Goal: Task Accomplishment & Management: Manage account settings

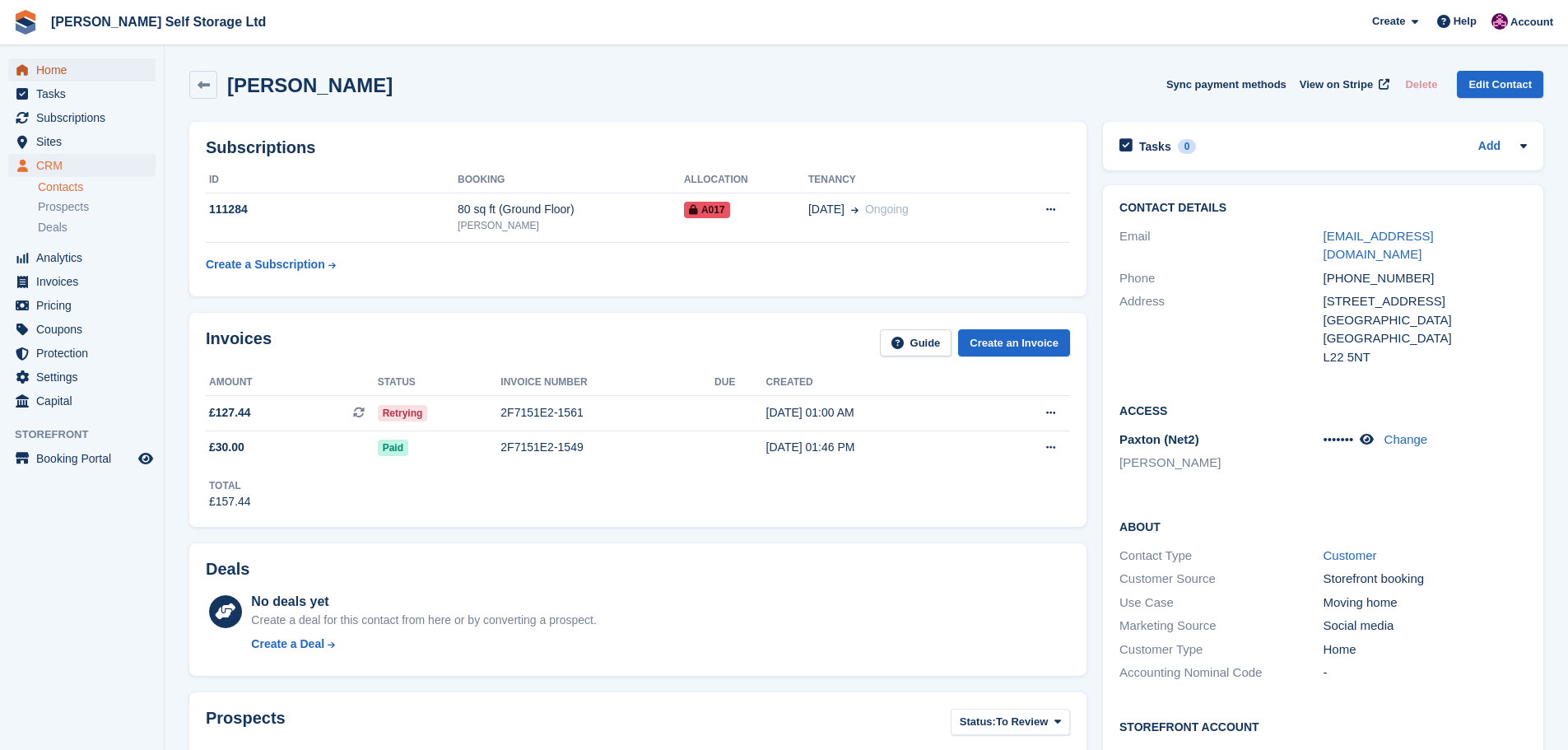
click at [73, 71] on span "Home" at bounding box center [85, 69] width 99 height 23
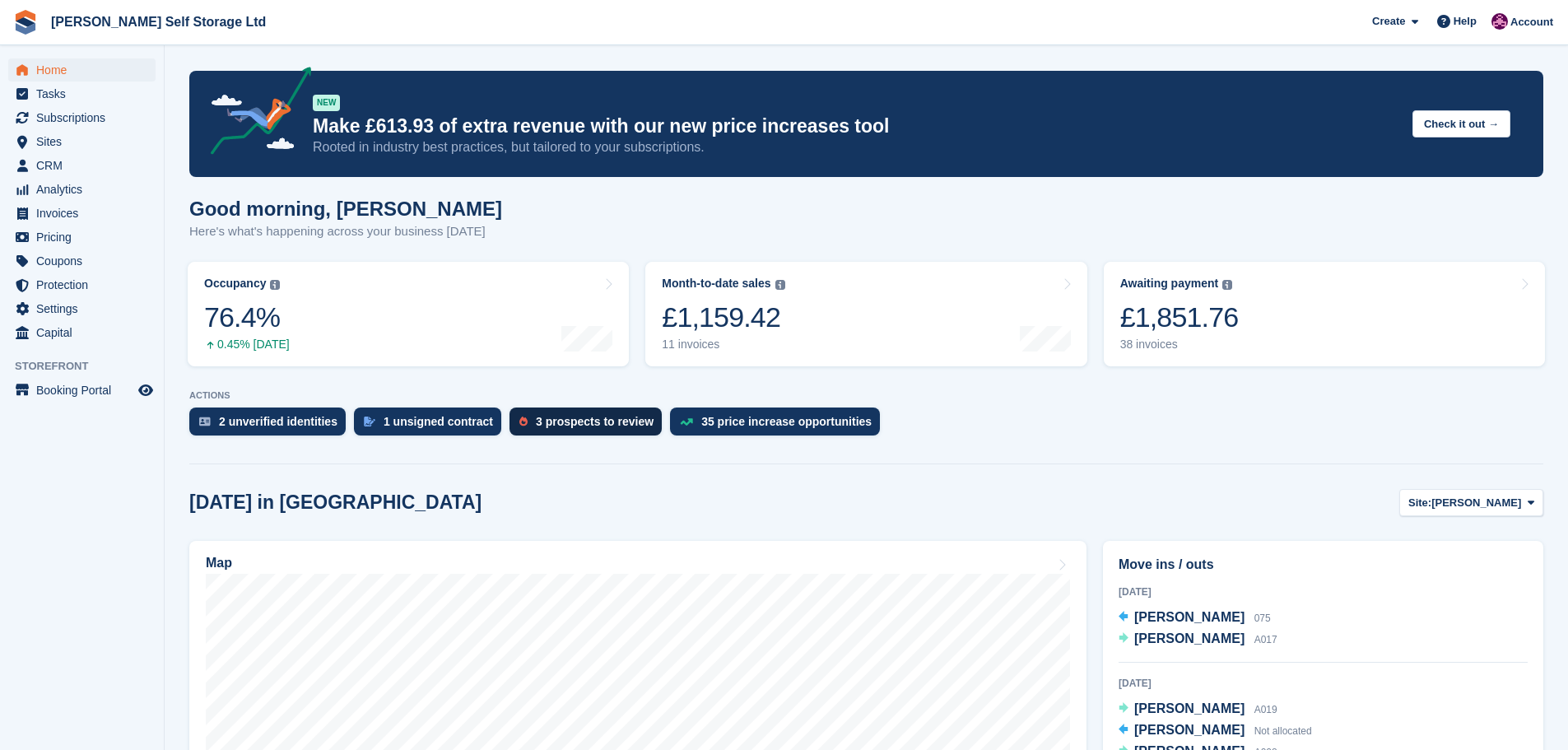
click at [578, 427] on div "3 prospects to review" at bounding box center [594, 421] width 117 height 13
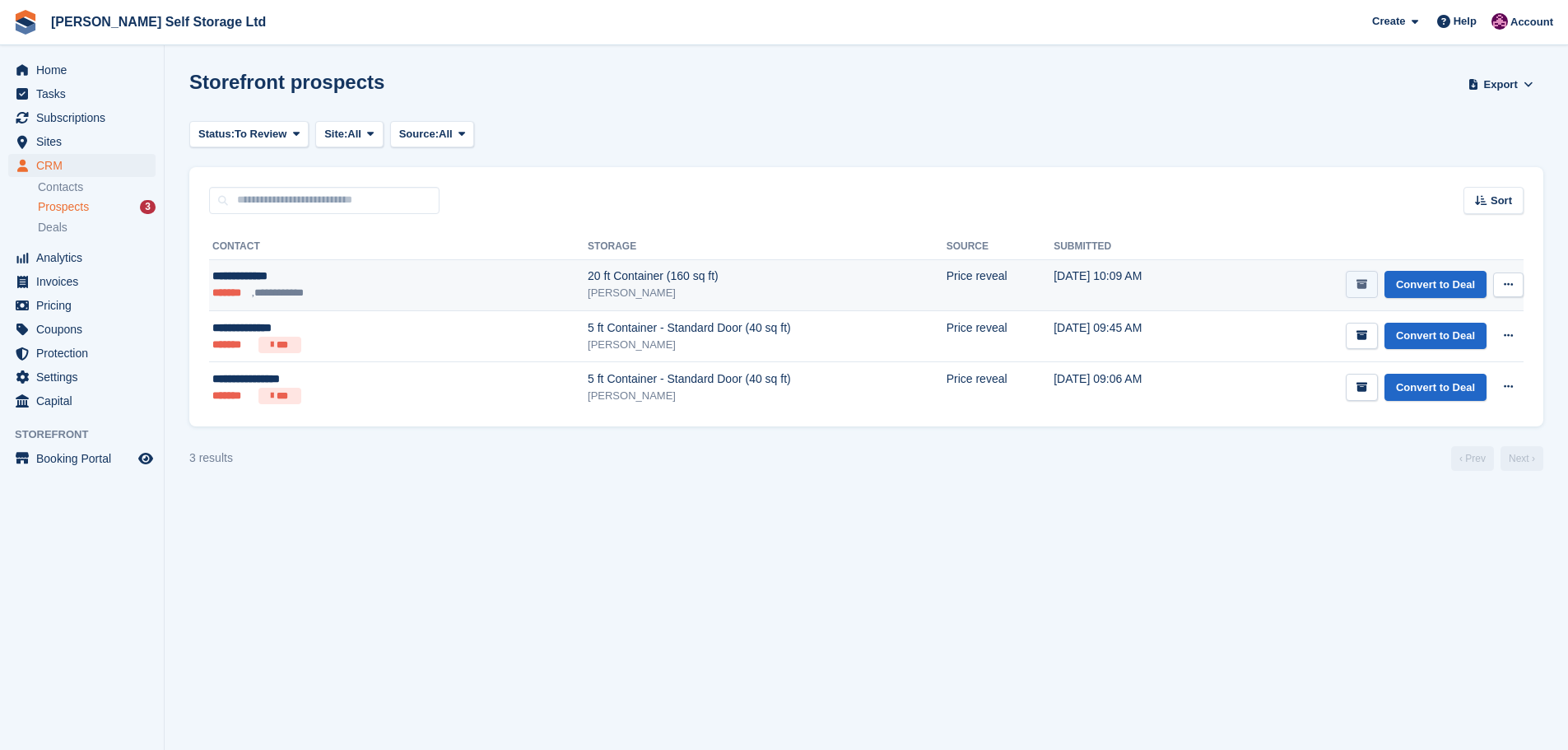
click at [1353, 279] on button "submit" at bounding box center [1361, 285] width 32 height 27
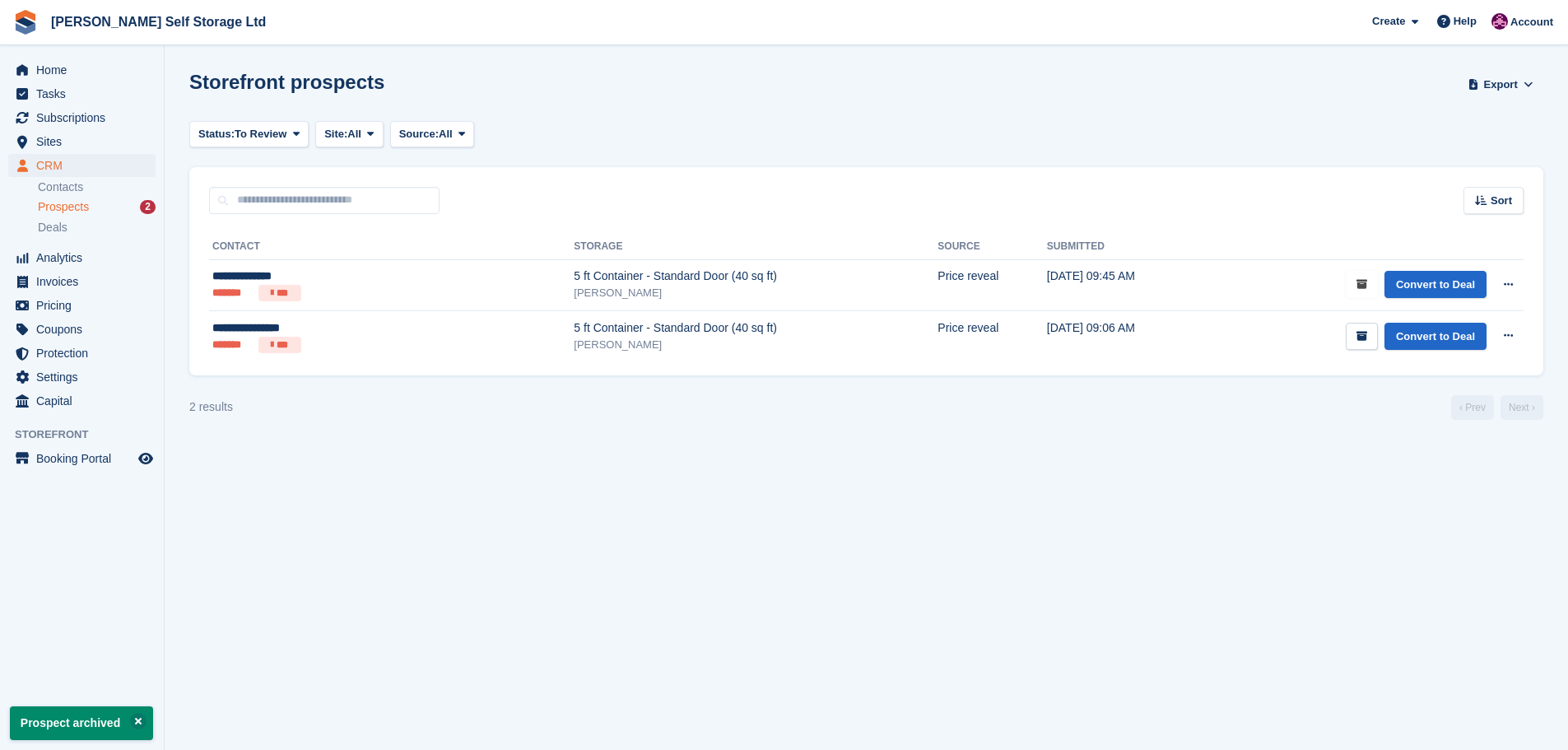
click at [1353, 279] on button "submit" at bounding box center [1361, 285] width 32 height 27
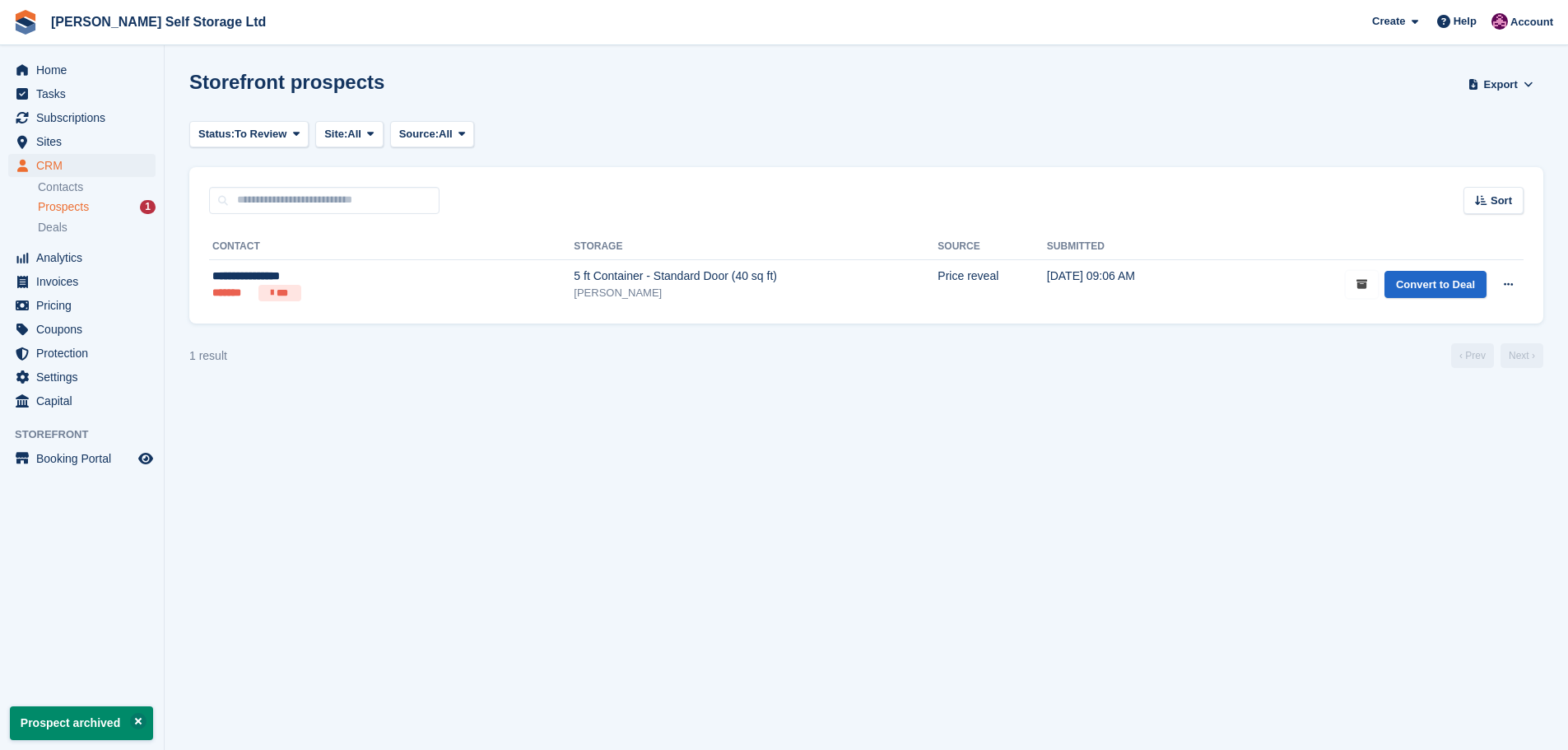
click at [1353, 279] on button "submit" at bounding box center [1361, 285] width 32 height 27
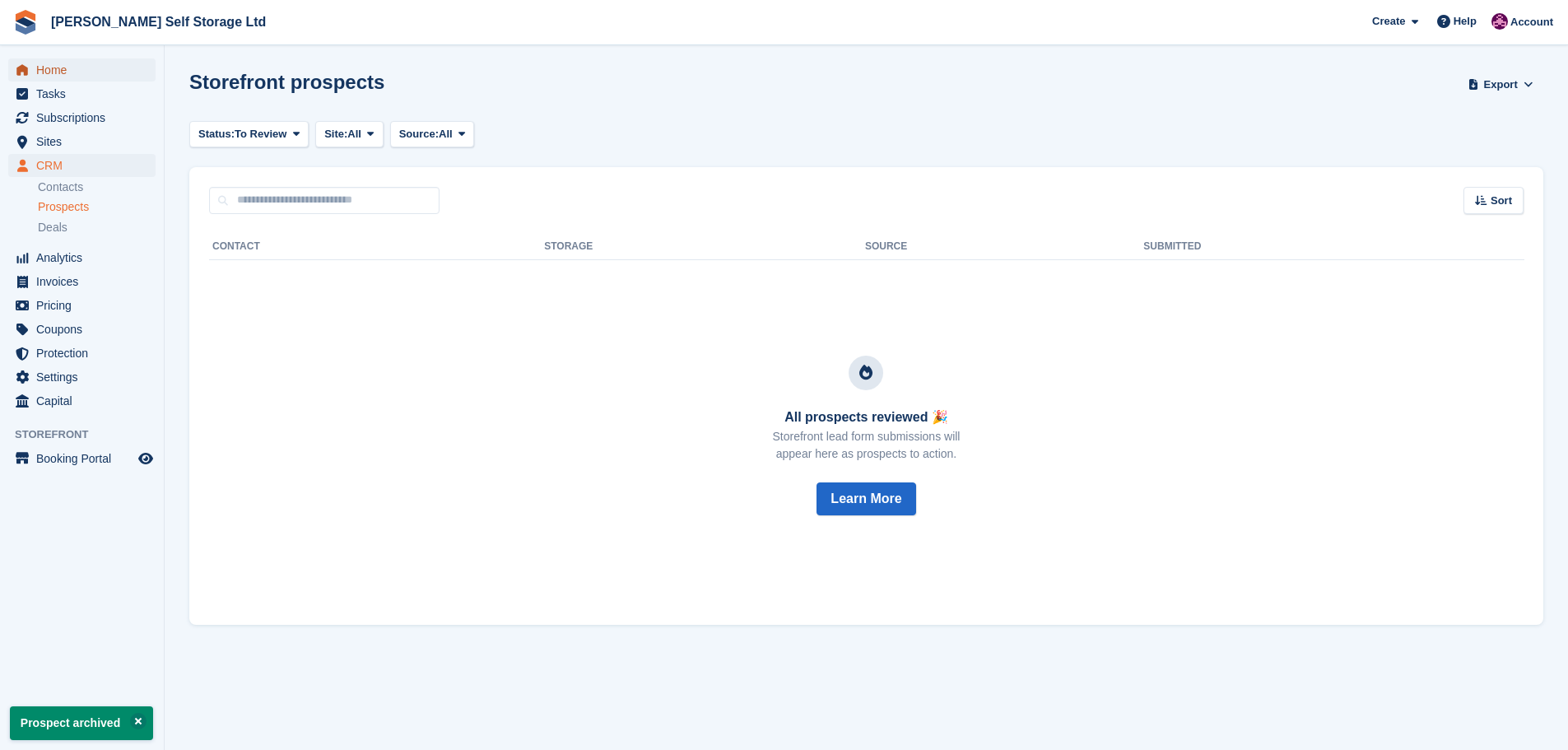
click at [55, 67] on span "Home" at bounding box center [85, 69] width 99 height 23
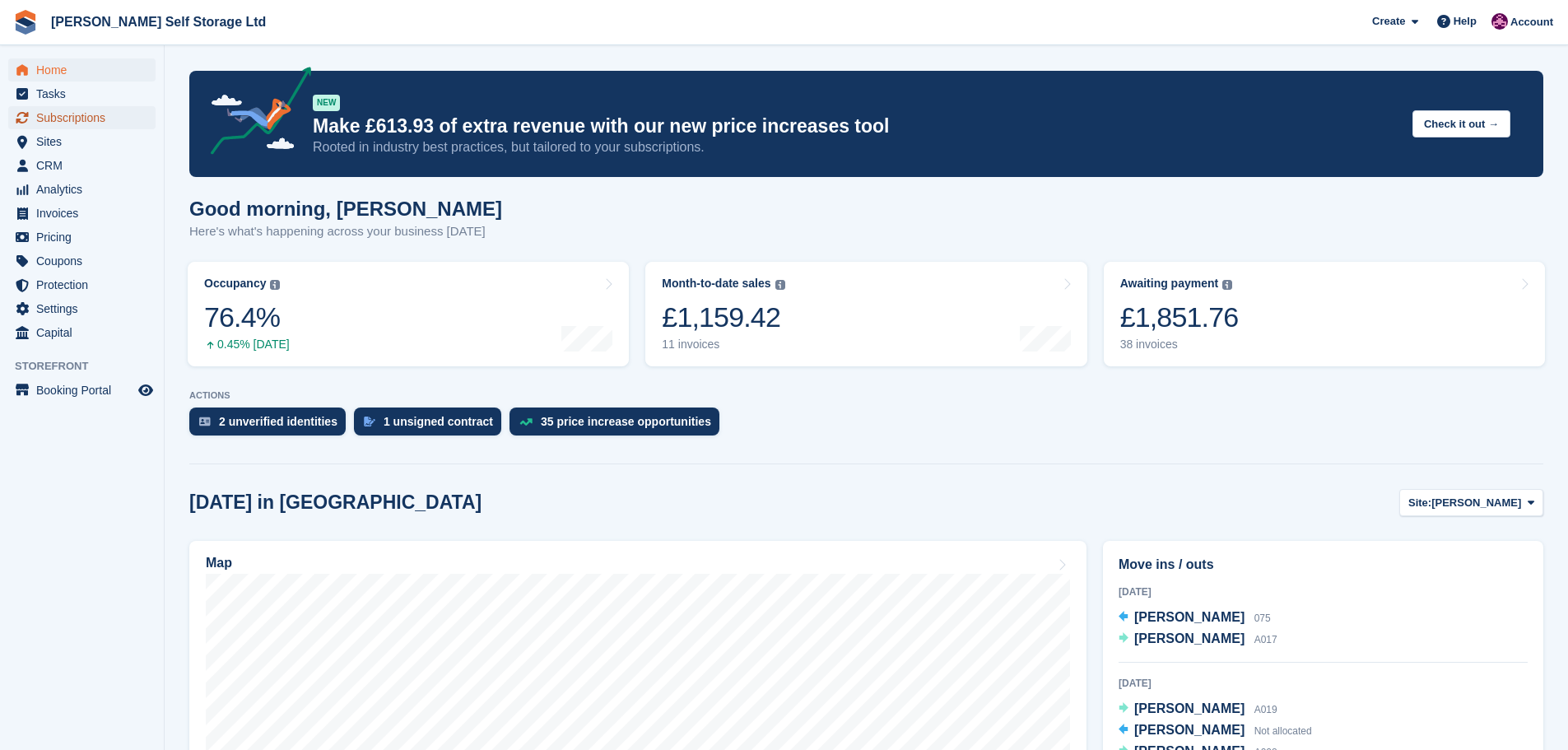
click at [109, 116] on span "Subscriptions" at bounding box center [85, 117] width 99 height 23
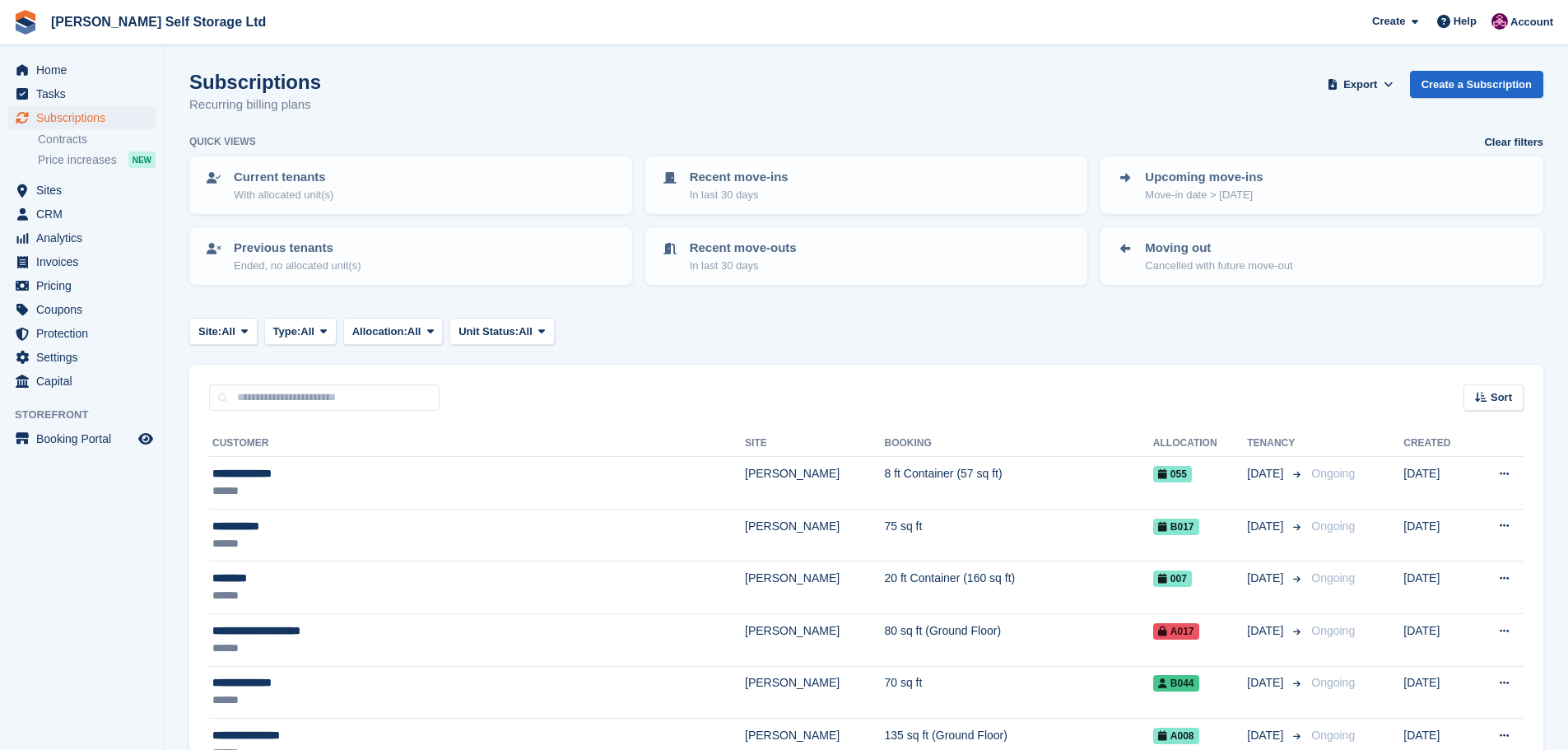
scroll to position [165, 0]
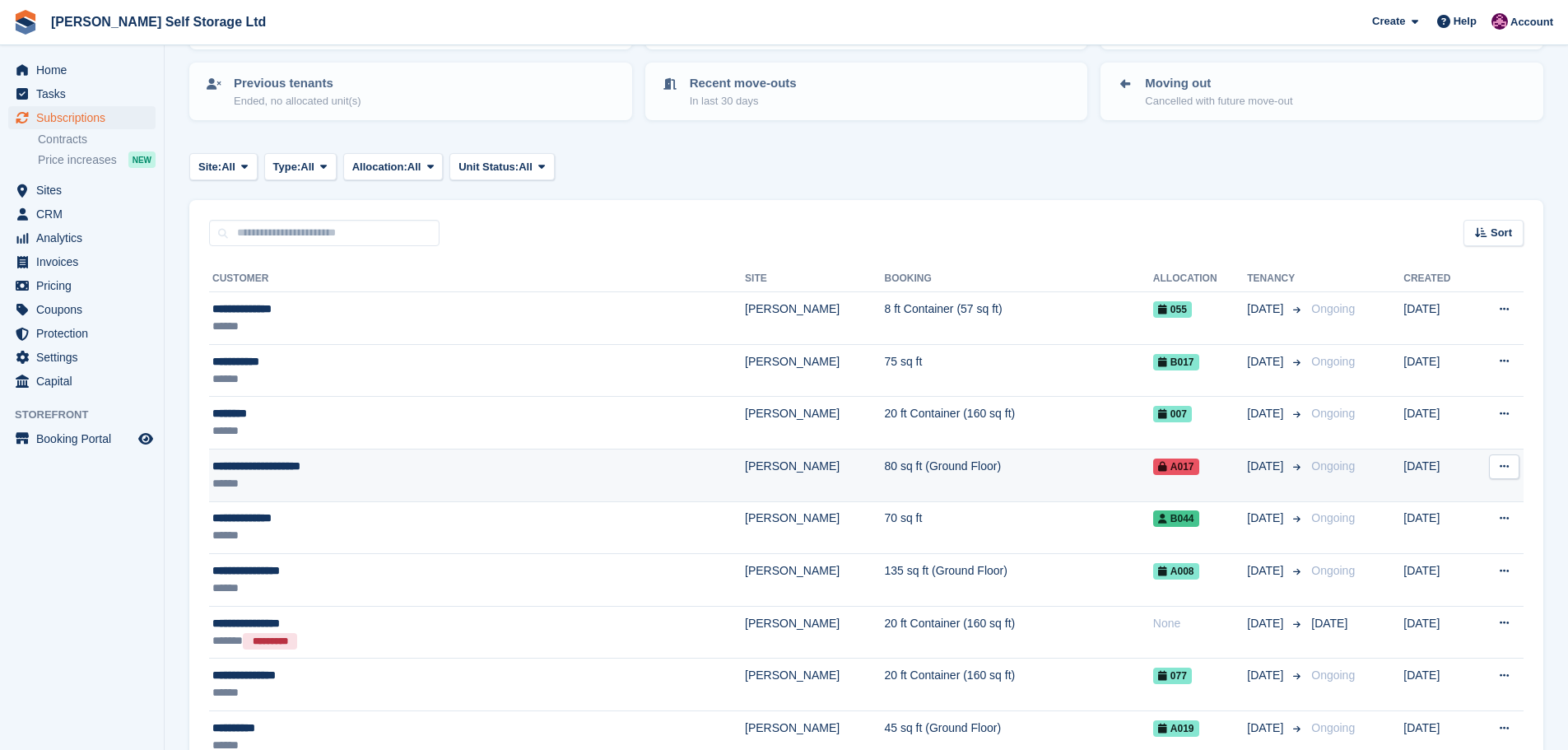
click at [319, 475] on div "******" at bounding box center [392, 483] width 361 height 17
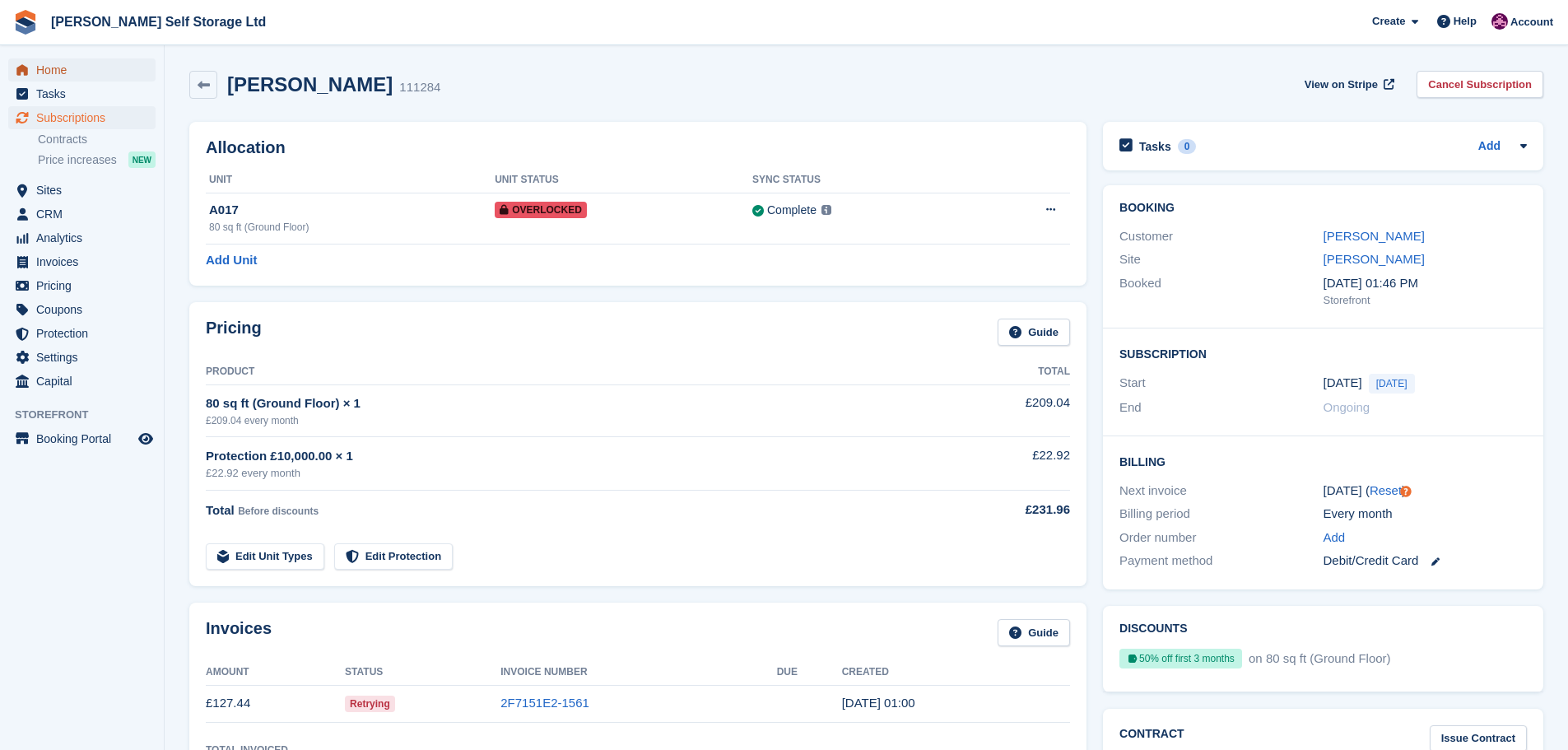
click at [56, 80] on span "Home" at bounding box center [85, 69] width 99 height 23
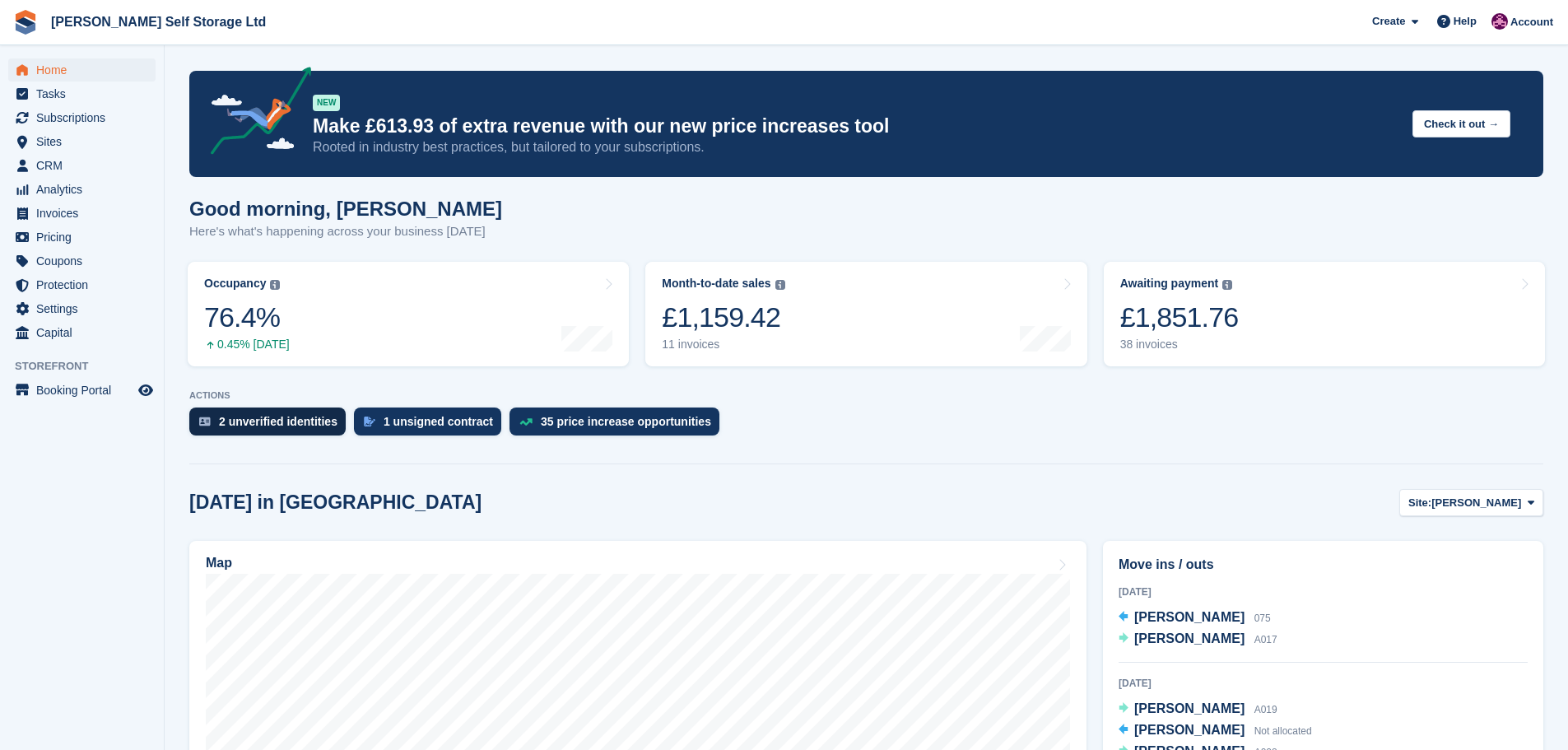
click at [279, 426] on div "2 unverified identities" at bounding box center [278, 421] width 118 height 13
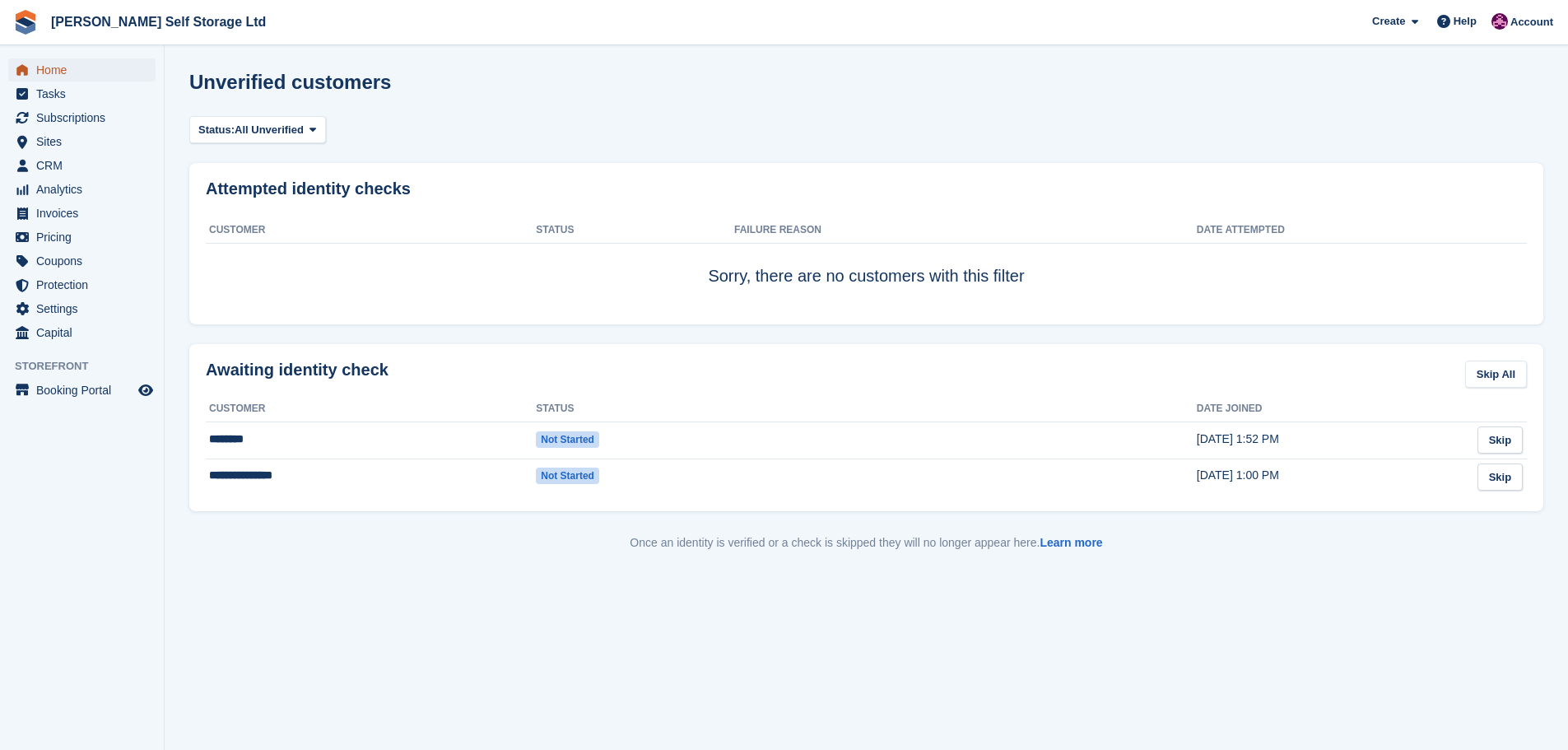
click at [59, 68] on span "Home" at bounding box center [85, 69] width 99 height 23
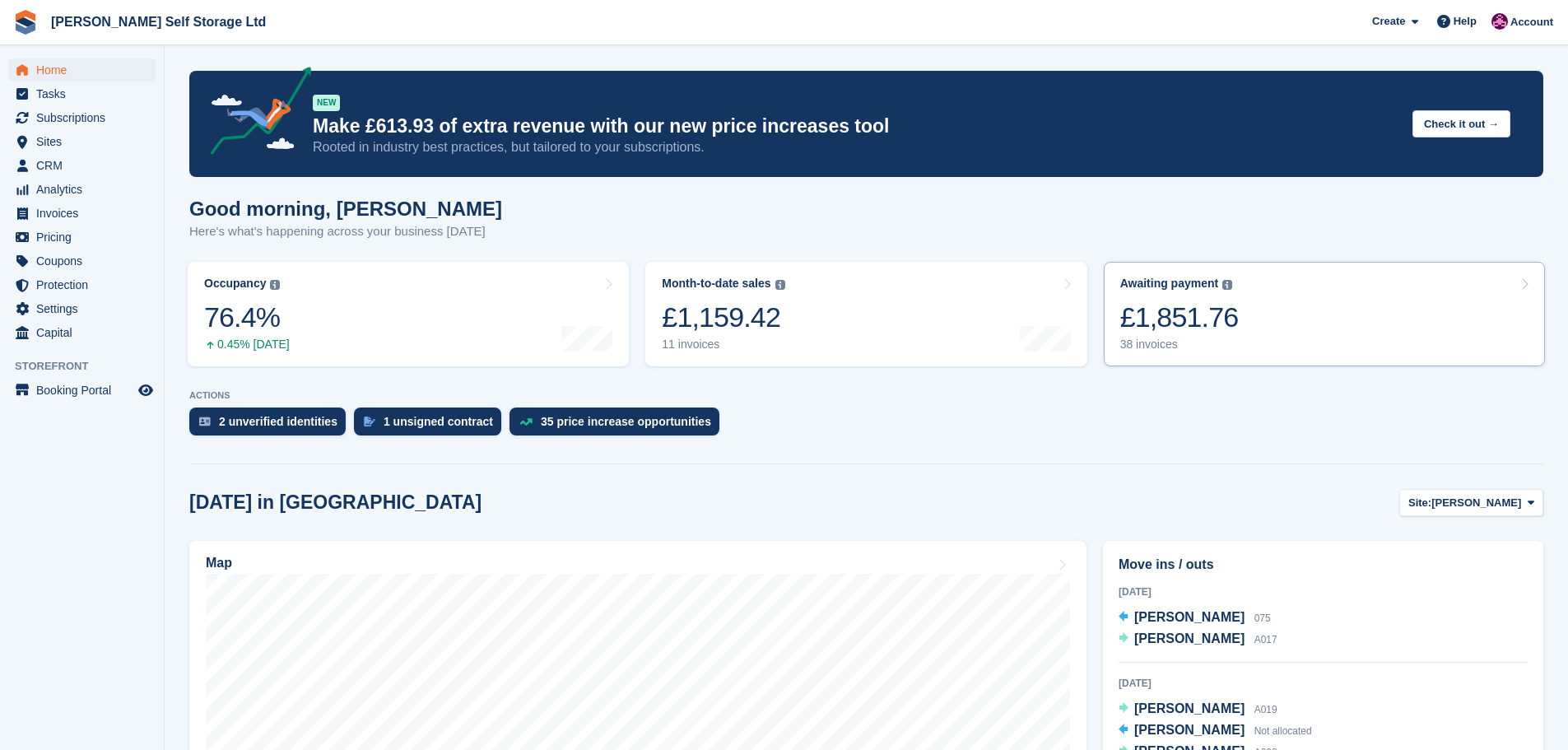
click at [1309, 311] on link "Awaiting payment The total outstanding balance on all open invoices. £1,851.76 …" at bounding box center [1324, 314] width 441 height 105
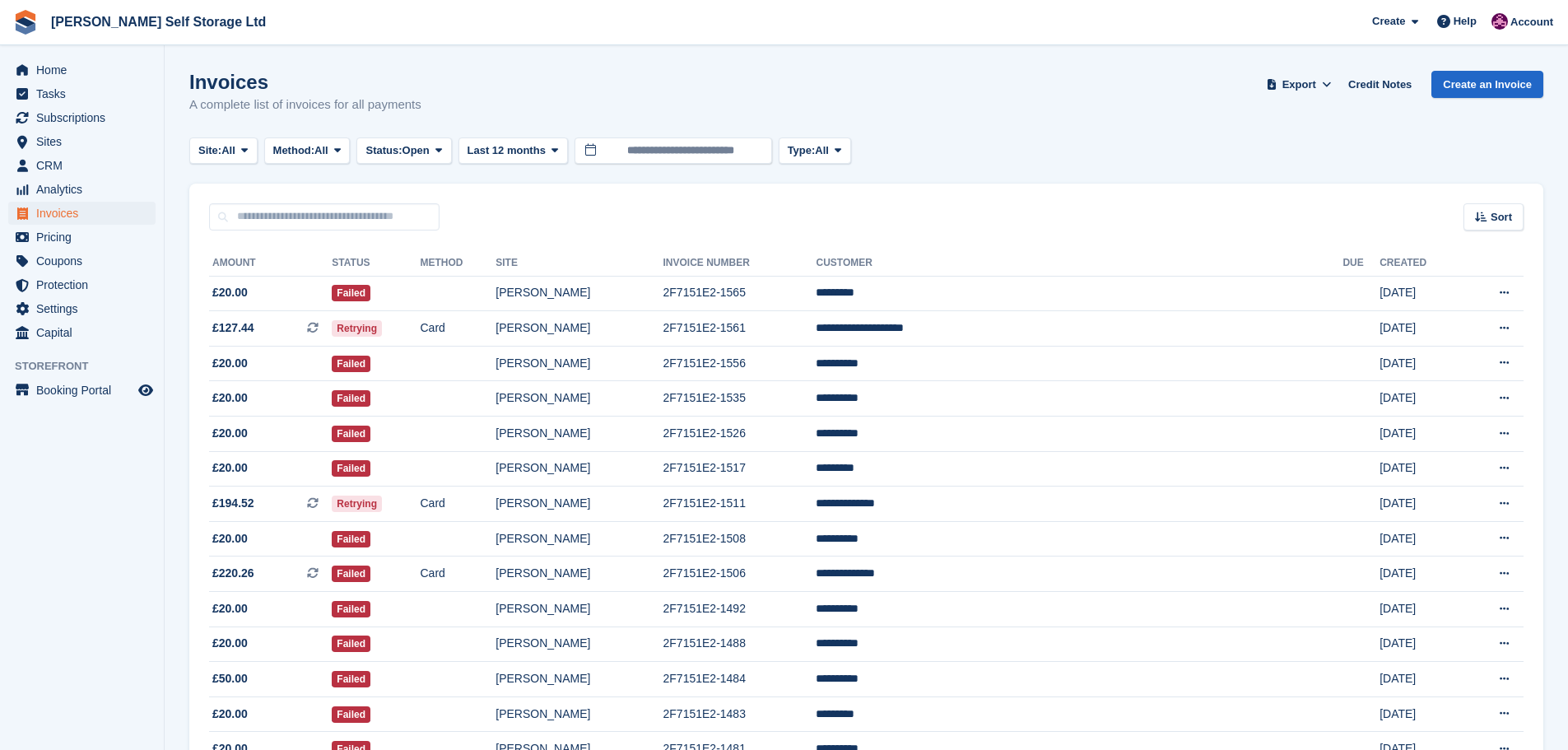
click at [96, 557] on aside "Home Tasks Subscriptions Subscriptions Subscriptions Contracts Price increases …" at bounding box center [81, 379] width 164 height 668
click at [48, 549] on aside "Home Tasks Subscriptions Subscriptions Subscriptions Contracts Price increases …" at bounding box center [81, 379] width 164 height 668
click at [48, 68] on span "Home" at bounding box center [85, 69] width 99 height 23
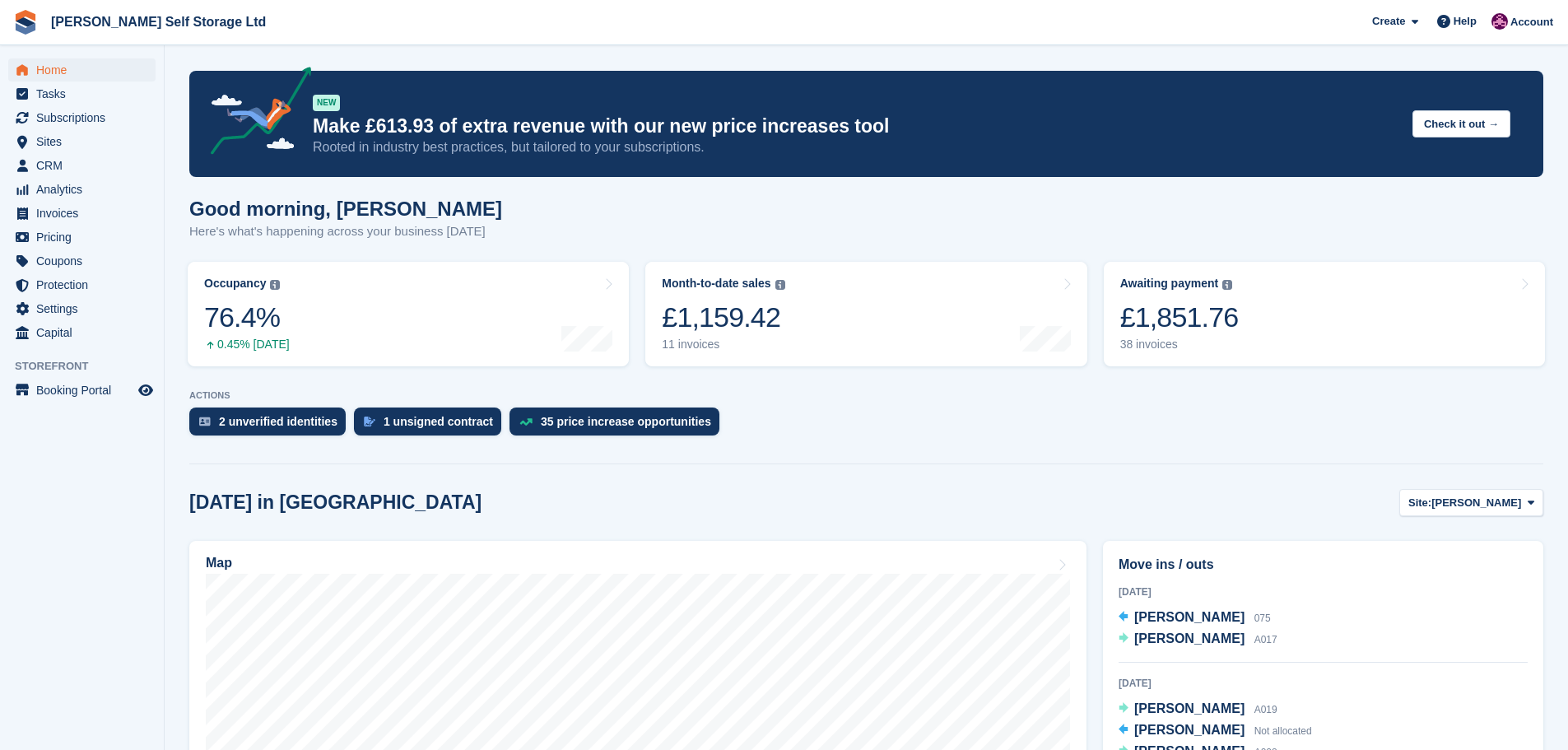
click at [751, 497] on div "[DATE] in [GEOGRAPHIC_DATA] Site: [PERSON_NAME] [PERSON_NAME][GEOGRAPHIC_DATA]" at bounding box center [866, 502] width 1354 height 27
click at [584, 424] on div "35 price increase opportunities" at bounding box center [625, 421] width 171 height 13
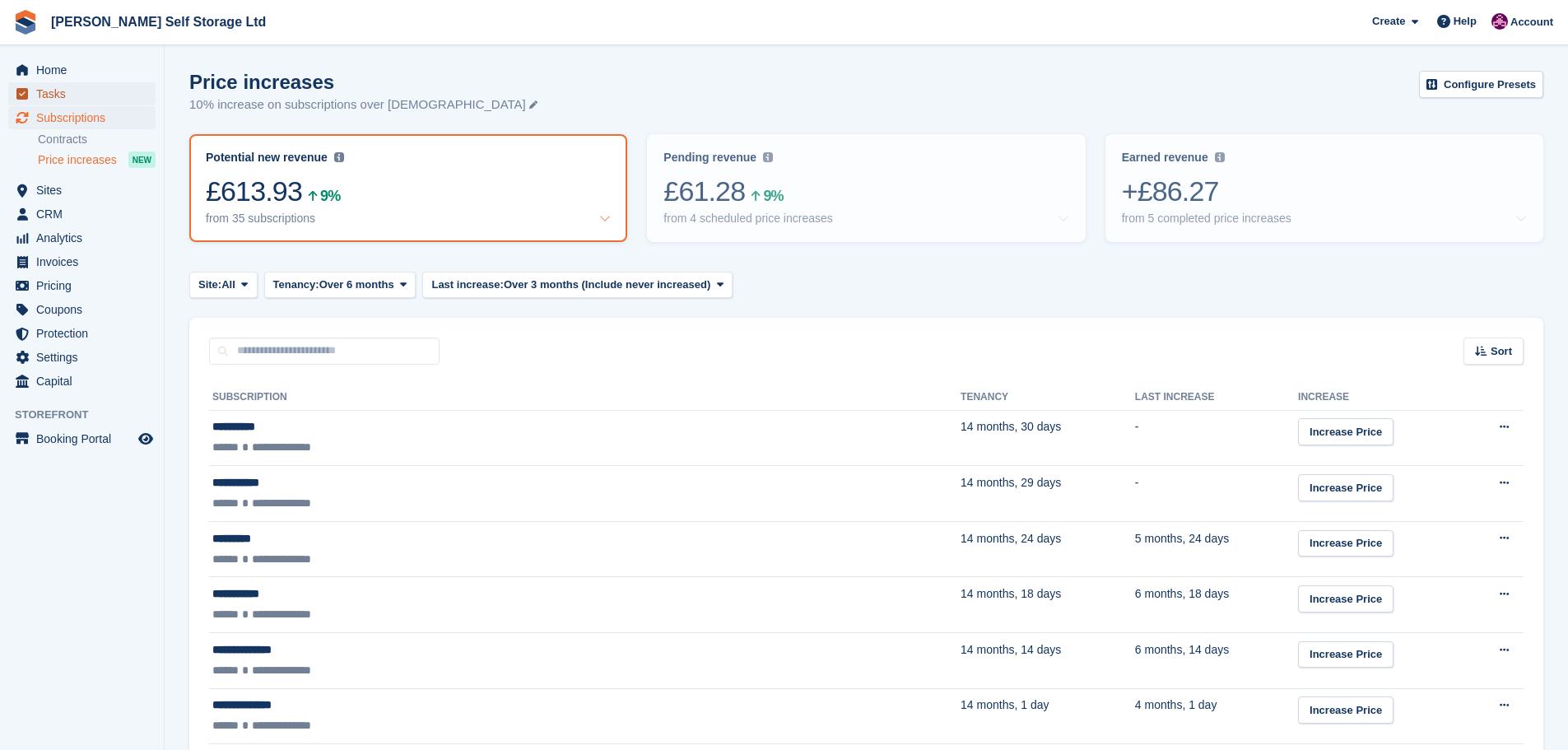
click at [71, 82] on span "Tasks" at bounding box center [85, 93] width 99 height 23
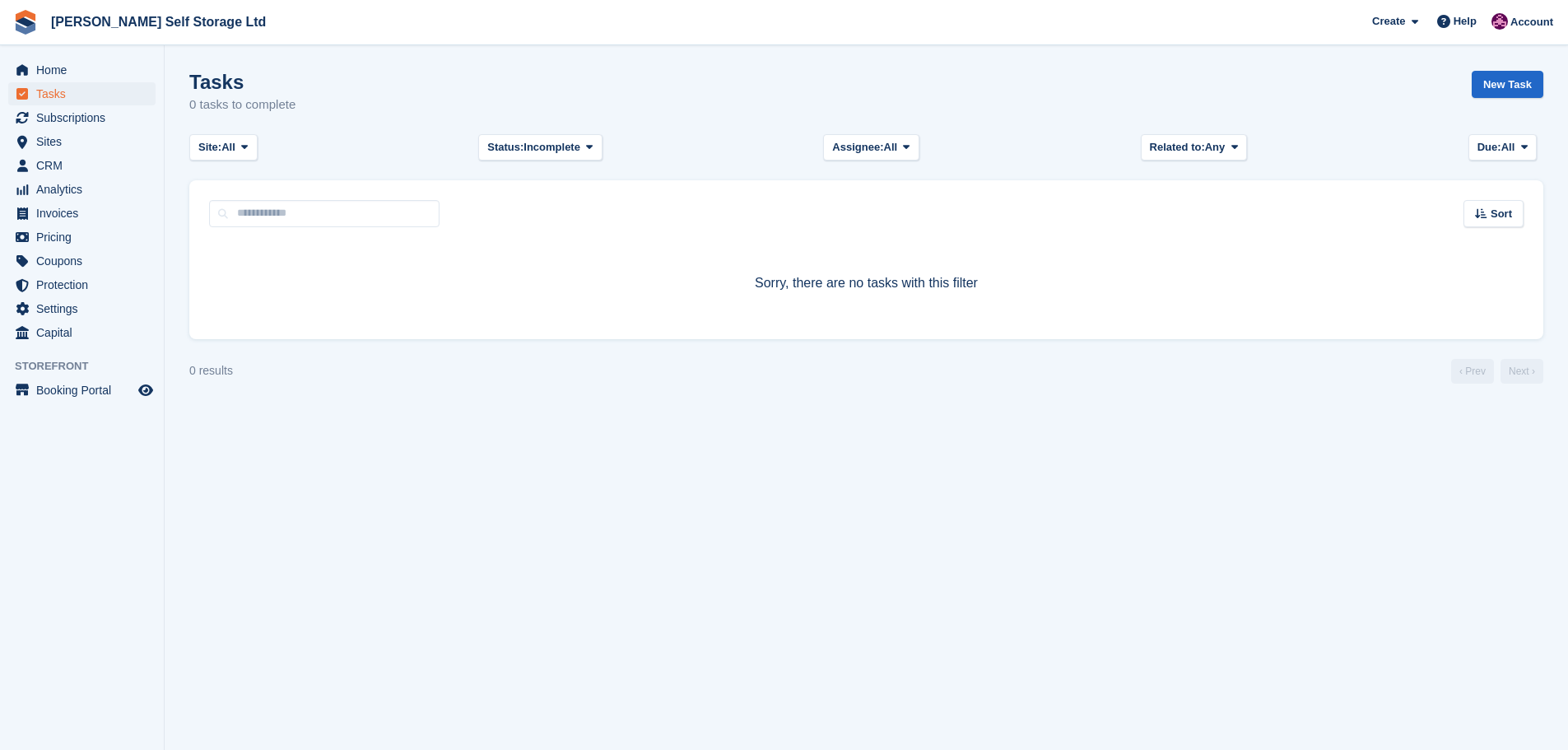
click at [52, 69] on span "Home" at bounding box center [85, 69] width 99 height 23
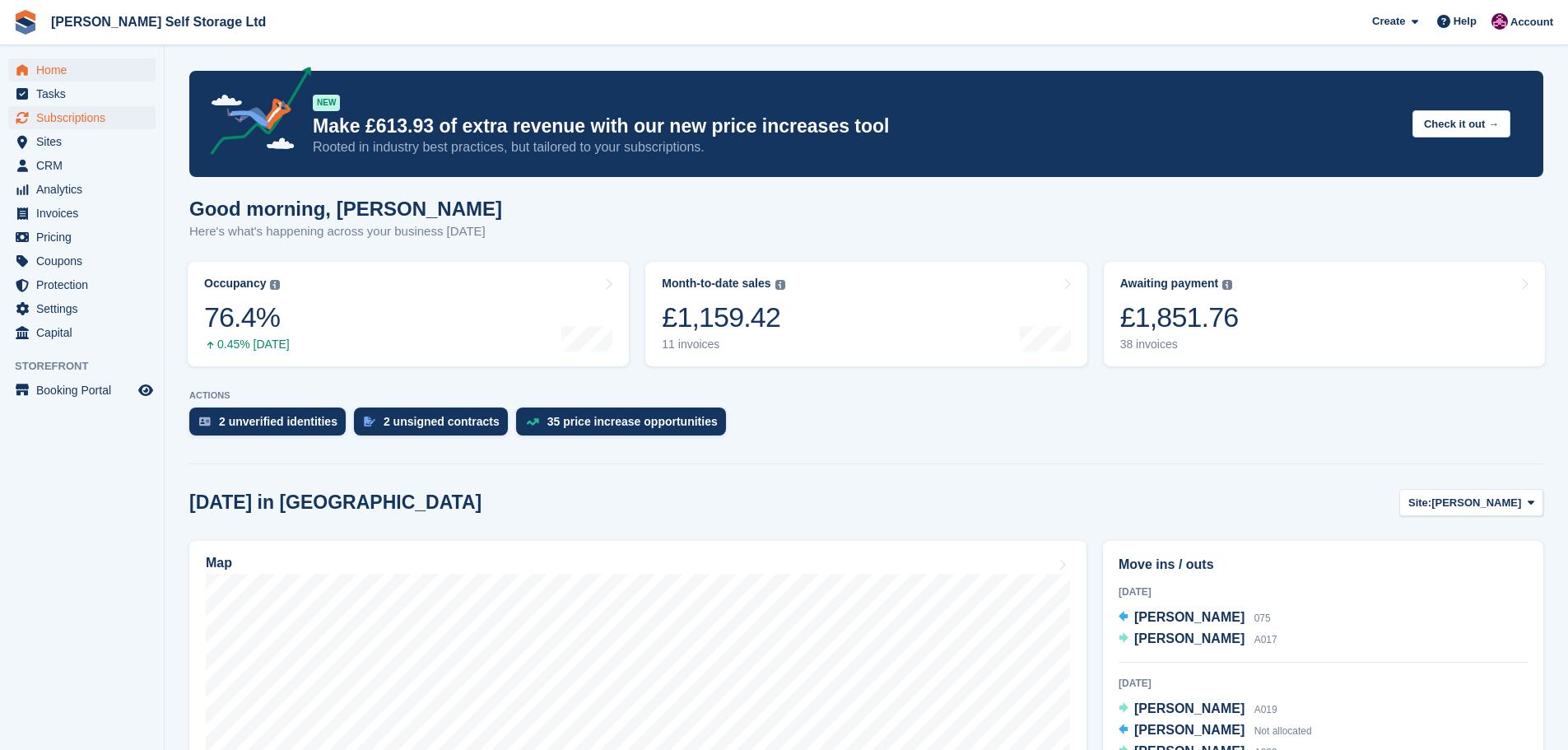
scroll to position [165, 0]
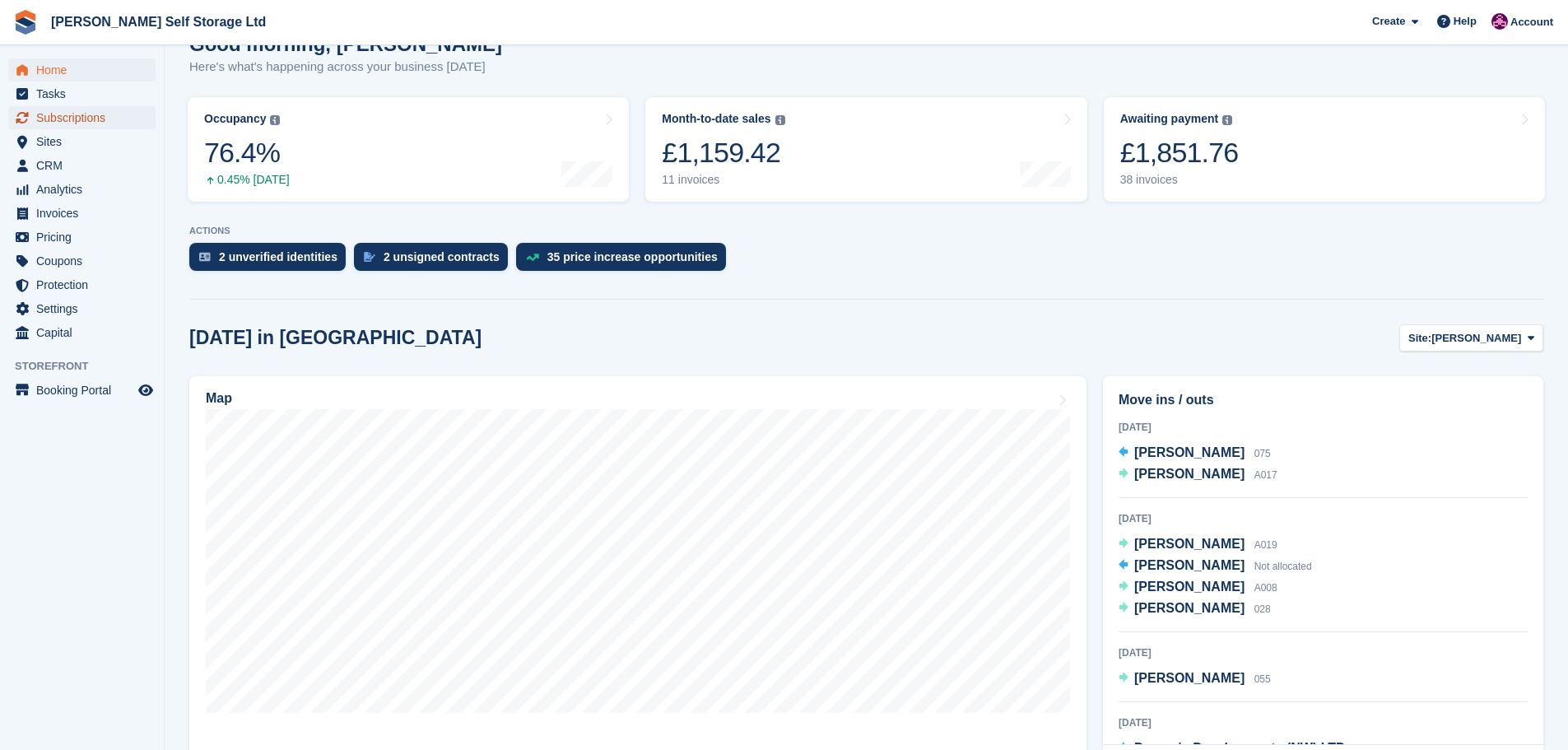
click at [92, 121] on span "Subscriptions" at bounding box center [85, 117] width 99 height 23
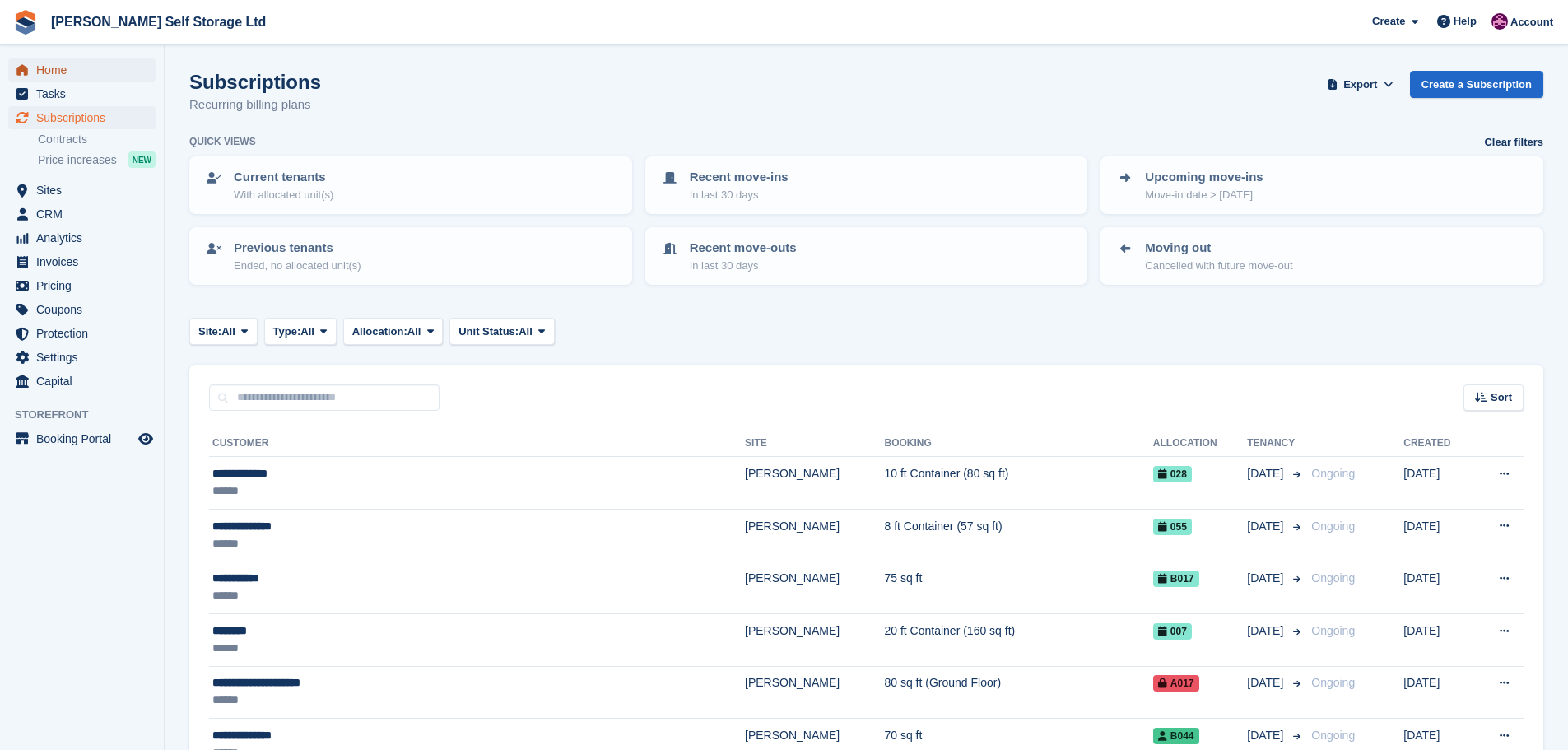
click at [71, 69] on span "Home" at bounding box center [85, 69] width 99 height 23
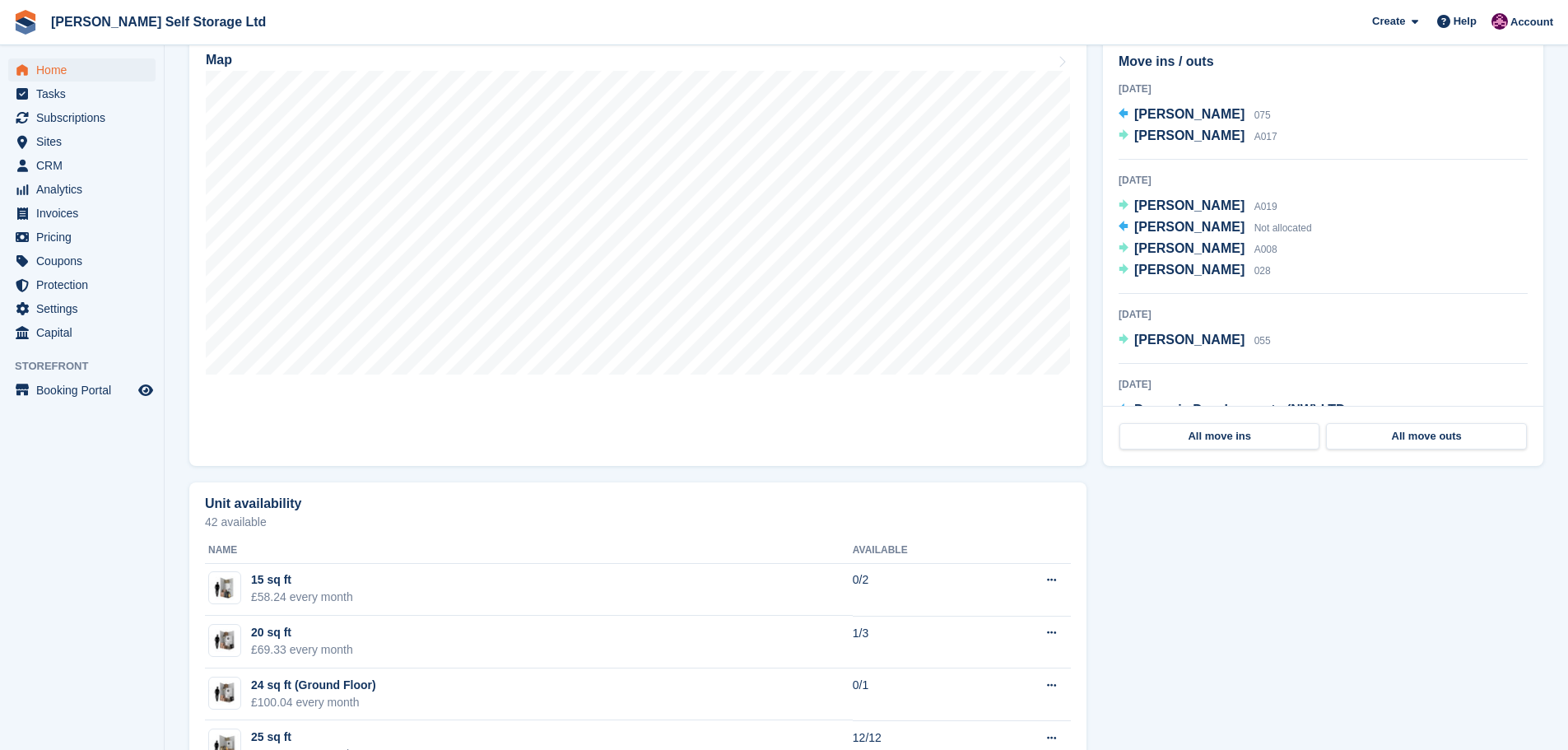
scroll to position [165, 0]
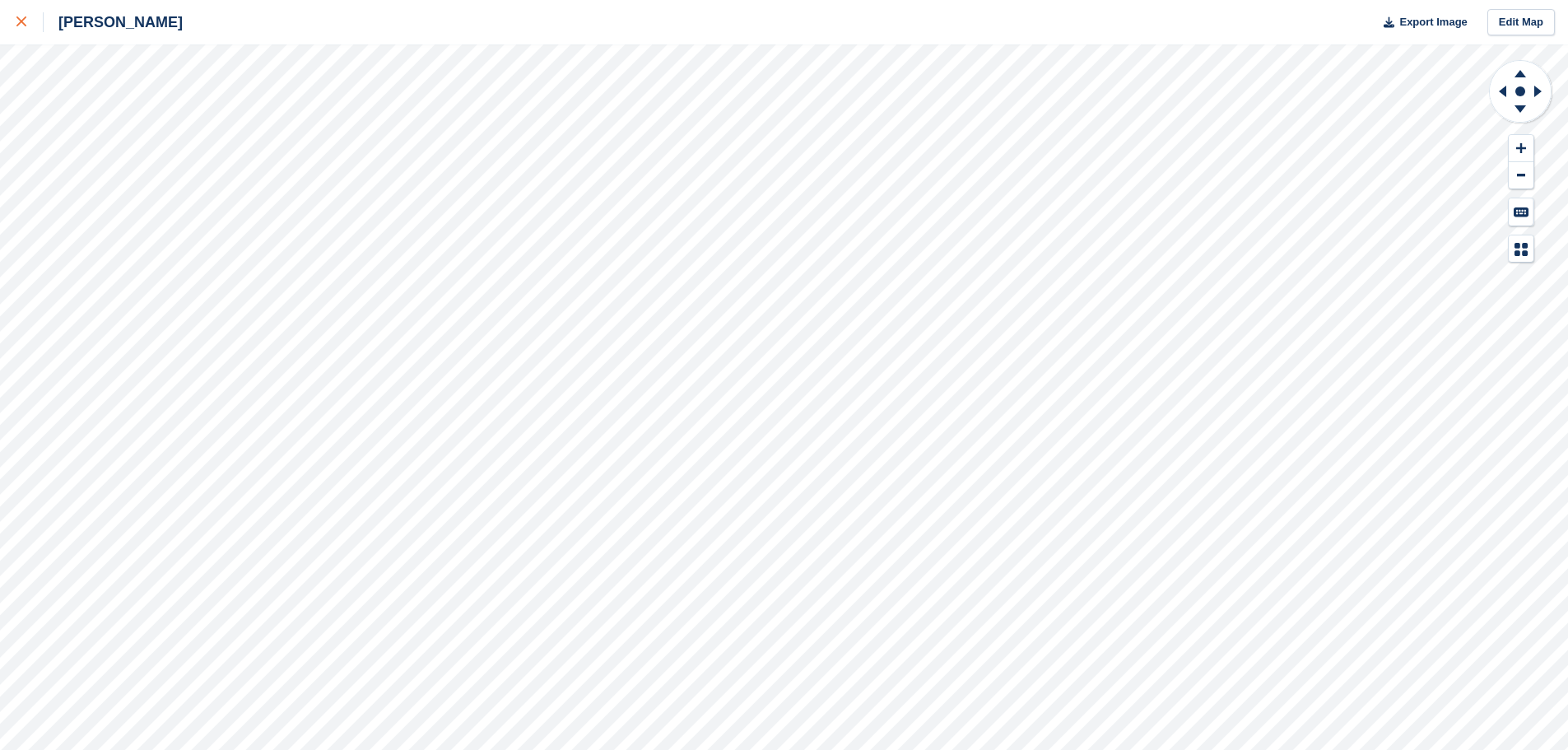
click at [23, 27] on div at bounding box center [30, 21] width 27 height 20
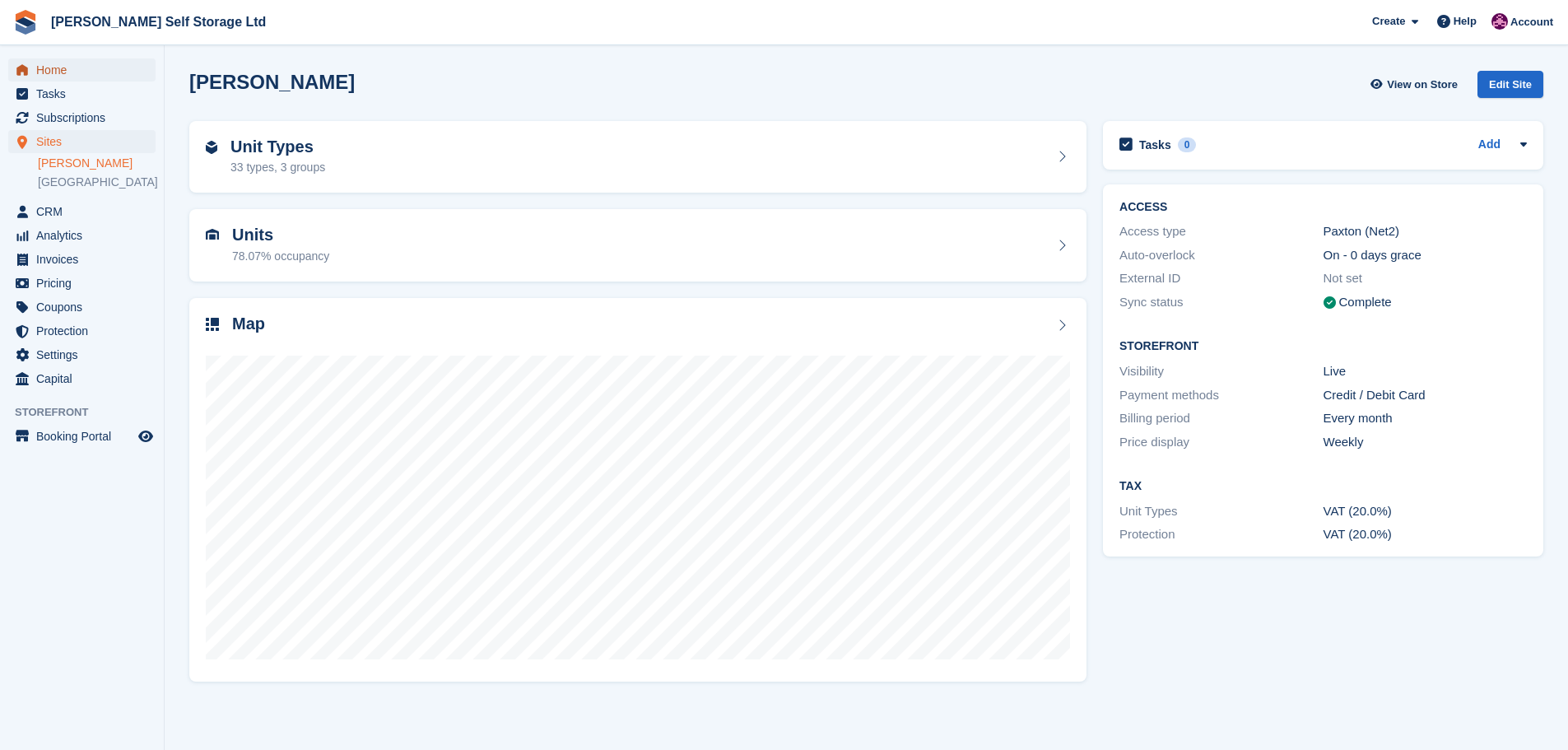
click at [48, 65] on span "Home" at bounding box center [85, 69] width 99 height 23
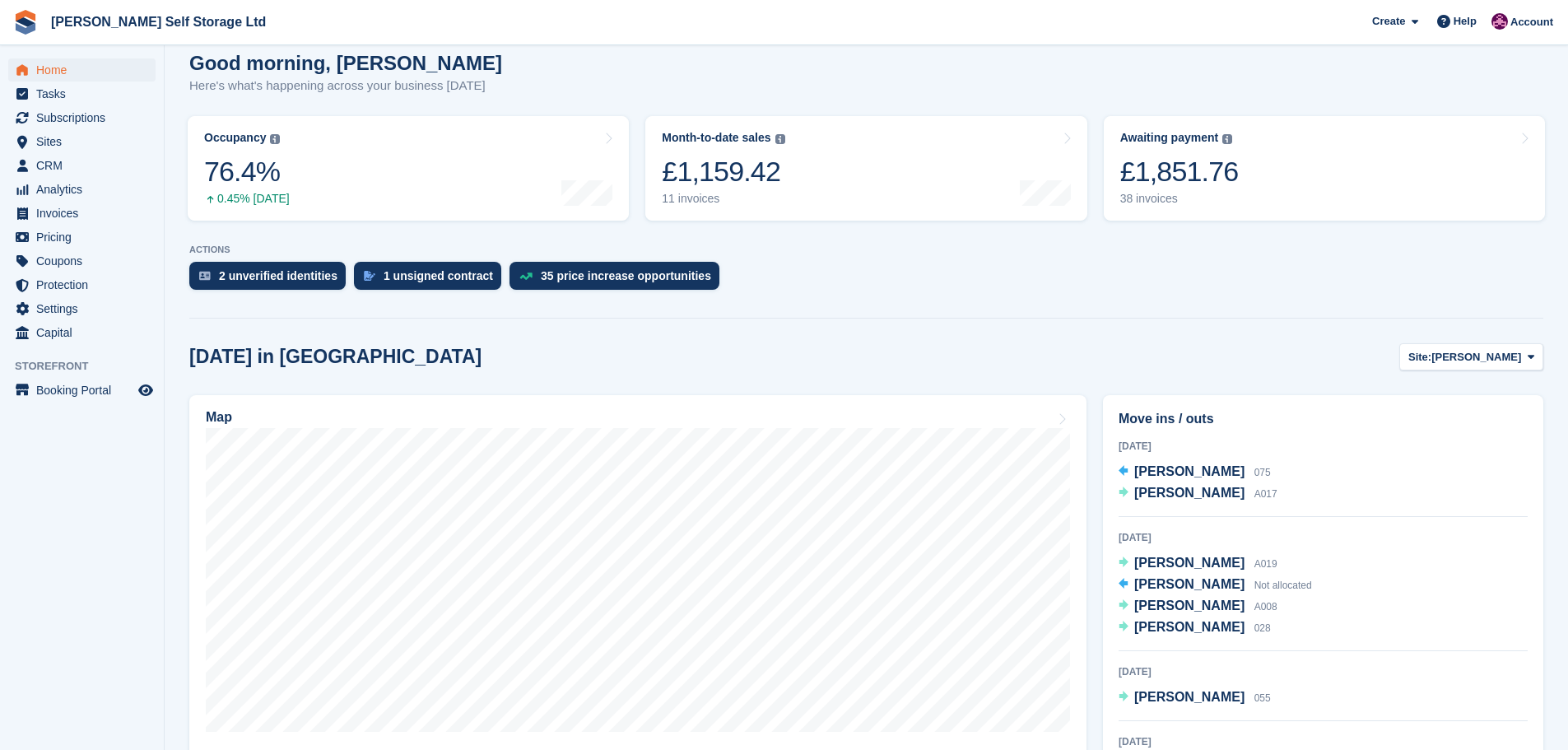
scroll to position [247, 0]
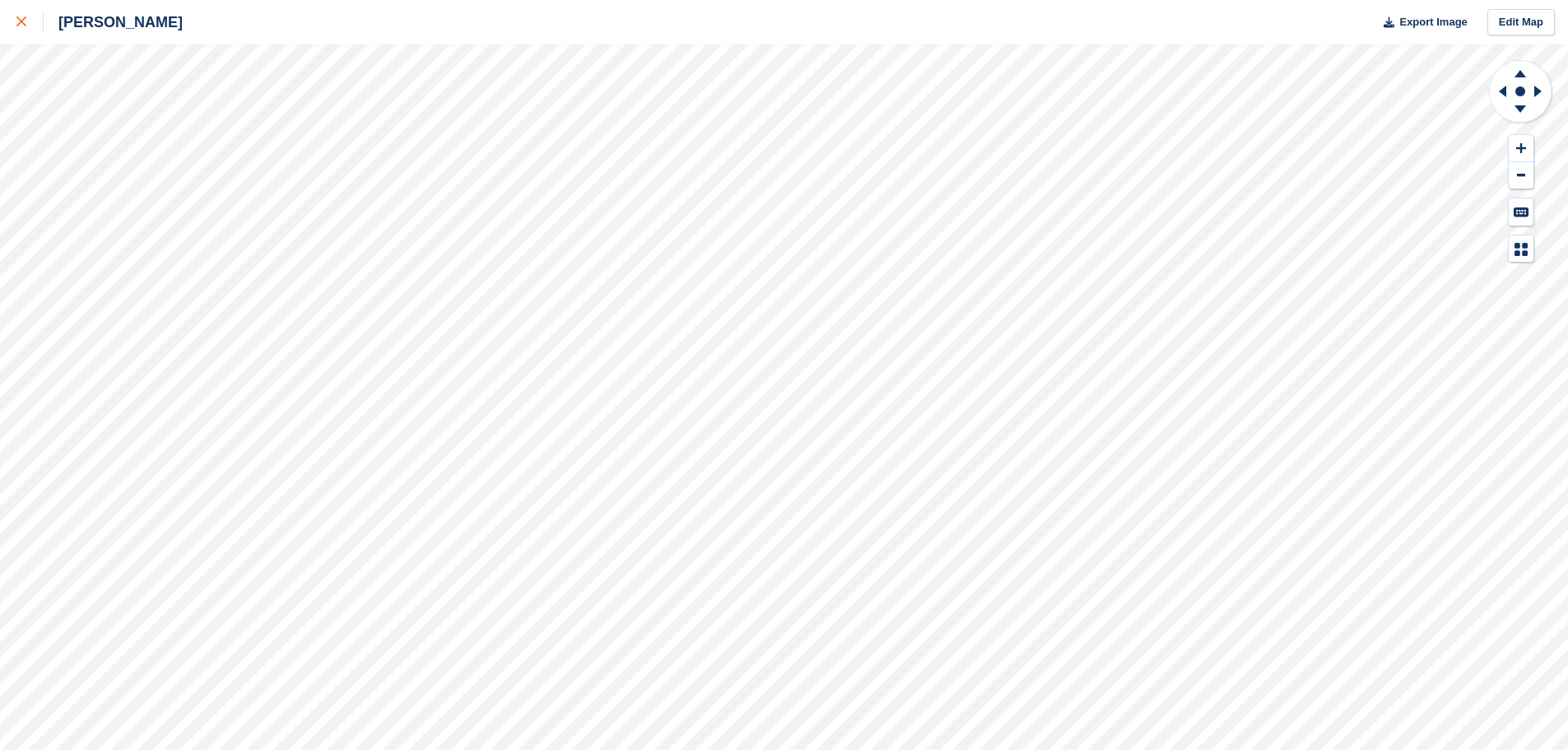
click at [22, 20] on icon at bounding box center [21, 21] width 10 height 10
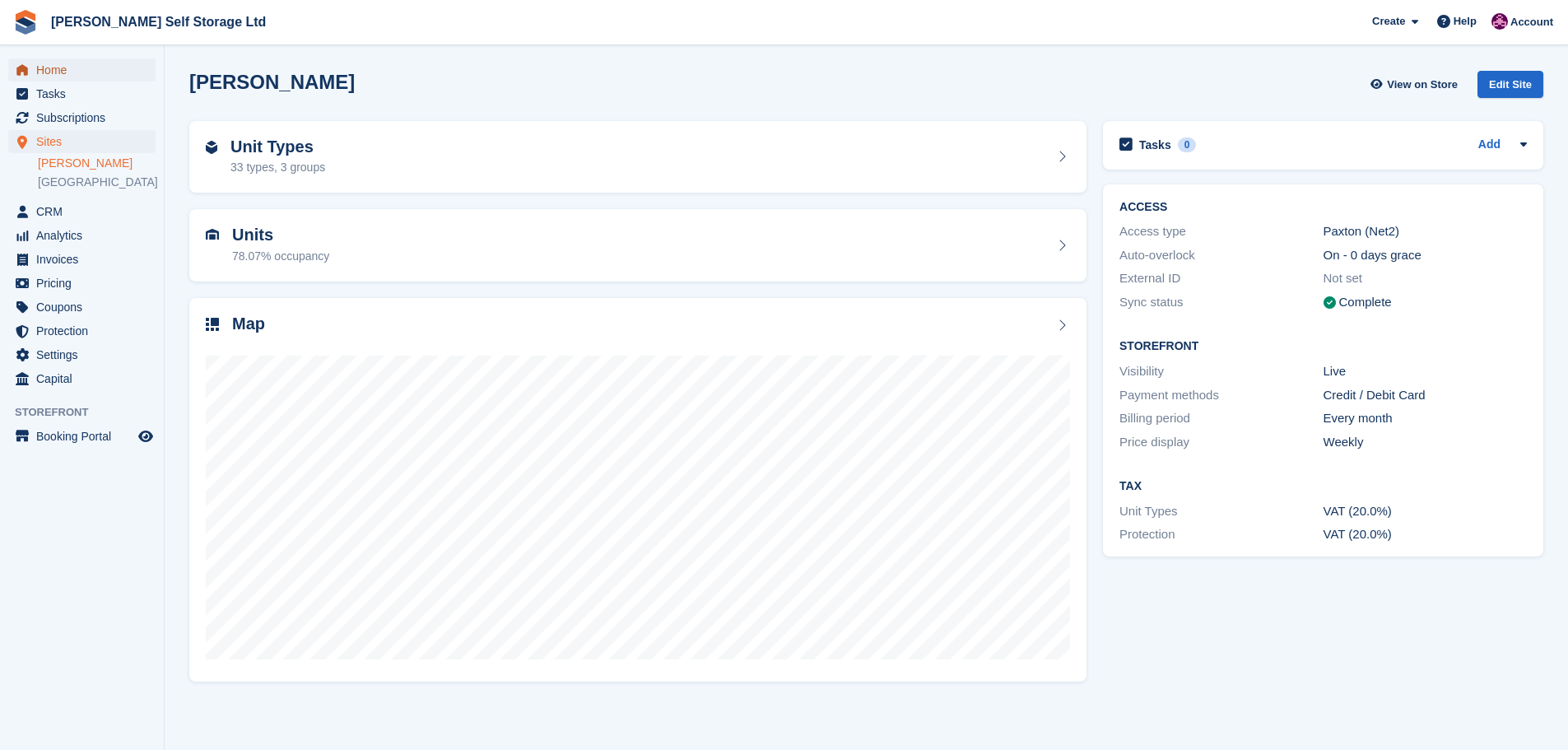
click at [42, 75] on span "Home" at bounding box center [85, 69] width 99 height 23
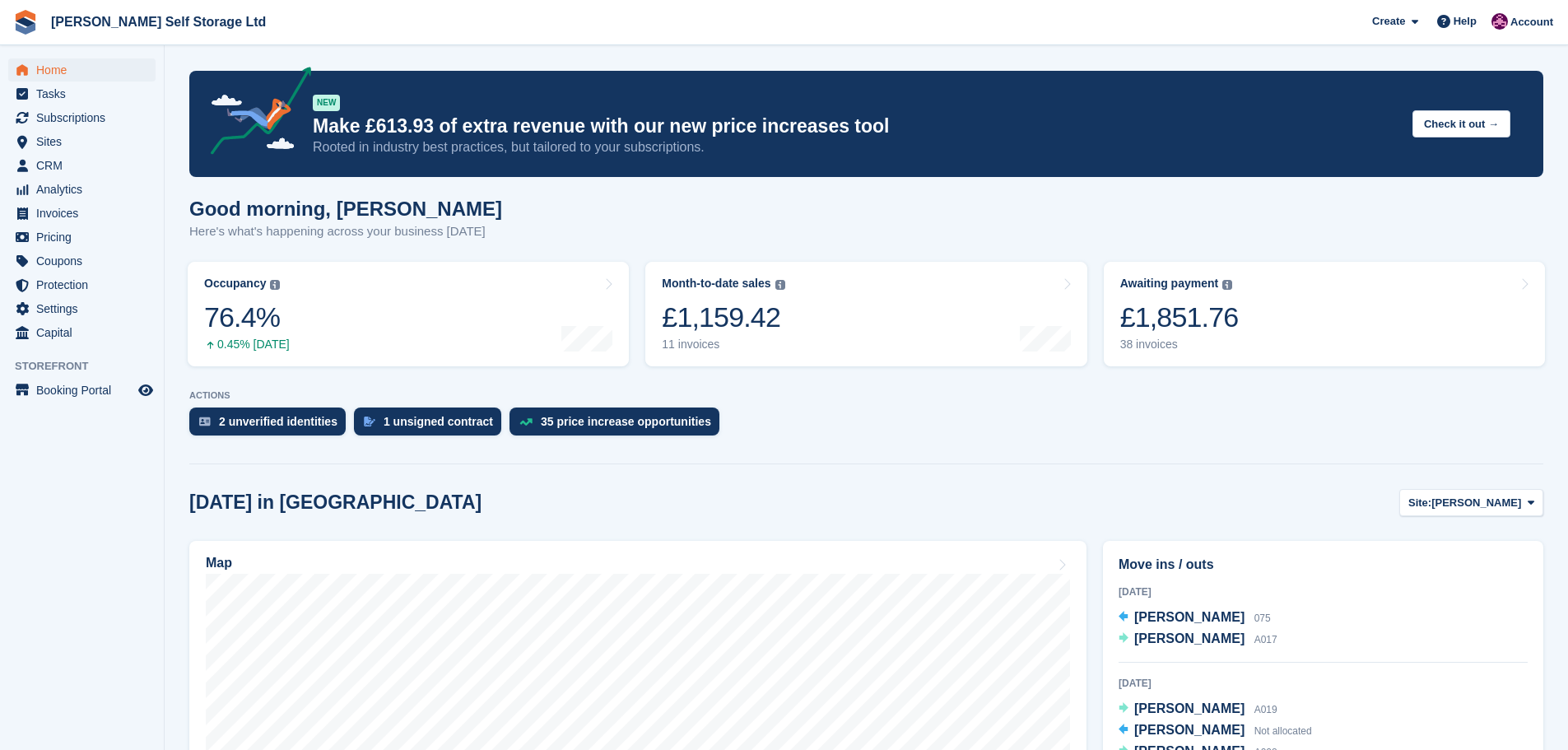
scroll to position [165, 0]
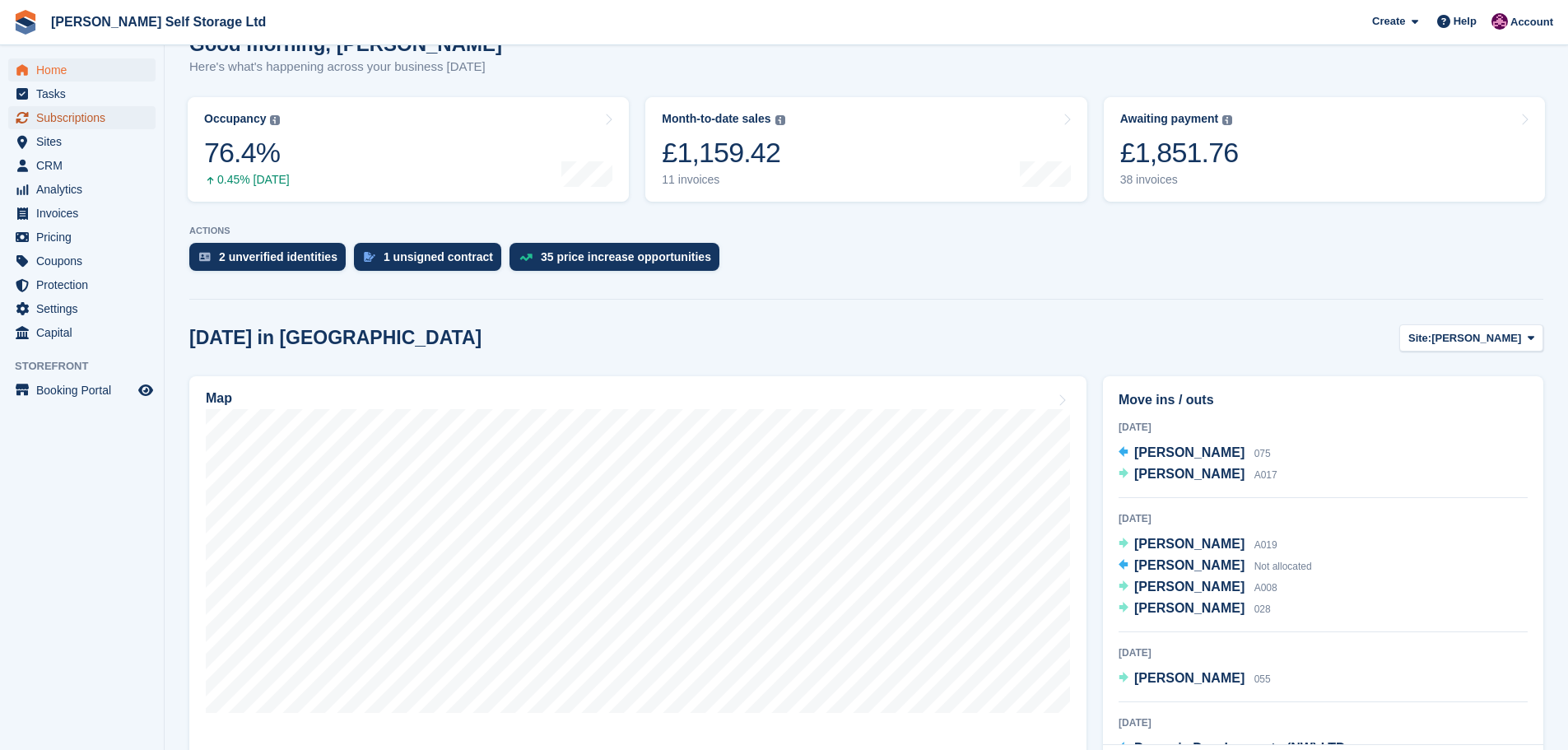
click at [56, 114] on span "Subscriptions" at bounding box center [85, 117] width 99 height 23
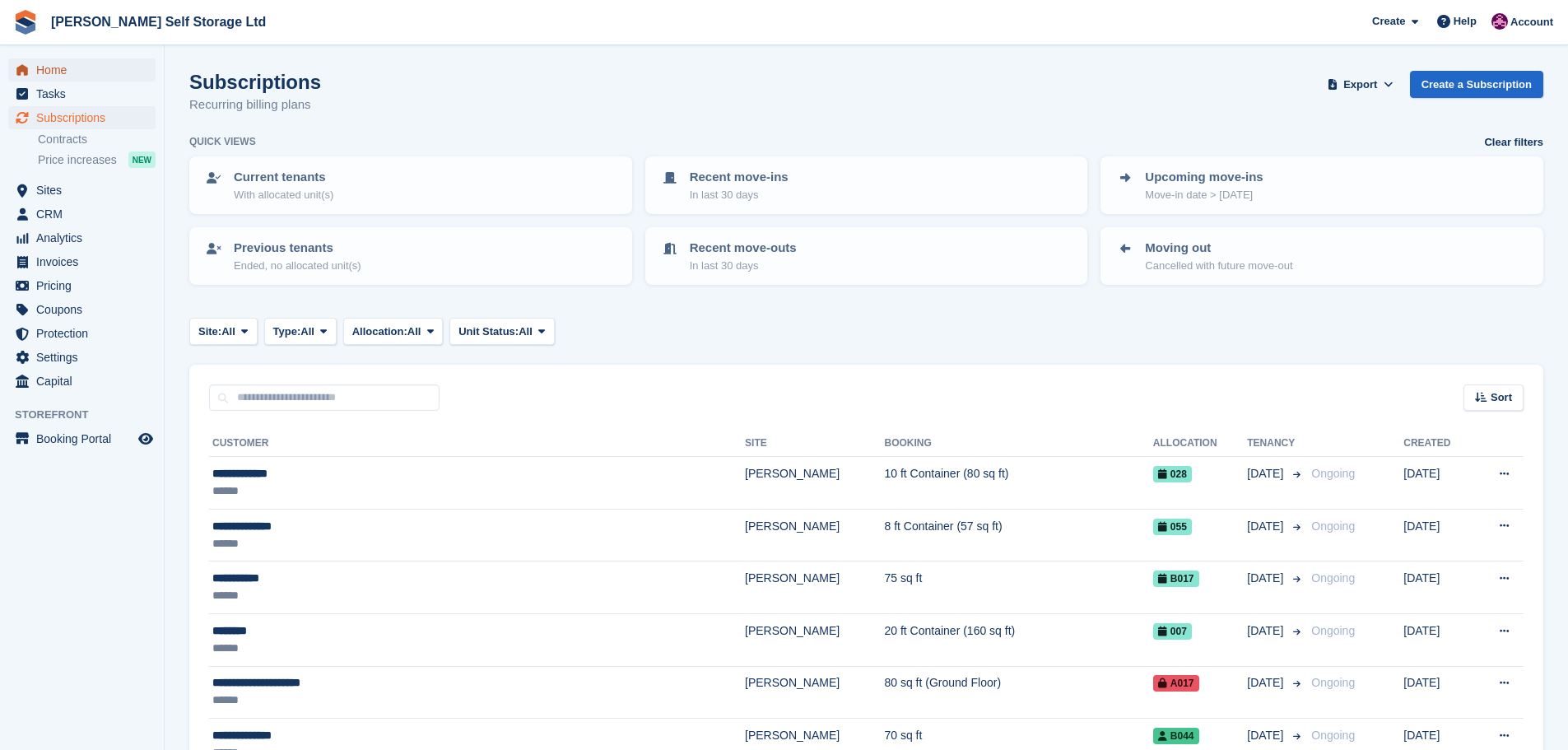
click at [51, 68] on span "Home" at bounding box center [85, 69] width 99 height 23
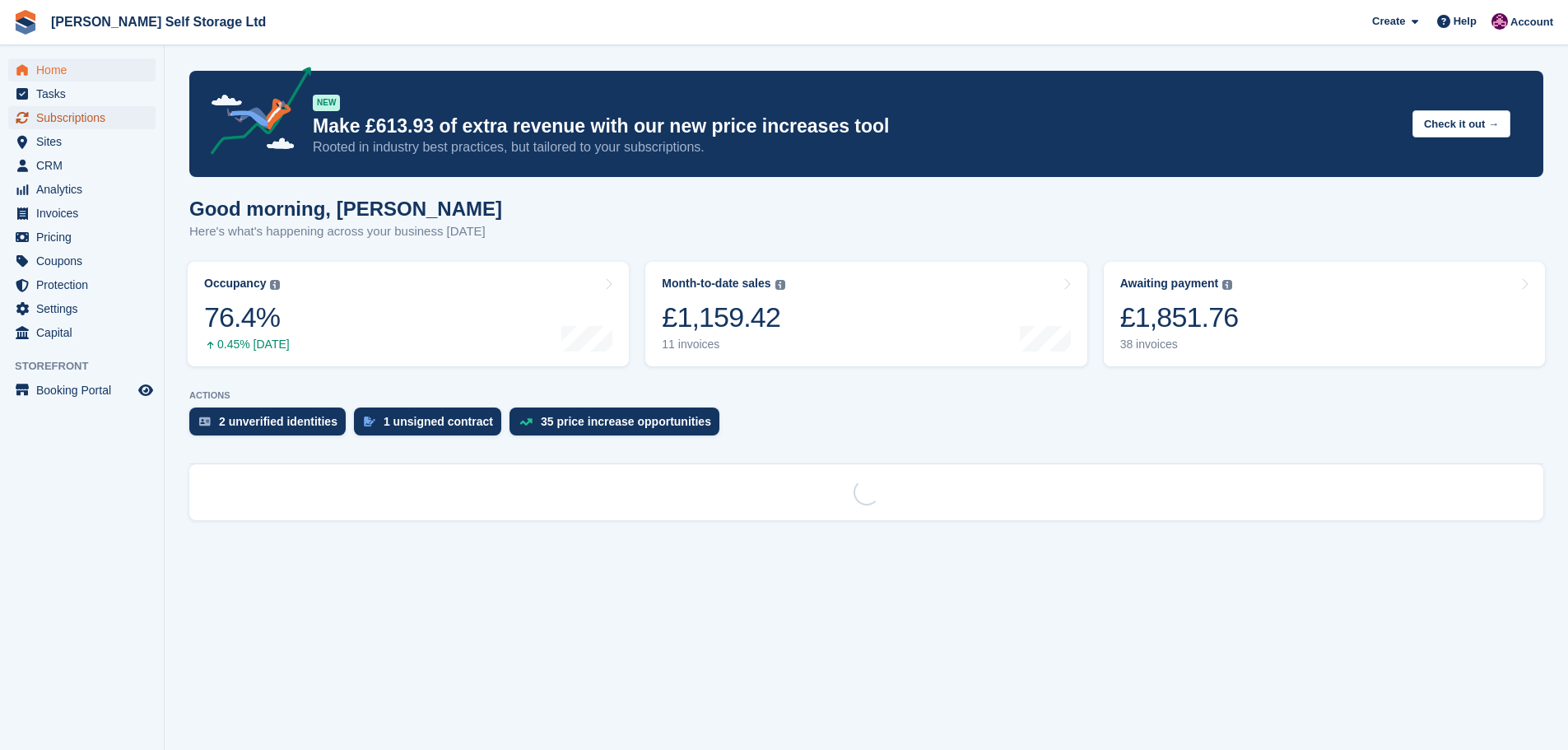
click at [86, 109] on span "Subscriptions" at bounding box center [85, 117] width 99 height 23
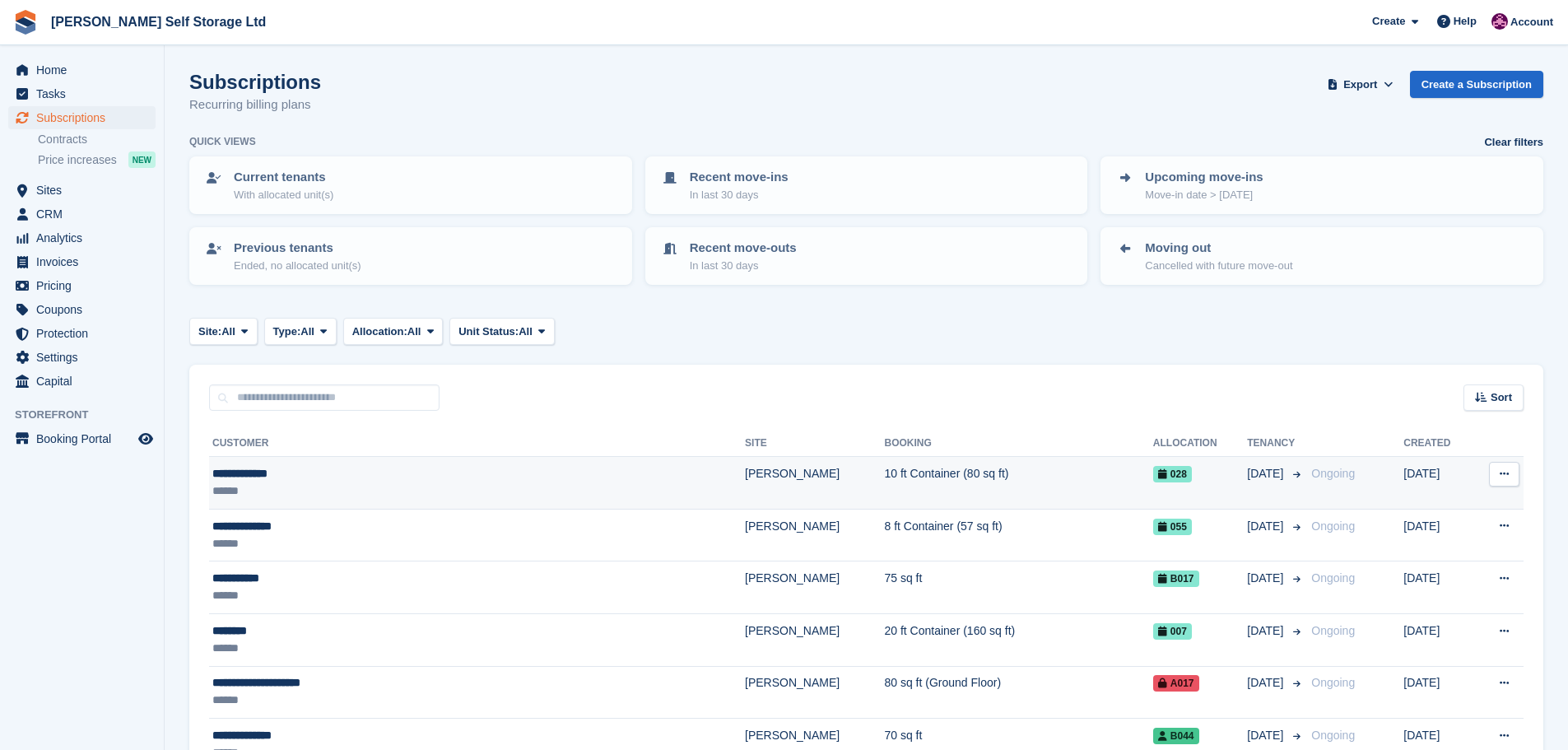
click at [319, 484] on div "******" at bounding box center [392, 491] width 361 height 17
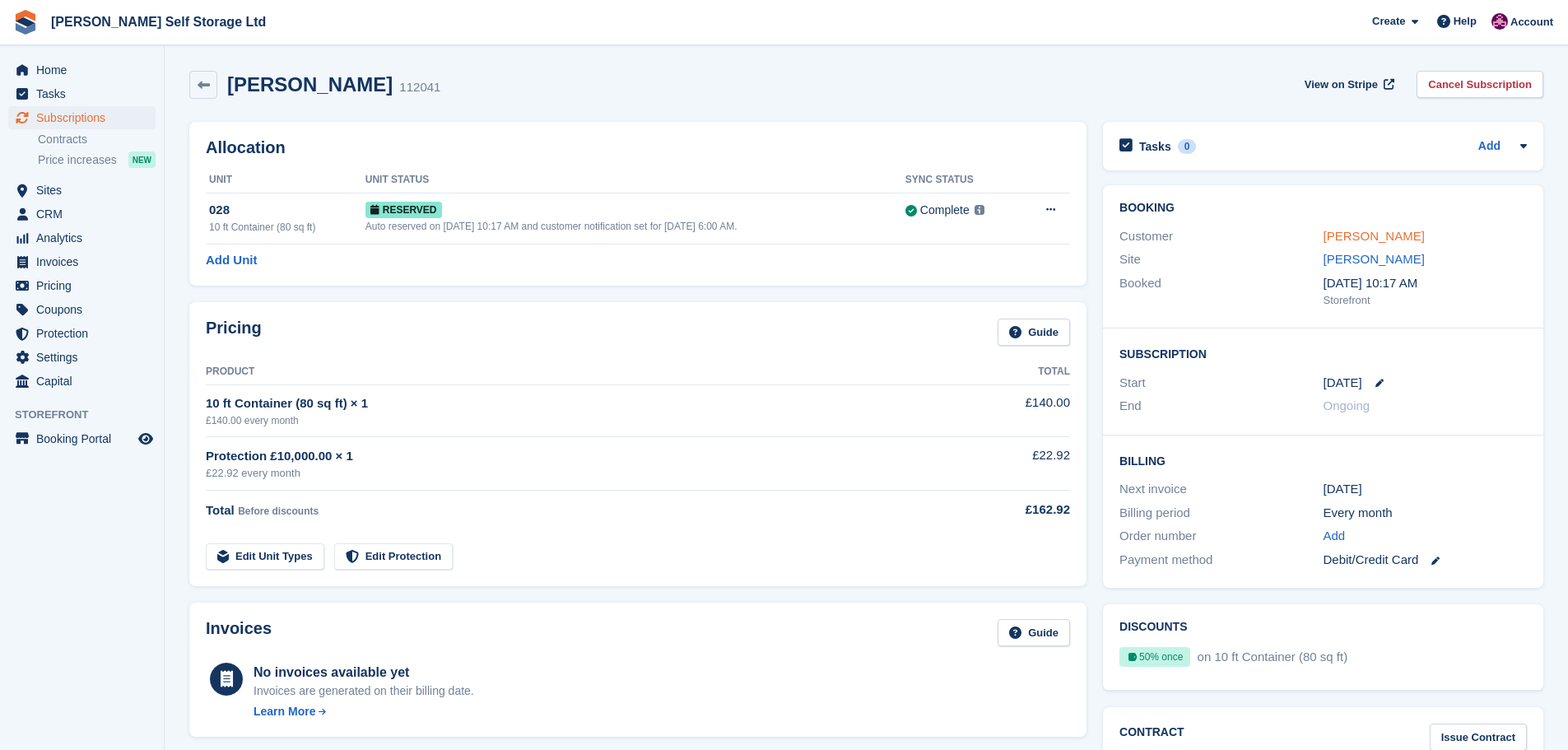
click at [1357, 238] on link "[PERSON_NAME]" at bounding box center [1373, 236] width 101 height 14
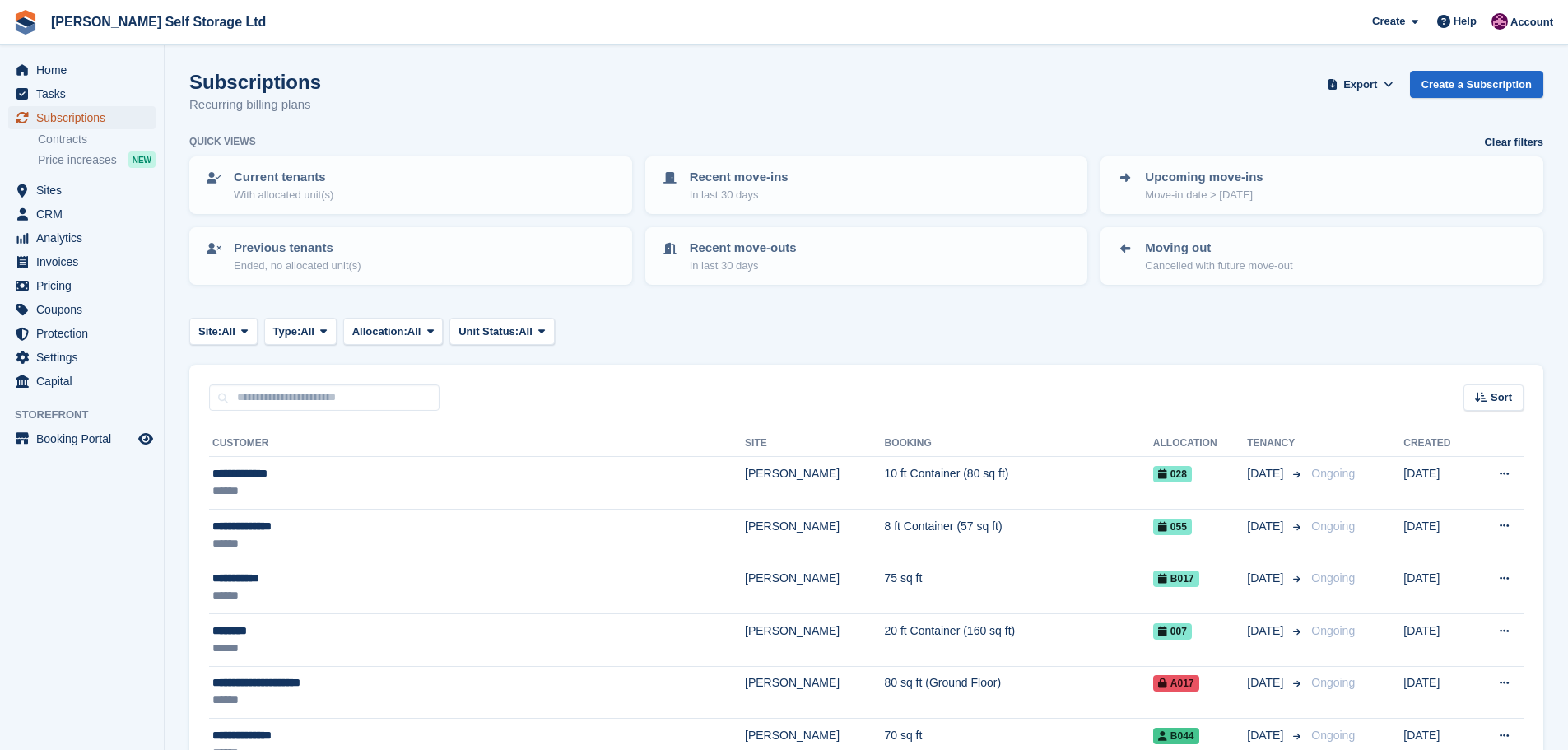
click at [87, 114] on span "Subscriptions" at bounding box center [85, 117] width 99 height 23
click at [67, 116] on span "Subscriptions" at bounding box center [85, 117] width 99 height 23
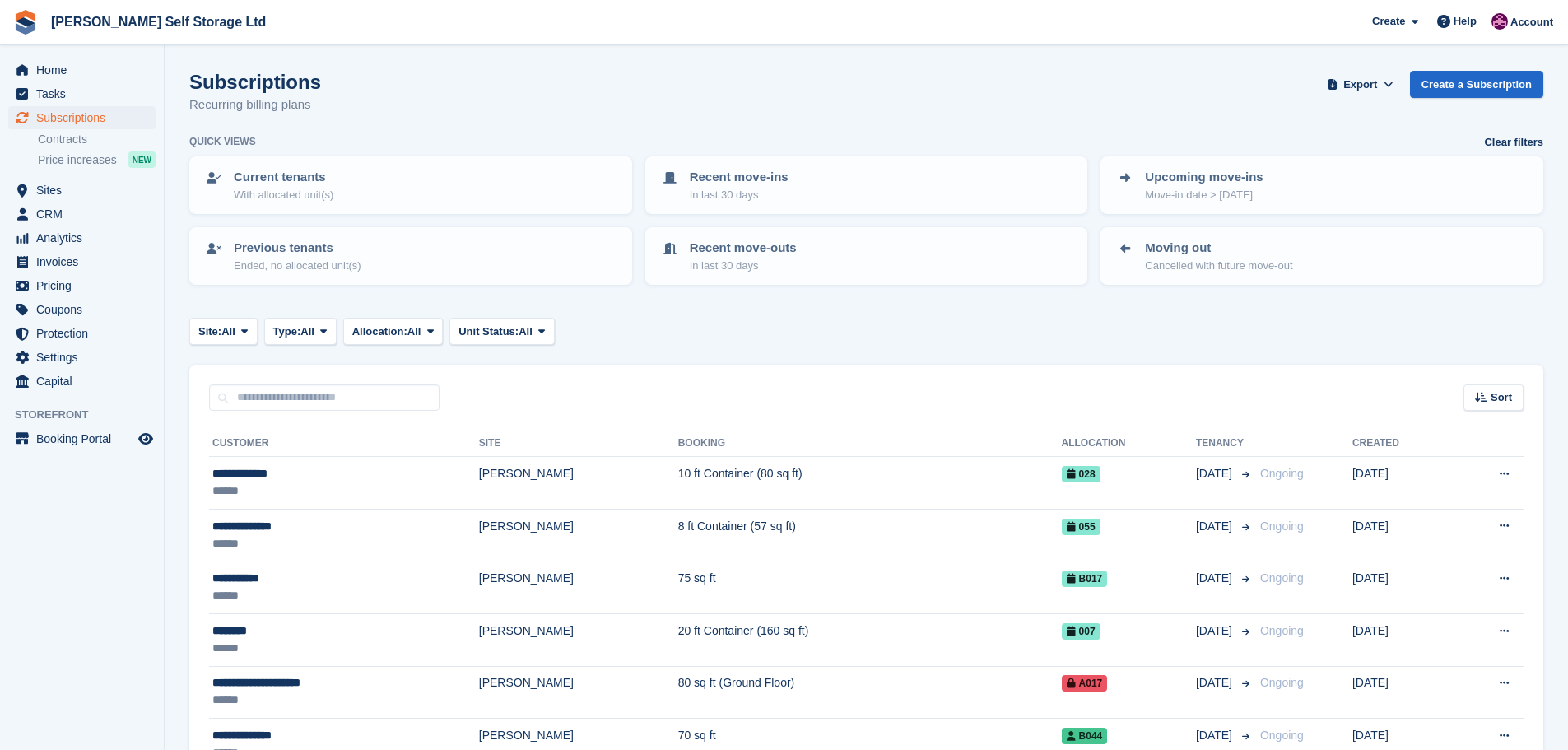
click at [328, 483] on div "******" at bounding box center [345, 491] width 266 height 17
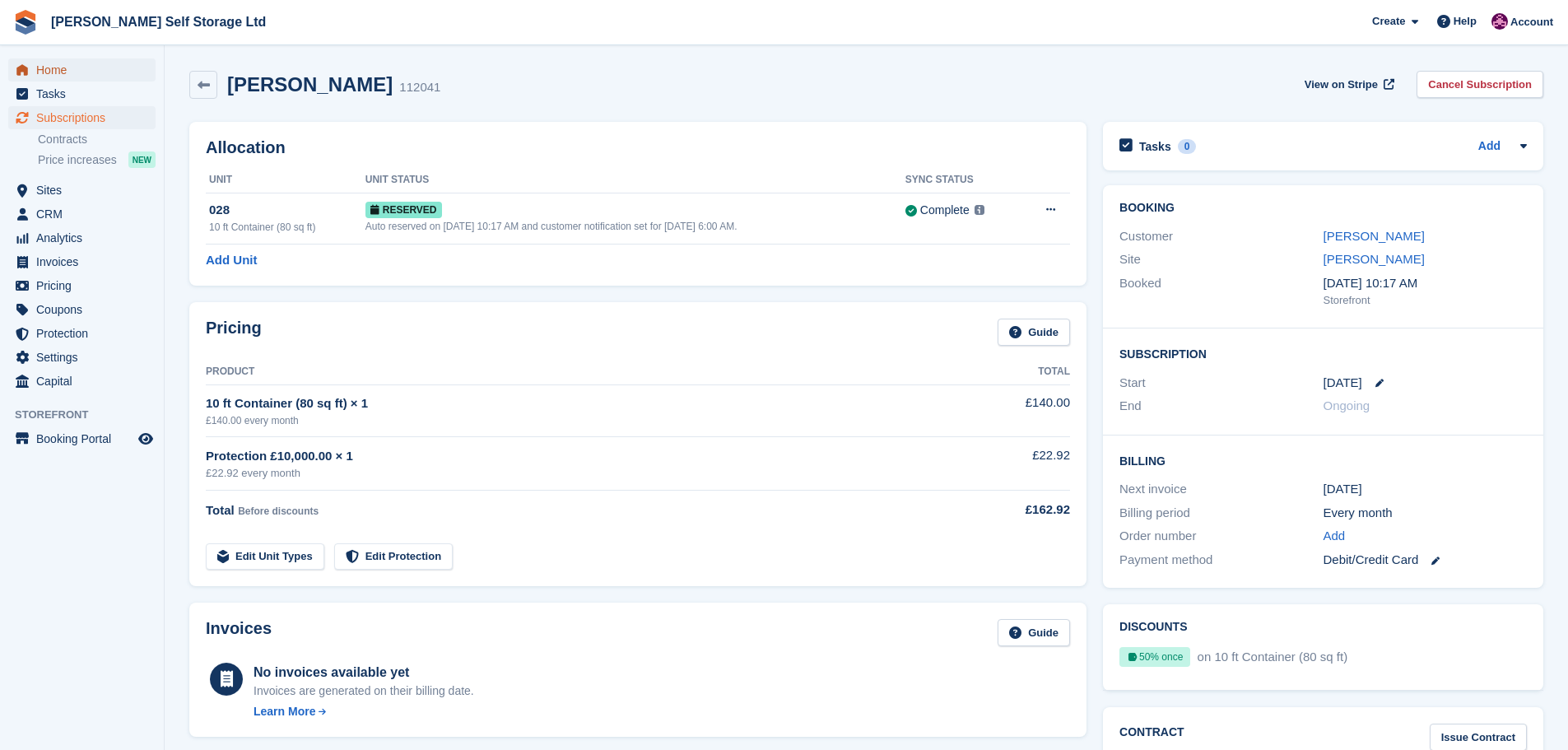
click at [85, 71] on span "Home" at bounding box center [85, 69] width 99 height 23
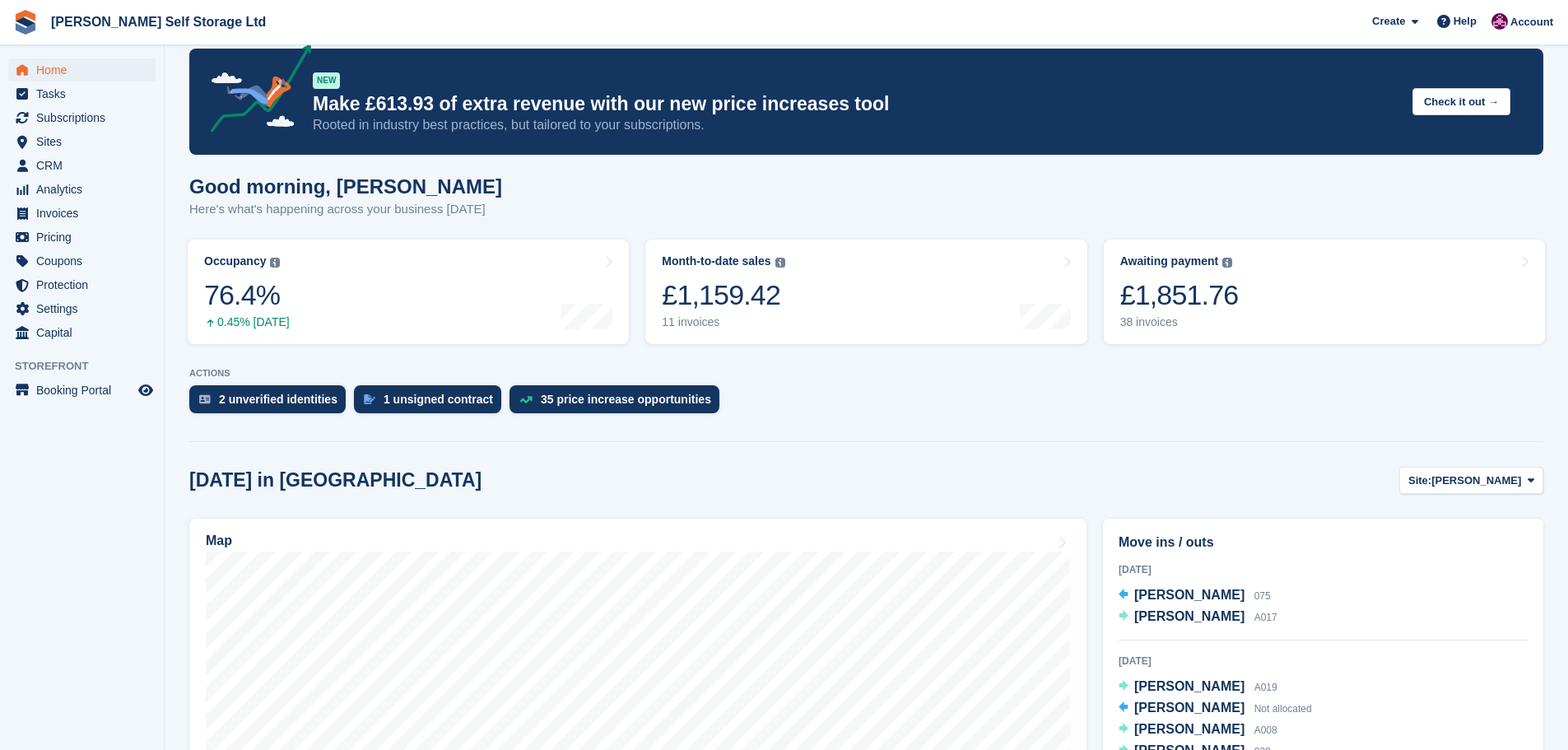
scroll to position [165, 0]
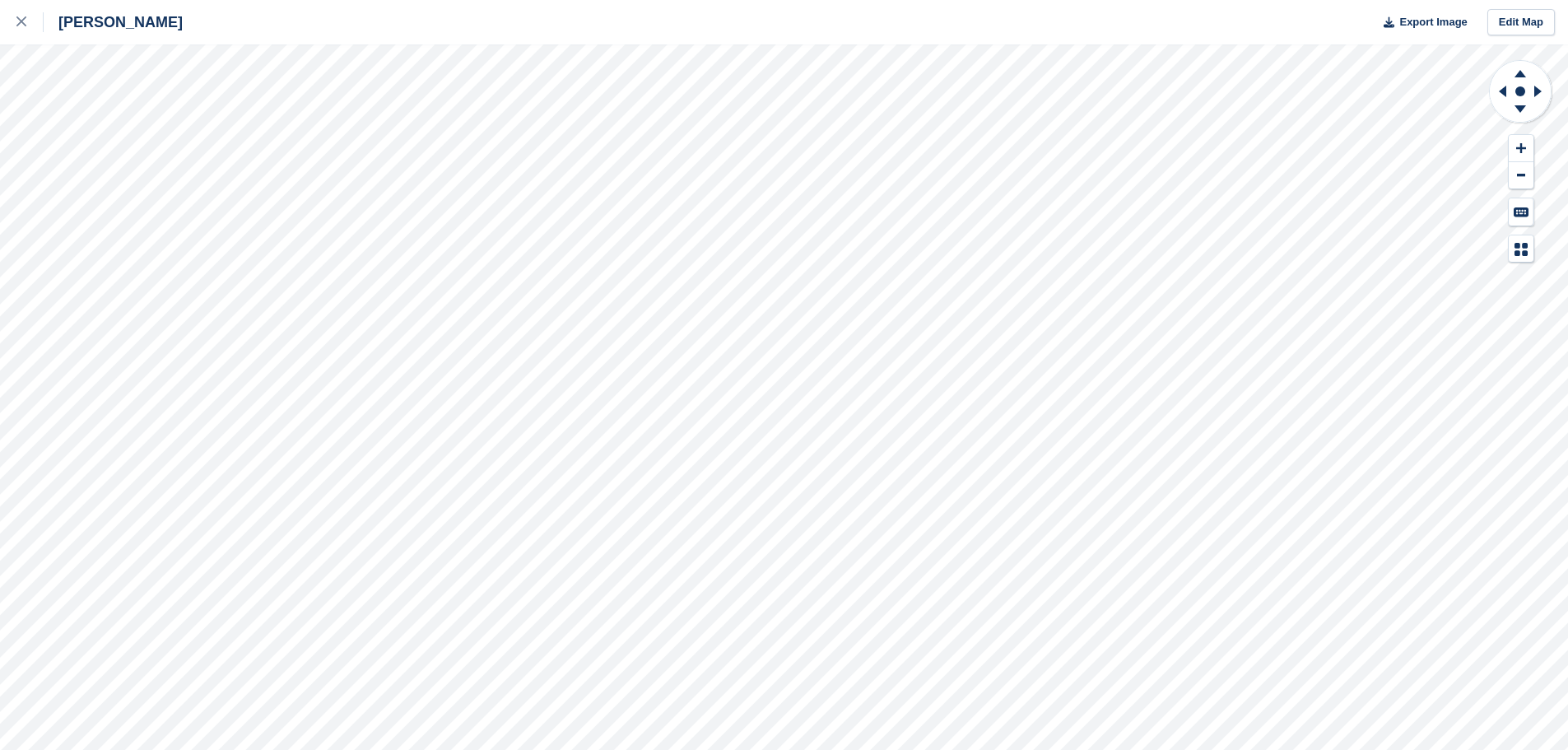
click at [169, 203] on div "[PERSON_NAME] Export Image Edit Map" at bounding box center [784, 375] width 1568 height 750
drag, startPoint x: 11, startPoint y: 15, endPoint x: 28, endPoint y: 27, distance: 20.8
click at [11, 15] on link at bounding box center [21, 22] width 44 height 45
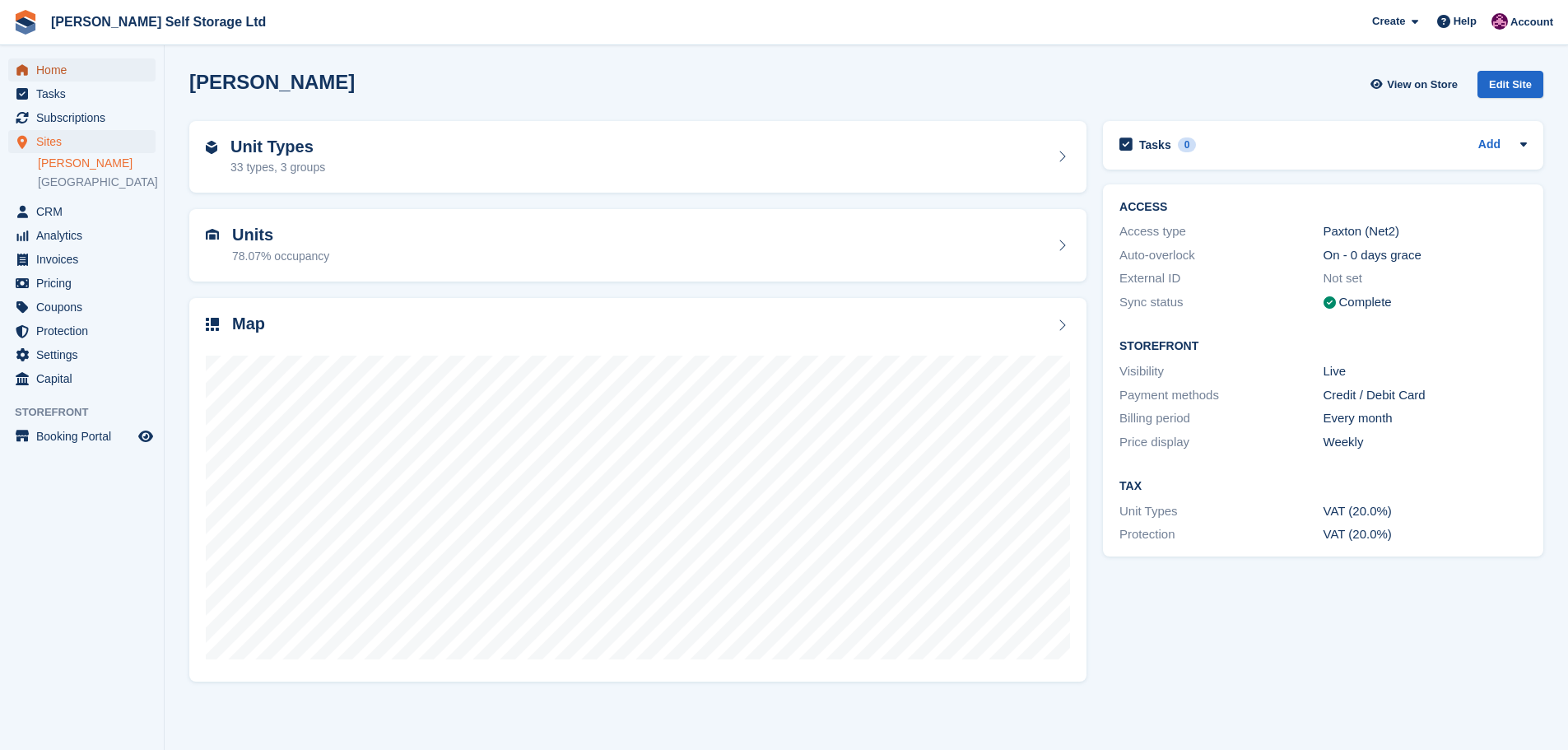
click at [80, 60] on span "Home" at bounding box center [85, 69] width 99 height 23
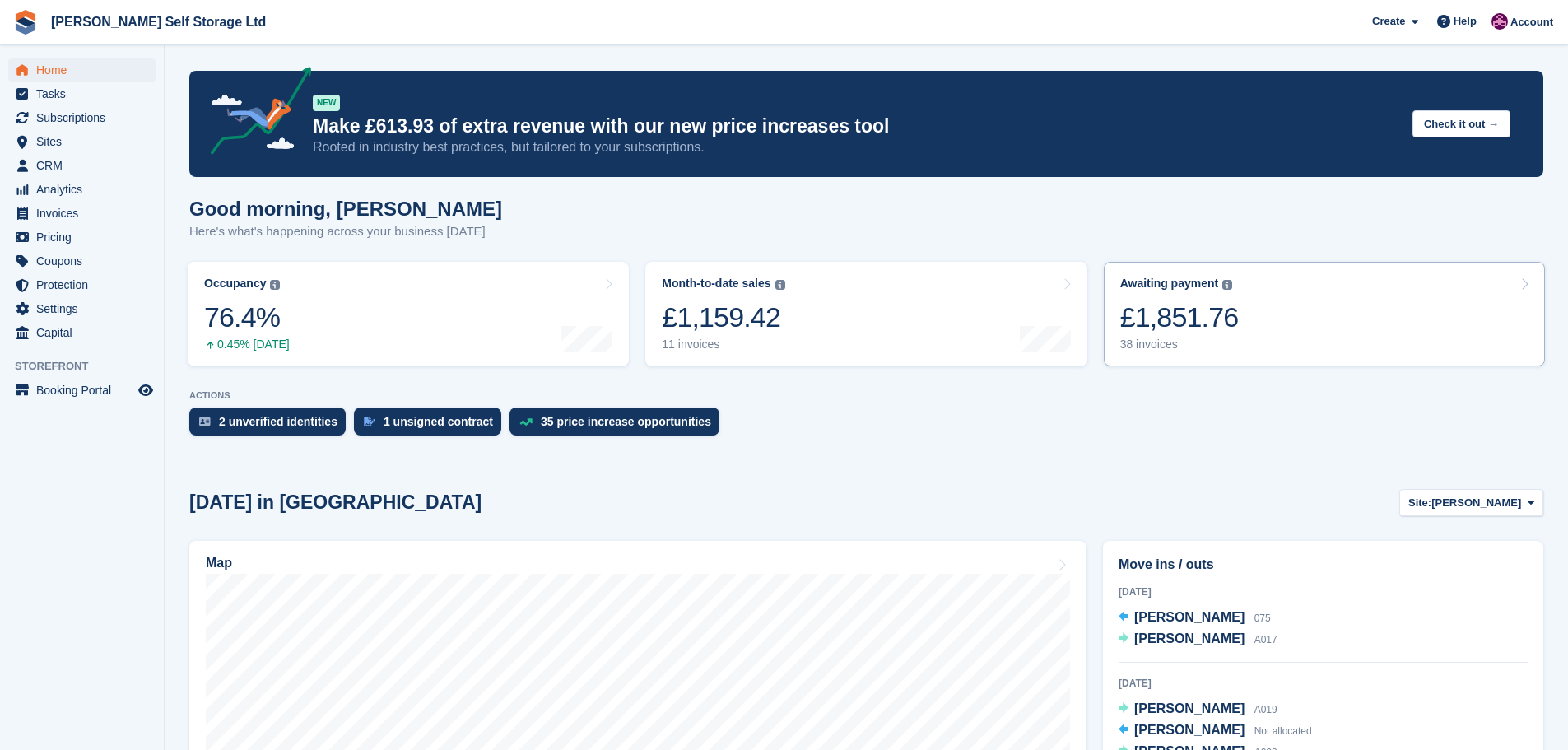
click at [1194, 315] on div "£1,851.76" at bounding box center [1179, 317] width 118 height 33
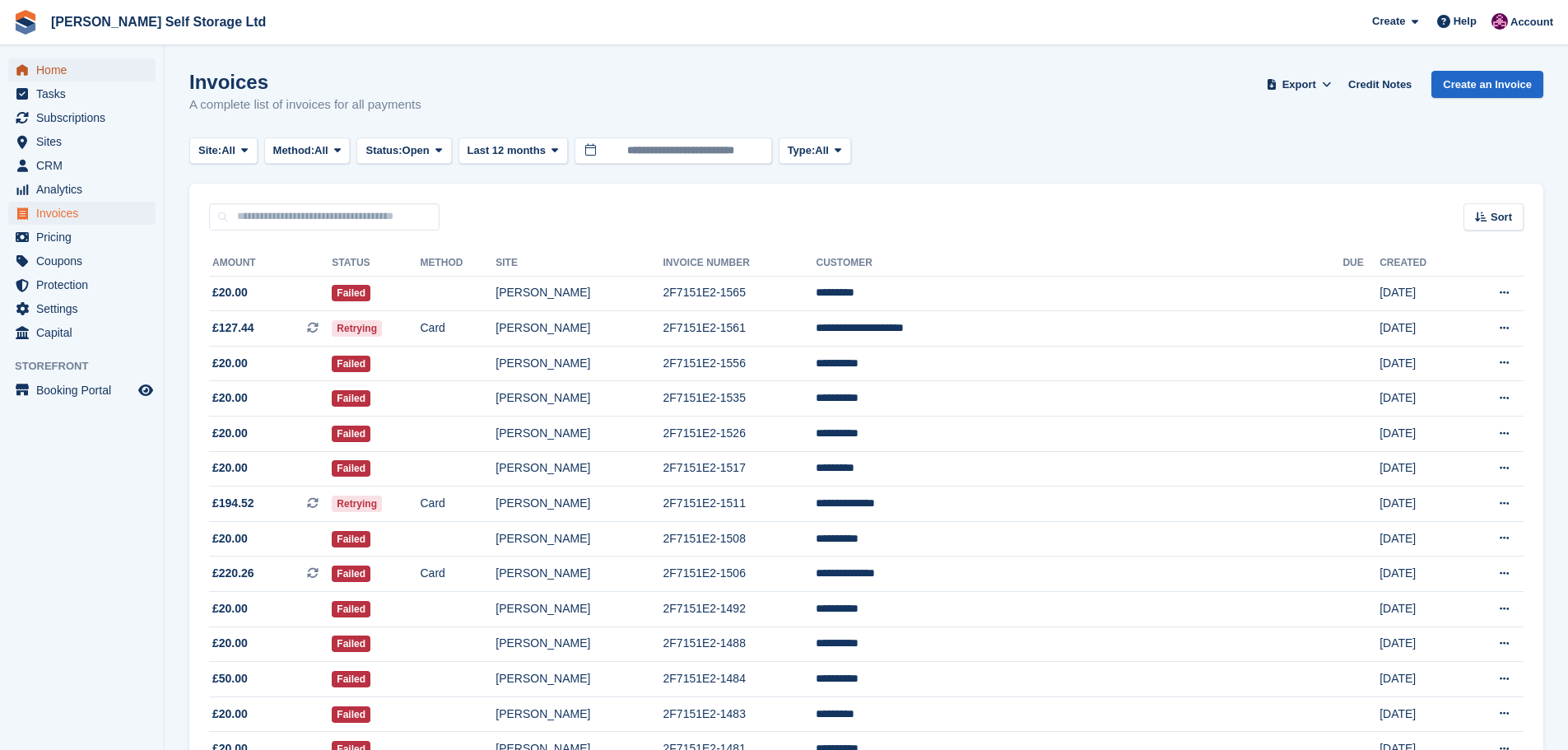
drag, startPoint x: 0, startPoint y: 0, endPoint x: 45, endPoint y: 64, distance: 78.2
click at [45, 64] on span "Home" at bounding box center [85, 69] width 99 height 23
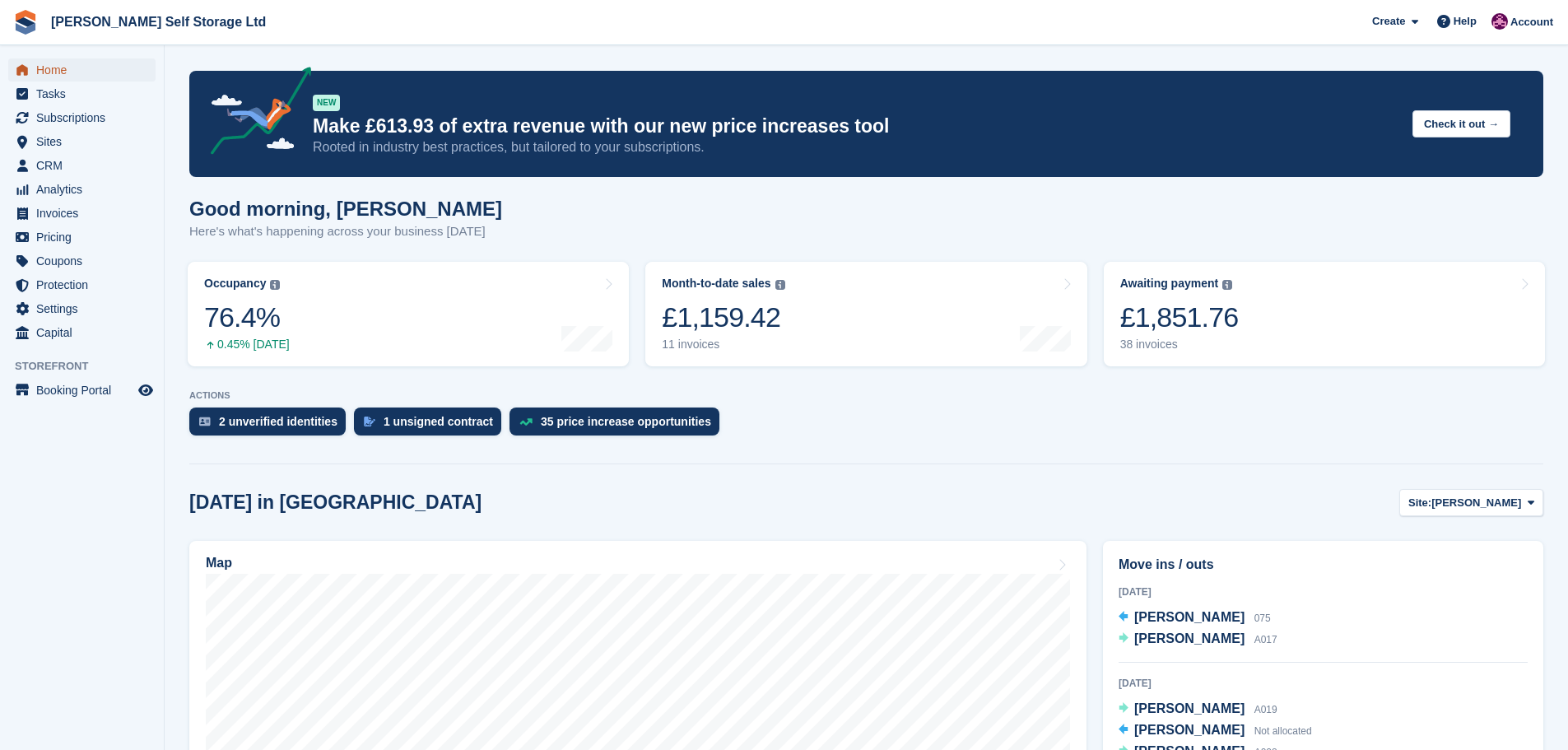
click at [71, 73] on span "Home" at bounding box center [85, 69] width 99 height 23
click at [55, 123] on span "Subscriptions" at bounding box center [85, 117] width 99 height 23
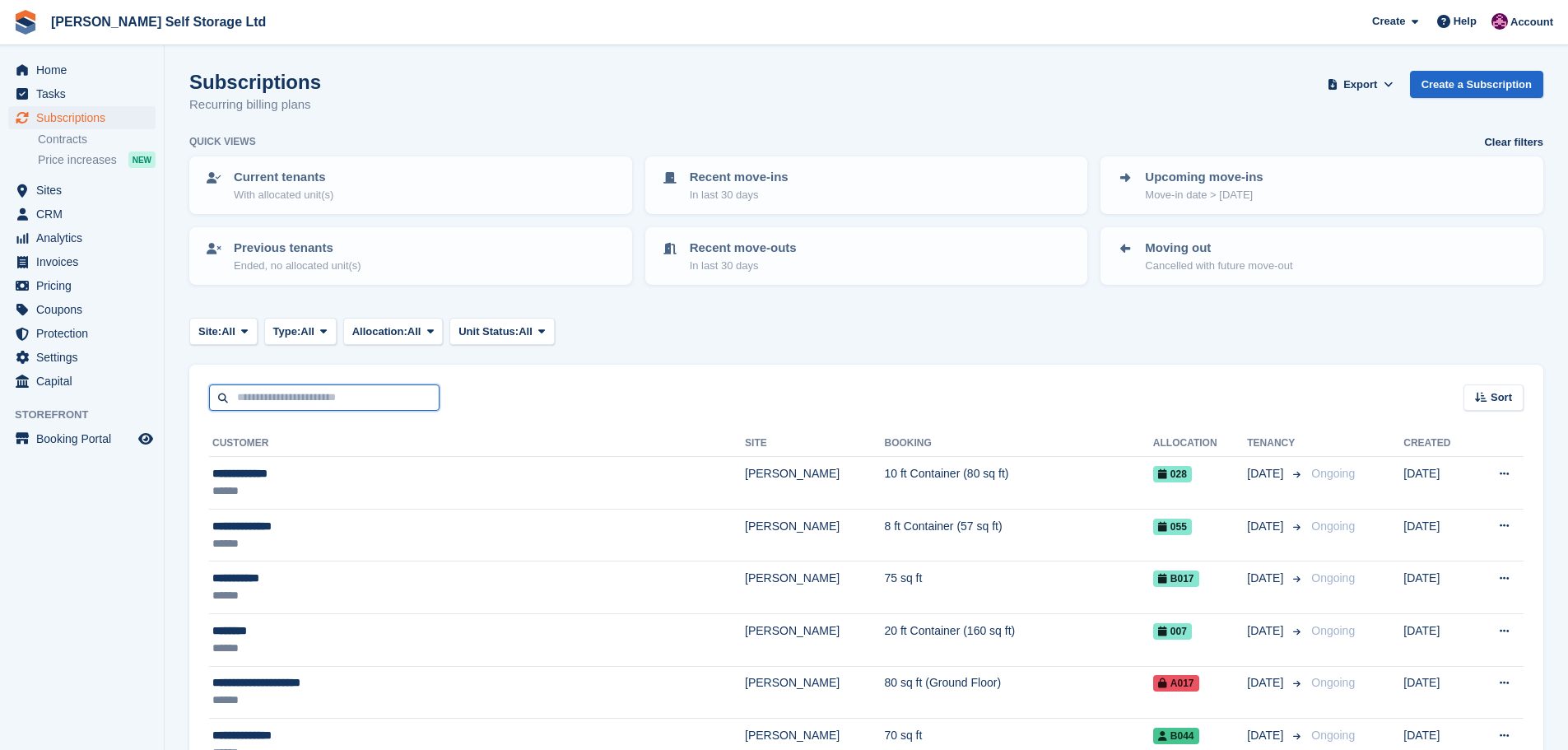
click at [257, 400] on input "text" at bounding box center [324, 399] width 230 height 27
type input "****"
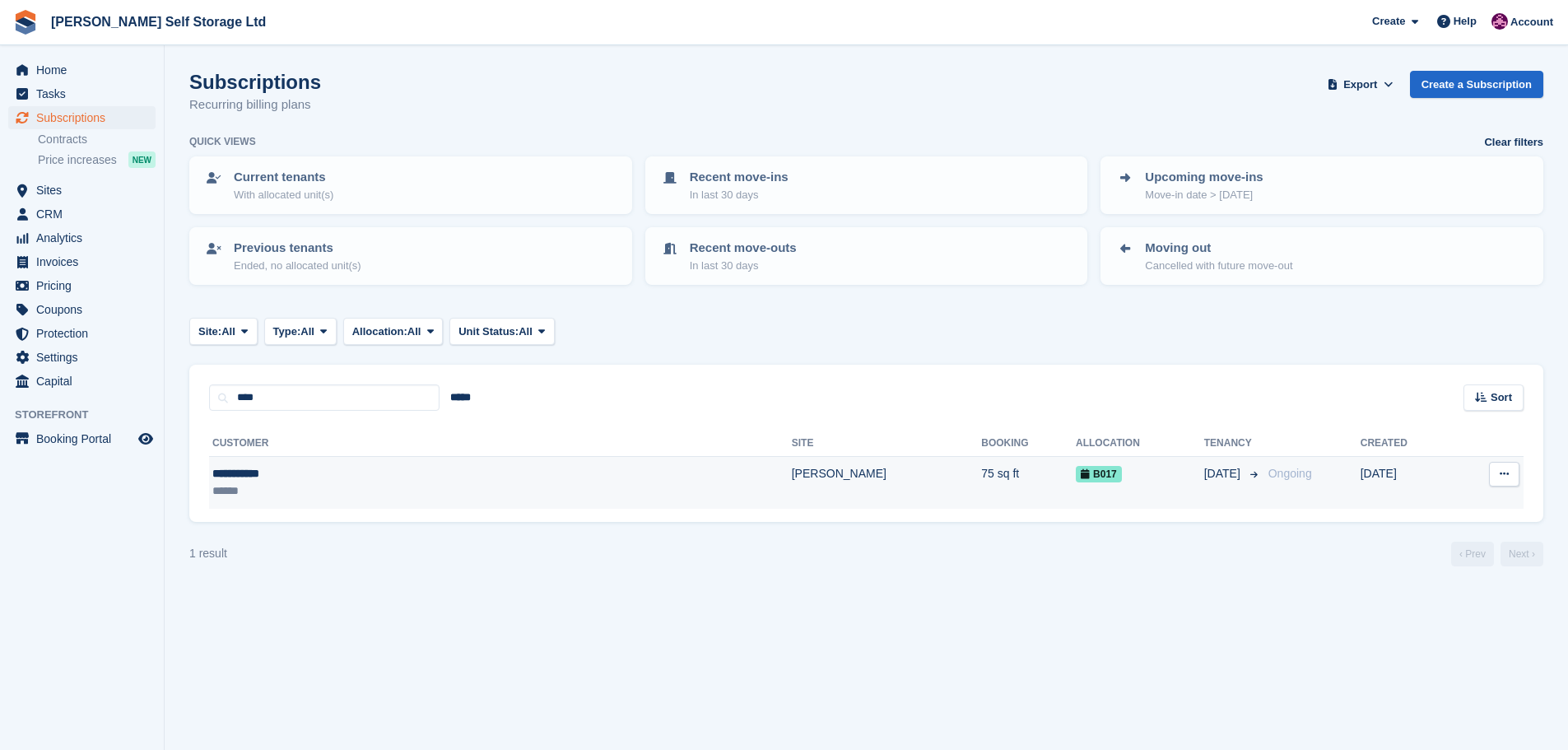
click at [299, 479] on div "**********" at bounding box center [356, 474] width 288 height 17
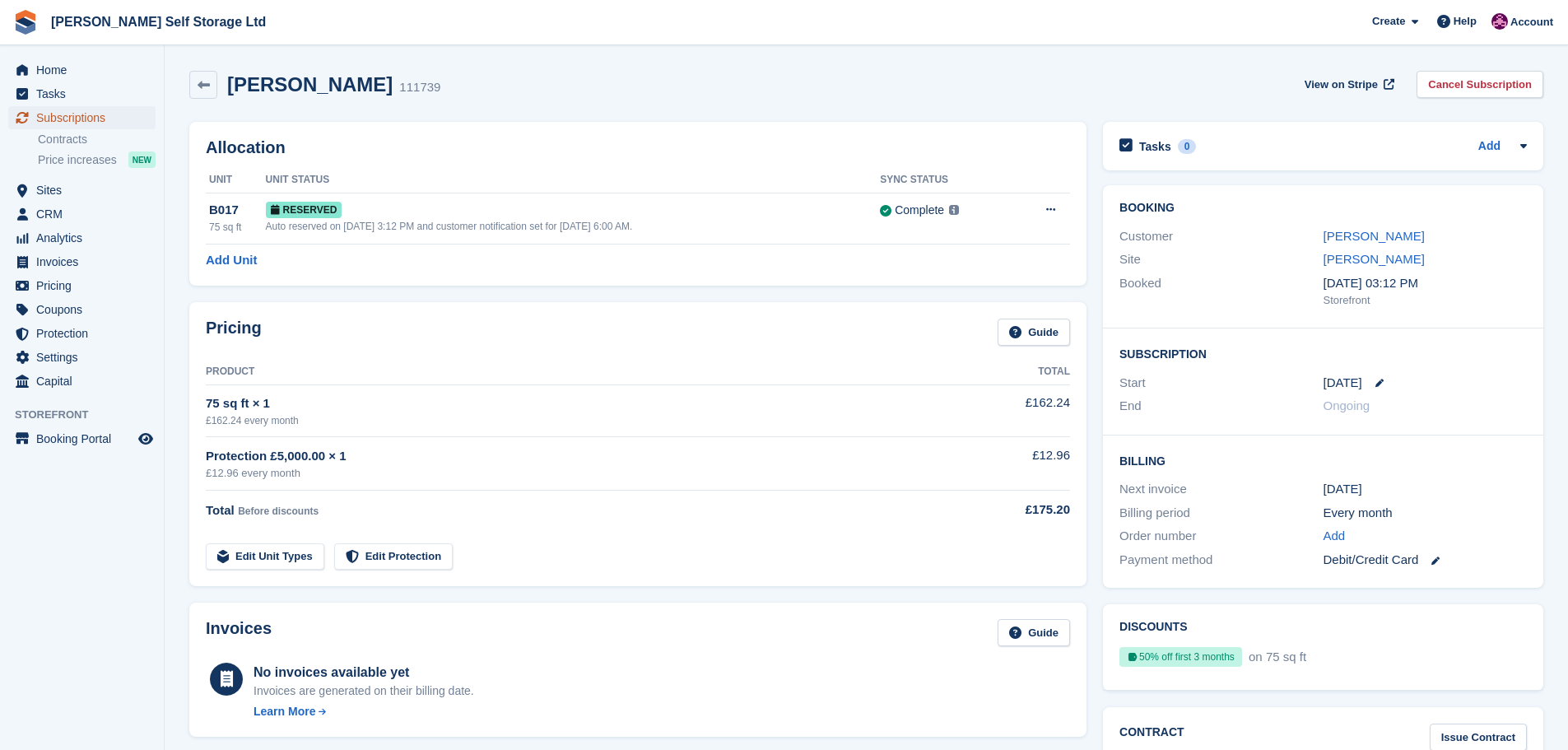
click at [75, 120] on span "Subscriptions" at bounding box center [85, 117] width 99 height 23
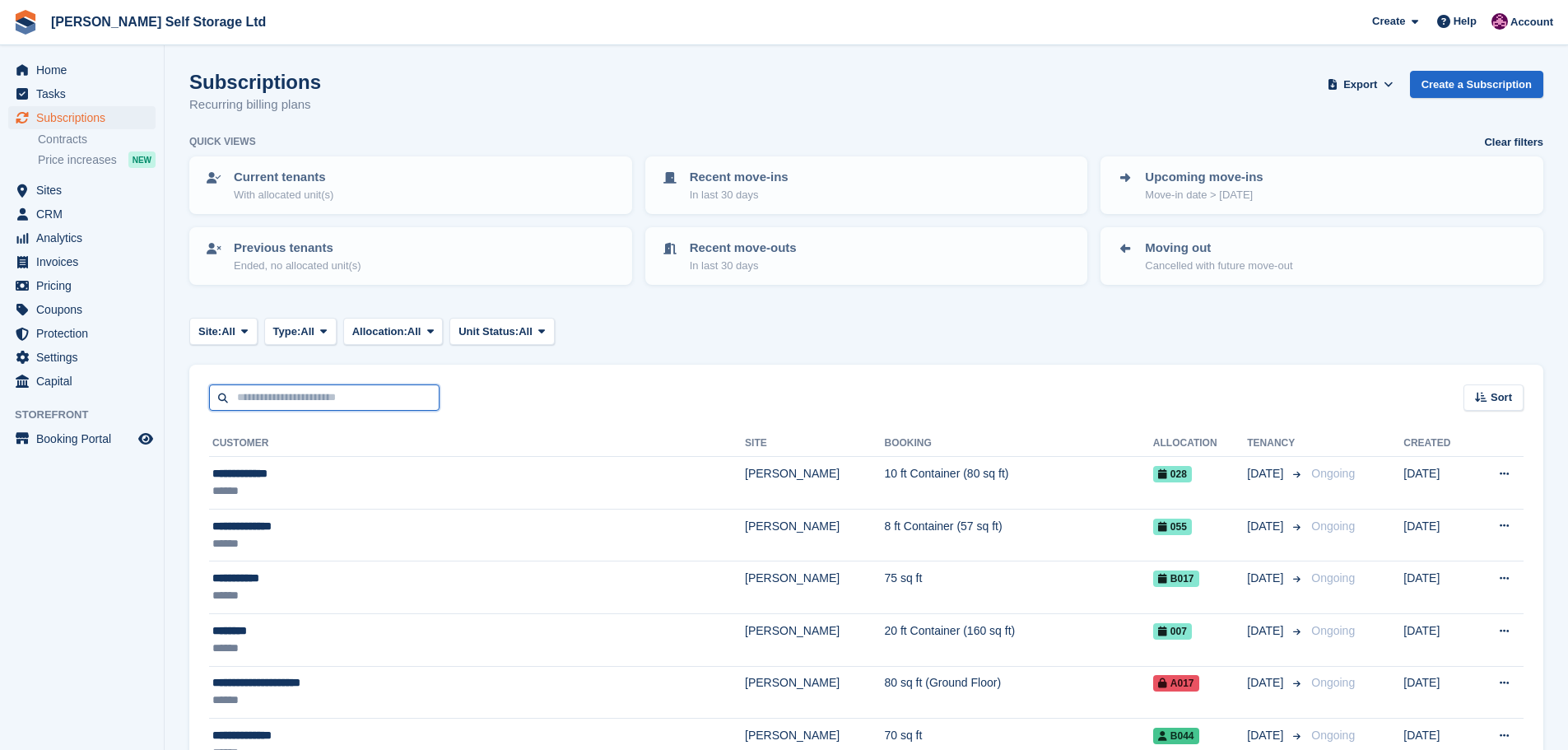
click at [259, 405] on input "text" at bounding box center [324, 399] width 230 height 27
type input "****"
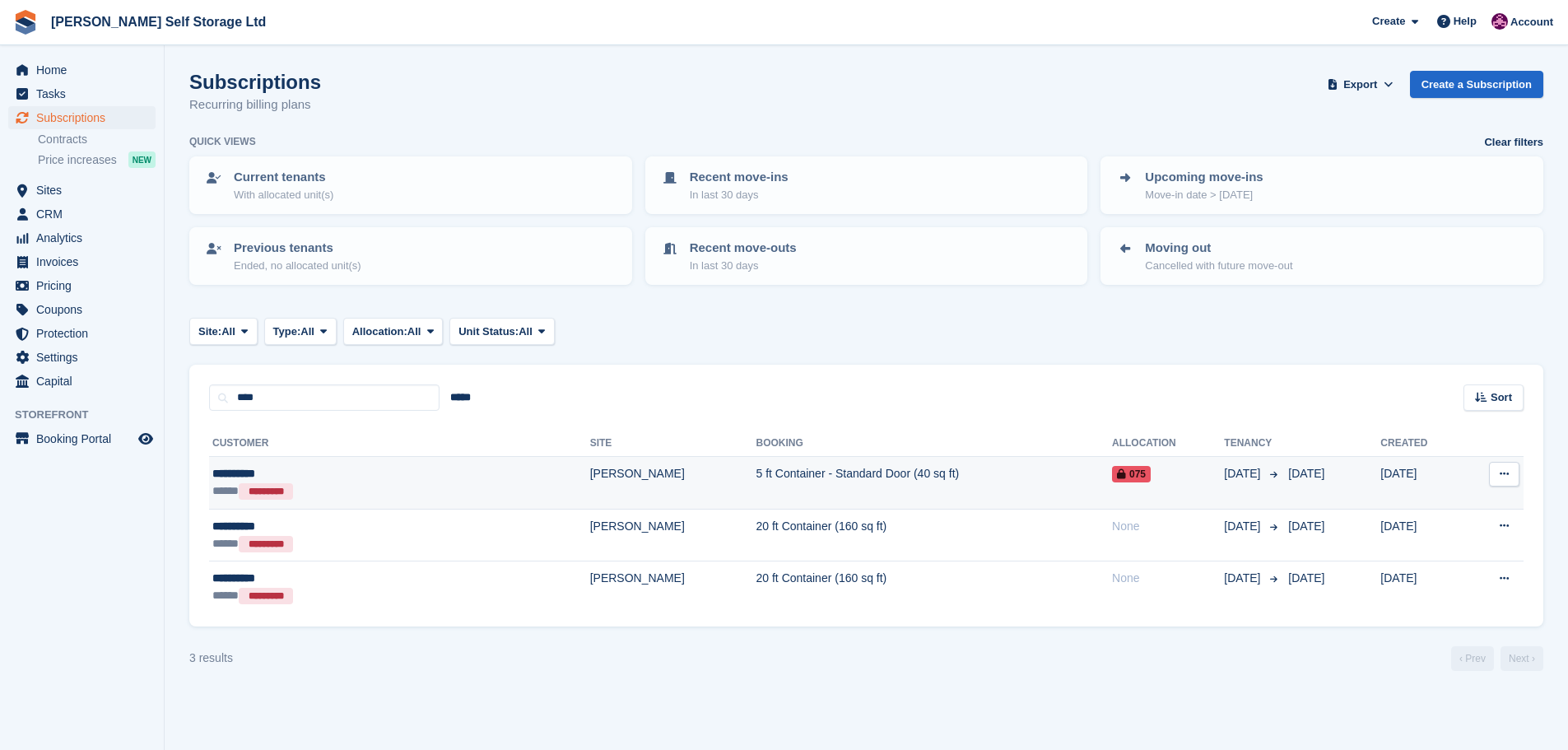
click at [757, 491] on td "5 ft Container - Standard Door (40 sq ft)" at bounding box center [935, 483] width 356 height 52
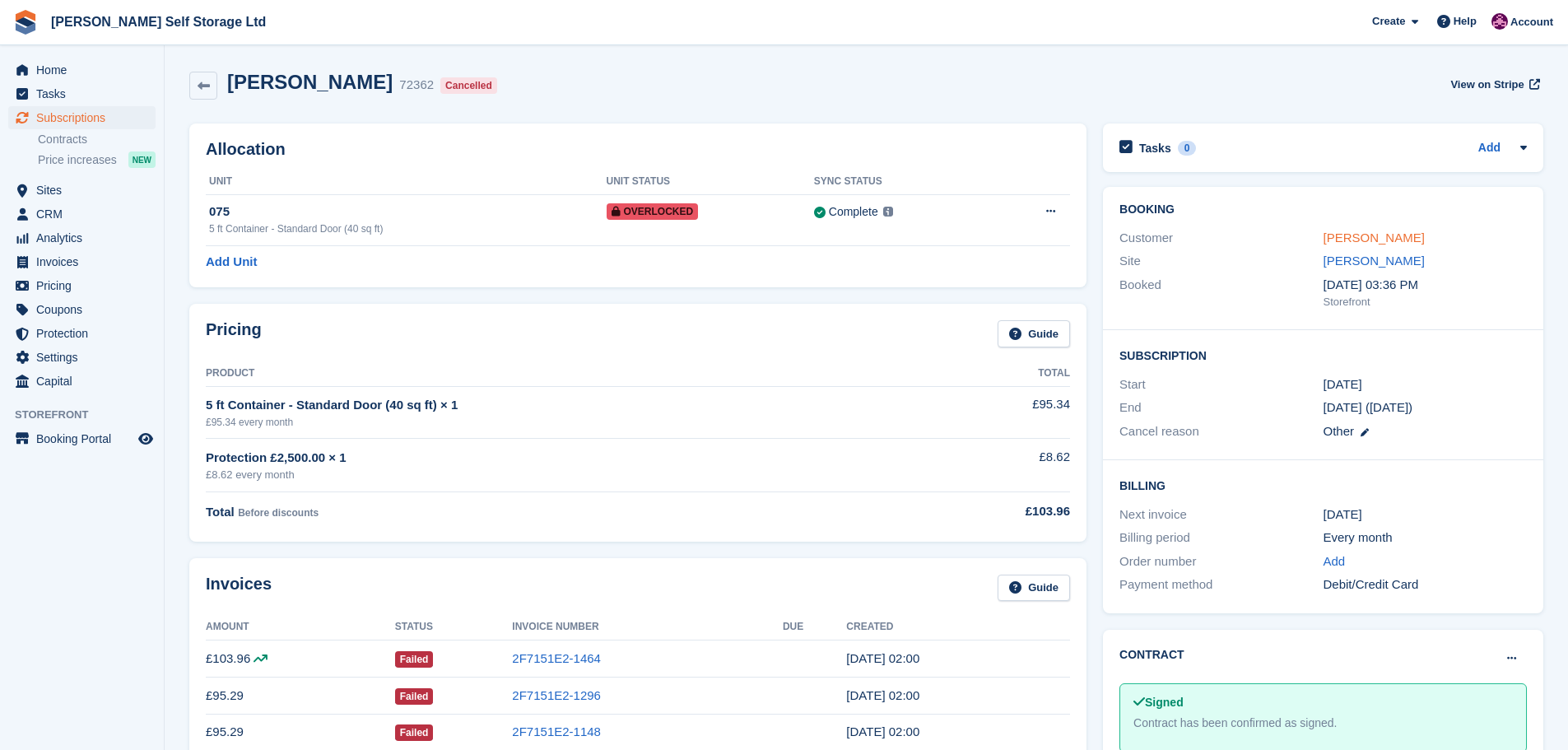
click at [1368, 239] on link "[PERSON_NAME]" at bounding box center [1373, 237] width 101 height 14
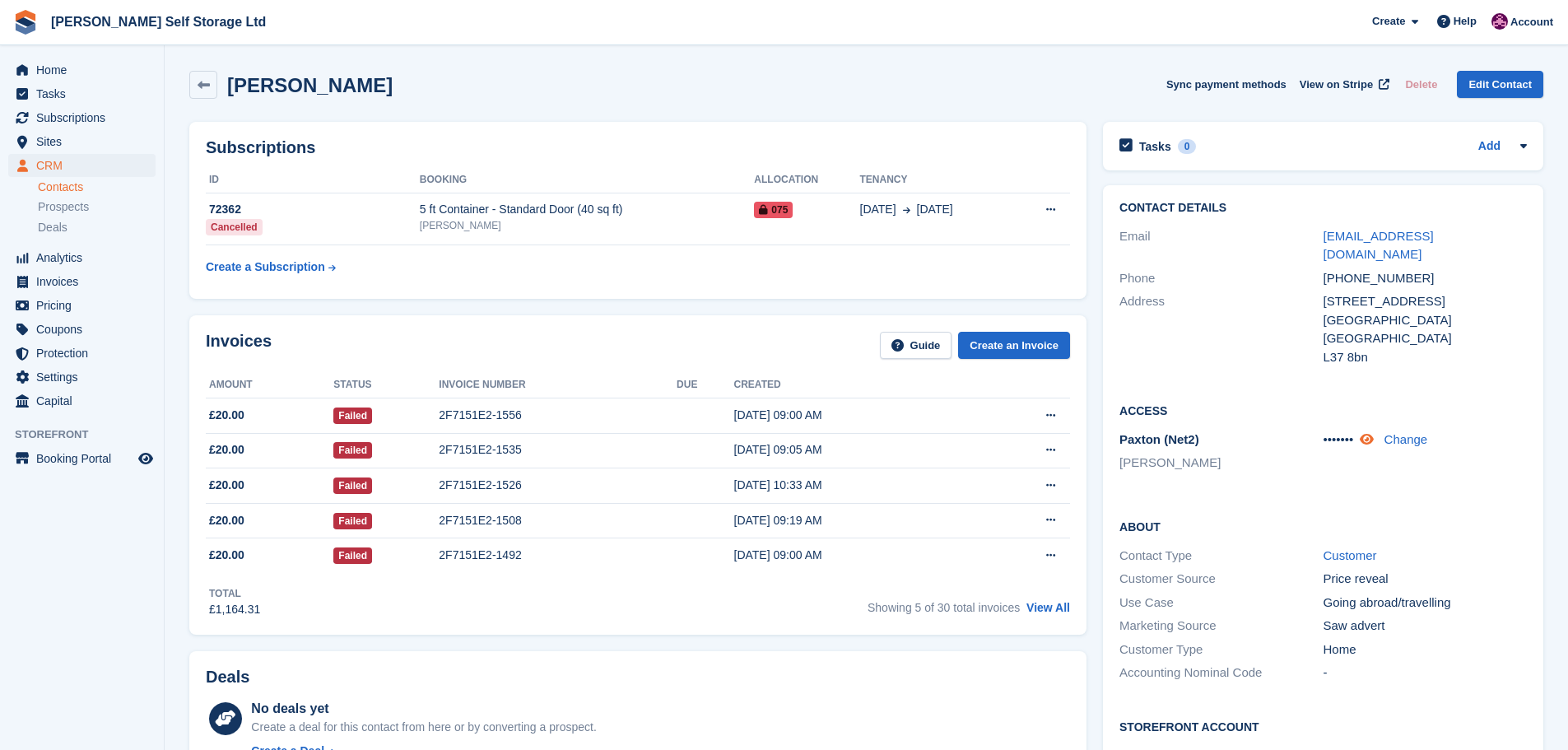
click at [1373, 432] on link at bounding box center [1368, 439] width 17 height 14
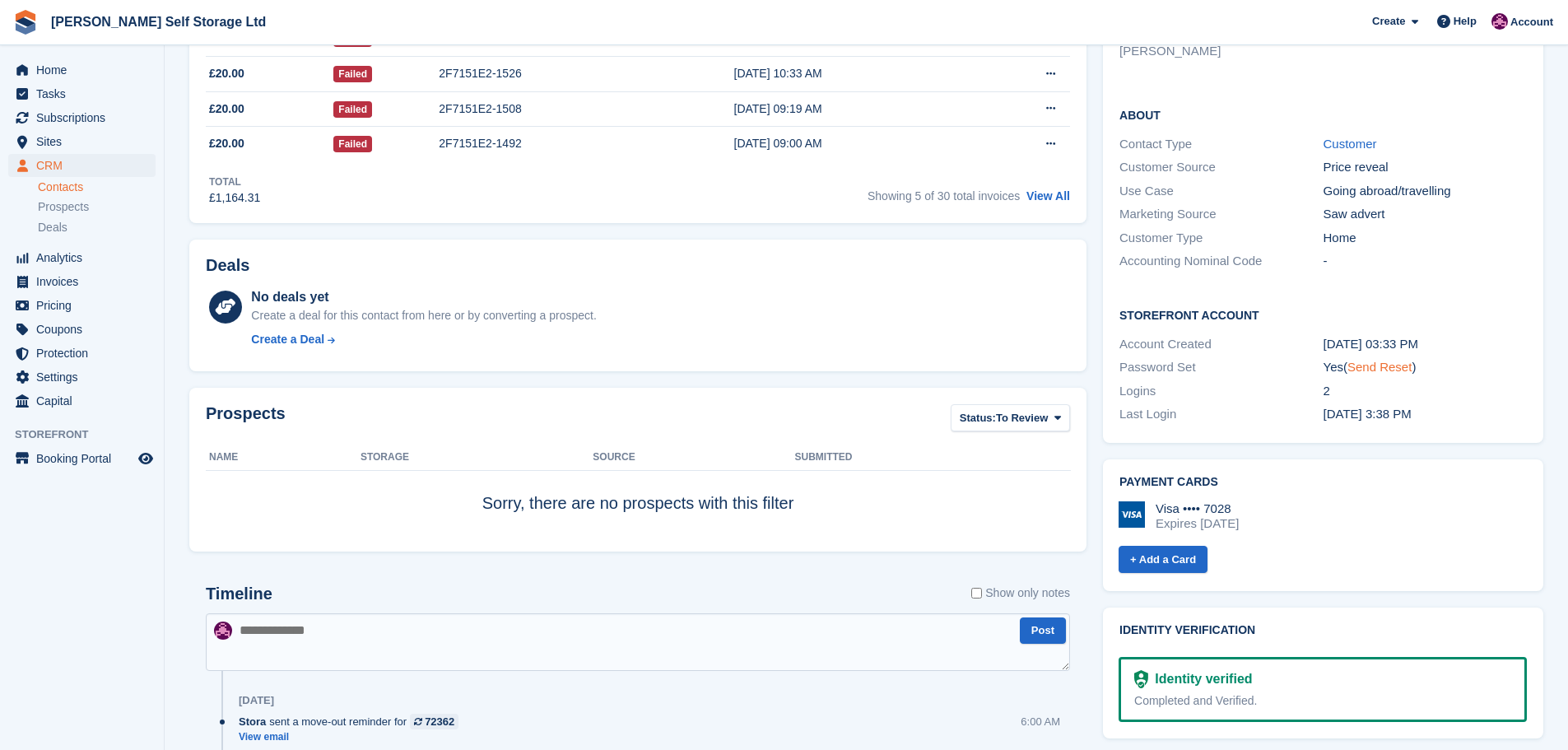
click at [1367, 360] on link "Send Reset" at bounding box center [1379, 367] width 64 height 14
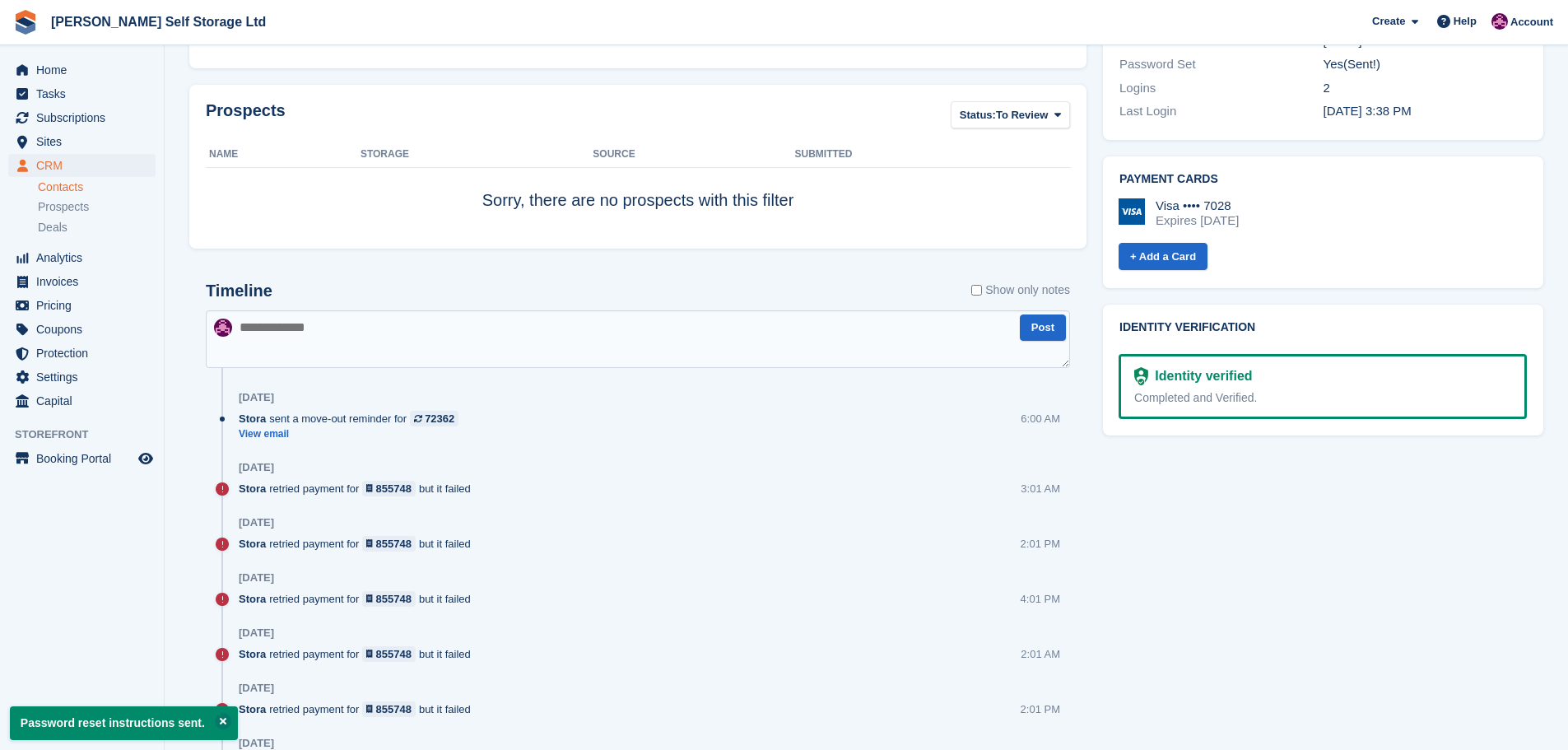
scroll to position [741, 0]
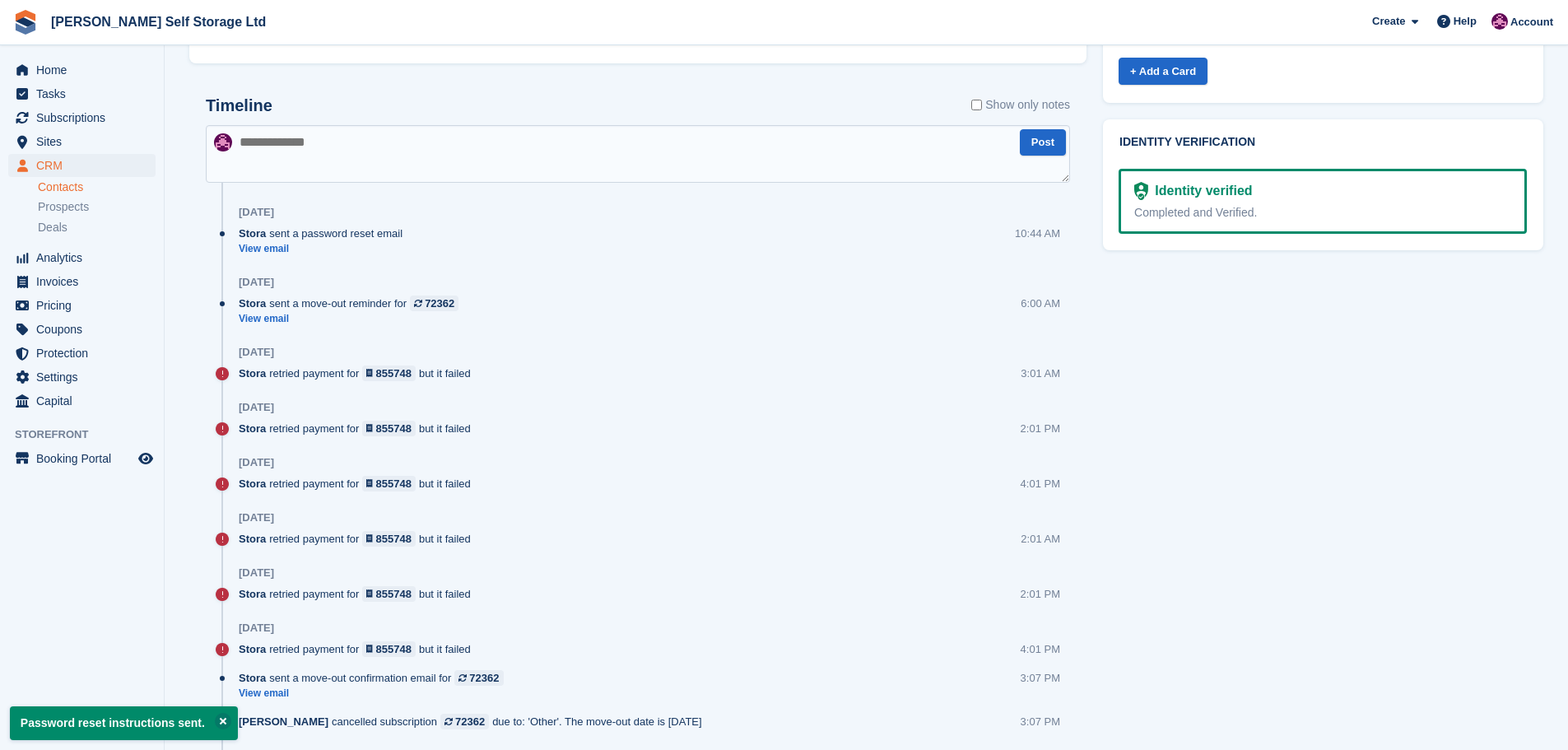
scroll to position [897, 0]
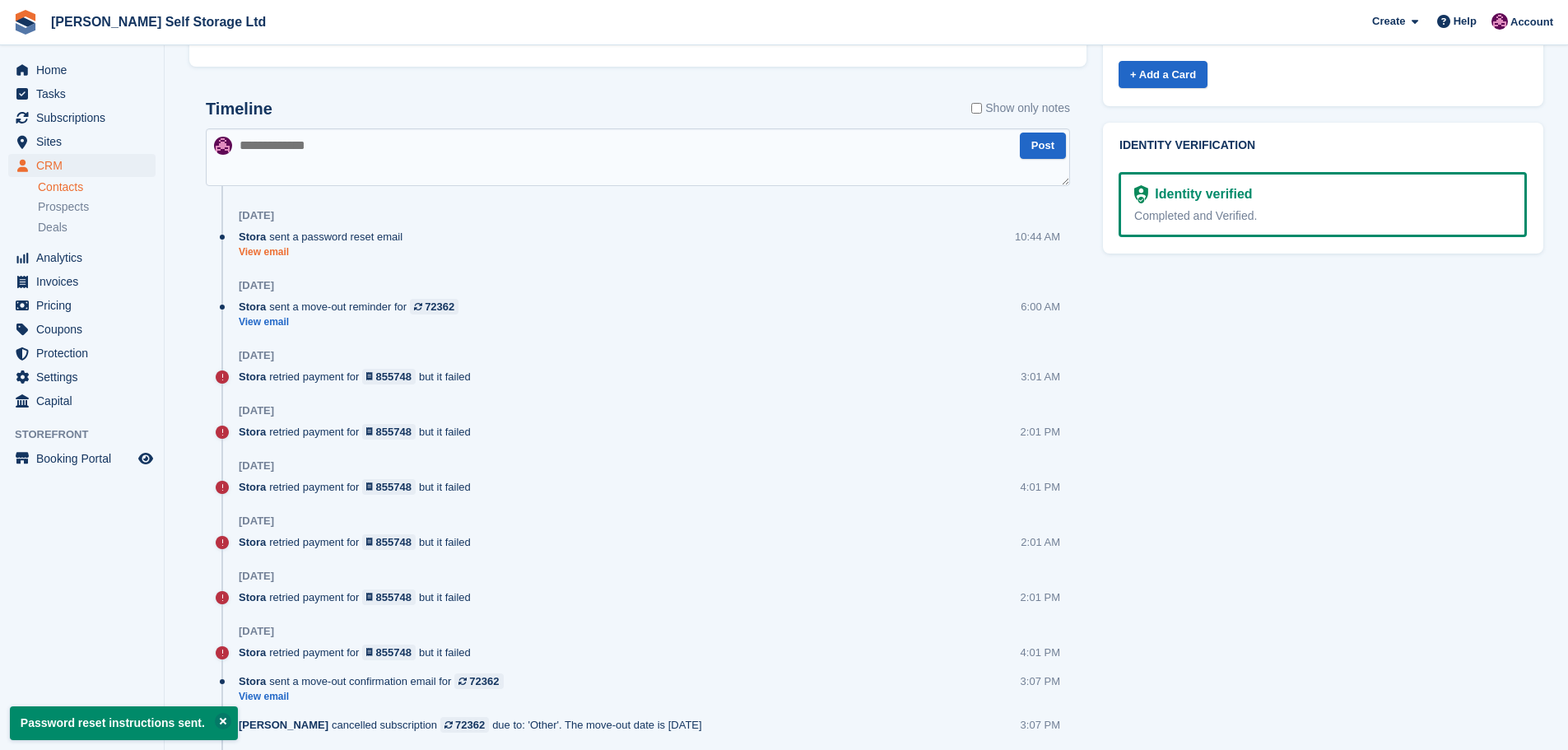
click at [272, 253] on link "View email" at bounding box center [325, 252] width 172 height 14
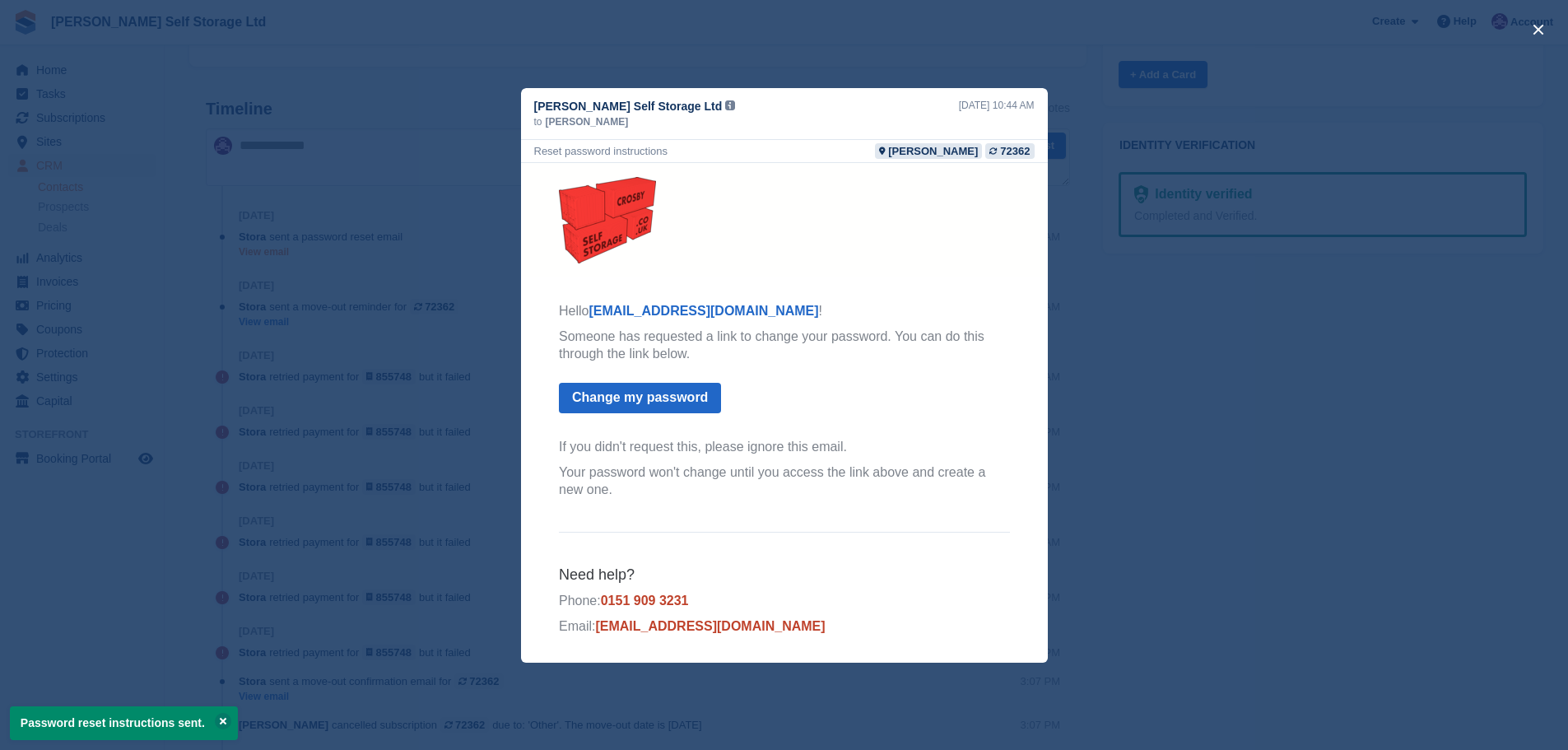
scroll to position [0, 0]
drag, startPoint x: 1286, startPoint y: 529, endPoint x: 1147, endPoint y: 530, distance: 139.0
click at [1285, 529] on div "close" at bounding box center [784, 375] width 1568 height 750
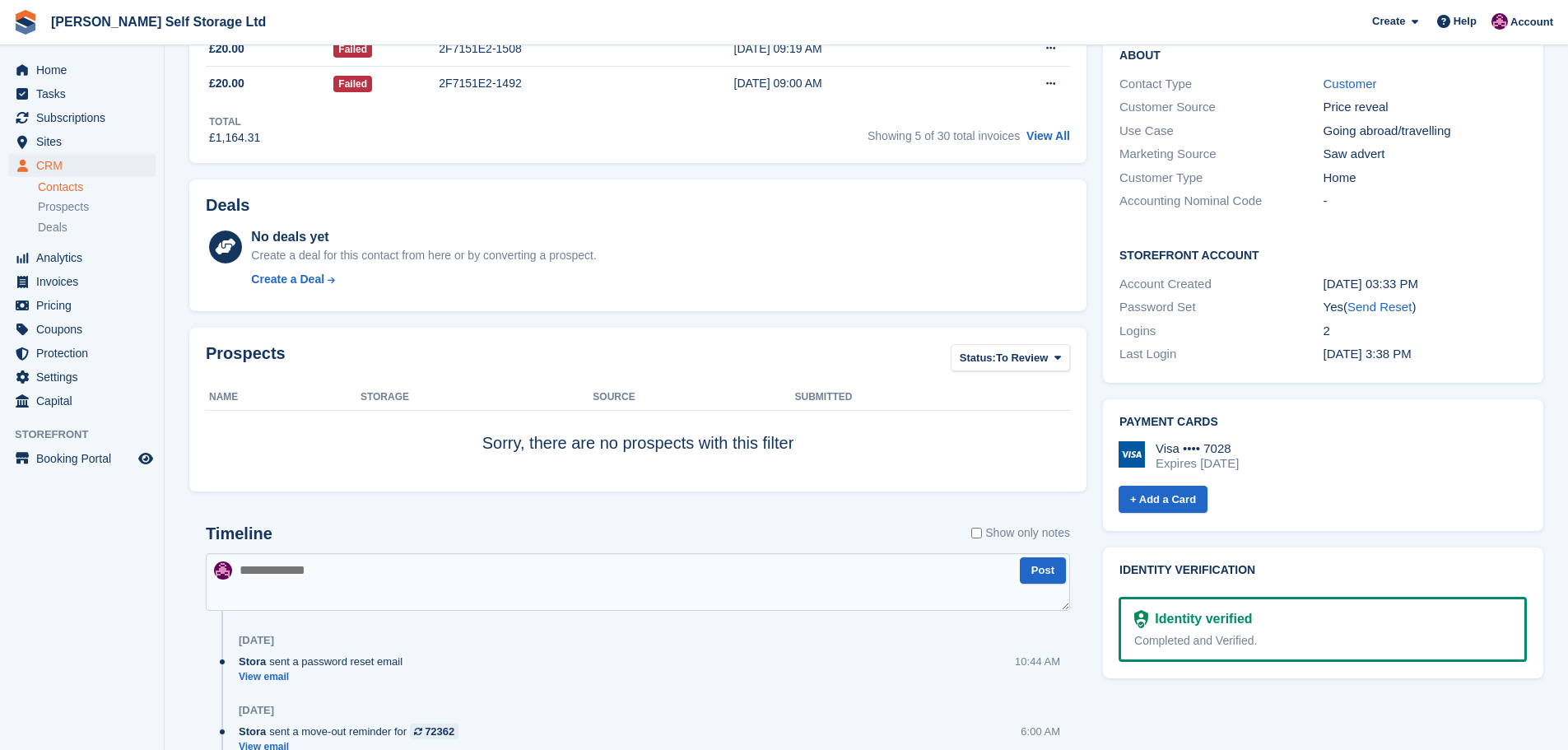
scroll to position [165, 0]
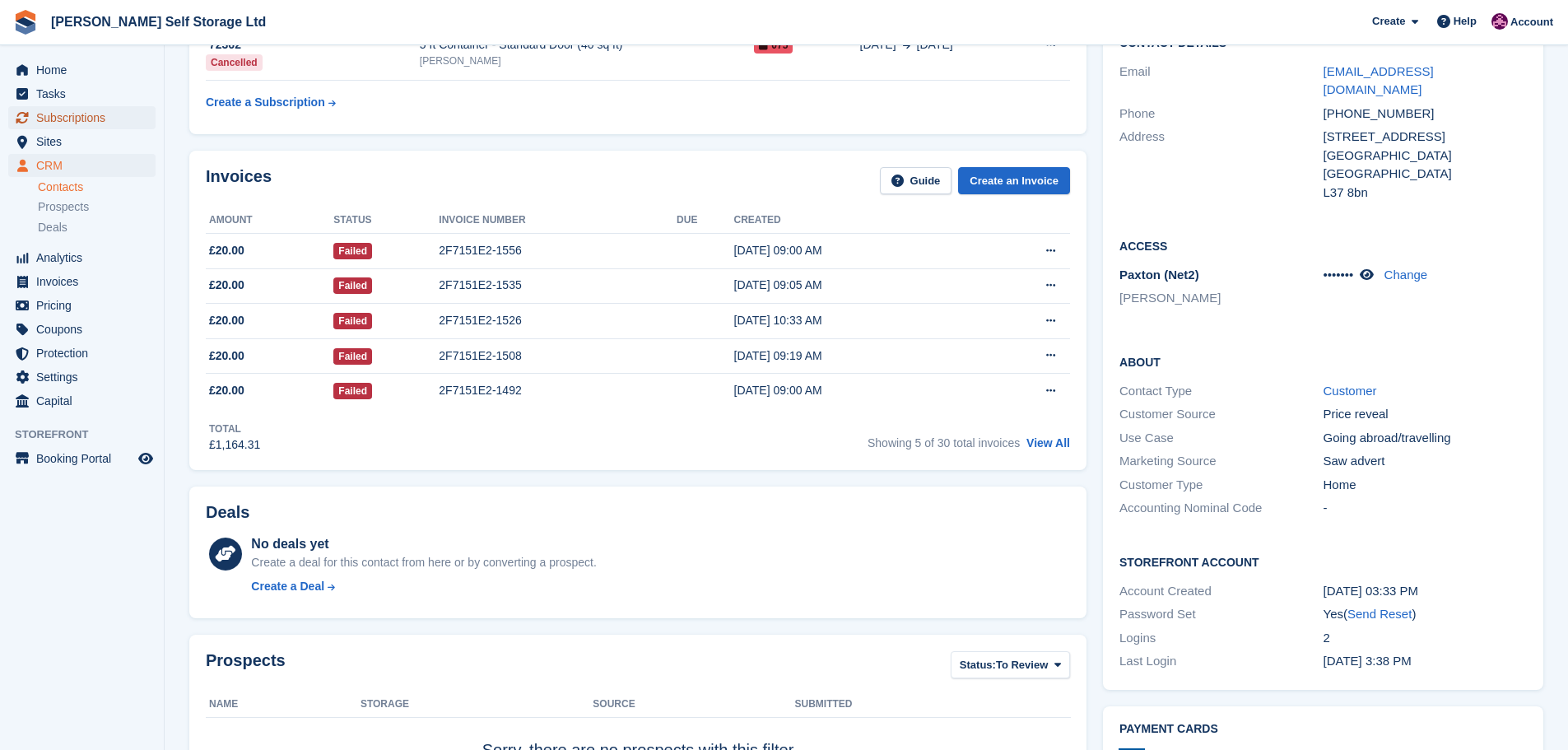
click at [61, 124] on span "Subscriptions" at bounding box center [85, 117] width 99 height 23
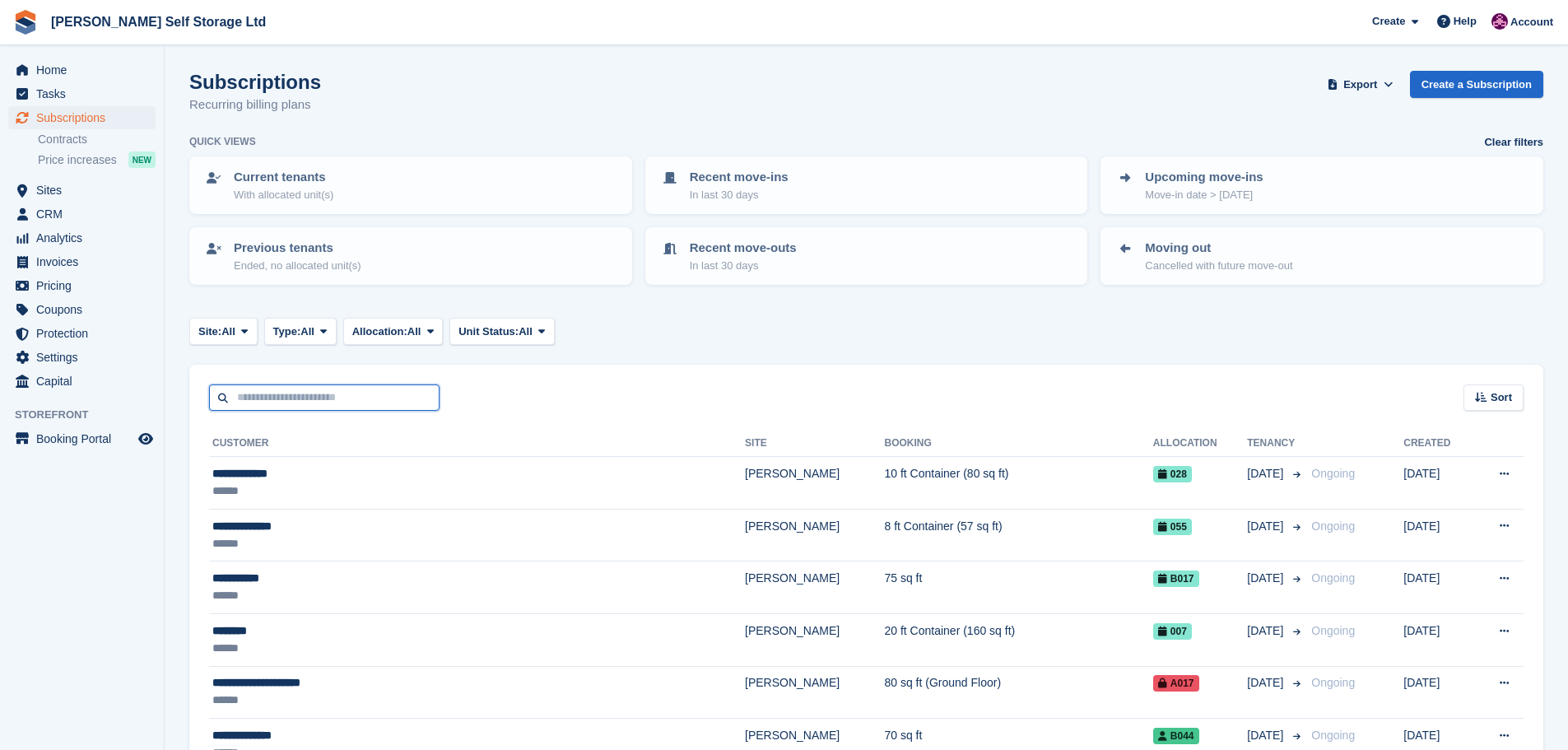
click at [270, 404] on input "text" at bounding box center [324, 399] width 230 height 27
type input "*"
type input "****"
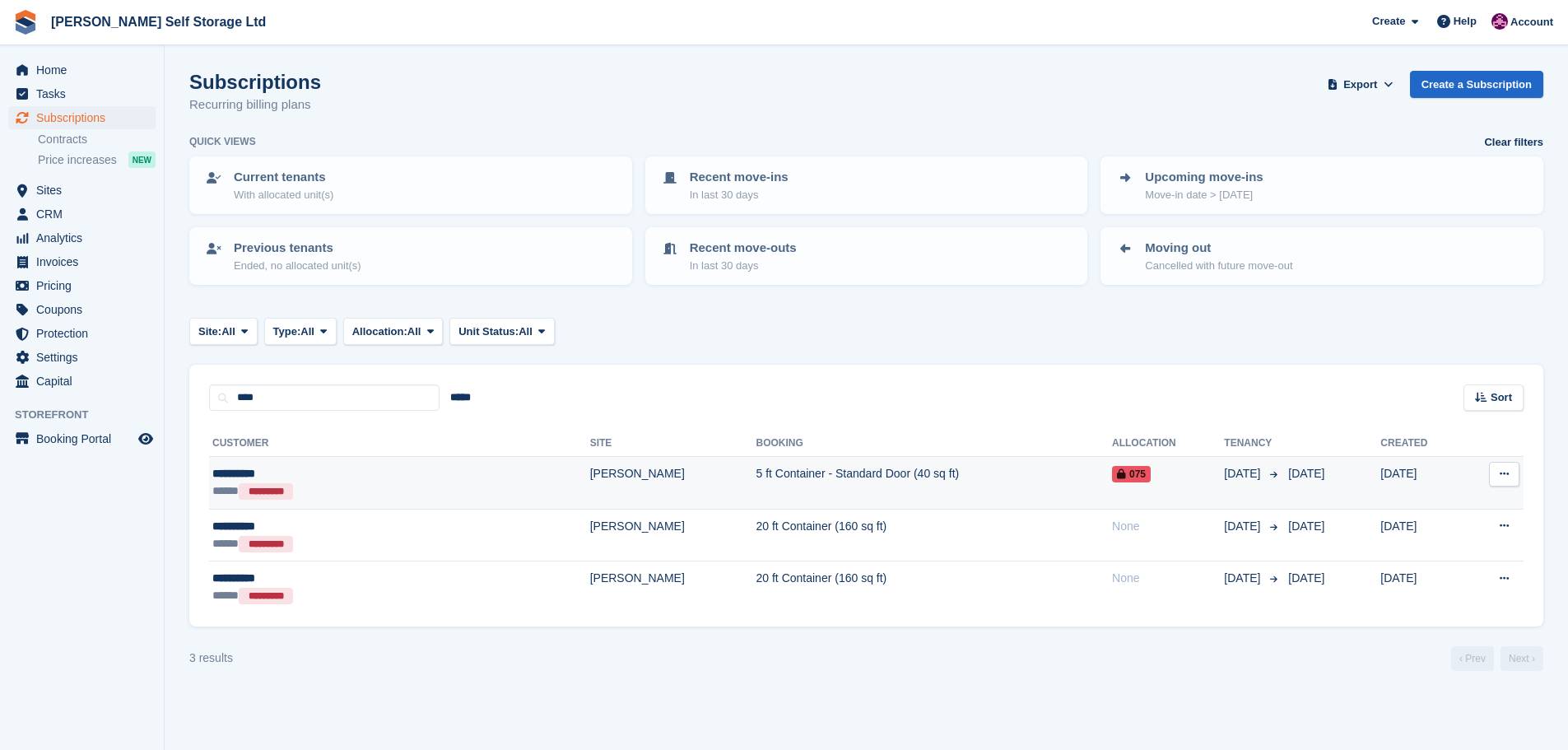
click at [384, 479] on div "**********" at bounding box center [320, 474] width 214 height 17
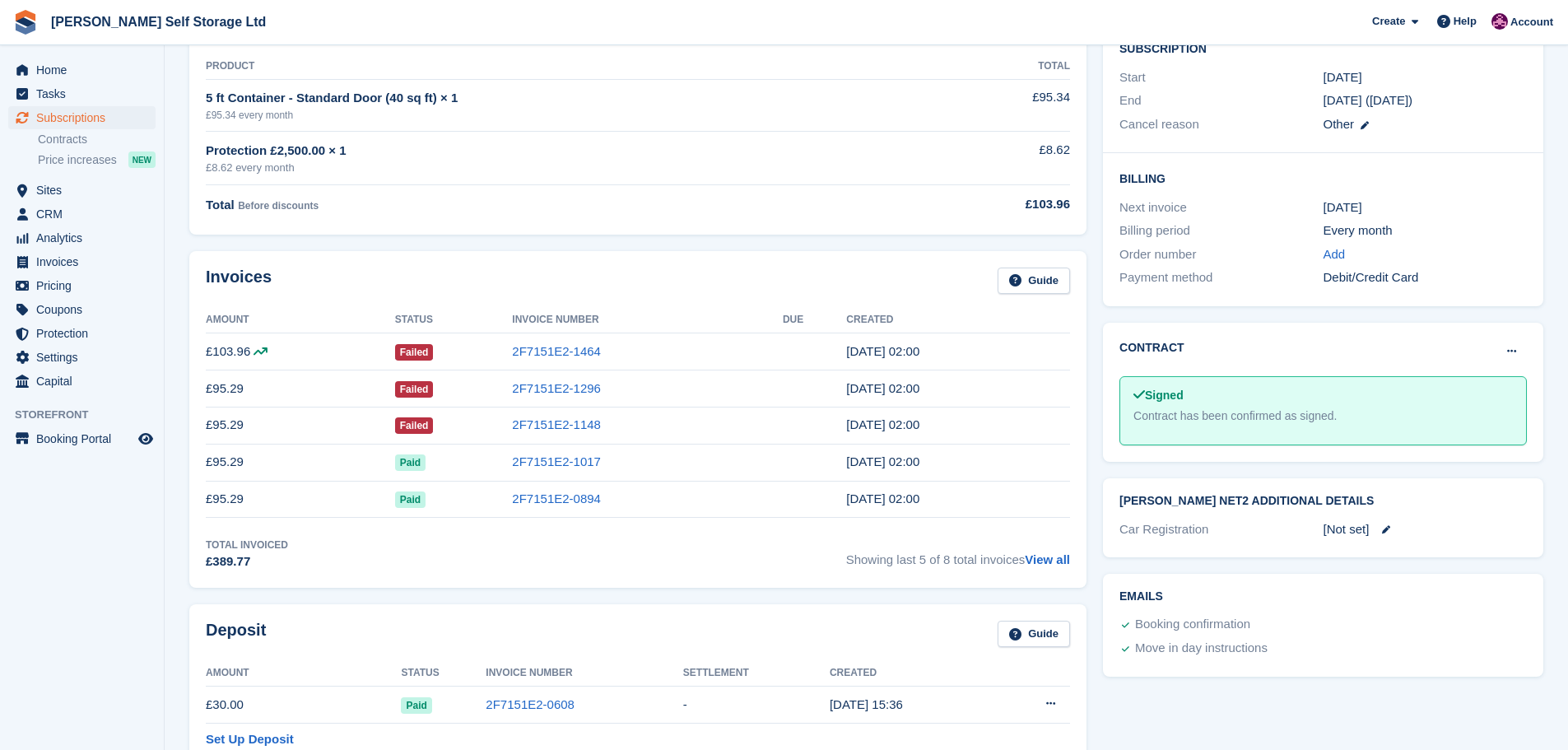
scroll to position [576, 0]
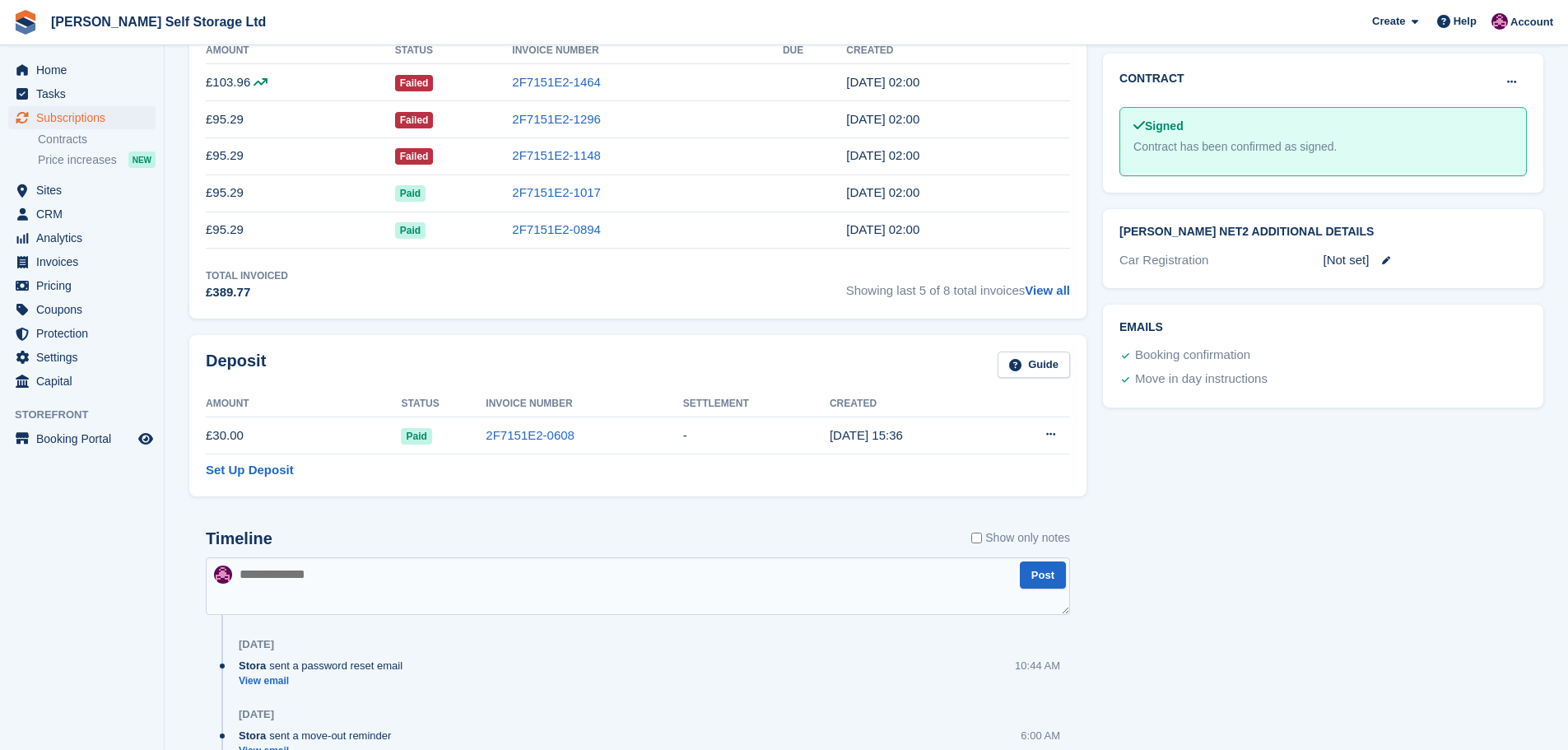
drag, startPoint x: 81, startPoint y: 596, endPoint x: 135, endPoint y: 583, distance: 55.5
click at [81, 596] on aside "Home Tasks Subscriptions Subscriptions Subscriptions Contracts Price increases …" at bounding box center [81, 379] width 164 height 668
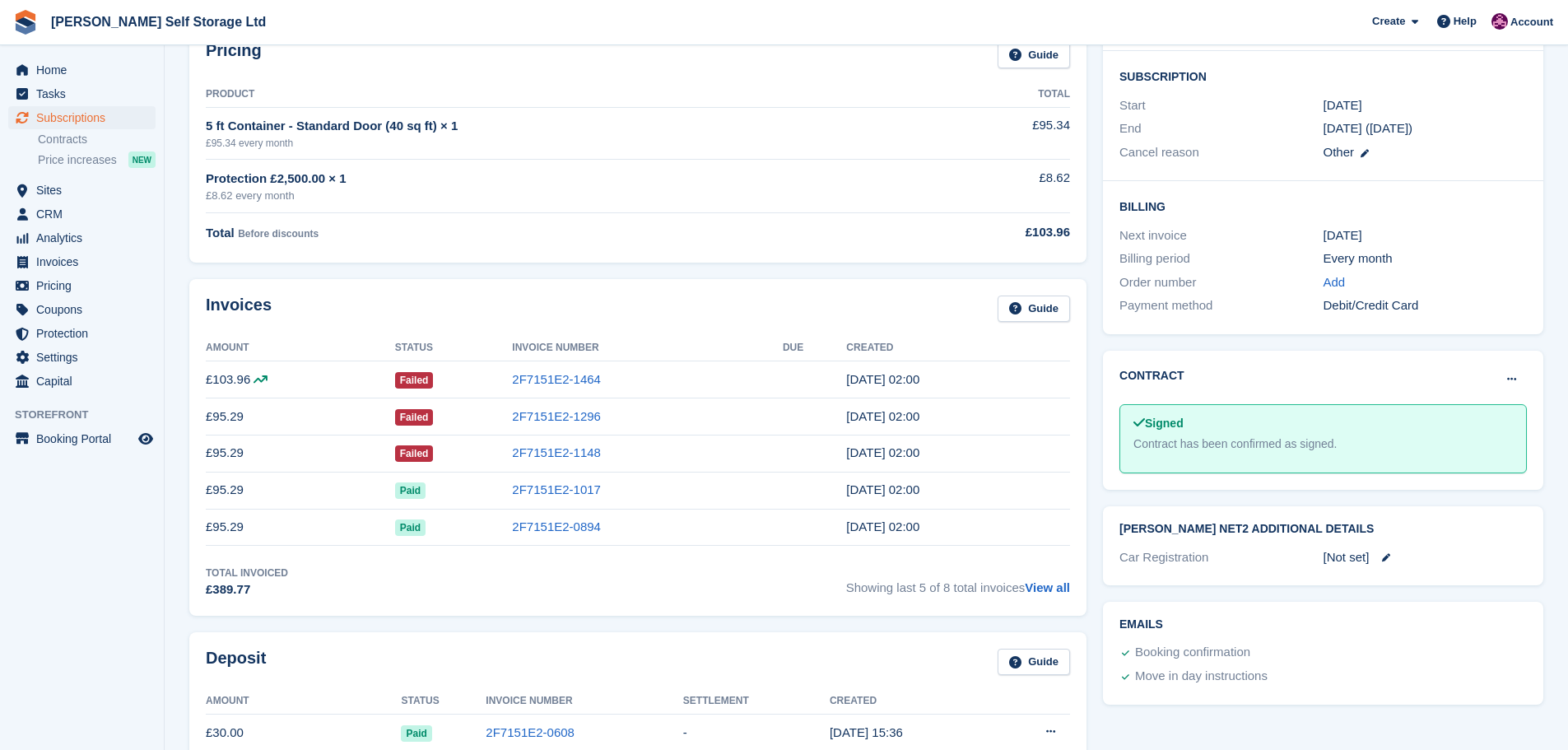
scroll to position [0, 0]
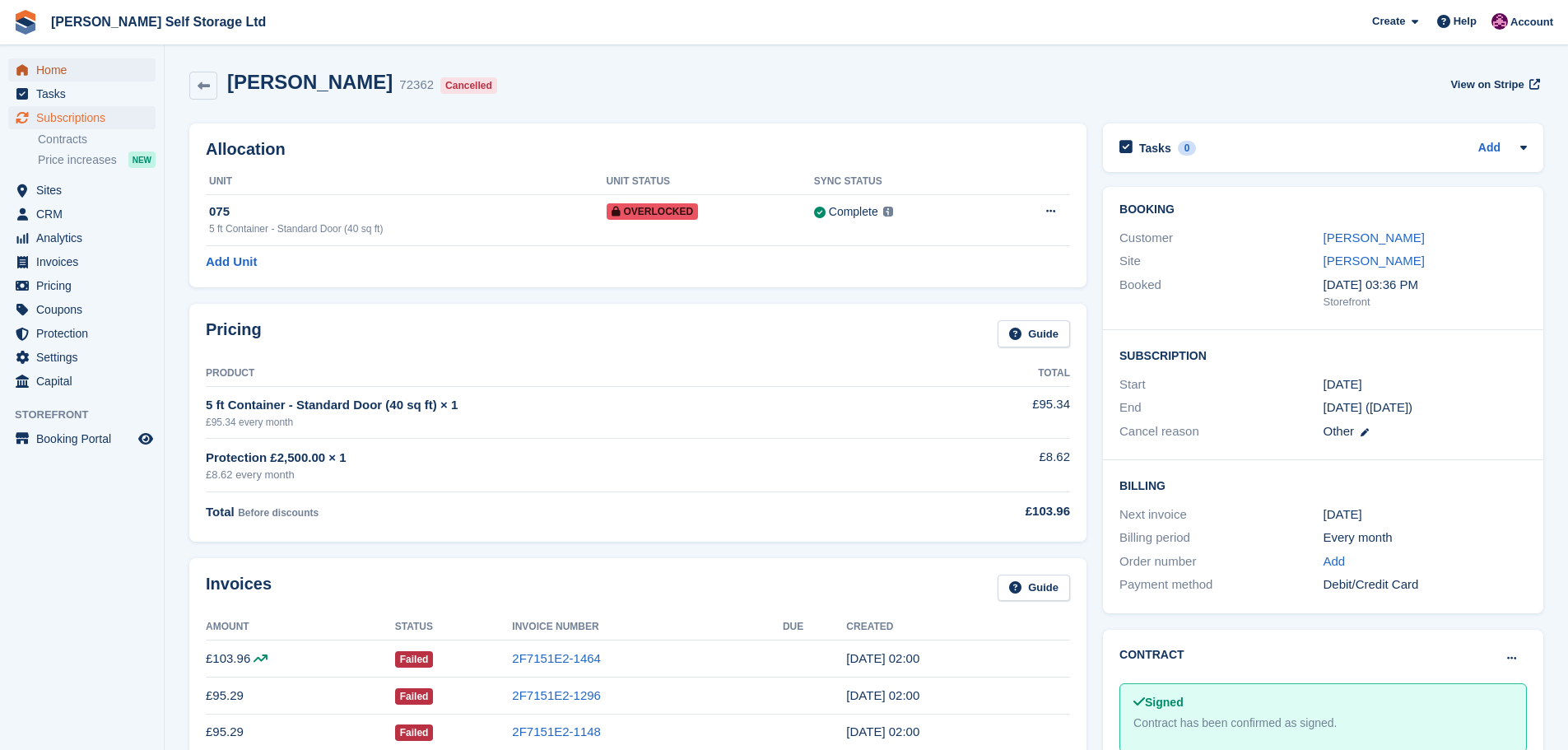
click at [61, 69] on span "Home" at bounding box center [85, 69] width 99 height 23
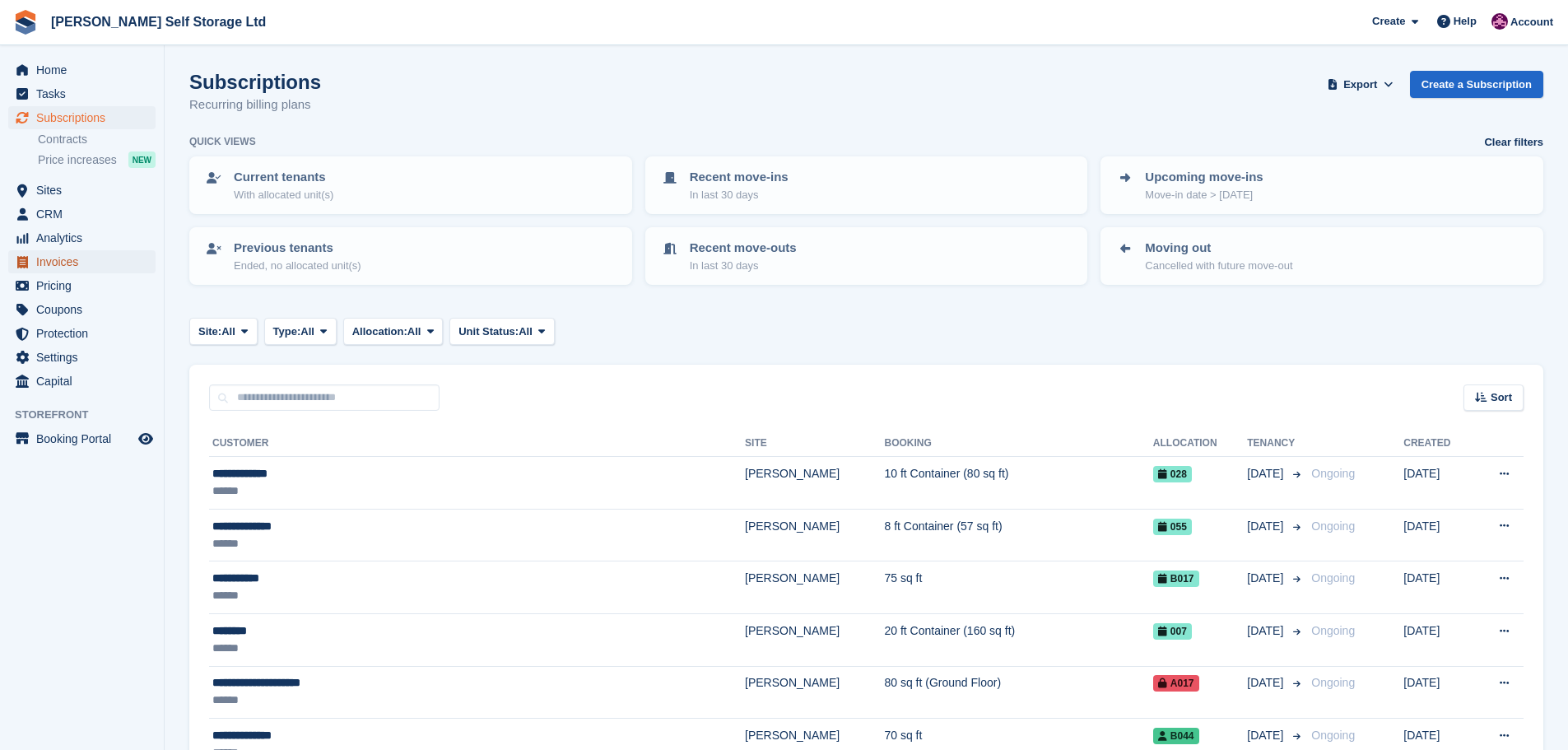
click at [55, 264] on span "Invoices" at bounding box center [85, 261] width 99 height 23
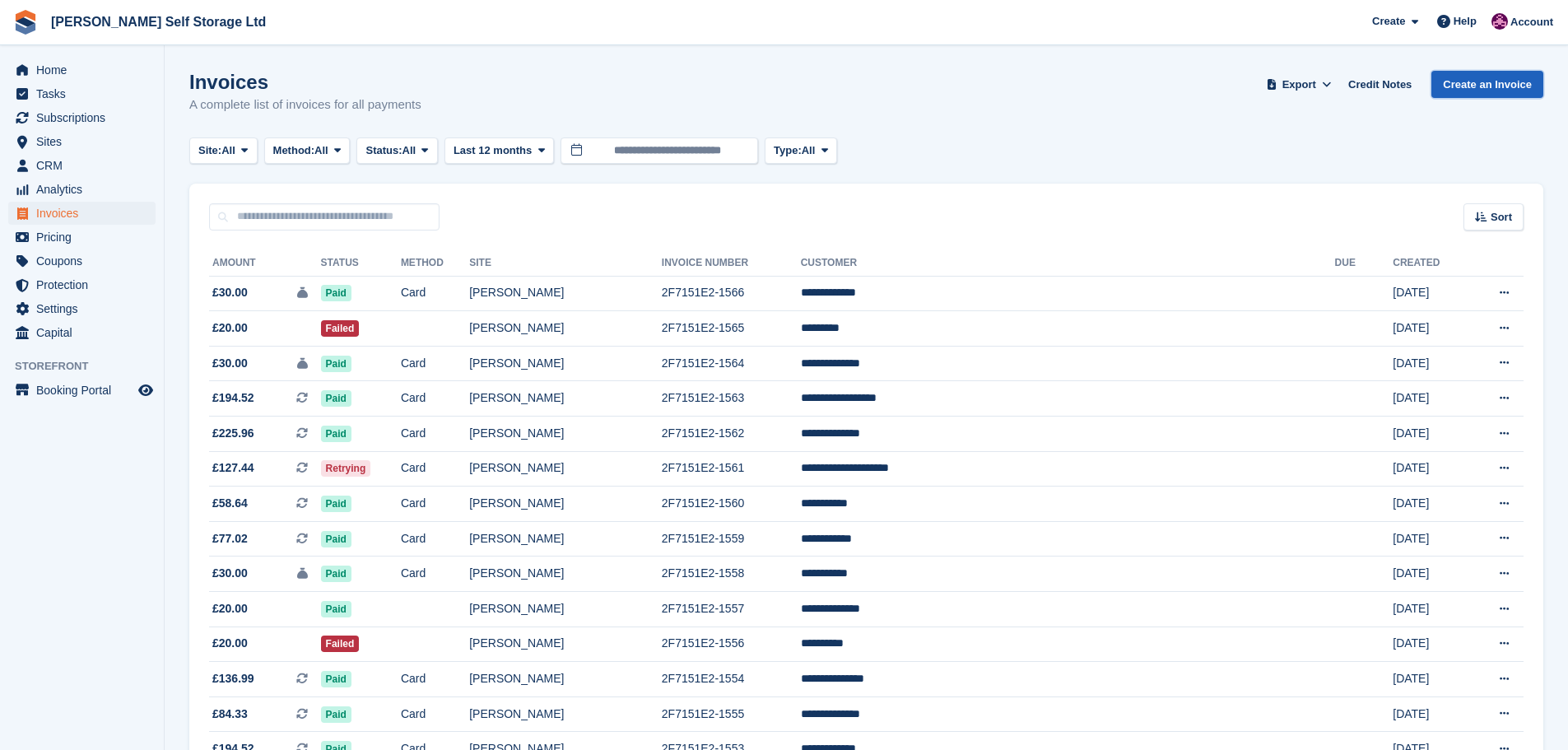
click at [1486, 89] on link "Create an Invoice" at bounding box center [1487, 85] width 112 height 27
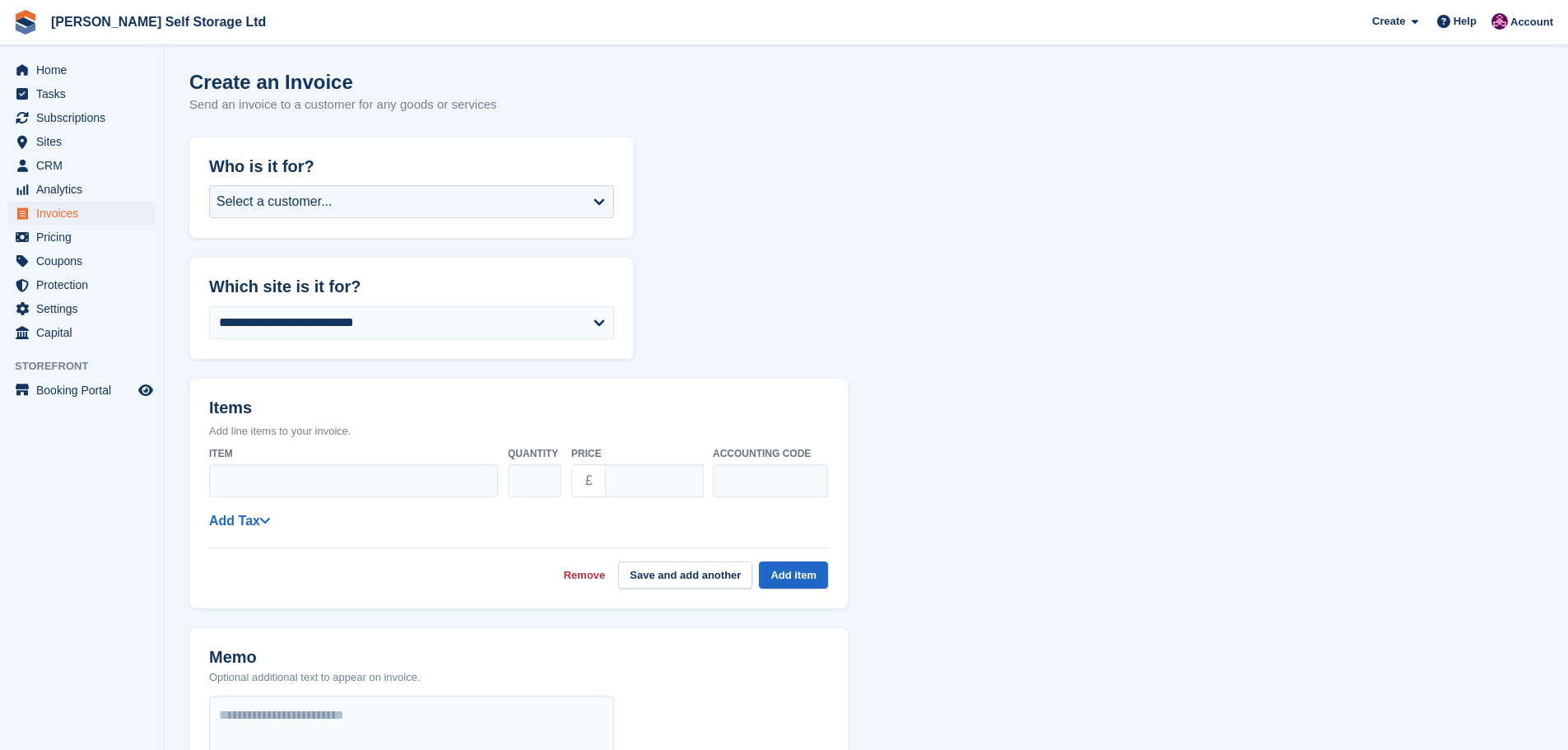
click at [358, 175] on h2 "Who is it for?" at bounding box center [411, 166] width 405 height 19
click at [353, 197] on div "Select a customer..." at bounding box center [411, 201] width 405 height 33
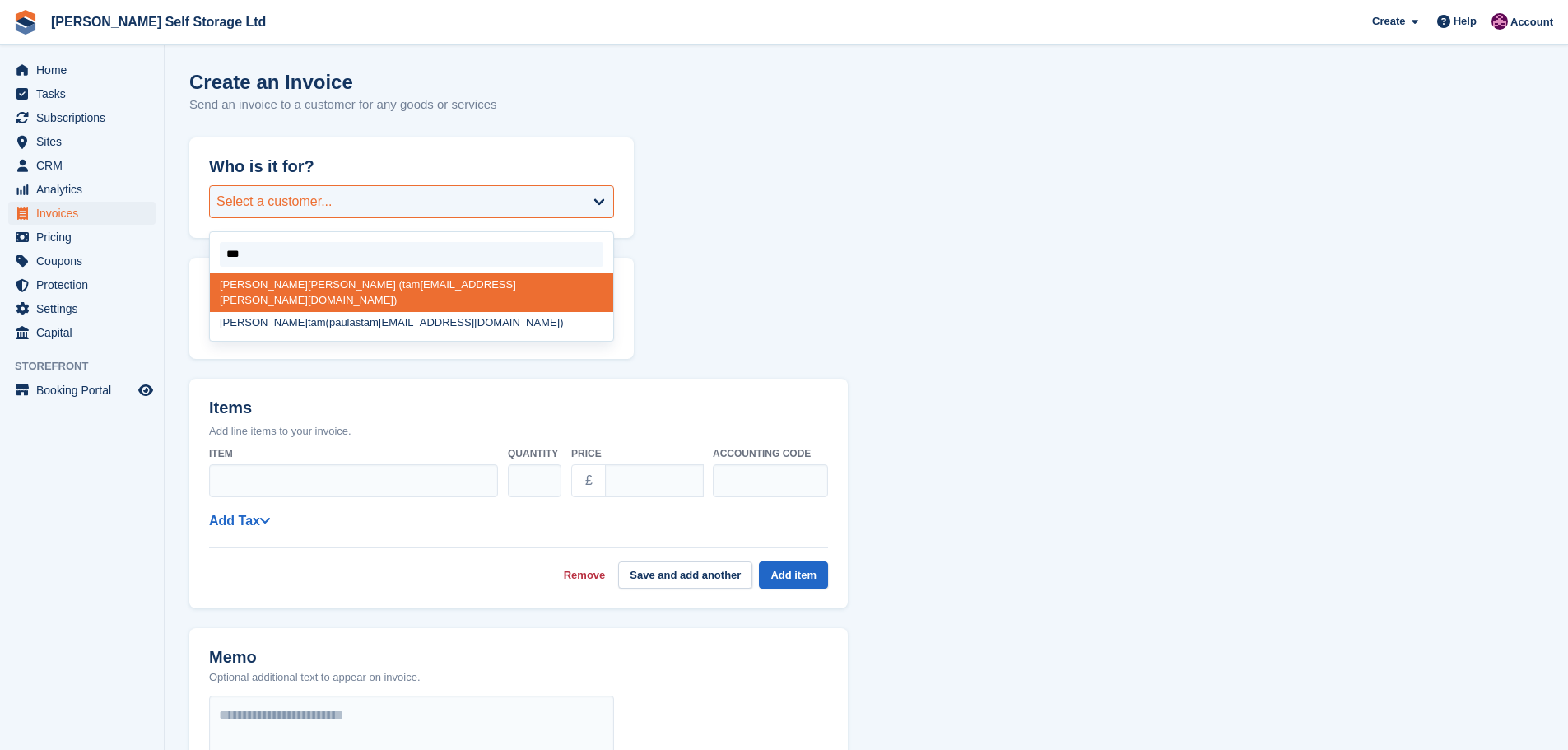
type input "****"
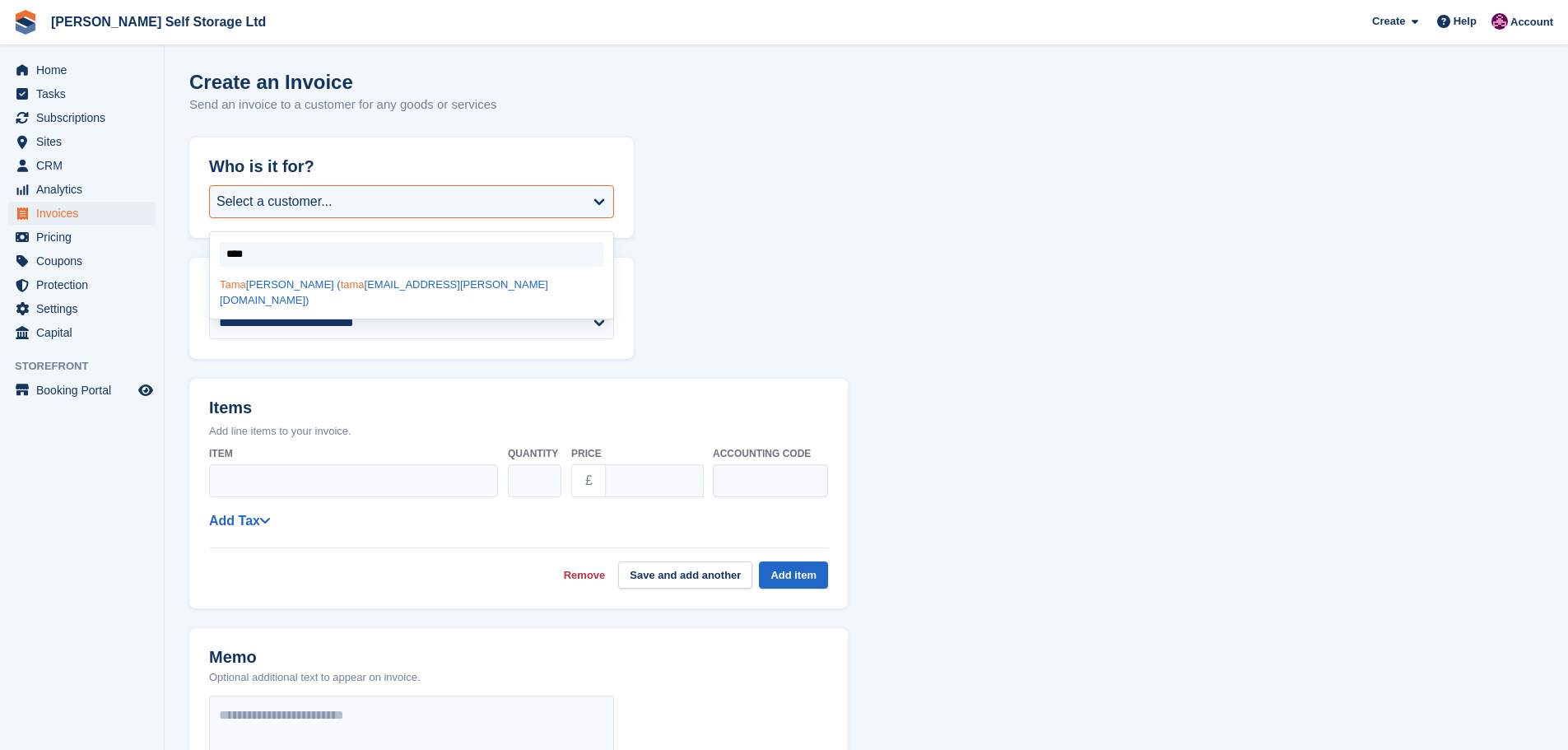
click at [341, 285] on span "tama" at bounding box center [353, 285] width 24 height 12
select select "******"
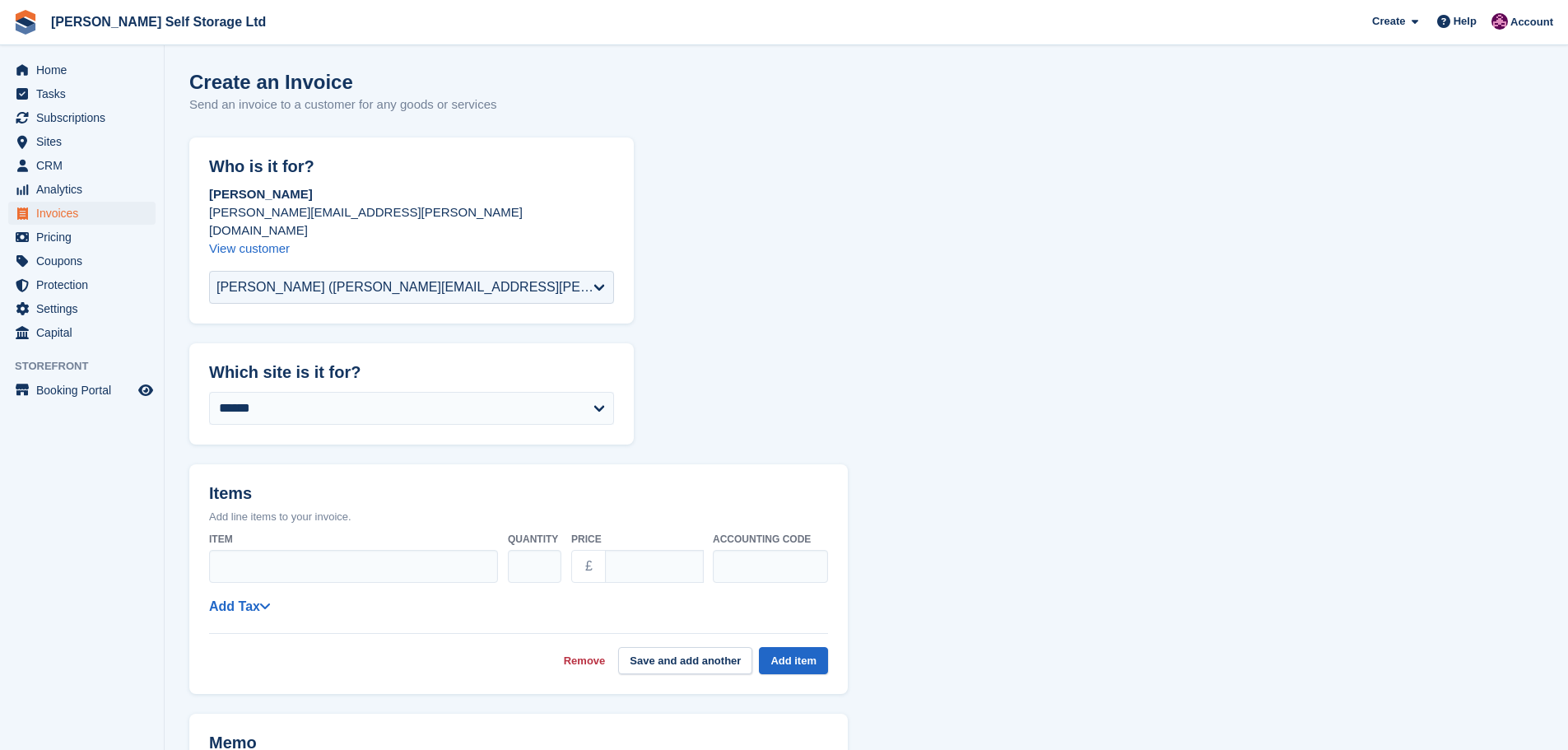
click at [268, 568] on div "Item Quantity * Price £ **** Accounting code" at bounding box center [518, 558] width 619 height 65
click at [260, 556] on input "Item" at bounding box center [353, 567] width 289 height 33
type input "*******"
click at [763, 555] on input "text" at bounding box center [770, 567] width 115 height 33
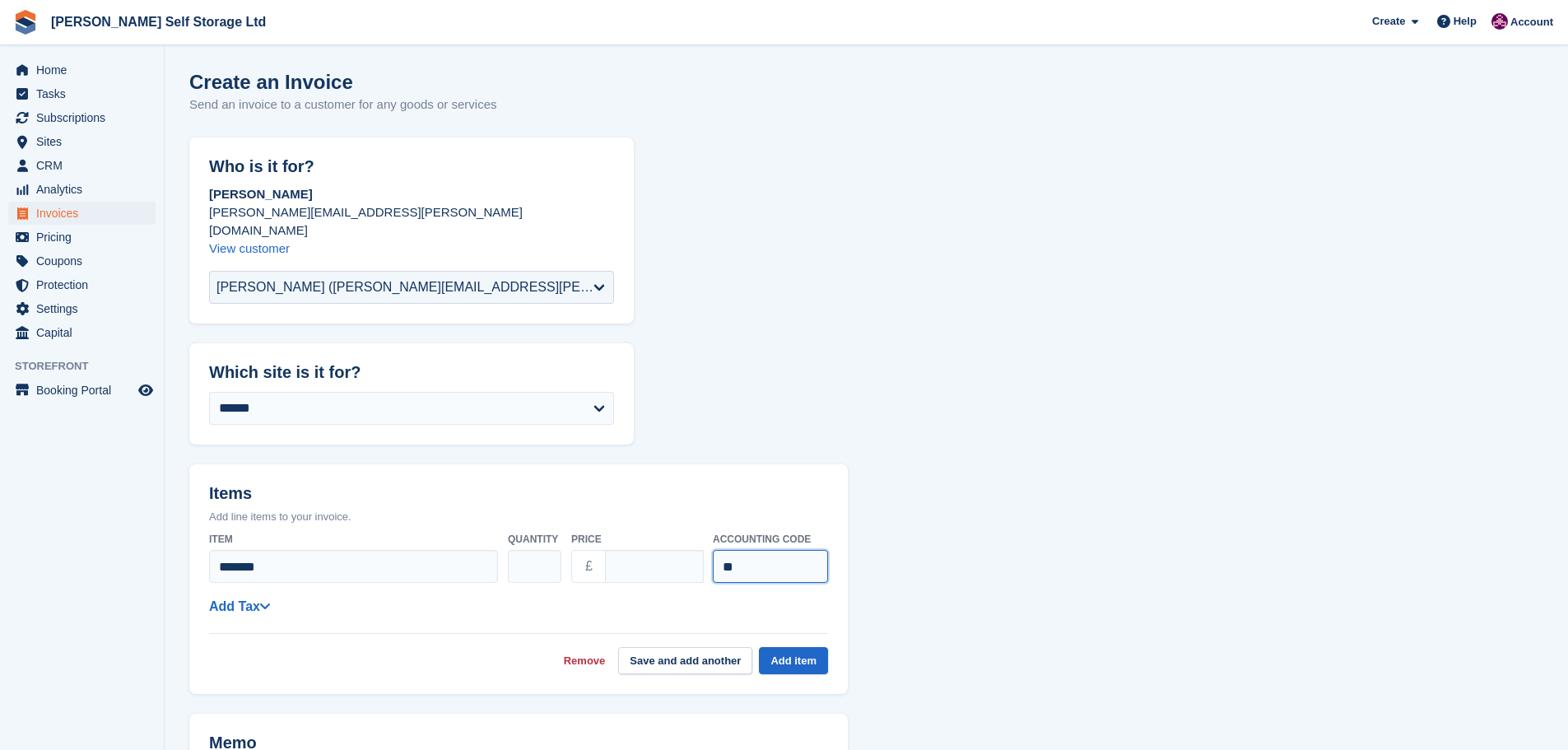
type input "*"
type input "***"
click at [665, 550] on input "****" at bounding box center [654, 567] width 99 height 33
drag, startPoint x: 668, startPoint y: 549, endPoint x: 422, endPoint y: 524, distance: 247.3
click at [422, 525] on div "Item ******* Quantity * Price £ ****** Accounting code ***" at bounding box center [518, 558] width 619 height 65
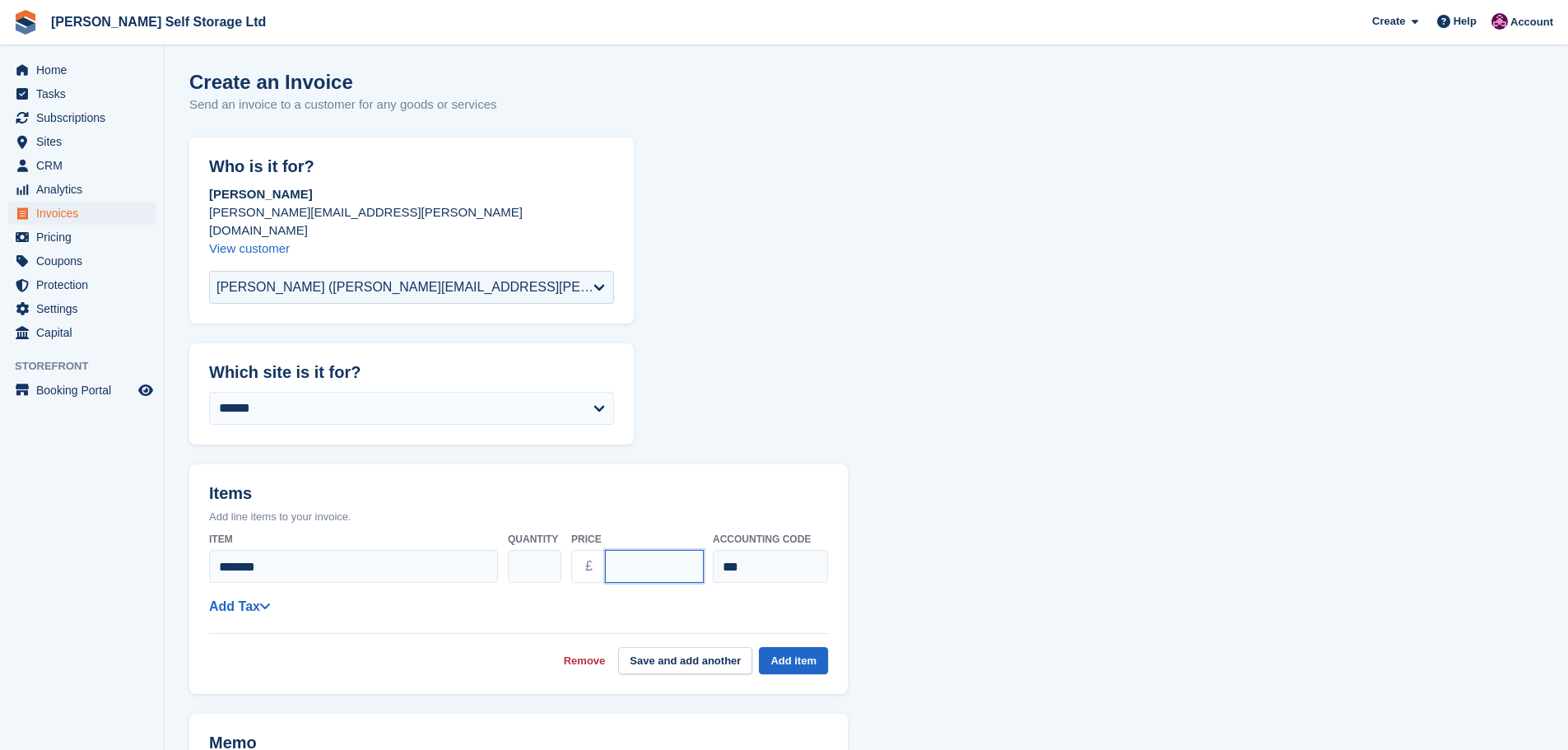
type input "**"
drag, startPoint x: 694, startPoint y: 592, endPoint x: 320, endPoint y: 608, distance: 374.3
click at [679, 596] on div "**********" at bounding box center [518, 606] width 619 height 21
click at [221, 599] on link "Add Tax" at bounding box center [239, 606] width 61 height 14
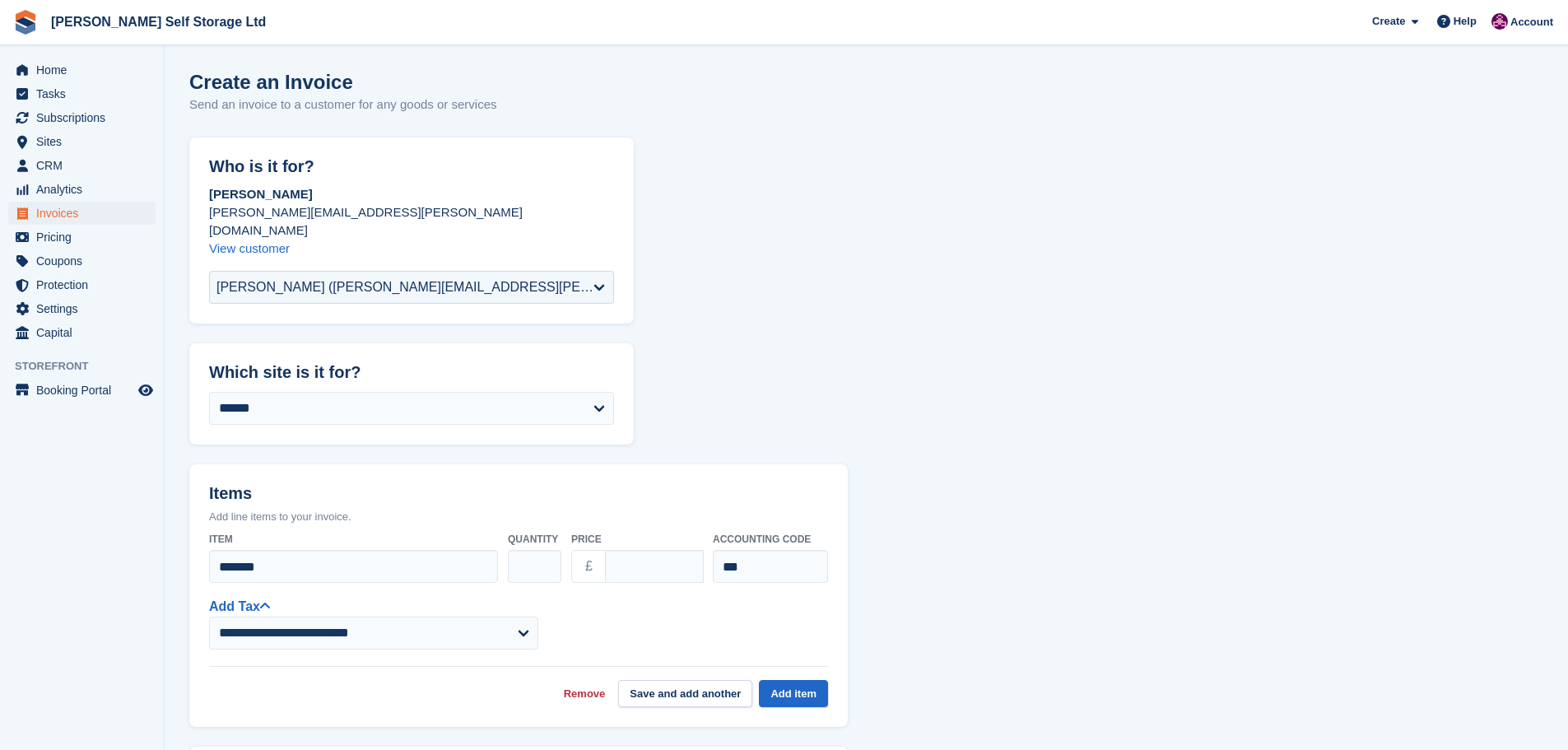
click at [276, 633] on div "**********" at bounding box center [518, 616] width 619 height 182
click at [272, 626] on select "**********" at bounding box center [374, 633] width 329 height 33
select select "****"
click at [209, 616] on select "**********" at bounding box center [374, 633] width 329 height 33
click at [776, 680] on button "Add item" at bounding box center [793, 693] width 69 height 27
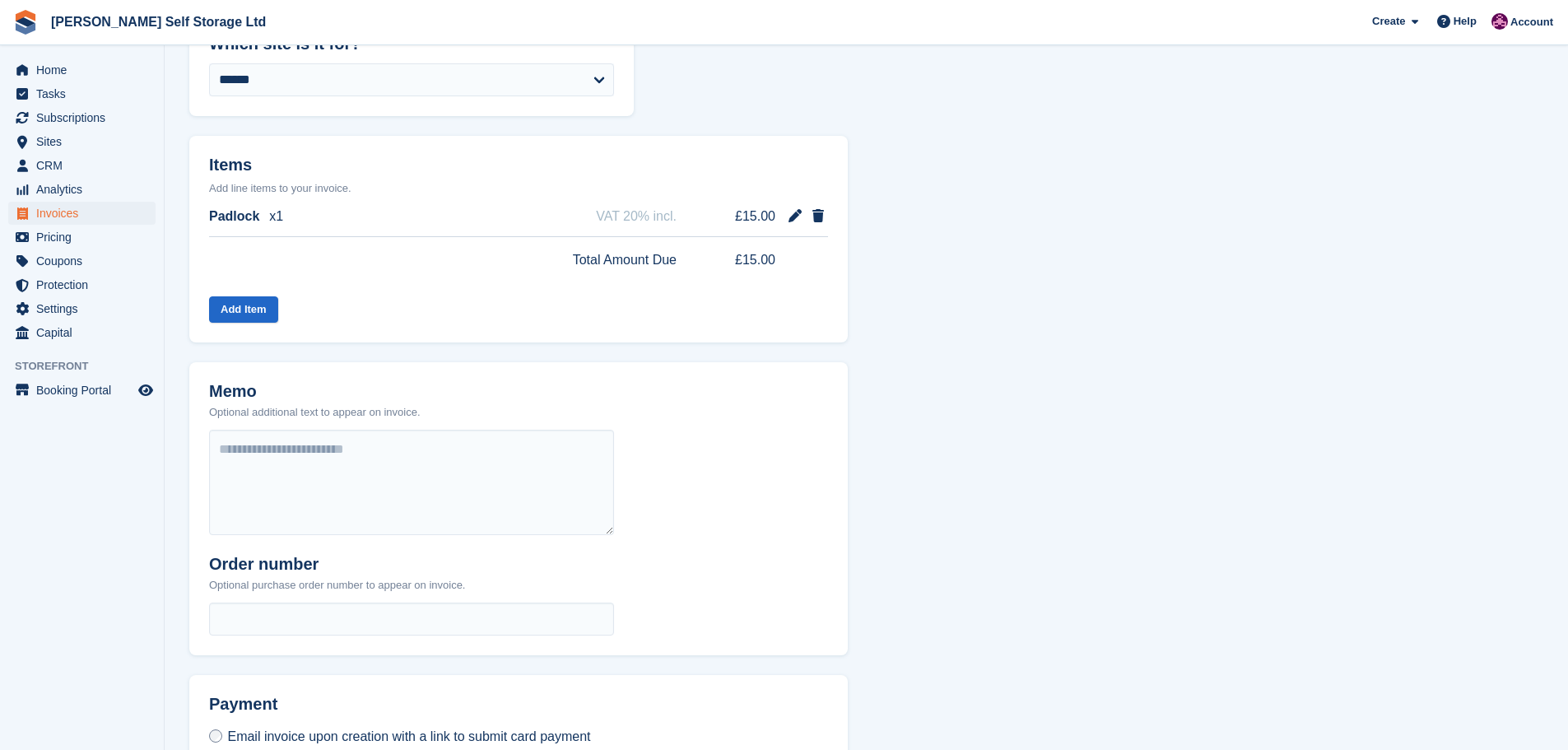
scroll to position [473, 0]
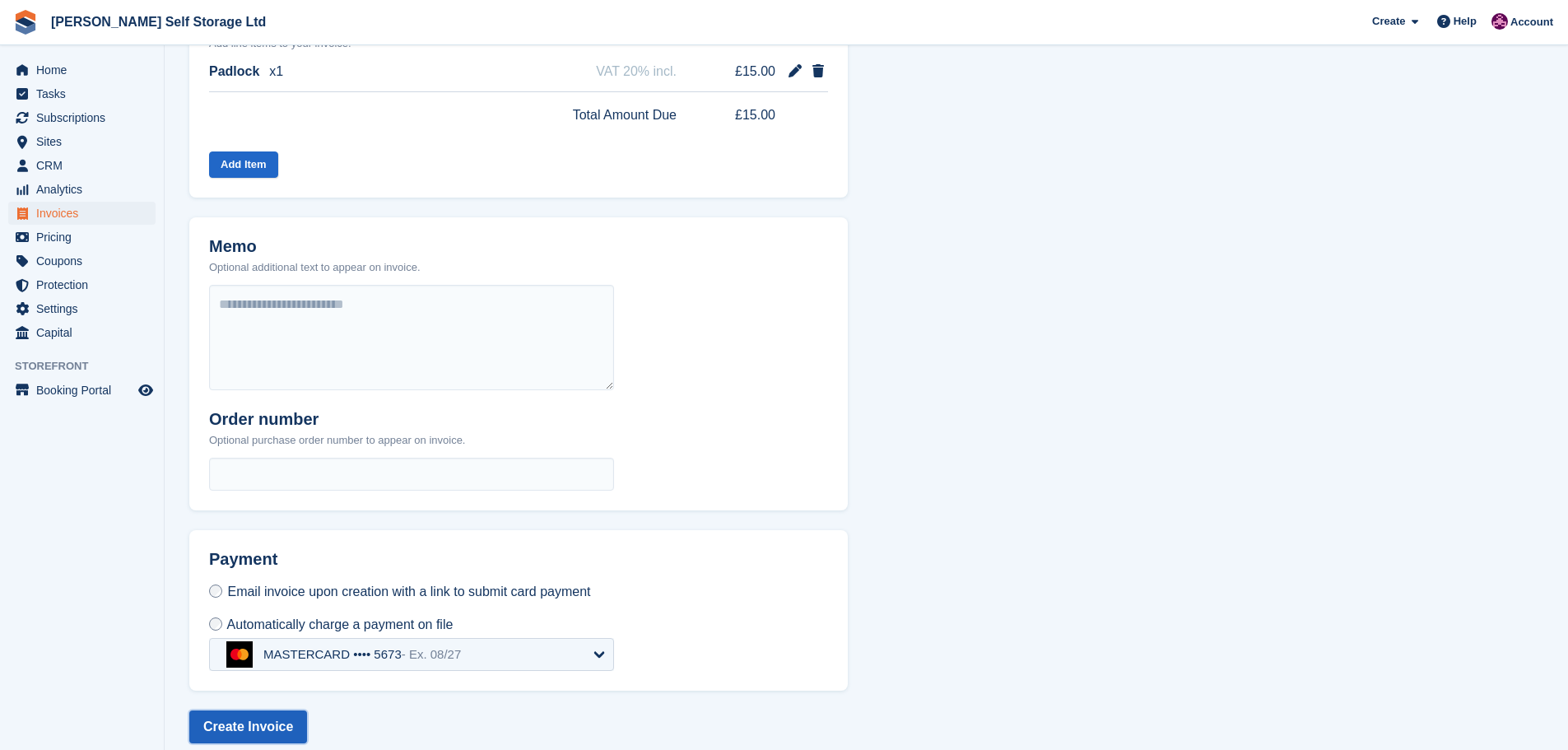
click at [258, 711] on button "Create Invoice" at bounding box center [248, 727] width 117 height 33
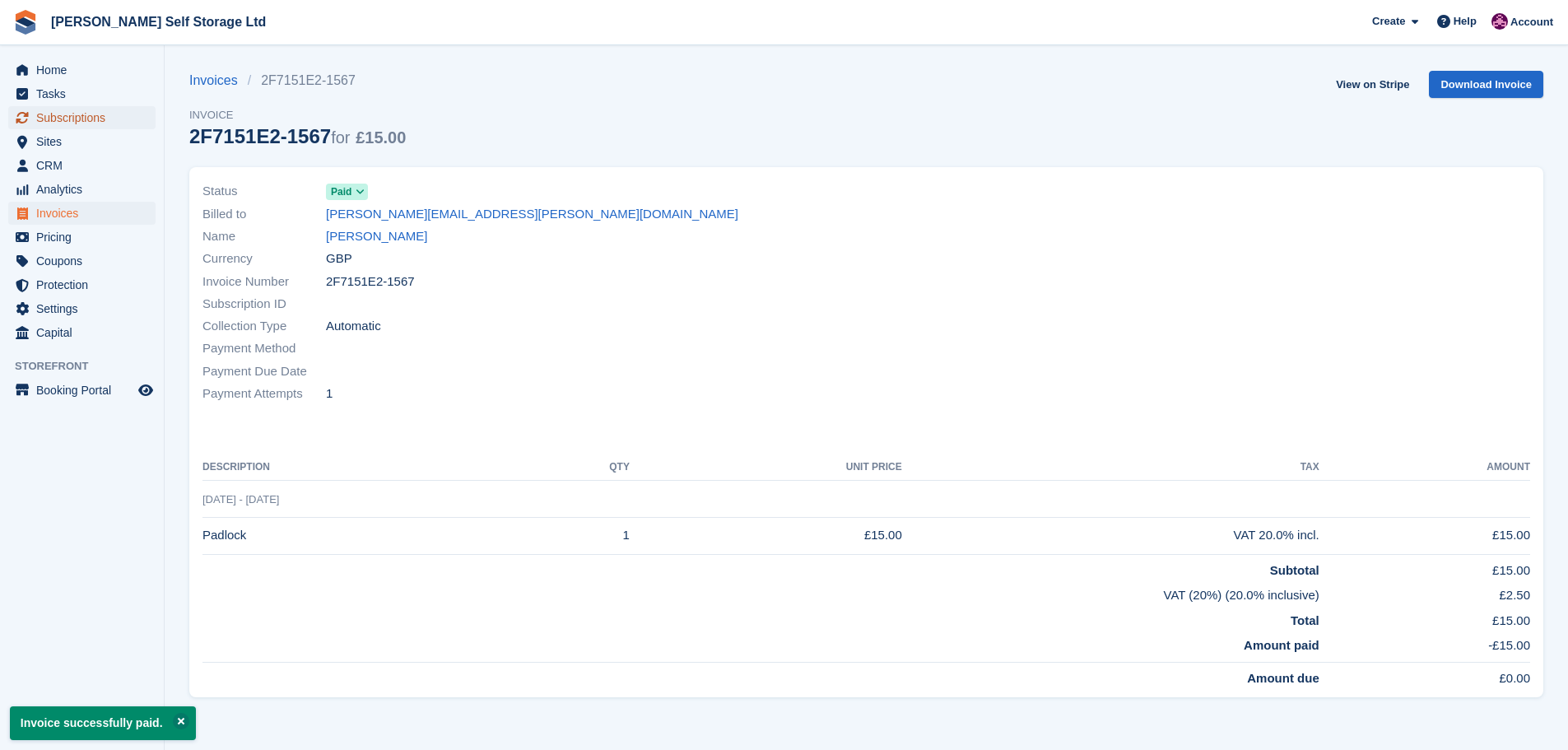
click at [57, 116] on span "Subscriptions" at bounding box center [85, 117] width 99 height 23
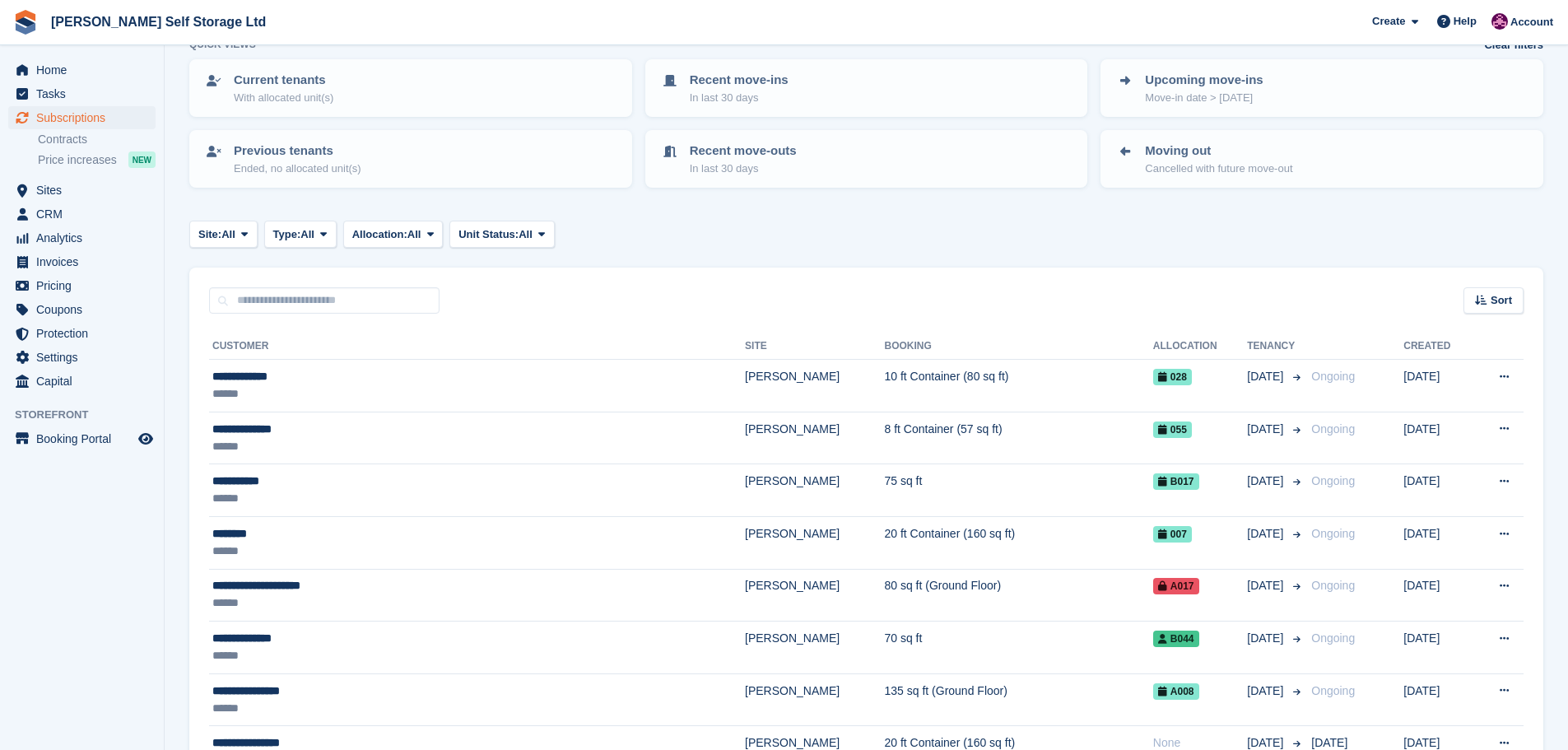
scroll to position [247, 0]
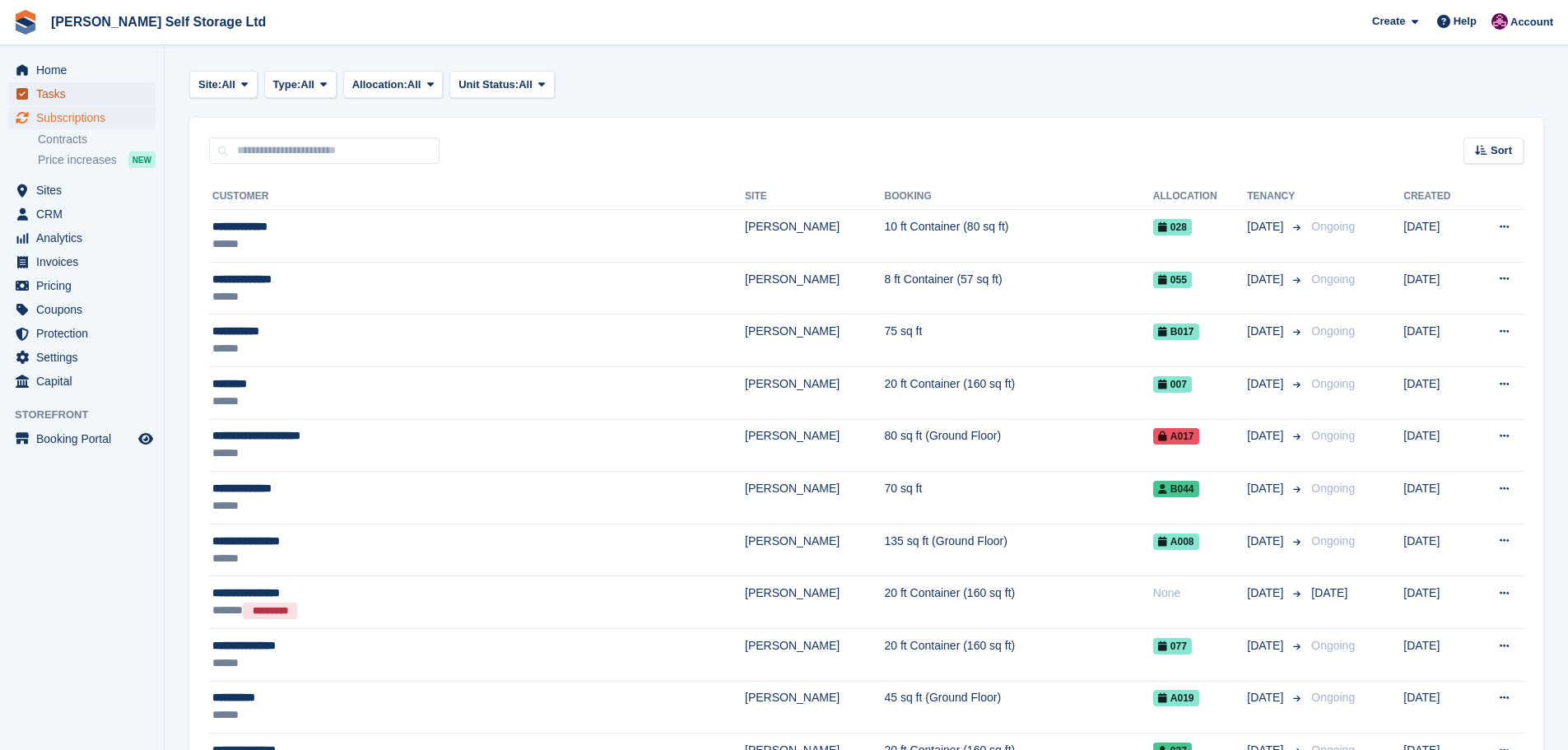
click at [46, 83] on span "Tasks" at bounding box center [85, 93] width 99 height 23
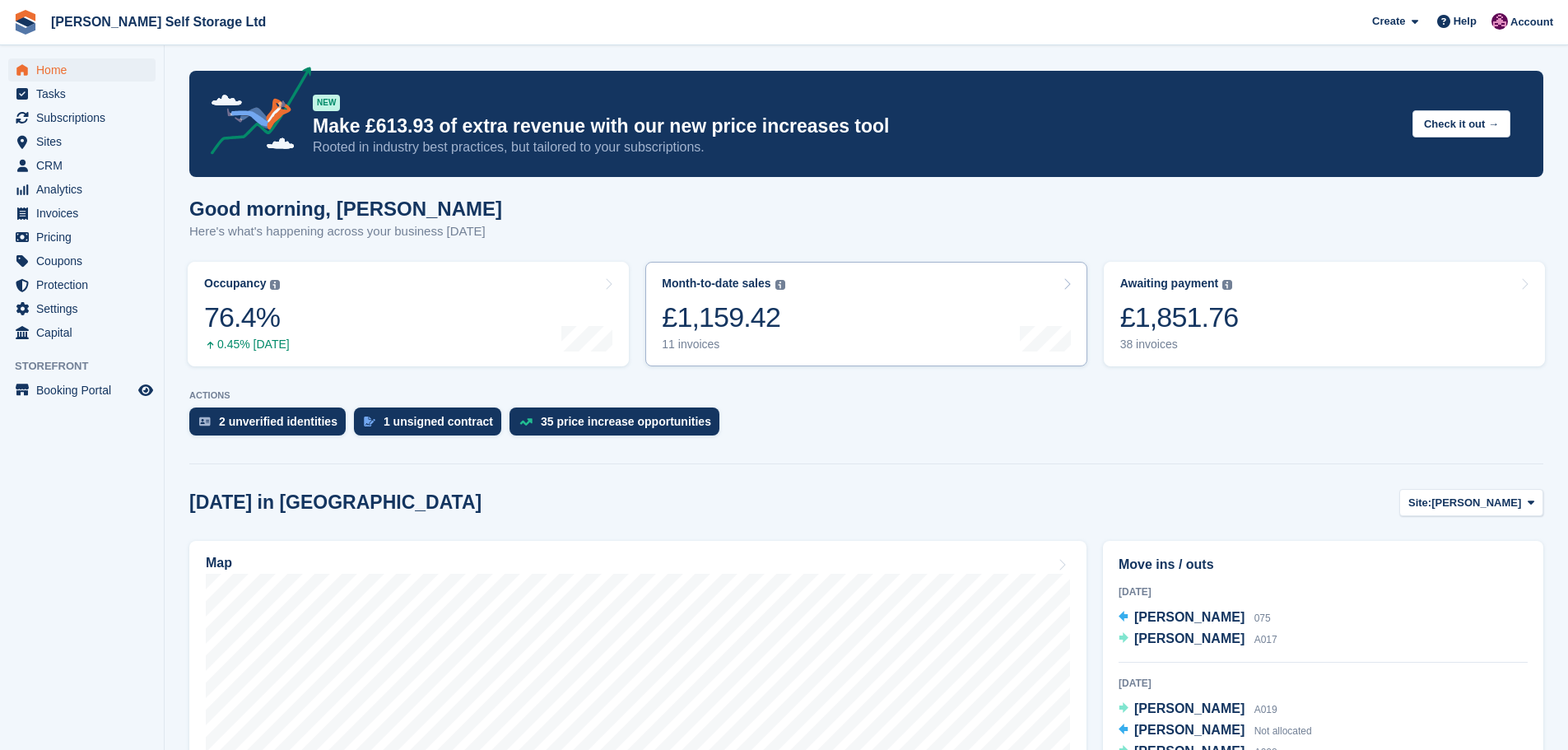
click at [797, 321] on link "Month-to-date sales The sum of all finalised invoices generated this month to d…" at bounding box center [865, 314] width 441 height 105
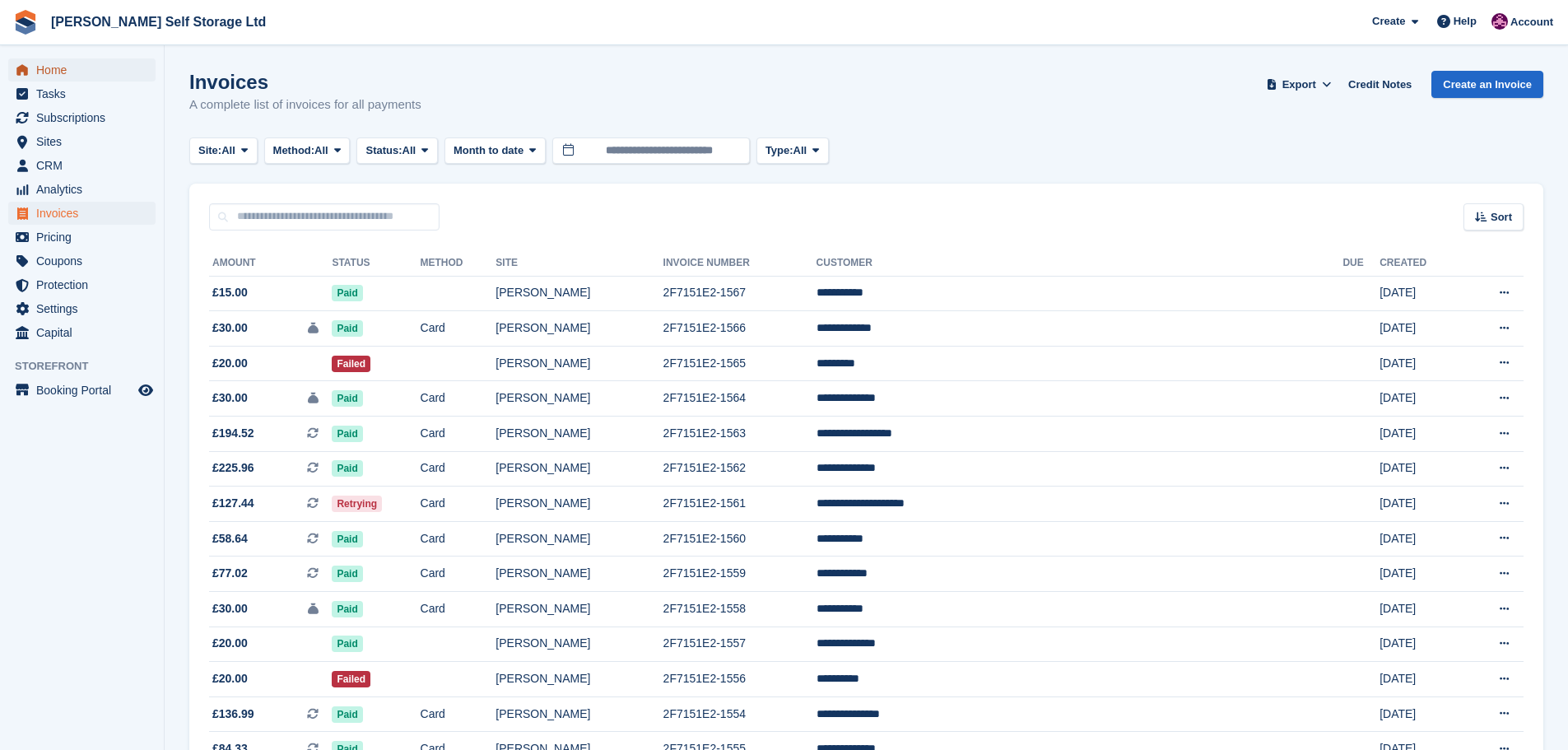
click at [73, 73] on span "Home" at bounding box center [85, 69] width 99 height 23
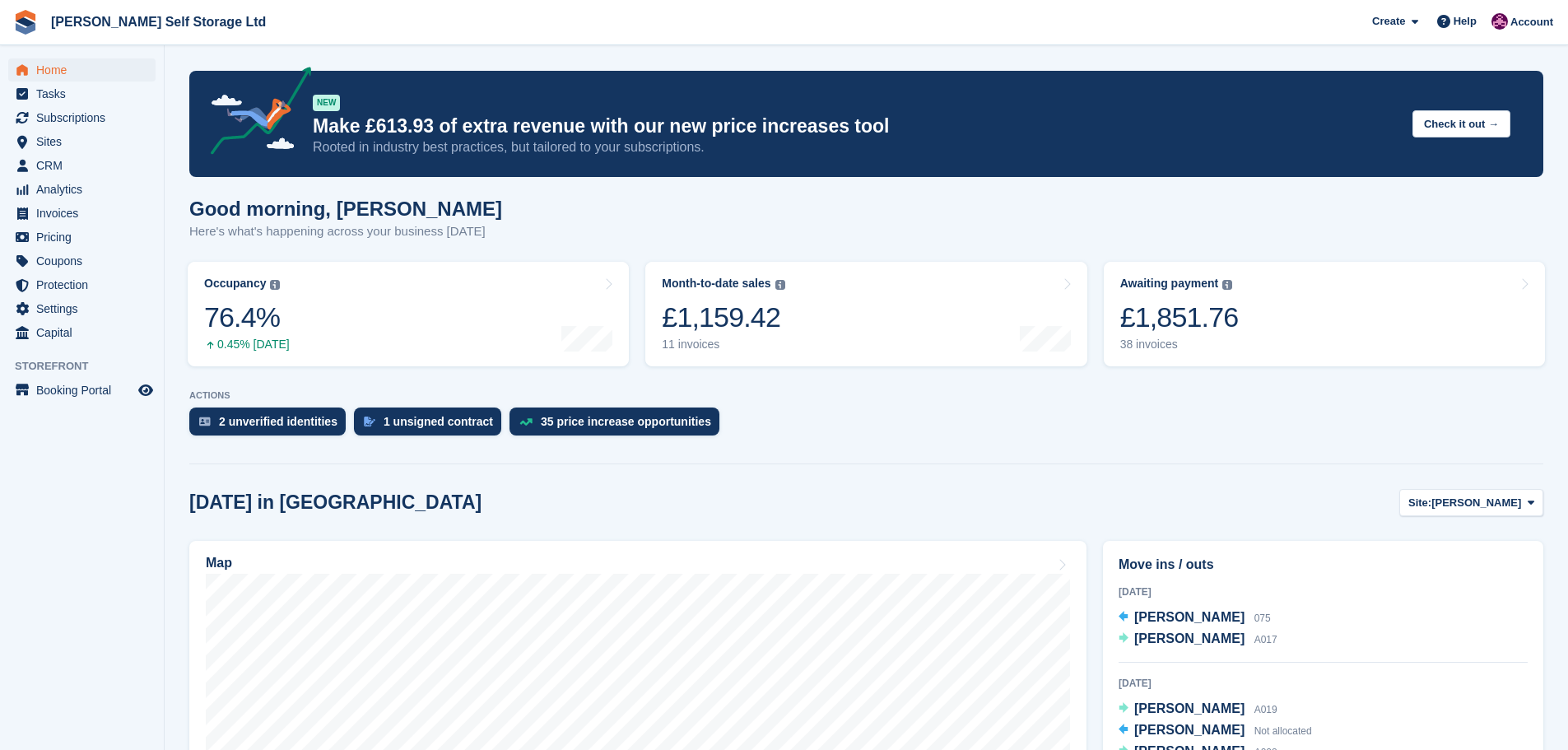
click at [135, 587] on aside "Home Tasks Subscriptions Subscriptions Subscriptions Contracts Price increases …" at bounding box center [81, 379] width 164 height 668
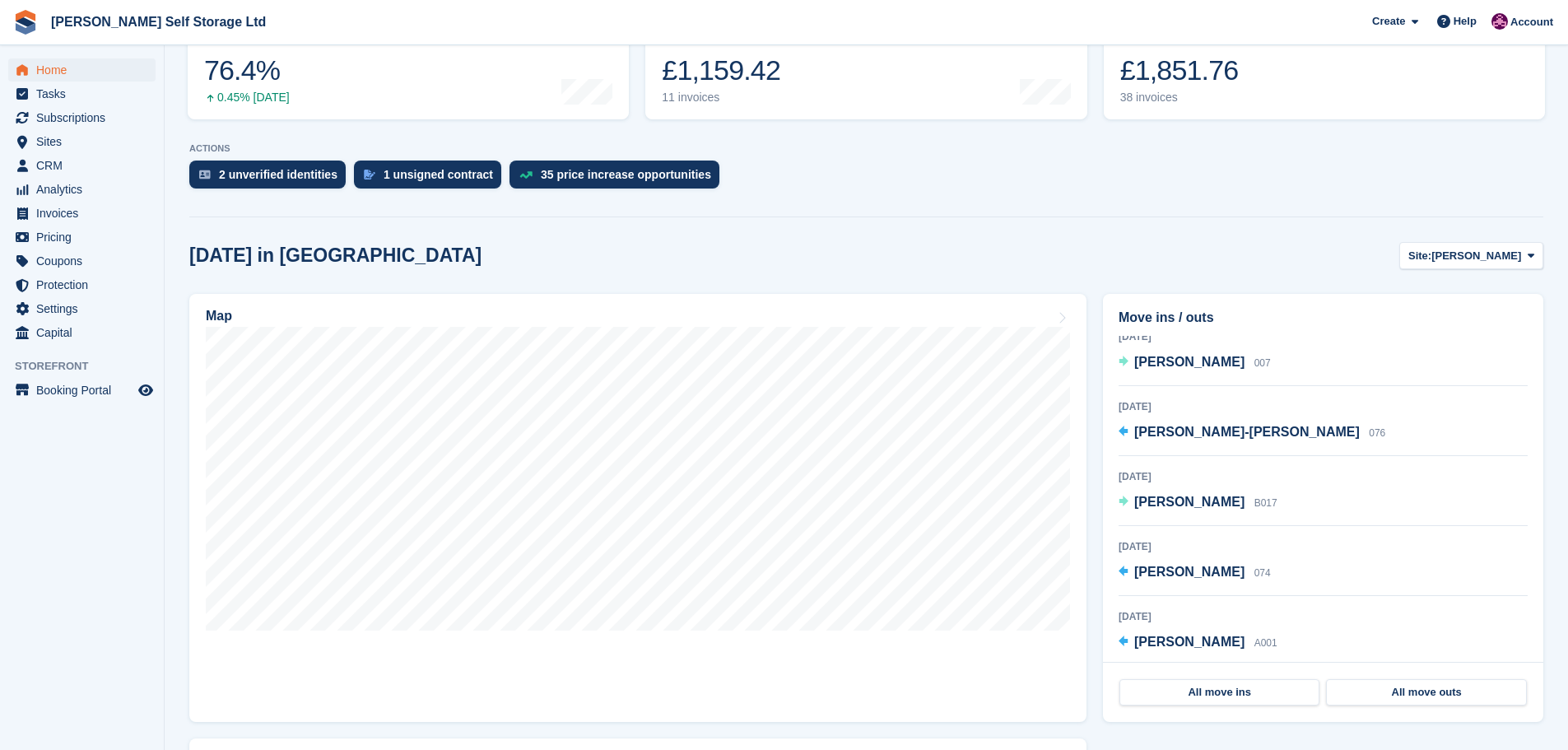
scroll to position [538, 0]
click at [58, 72] on span "Home" at bounding box center [85, 69] width 99 height 23
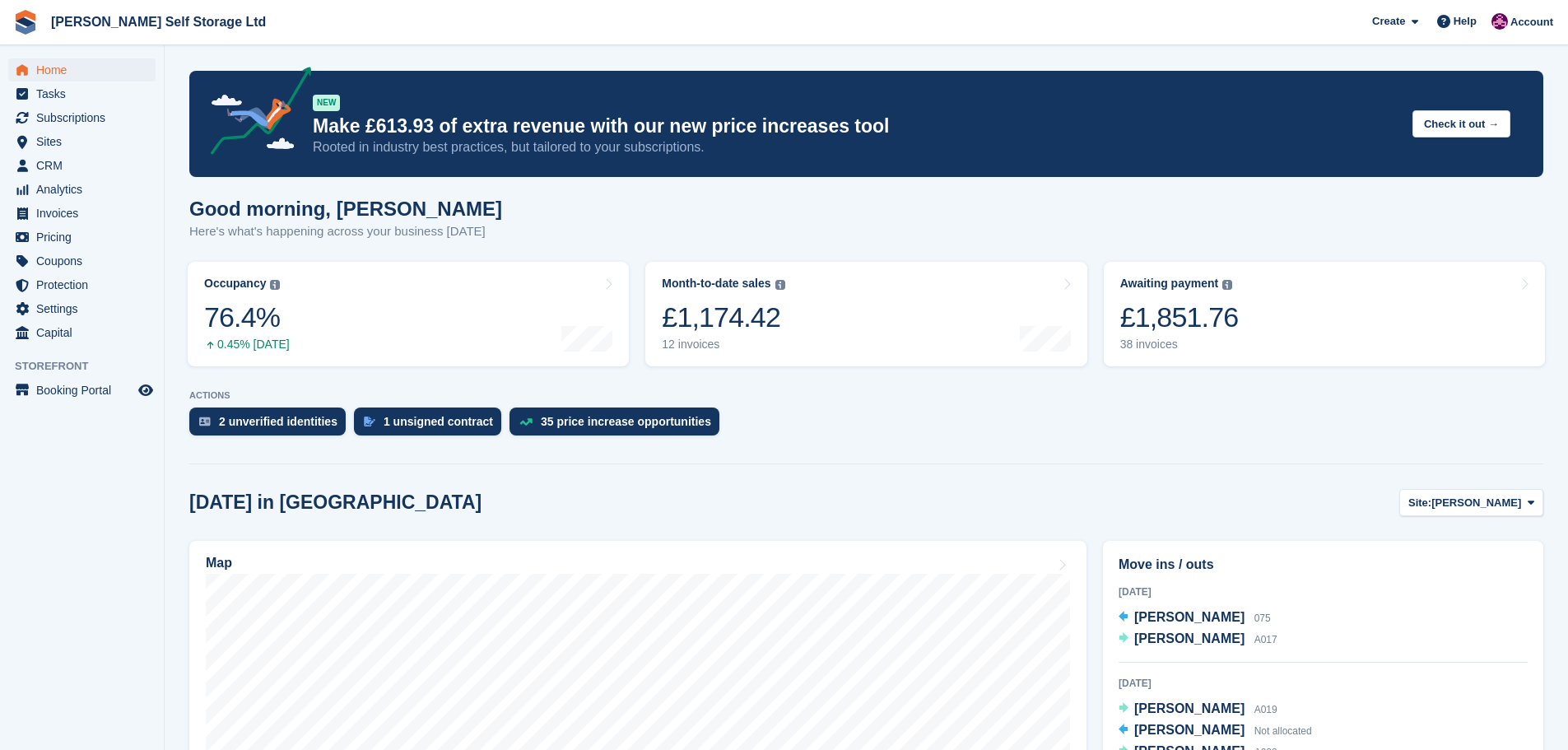
scroll to position [165, 0]
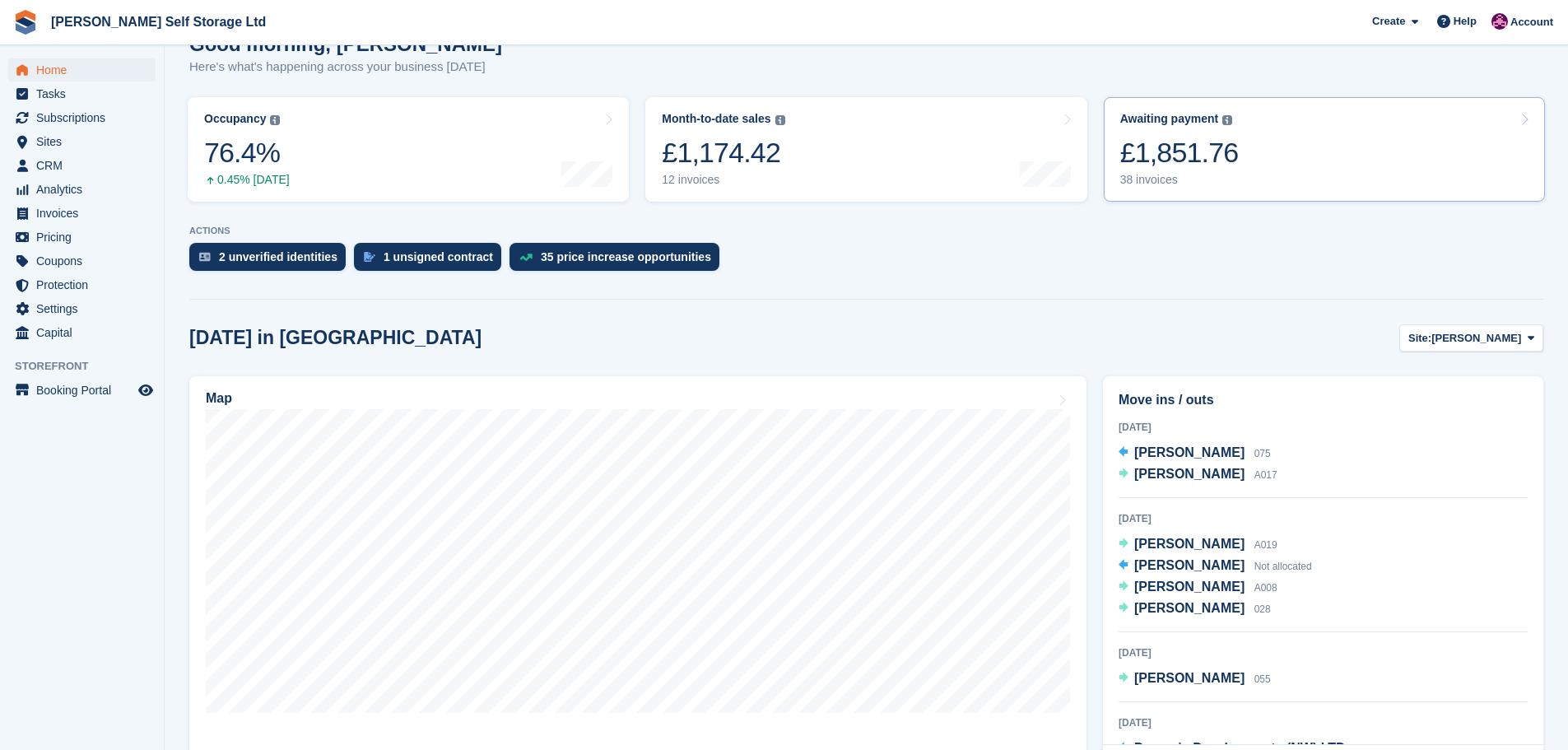
click at [1217, 150] on div "£1,851.76" at bounding box center [1179, 152] width 118 height 33
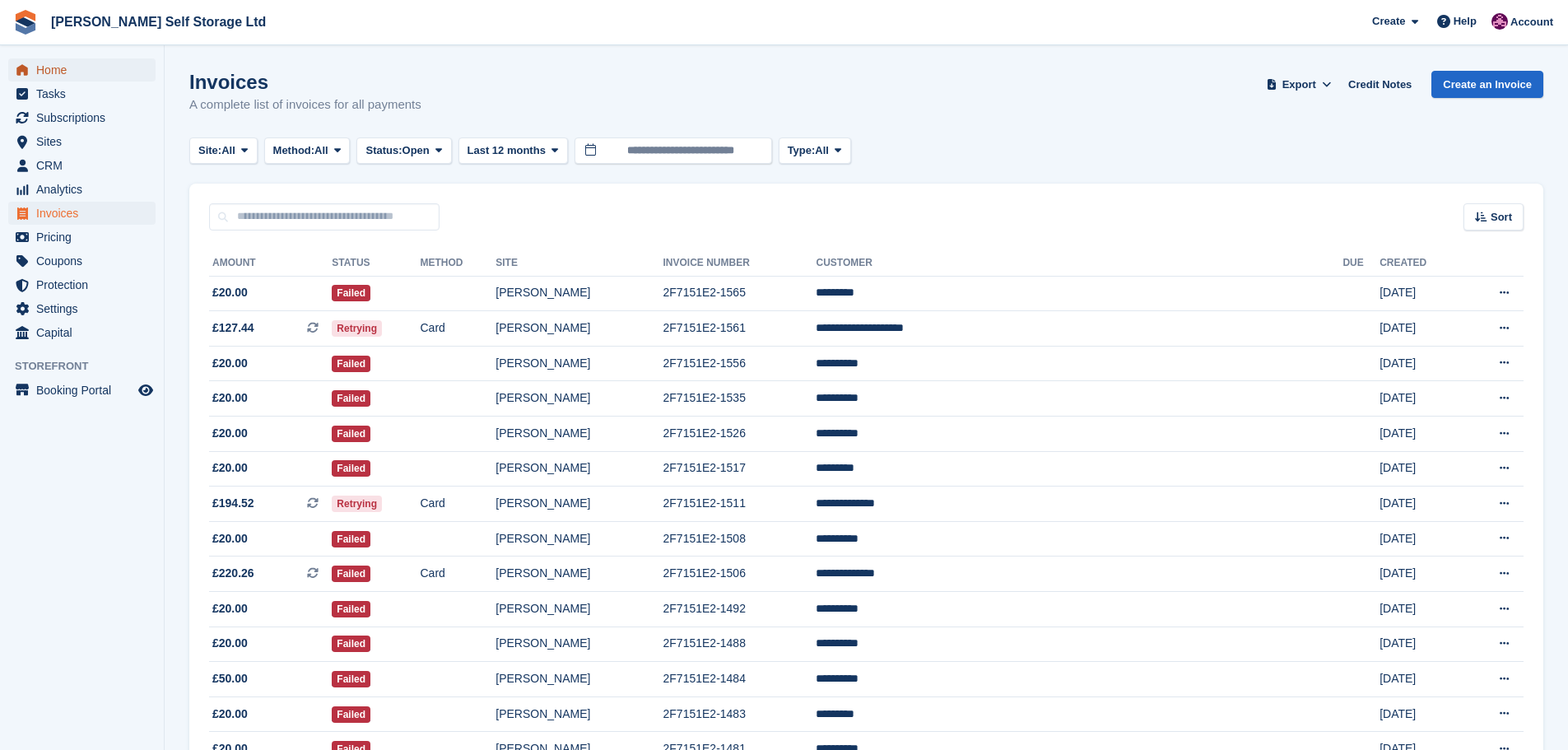
click at [43, 73] on span "Home" at bounding box center [85, 69] width 99 height 23
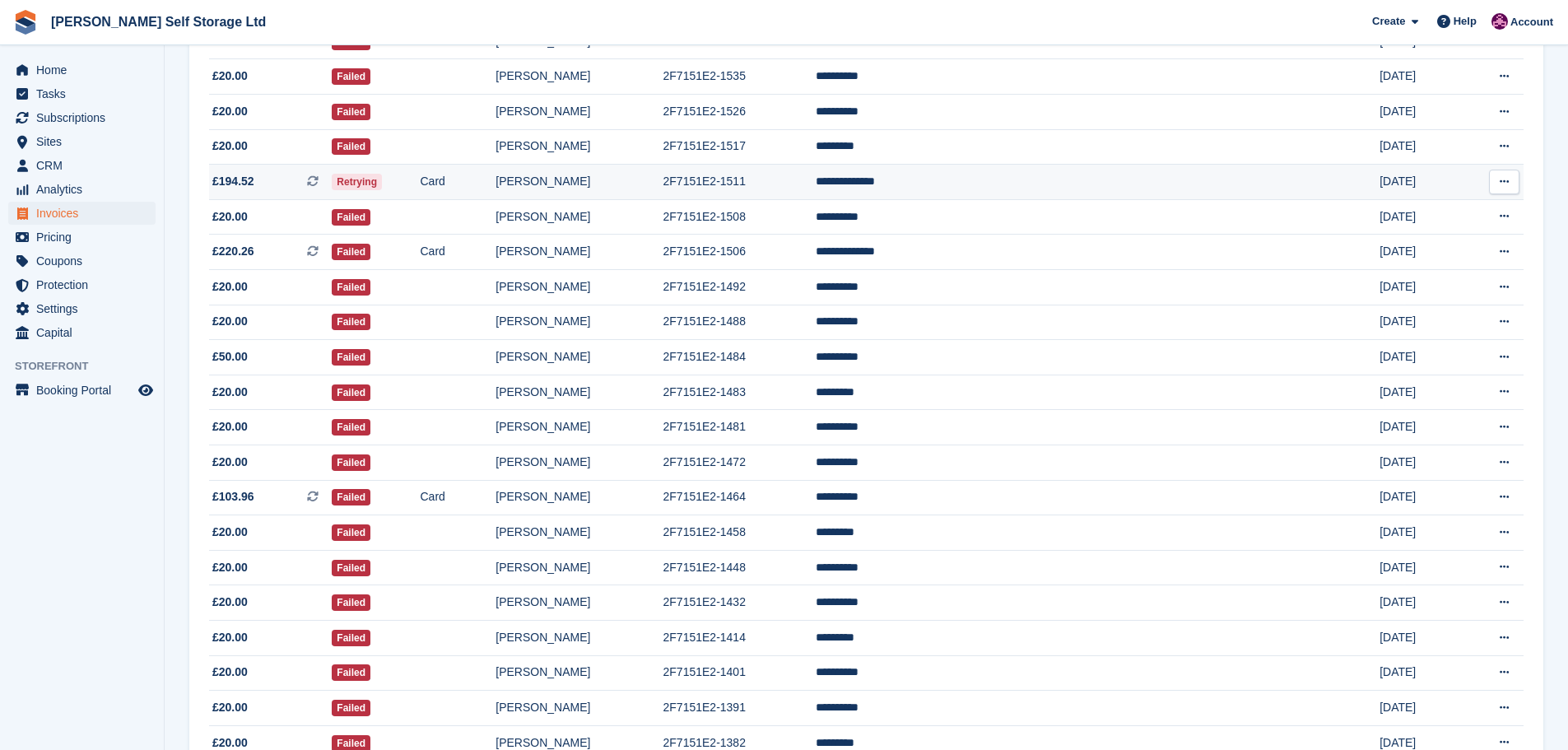
scroll to position [411, 0]
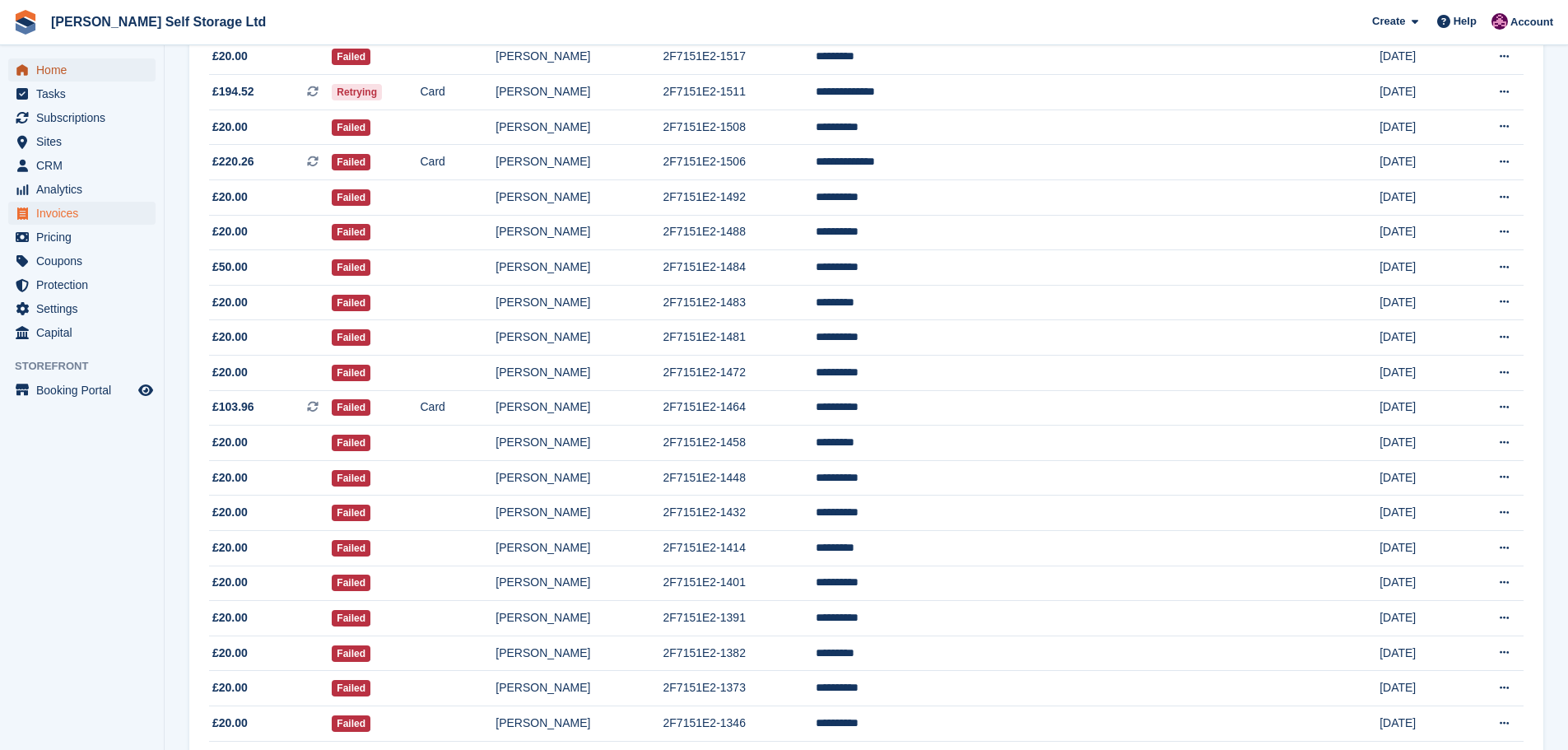
click at [43, 61] on span "Home" at bounding box center [85, 69] width 99 height 23
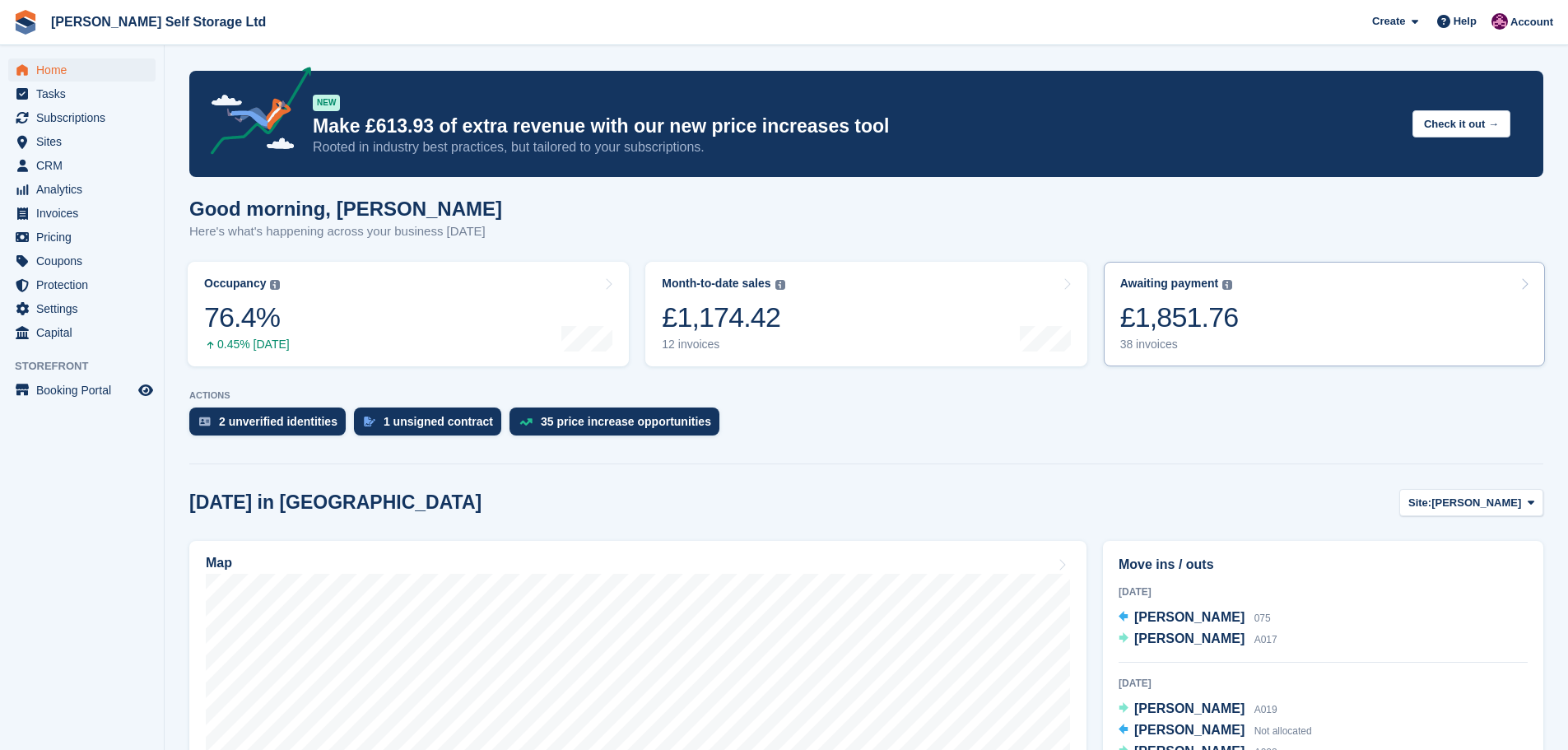
click at [1249, 338] on link "Awaiting payment The total outstanding balance on all open invoices. £1,851.76 …" at bounding box center [1324, 314] width 441 height 105
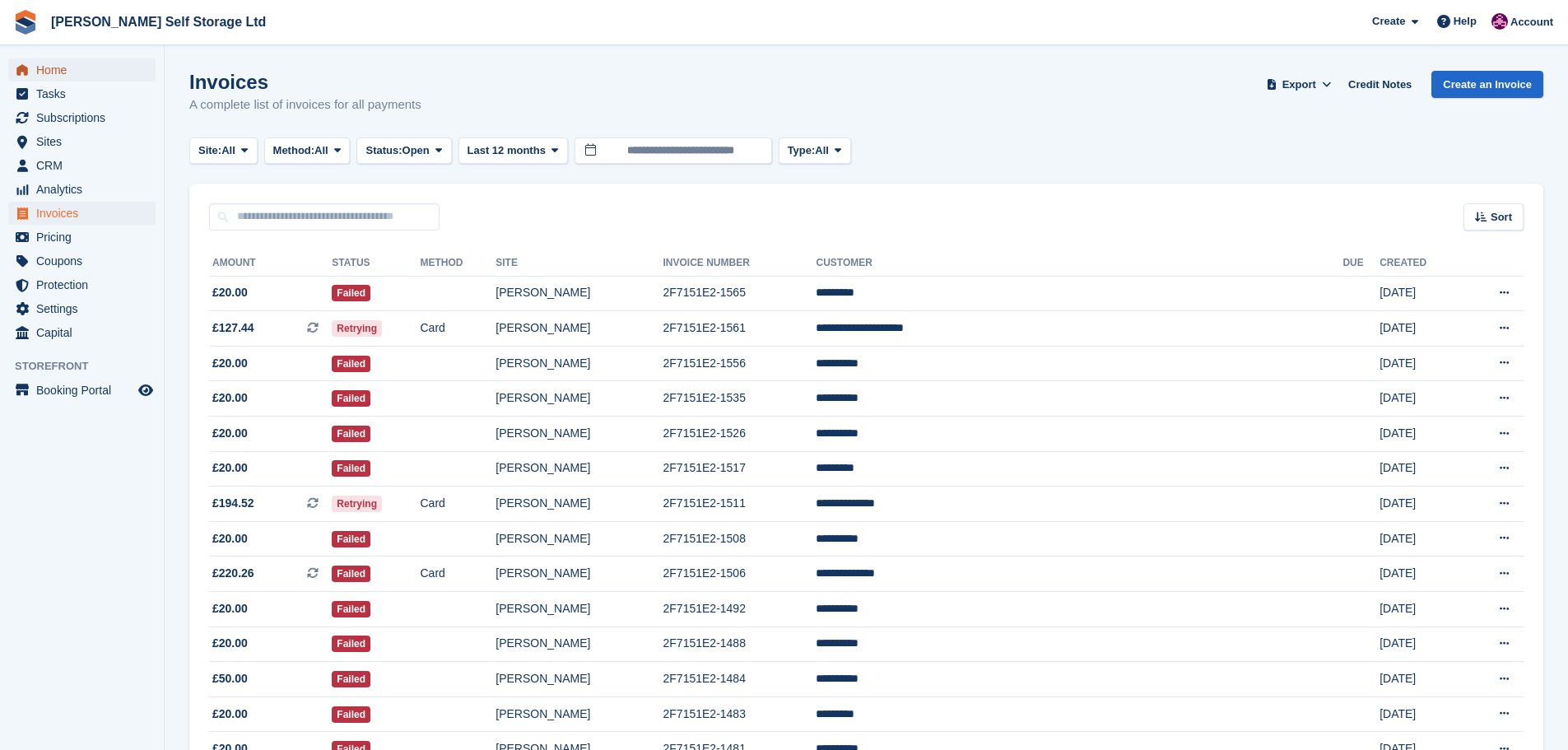
click at [55, 72] on span "Home" at bounding box center [85, 69] width 99 height 23
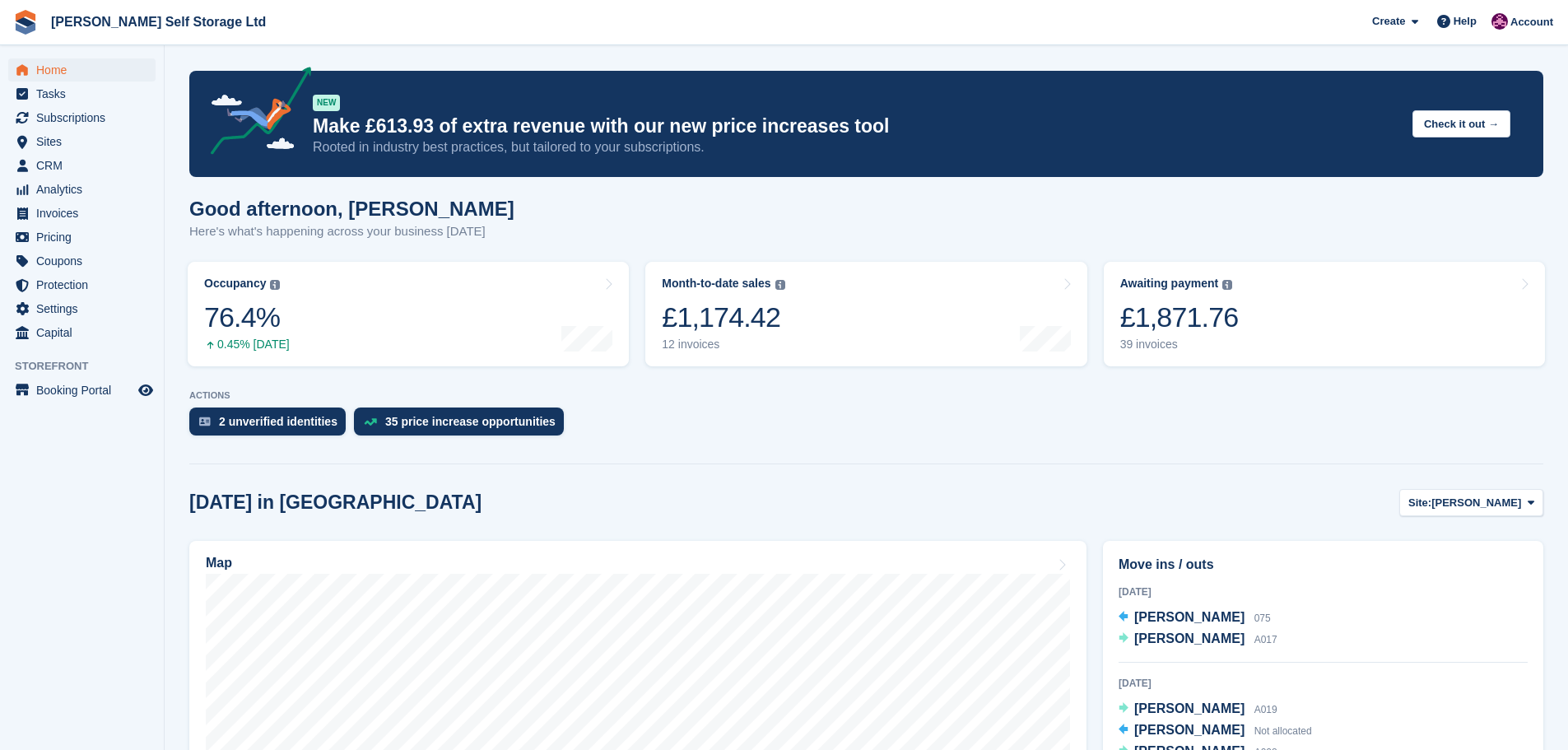
scroll to position [165, 0]
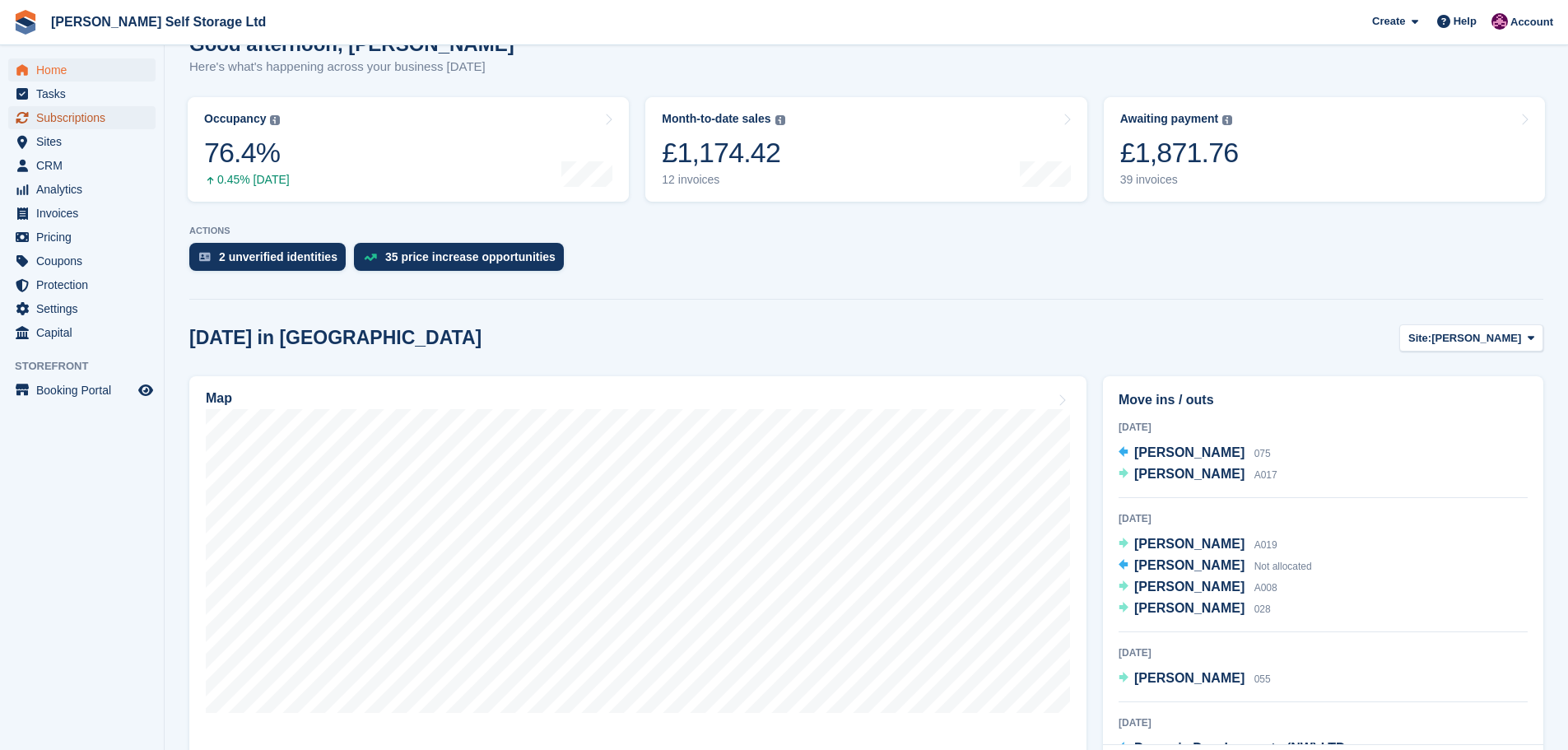
click at [92, 114] on span "Subscriptions" at bounding box center [85, 117] width 99 height 23
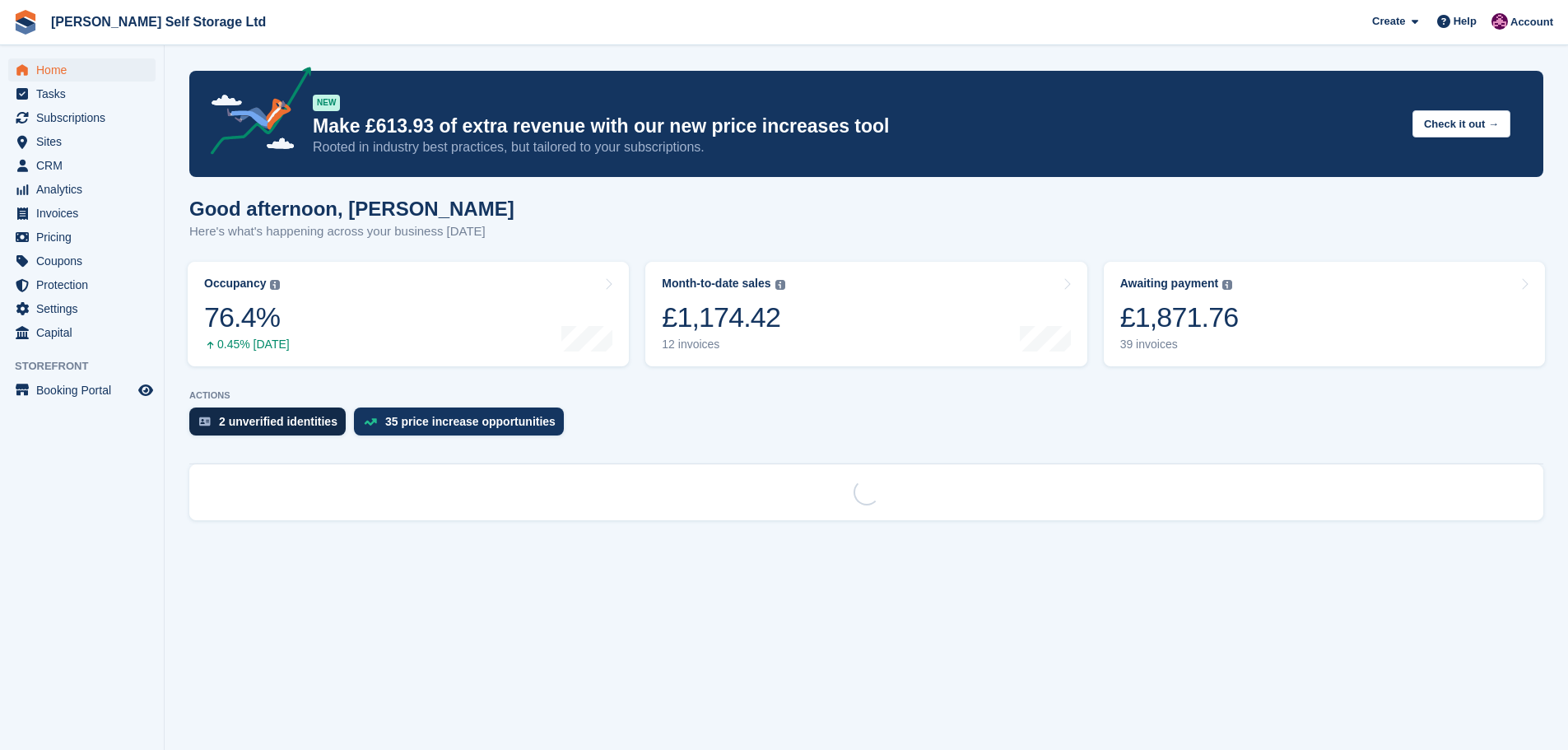
click at [284, 424] on div "2 unverified identities" at bounding box center [278, 421] width 118 height 13
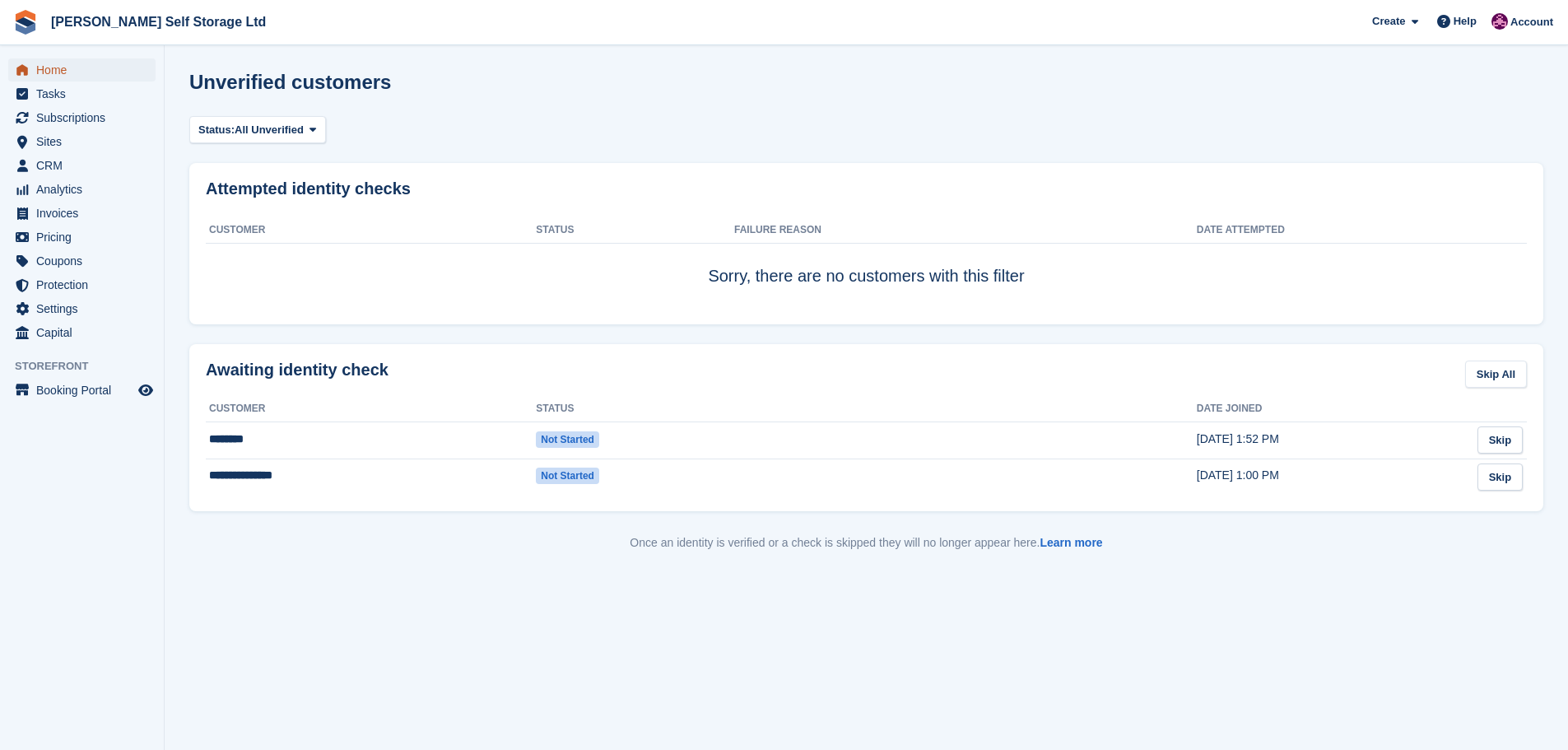
click at [73, 71] on span "Home" at bounding box center [85, 69] width 99 height 23
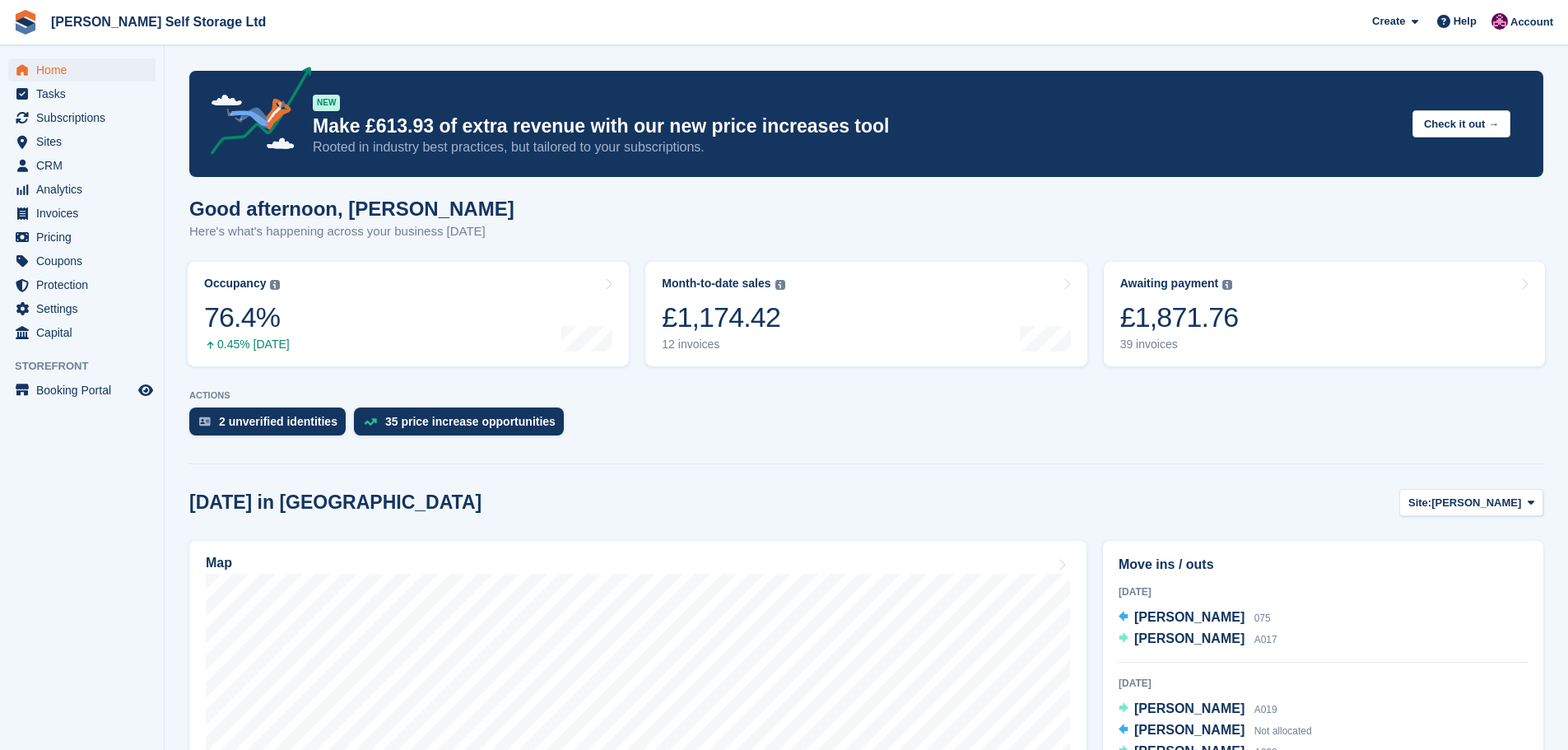
scroll to position [247, 0]
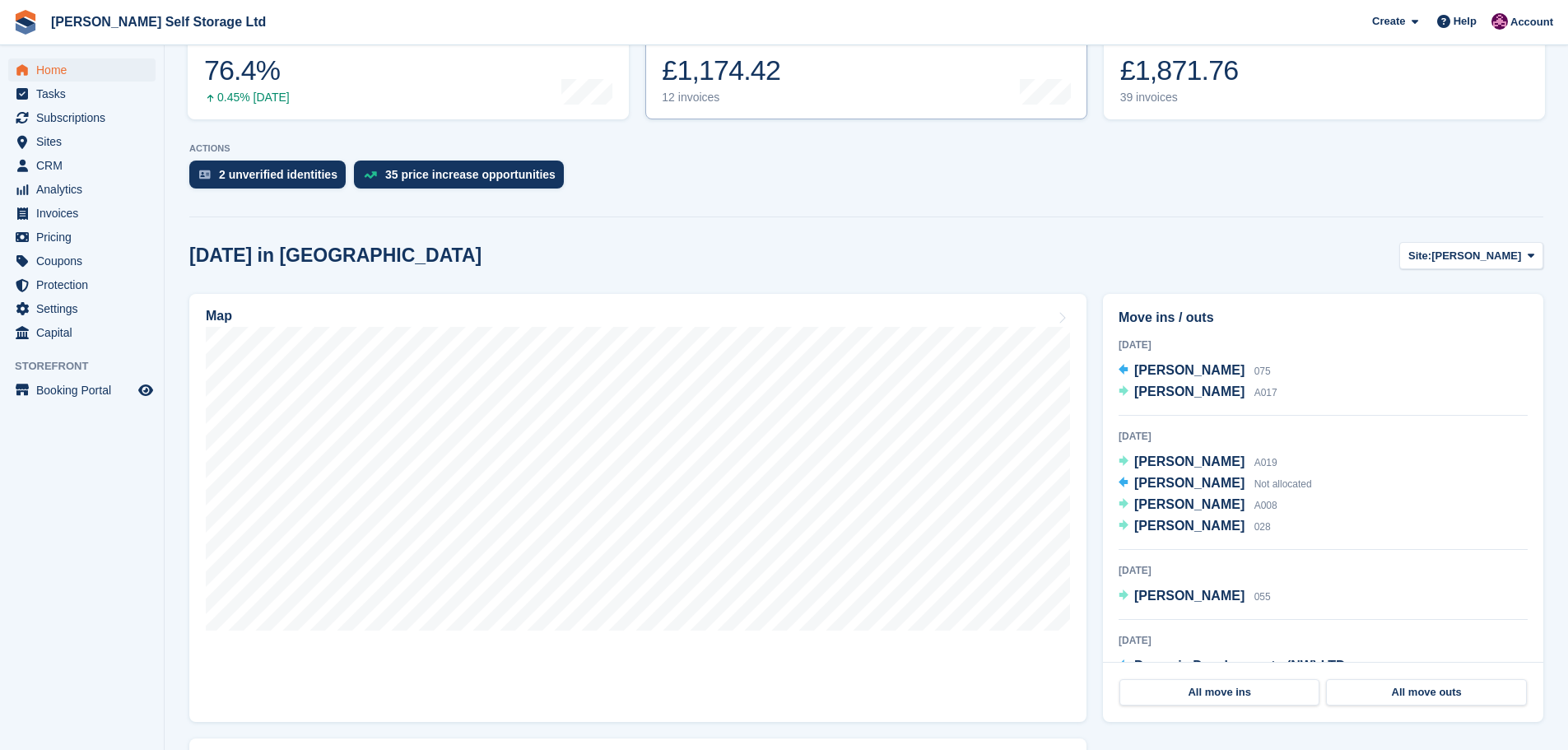
click at [793, 89] on link "Month-to-date sales The sum of all finalised invoices generated this month to d…" at bounding box center [865, 67] width 441 height 105
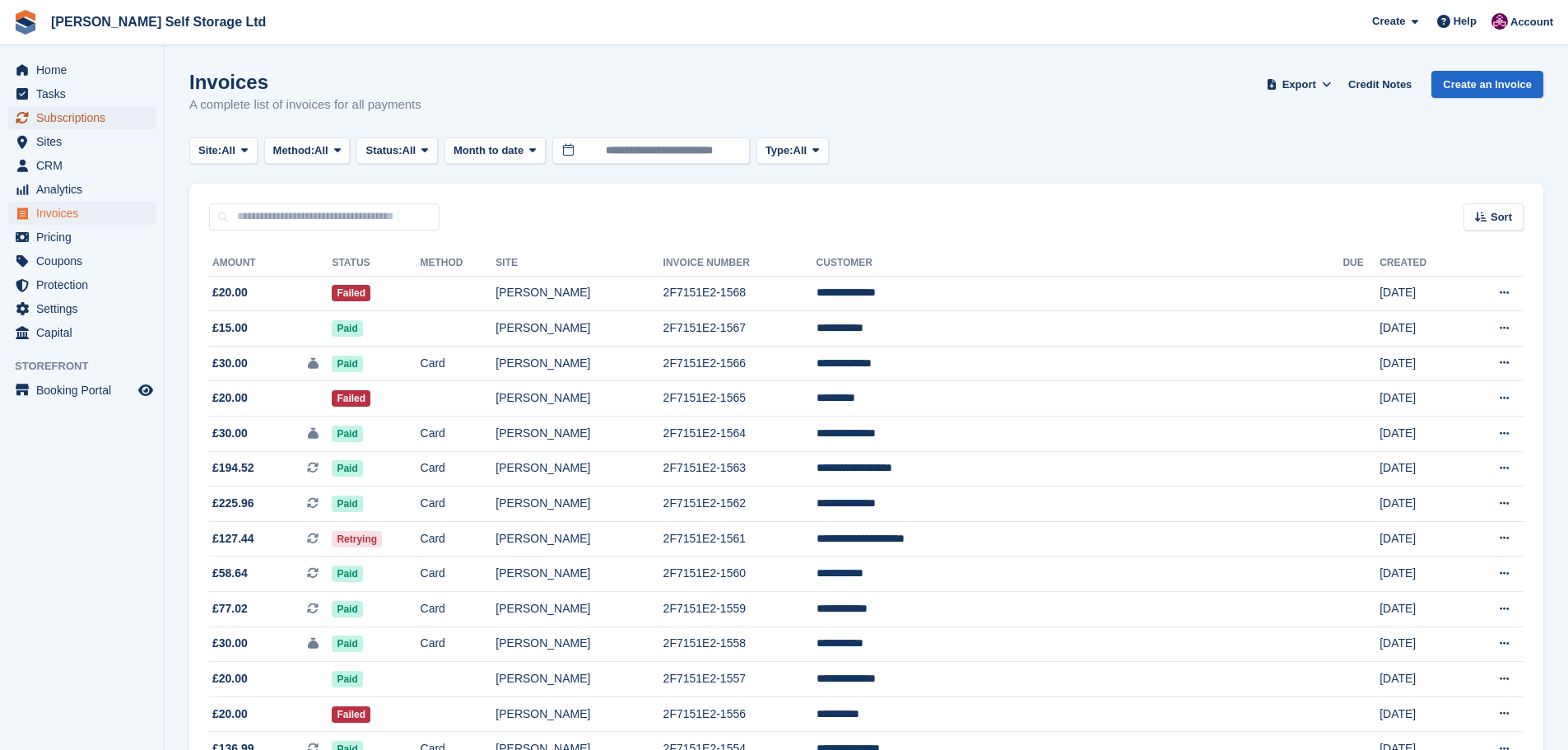
click at [79, 126] on span "Subscriptions" at bounding box center [85, 117] width 99 height 23
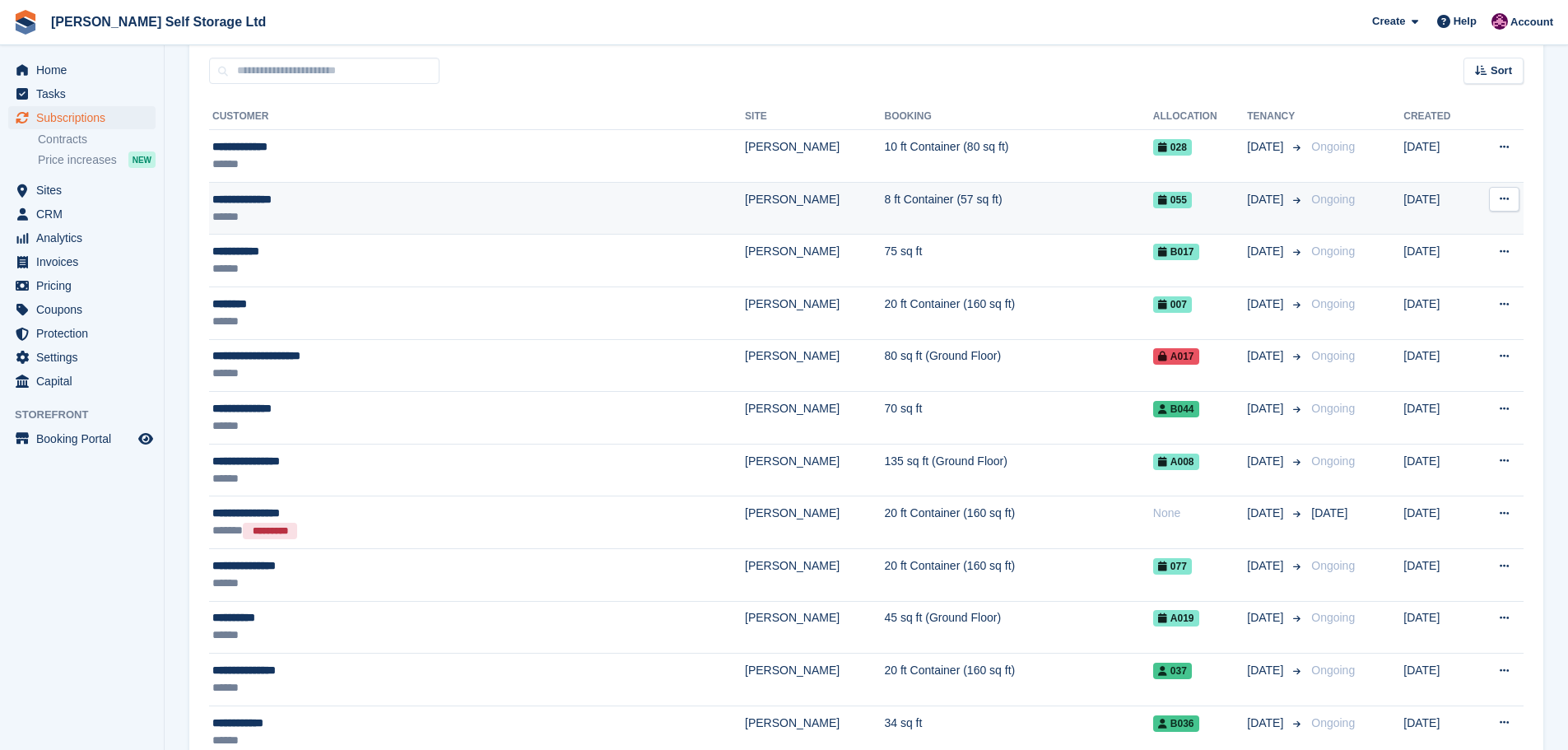
scroll to position [329, 0]
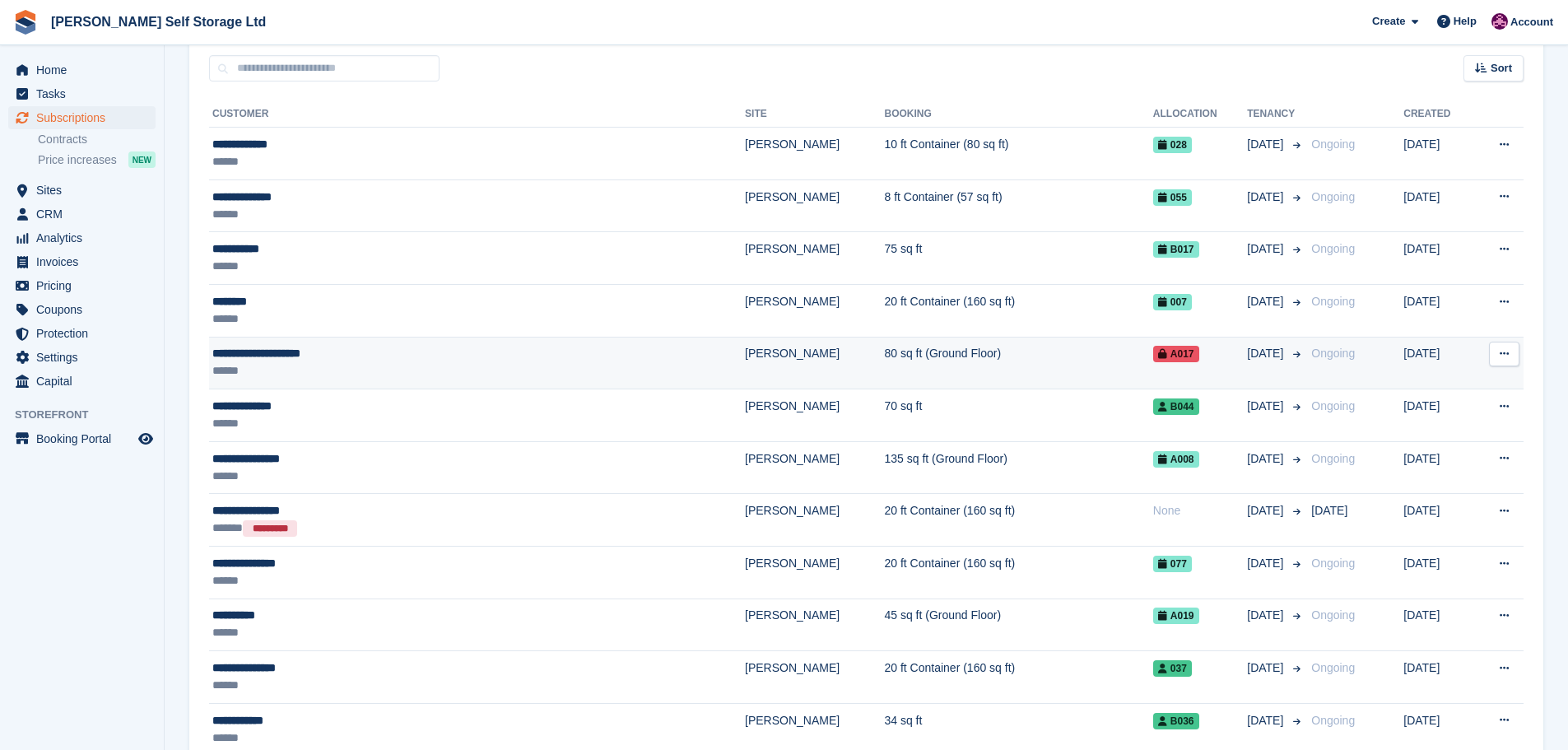
click at [360, 357] on div "**********" at bounding box center [392, 353] width 361 height 17
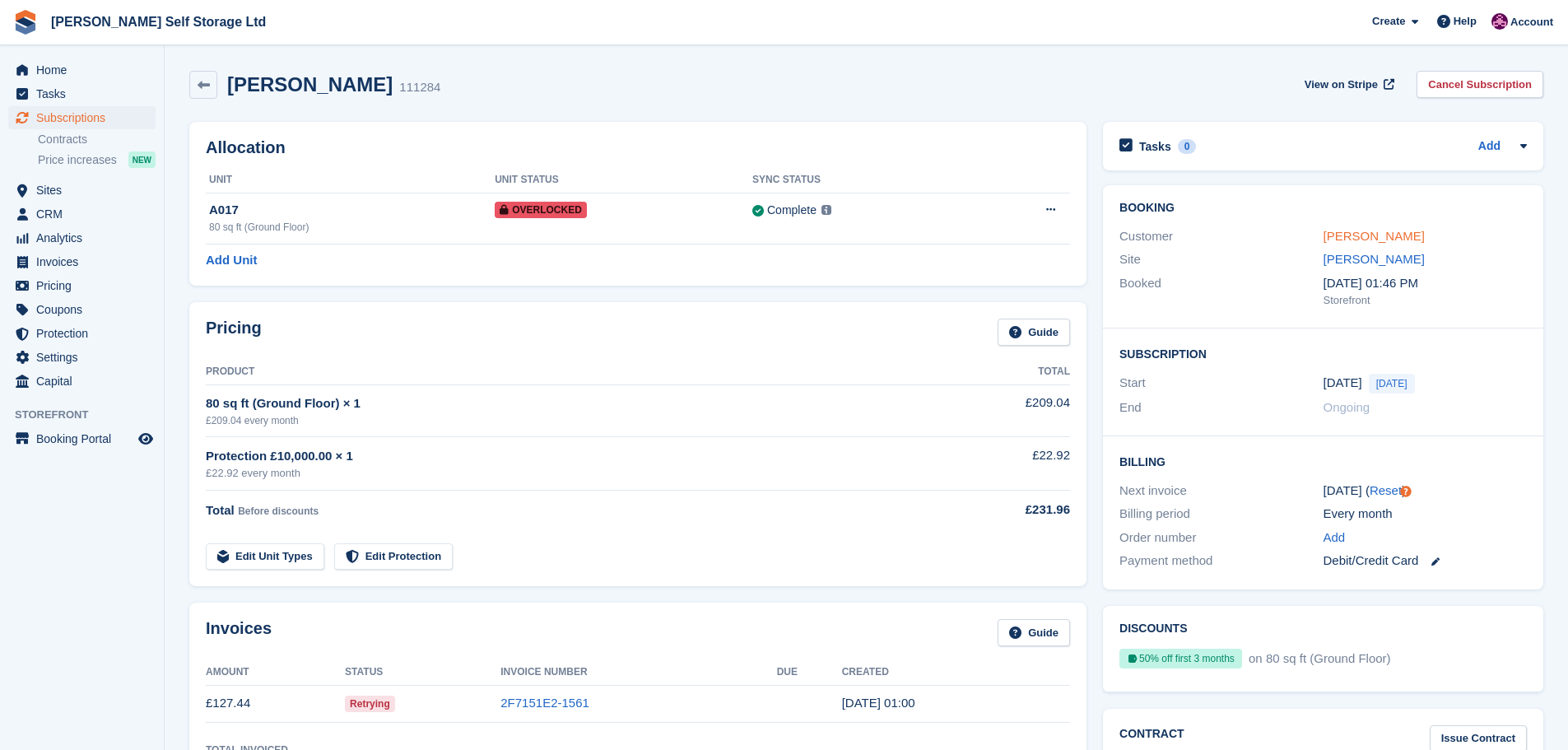
click at [1344, 232] on link "Kerhys sowerby - finn" at bounding box center [1373, 236] width 101 height 14
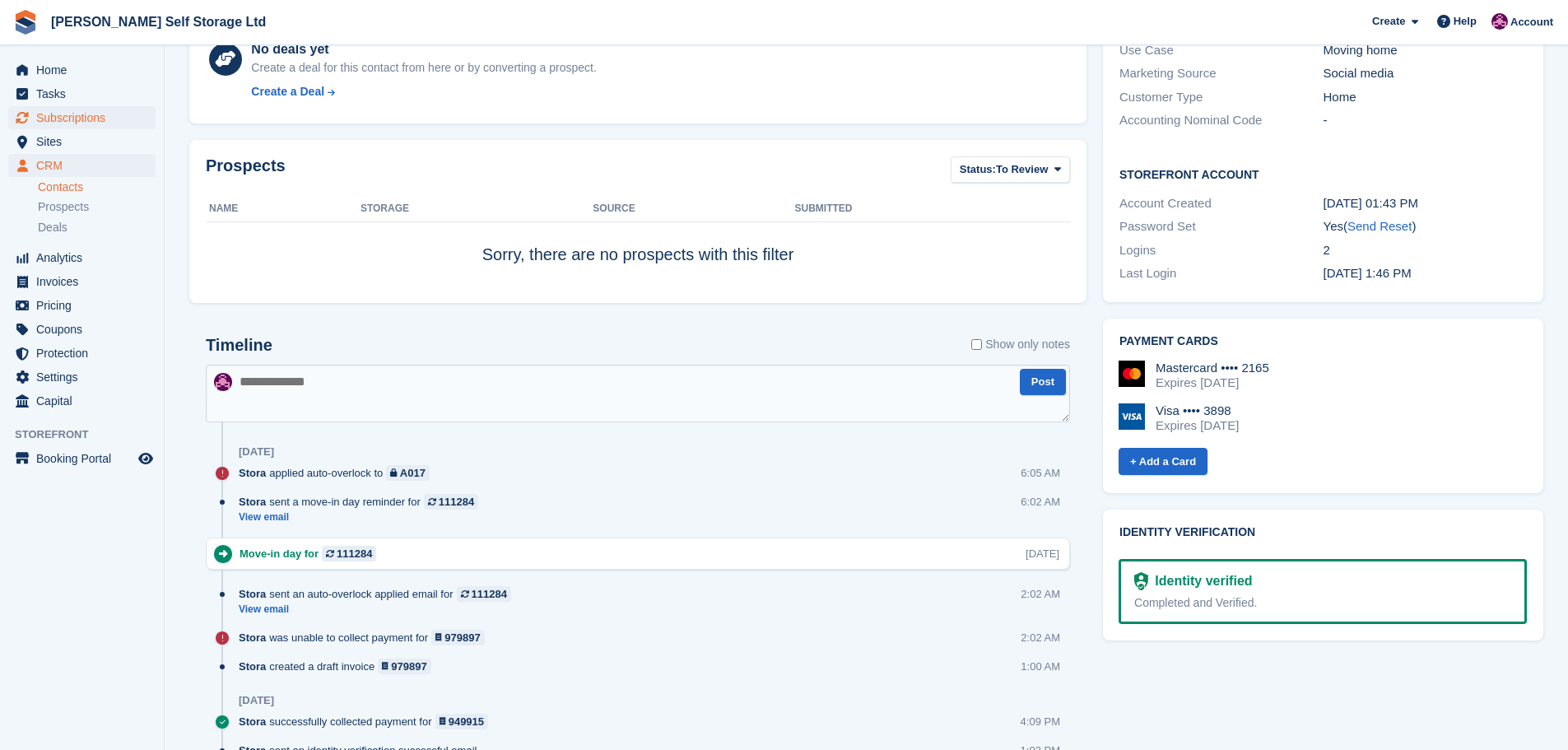
scroll to position [329, 0]
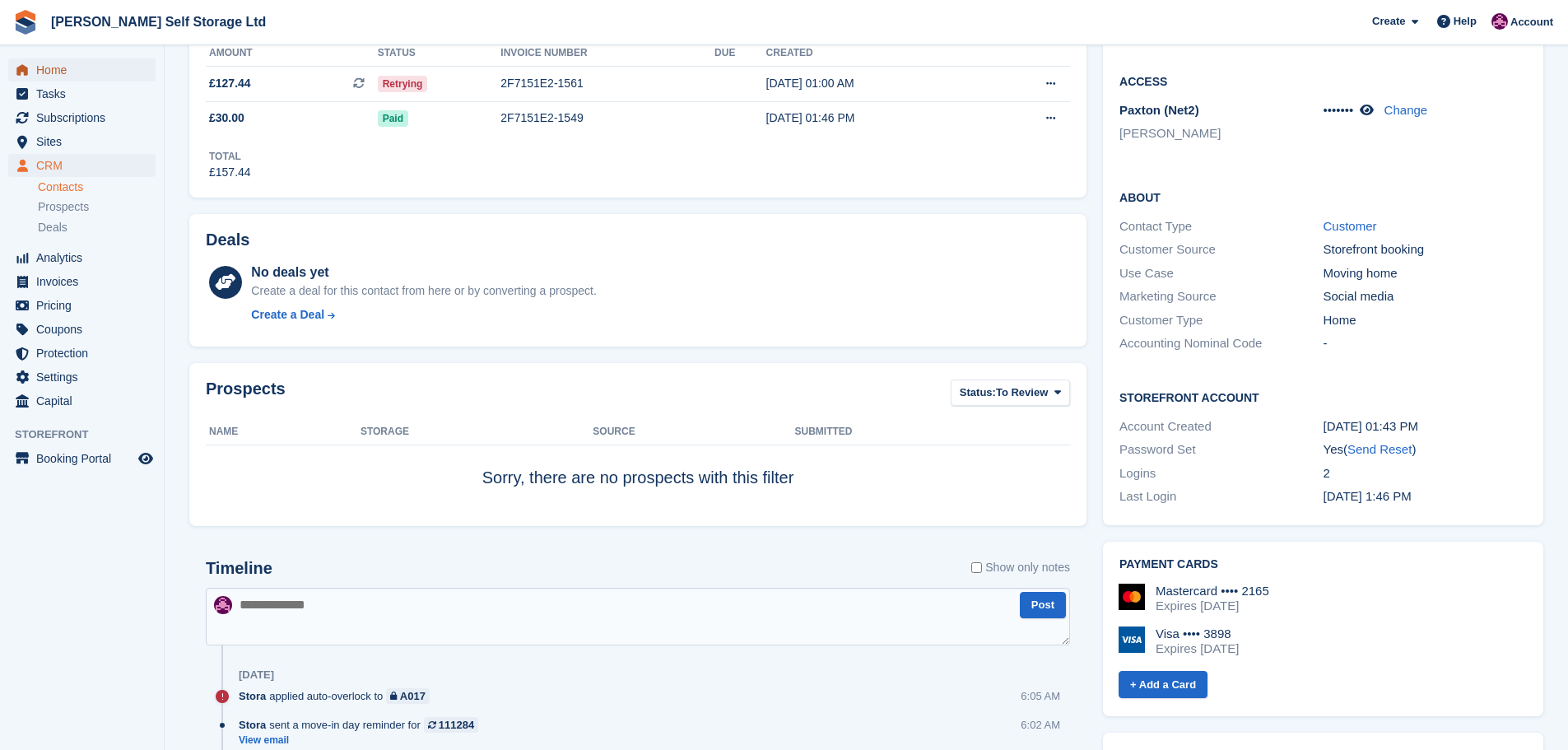
click at [44, 63] on span "Home" at bounding box center [85, 69] width 99 height 23
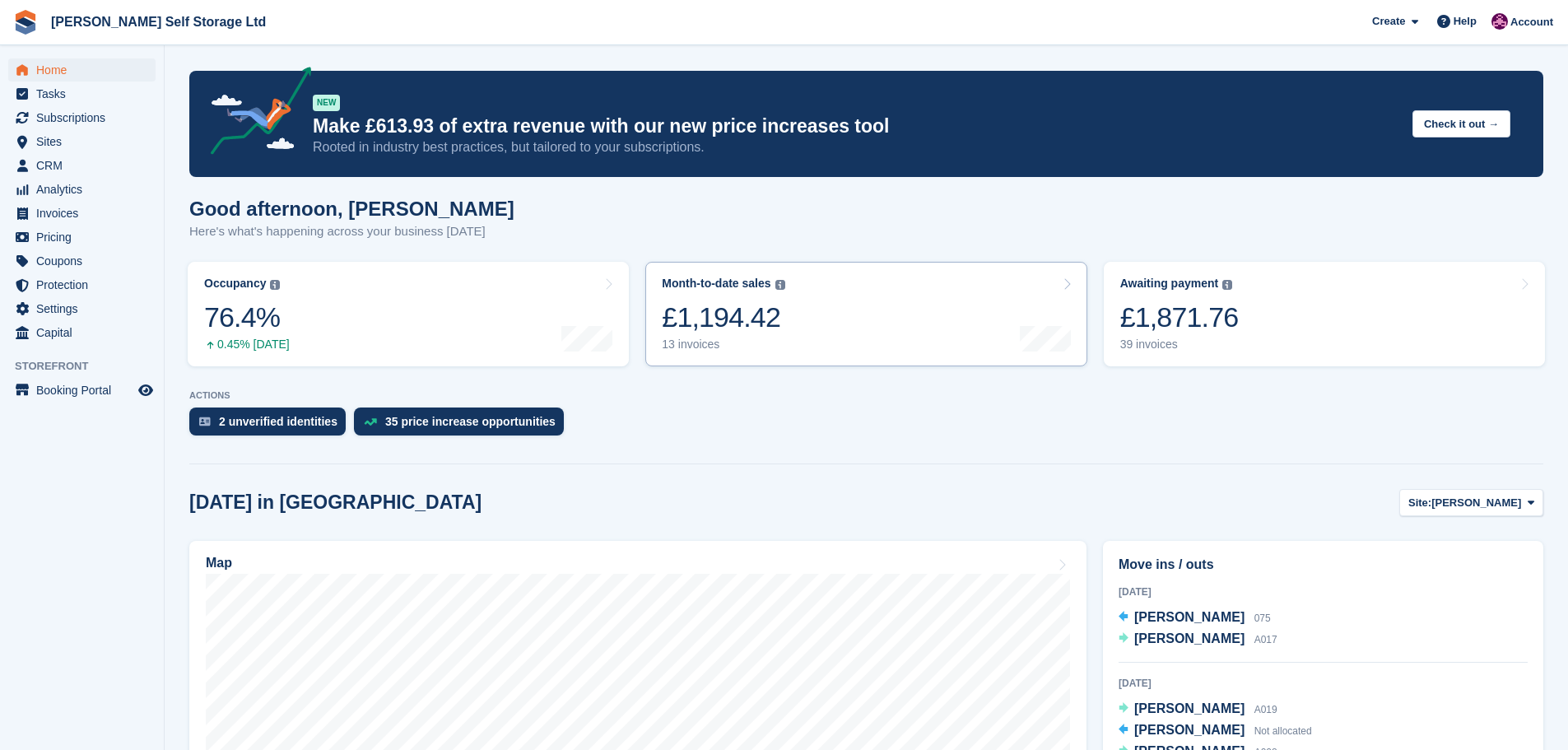
click at [798, 340] on link "Month-to-date sales The sum of all finalised invoices generated this month to d…" at bounding box center [865, 314] width 441 height 105
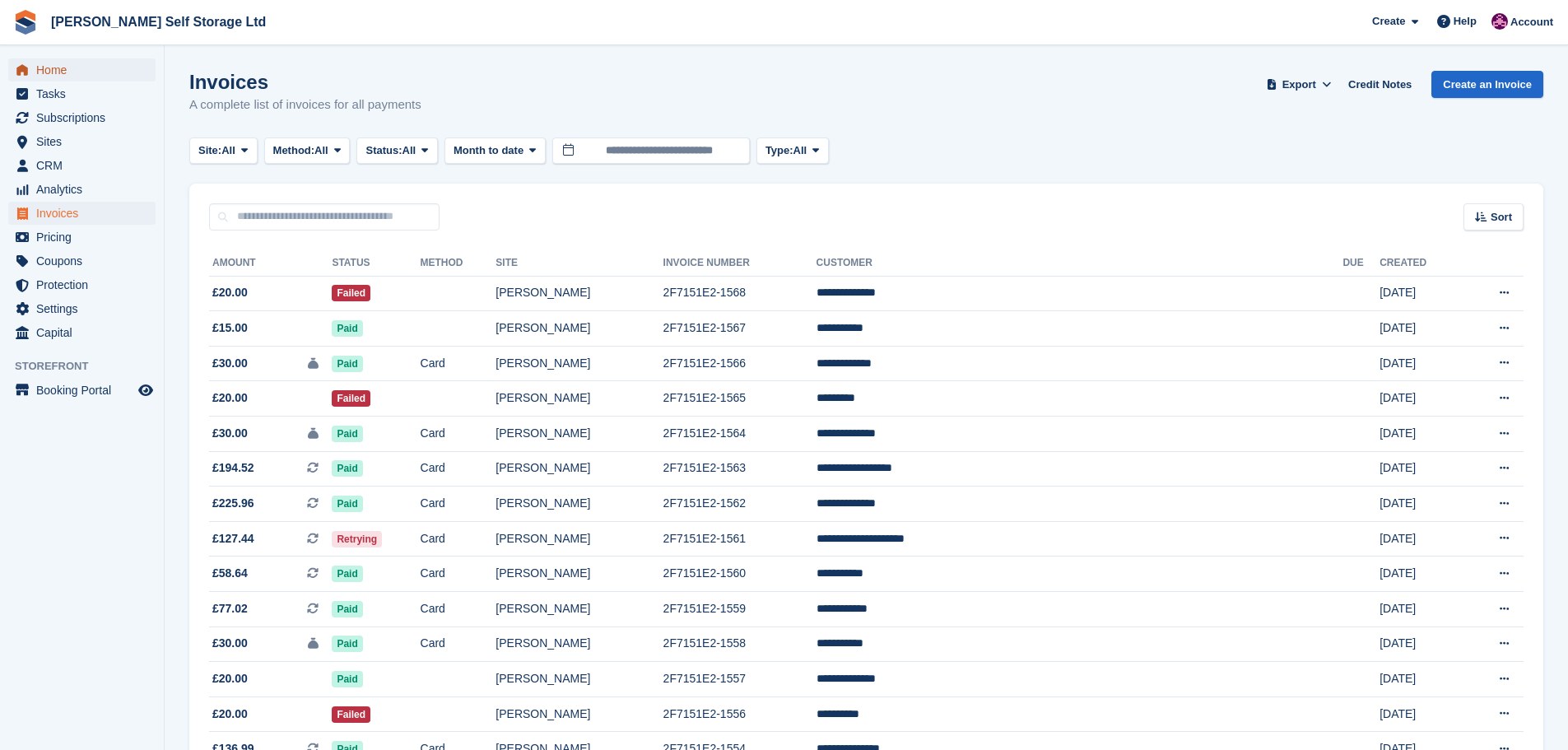
click at [52, 79] on span "Home" at bounding box center [85, 69] width 99 height 23
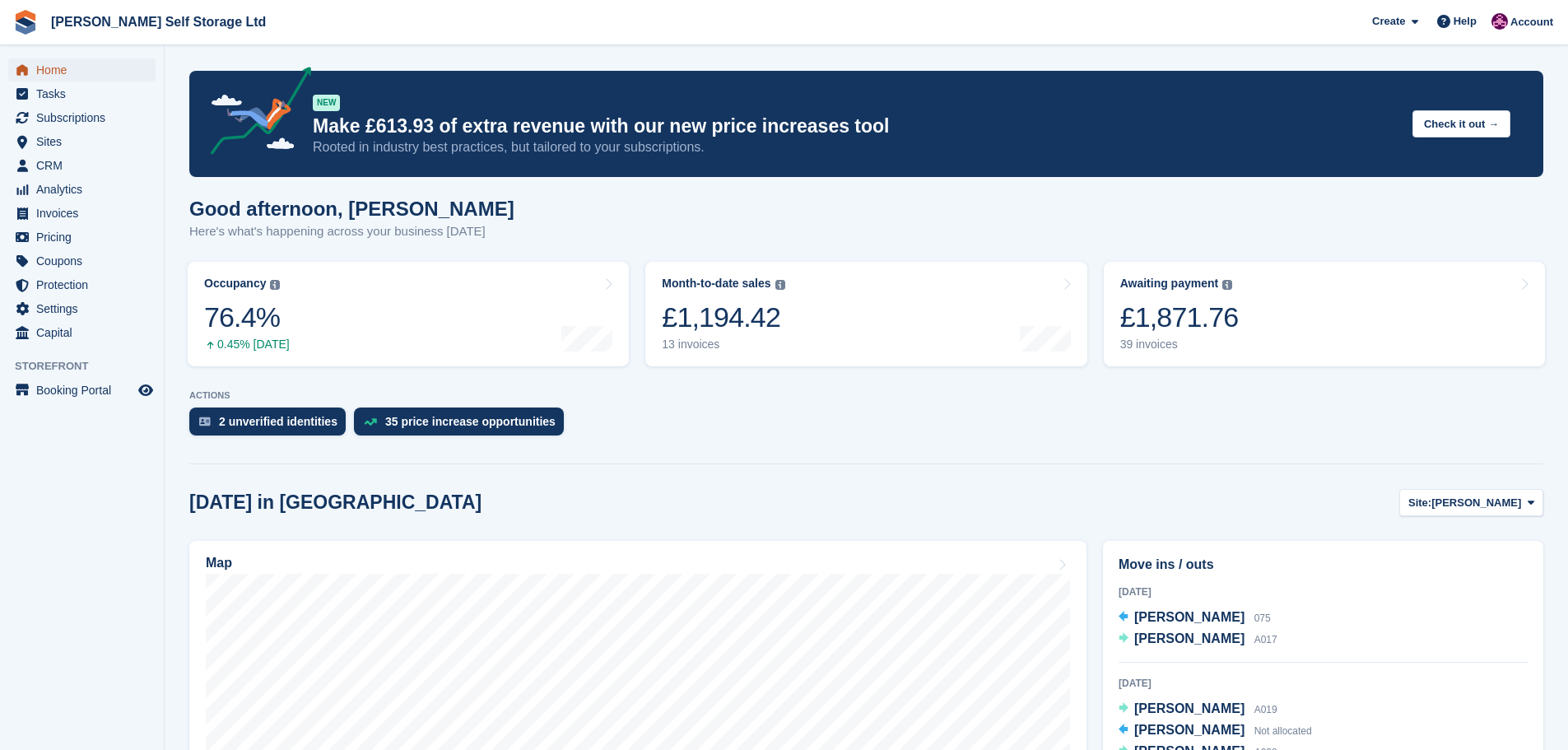
click at [55, 69] on span "Home" at bounding box center [85, 69] width 99 height 23
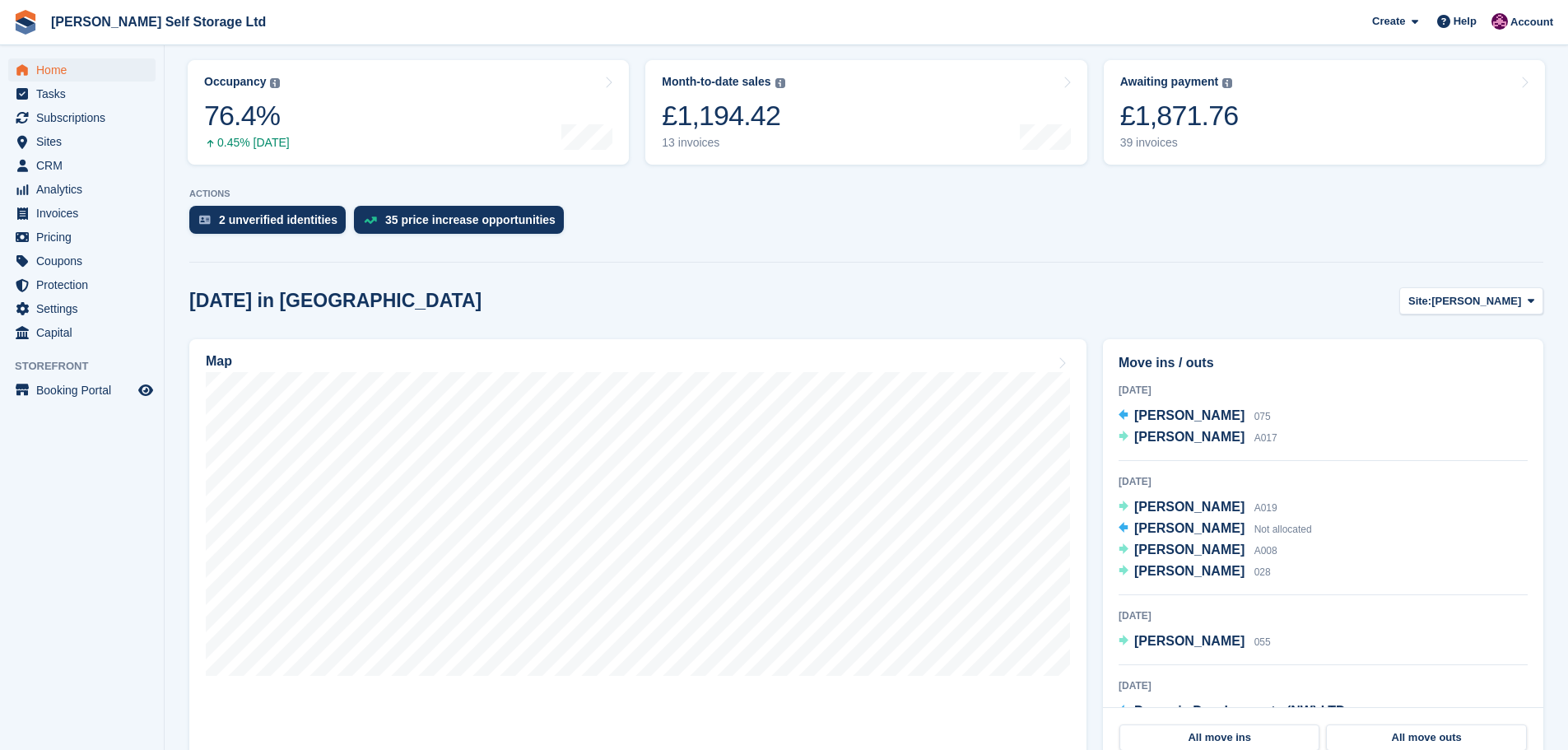
scroll to position [165, 0]
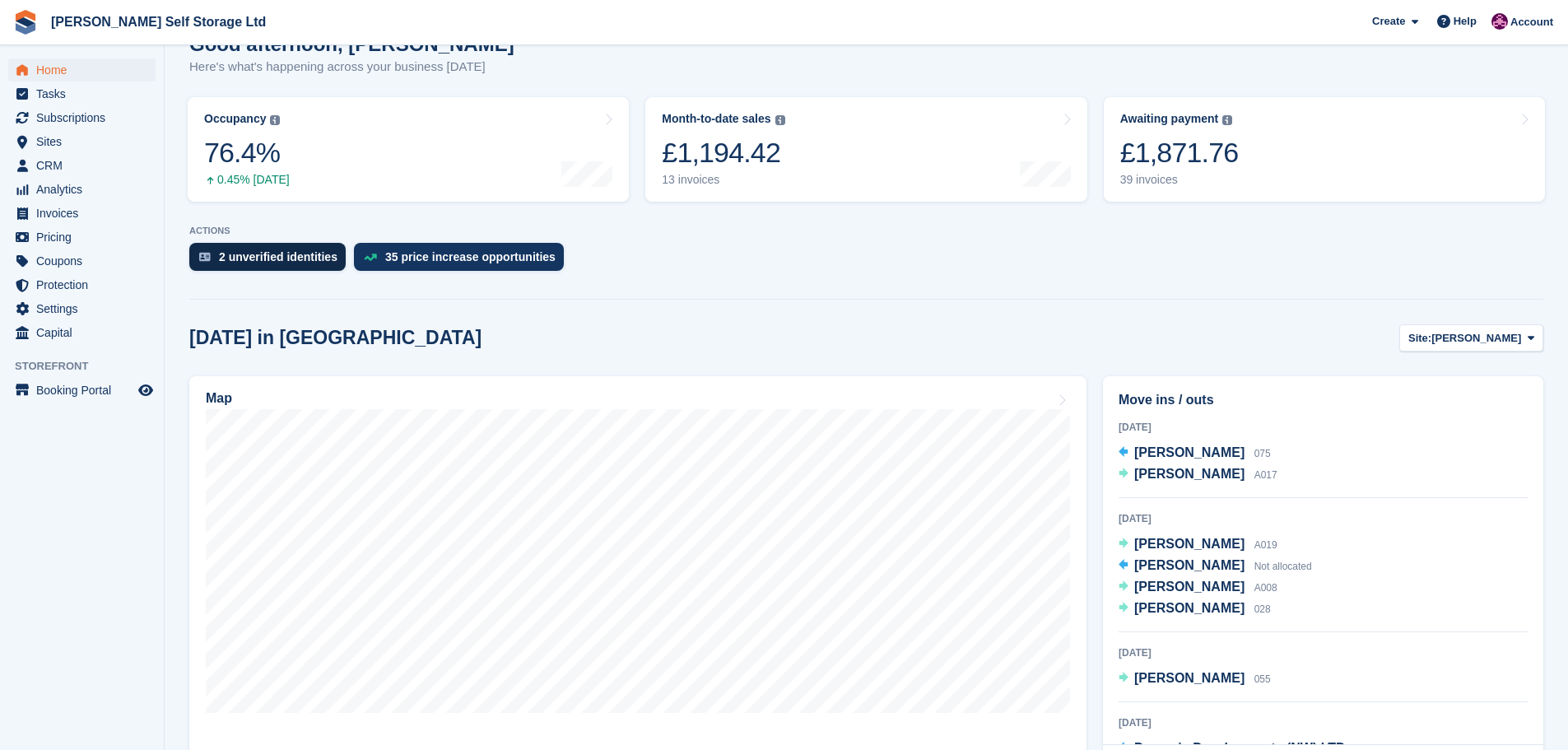
click at [247, 257] on div "2 unverified identities" at bounding box center [278, 256] width 118 height 13
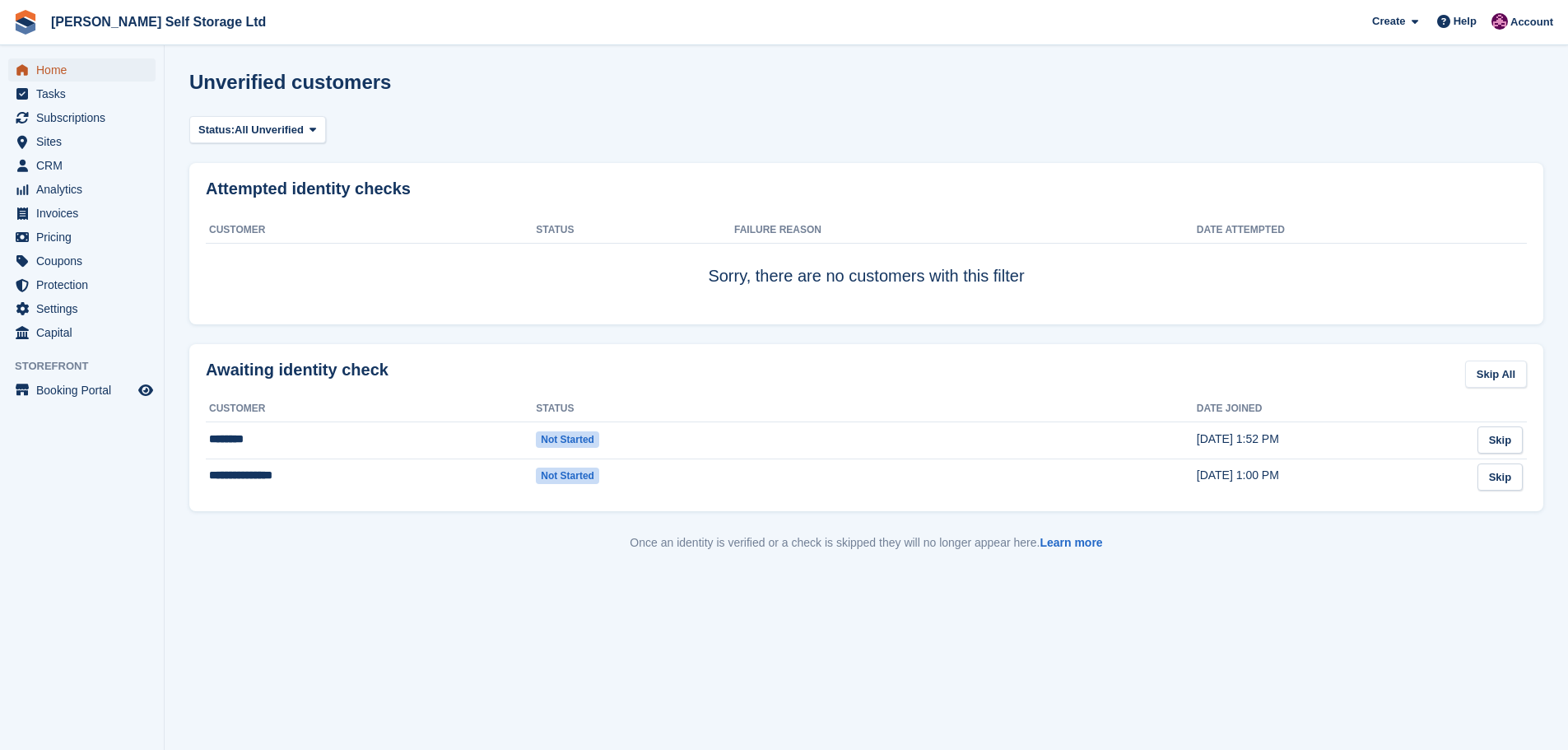
click at [53, 74] on span "Home" at bounding box center [85, 69] width 99 height 23
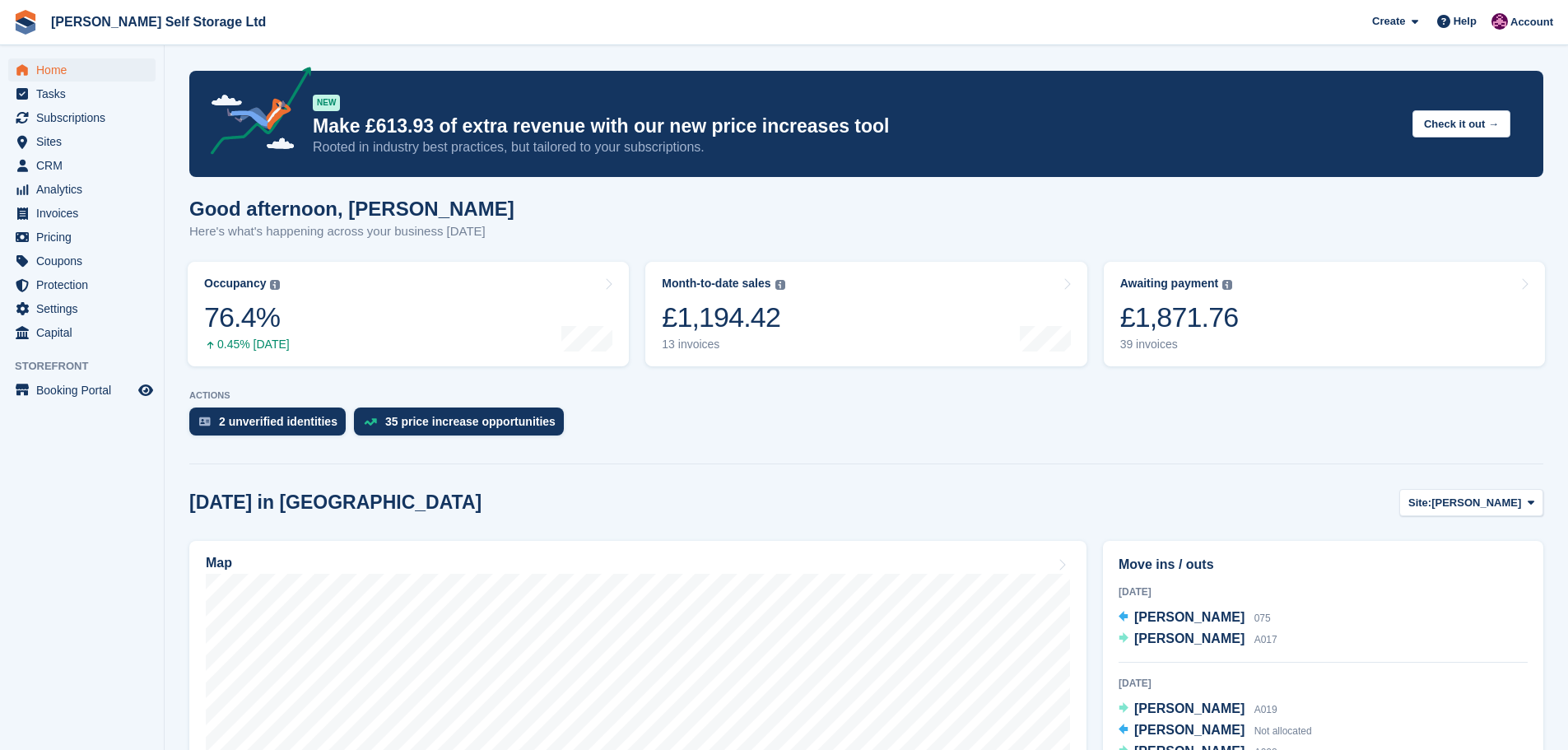
click at [1032, 444] on div "2 unverified identities 35 price increase opportunities" at bounding box center [866, 425] width 1354 height 36
click at [1184, 305] on div "£1,871.76" at bounding box center [1179, 317] width 118 height 33
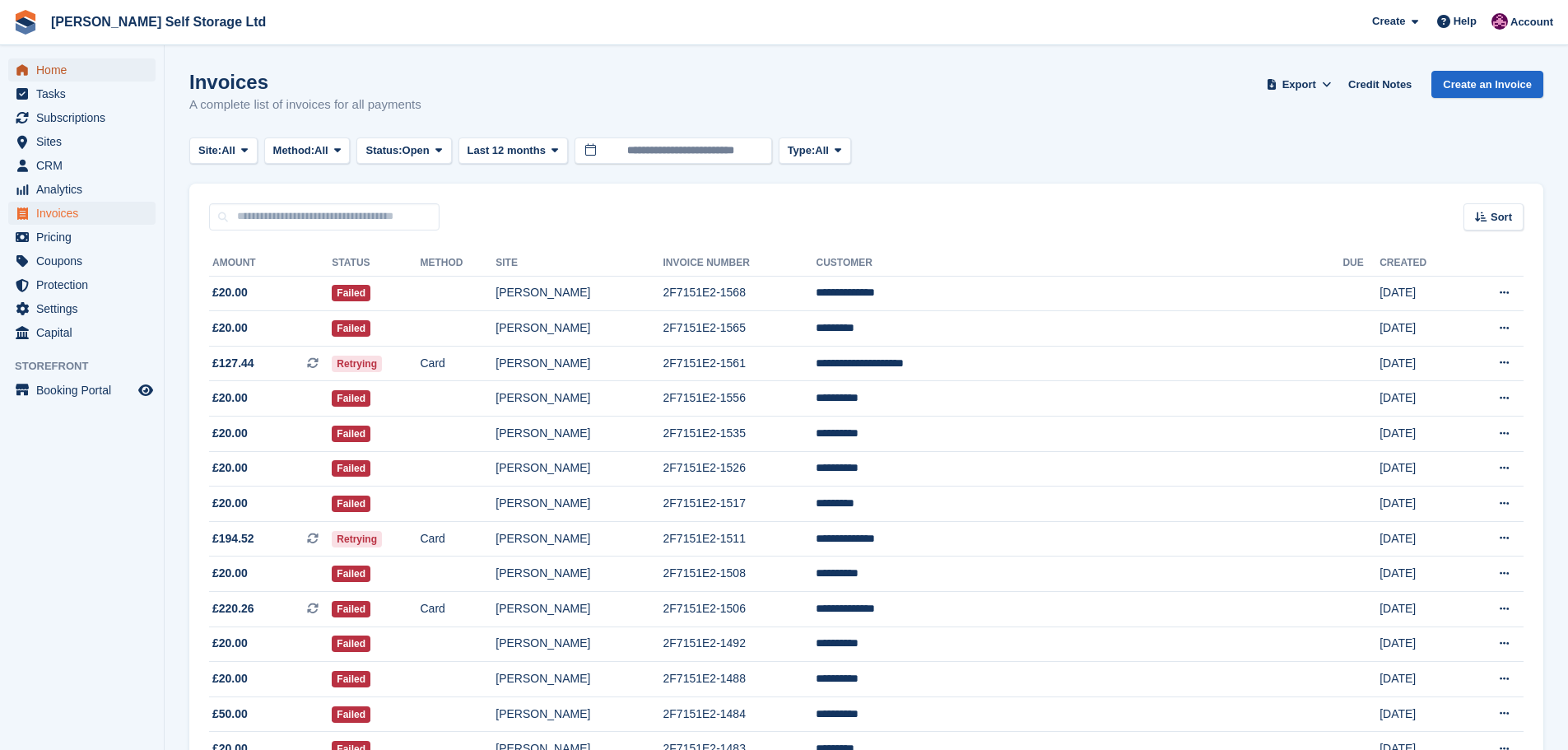
click at [64, 71] on span "Home" at bounding box center [85, 69] width 99 height 23
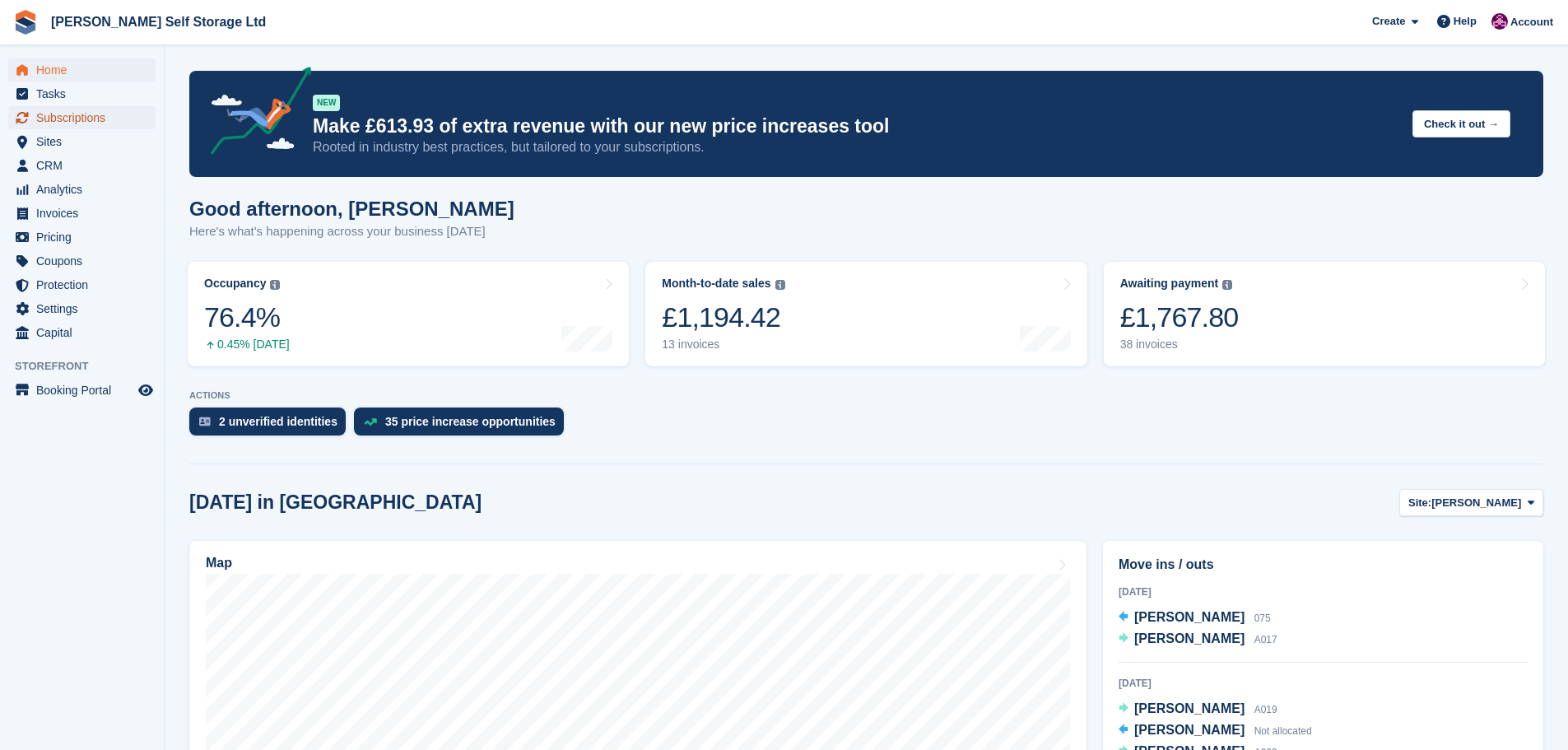
click at [73, 121] on span "Subscriptions" at bounding box center [85, 117] width 99 height 23
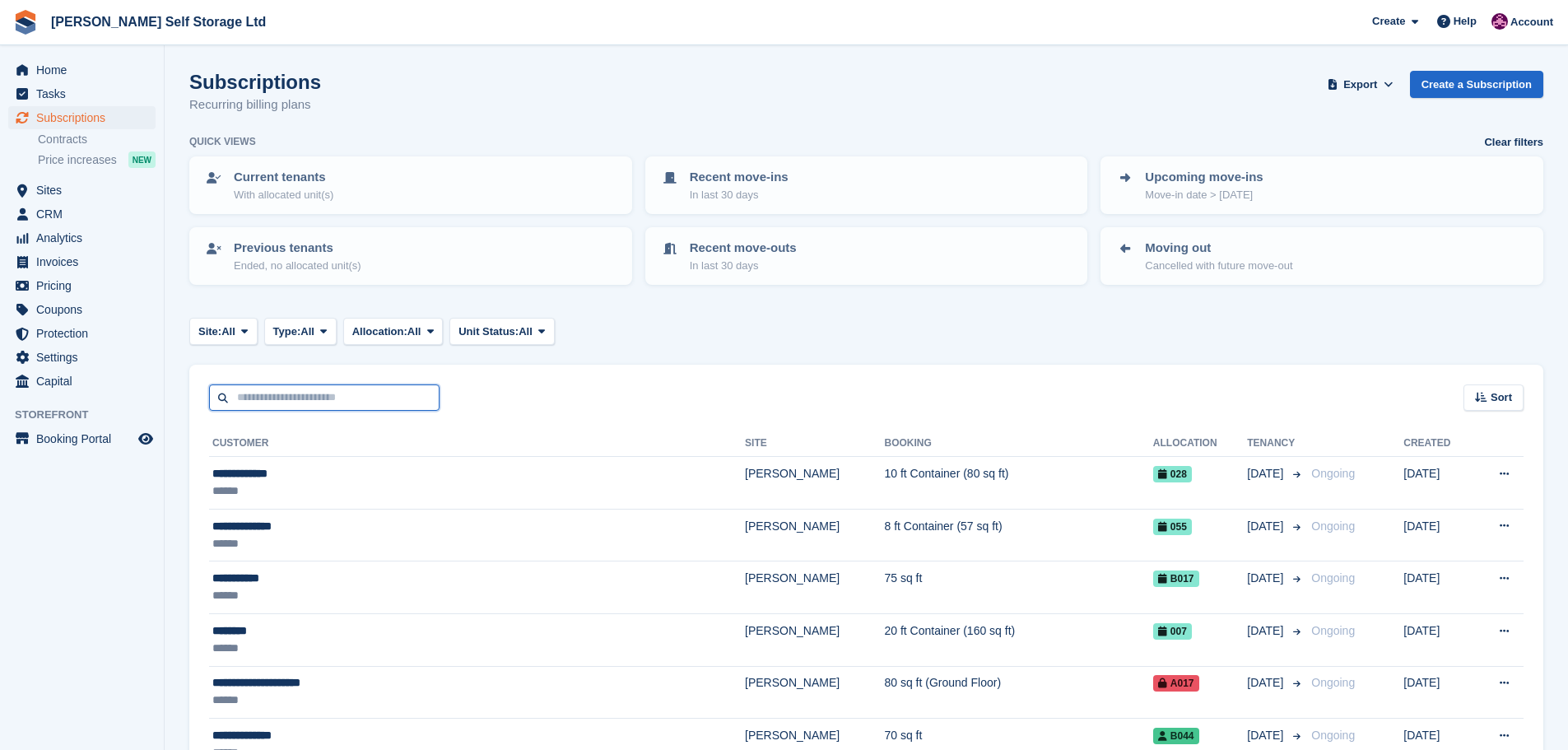
click at [296, 403] on input "text" at bounding box center [324, 399] width 230 height 27
type input "****"
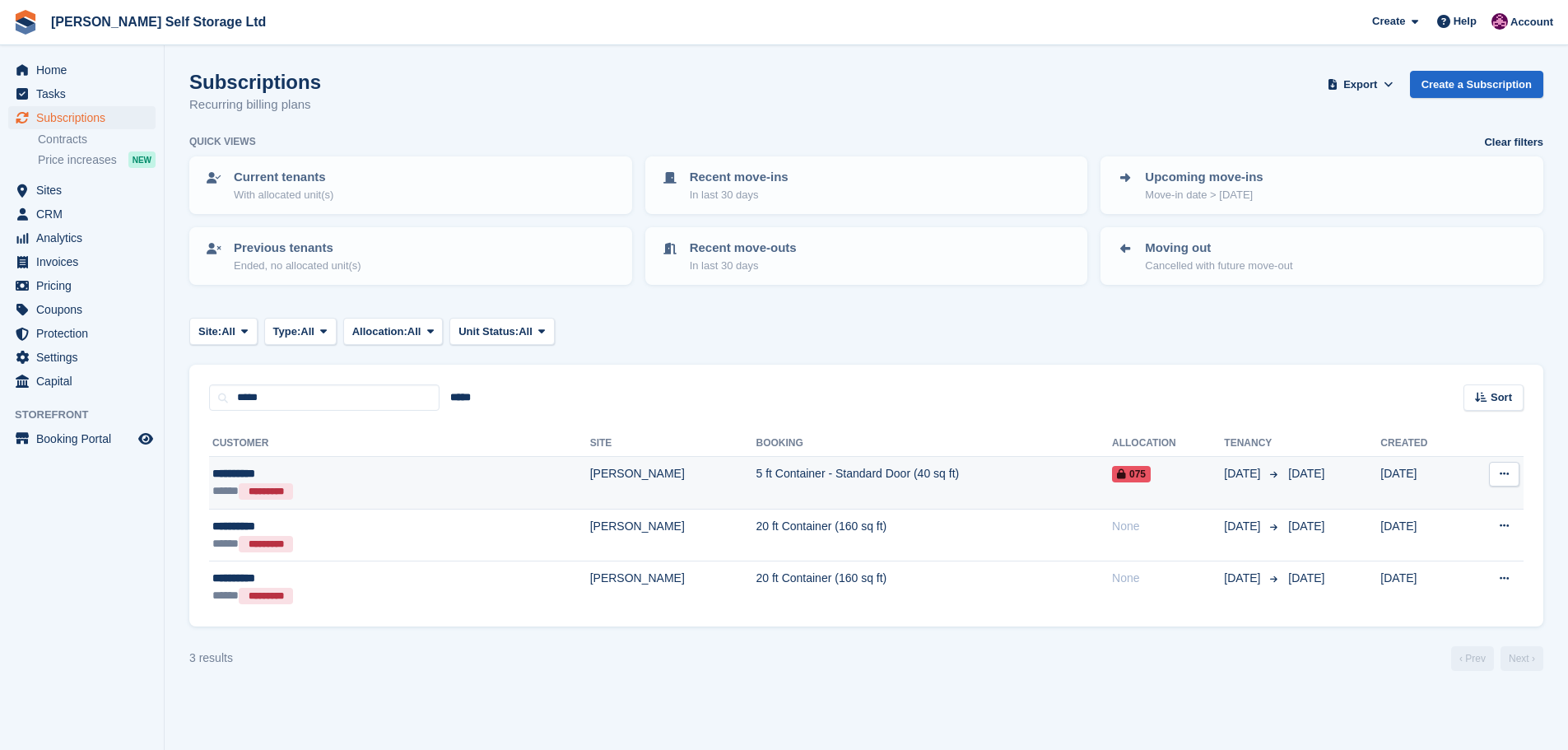
click at [357, 489] on div "***** *********" at bounding box center [320, 491] width 214 height 17
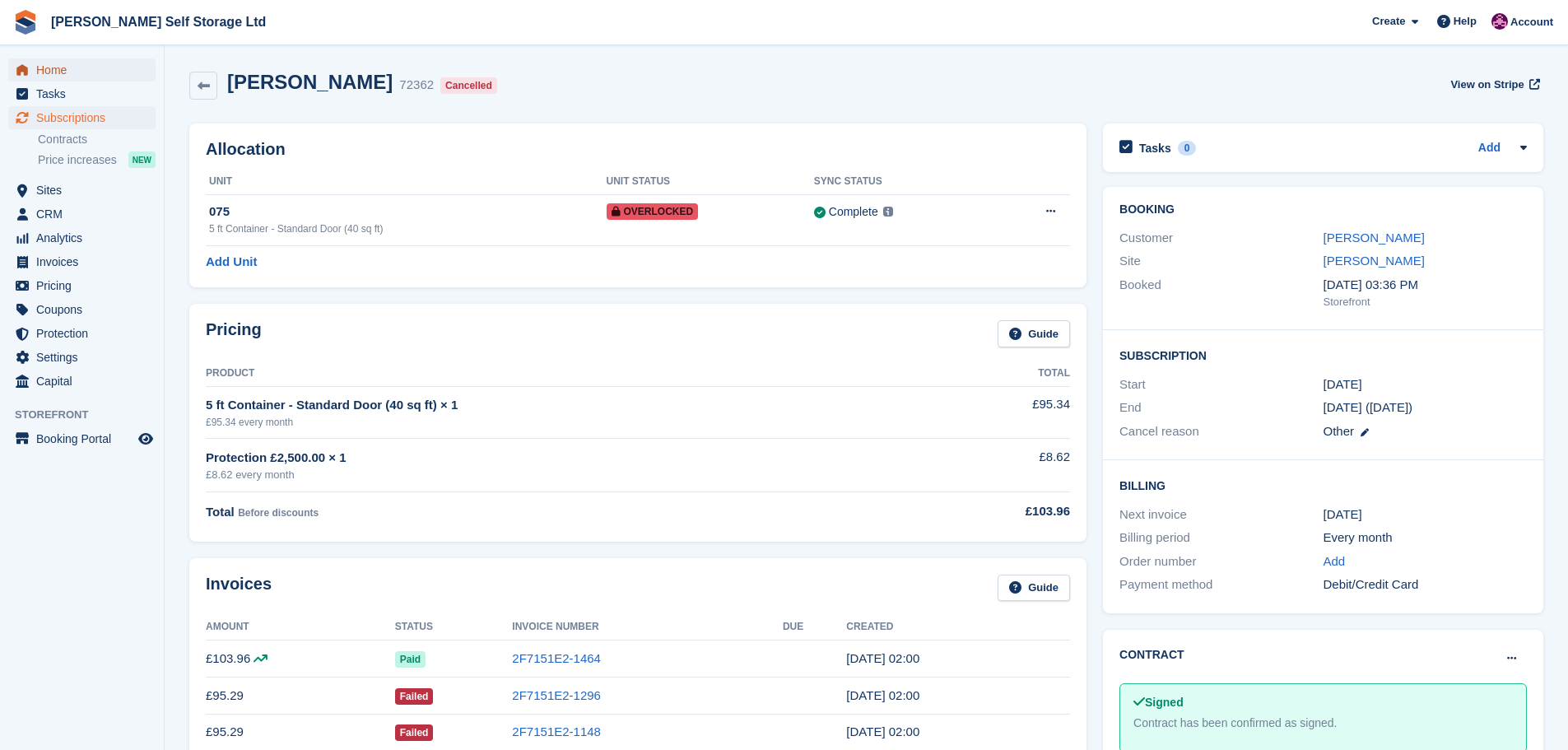
click at [51, 66] on span "Home" at bounding box center [85, 69] width 99 height 23
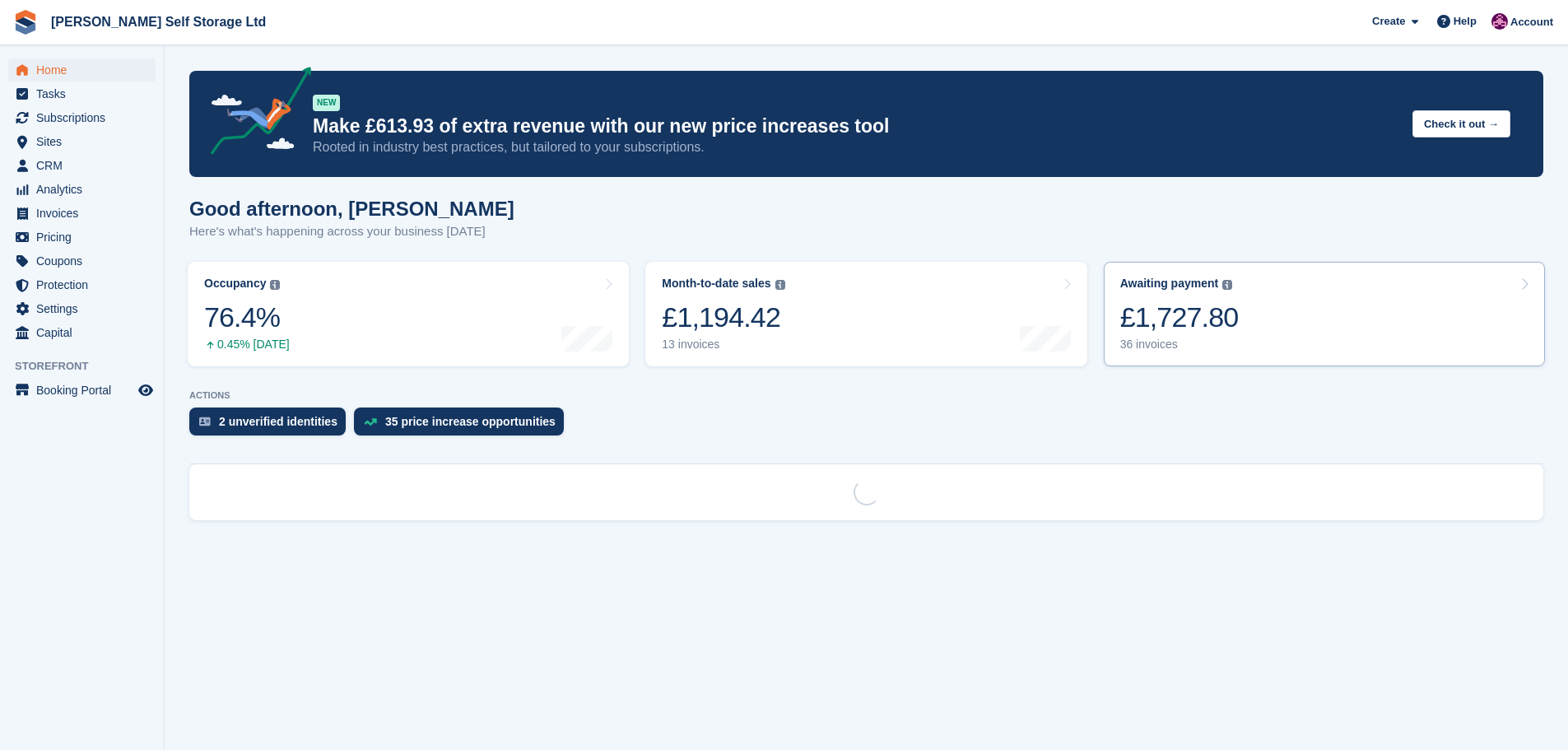
click at [1315, 328] on link "Awaiting payment The total outstanding balance on all open invoices. £1,727.80 …" at bounding box center [1324, 314] width 441 height 105
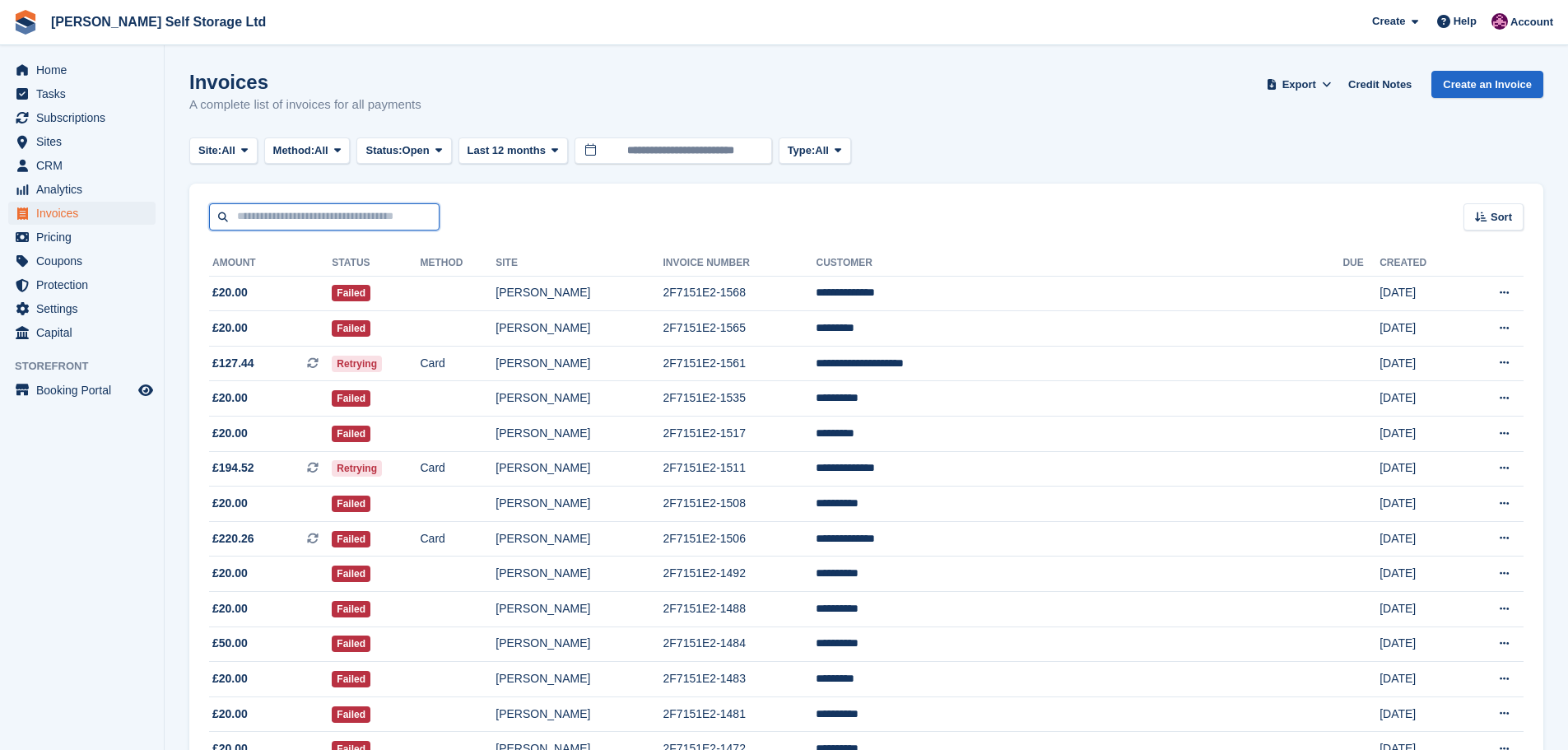
click at [277, 221] on input "text" at bounding box center [324, 217] width 230 height 27
type input "****"
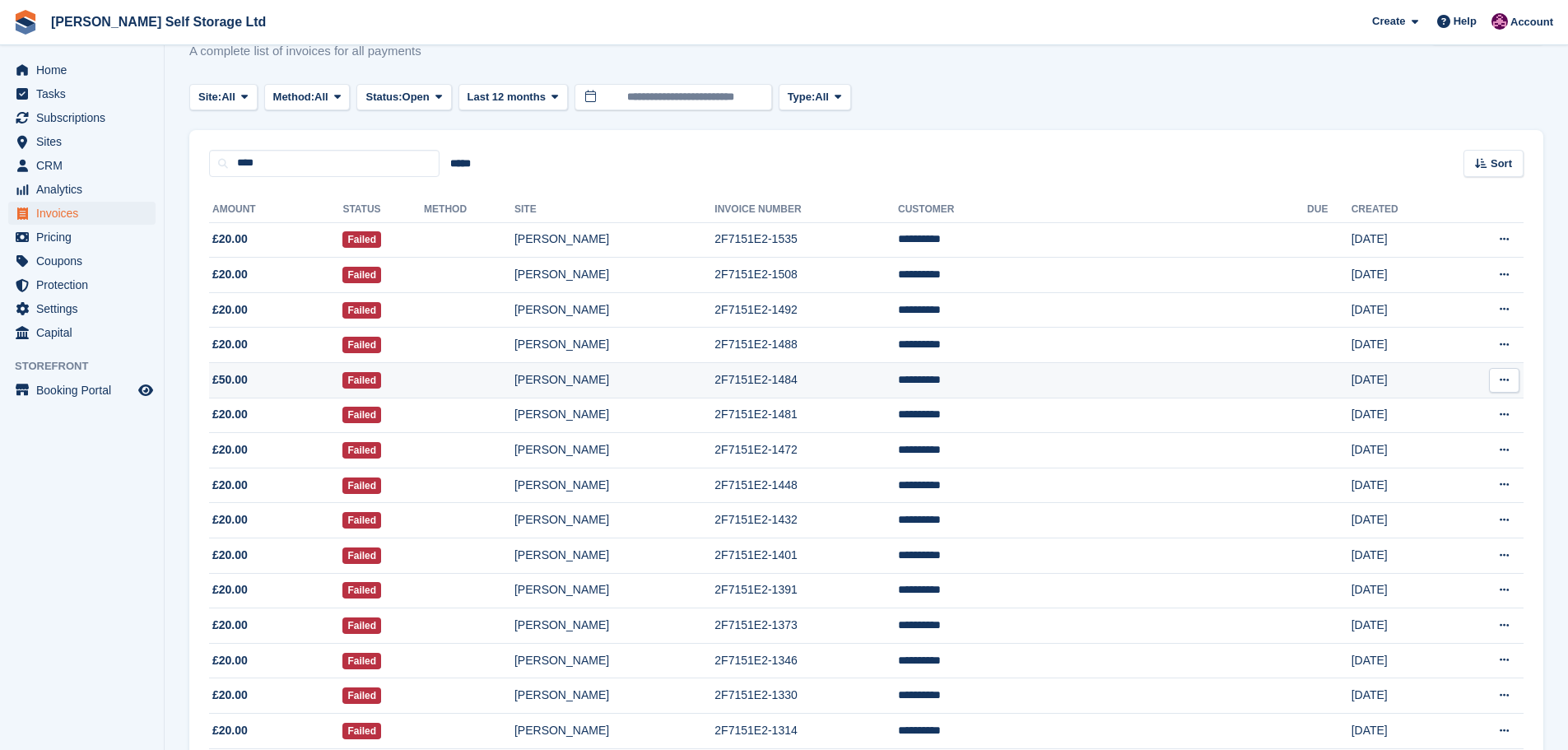
scroll to position [82, 0]
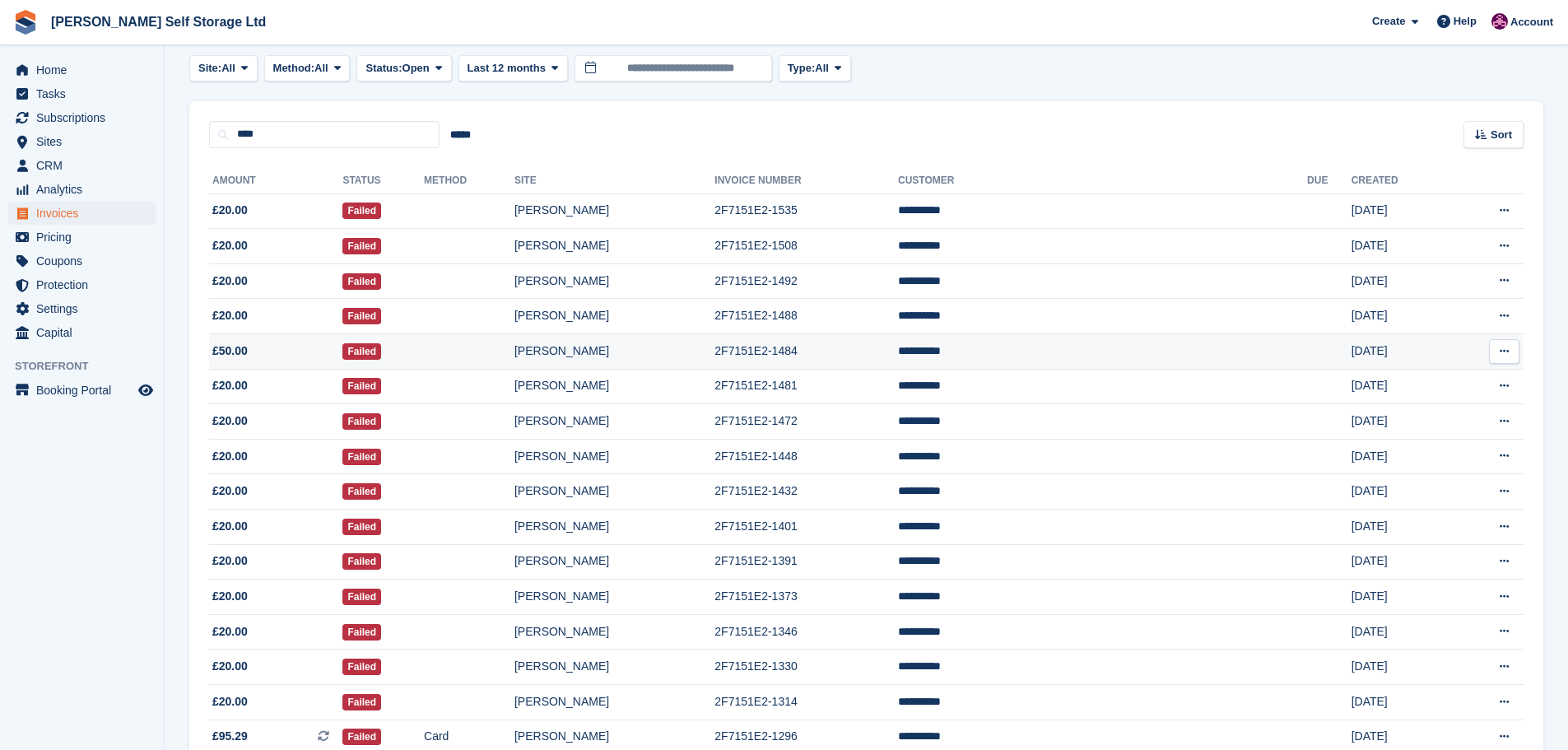
click at [306, 346] on span "£50.00" at bounding box center [276, 351] width 134 height 17
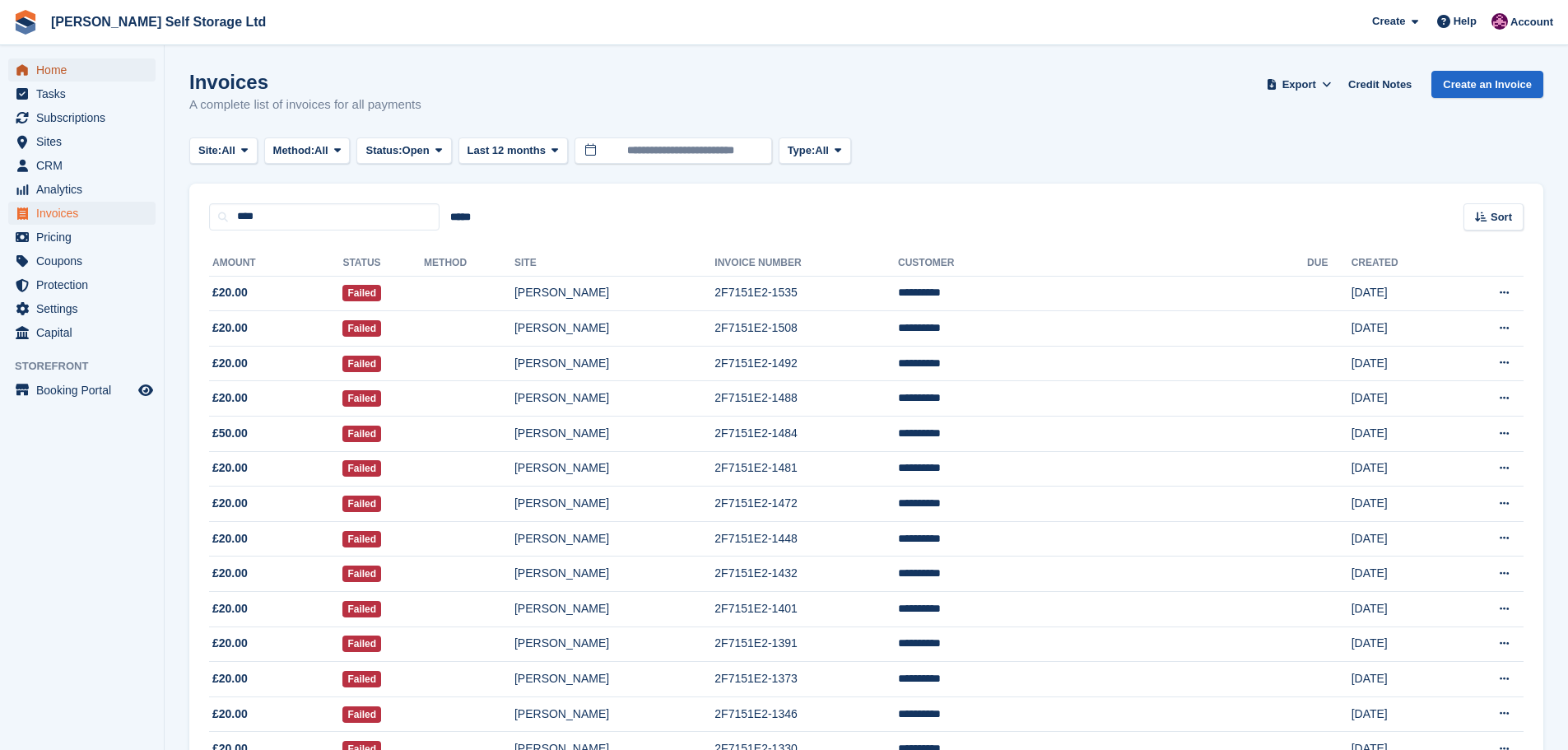
click at [42, 75] on span "Home" at bounding box center [85, 69] width 99 height 23
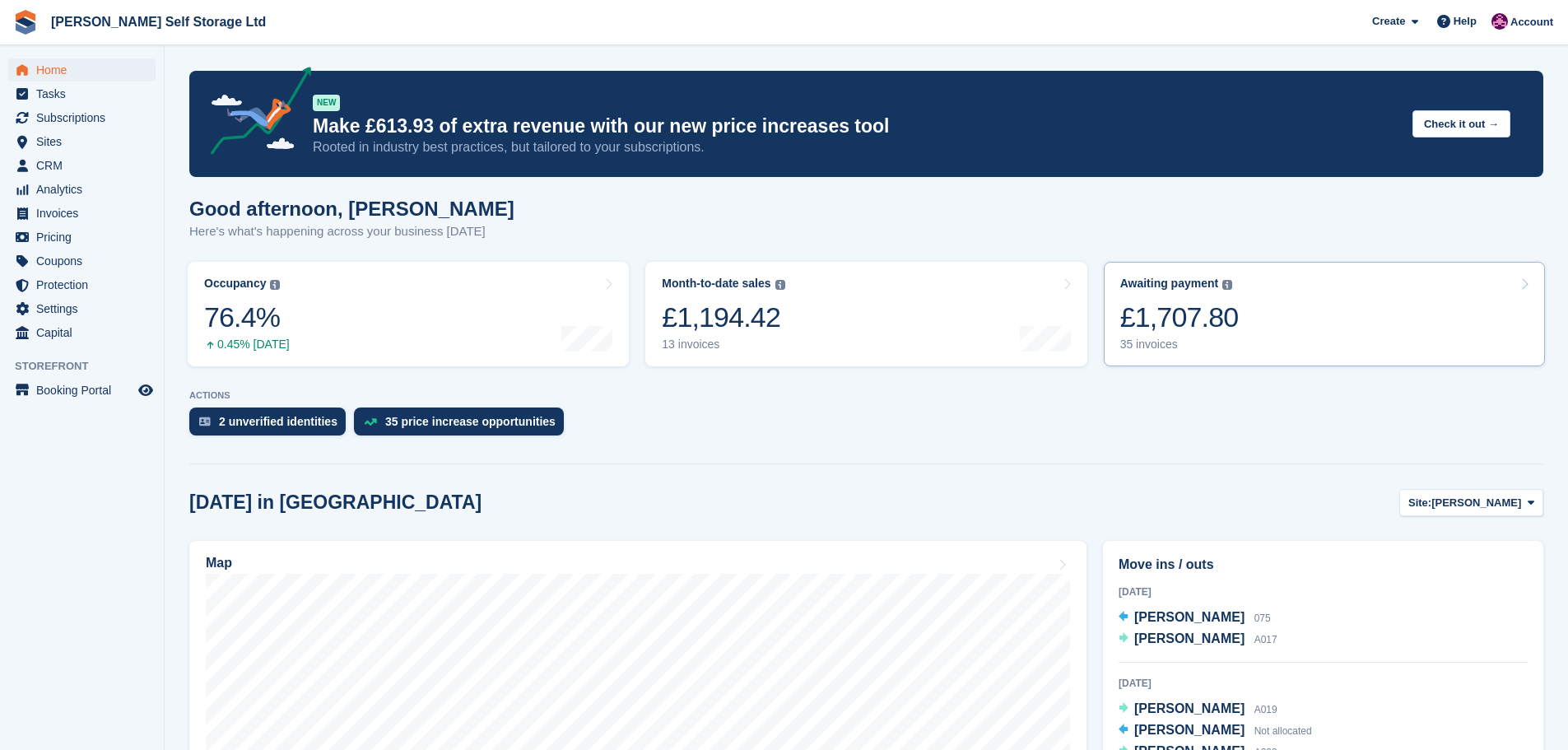
click at [1246, 332] on link "Awaiting payment The total outstanding balance on all open invoices. £1,707.80 …" at bounding box center [1324, 314] width 441 height 105
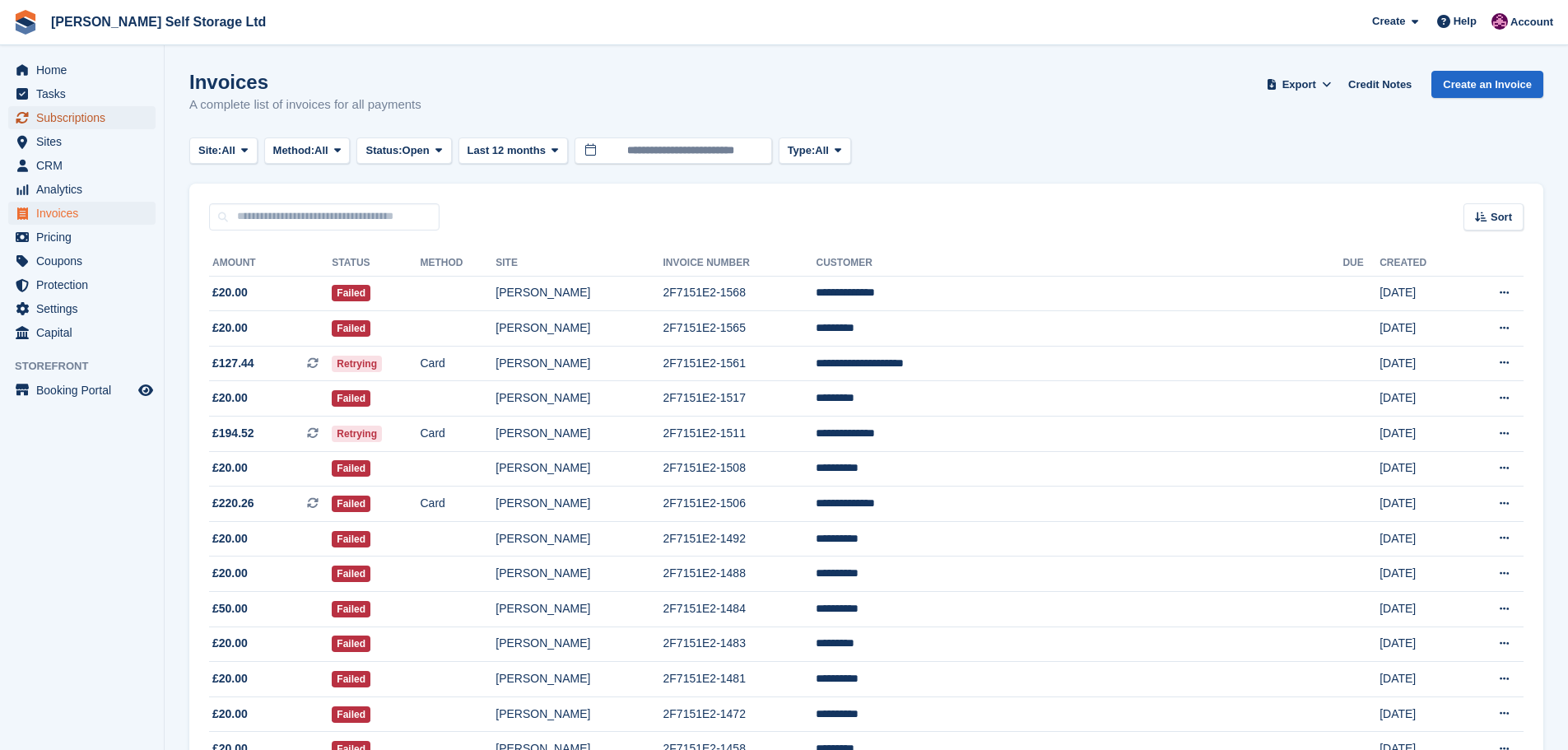
click at [61, 128] on span "Subscriptions" at bounding box center [85, 117] width 99 height 23
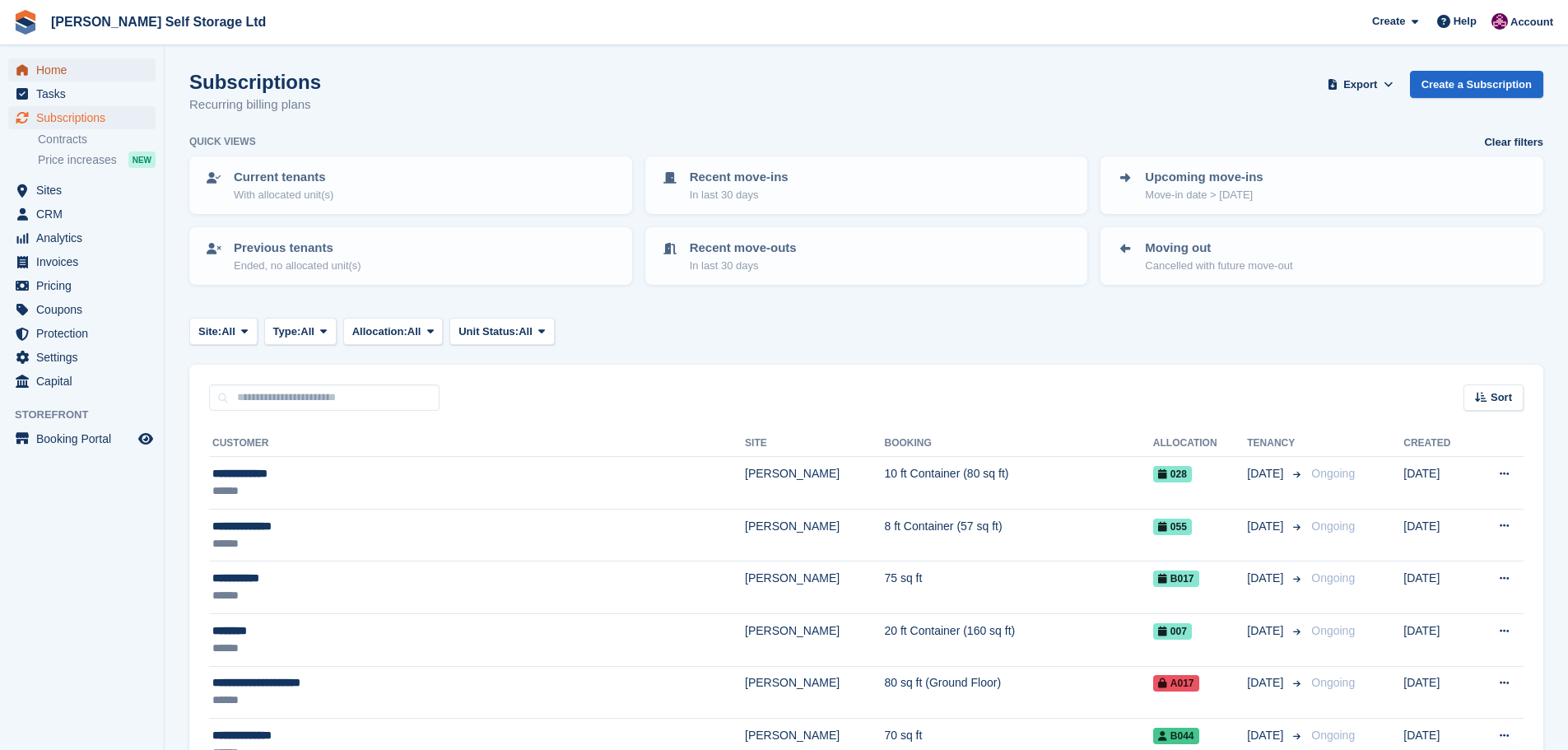
click at [51, 73] on span "Home" at bounding box center [85, 69] width 99 height 23
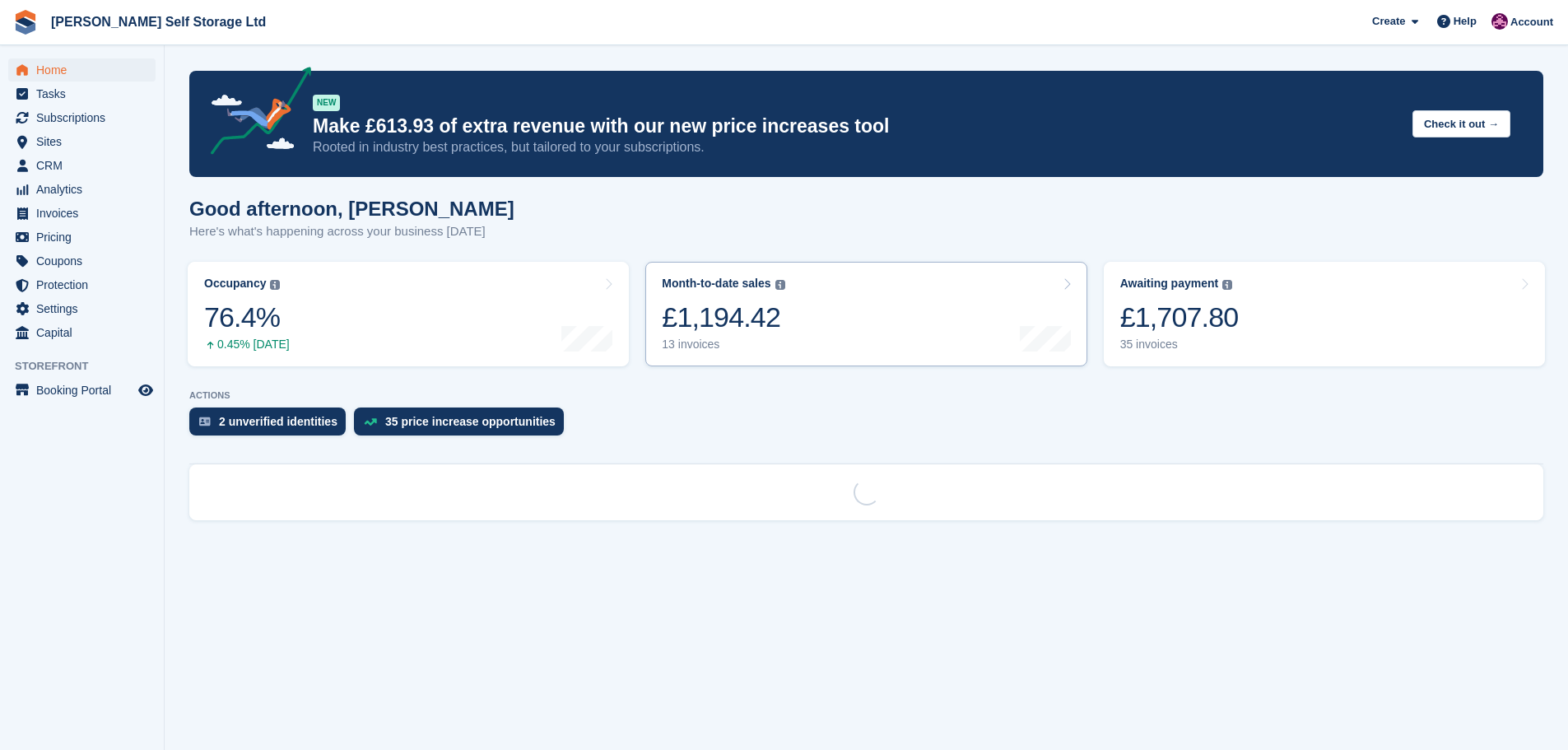
click at [812, 309] on link "Month-to-date sales The sum of all finalised invoices generated this month to d…" at bounding box center [865, 314] width 441 height 105
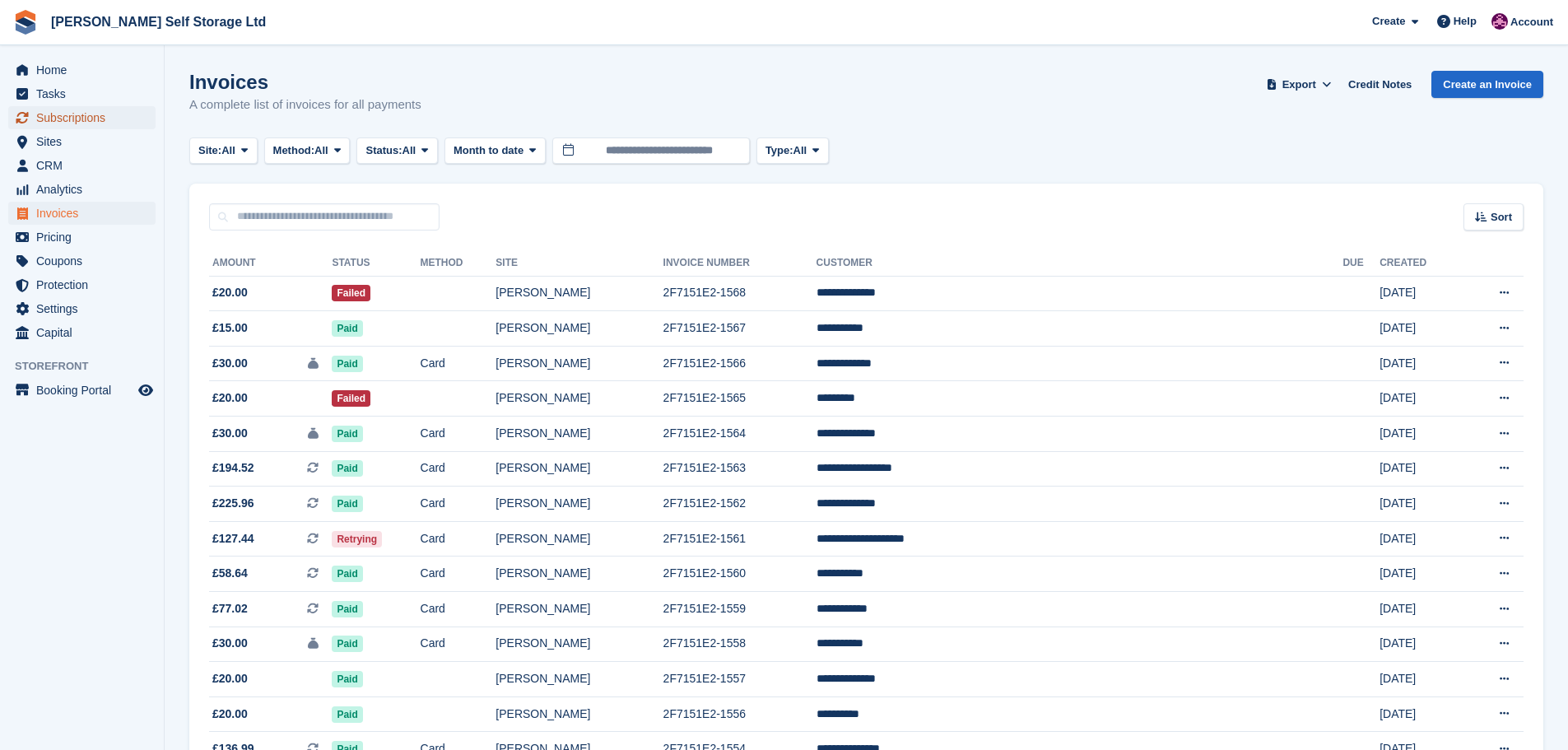
click at [55, 122] on span "Subscriptions" at bounding box center [85, 117] width 99 height 23
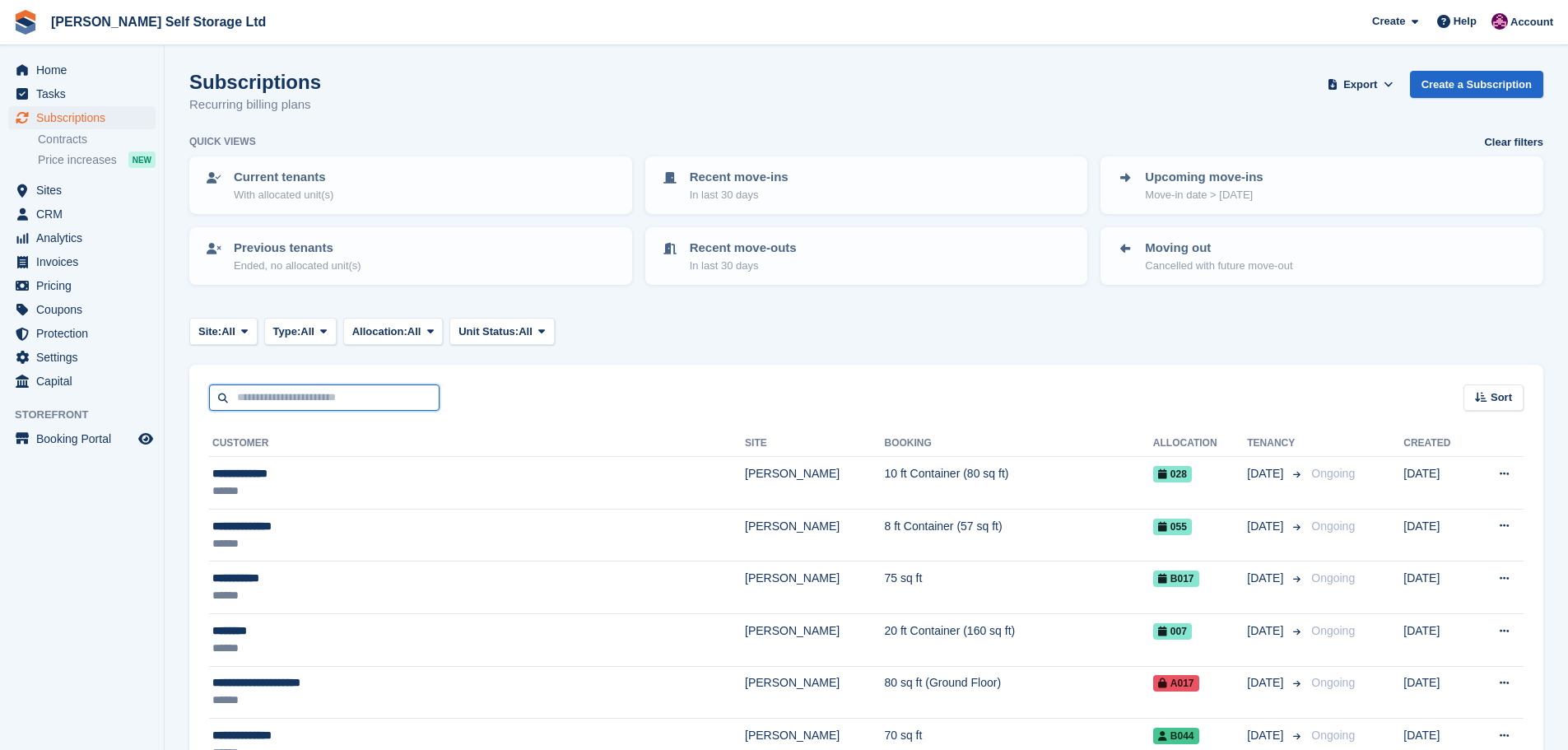
click at [270, 394] on input "text" at bounding box center [324, 399] width 230 height 27
type input "****"
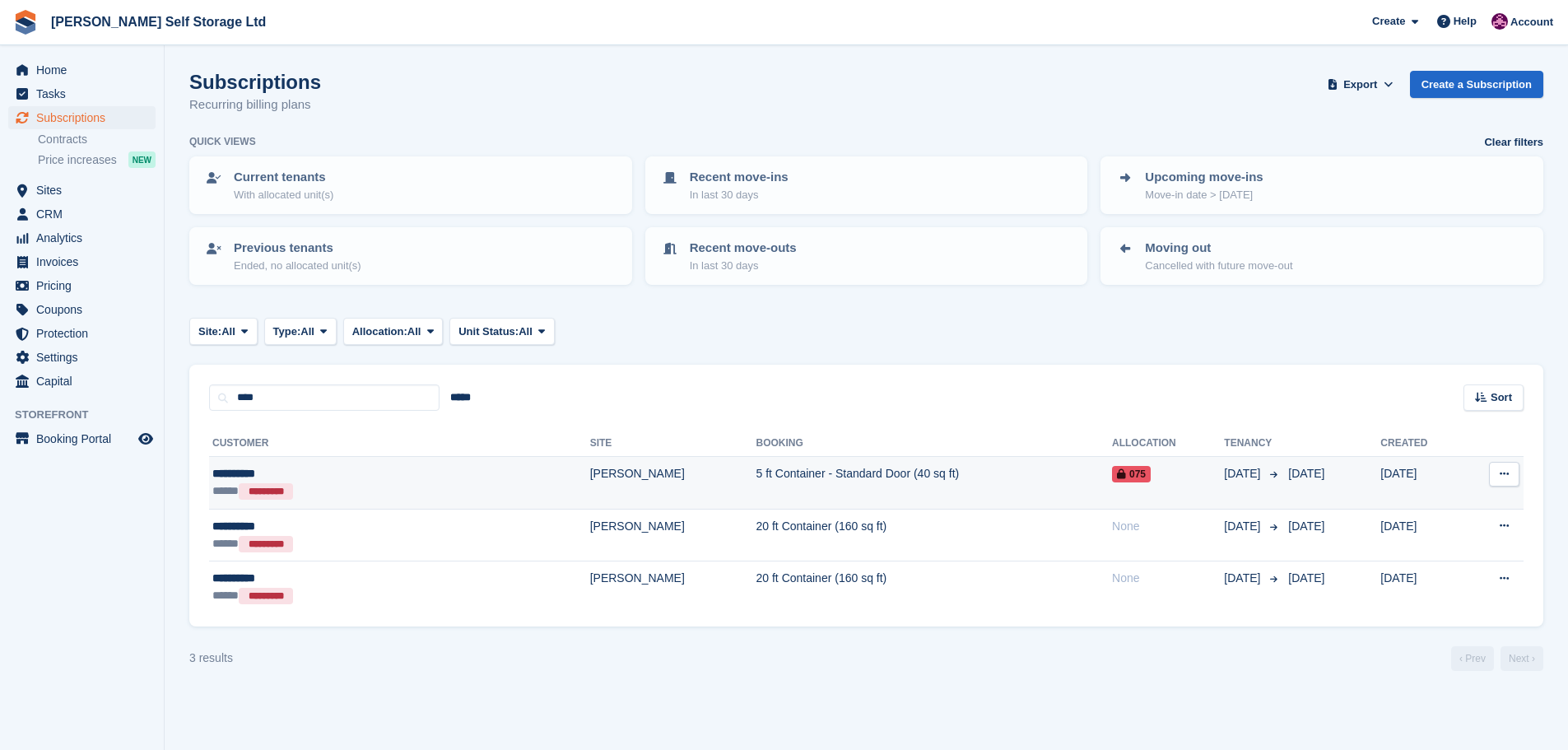
click at [409, 495] on div "***** *********" at bounding box center [320, 491] width 214 height 17
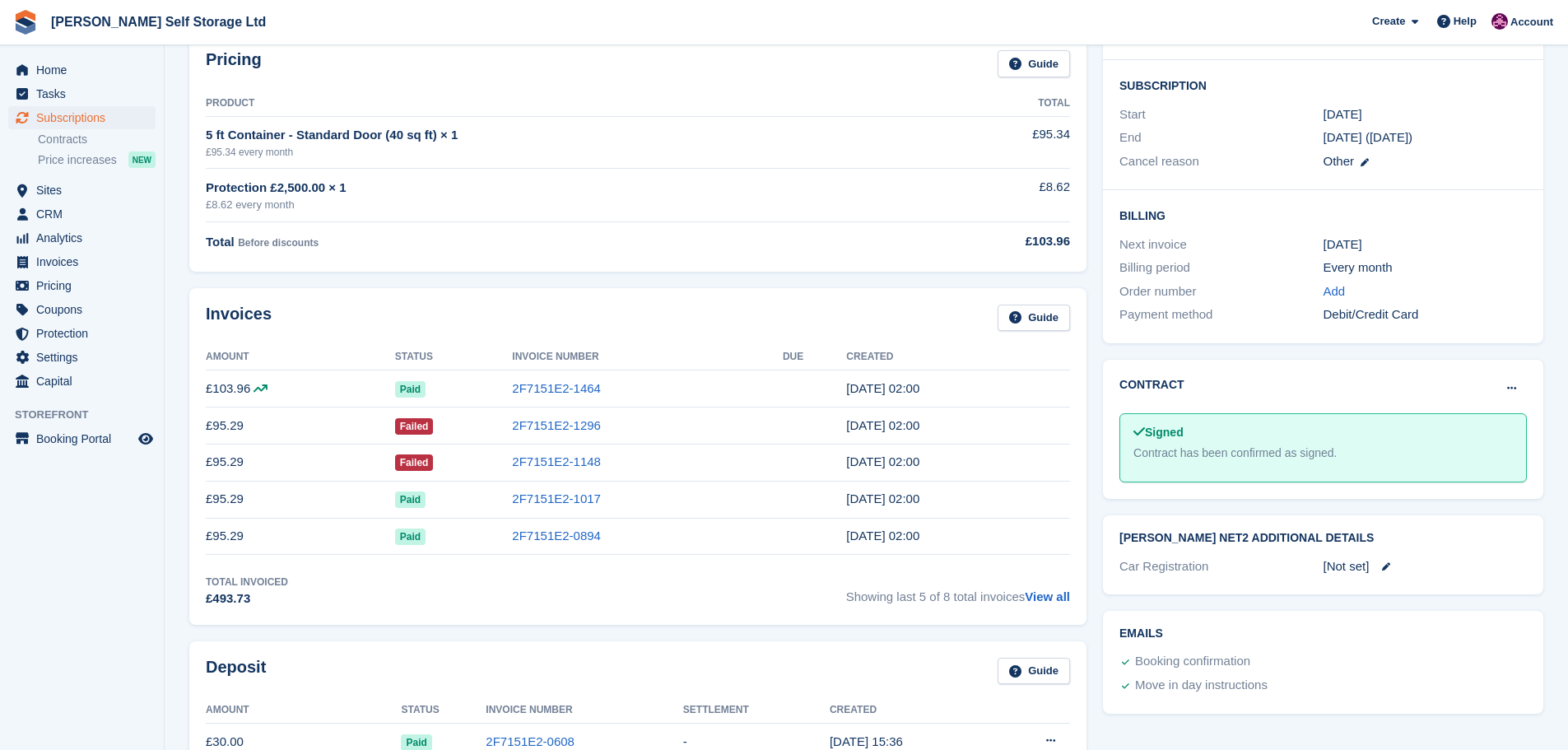
scroll to position [329, 0]
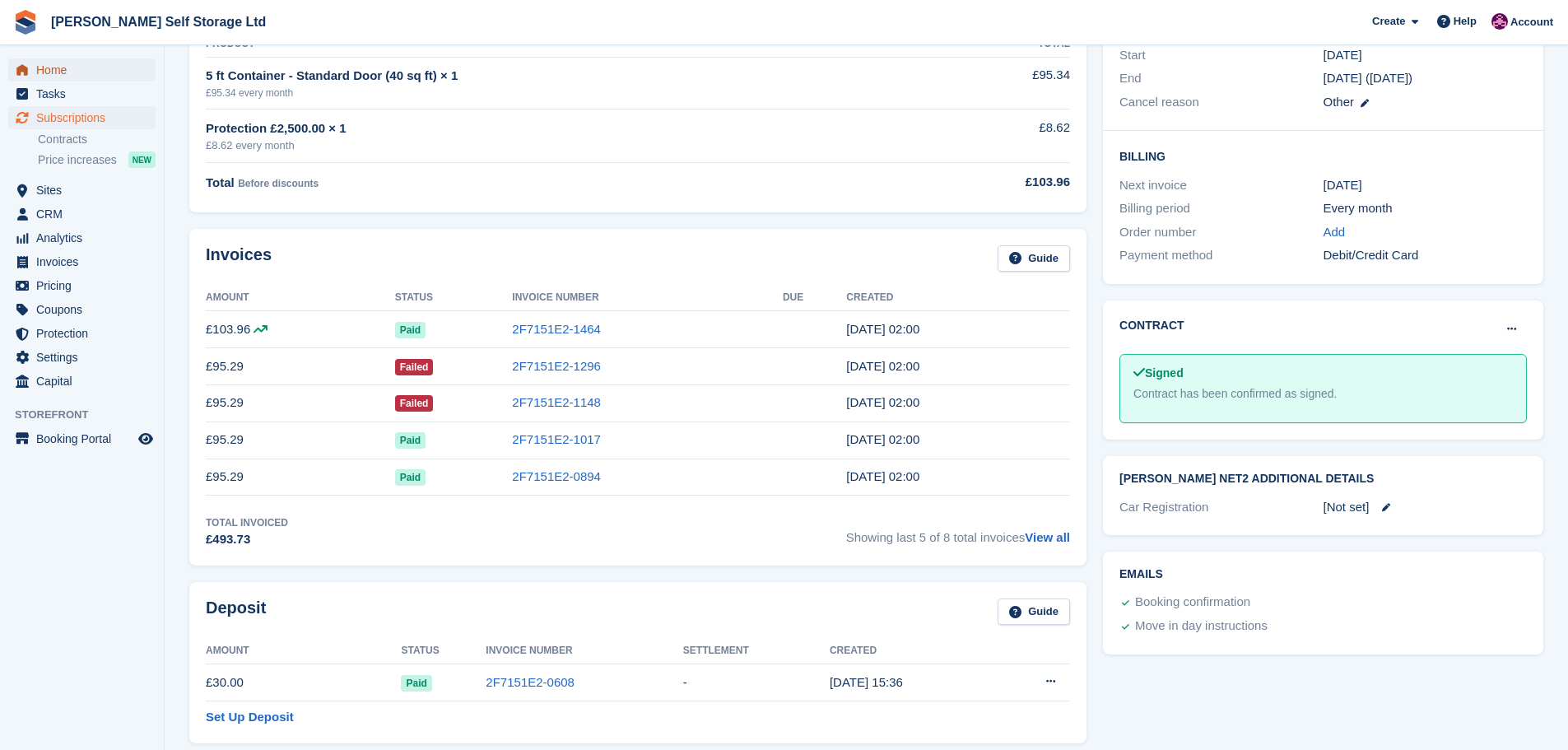
click at [57, 70] on span "Home" at bounding box center [85, 69] width 99 height 23
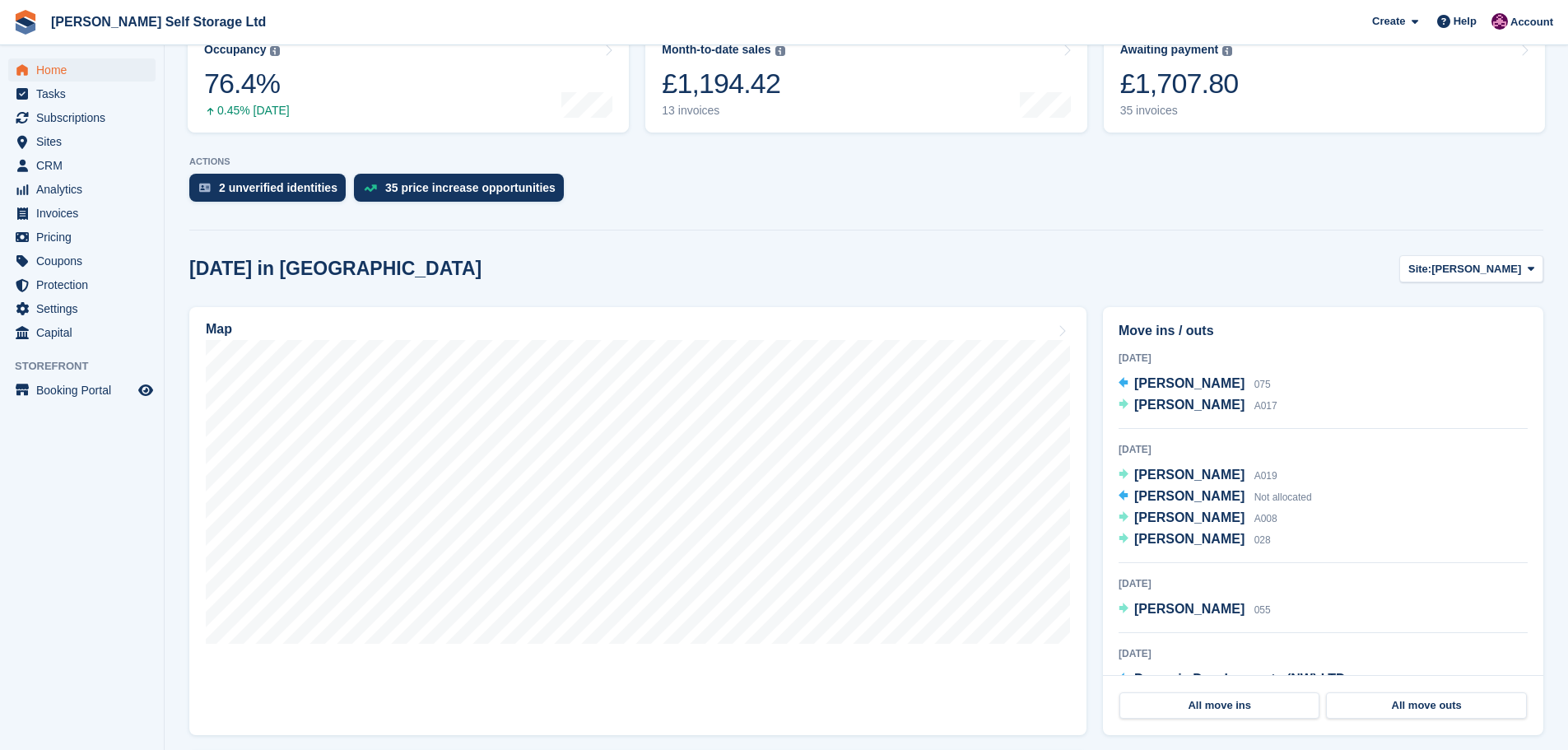
scroll to position [247, 0]
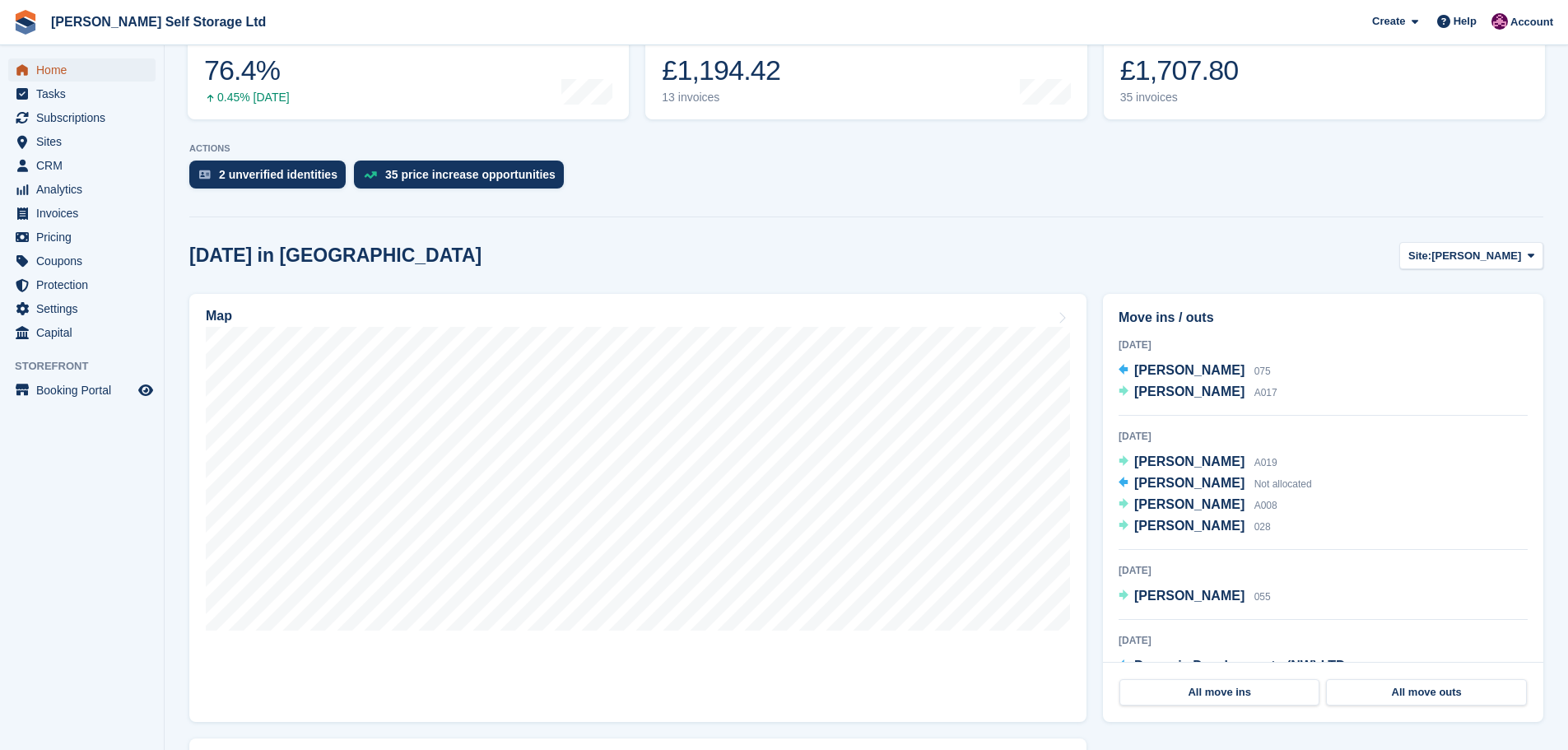
click at [72, 67] on span "Home" at bounding box center [85, 69] width 99 height 23
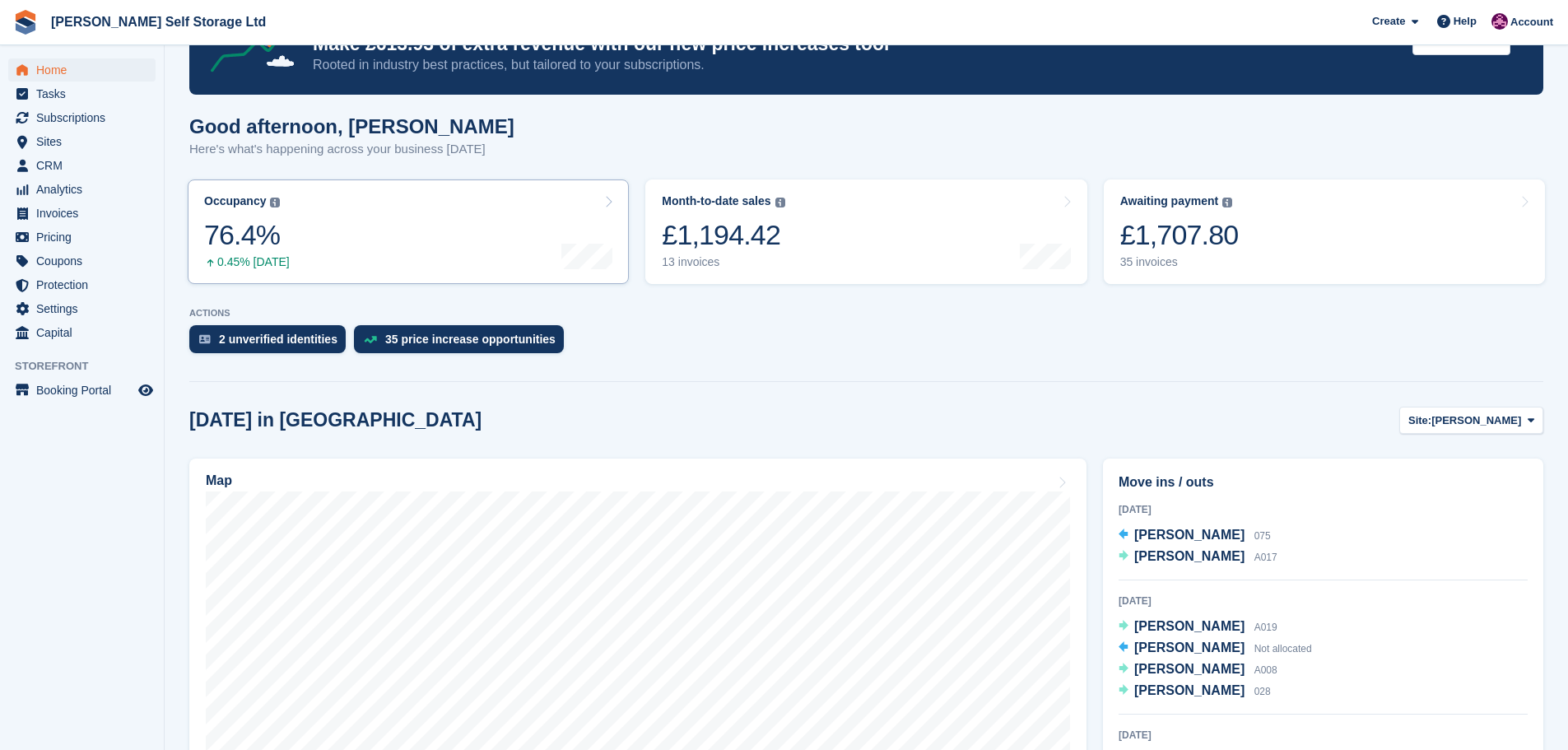
scroll to position [0, 0]
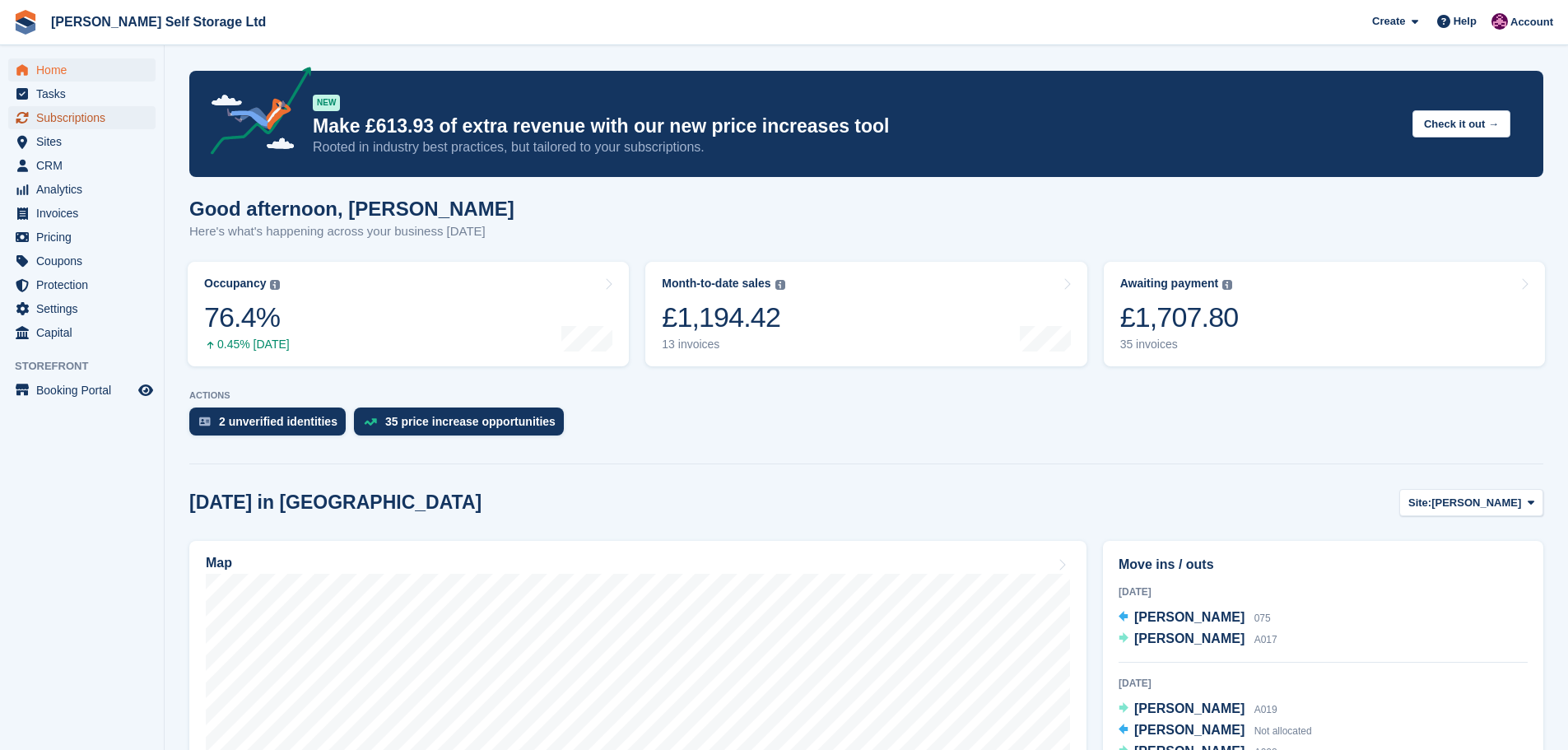
click at [91, 114] on span "Subscriptions" at bounding box center [85, 117] width 99 height 23
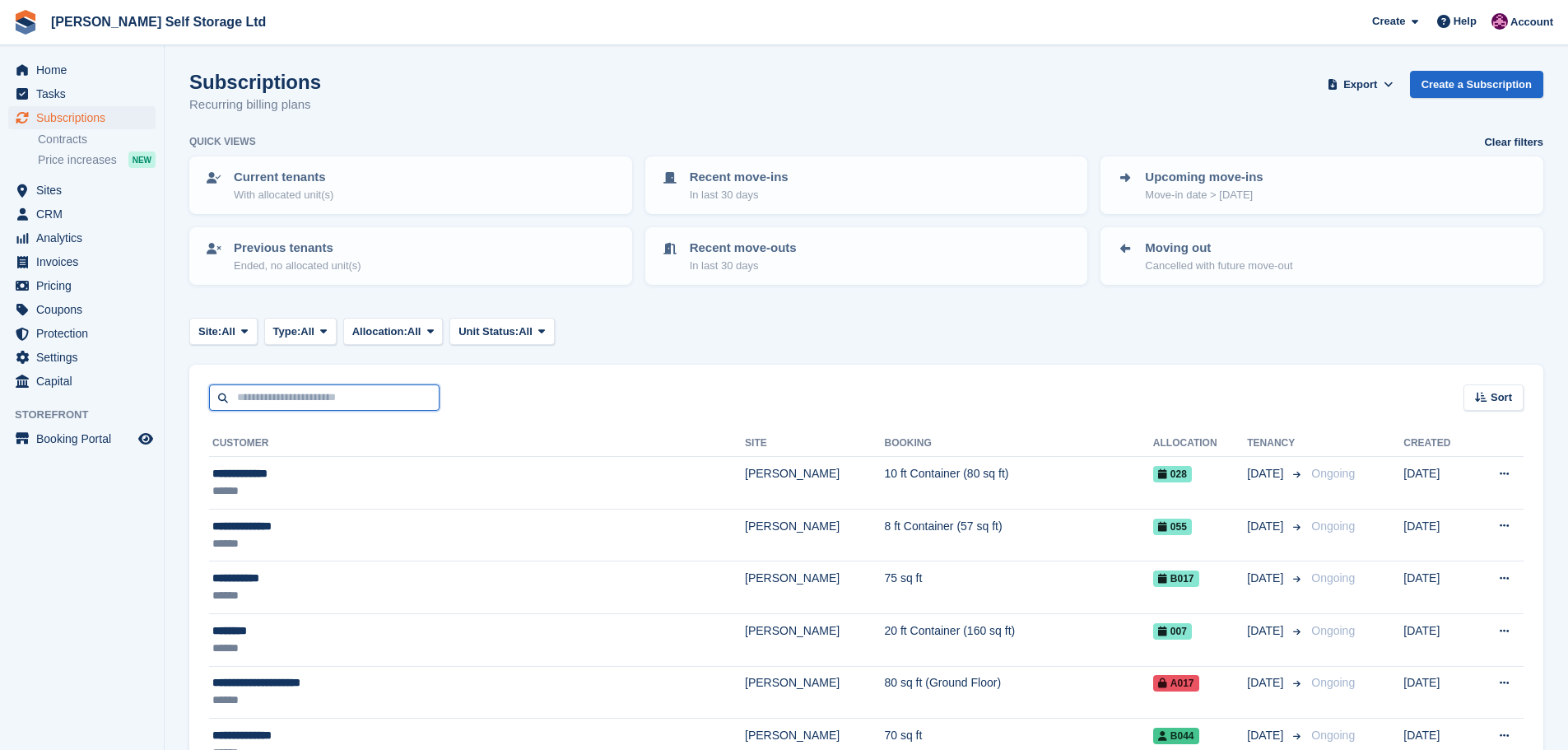
click at [267, 399] on input "text" at bounding box center [324, 399] width 230 height 27
type input "****"
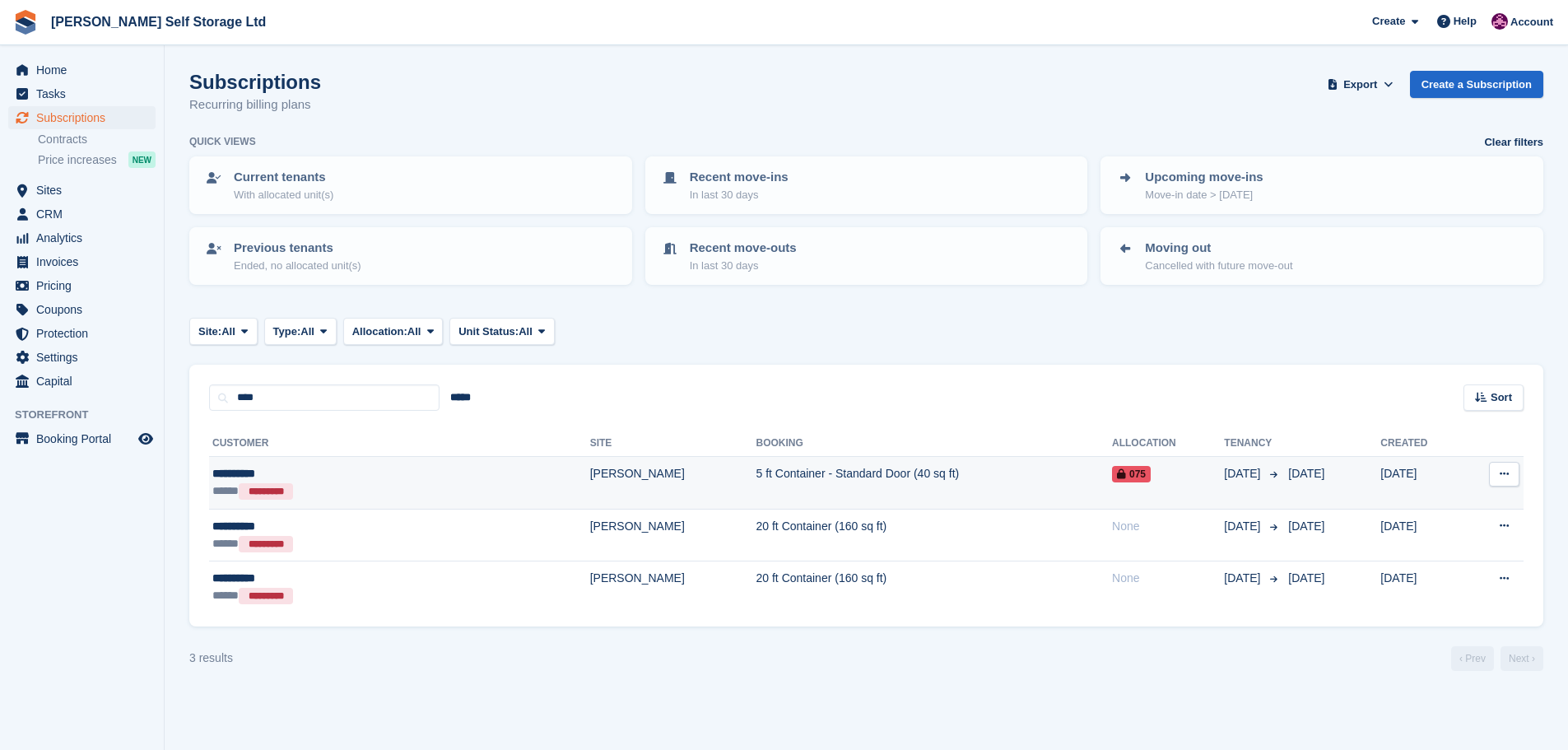
click at [353, 476] on div "**********" at bounding box center [320, 474] width 214 height 17
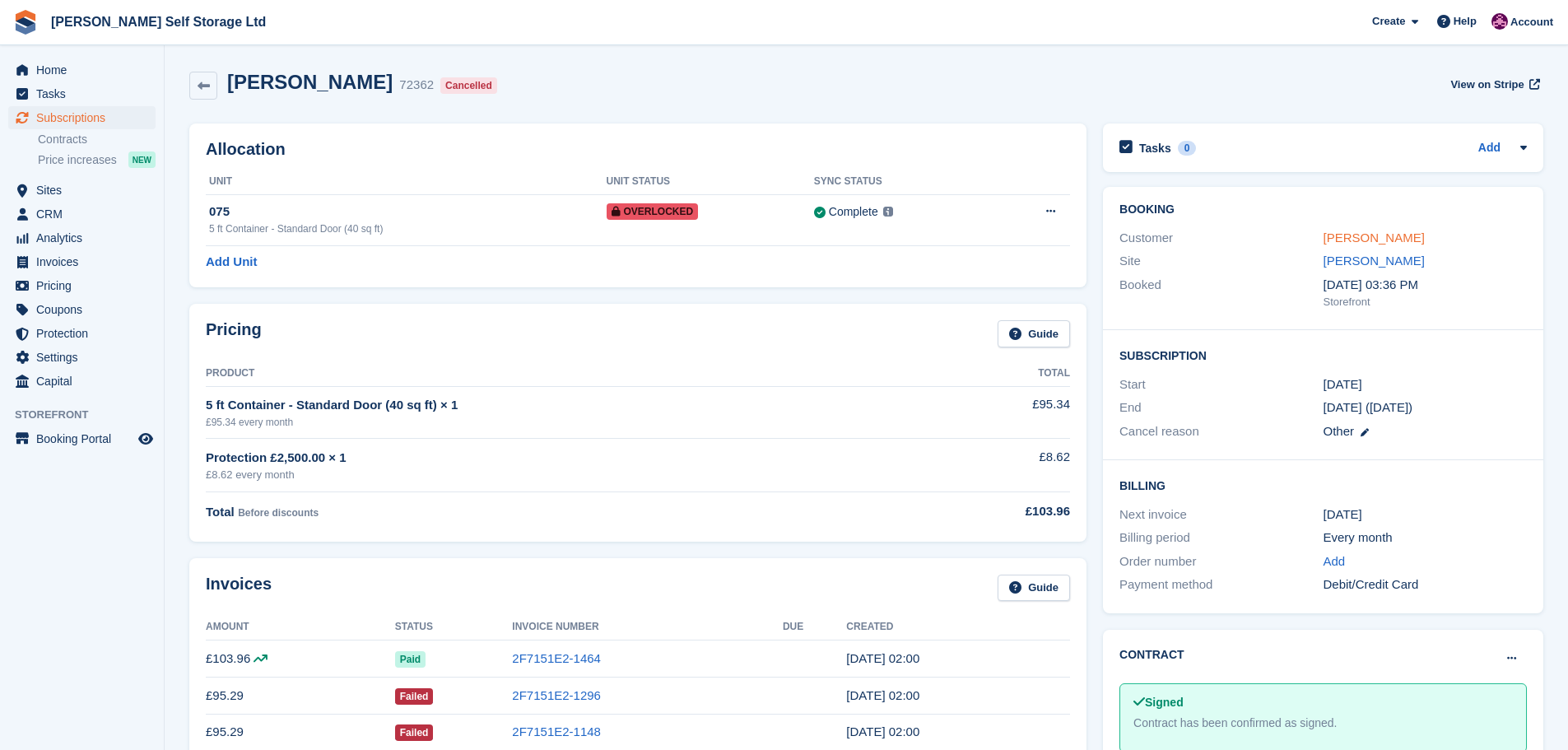
click at [1351, 234] on link "[PERSON_NAME]" at bounding box center [1373, 237] width 101 height 14
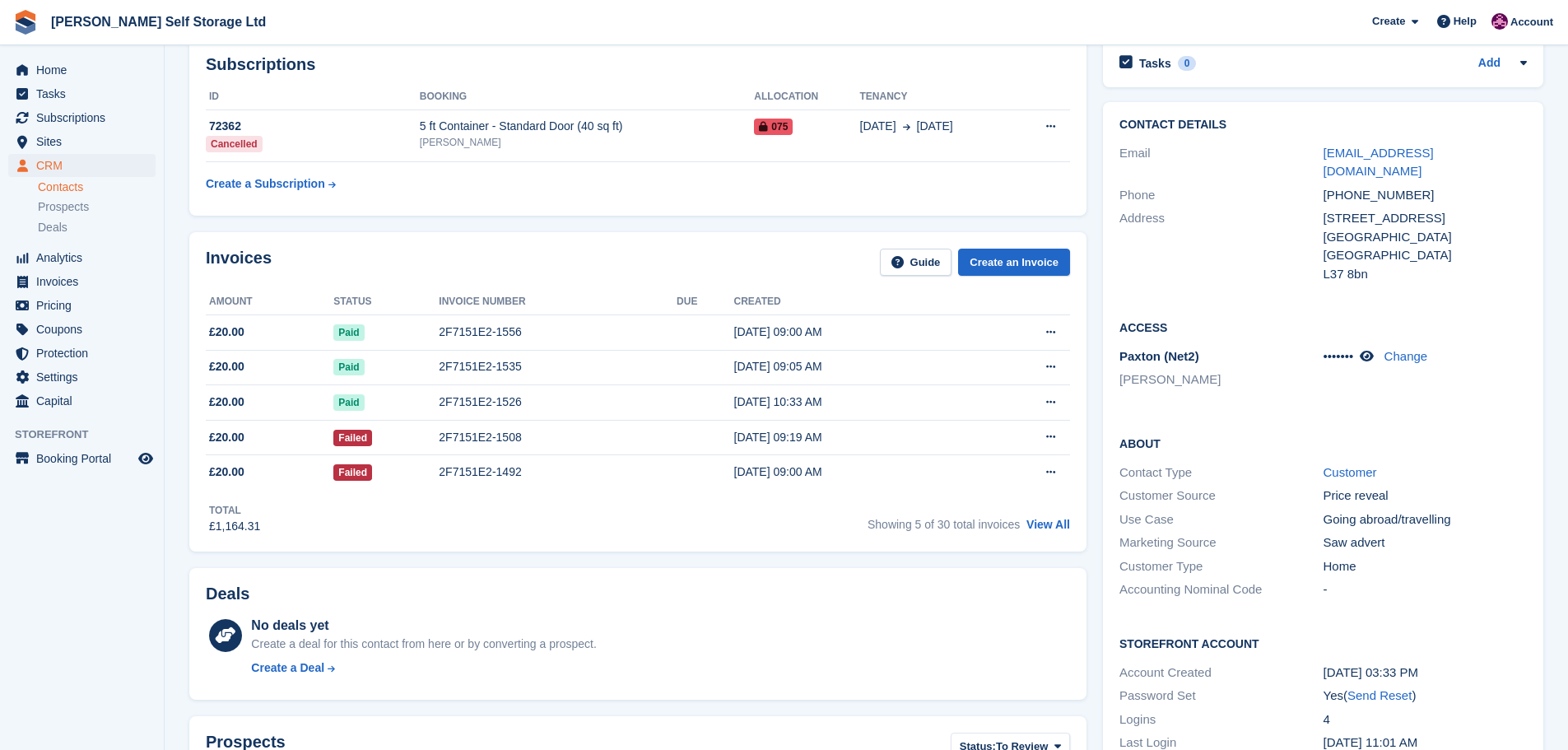
scroll to position [82, 0]
click at [1044, 514] on div "Showing 5 of 30 total invoices View All" at bounding box center [968, 523] width 202 height 26
click at [1038, 521] on link "View All" at bounding box center [1048, 525] width 44 height 13
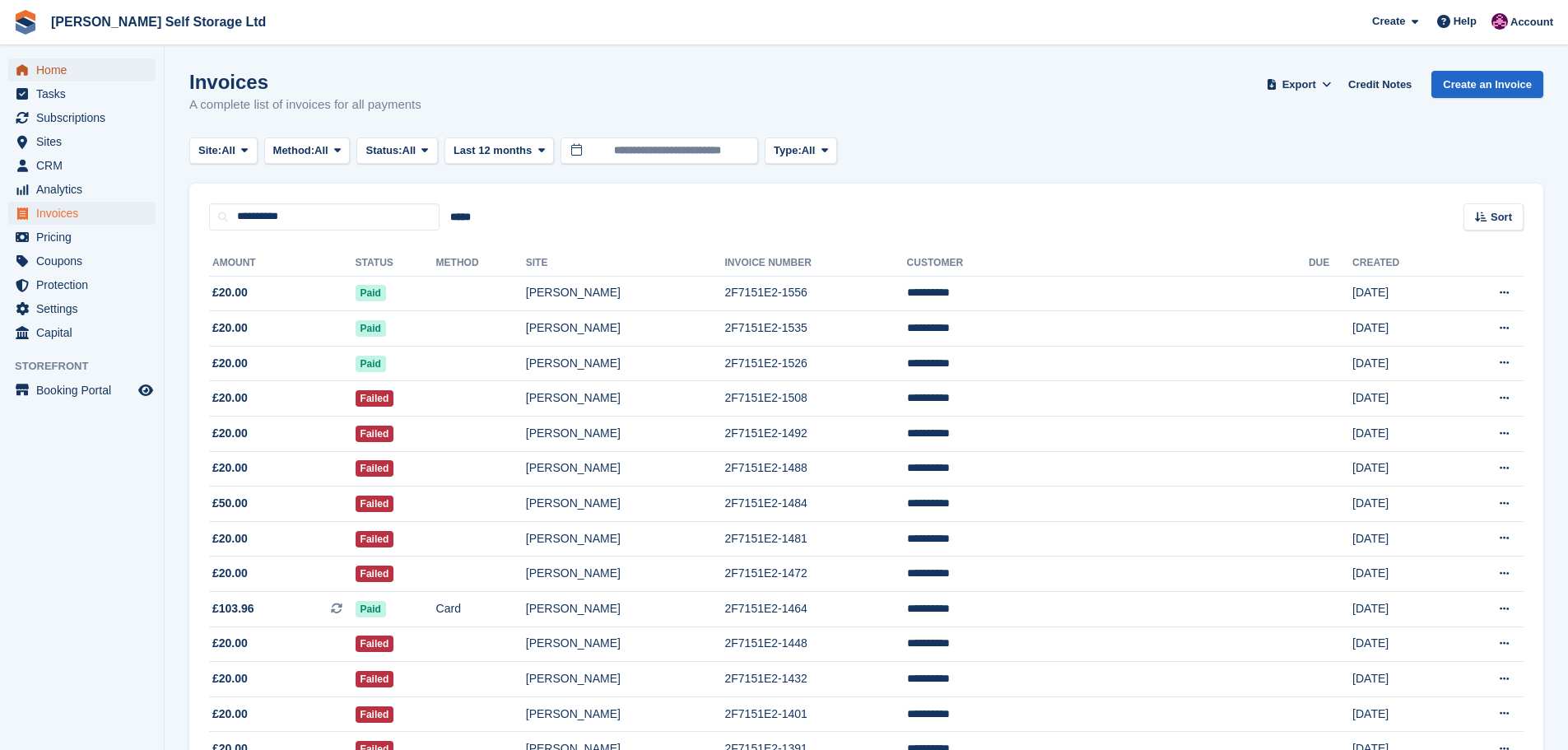
click at [26, 63] on span "menu" at bounding box center [21, 69] width 20 height 20
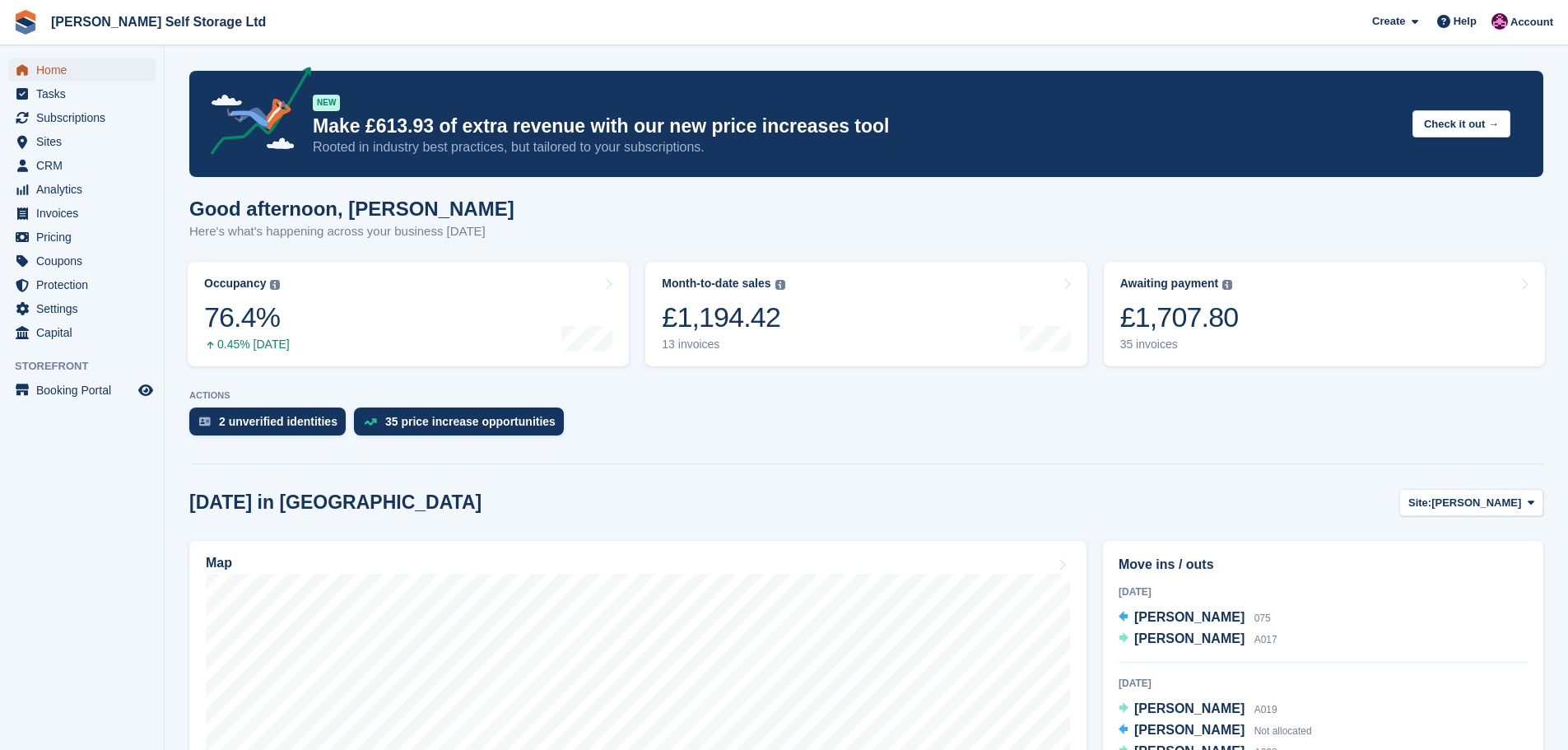
click at [63, 73] on span "Home" at bounding box center [85, 69] width 99 height 23
click at [70, 133] on span "Sites" at bounding box center [85, 141] width 99 height 23
click at [57, 115] on span "Subscriptions" at bounding box center [85, 117] width 99 height 23
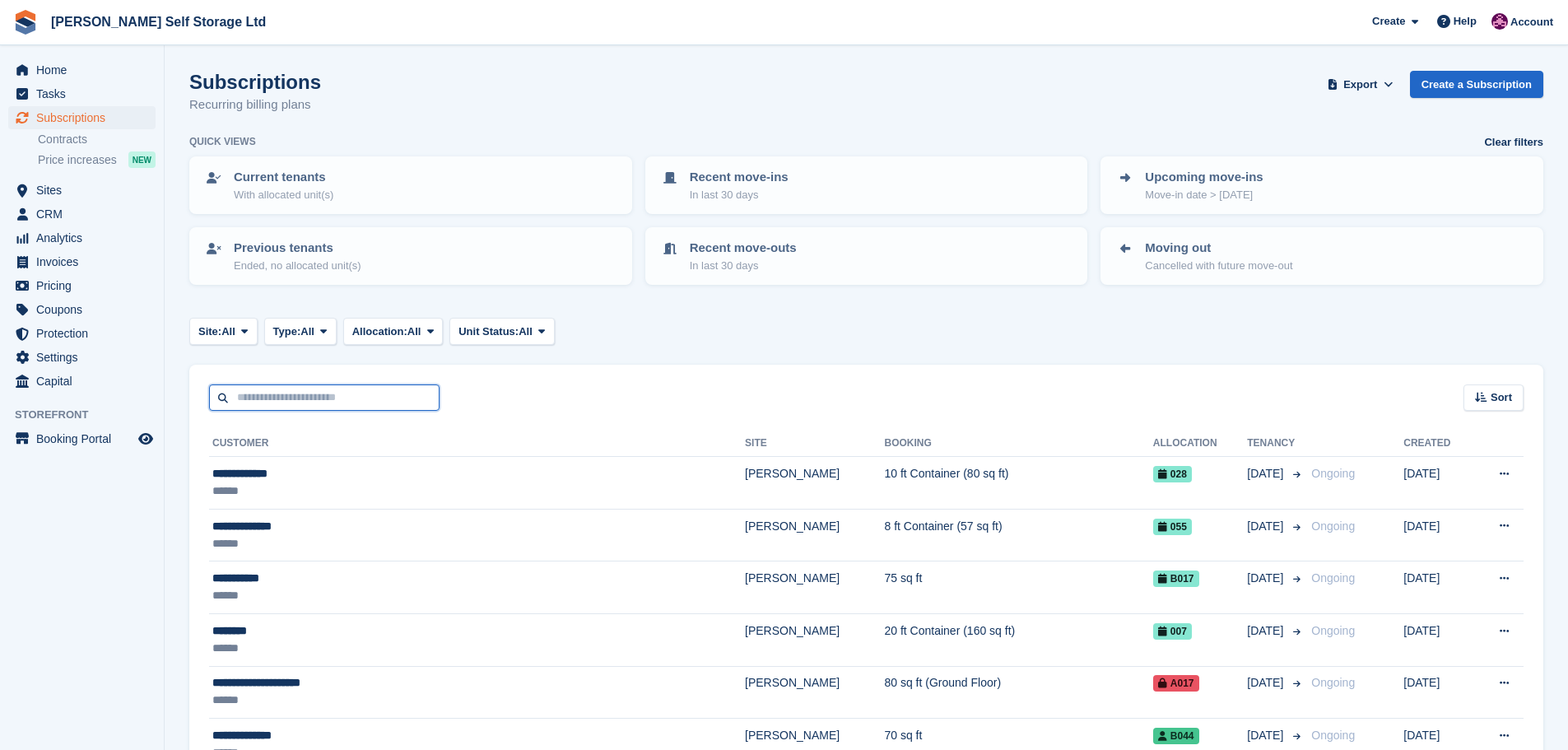
click at [252, 398] on input "text" at bounding box center [324, 399] width 230 height 27
type input "****"
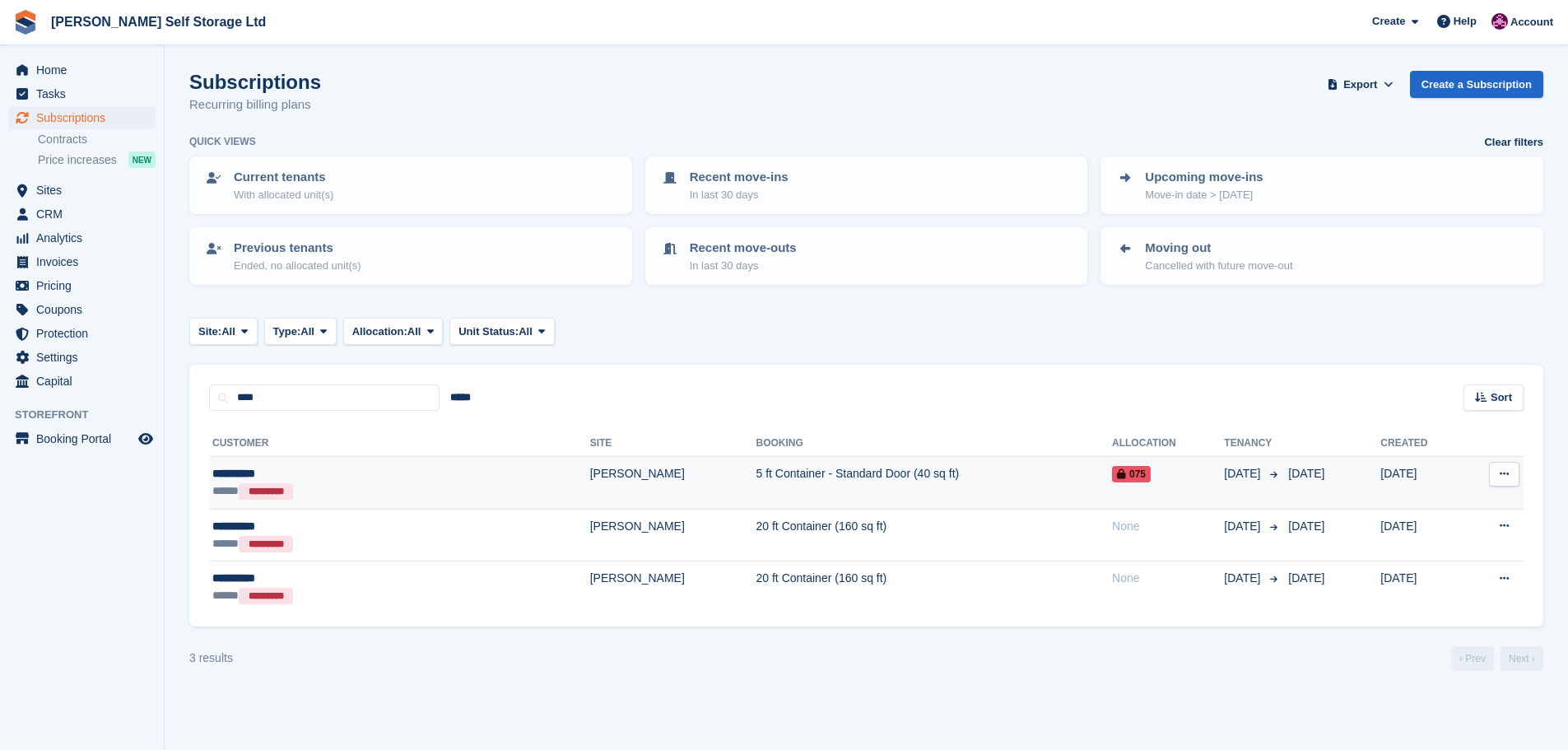
click at [799, 483] on td "5 ft Container - Standard Door (40 sq ft)" at bounding box center [935, 483] width 356 height 52
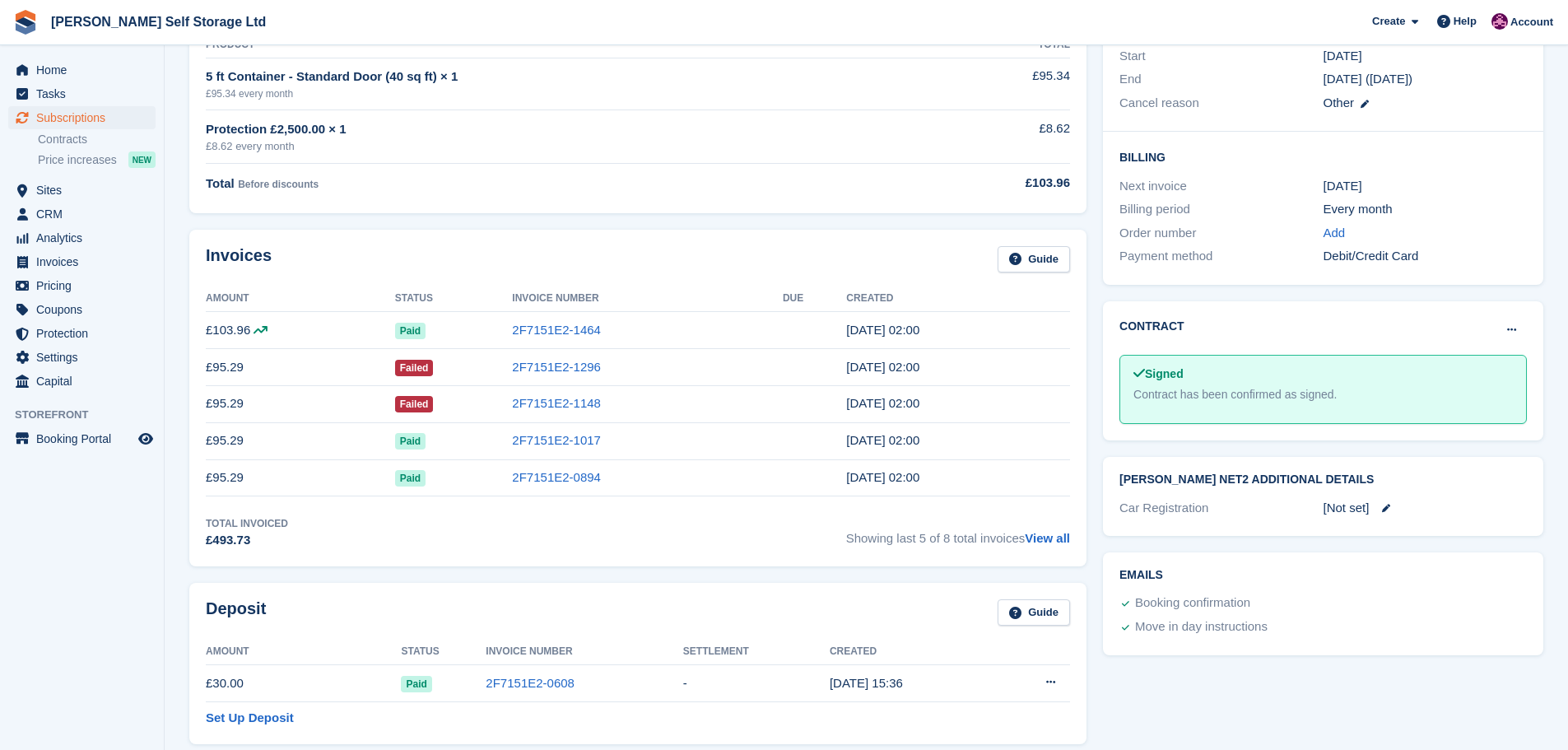
scroll to position [494, 0]
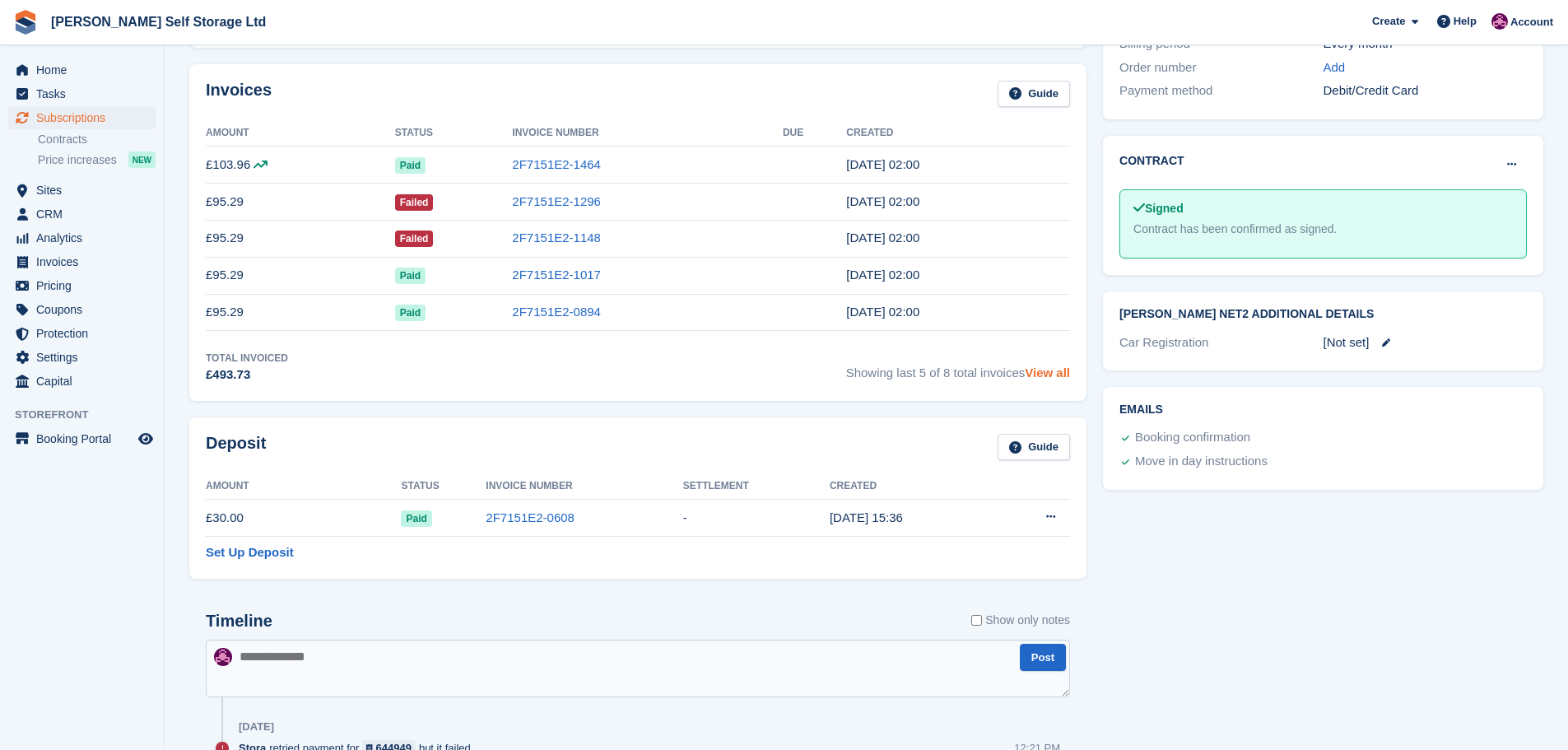
click at [1051, 377] on link "View all" at bounding box center [1047, 372] width 45 height 14
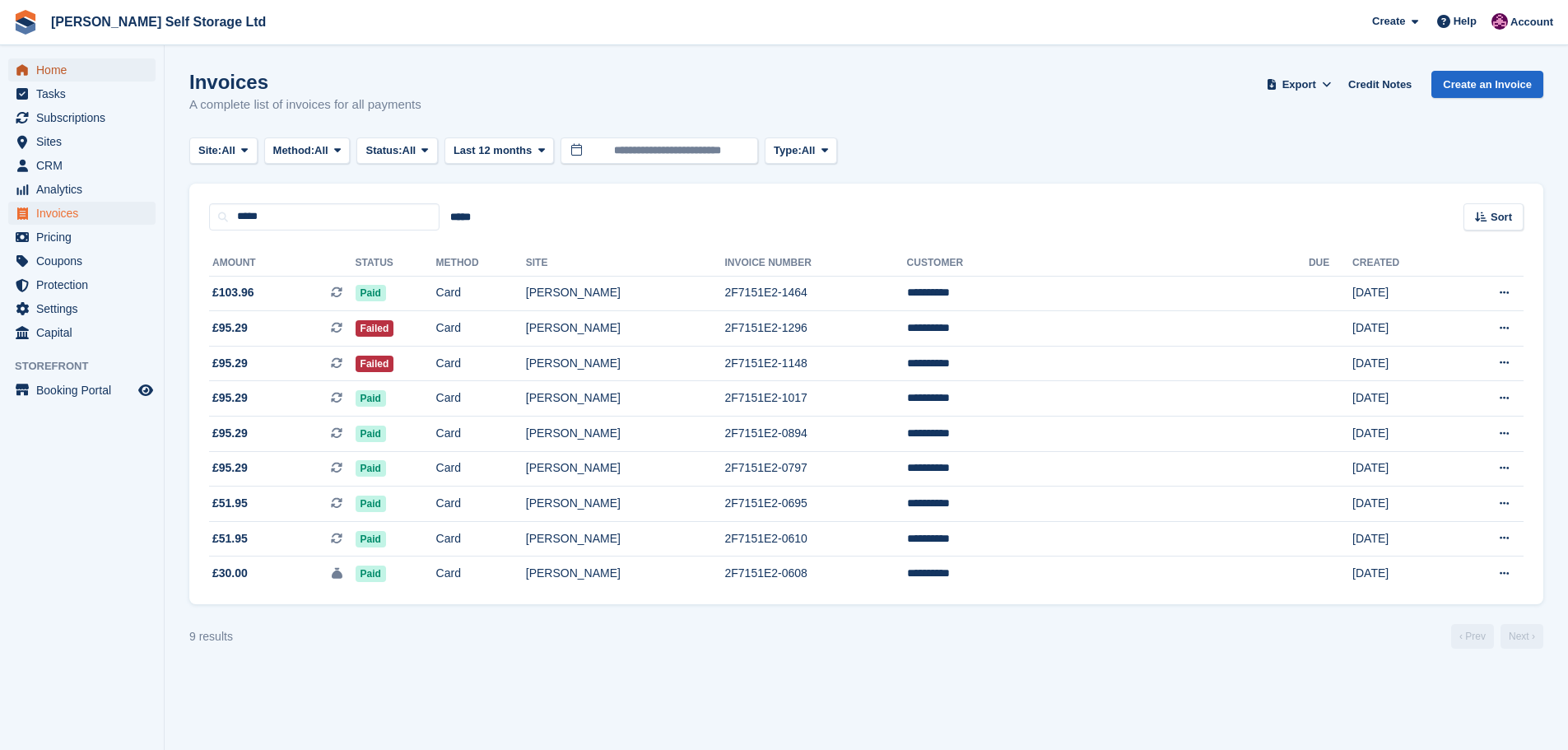
click at [71, 71] on span "Home" at bounding box center [85, 69] width 99 height 23
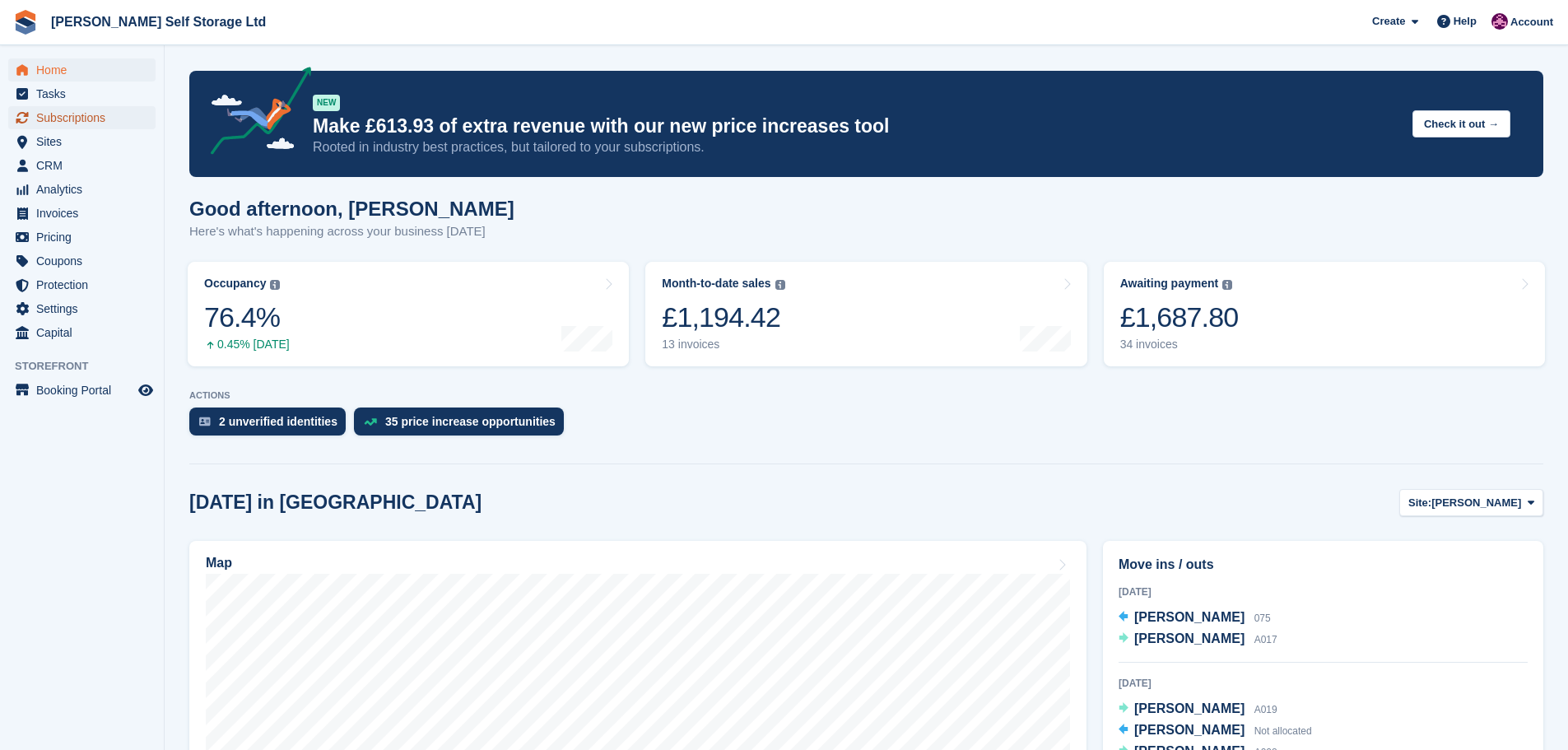
click at [78, 120] on span "Subscriptions" at bounding box center [85, 117] width 99 height 23
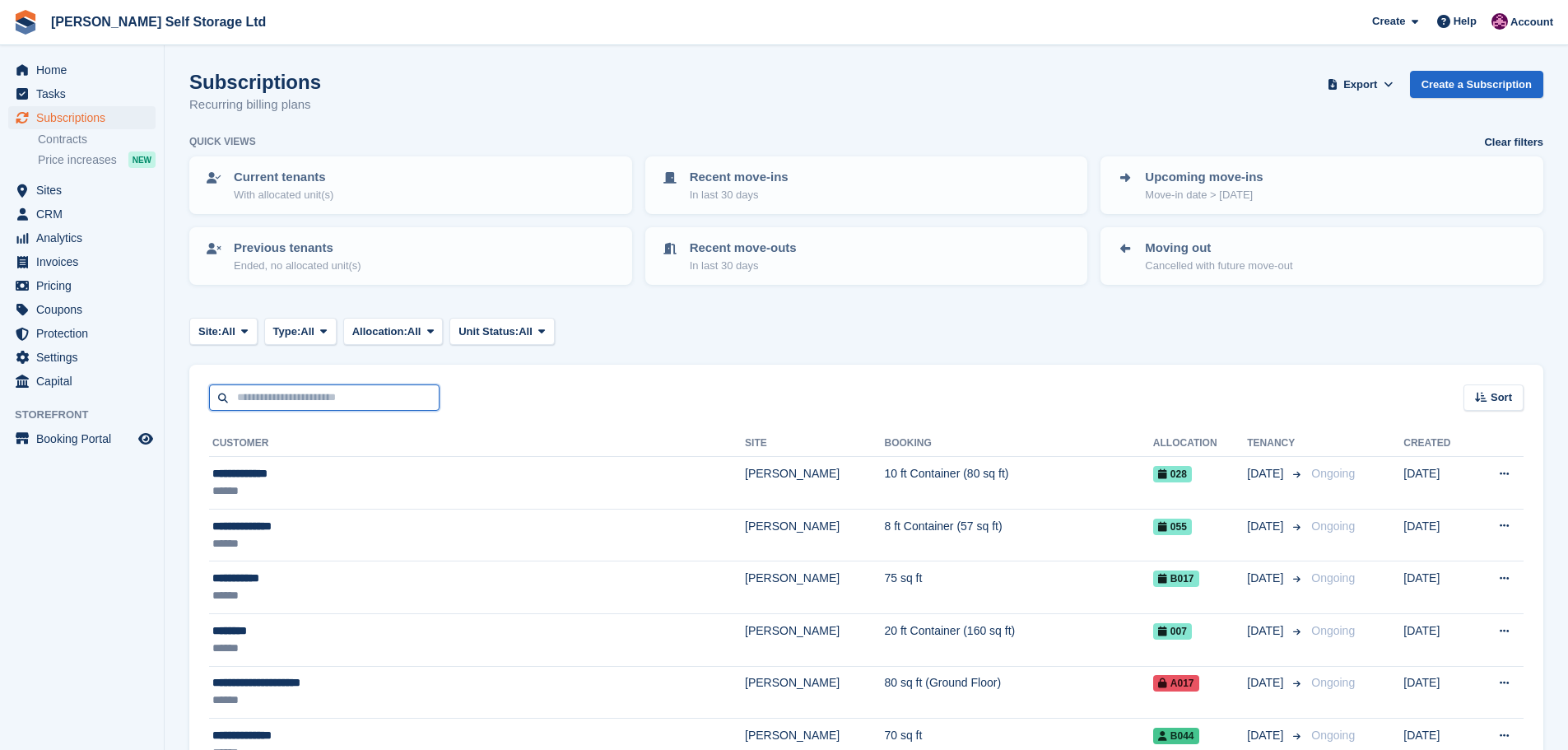
click at [261, 401] on input "text" at bounding box center [324, 399] width 230 height 27
type input "****"
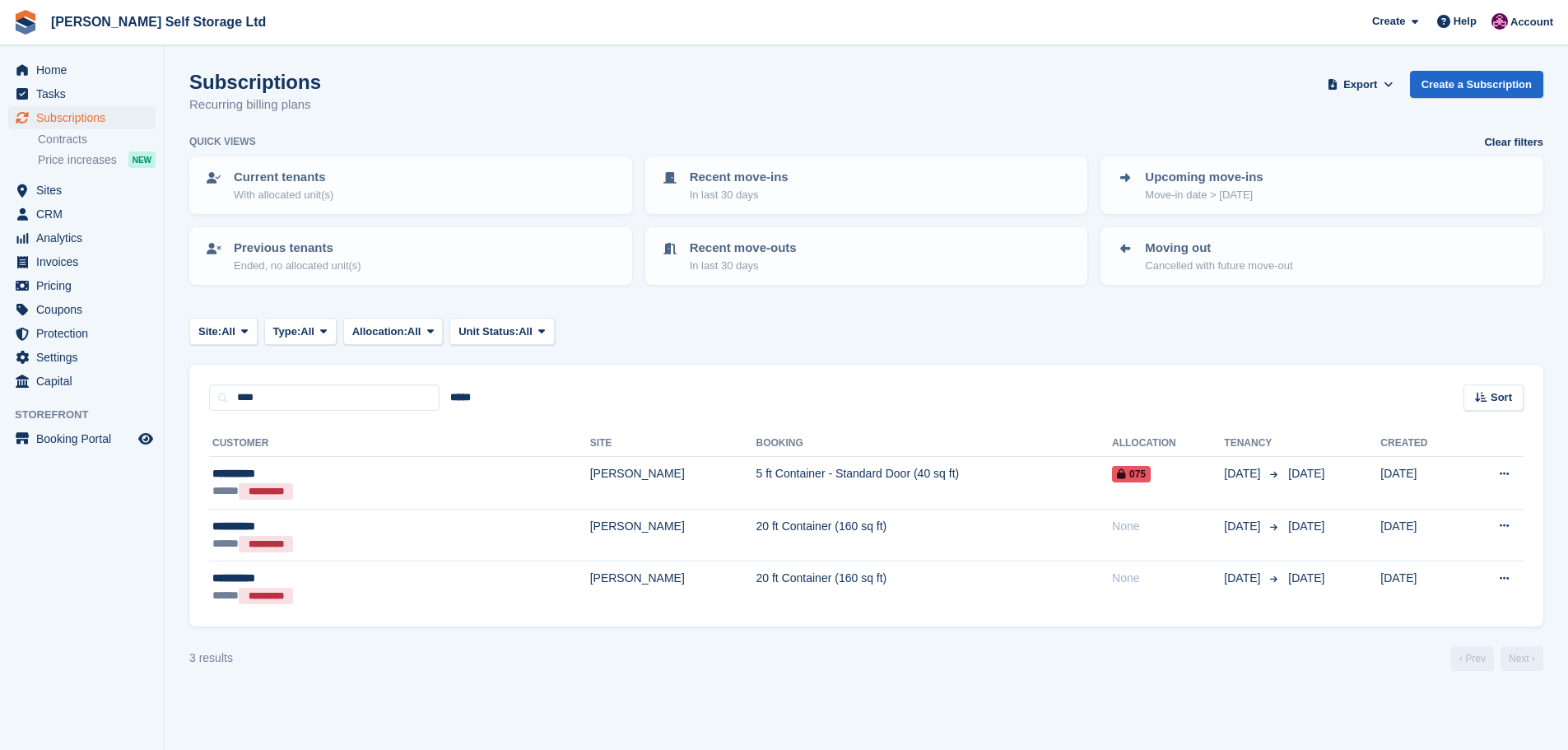
click at [39, 55] on div "Home Tasks Subscriptions Subscriptions Subscriptions Contracts Price increases …" at bounding box center [81, 223] width 164 height 342
click at [40, 57] on div "Home Tasks Subscriptions Subscriptions Subscriptions Contracts Price increases …" at bounding box center [81, 223] width 164 height 342
click at [39, 61] on span "Home" at bounding box center [85, 69] width 99 height 23
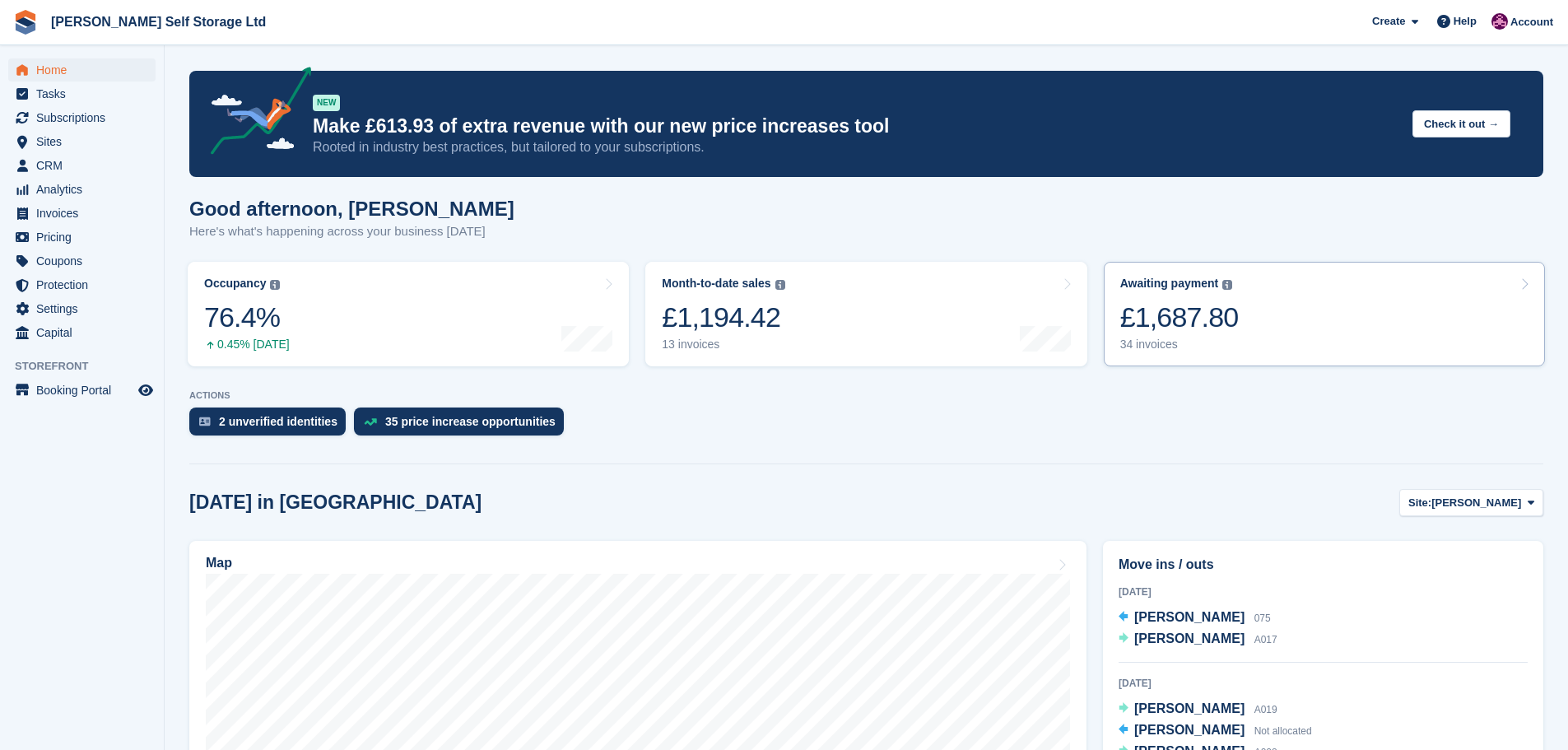
click at [1201, 337] on div "Awaiting payment The total outstanding balance on all open invoices. £1,687.80 …" at bounding box center [1179, 314] width 118 height 75
click at [1201, 331] on div "£1,687.80" at bounding box center [1179, 317] width 118 height 33
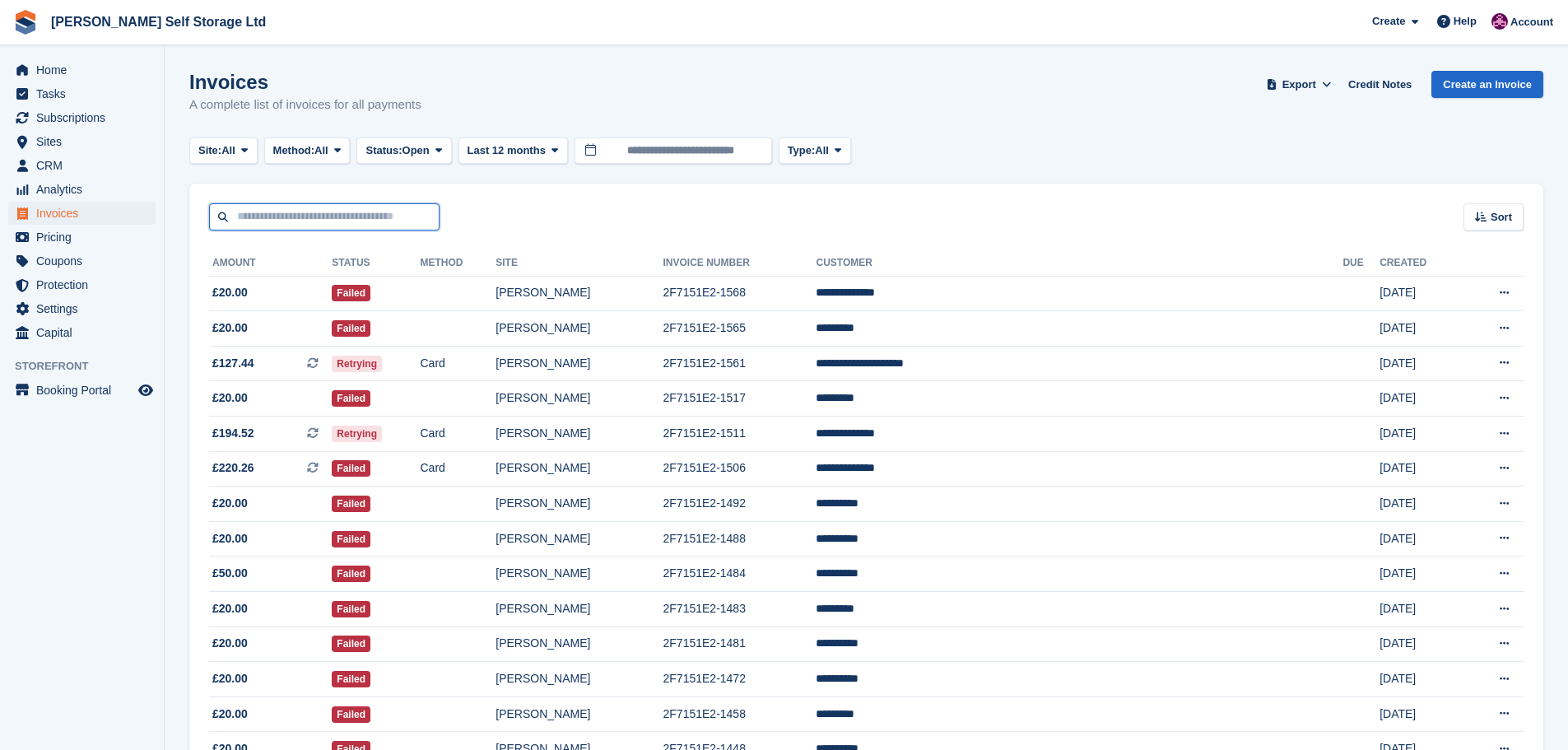
click at [326, 207] on input "text" at bounding box center [324, 217] width 230 height 27
type input "****"
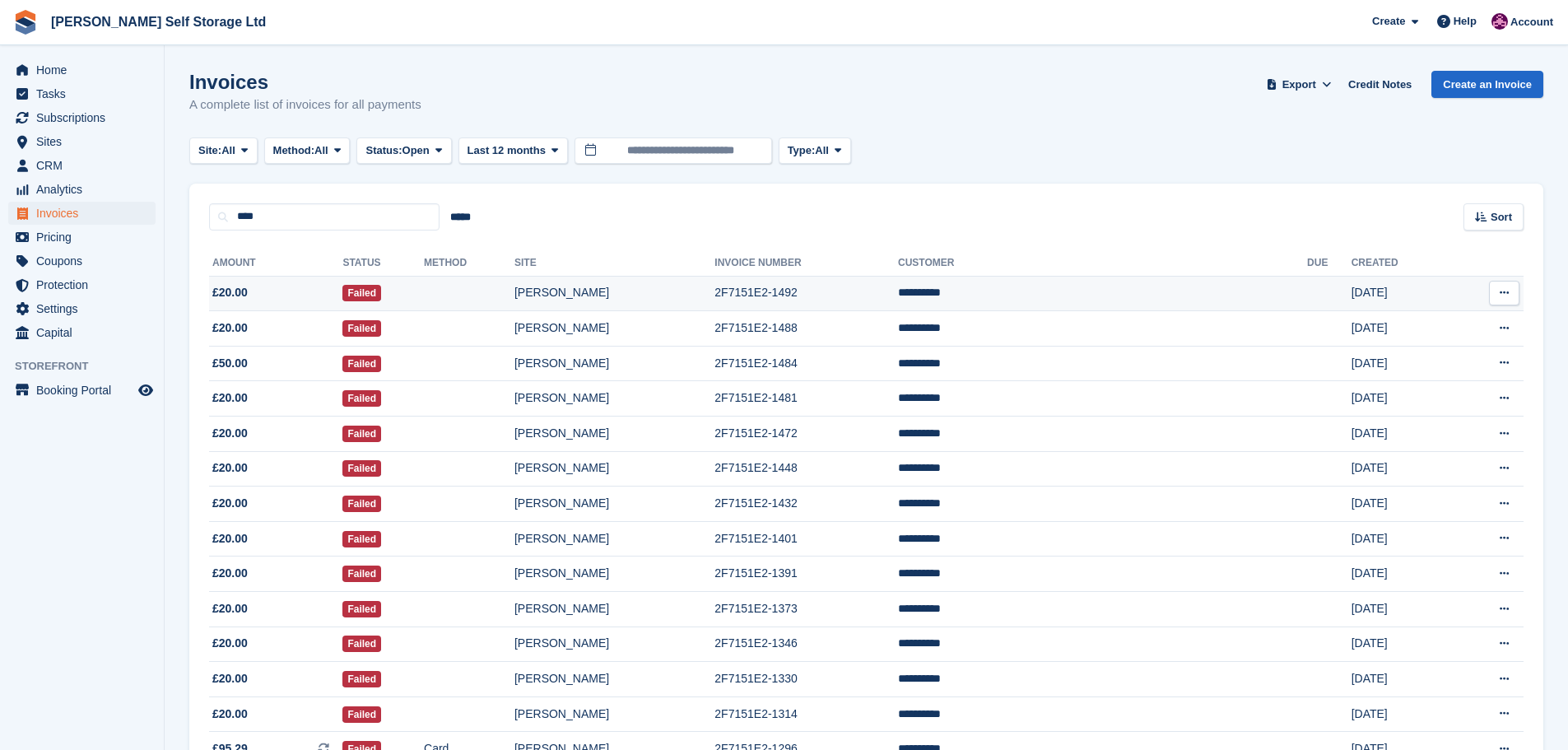
click at [1510, 292] on button at bounding box center [1504, 292] width 31 height 25
click at [1014, 147] on div "Site: All All [PERSON_NAME][GEOGRAPHIC_DATA] Method: All All Bank Transfer Cash…" at bounding box center [866, 151] width 1354 height 27
click at [661, 282] on td "[PERSON_NAME]" at bounding box center [613, 293] width 200 height 35
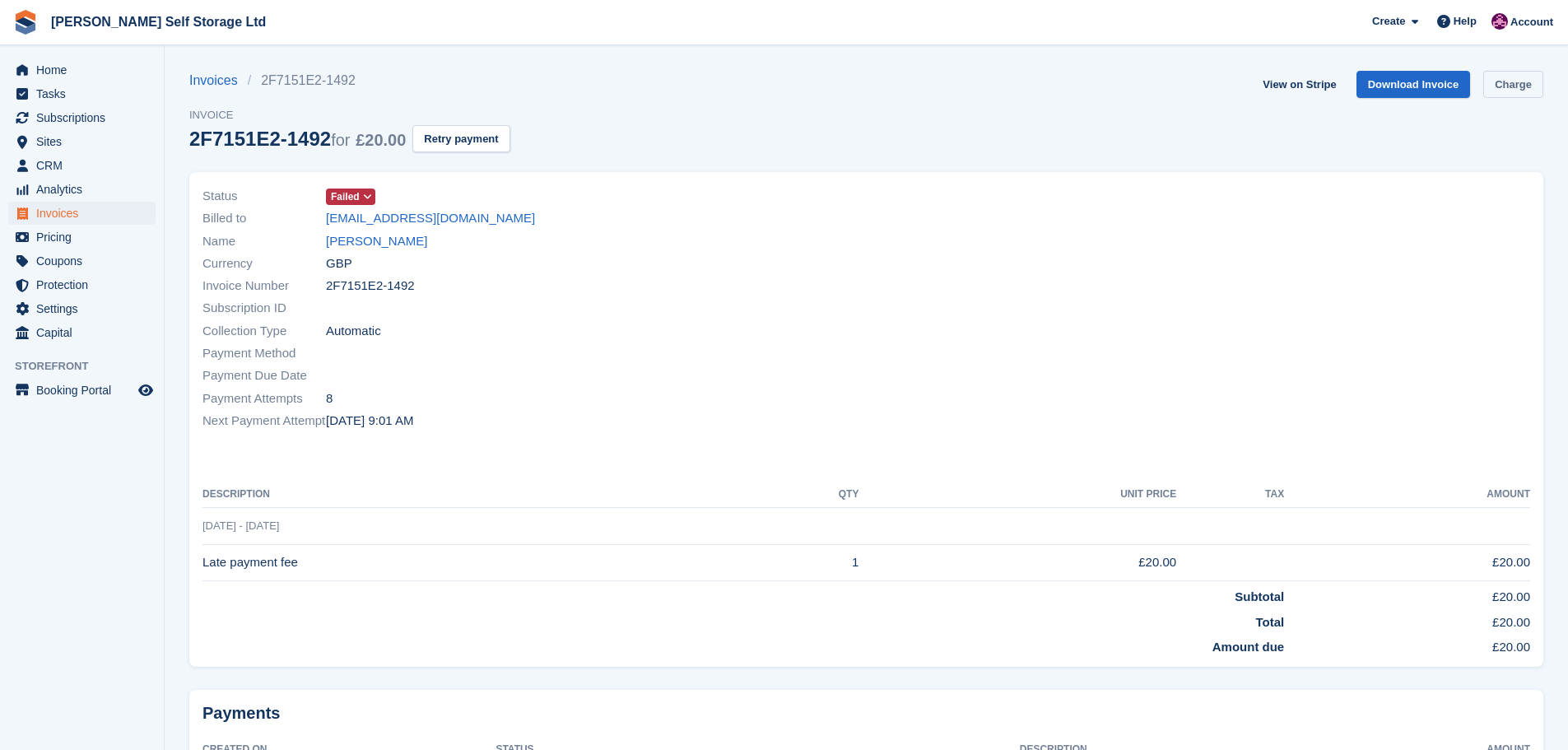
click at [1510, 85] on link "Charge" at bounding box center [1513, 85] width 60 height 27
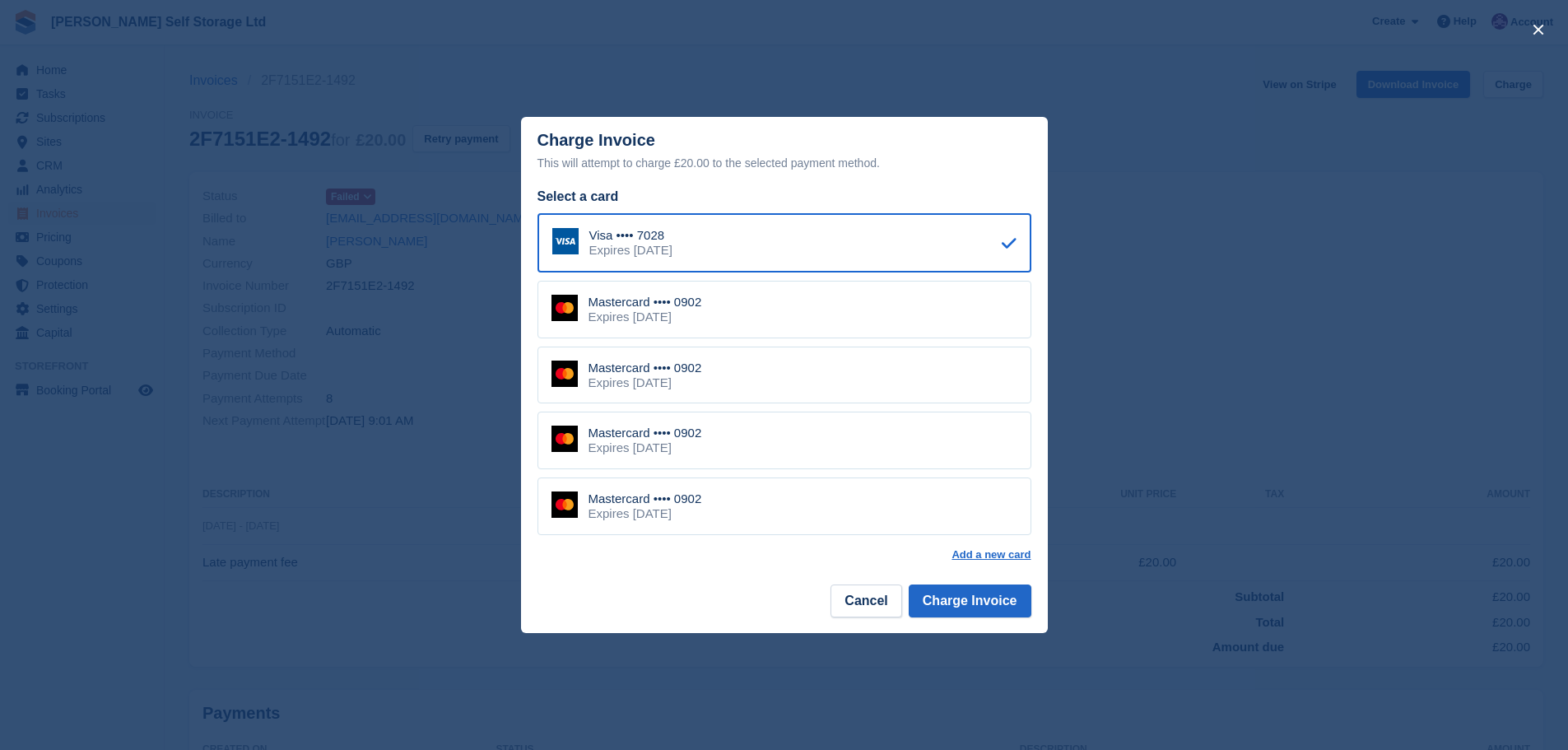
click at [758, 303] on div "Mastercard •••• 0902 Expires [DATE]" at bounding box center [784, 309] width 494 height 57
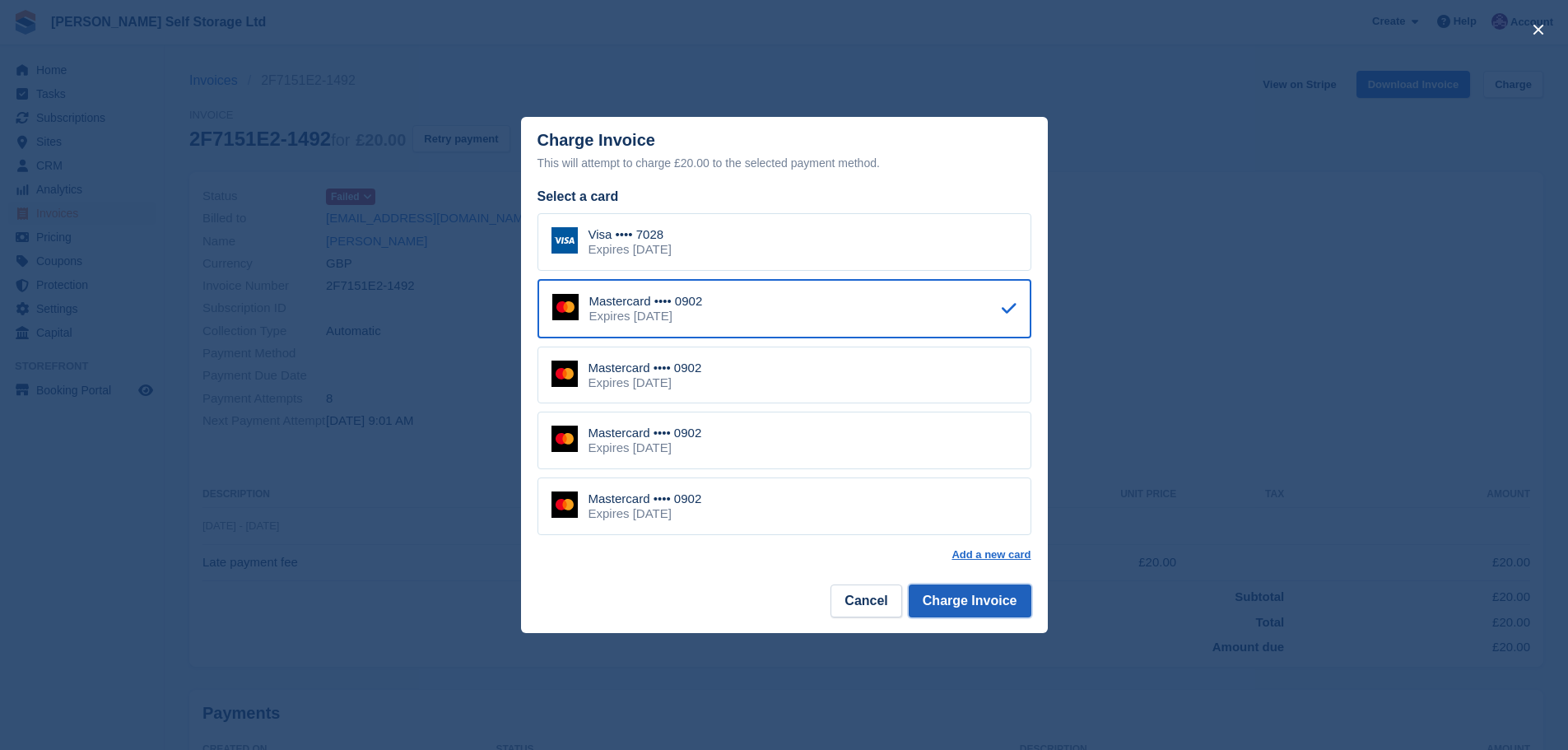
click at [982, 597] on button "Charge Invoice" at bounding box center [969, 601] width 123 height 33
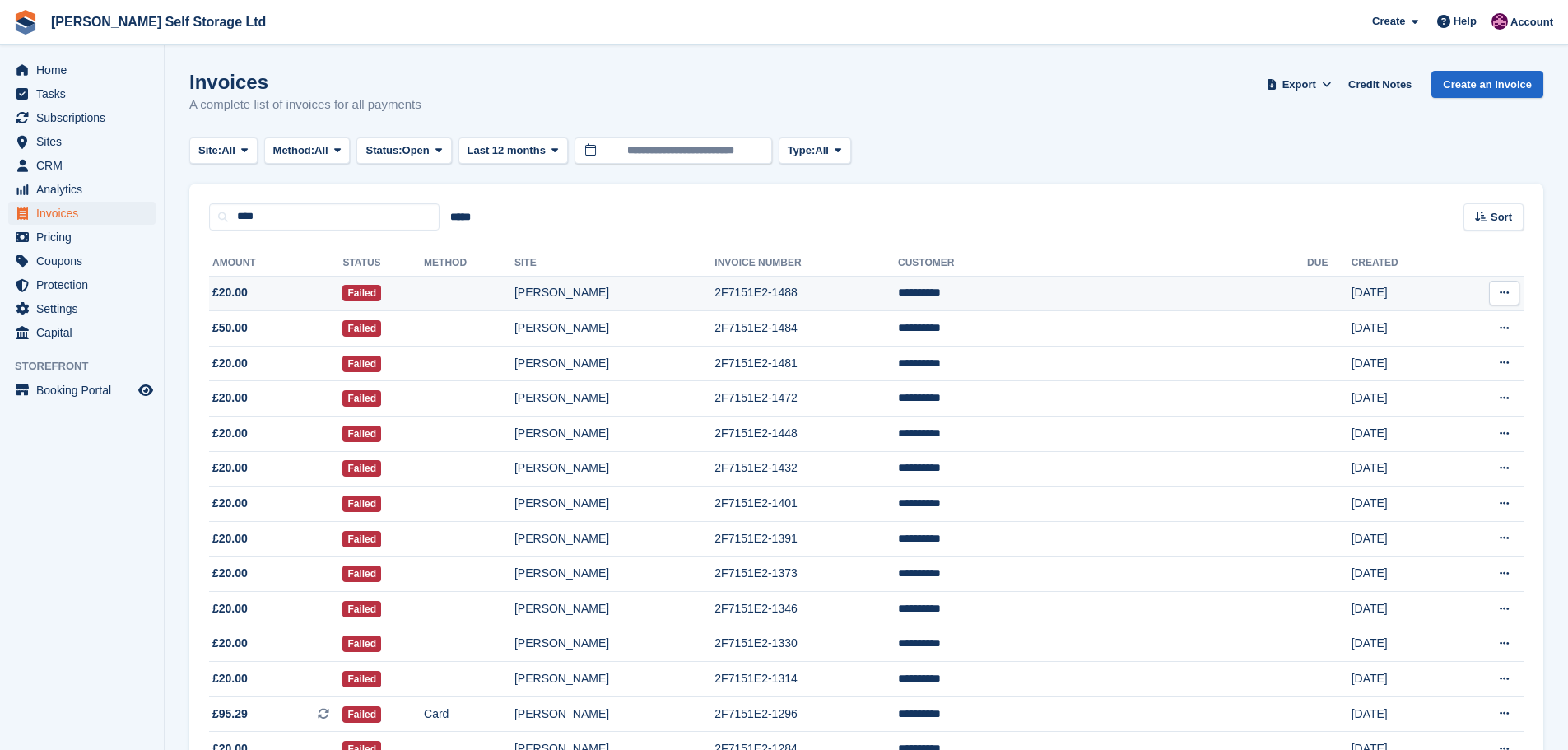
click at [514, 289] on td at bounding box center [470, 293] width 91 height 35
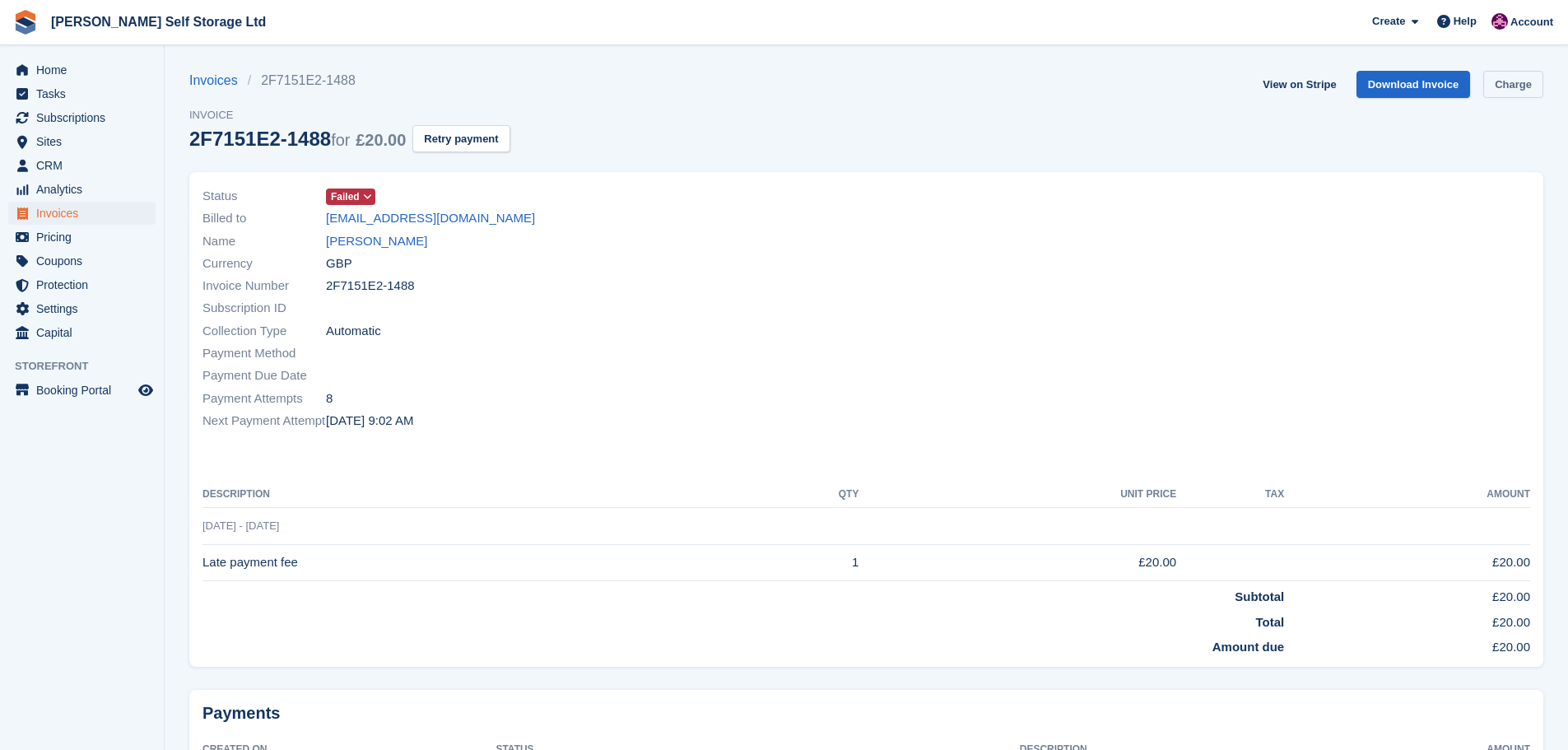
click at [1510, 83] on link "Charge" at bounding box center [1513, 85] width 60 height 27
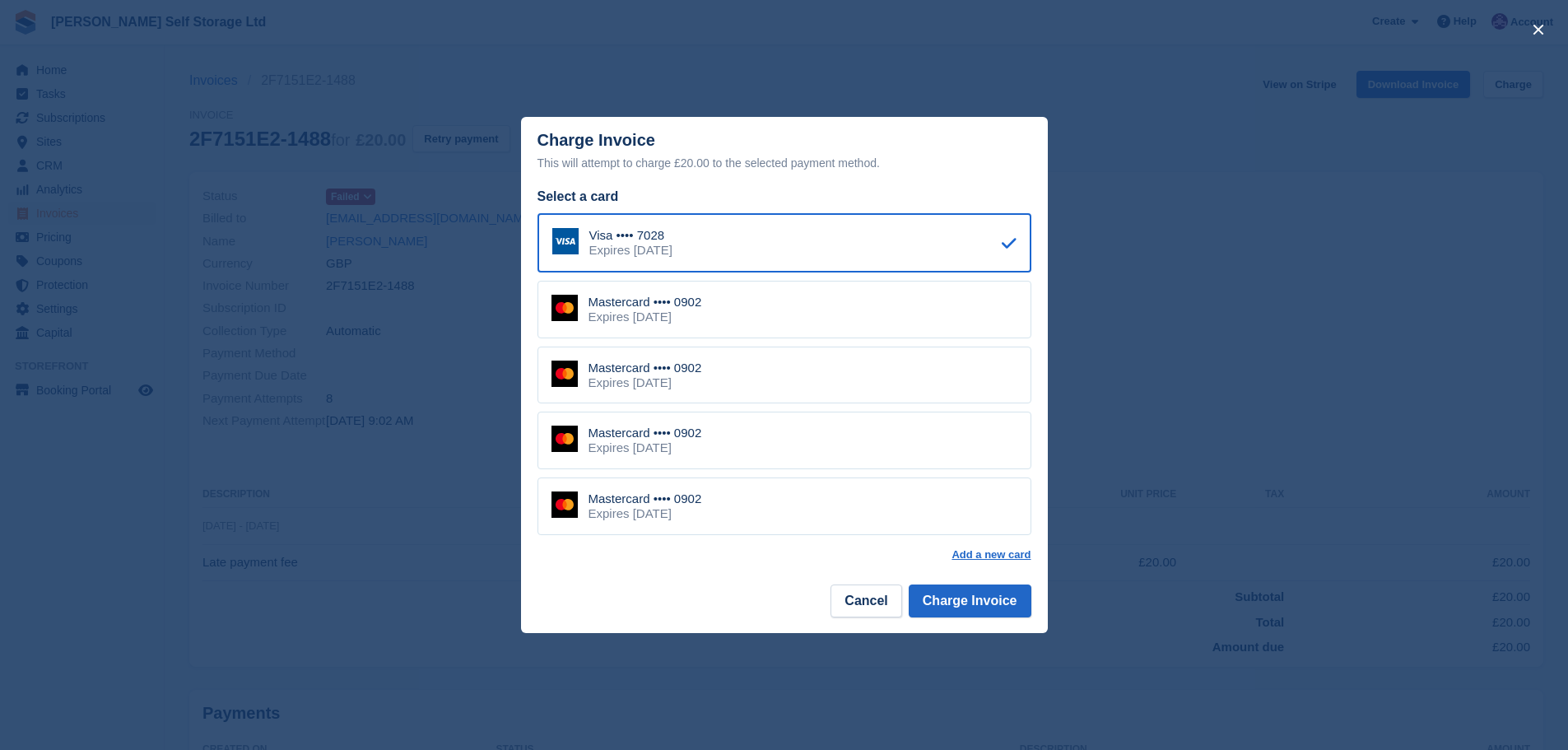
click at [870, 283] on div "Mastercard •••• 0902 Expires [DATE]" at bounding box center [784, 309] width 494 height 57
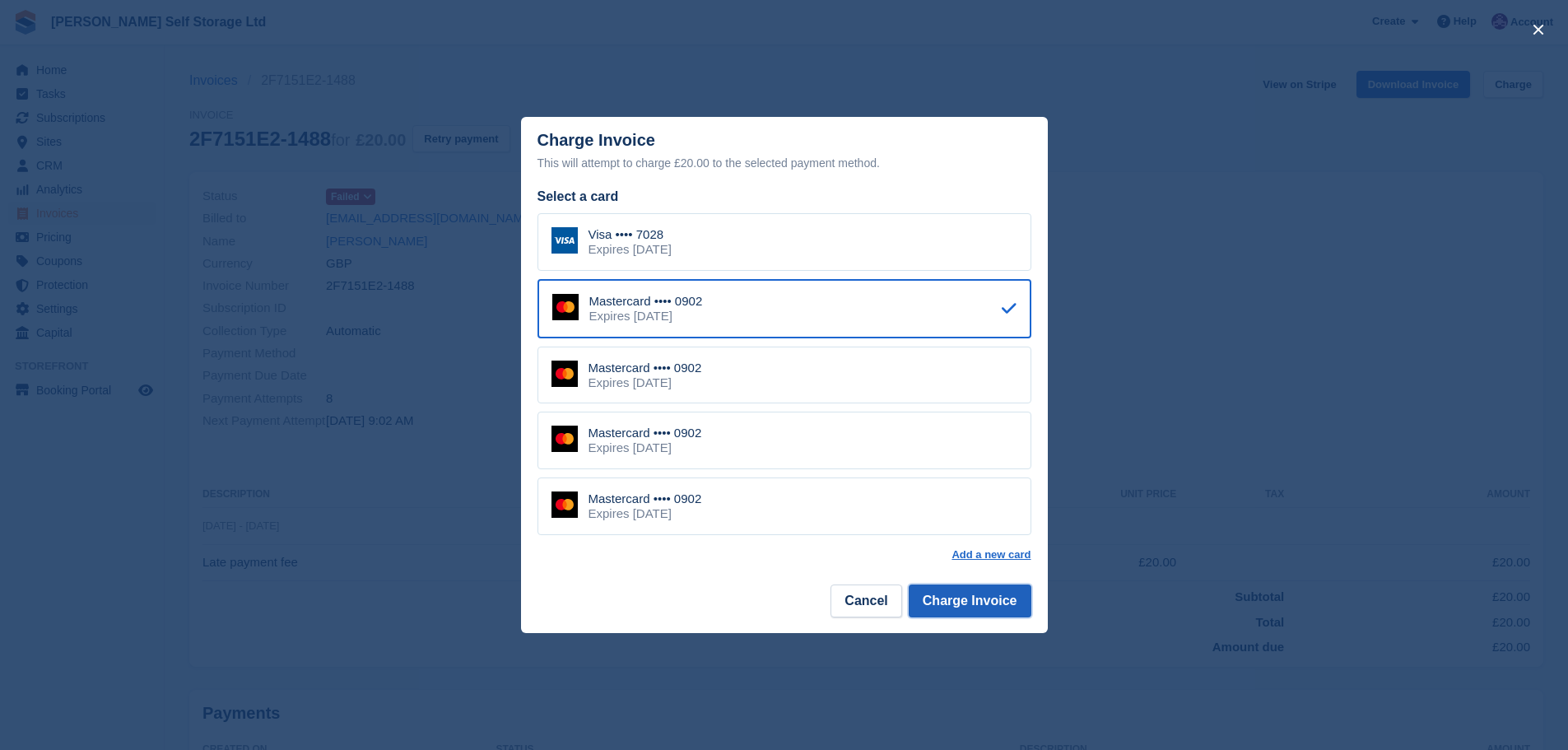
click at [958, 608] on button "Charge Invoice" at bounding box center [969, 601] width 123 height 33
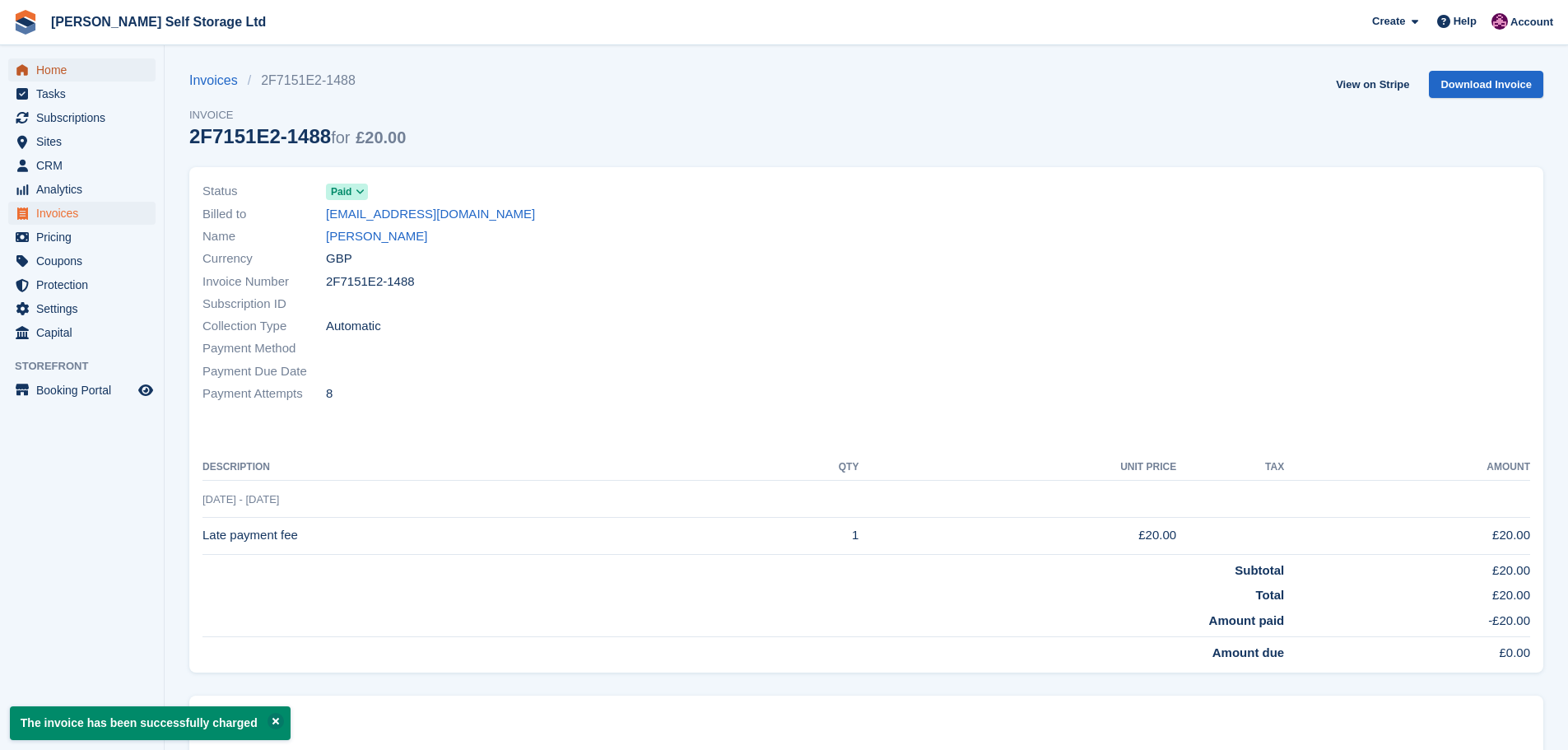
click at [42, 67] on span "Home" at bounding box center [85, 69] width 99 height 23
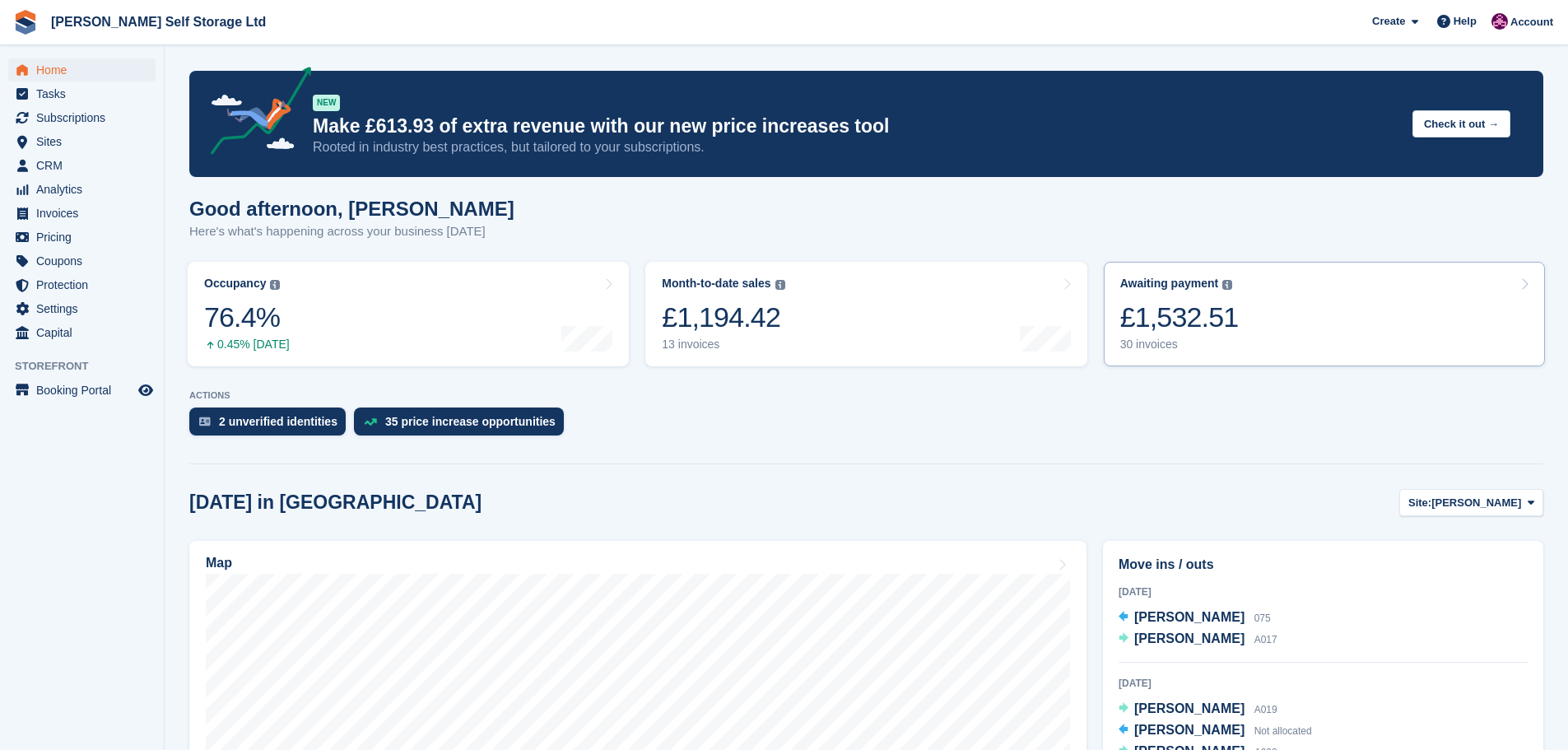
click at [1253, 311] on link "Awaiting payment The total outstanding balance on all open invoices. £1,532.51 …" at bounding box center [1324, 314] width 441 height 105
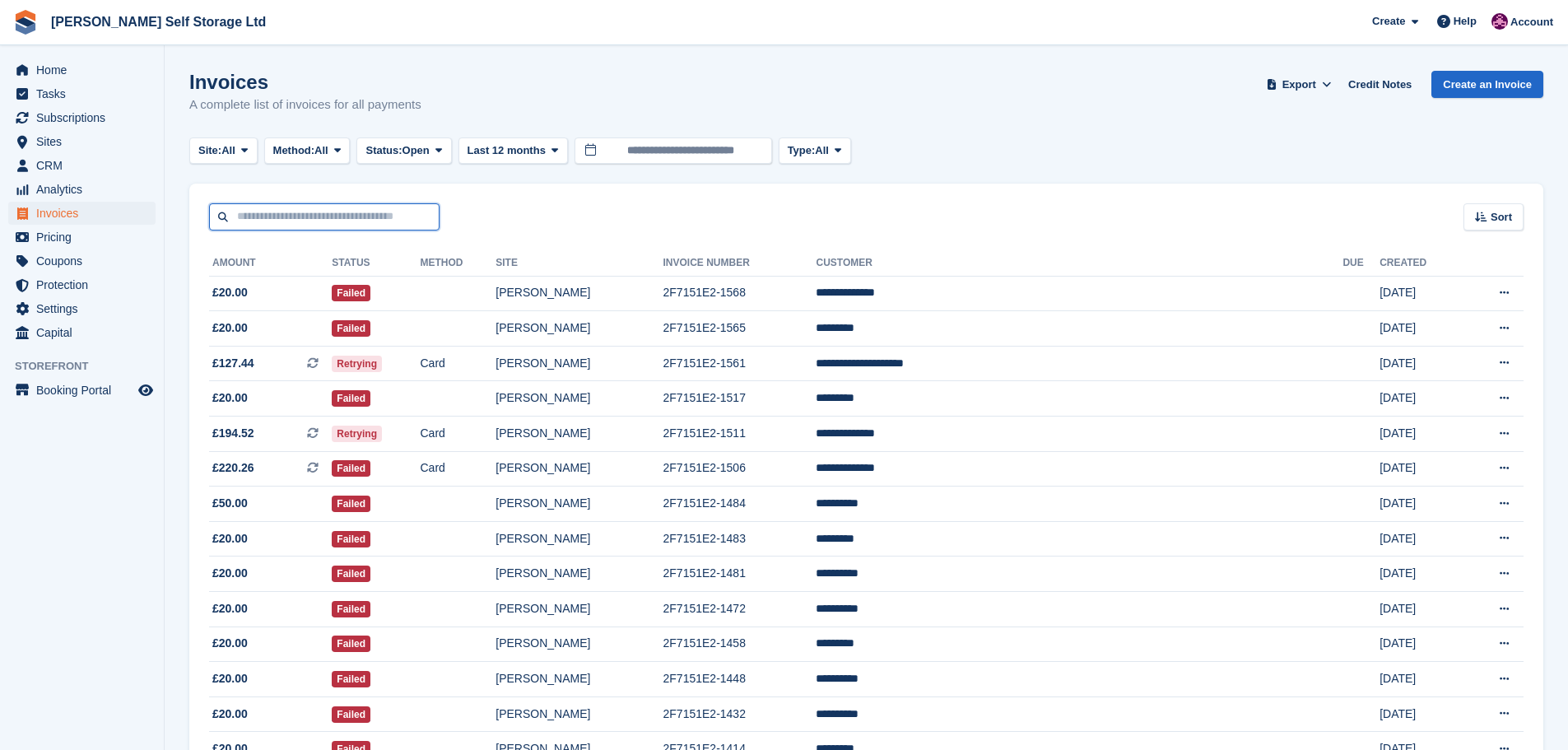
click at [274, 219] on input "text" at bounding box center [324, 217] width 230 height 27
type input "****"
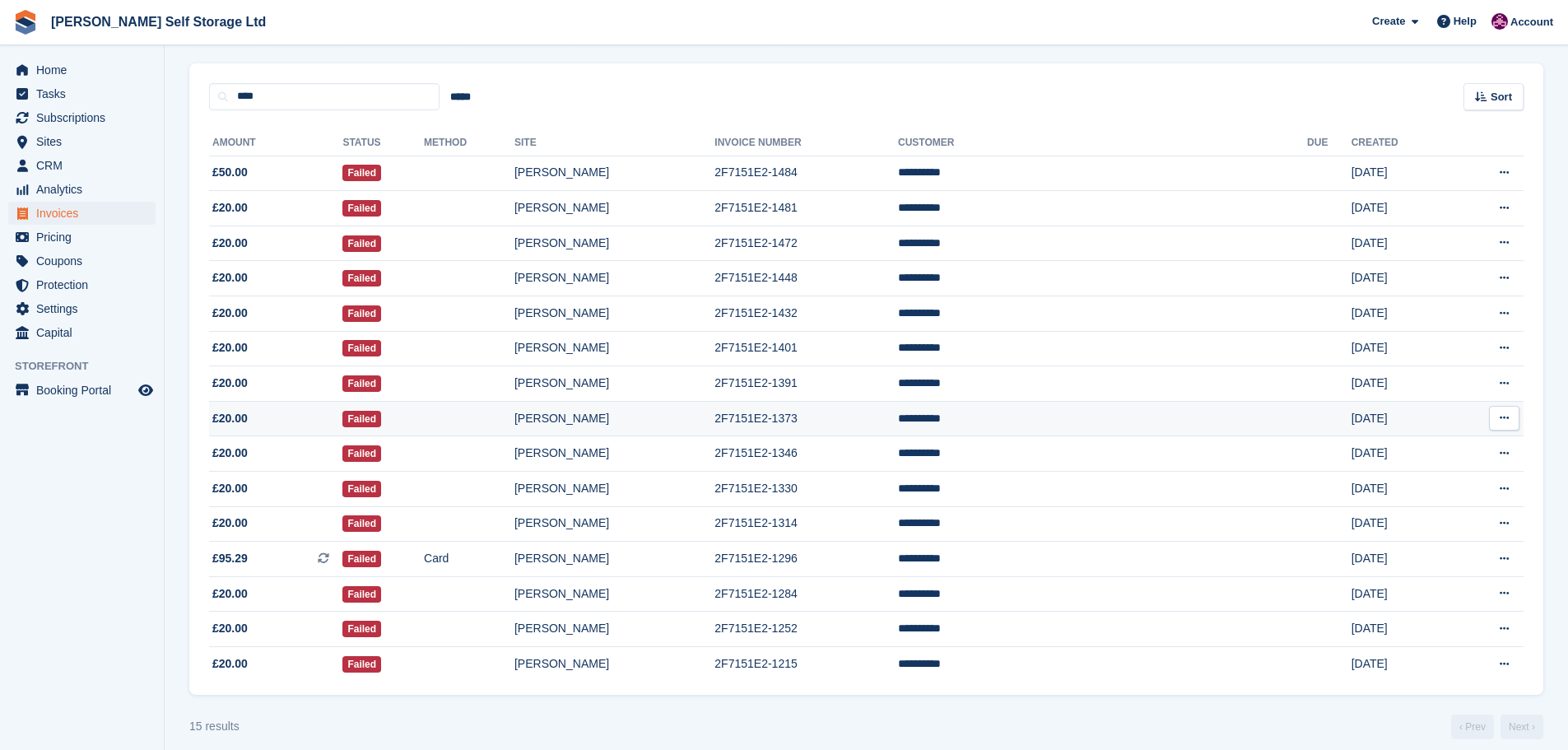
scroll to position [135, 0]
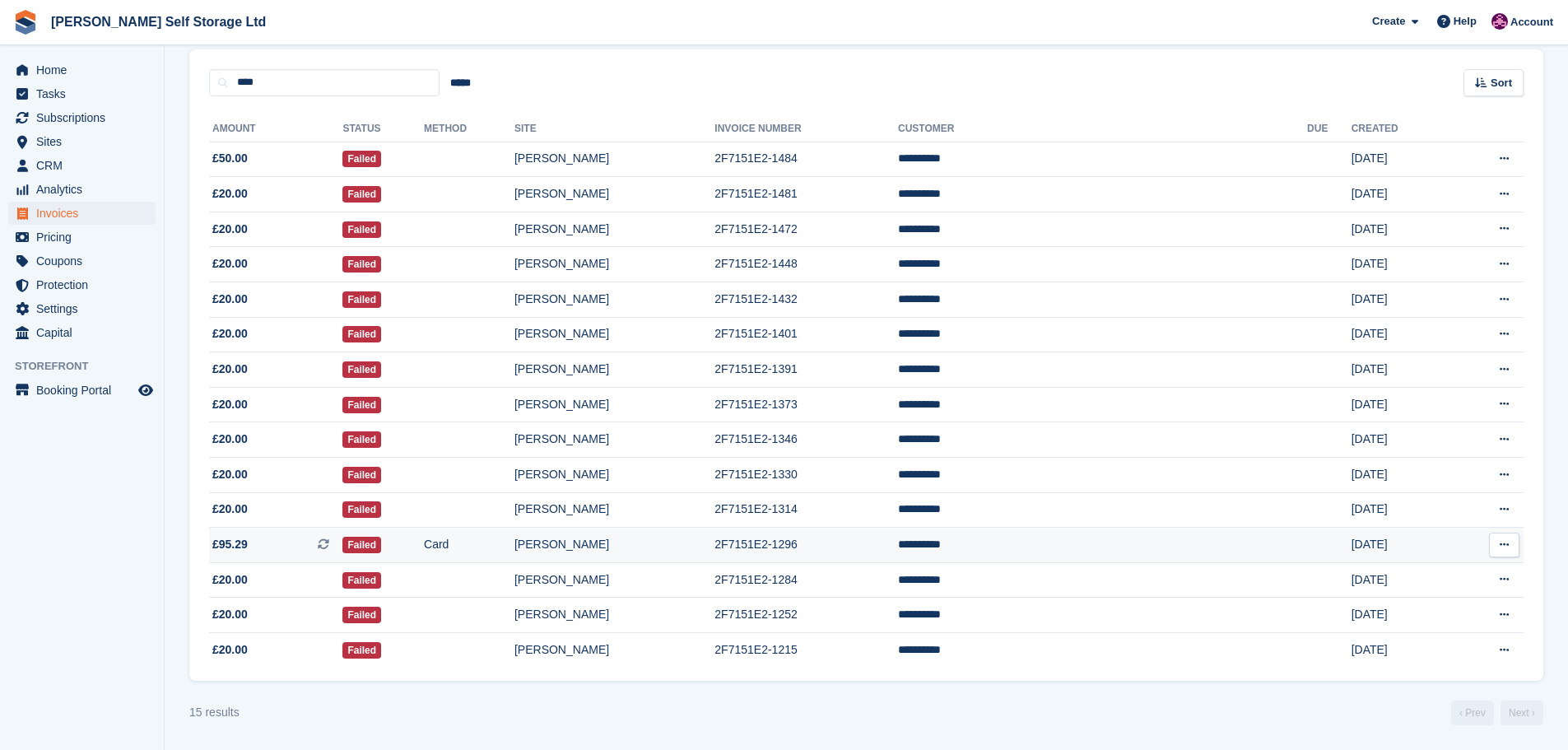
click at [715, 542] on td "[PERSON_NAME]" at bounding box center [613, 545] width 200 height 35
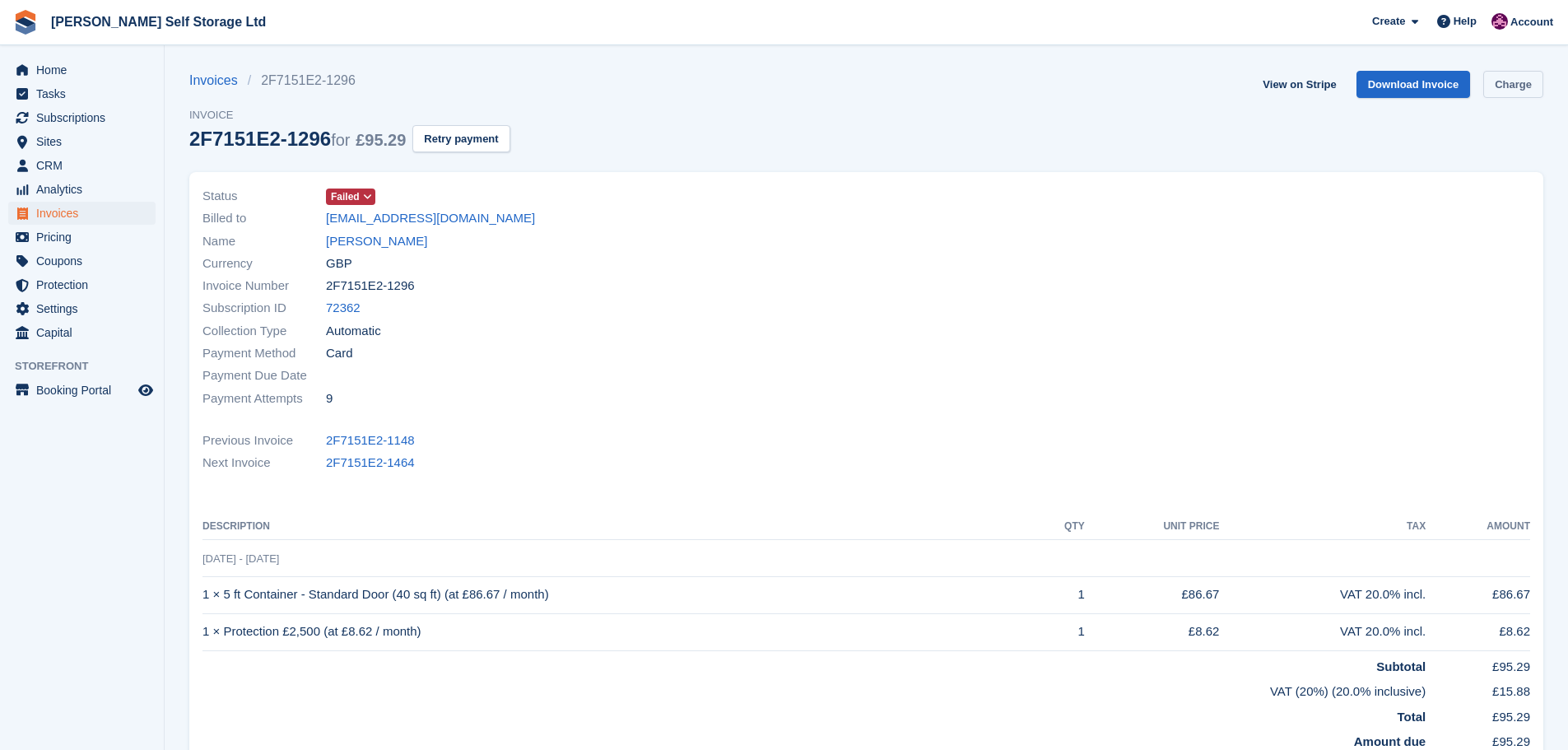
drag, startPoint x: 1535, startPoint y: 82, endPoint x: 1523, endPoint y: 83, distance: 12.0
click at [1535, 82] on link "Charge" at bounding box center [1513, 85] width 60 height 27
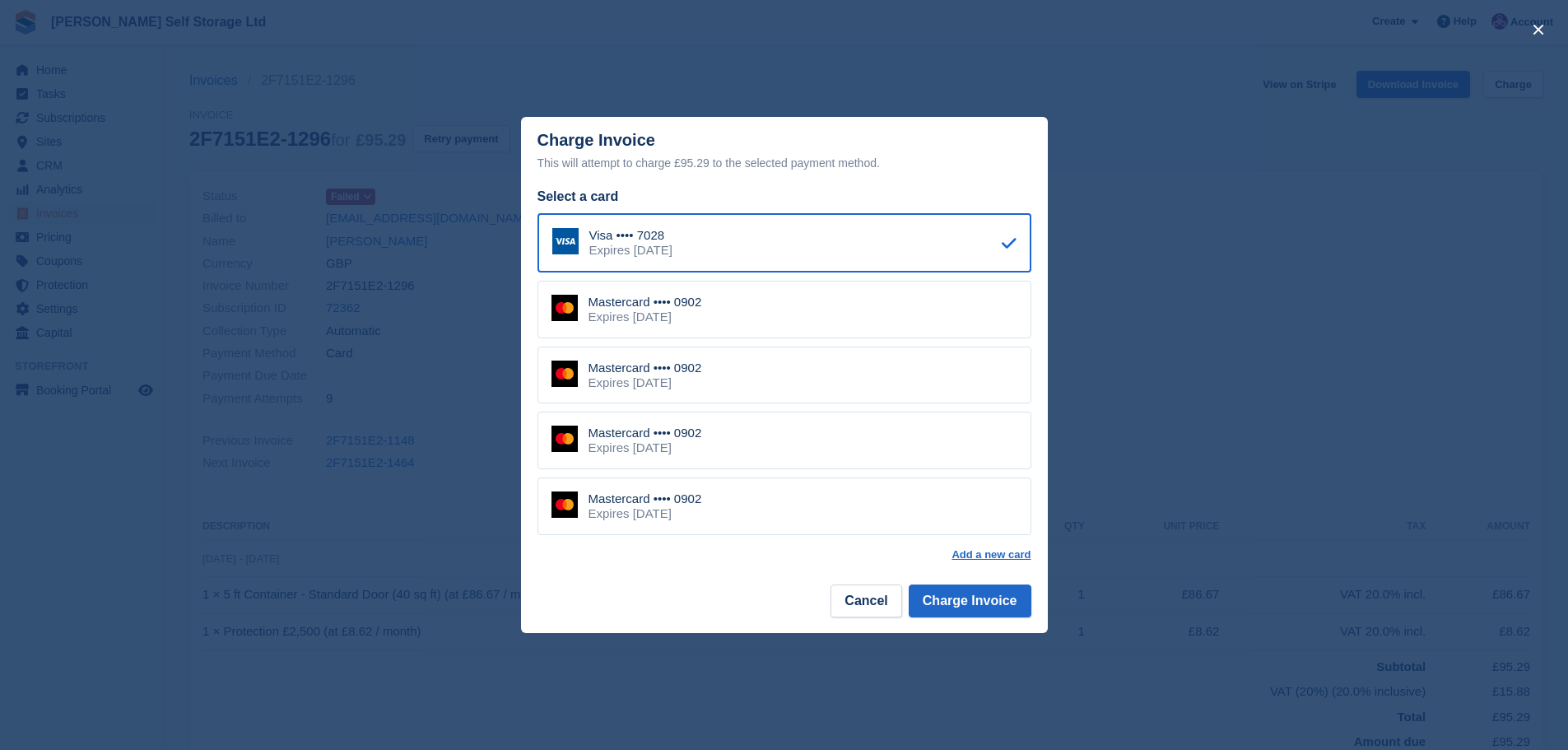
click at [733, 304] on div "Mastercard •••• 0902 Expires September 2028" at bounding box center [784, 309] width 494 height 57
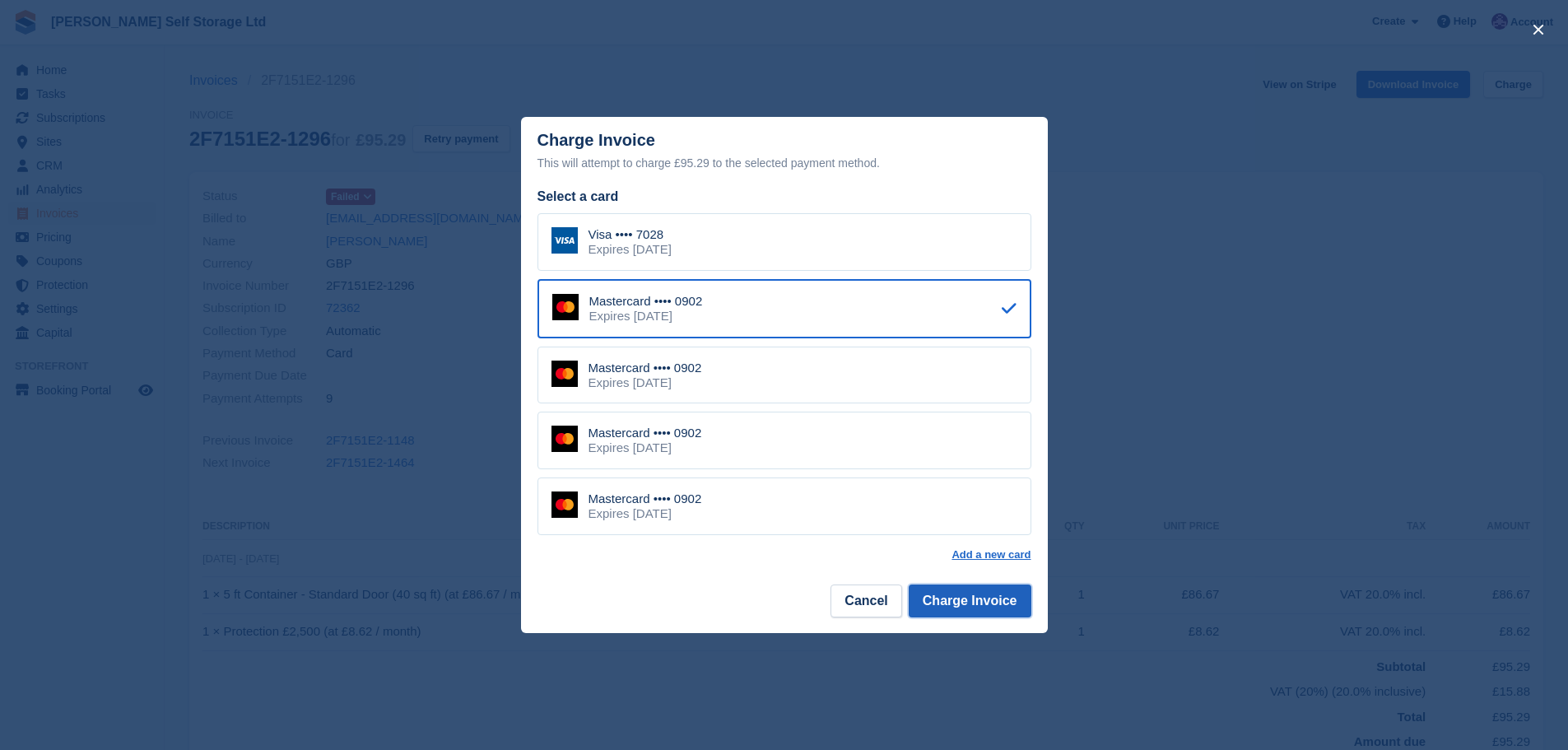
click at [957, 599] on button "Charge Invoice" at bounding box center [969, 601] width 123 height 33
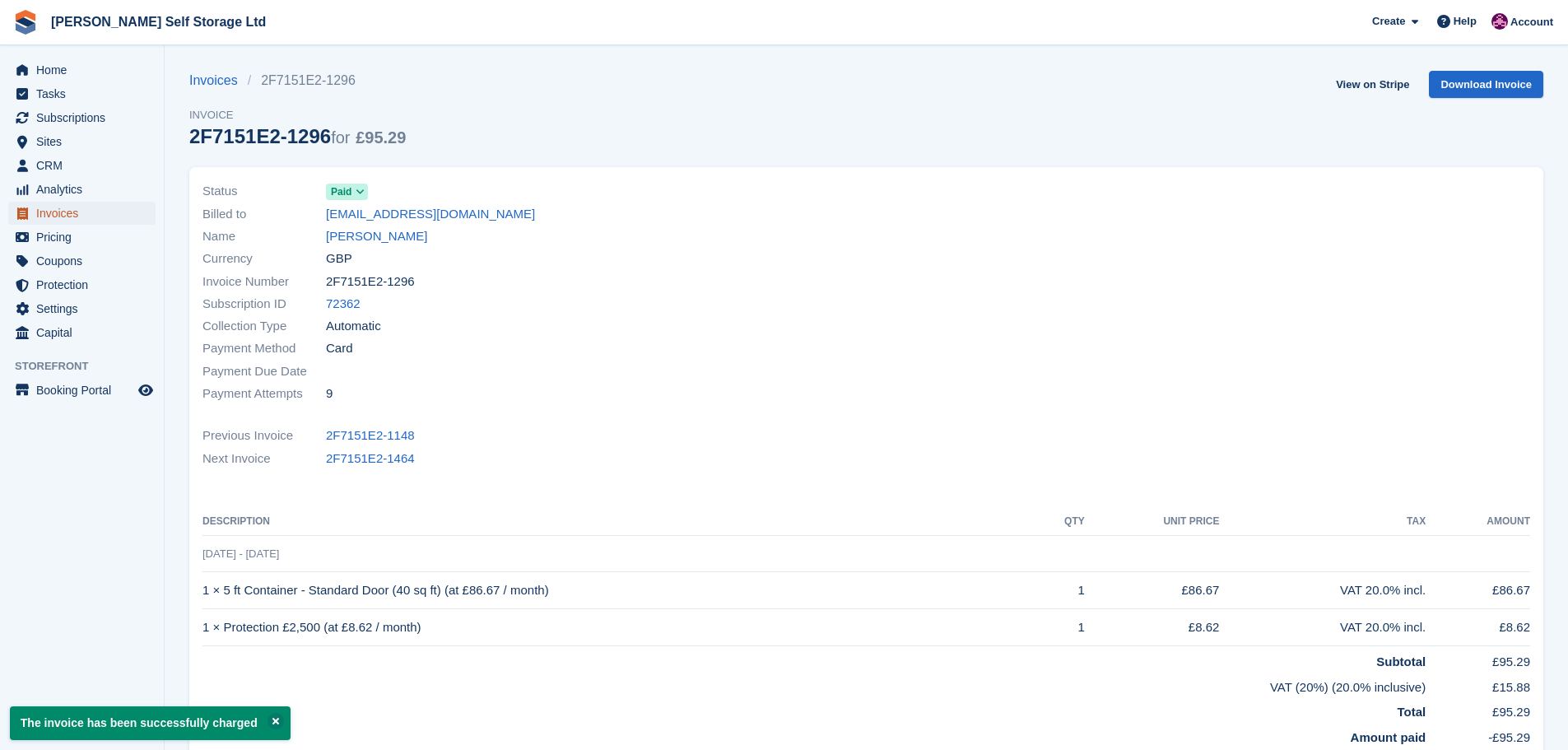
click at [47, 211] on span "Invoices" at bounding box center [85, 213] width 99 height 23
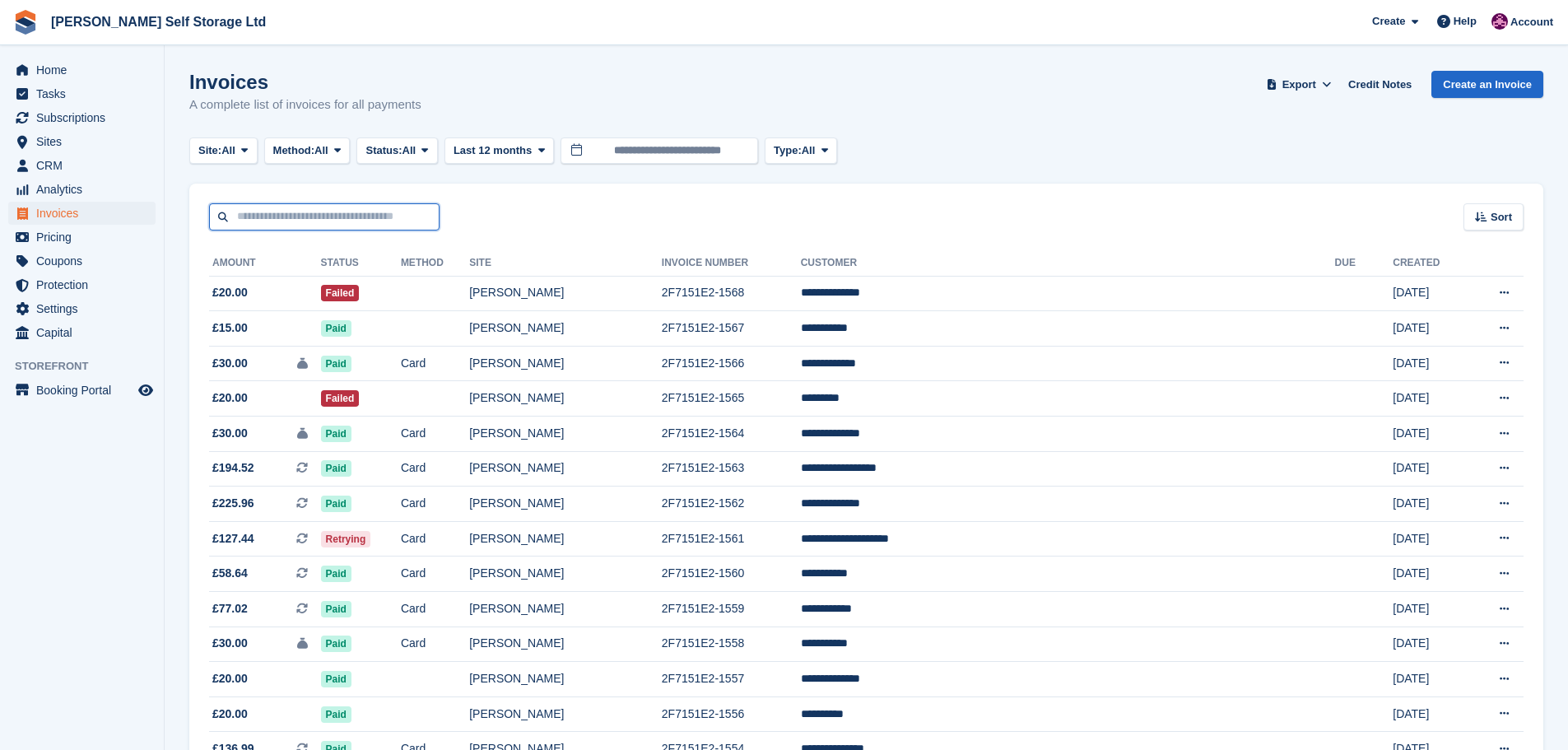
click at [285, 224] on input "text" at bounding box center [324, 217] width 230 height 27
type input "****"
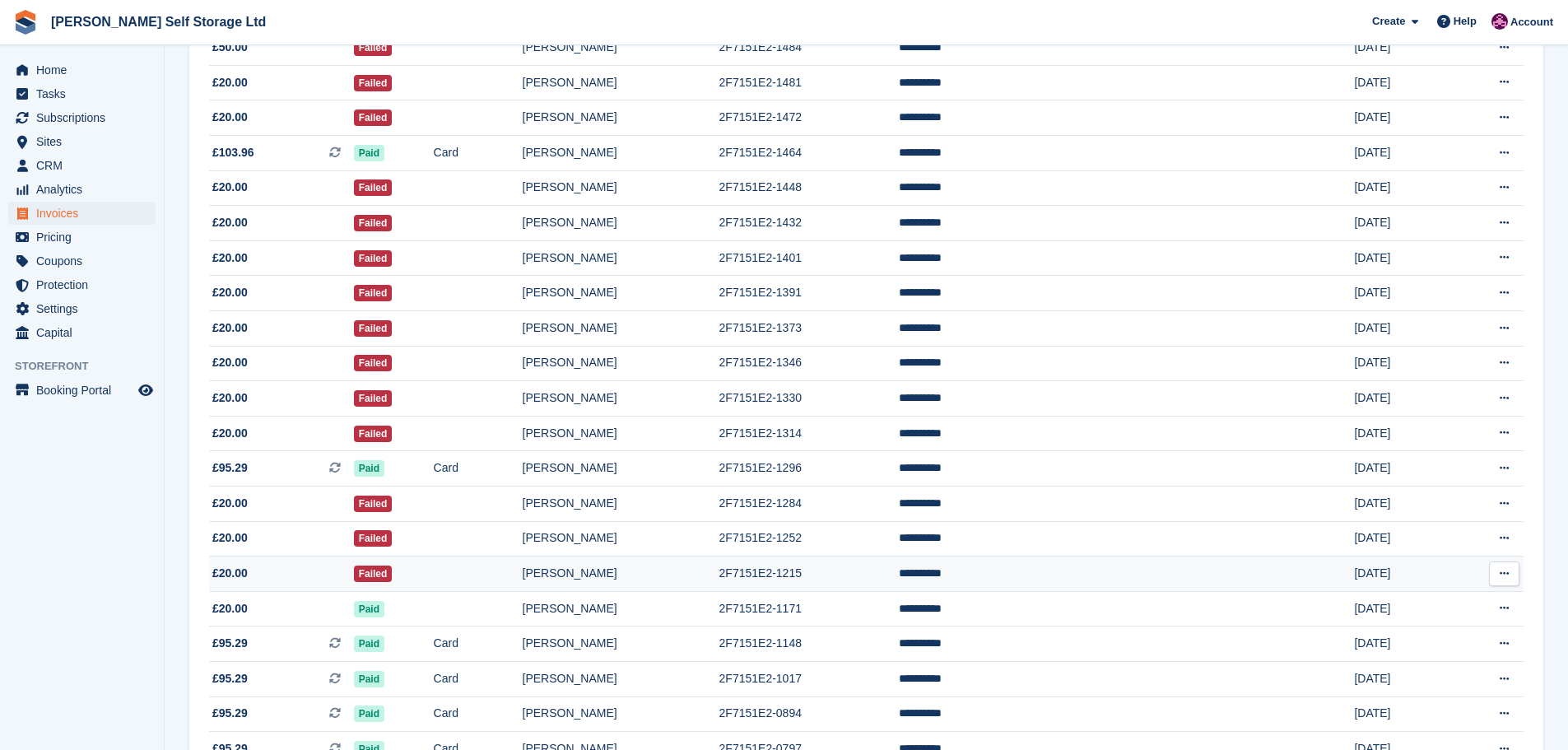
scroll to position [447, 0]
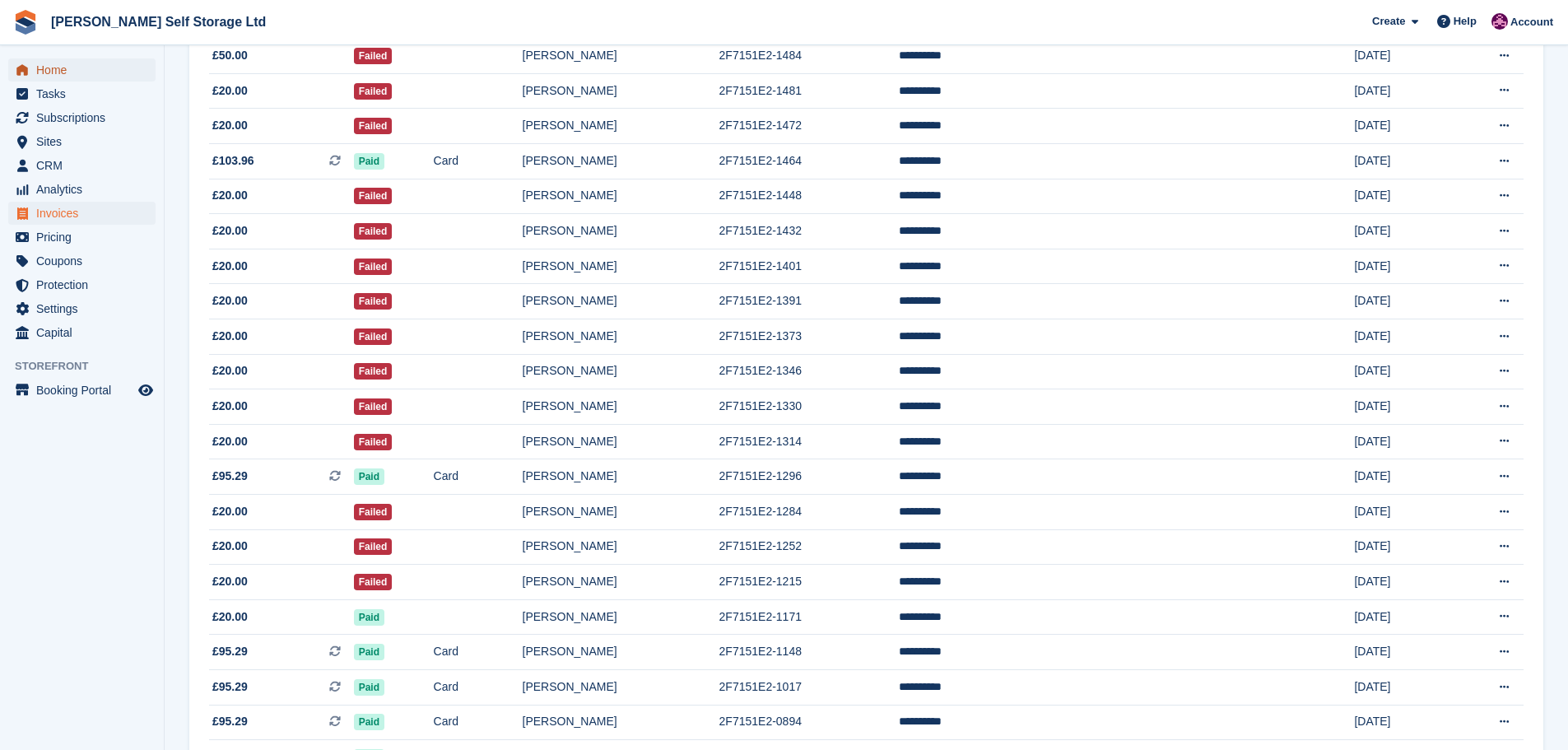
click at [75, 64] on span "Home" at bounding box center [85, 69] width 99 height 23
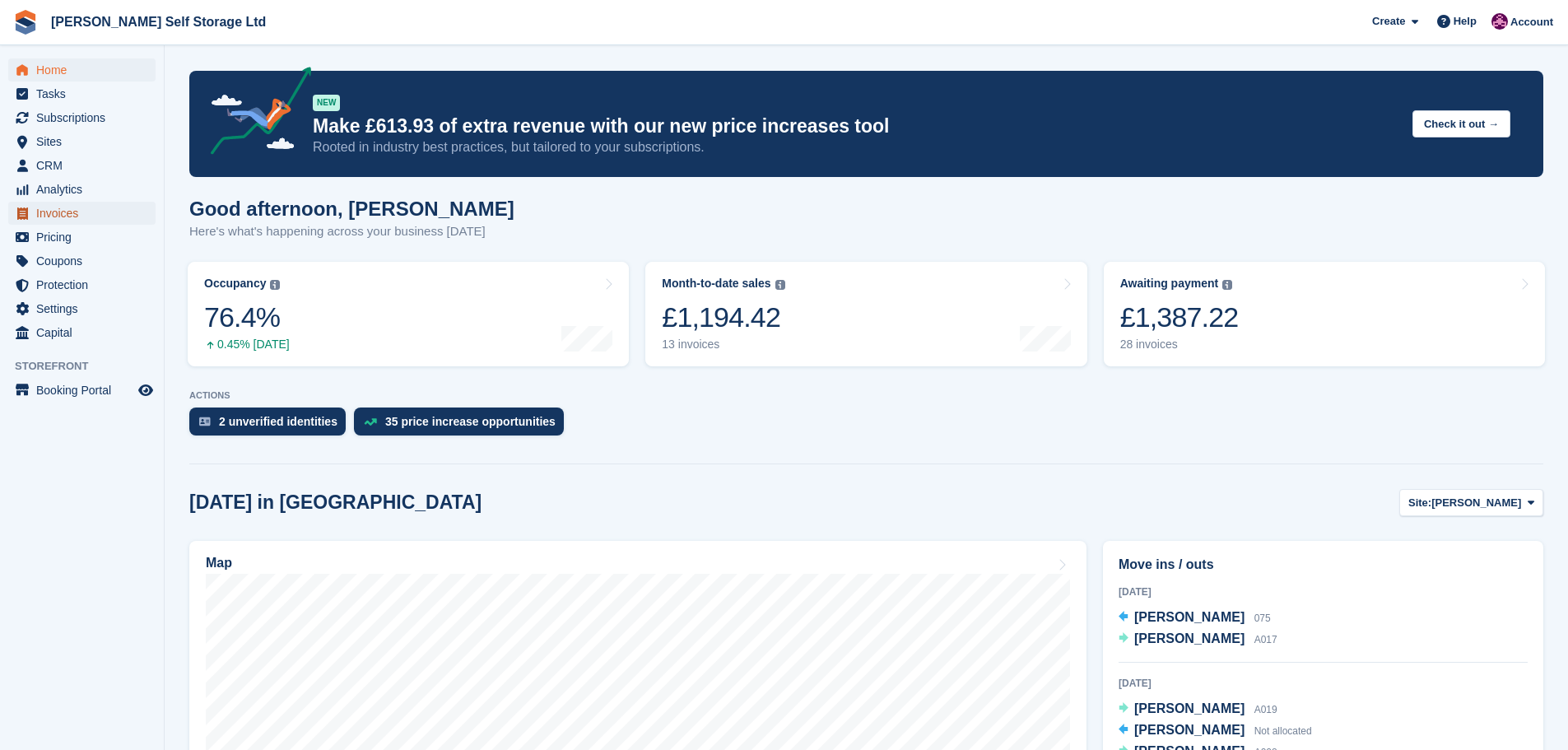
click at [70, 211] on span "Invoices" at bounding box center [85, 213] width 99 height 23
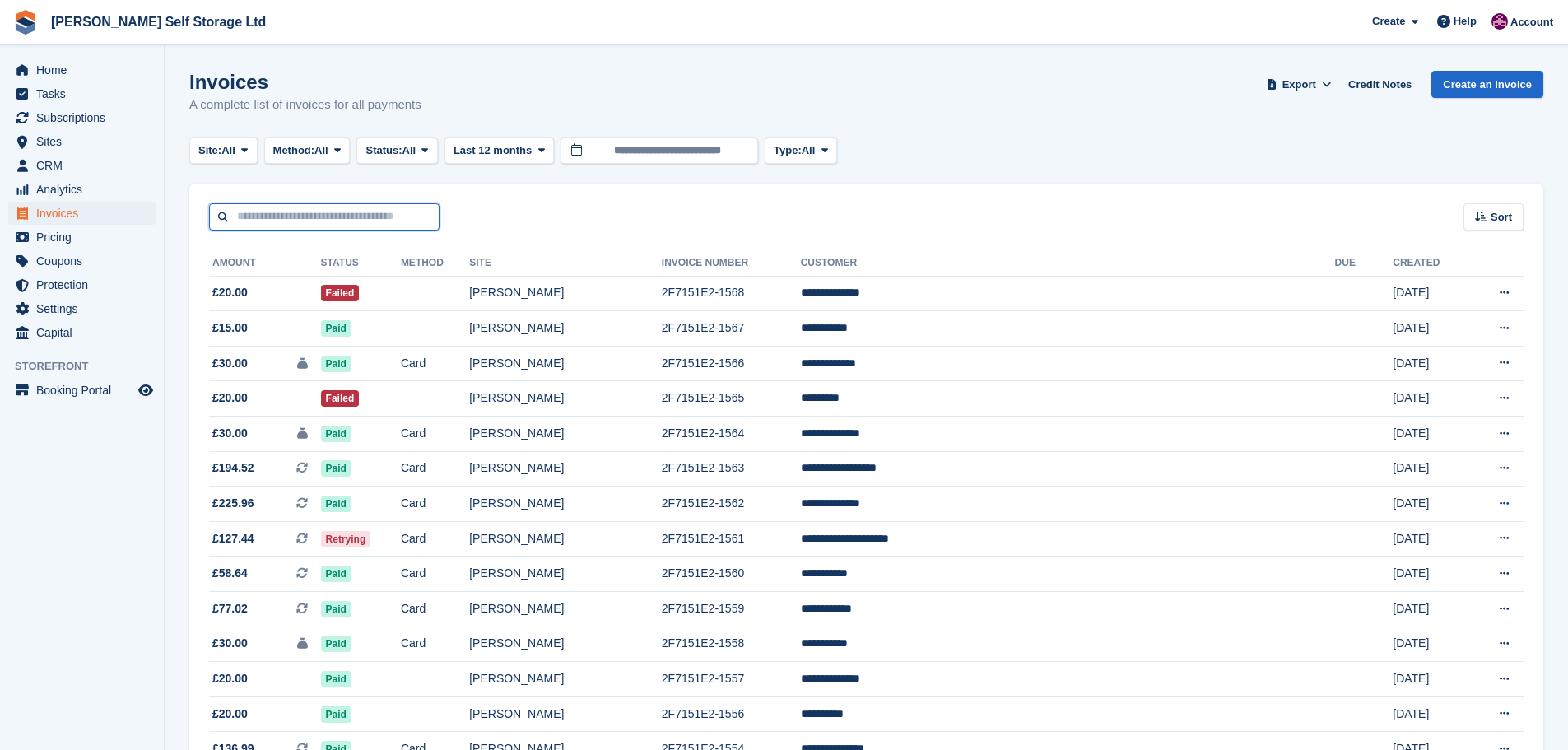
click at [290, 224] on input "text" at bounding box center [324, 217] width 230 height 27
type input "****"
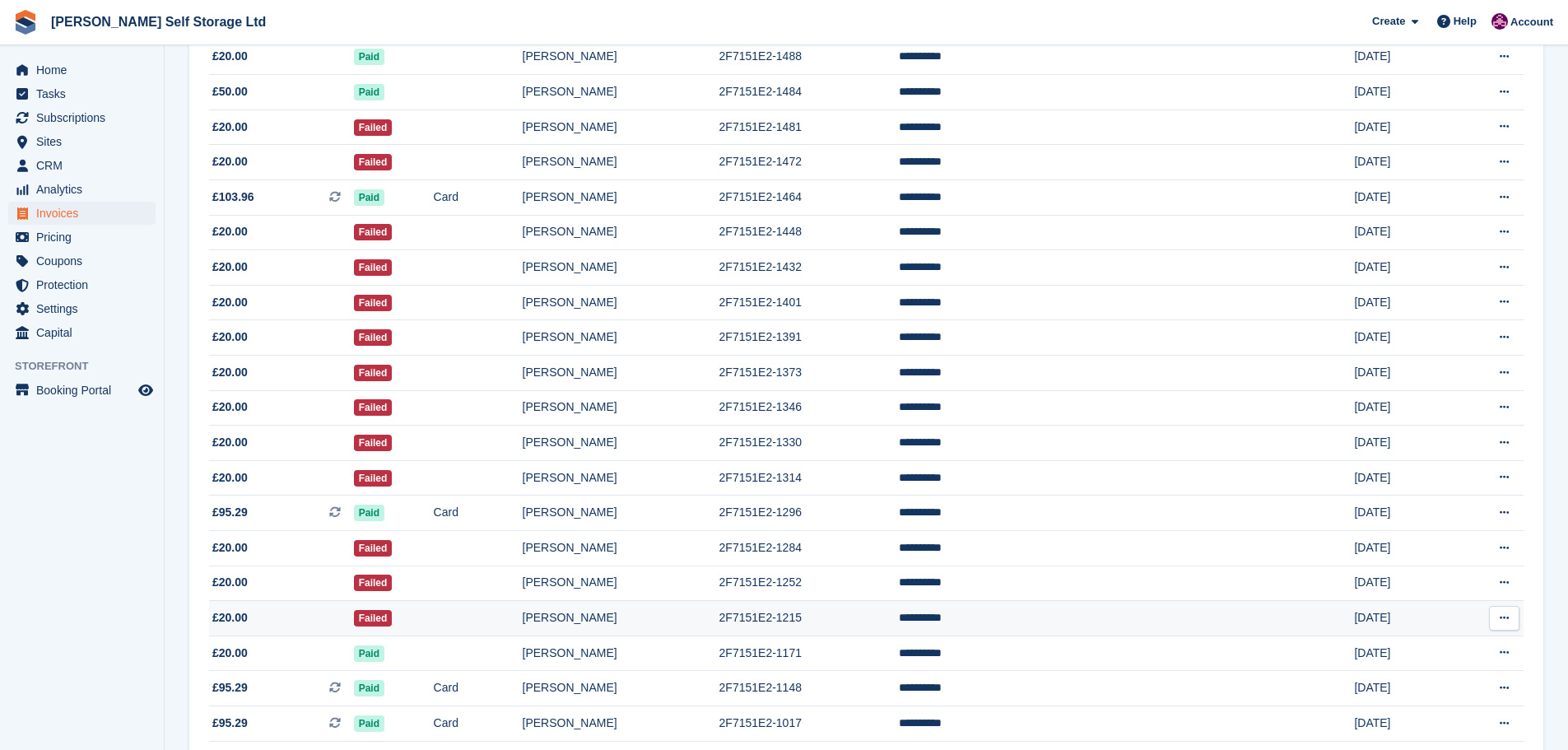
scroll to position [494, 0]
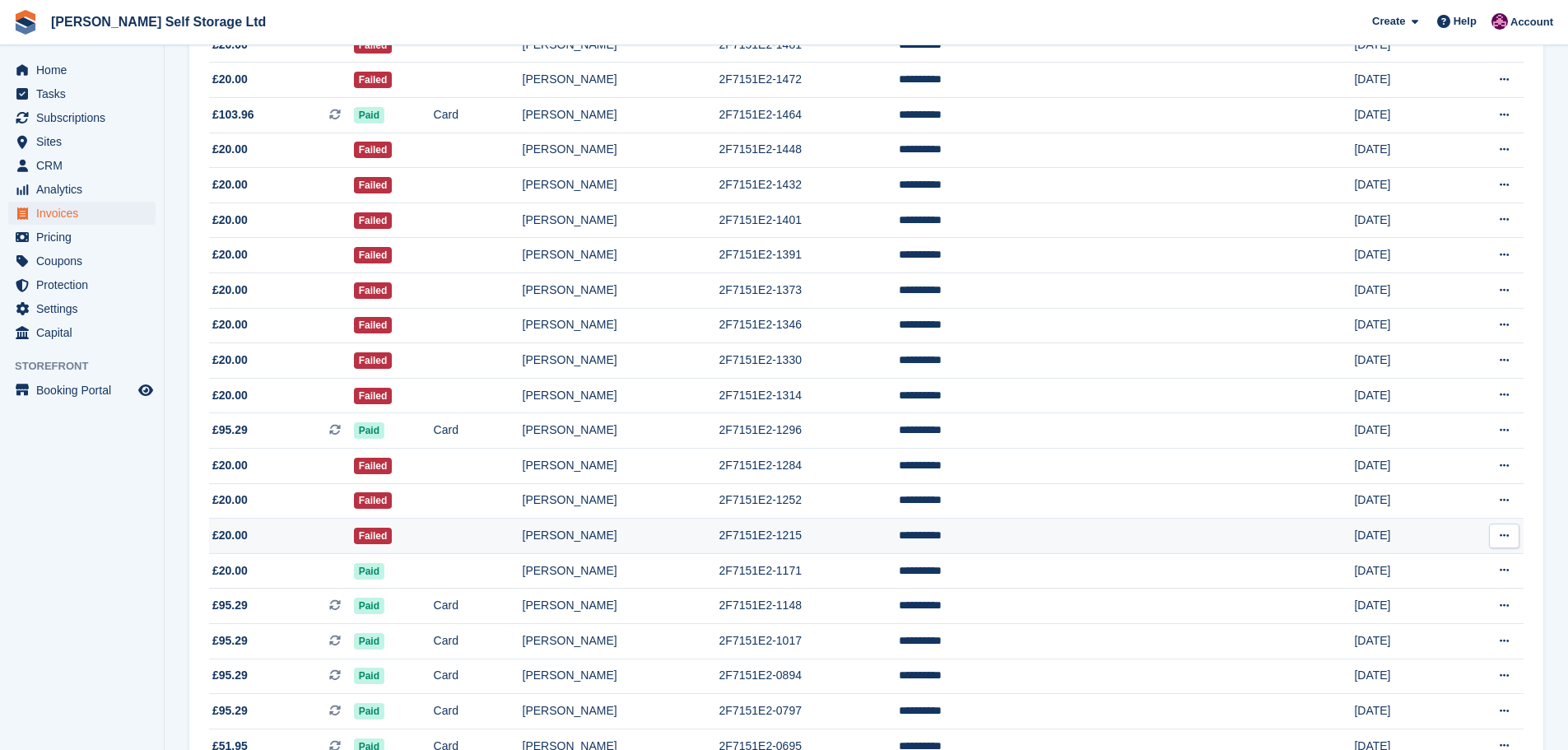
click at [434, 540] on td "Failed" at bounding box center [393, 536] width 80 height 35
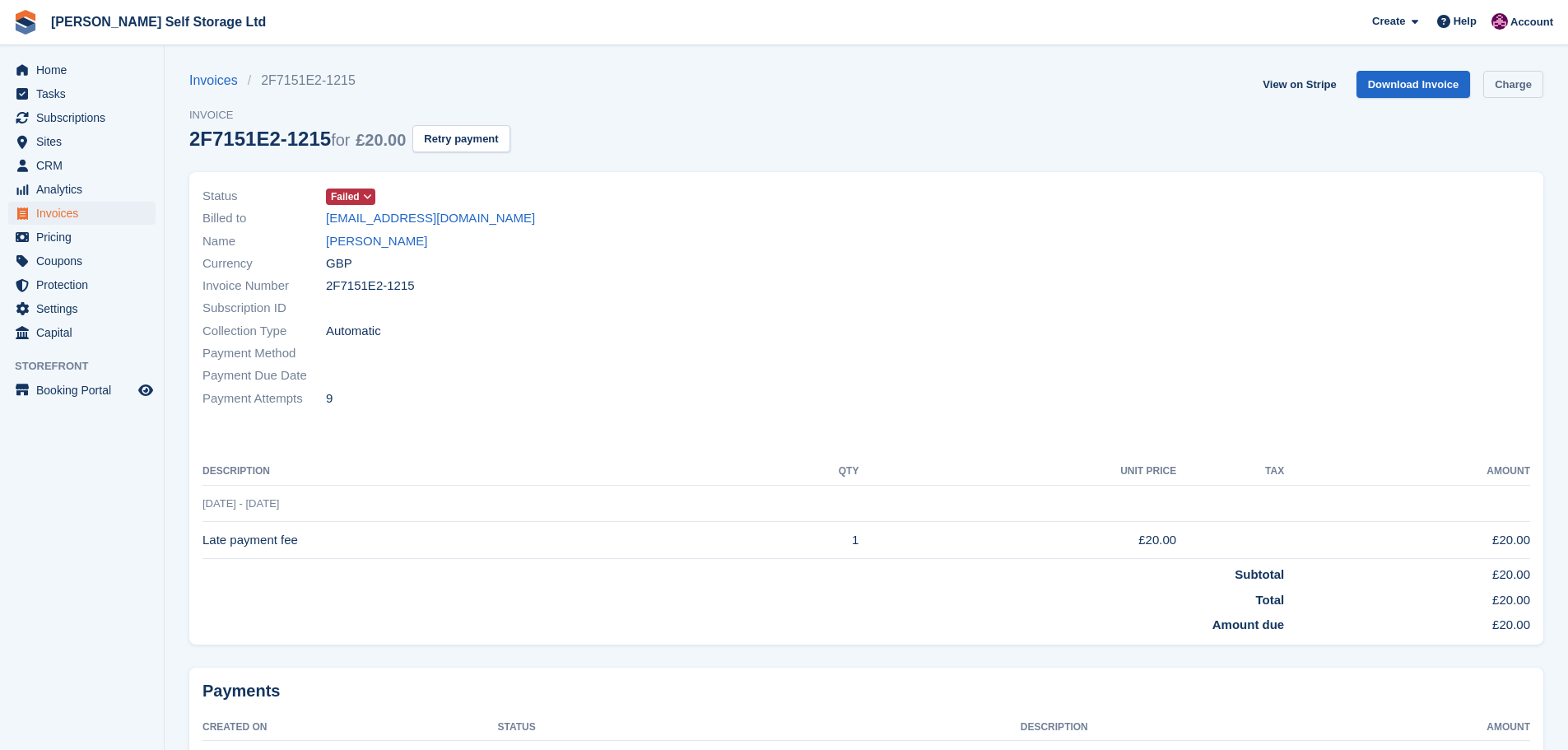
click at [1521, 77] on link "Charge" at bounding box center [1513, 85] width 60 height 27
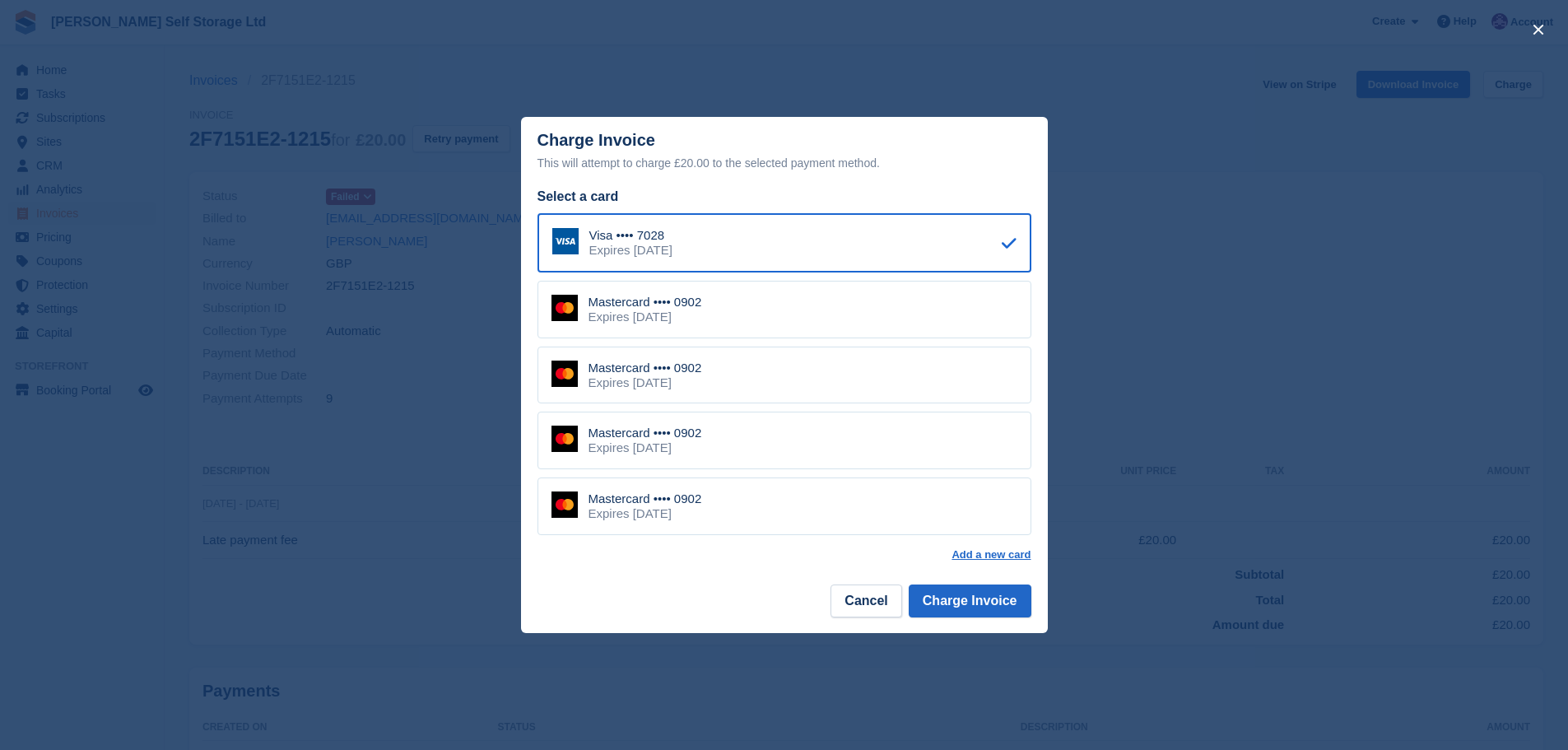
click at [757, 325] on div "Mastercard •••• 0902 Expires [DATE]" at bounding box center [784, 309] width 494 height 57
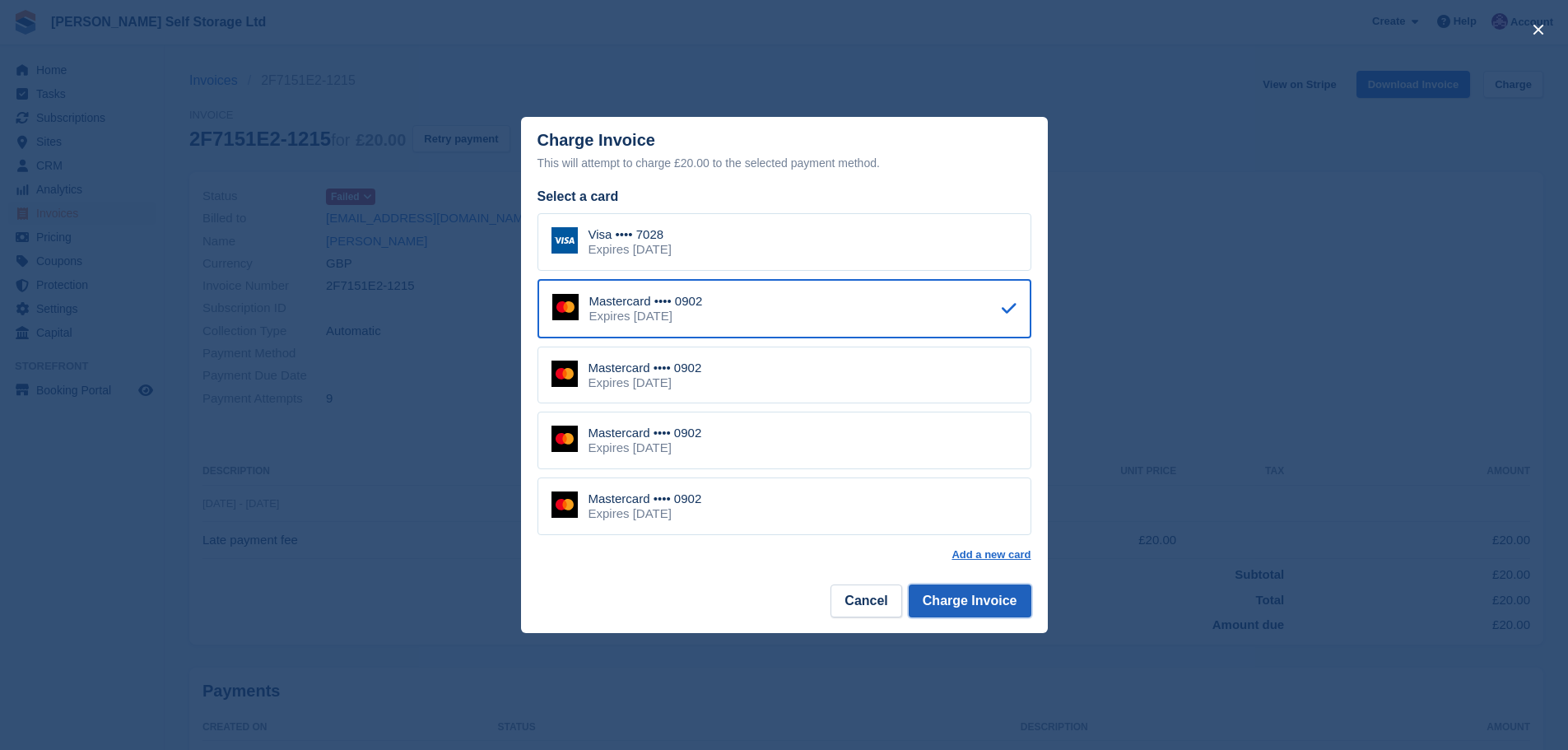
click at [971, 605] on button "Charge Invoice" at bounding box center [969, 601] width 123 height 33
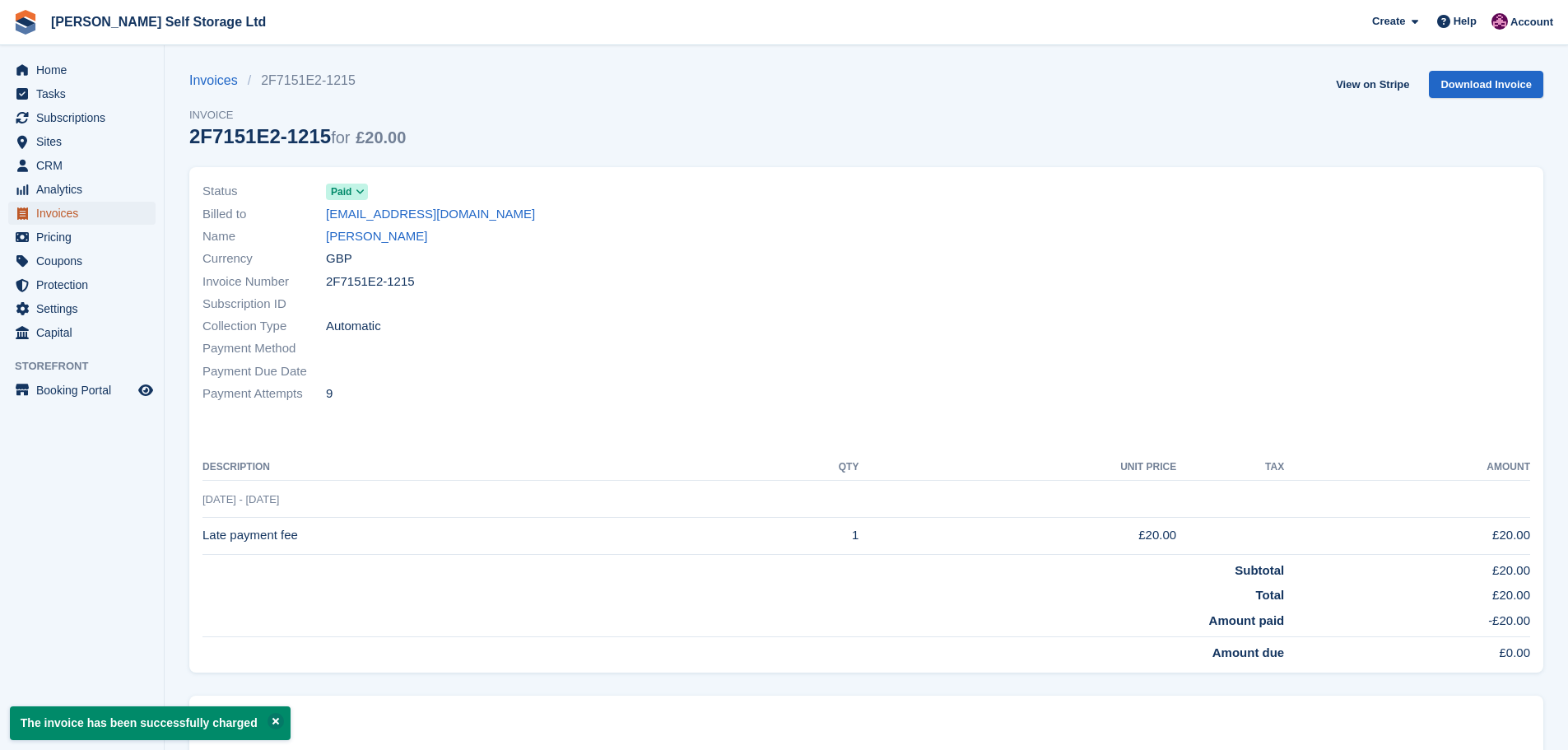
click at [69, 213] on span "Invoices" at bounding box center [85, 213] width 99 height 23
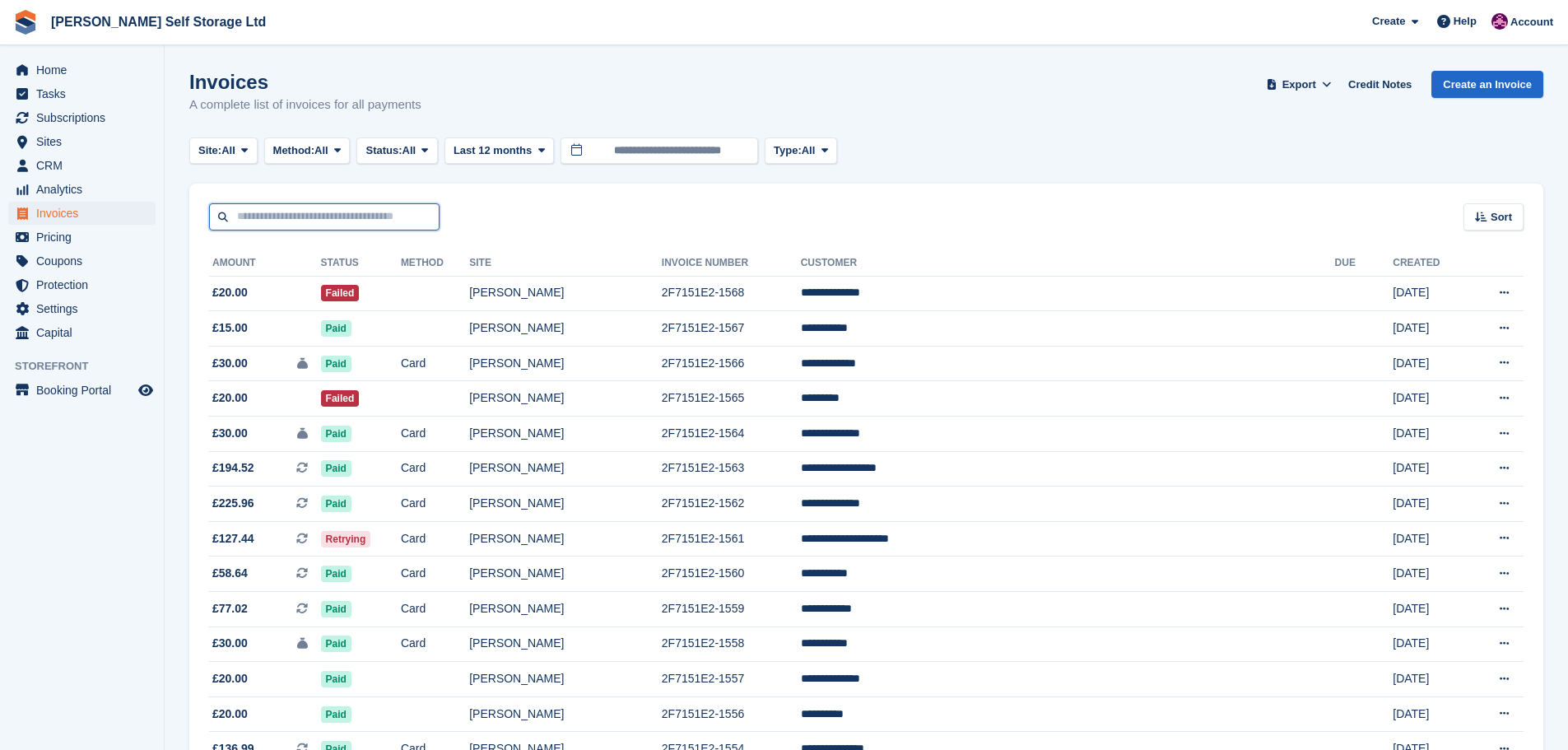
click at [292, 221] on input "text" at bounding box center [324, 217] width 230 height 27
type input "****"
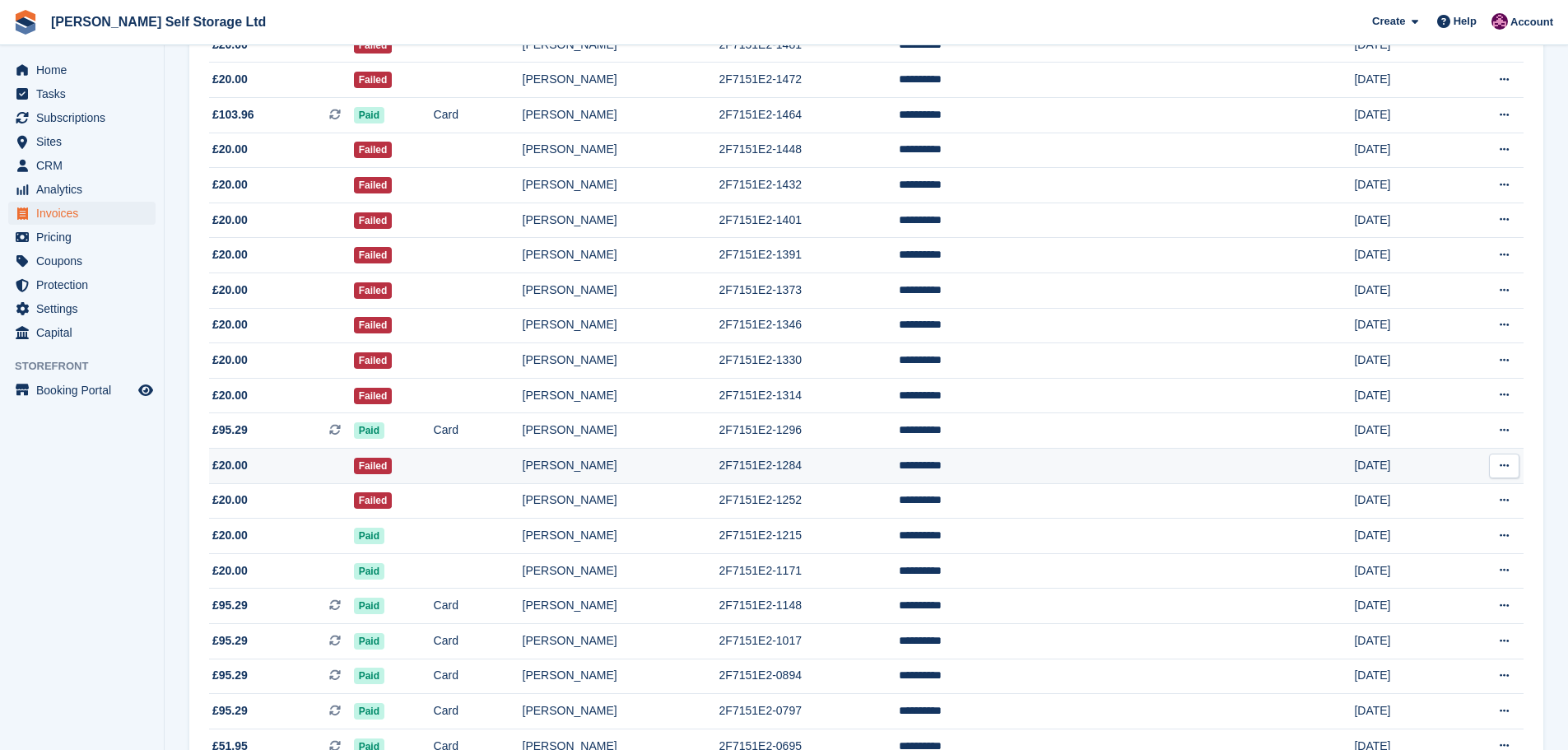
scroll to position [82, 0]
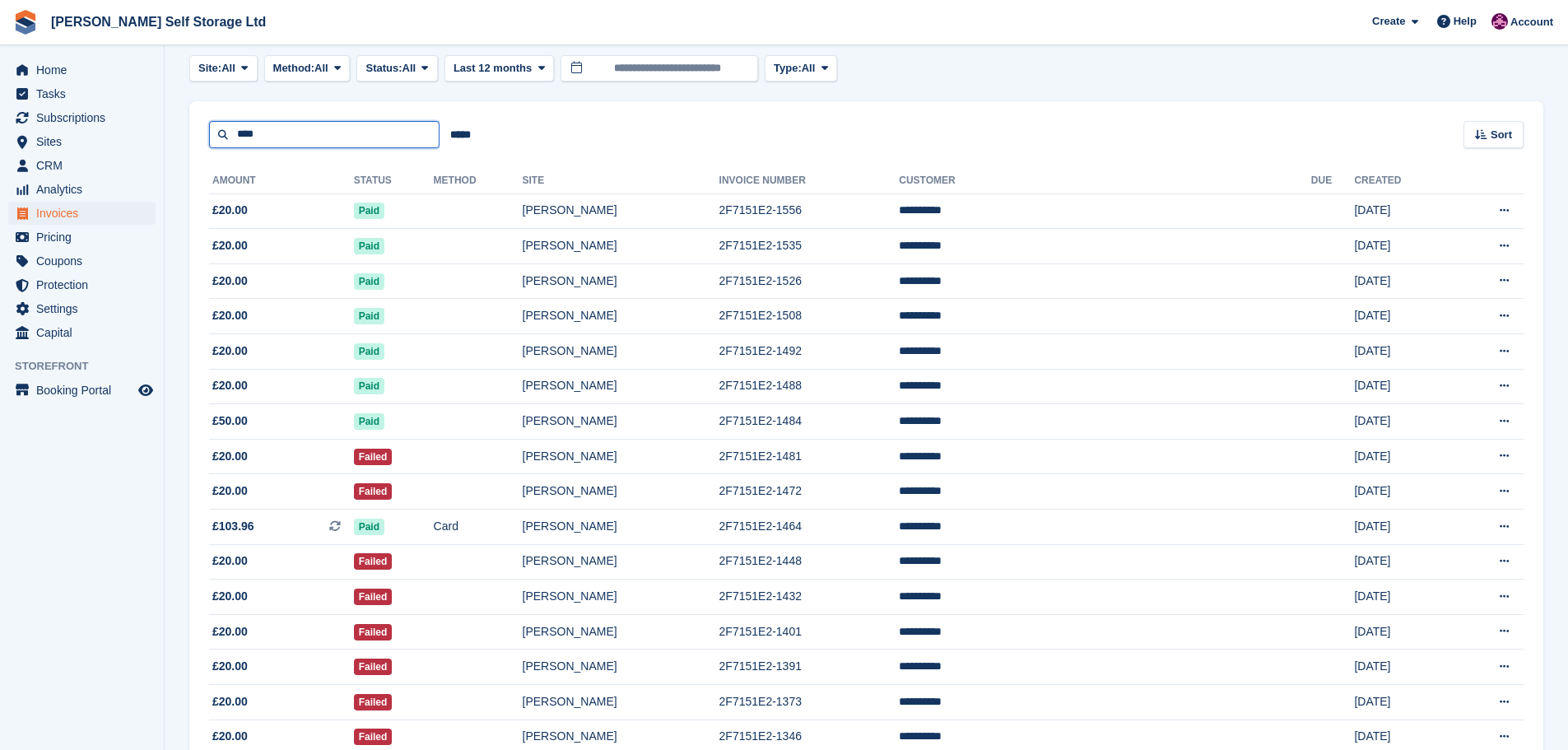
click at [312, 146] on input "****" at bounding box center [324, 135] width 230 height 27
type input "**********"
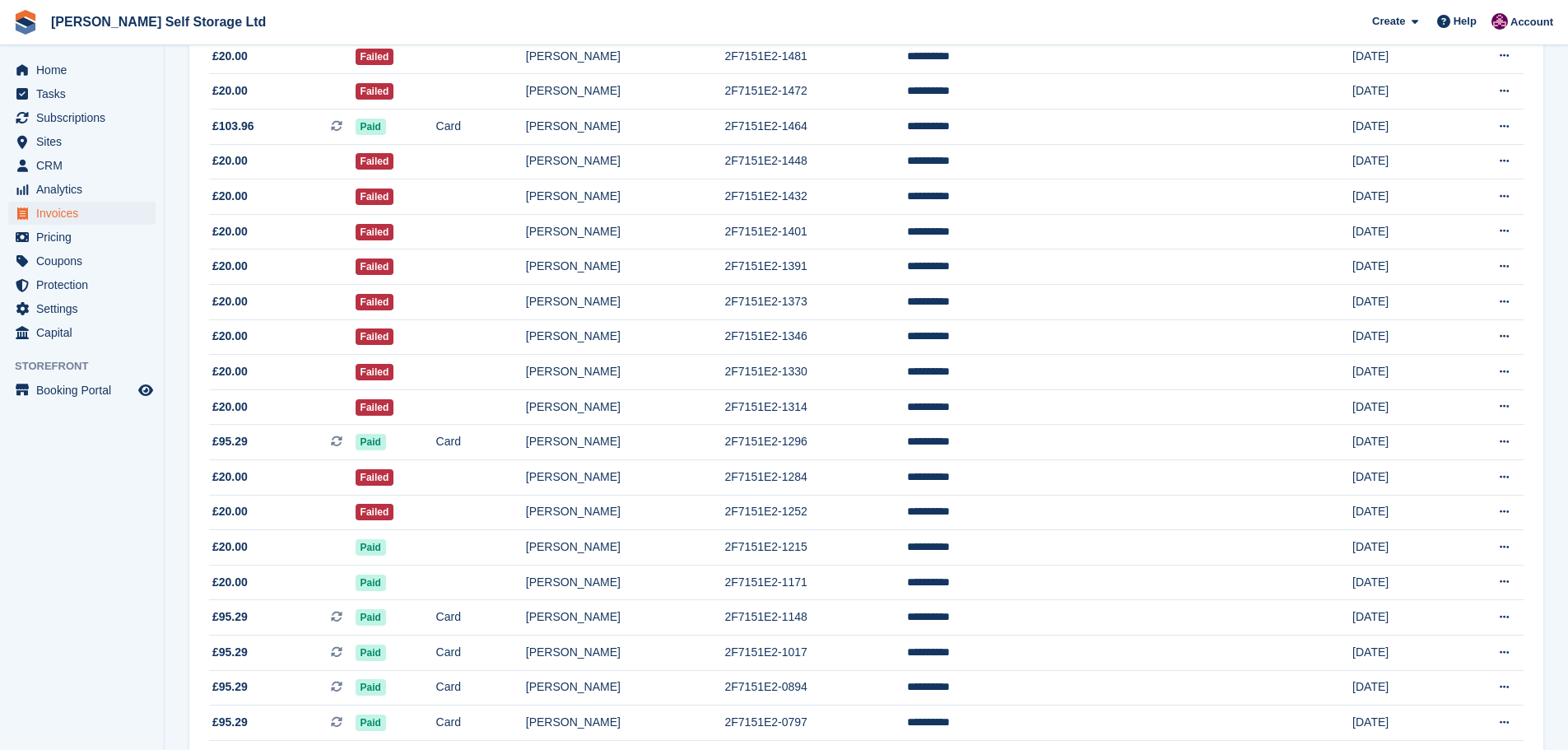
scroll to position [660, 0]
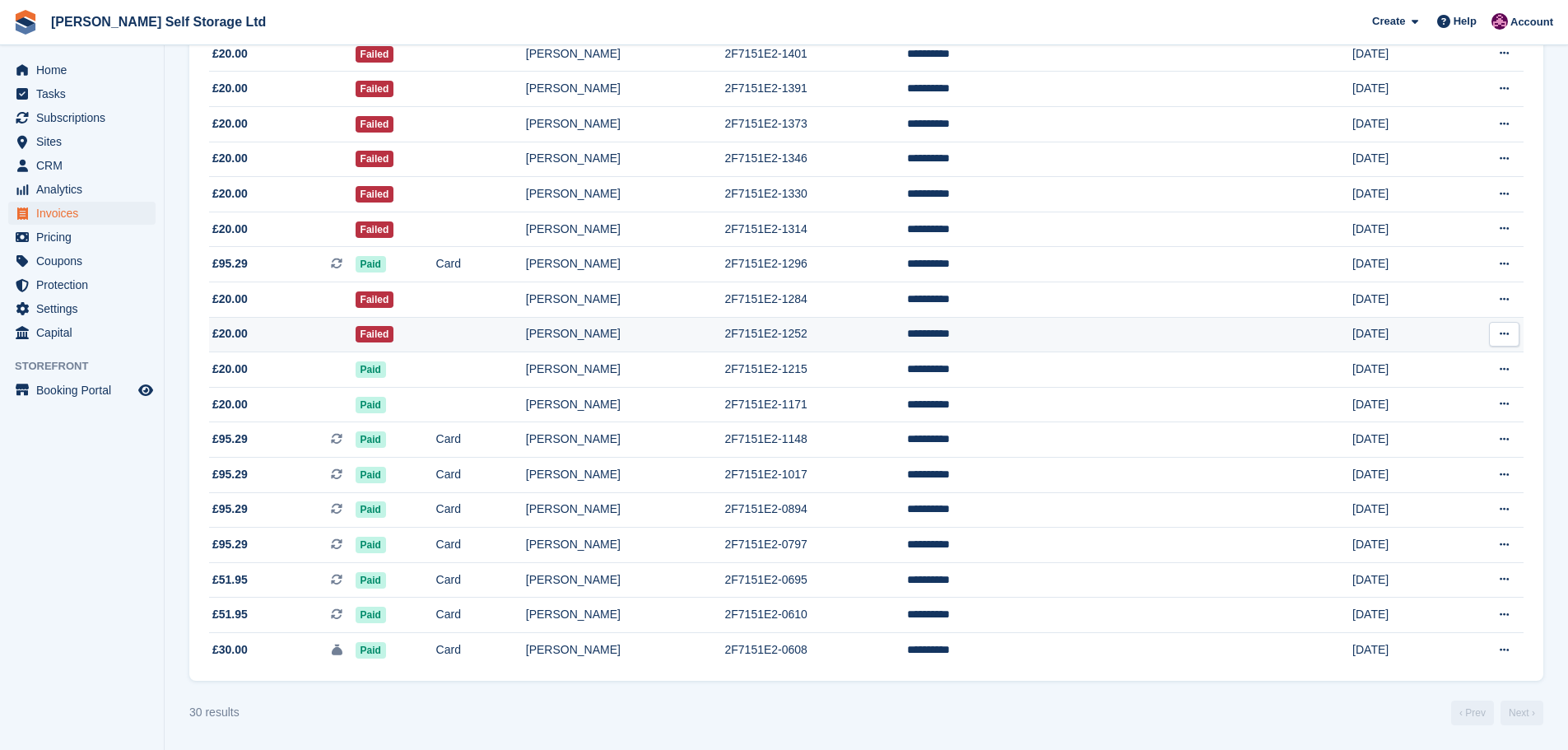
click at [436, 327] on td "Failed" at bounding box center [396, 334] width 81 height 35
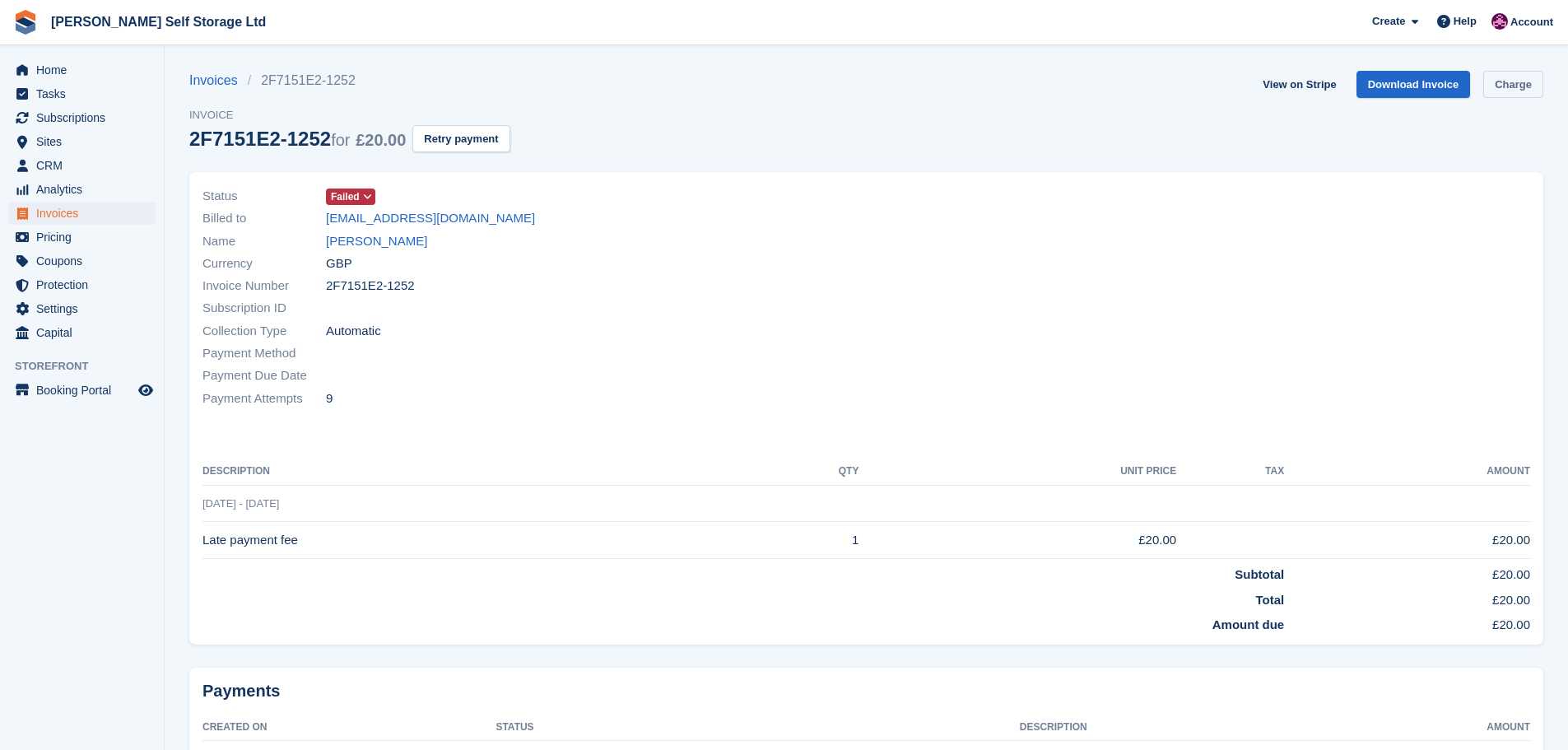
click at [1518, 79] on link "Charge" at bounding box center [1513, 85] width 60 height 27
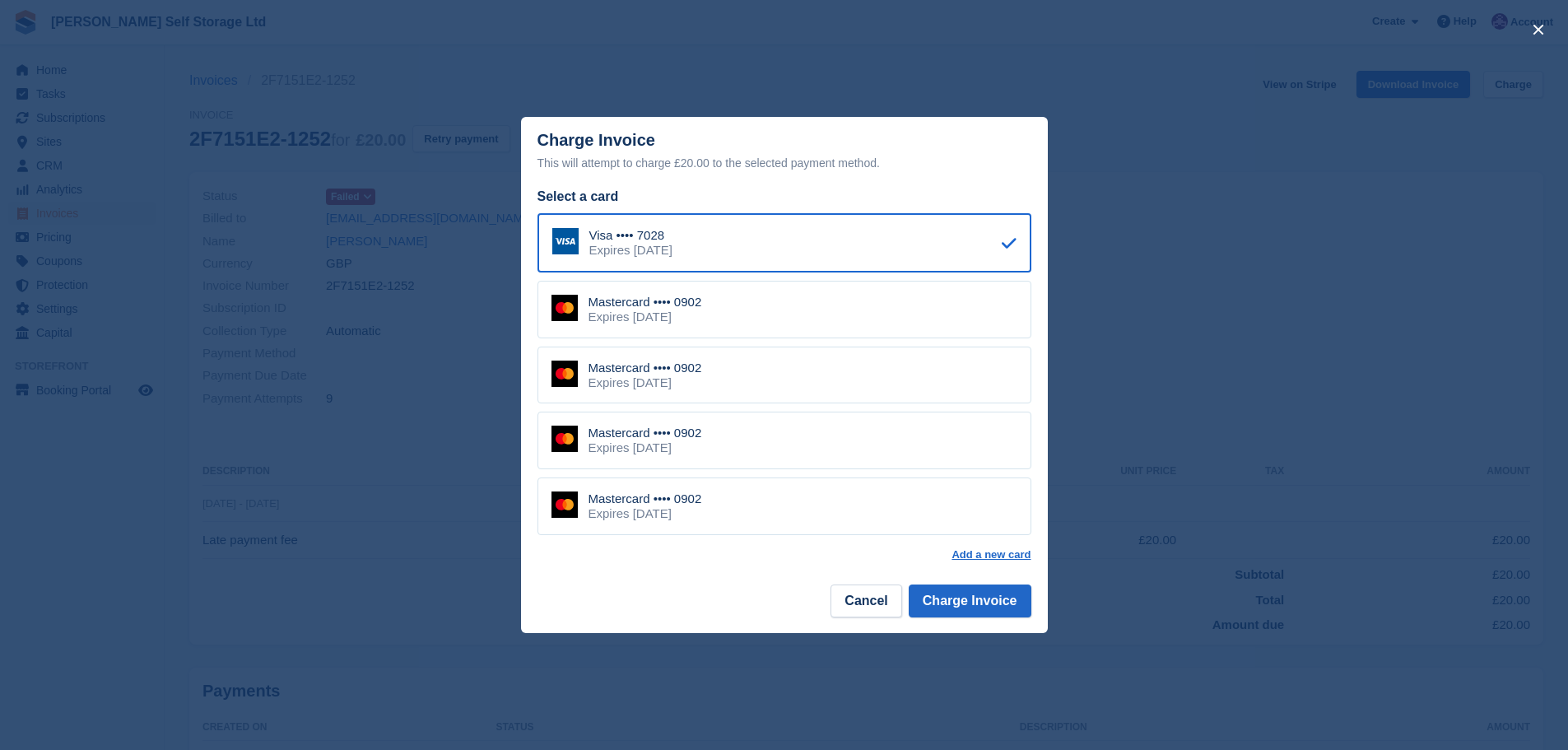
click at [674, 332] on div "Mastercard •••• 0902 Expires [DATE]" at bounding box center [784, 309] width 494 height 57
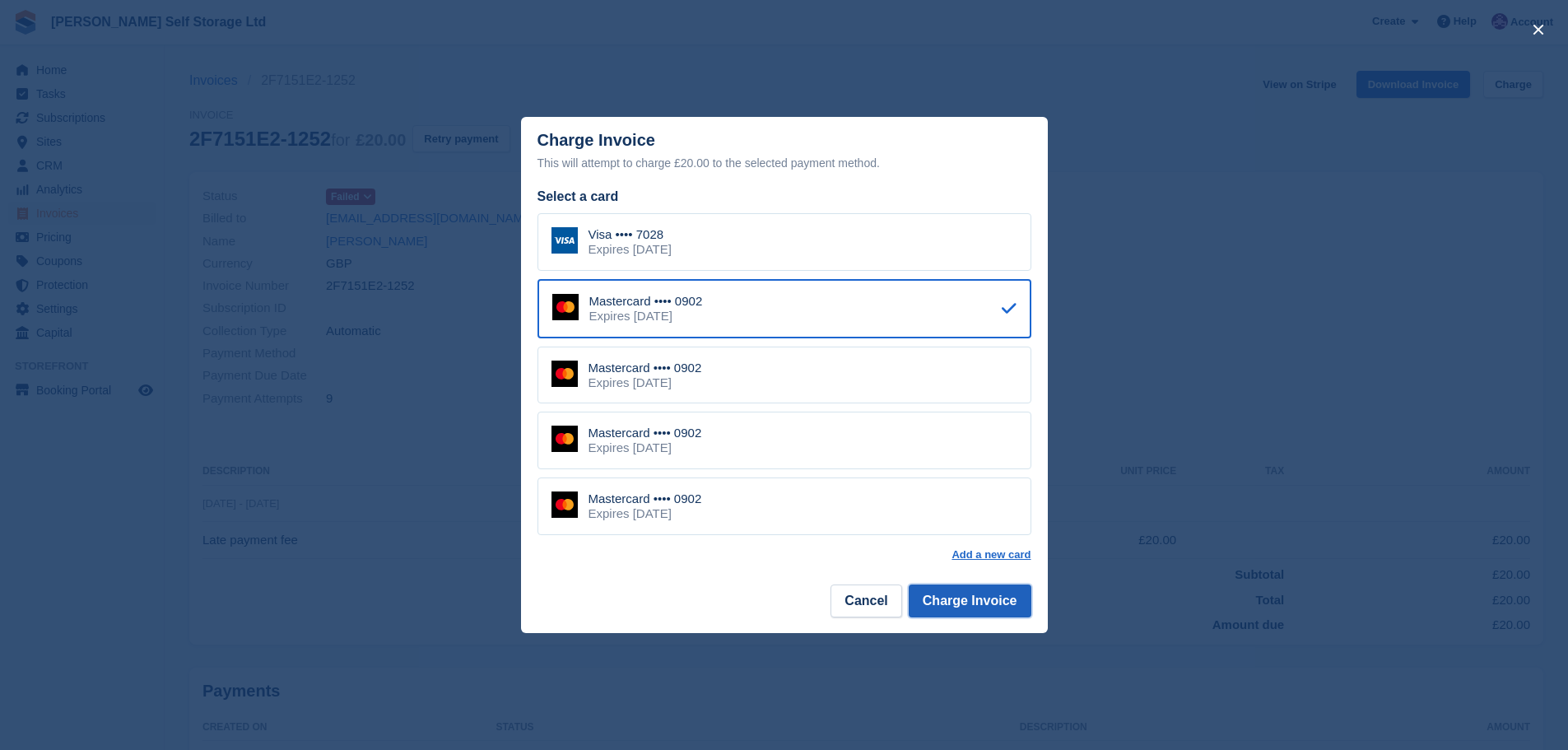
click at [959, 610] on button "Charge Invoice" at bounding box center [969, 601] width 123 height 33
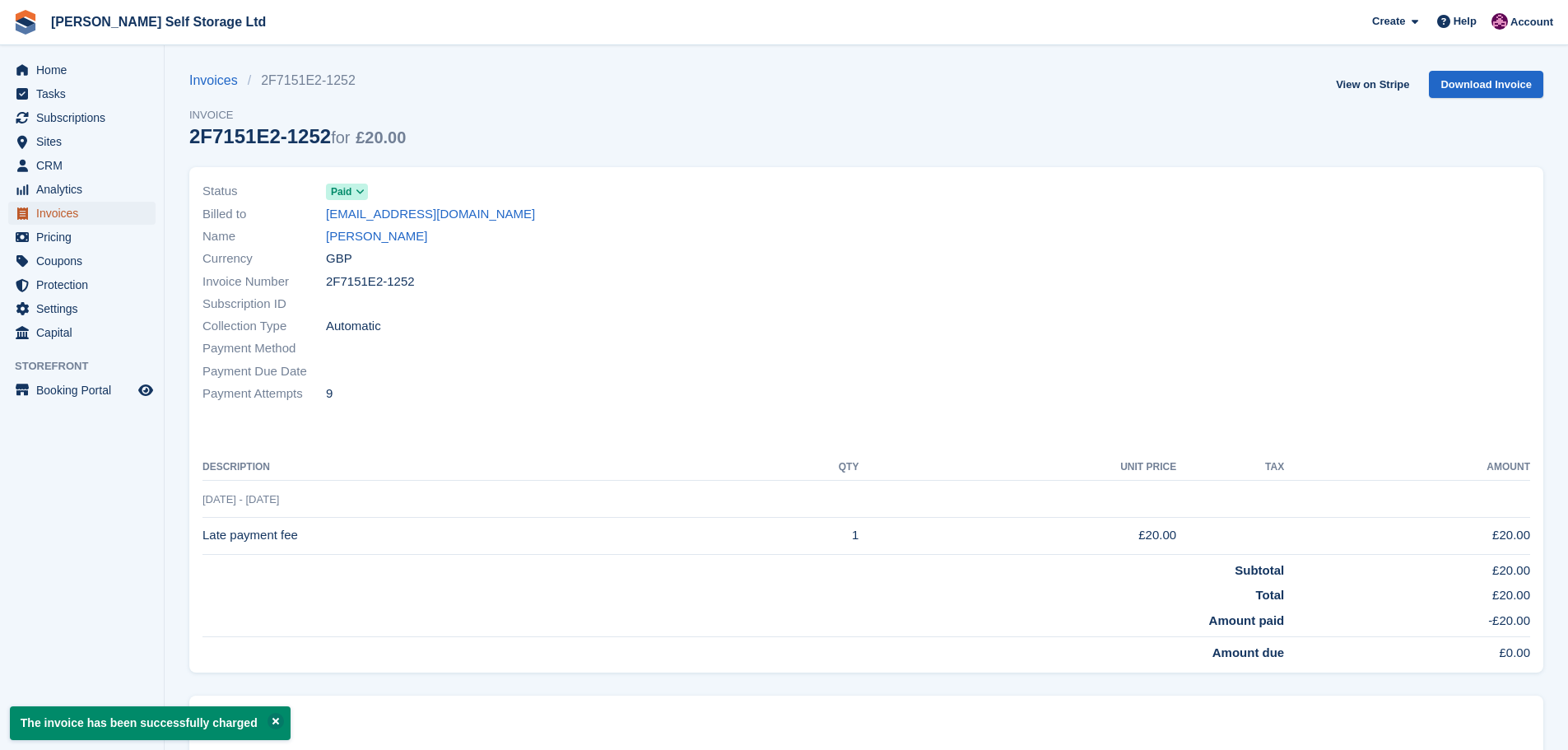
click at [64, 210] on span "Invoices" at bounding box center [85, 213] width 99 height 23
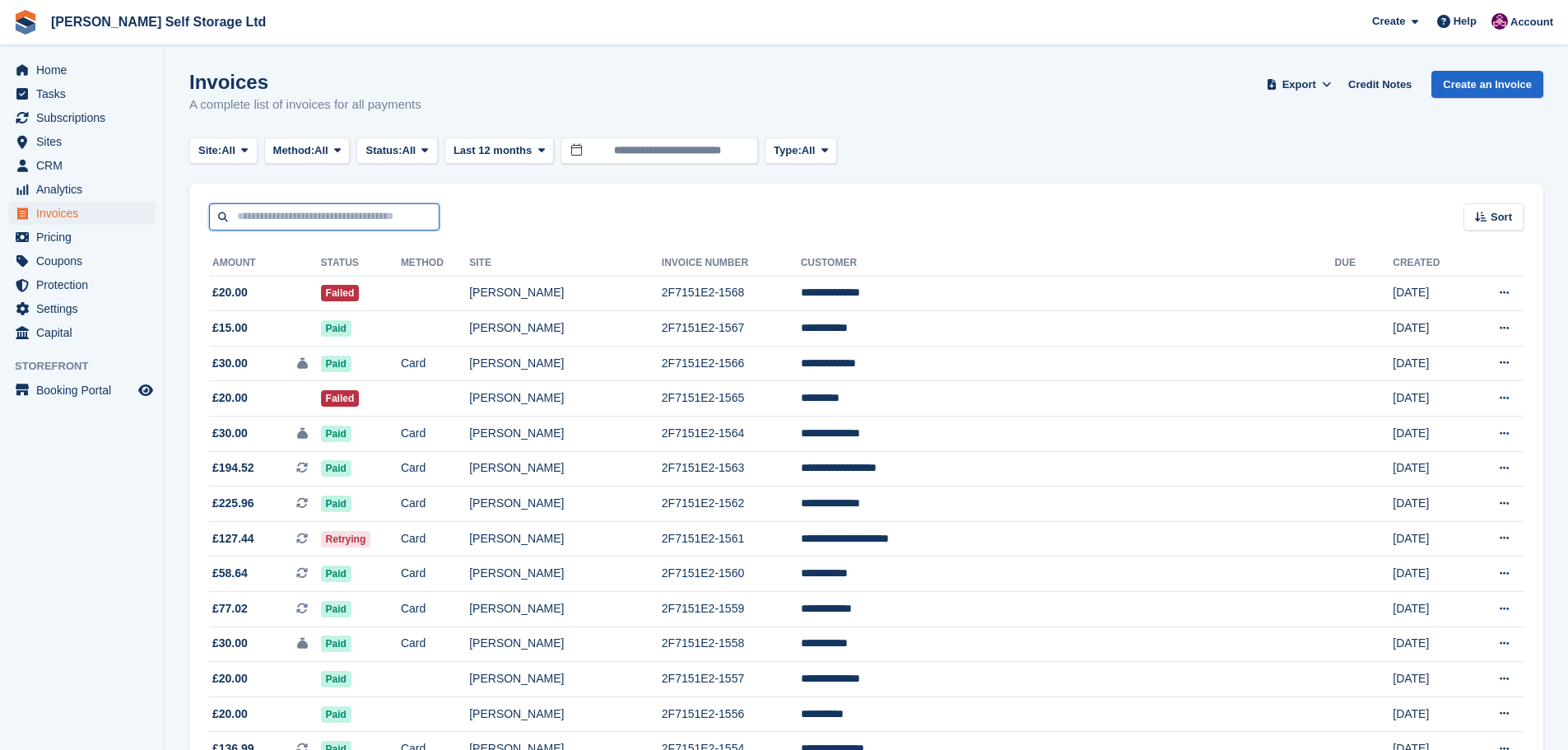
click at [314, 219] on input "text" at bounding box center [324, 217] width 230 height 27
type input "**********"
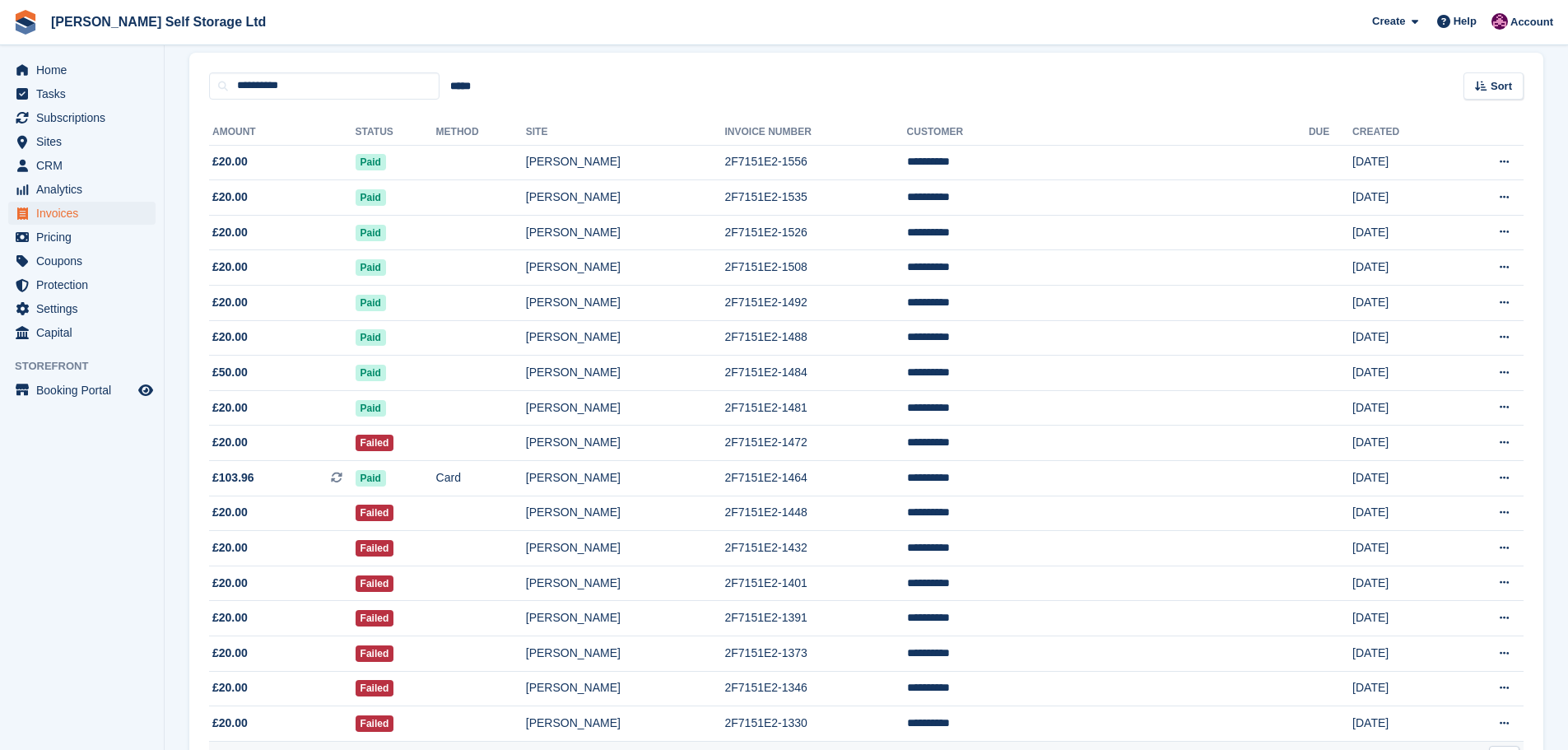
scroll to position [494, 0]
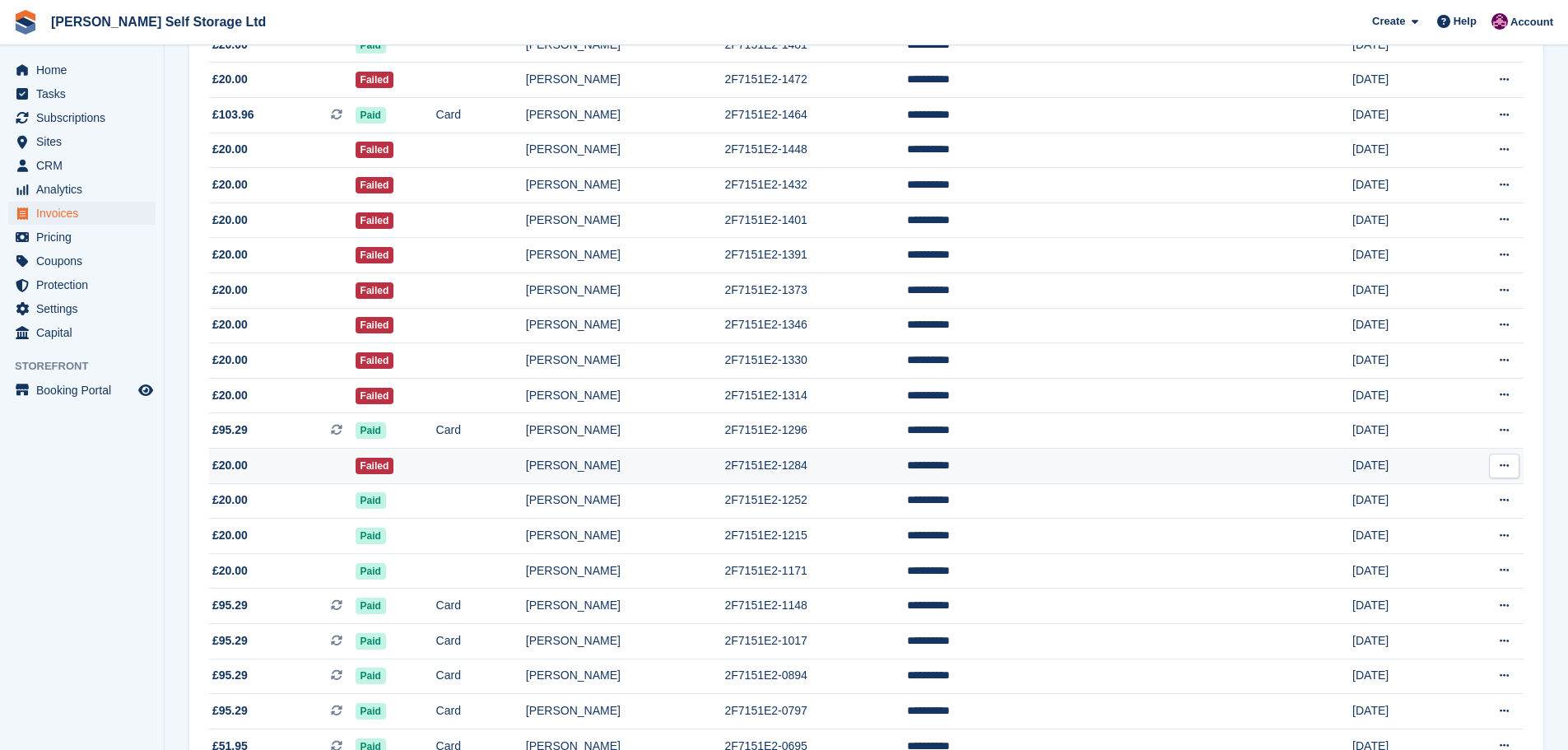
click at [356, 471] on span "£20.00" at bounding box center [282, 465] width 147 height 17
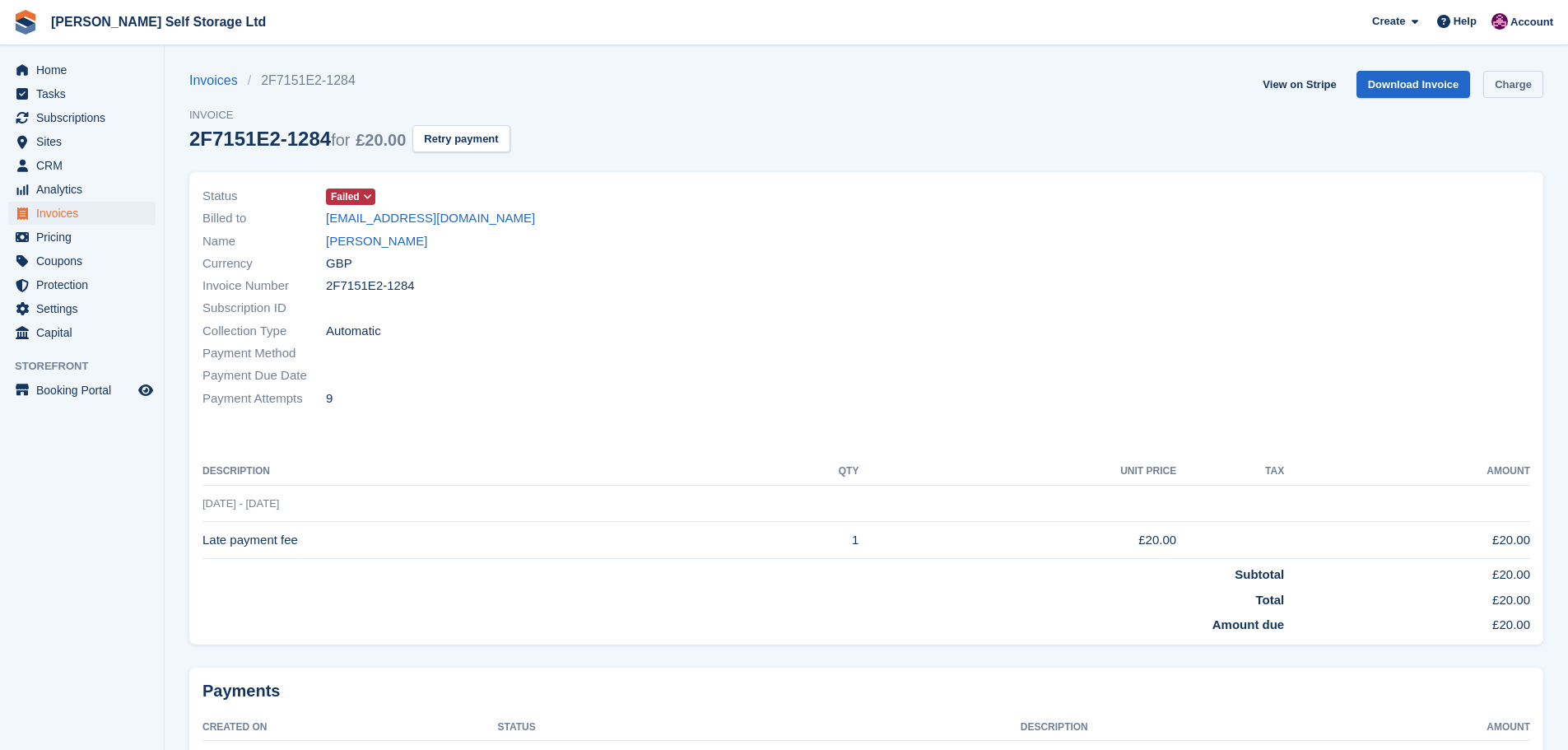
click at [1517, 80] on link "Charge" at bounding box center [1513, 85] width 60 height 27
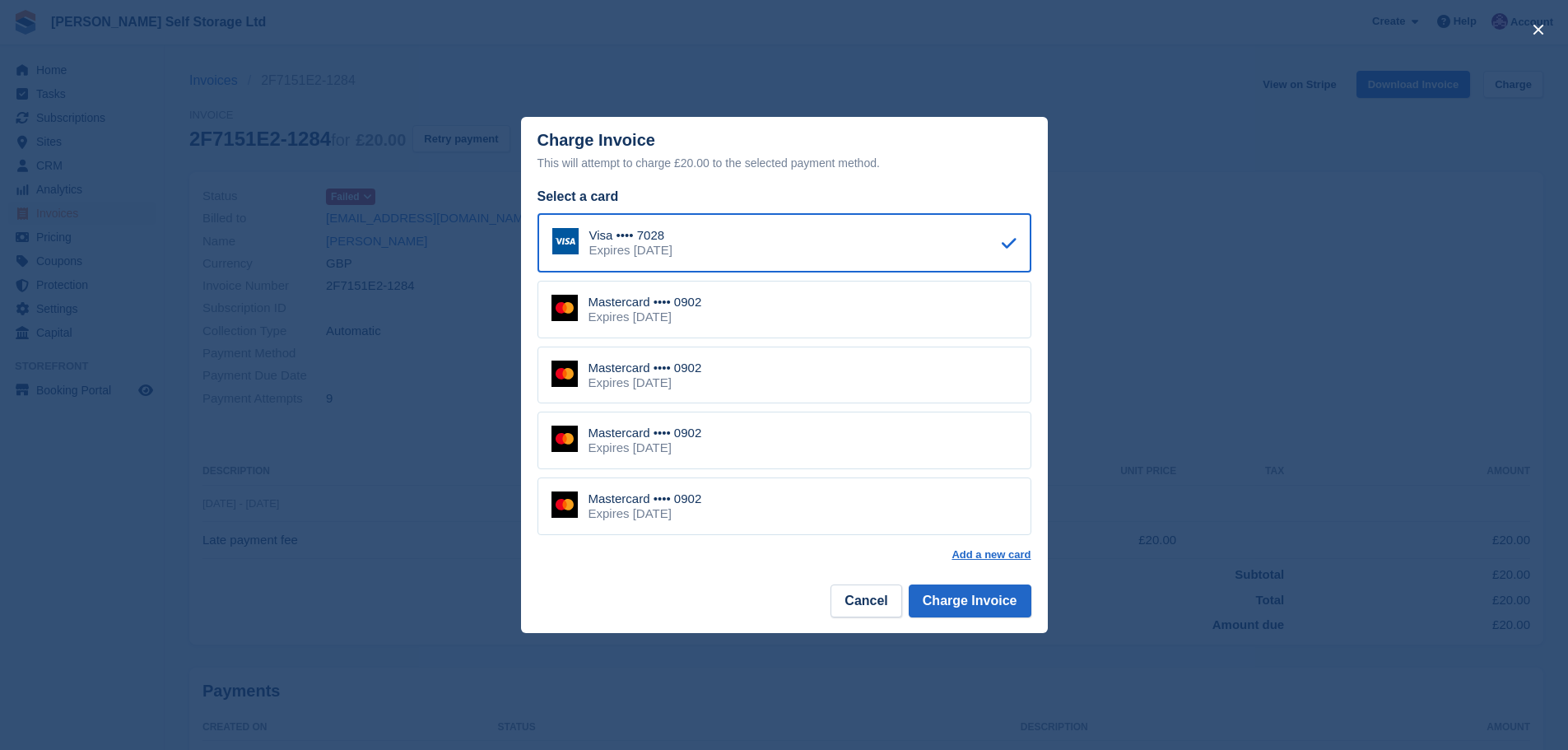
click at [776, 314] on div "Mastercard •••• 0902 Expires September 2028" at bounding box center [784, 309] width 494 height 57
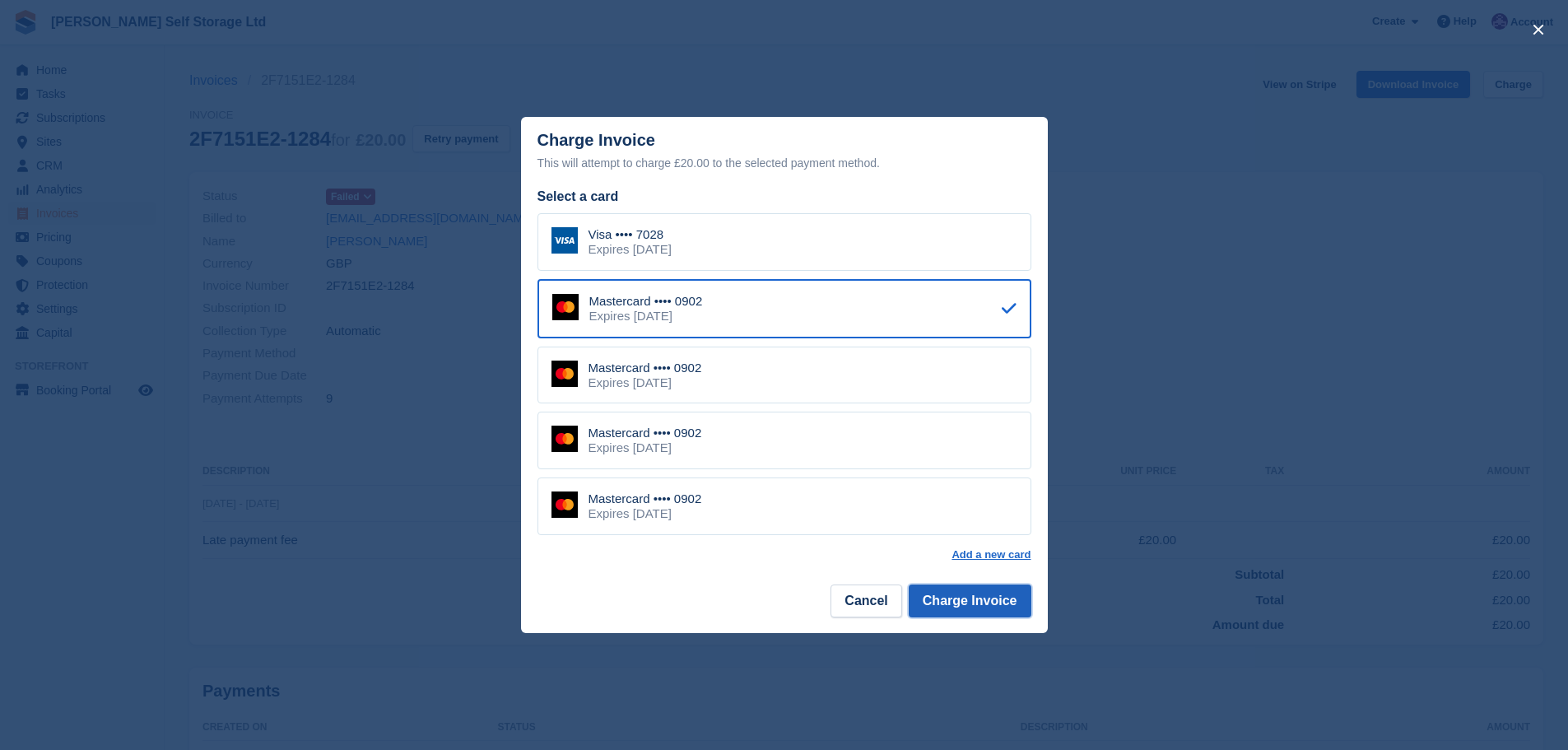
click at [946, 603] on button "Charge Invoice" at bounding box center [969, 601] width 123 height 33
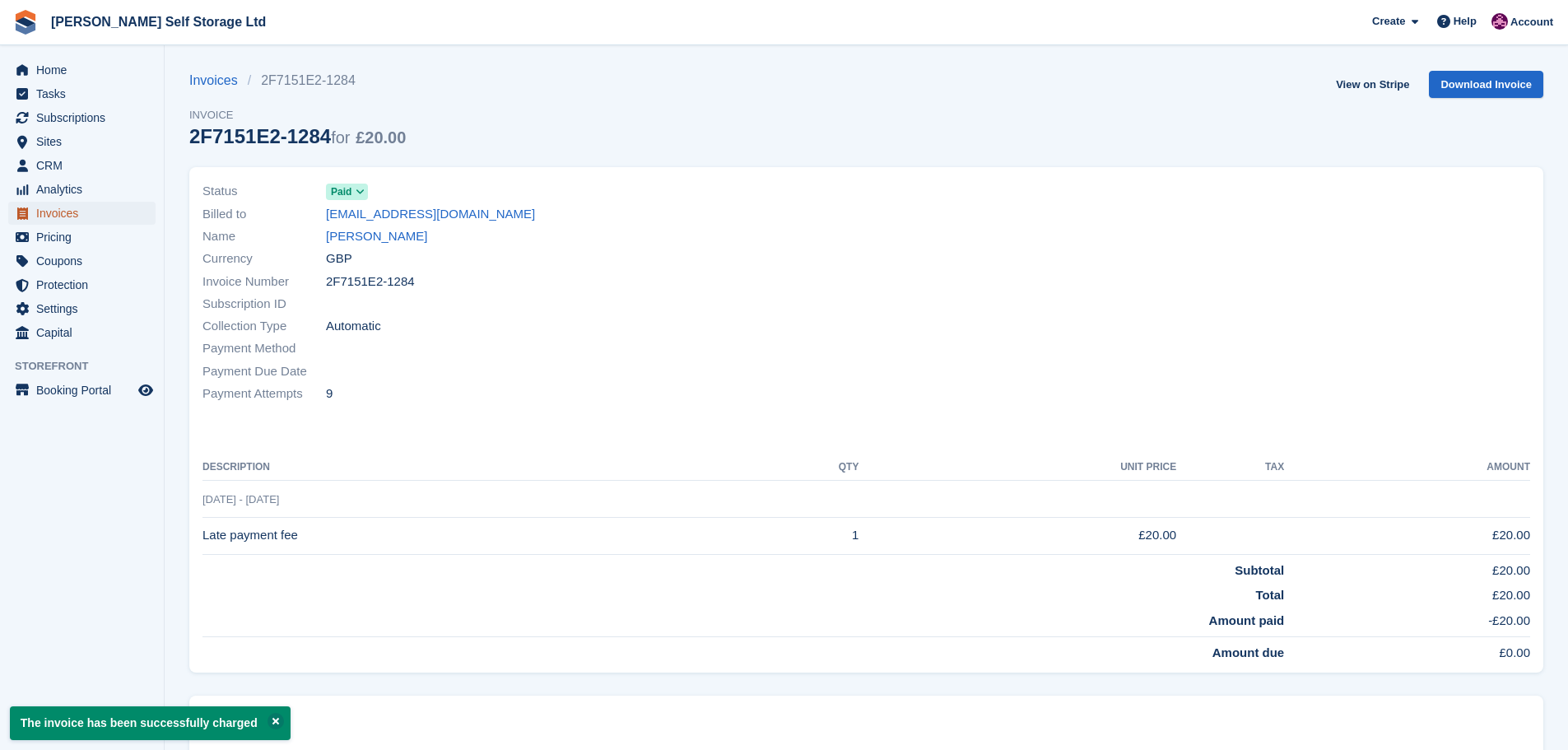
click at [50, 208] on span "Invoices" at bounding box center [85, 213] width 99 height 23
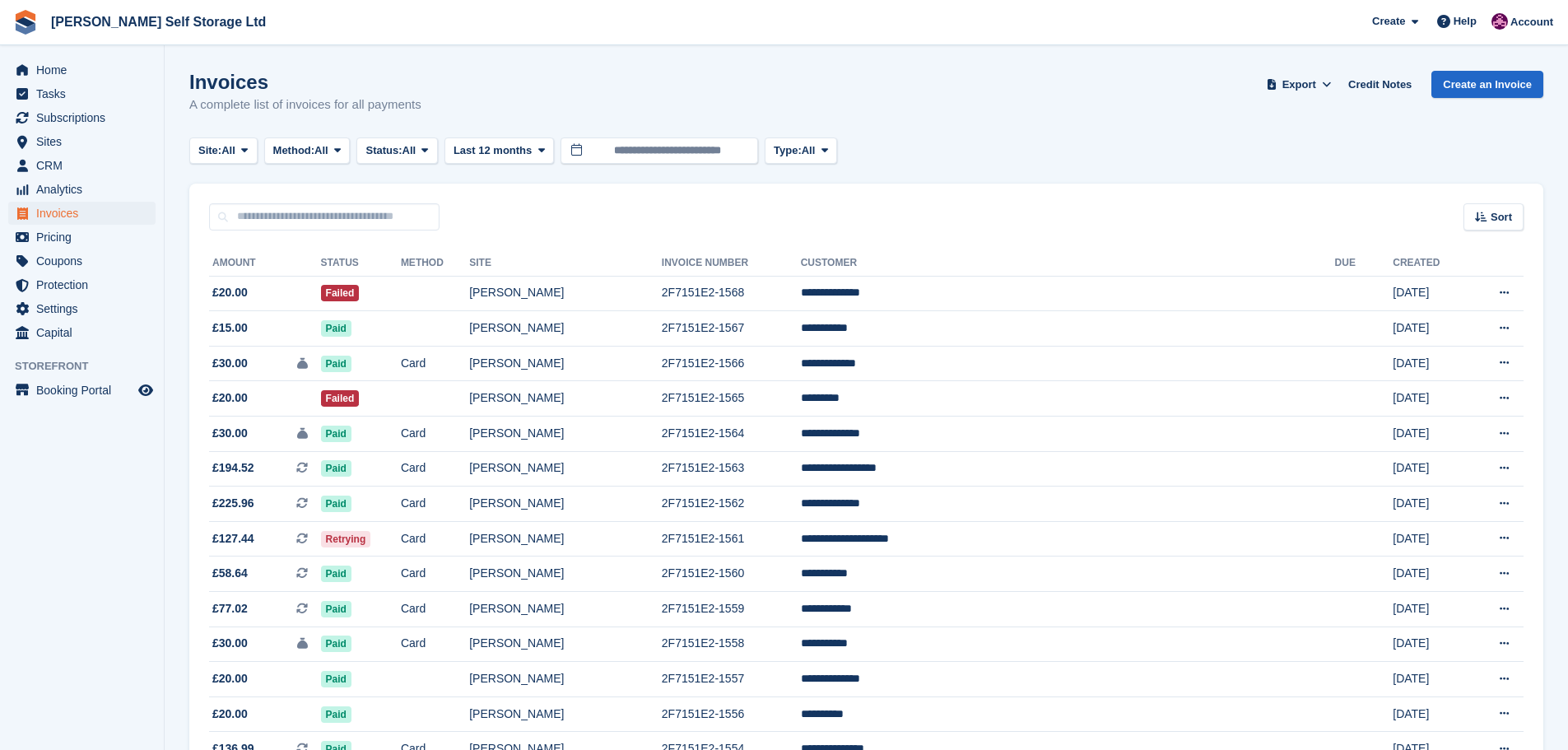
click at [285, 198] on div "Sort Sort by Date created Created (oldest first) Created (newest first)" at bounding box center [866, 207] width 1354 height 47
click at [280, 213] on input "text" at bounding box center [324, 217] width 230 height 27
type input "**********"
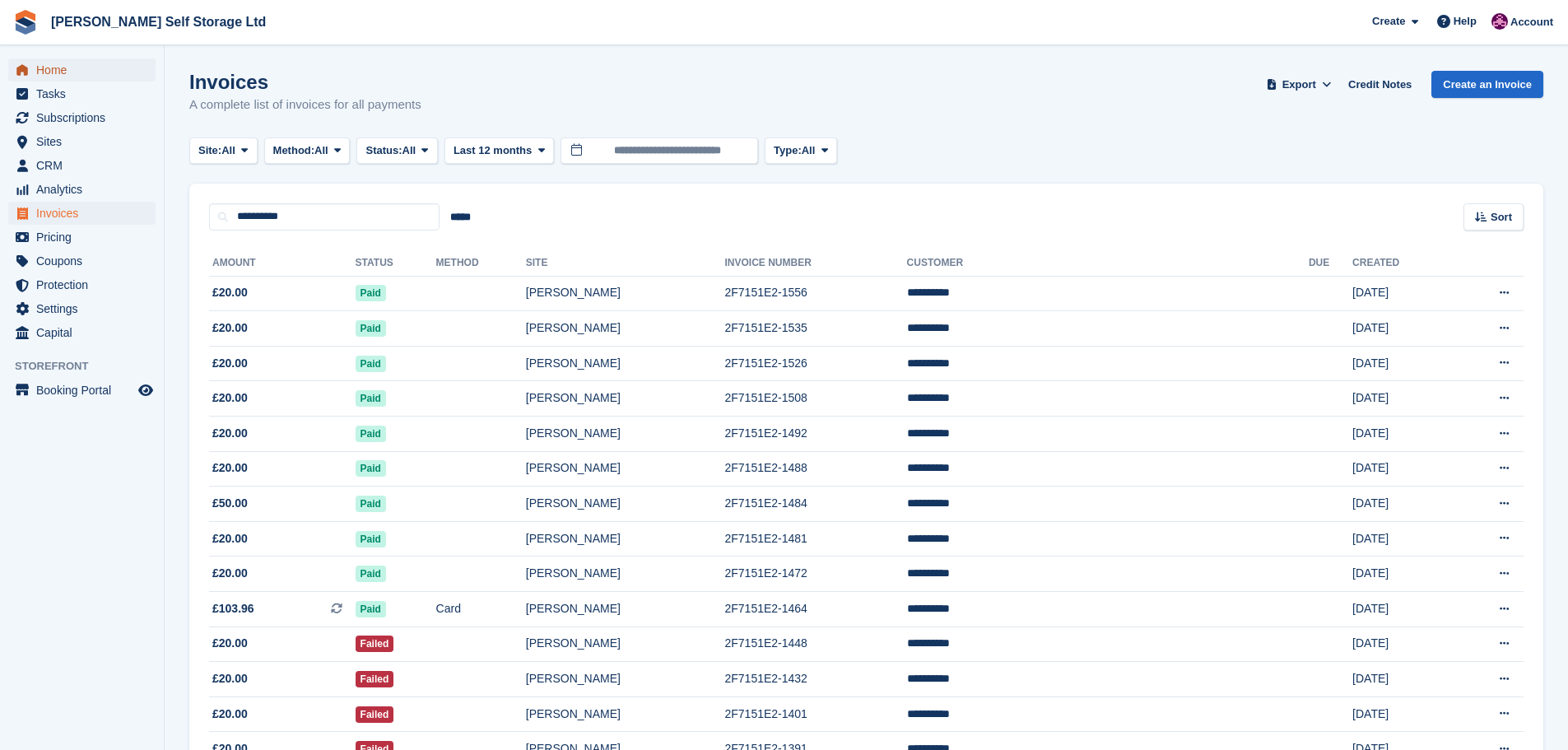
click at [15, 60] on span "menu" at bounding box center [21, 69] width 20 height 20
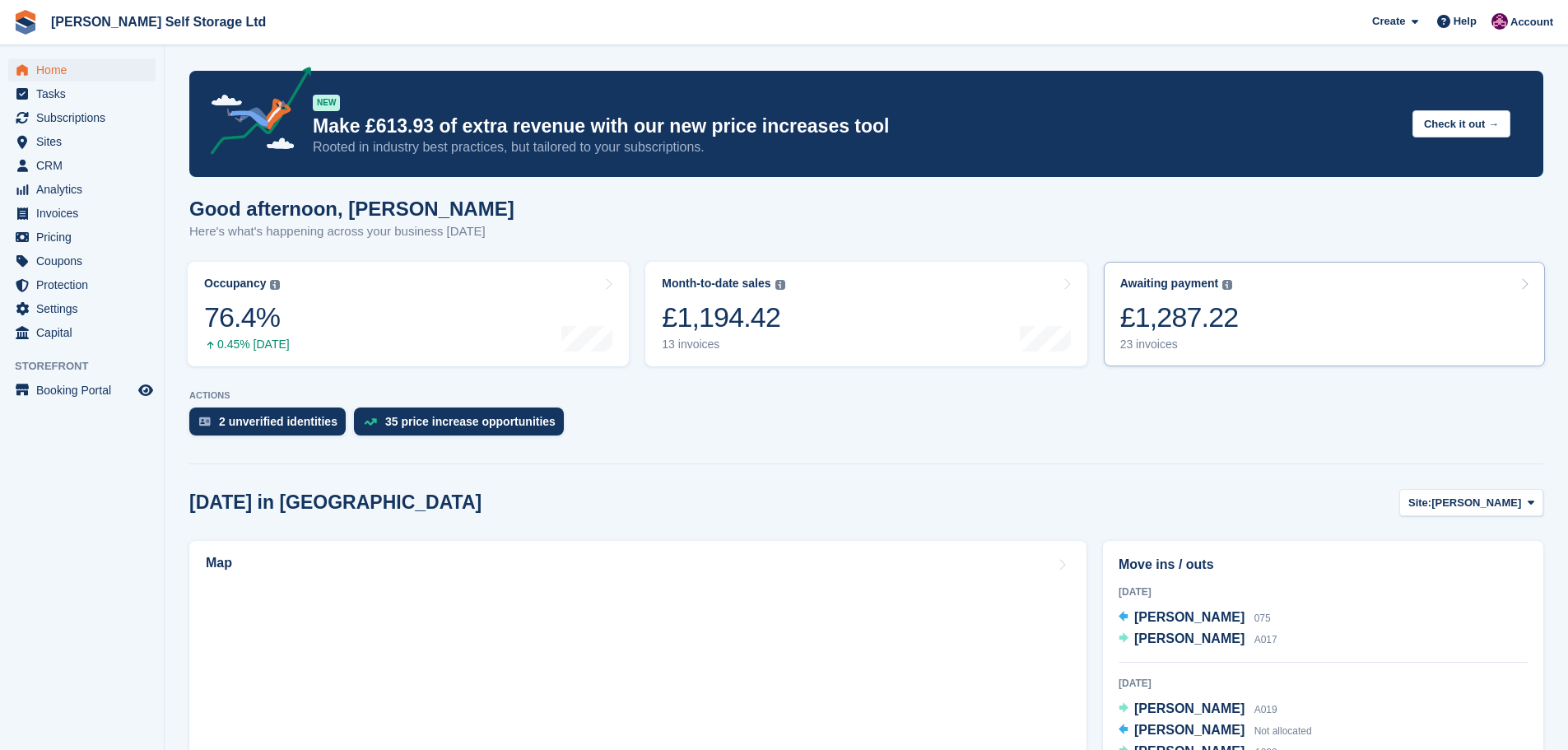
click at [1267, 324] on link "Awaiting payment The total outstanding balance on all open invoices. £1,287.22 …" at bounding box center [1324, 314] width 441 height 105
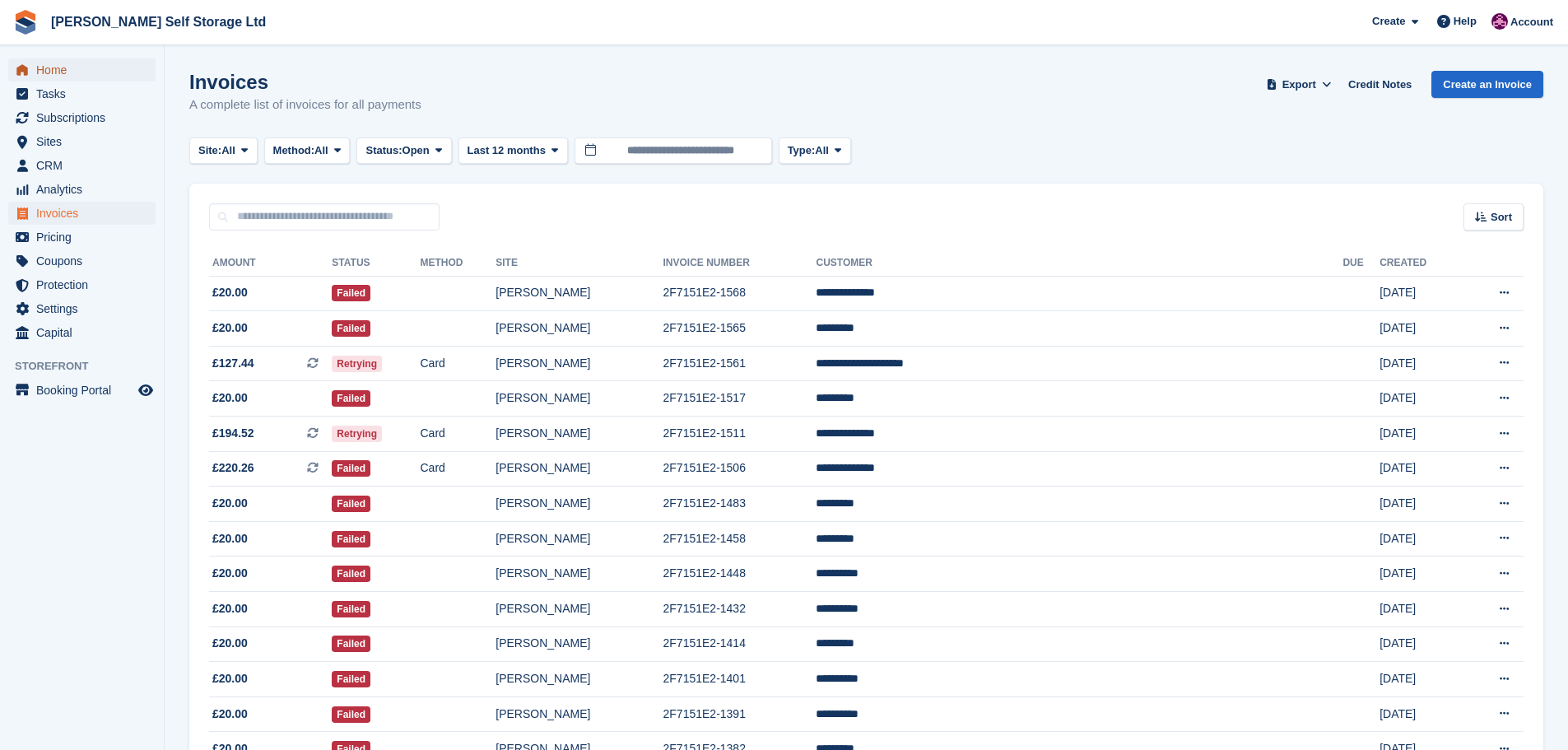
click at [51, 72] on span "Home" at bounding box center [85, 69] width 99 height 23
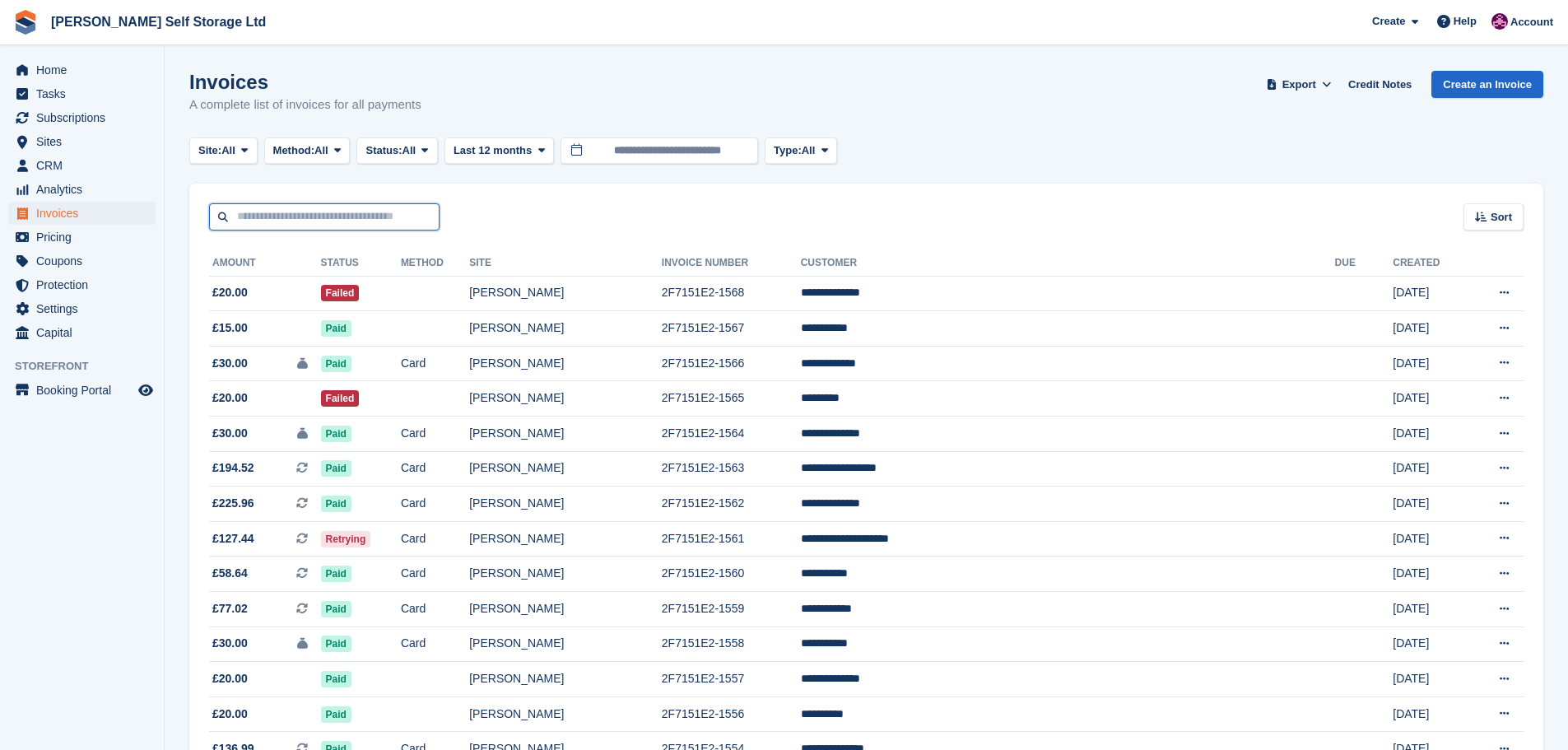
click at [249, 223] on input "text" at bounding box center [324, 217] width 230 height 27
type input "*********"
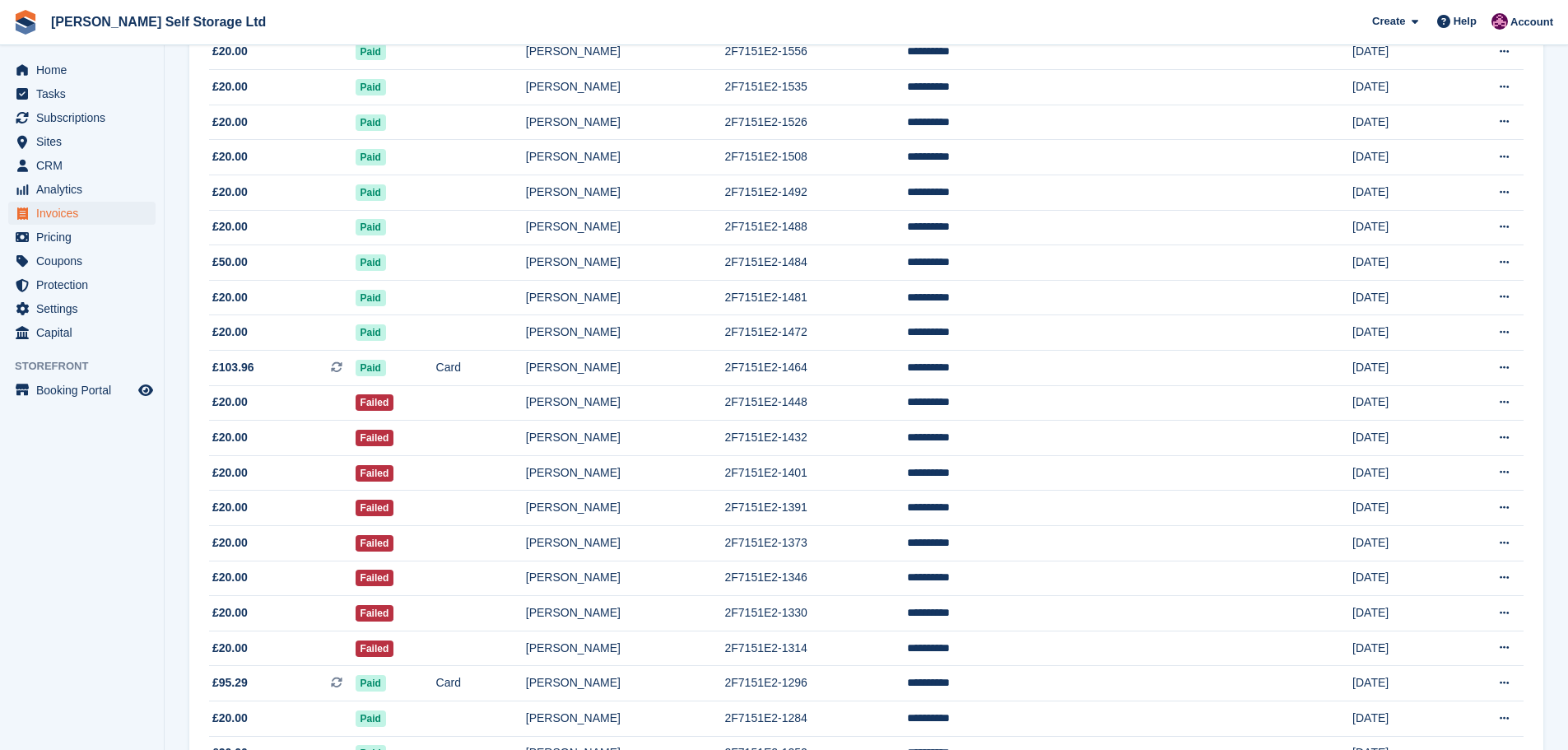
scroll to position [494, 0]
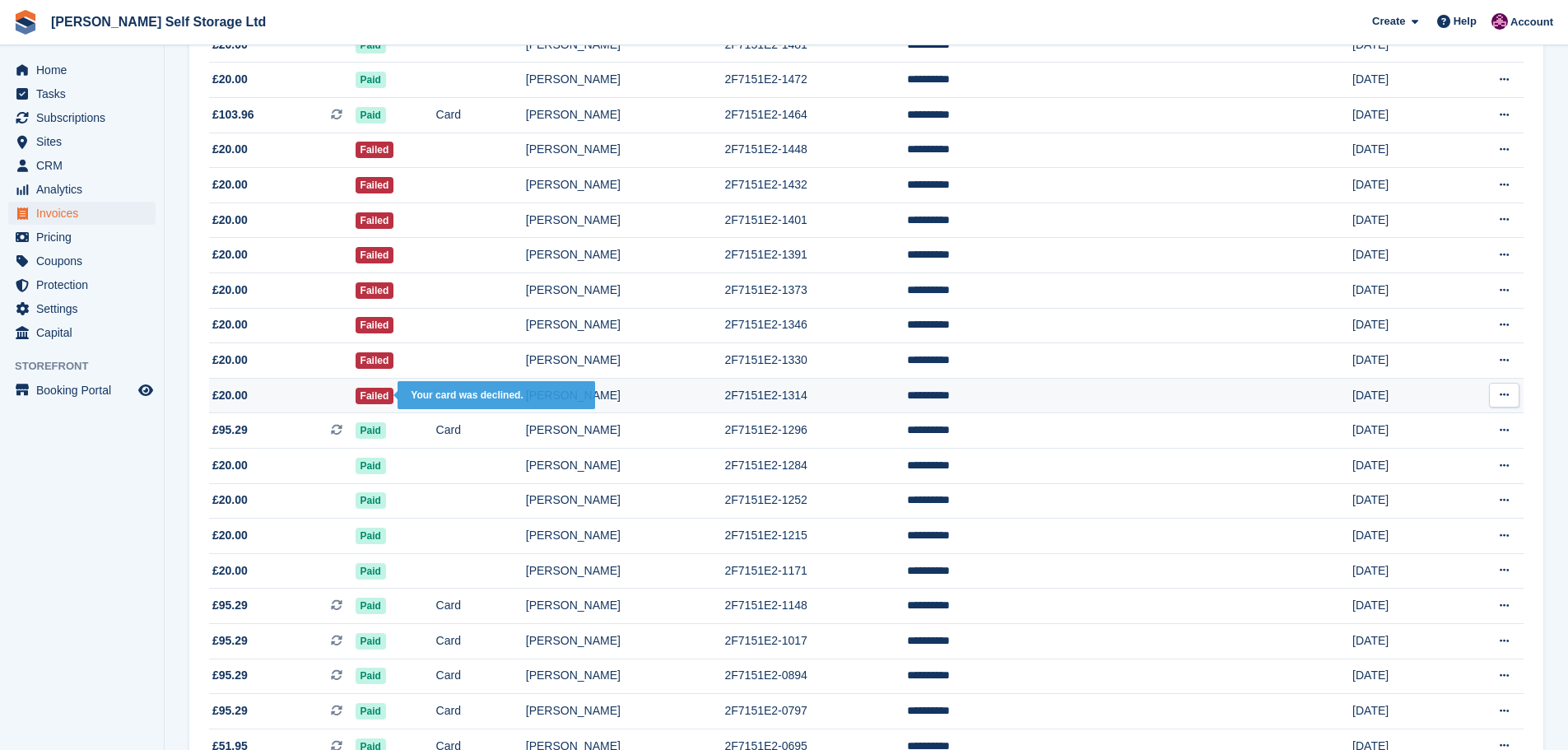
click at [394, 403] on span "Failed" at bounding box center [374, 395] width 39 height 16
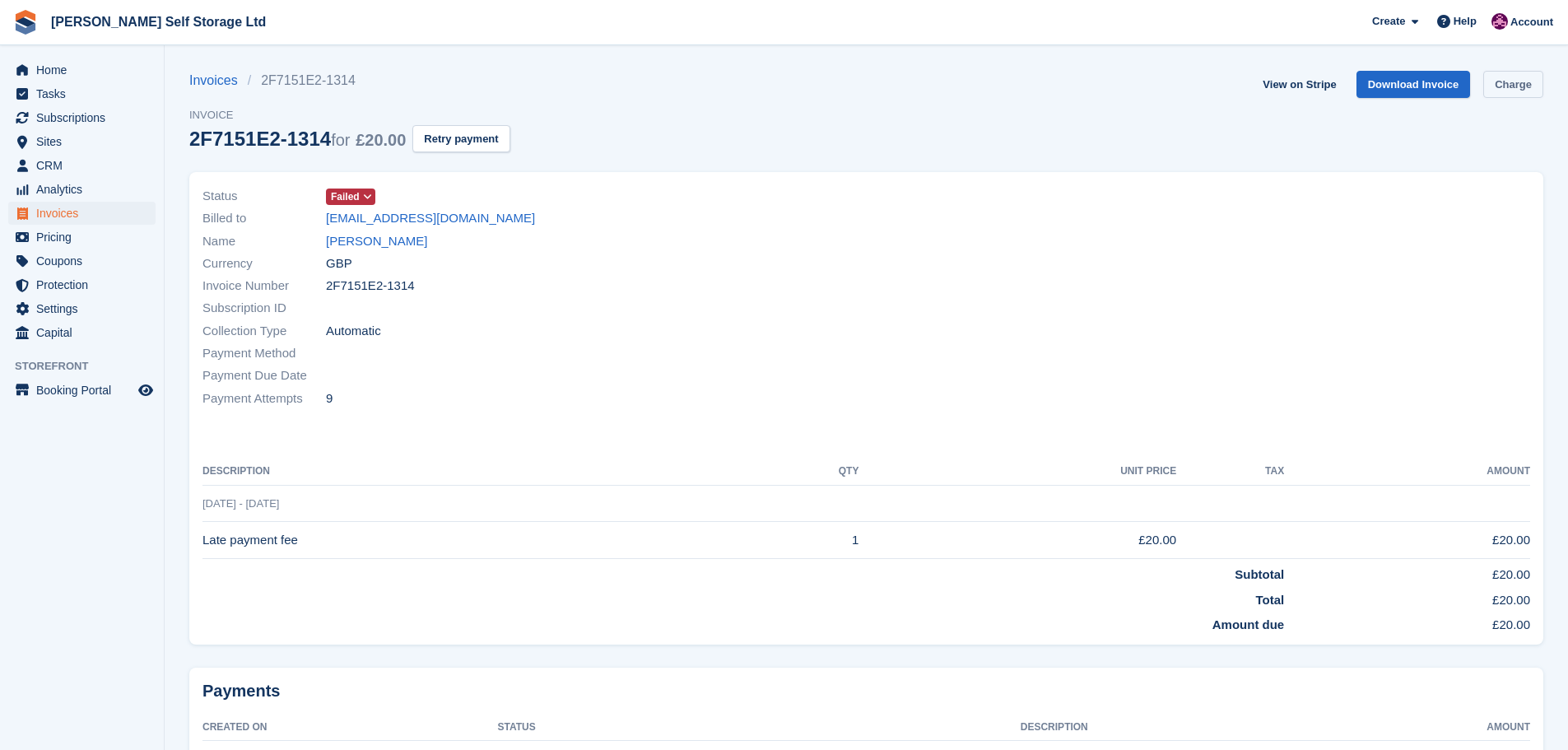
click at [1523, 83] on link "Charge" at bounding box center [1513, 85] width 60 height 27
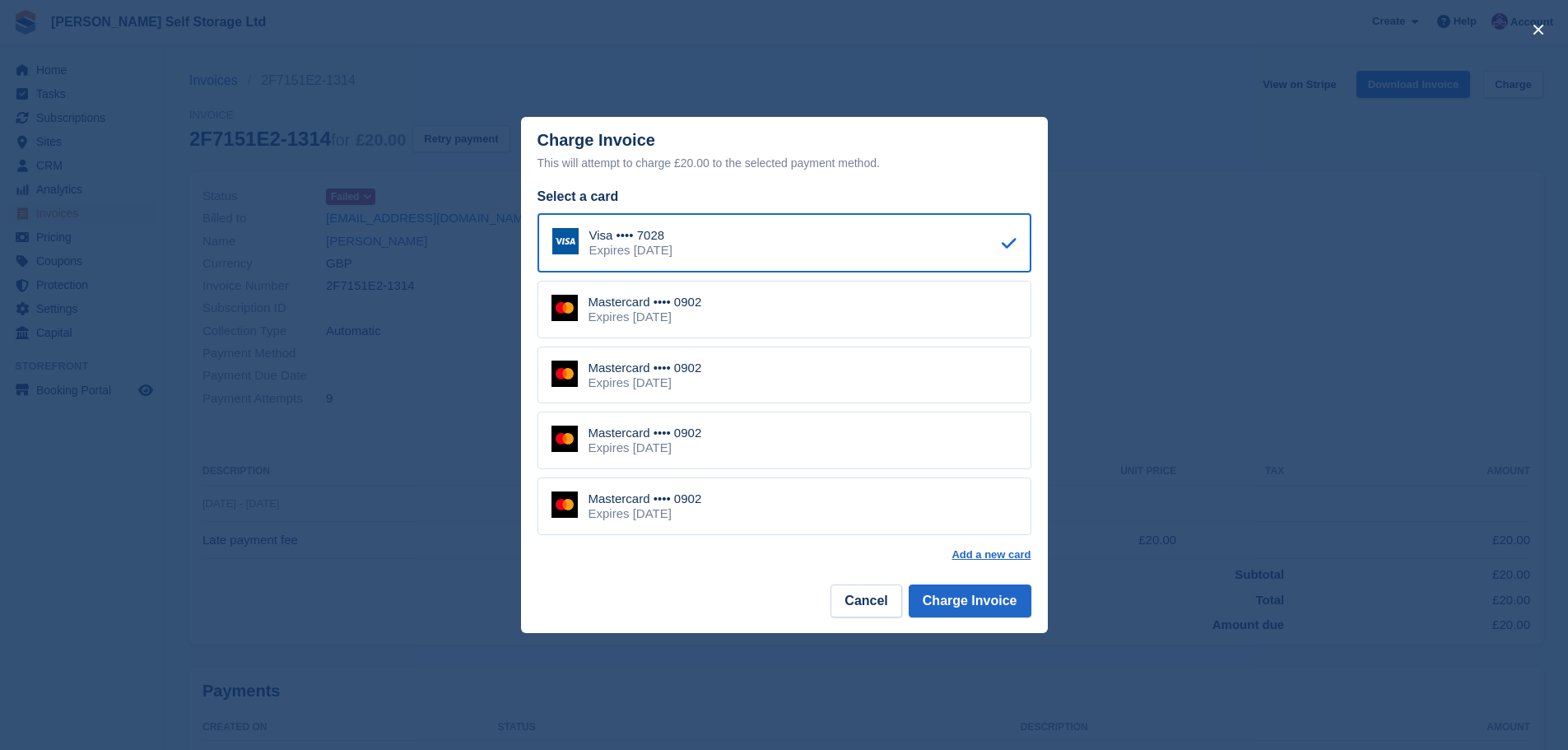
click at [795, 315] on div "Mastercard •••• 0902 Expires [DATE]" at bounding box center [784, 309] width 494 height 57
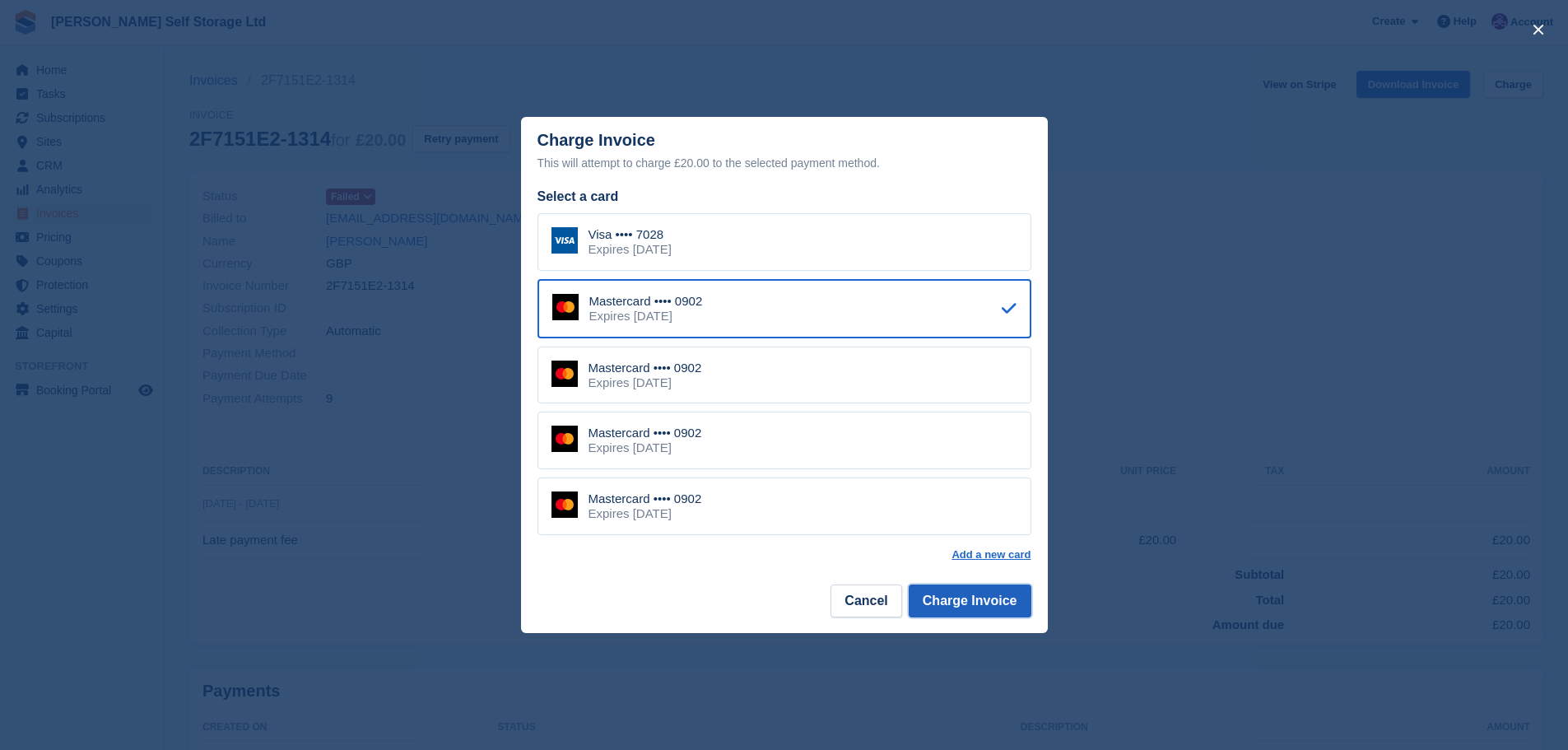
click at [958, 609] on button "Charge Invoice" at bounding box center [969, 601] width 123 height 33
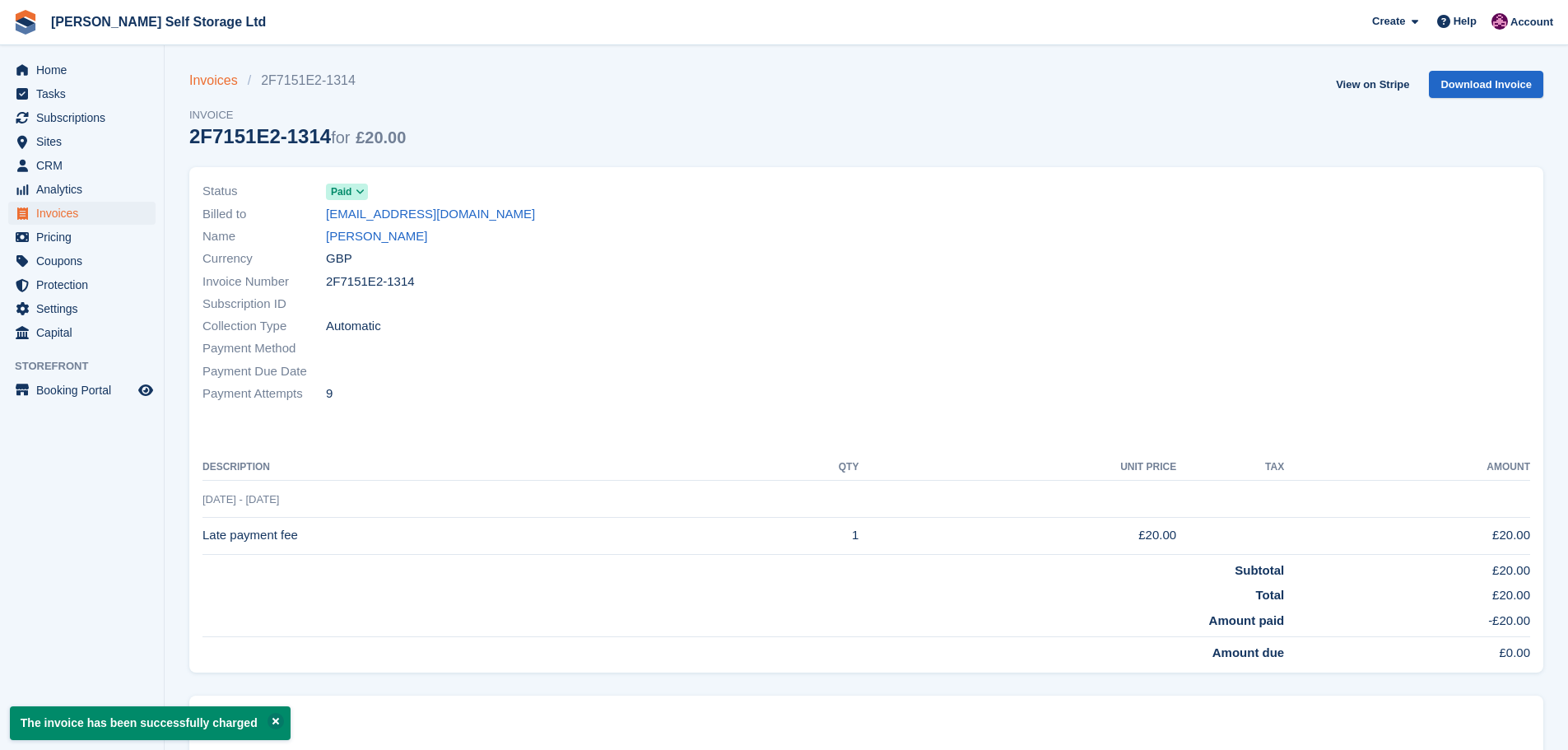
click at [210, 76] on link "Invoices" at bounding box center [218, 81] width 58 height 20
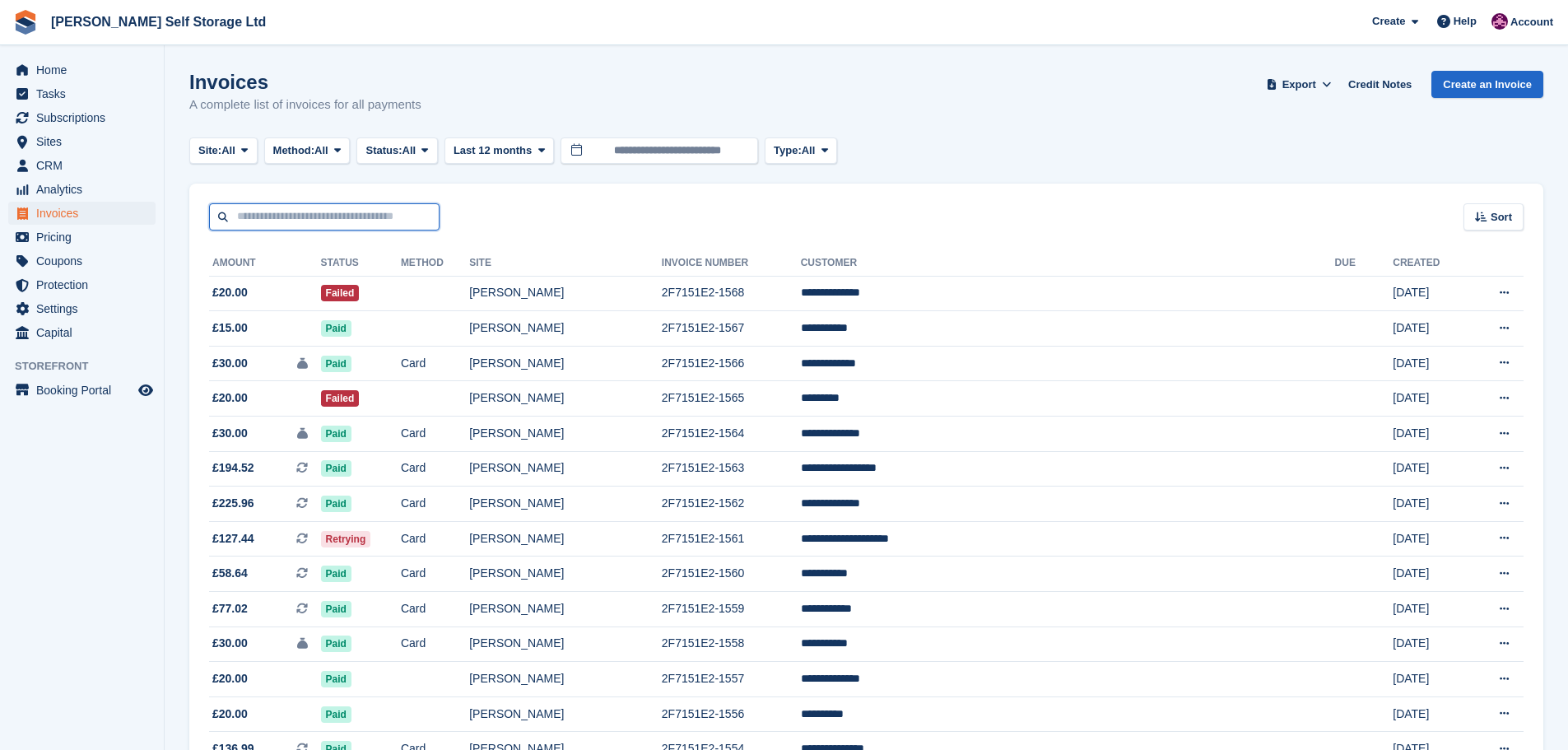
click at [320, 218] on input "text" at bounding box center [324, 217] width 230 height 27
type input "*********"
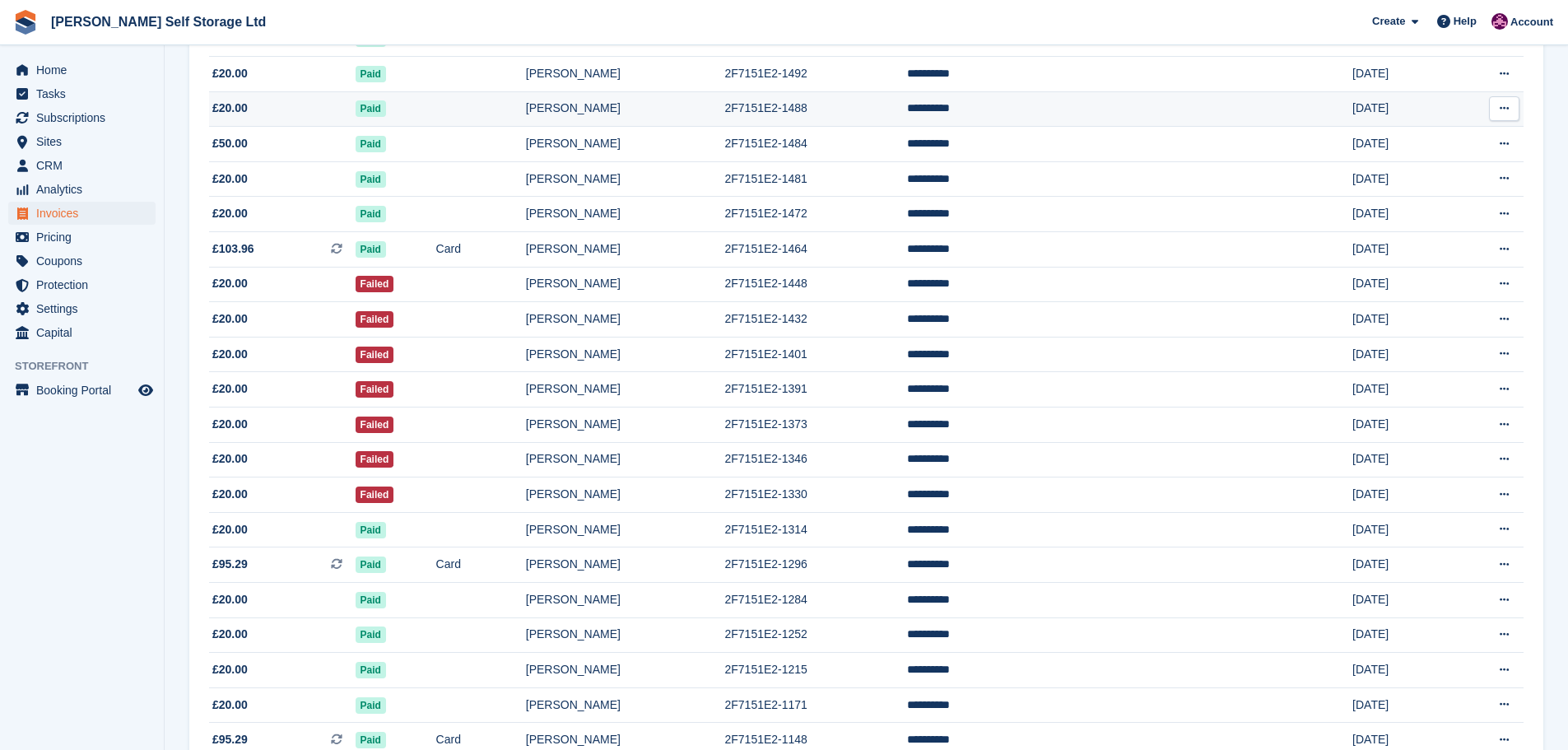
scroll to position [411, 0]
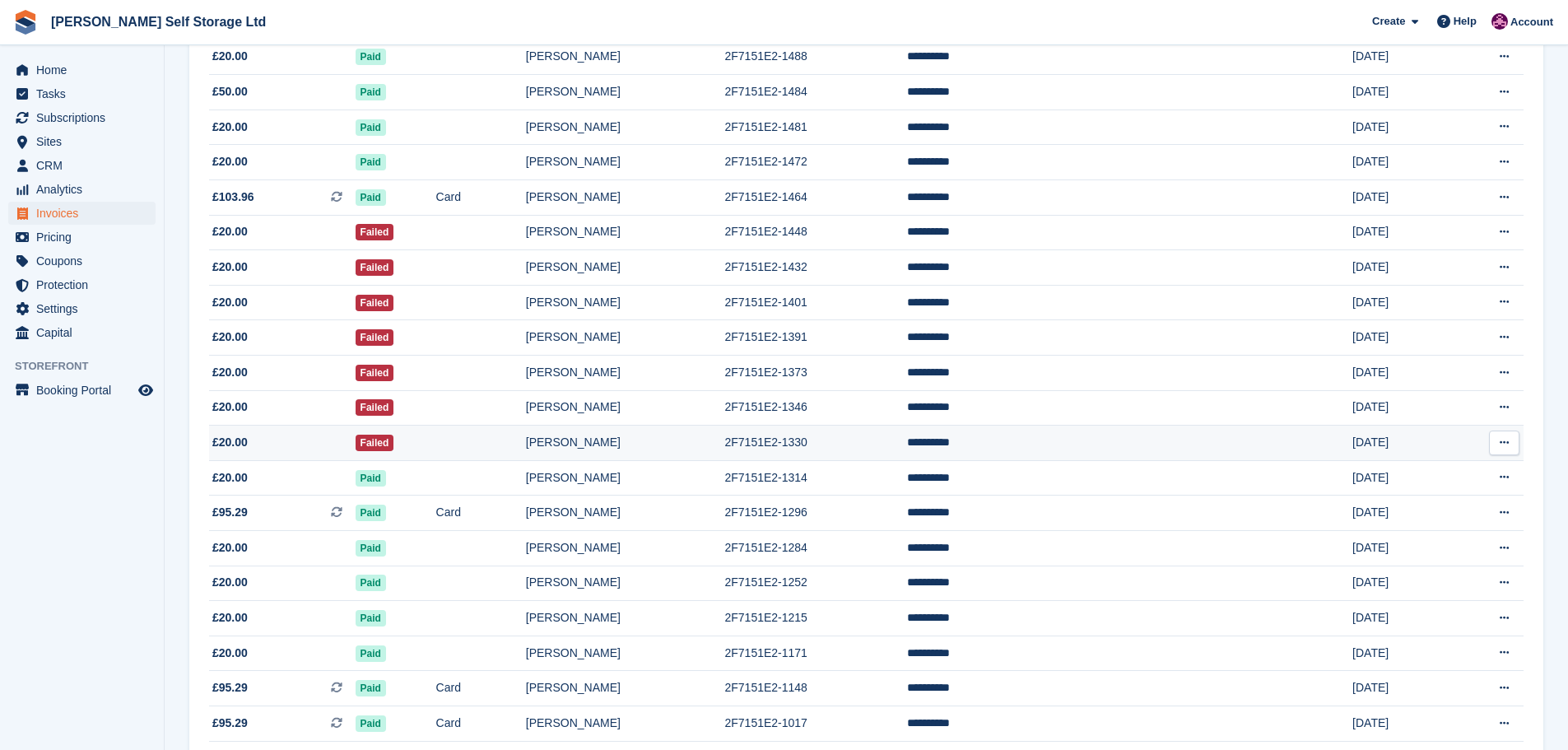
click at [800, 447] on td "2F7151E2-1330" at bounding box center [815, 443] width 182 height 35
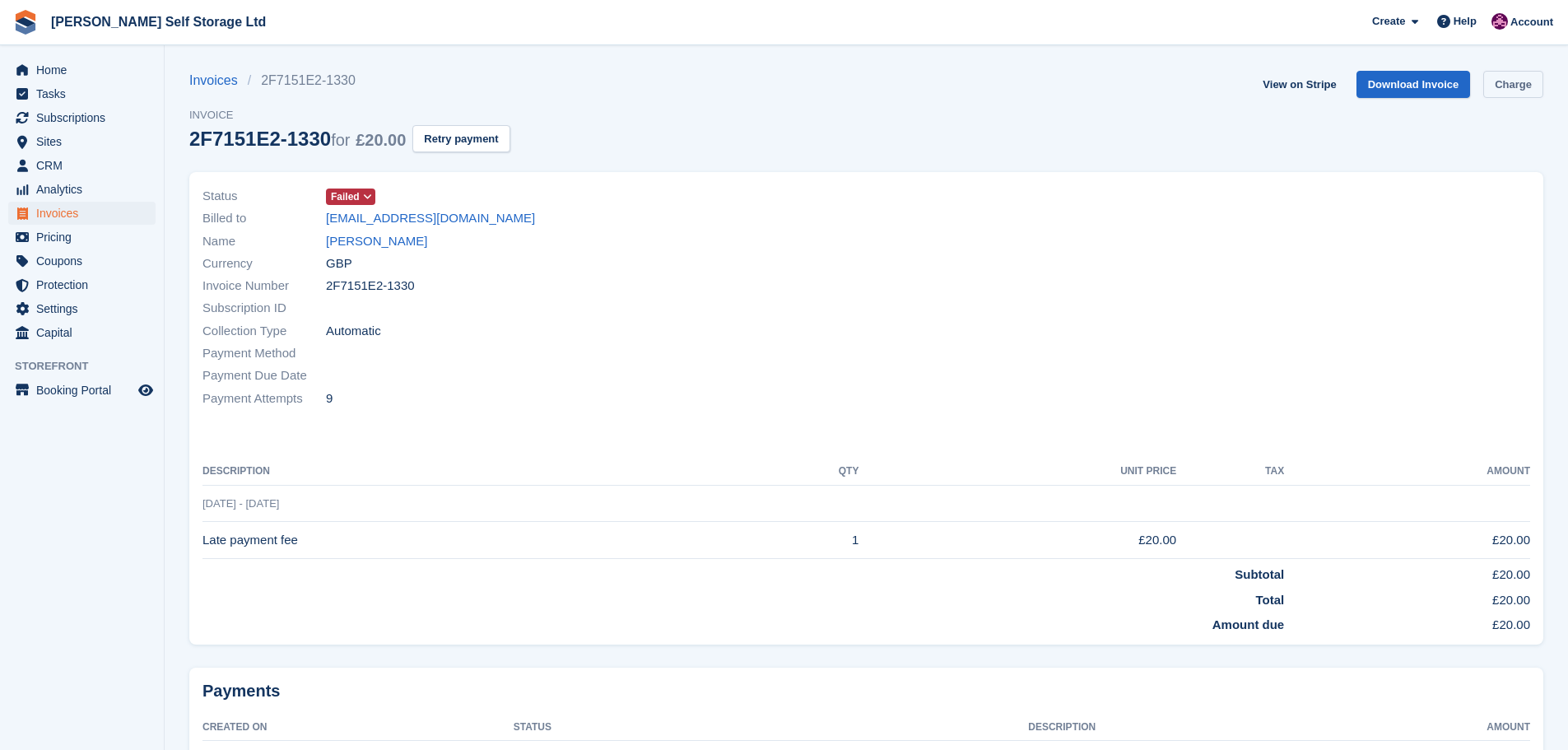
click at [1497, 87] on link "Charge" at bounding box center [1513, 85] width 60 height 27
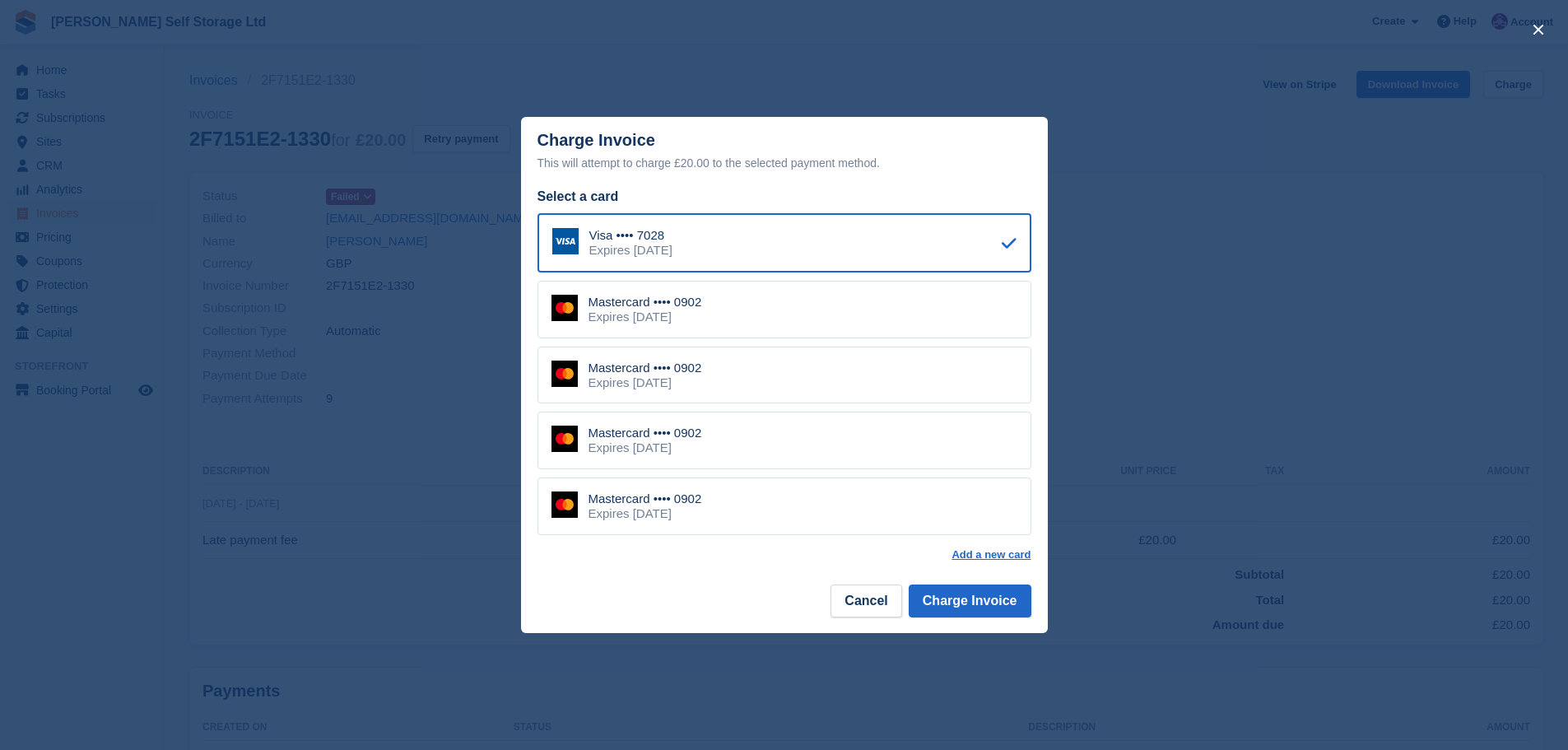
click at [637, 345] on div "Visa •••• 7028 Expires February 2030 Mastercard •••• 0902 Expires September 202…" at bounding box center [784, 374] width 494 height 321
click at [657, 322] on div "Expires [DATE]" at bounding box center [645, 316] width 114 height 15
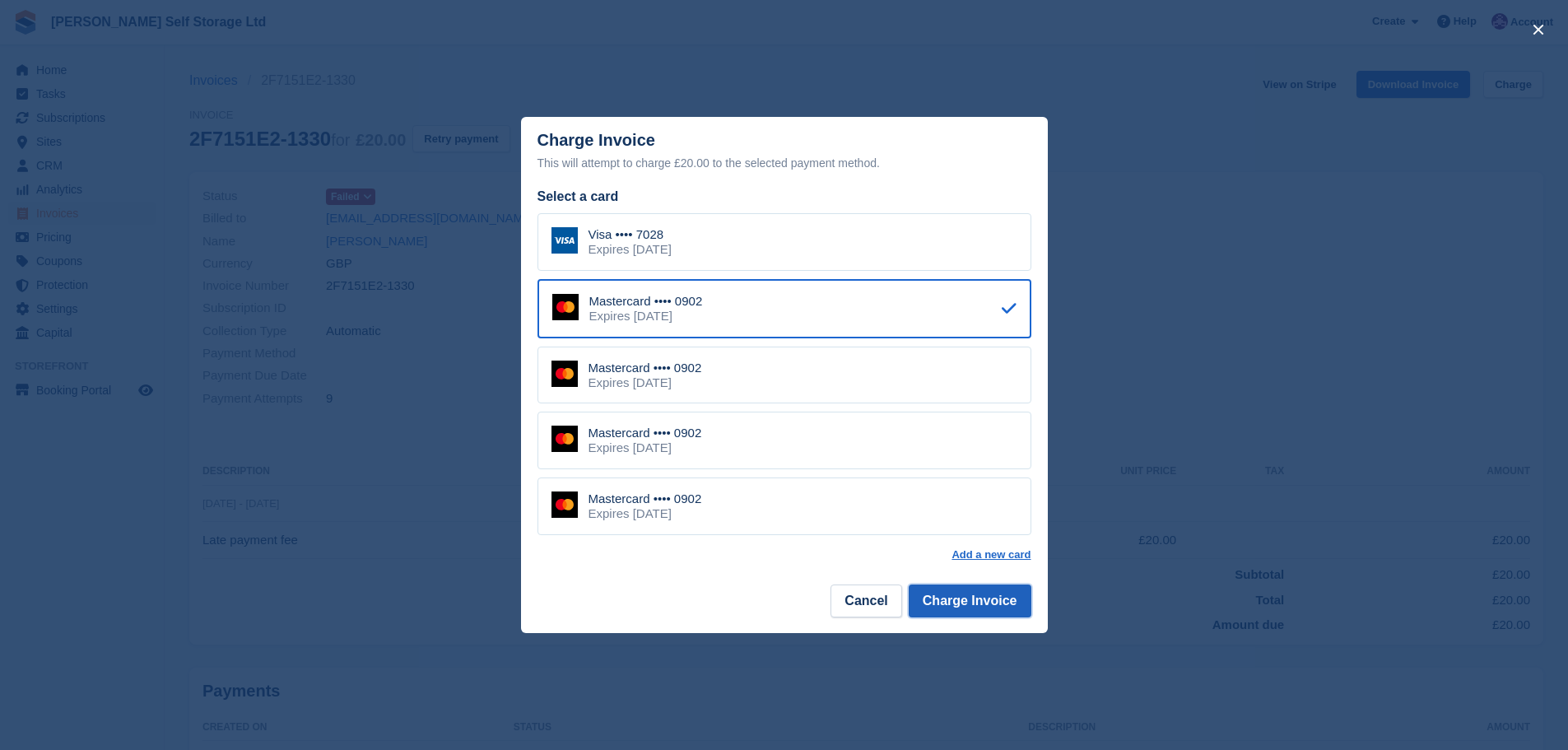
click at [961, 606] on button "Charge Invoice" at bounding box center [969, 601] width 123 height 33
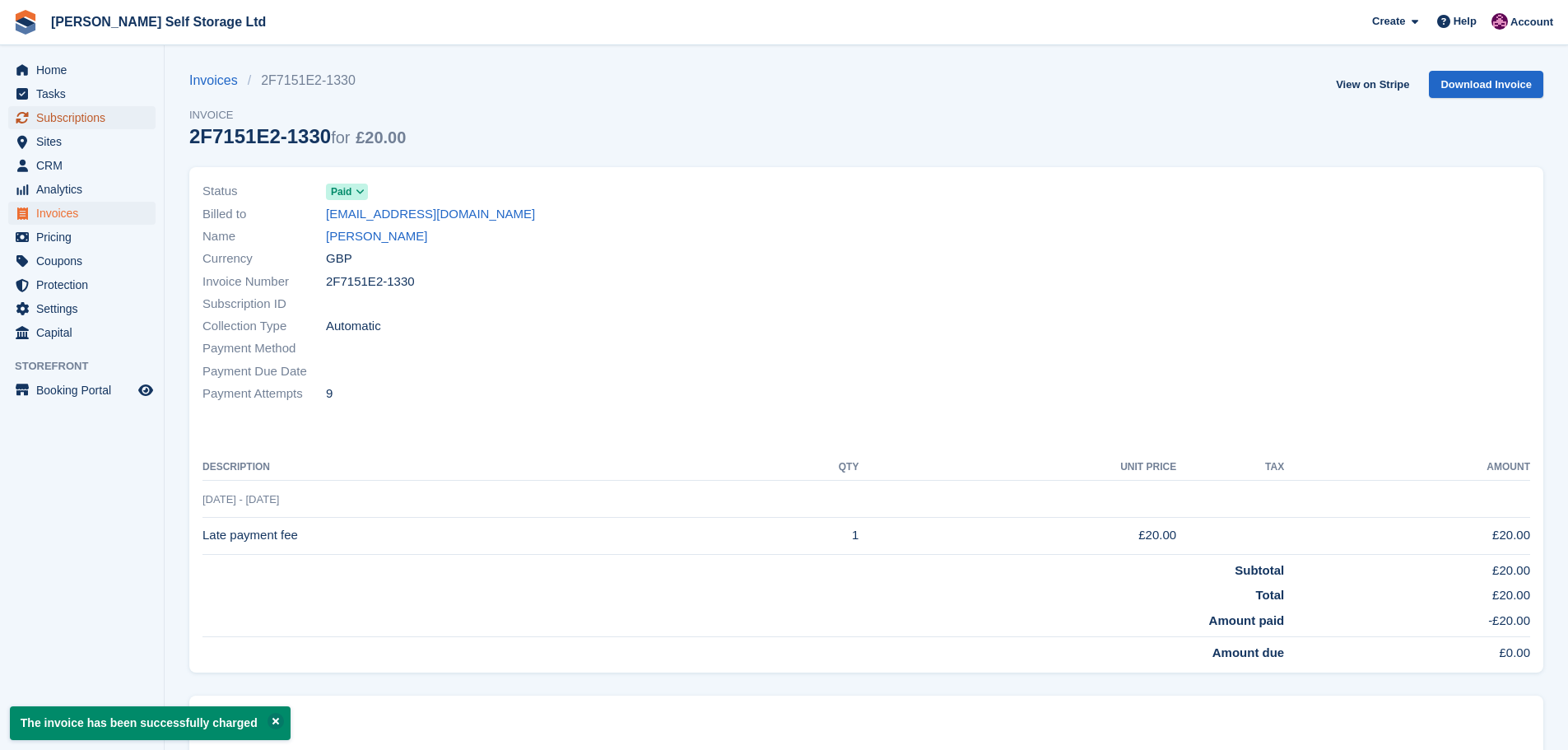
click at [74, 113] on span "Subscriptions" at bounding box center [85, 117] width 99 height 23
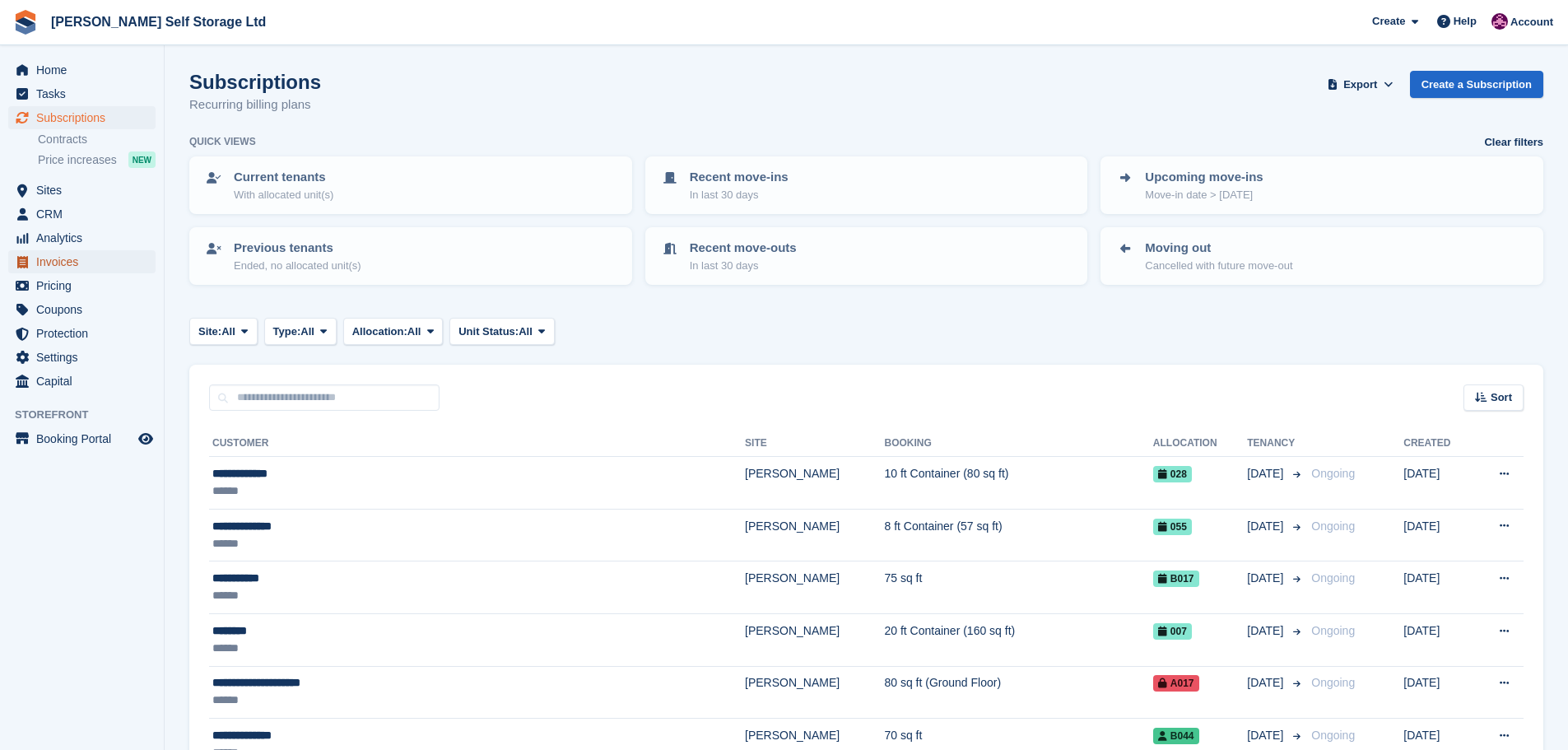
click at [59, 260] on span "Invoices" at bounding box center [85, 261] width 99 height 23
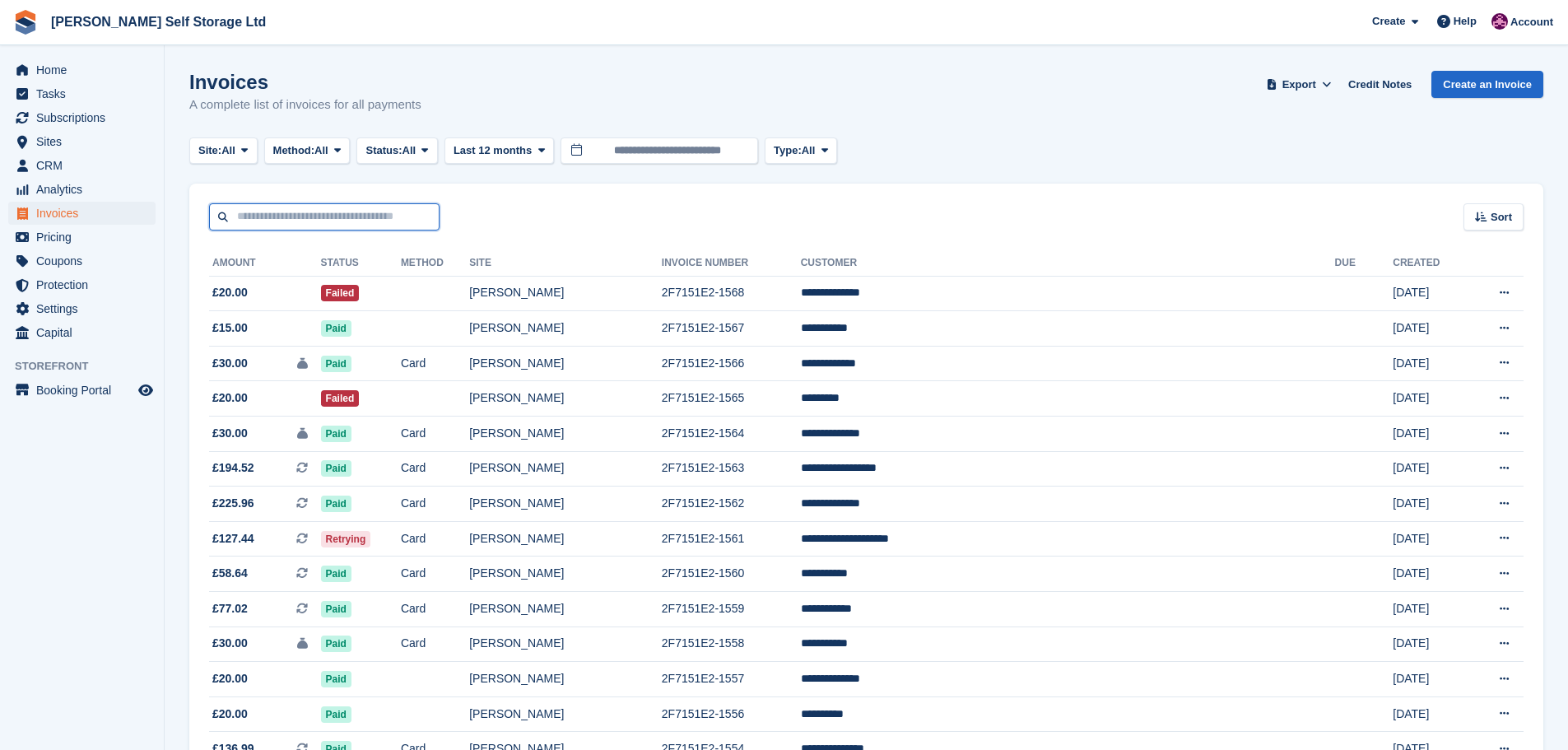
click at [238, 230] on input "text" at bounding box center [324, 217] width 230 height 27
type input "*********"
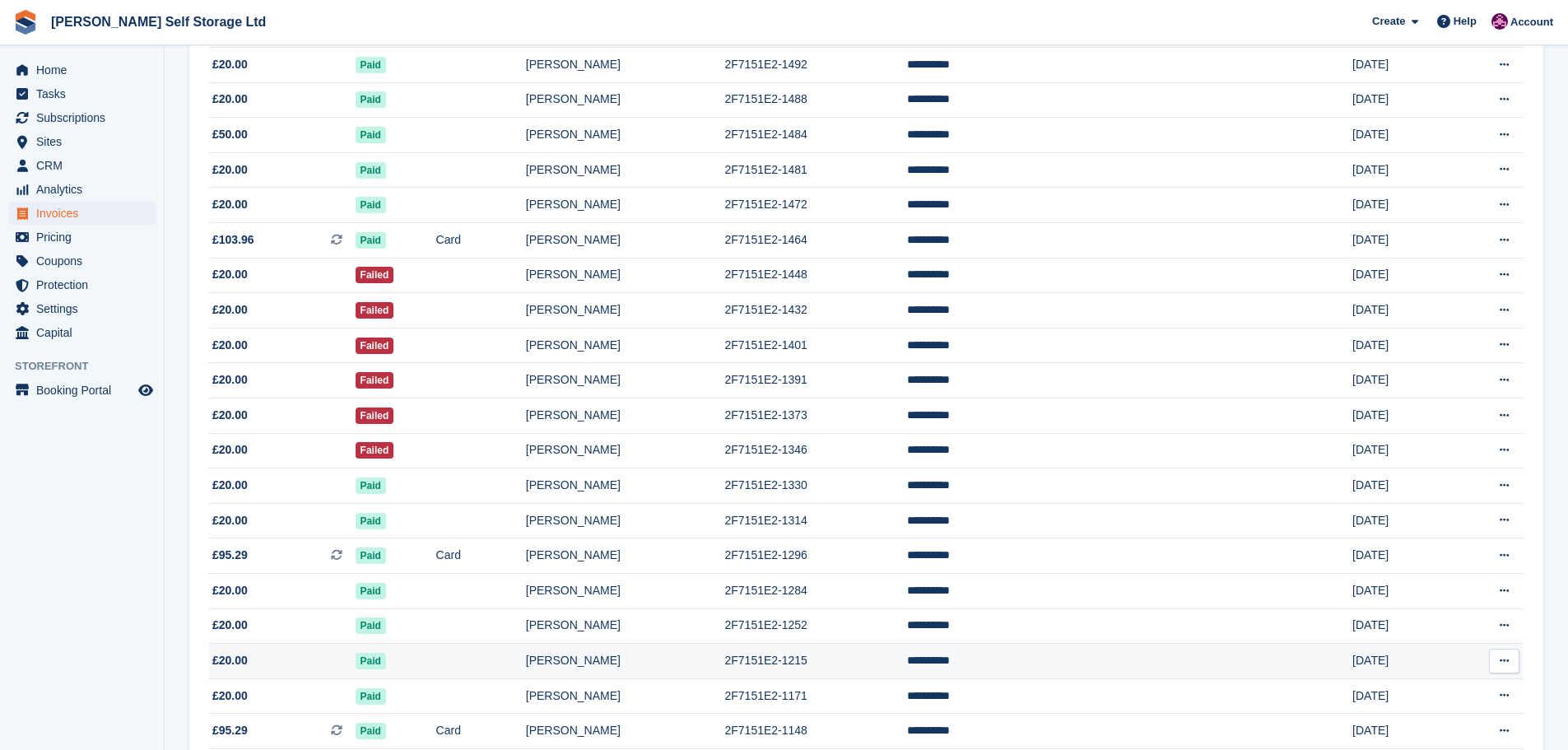
scroll to position [494, 0]
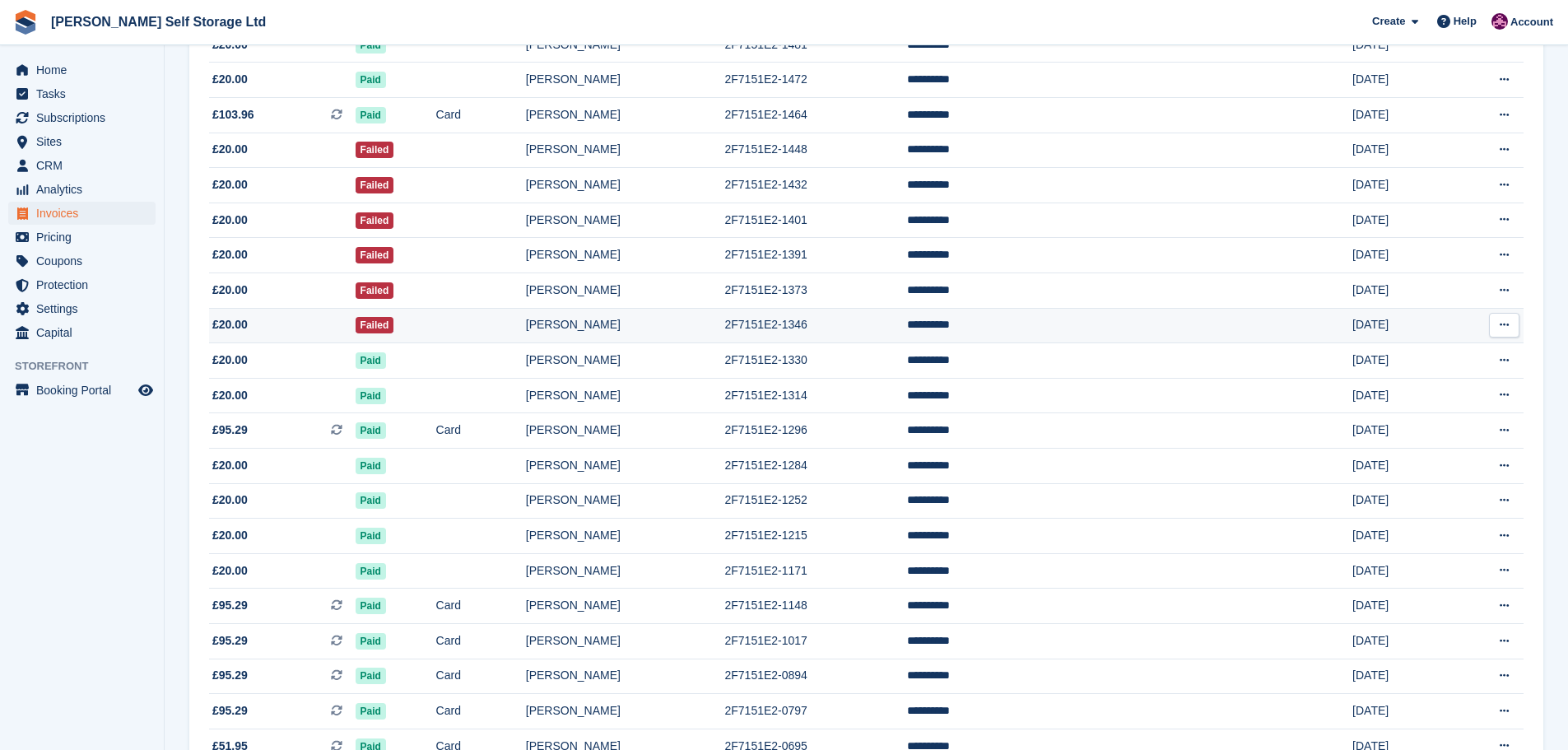
click at [436, 333] on td "Failed" at bounding box center [396, 325] width 81 height 35
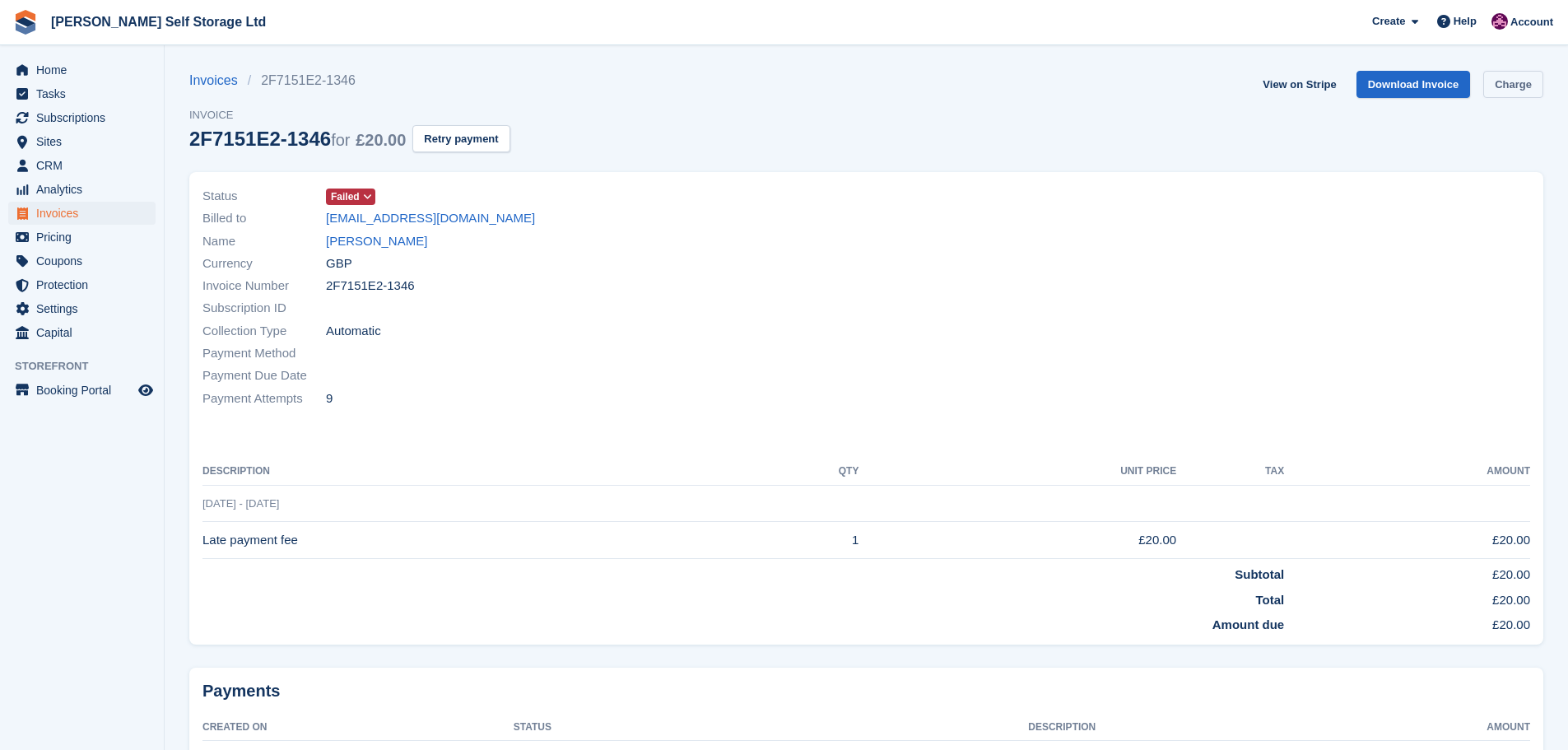
click at [1492, 86] on link "Charge" at bounding box center [1513, 85] width 60 height 27
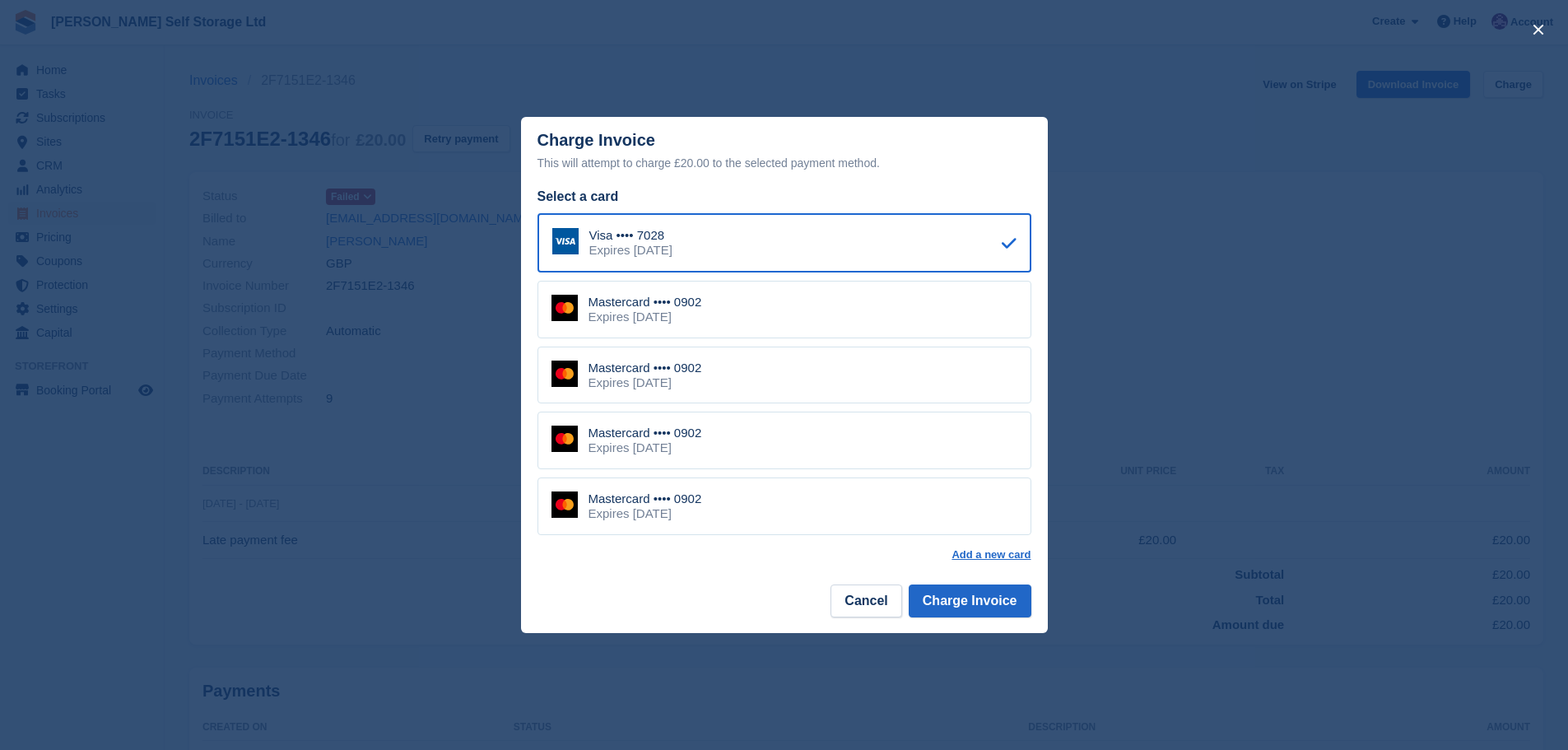
click at [702, 305] on div "Mastercard •••• 0902" at bounding box center [645, 302] width 114 height 15
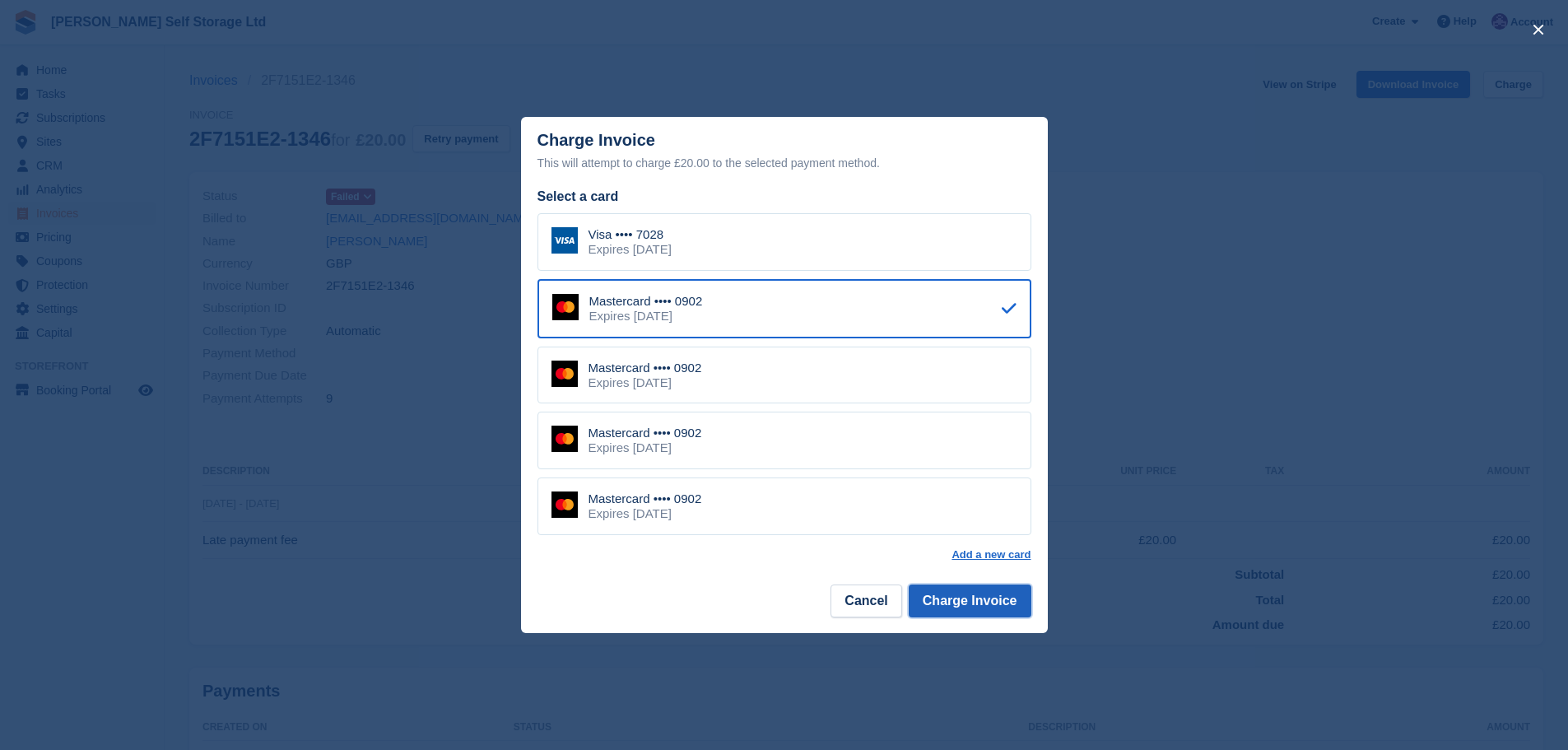
click at [967, 604] on button "Charge Invoice" at bounding box center [969, 601] width 123 height 33
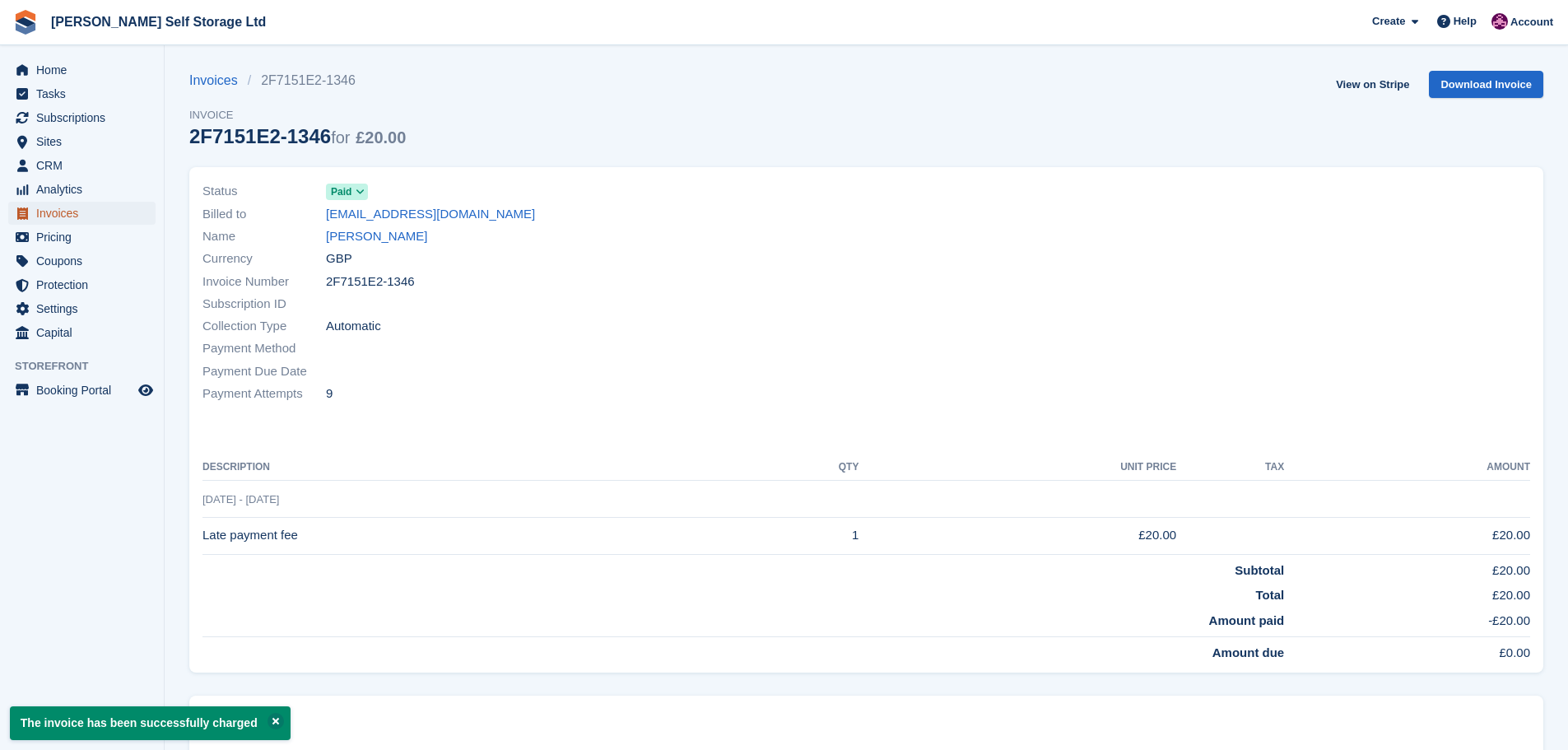
click at [69, 214] on span "Invoices" at bounding box center [85, 213] width 99 height 23
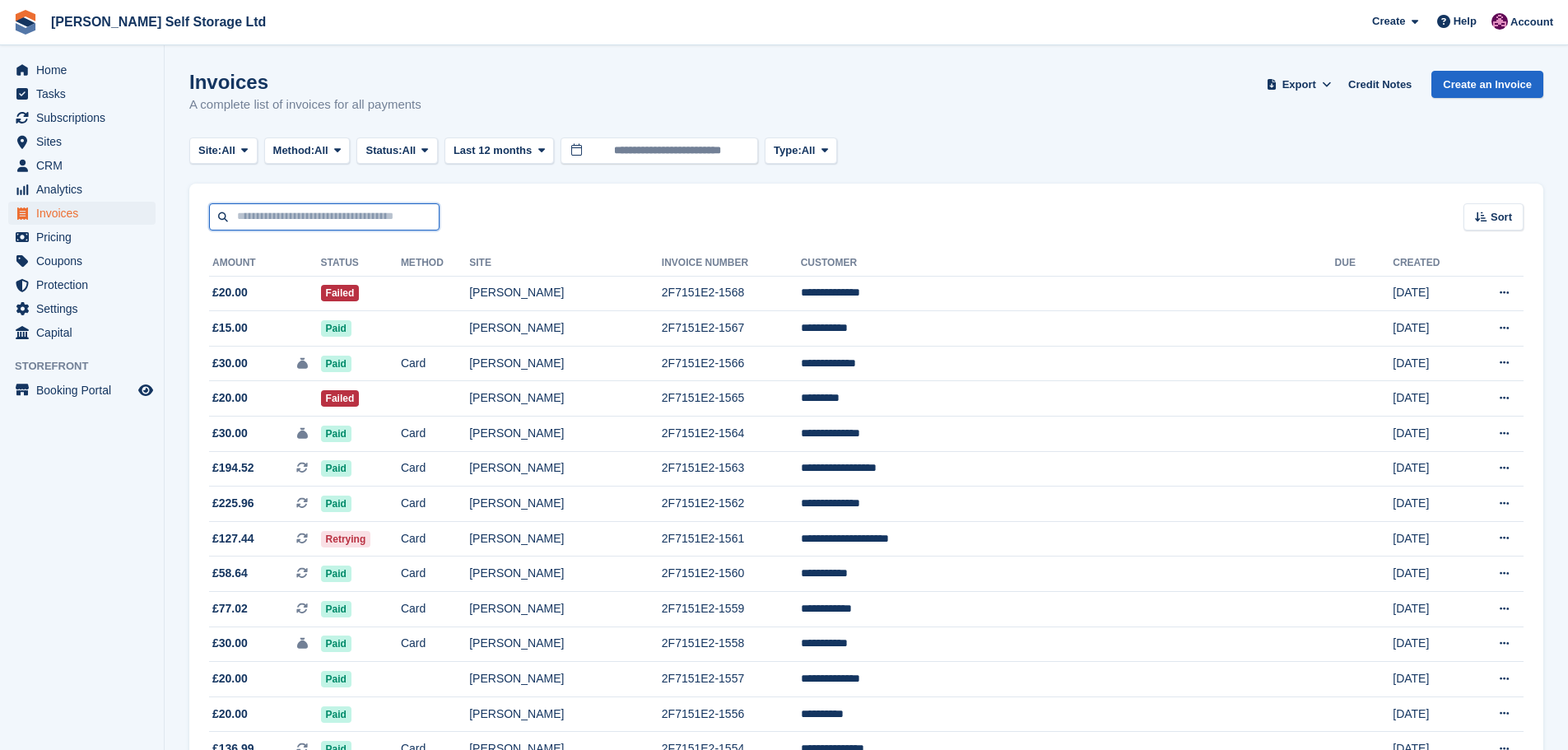
click at [263, 214] on input "text" at bounding box center [324, 217] width 230 height 27
type input "*********"
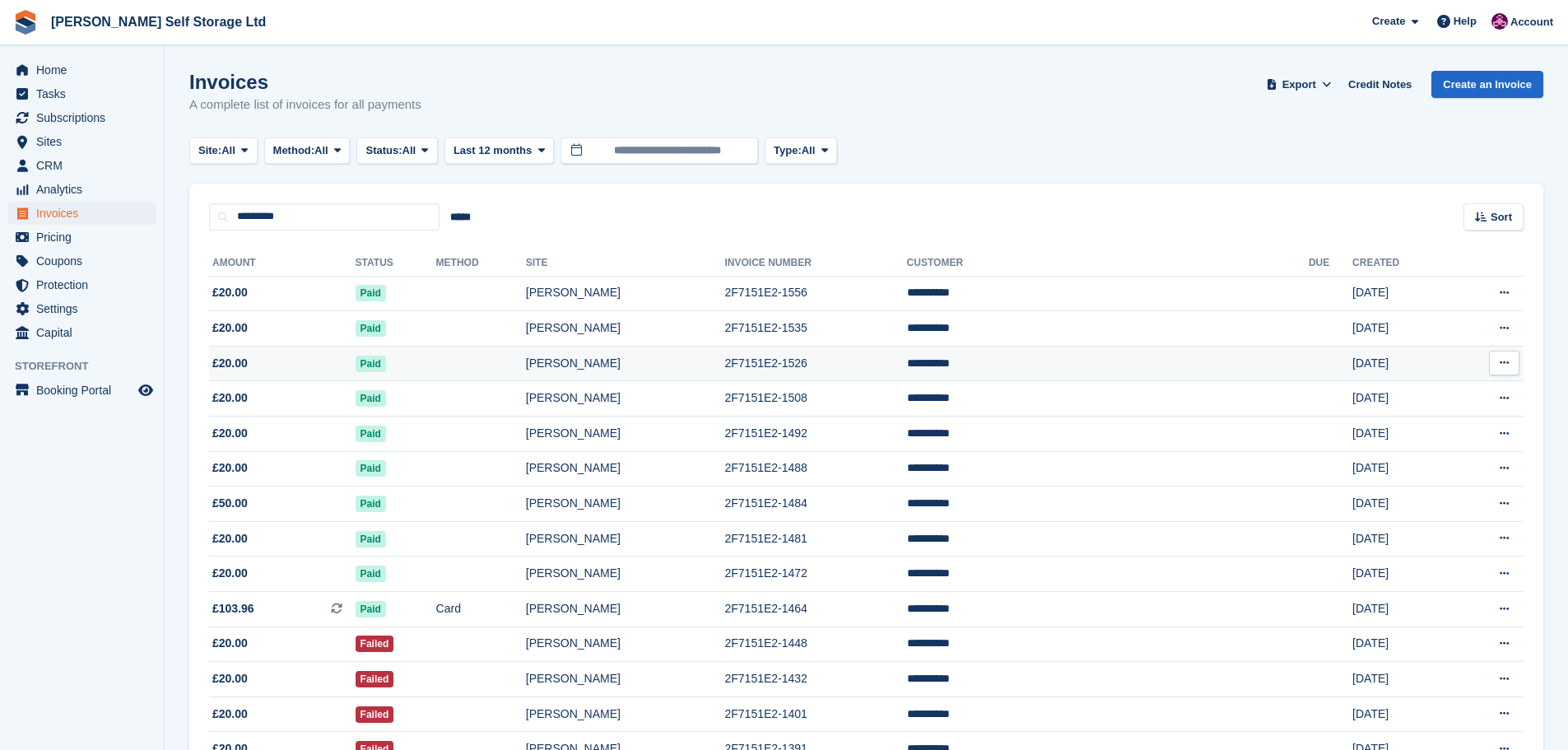
scroll to position [411, 0]
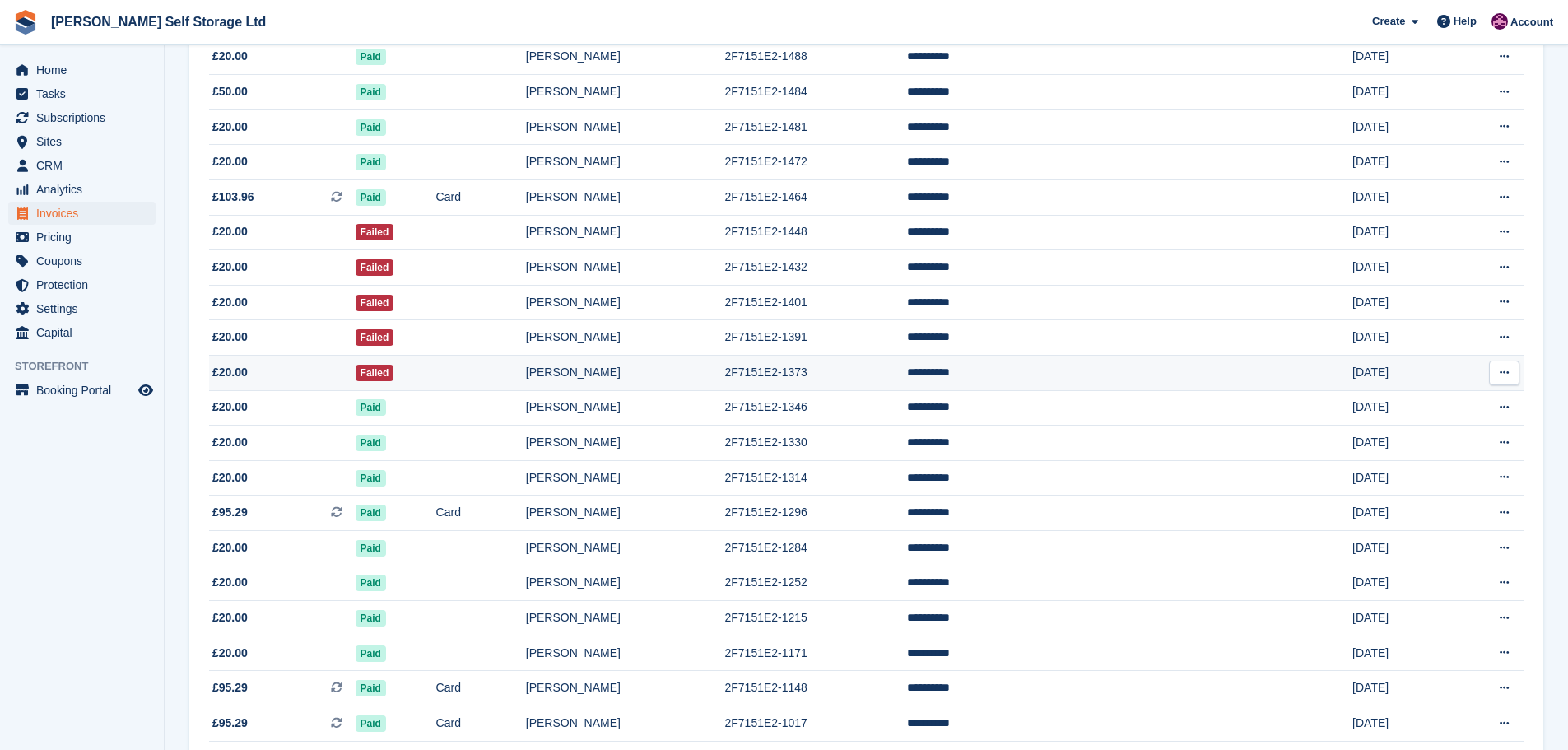
click at [436, 369] on td "Failed" at bounding box center [396, 373] width 81 height 35
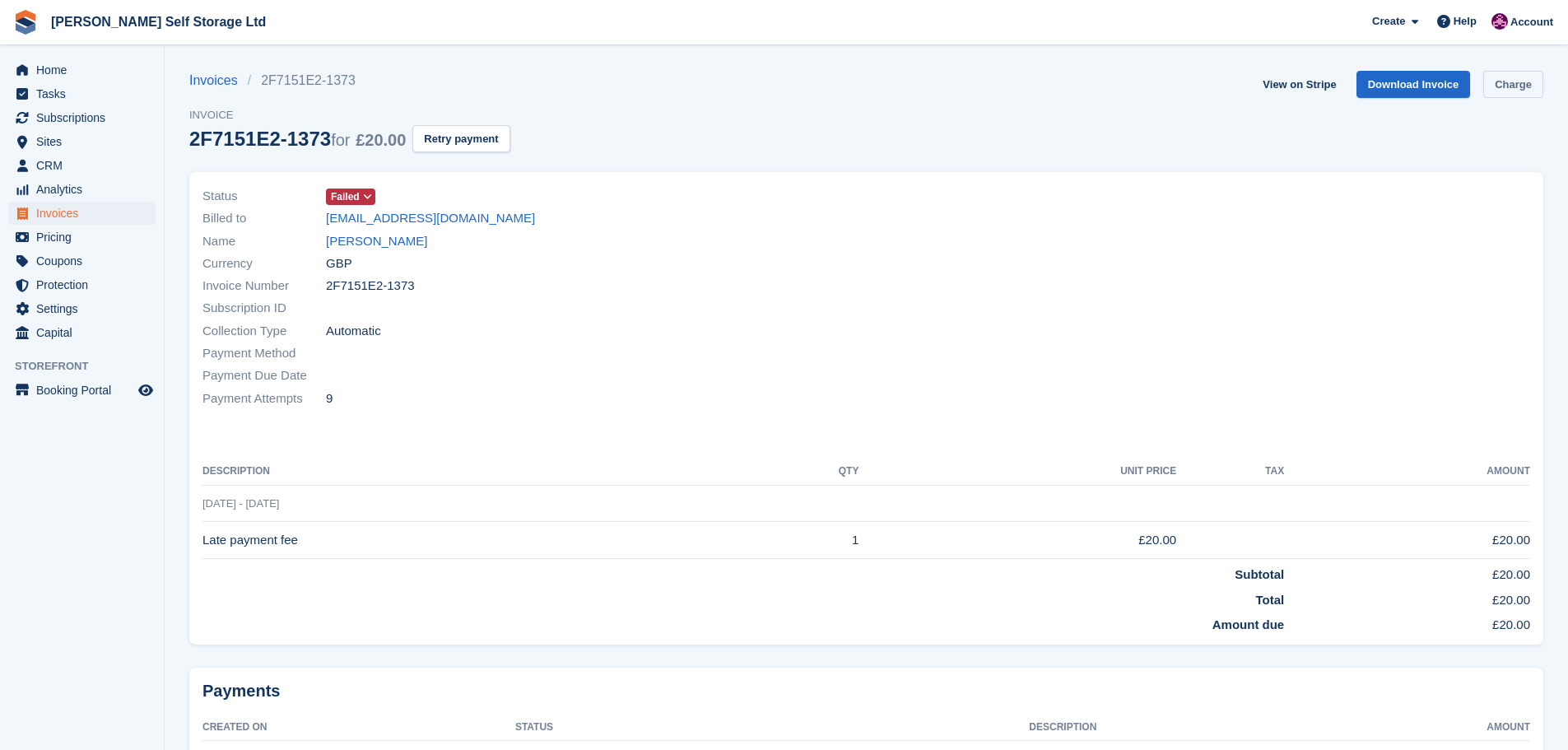
click at [1499, 96] on link "Charge" at bounding box center [1513, 85] width 60 height 27
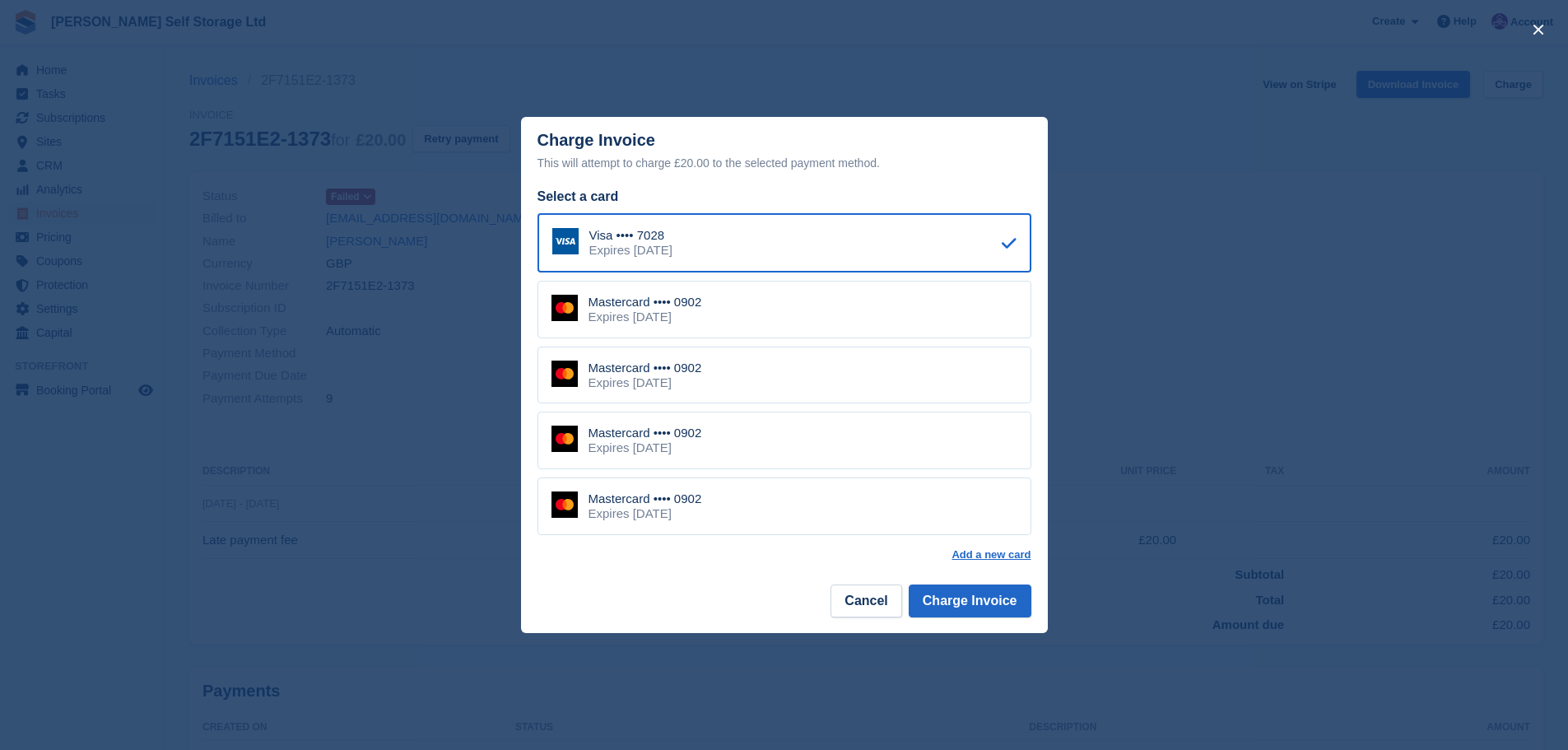
click at [806, 332] on div "Mastercard •••• 0902 Expires [DATE]" at bounding box center [784, 309] width 494 height 57
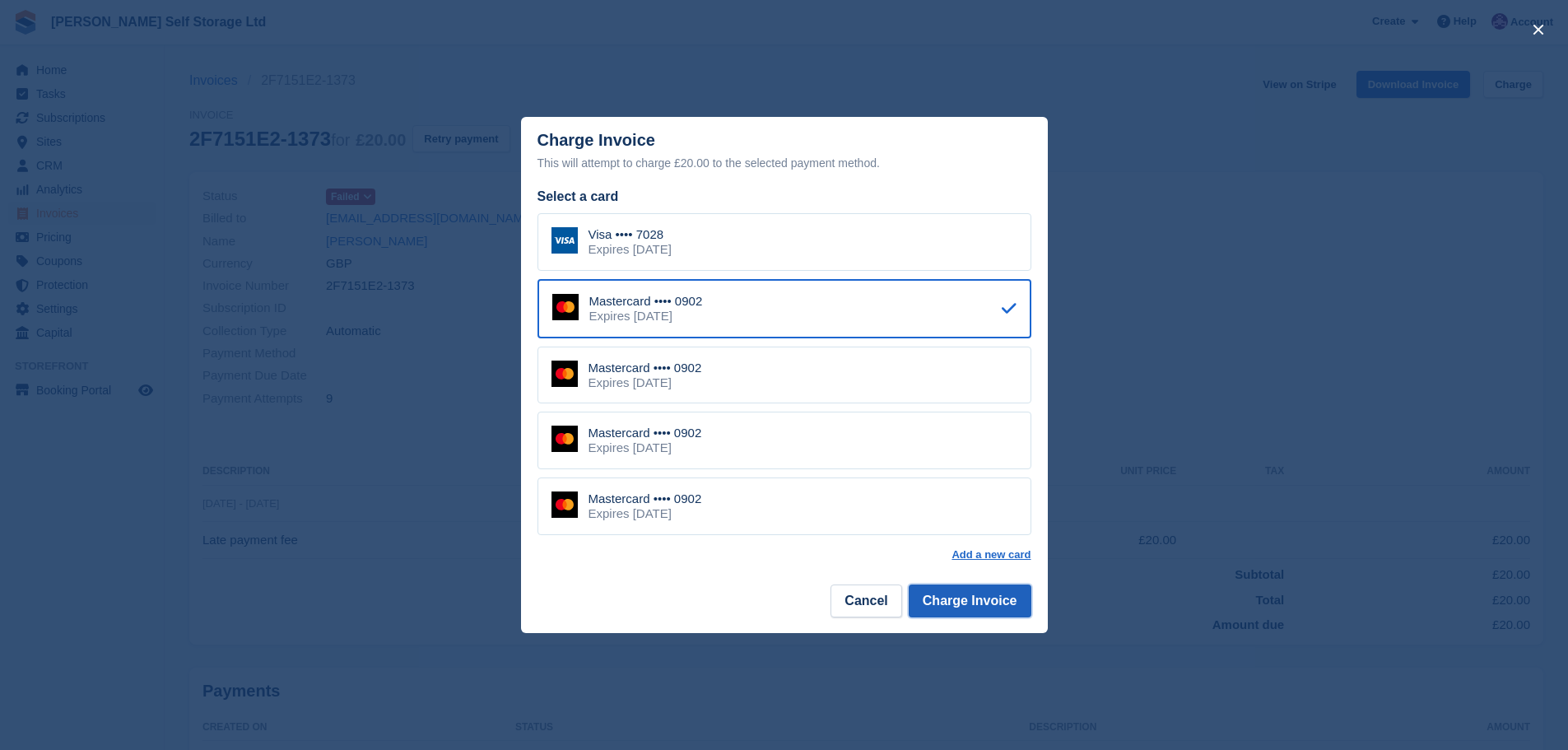
click at [956, 612] on button "Charge Invoice" at bounding box center [969, 601] width 123 height 33
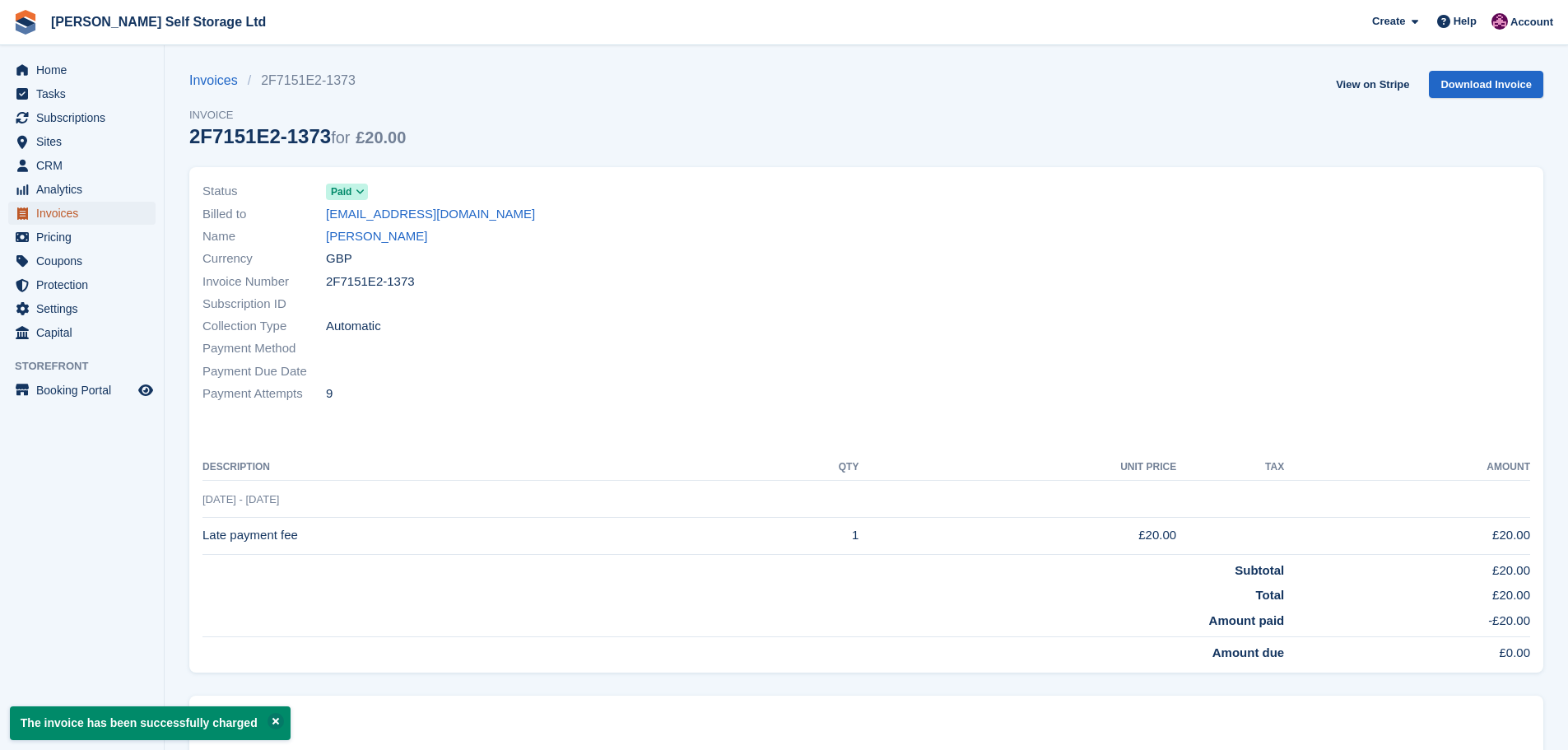
click at [48, 212] on span "Invoices" at bounding box center [85, 213] width 99 height 23
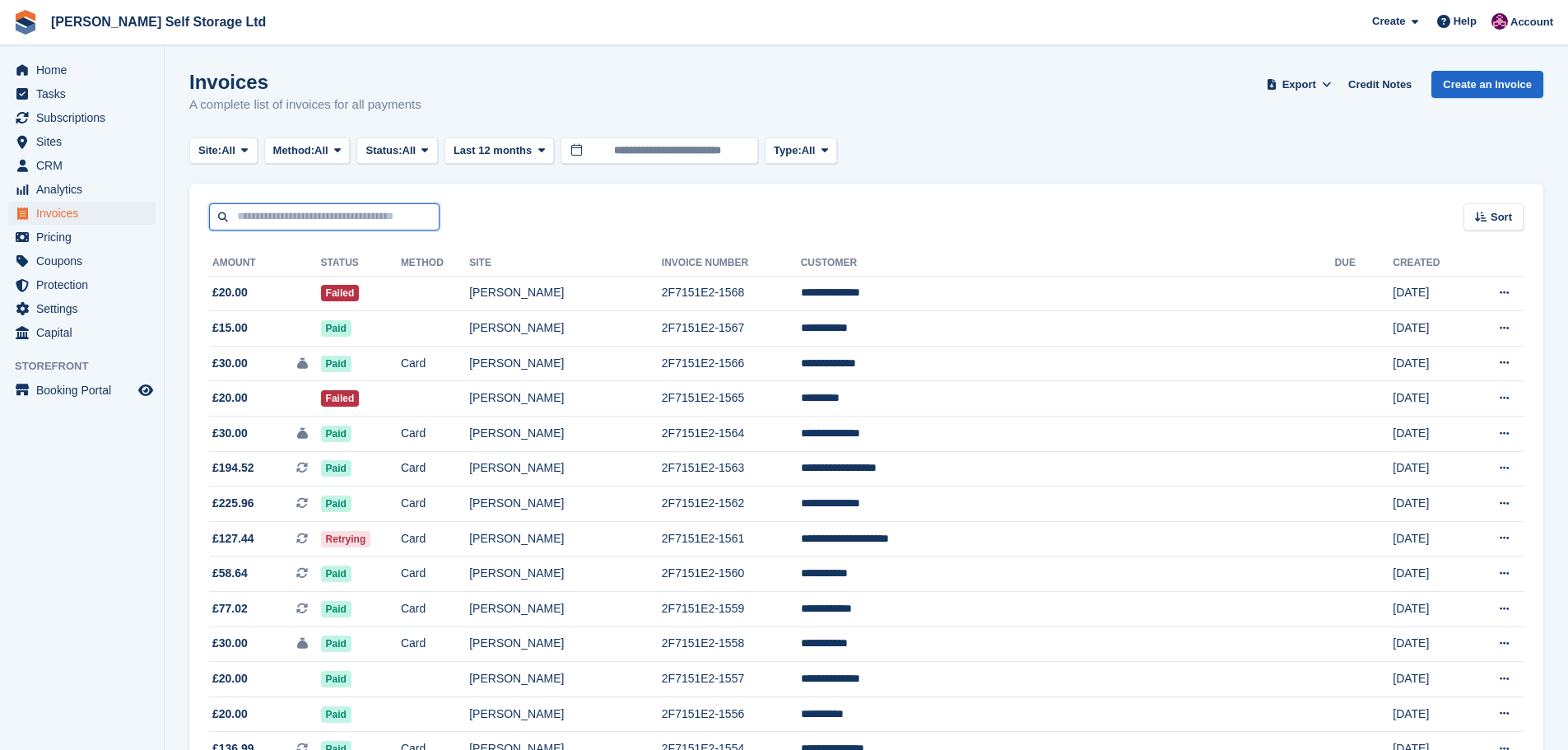
click at [291, 213] on input "text" at bounding box center [324, 217] width 230 height 27
type input "*********"
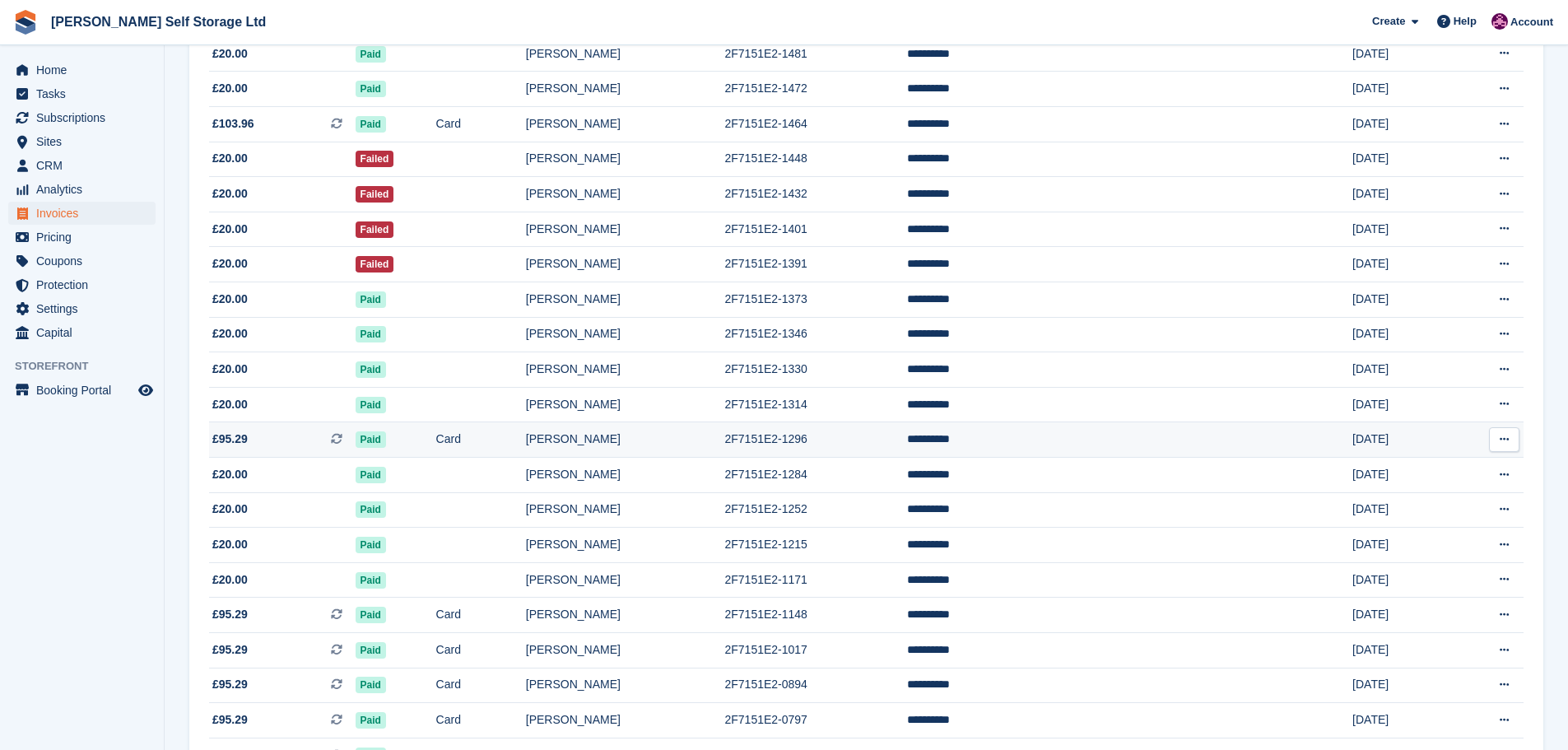
scroll to position [494, 0]
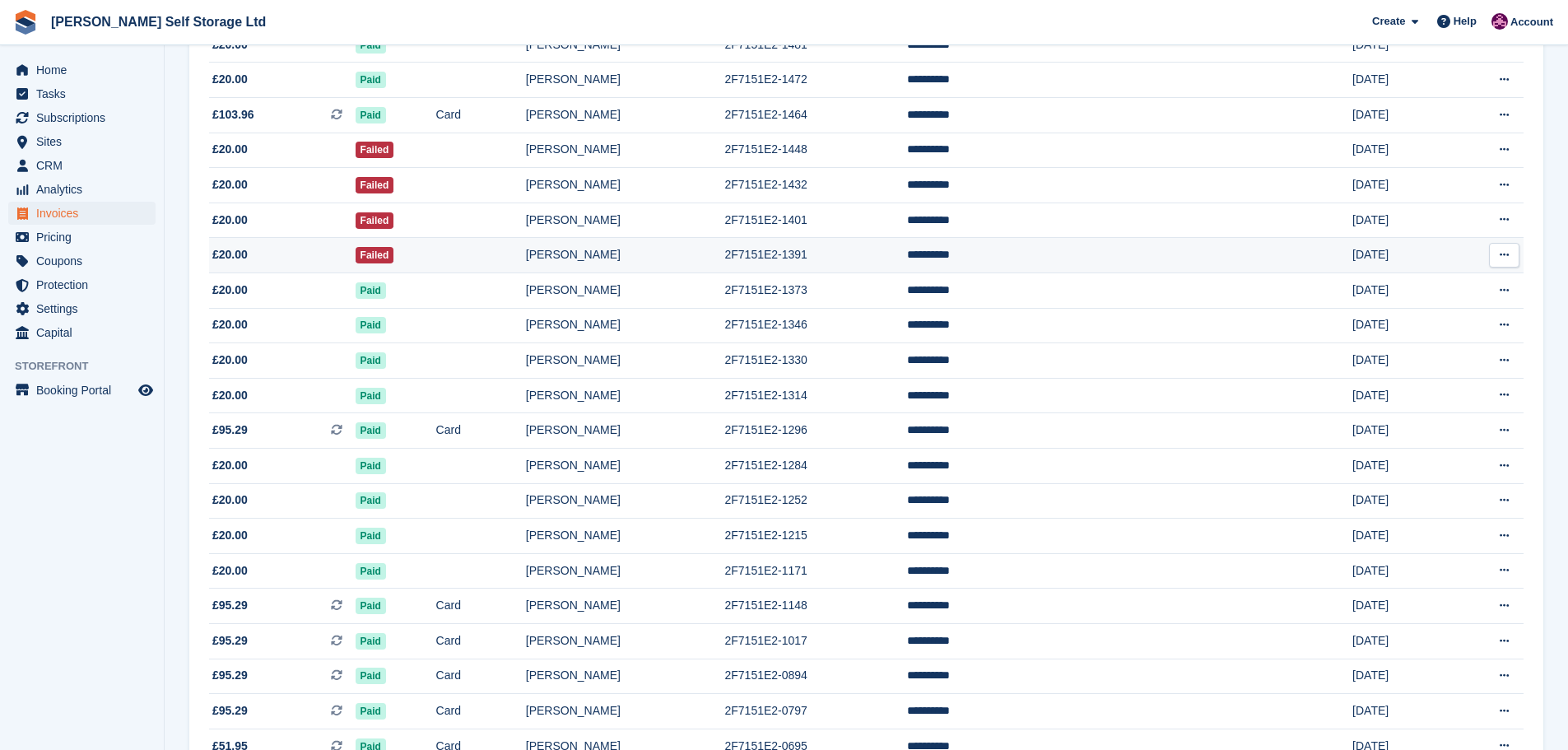
click at [322, 249] on span "£20.00" at bounding box center [282, 255] width 147 height 17
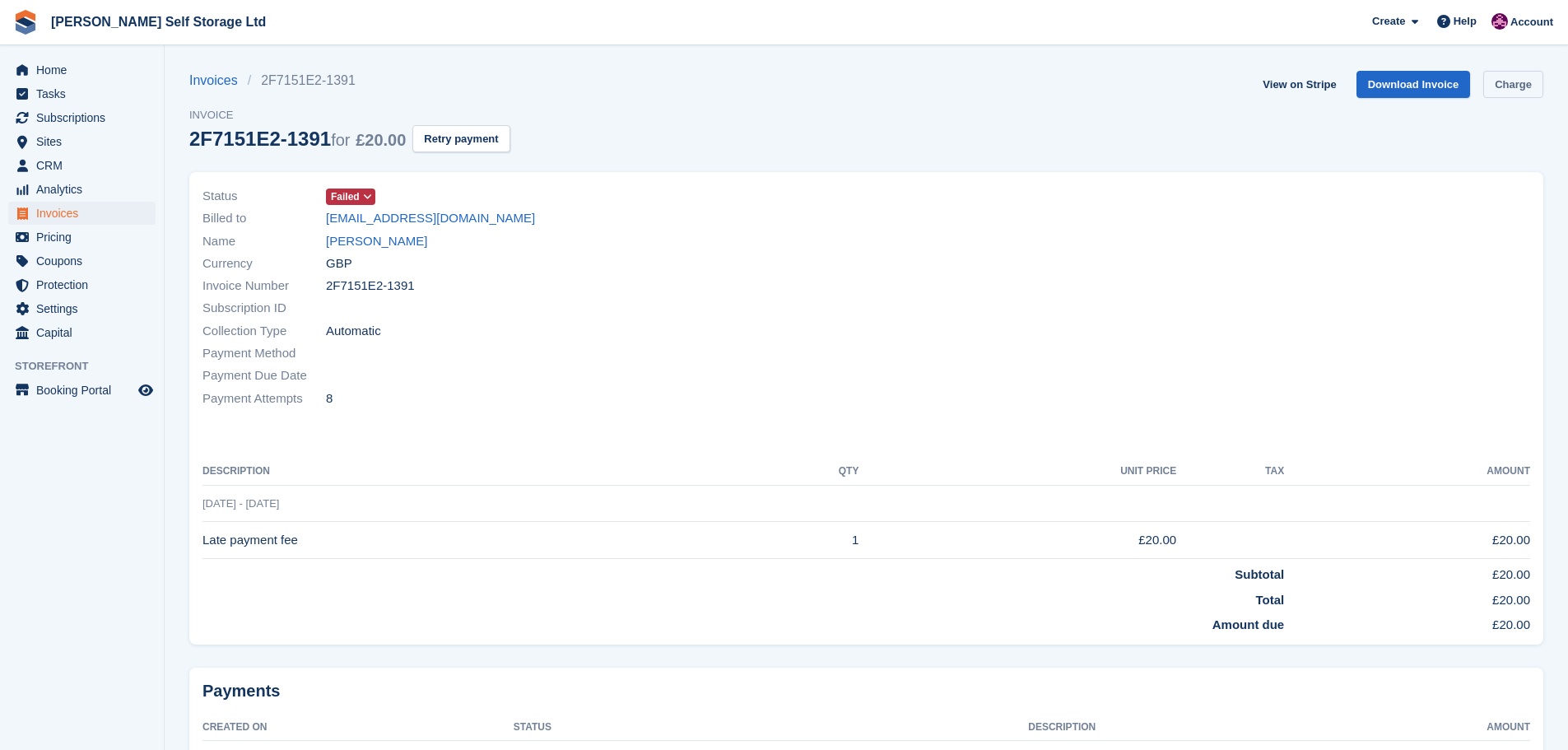
click at [1517, 86] on link "Charge" at bounding box center [1513, 85] width 60 height 27
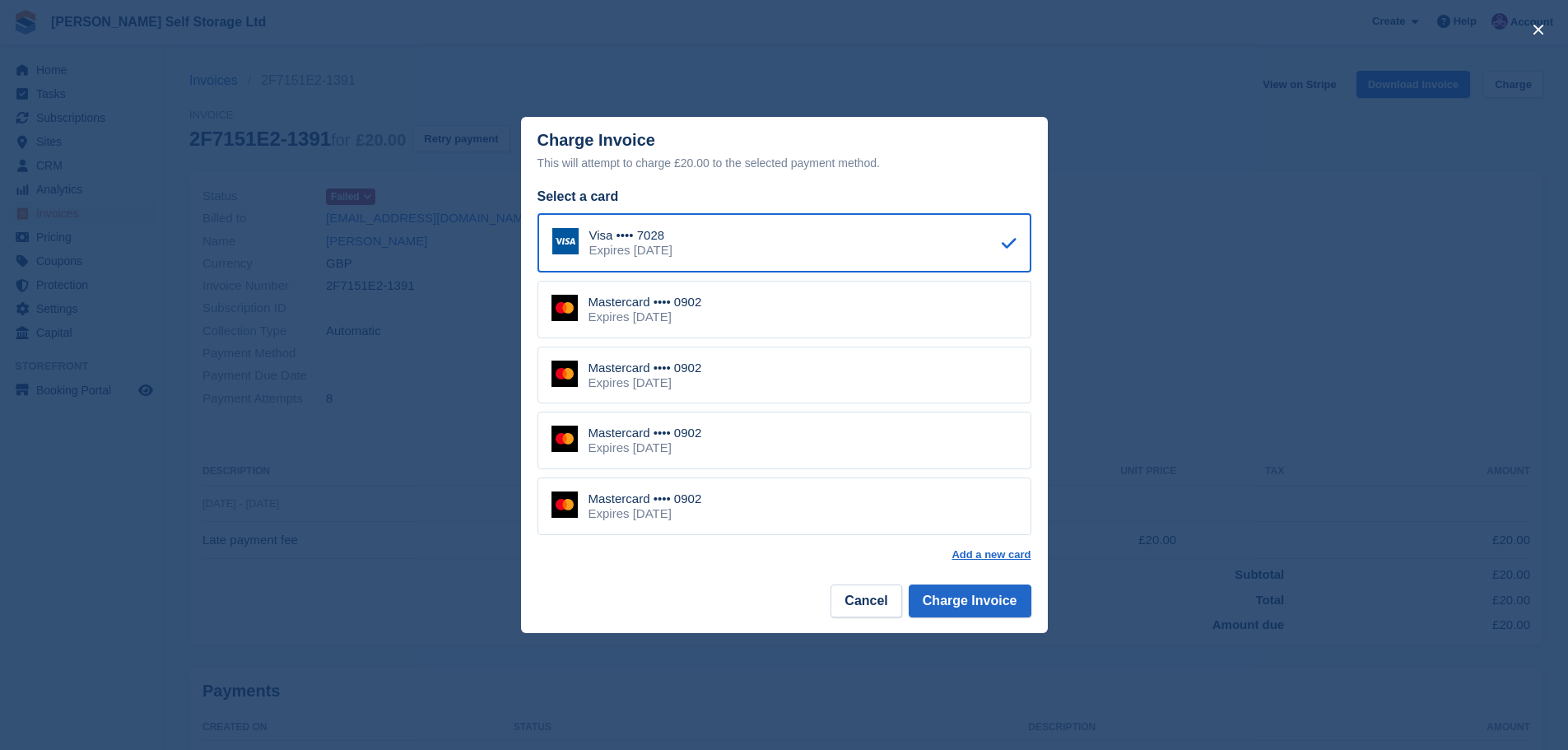
click at [709, 280] on div "Visa •••• 7028 Expires [DATE] Mastercard •••• 0902 Expires [DATE] Mastercard ••…" at bounding box center [784, 374] width 494 height 321
click at [702, 303] on div "Mastercard •••• 0902" at bounding box center [645, 302] width 114 height 15
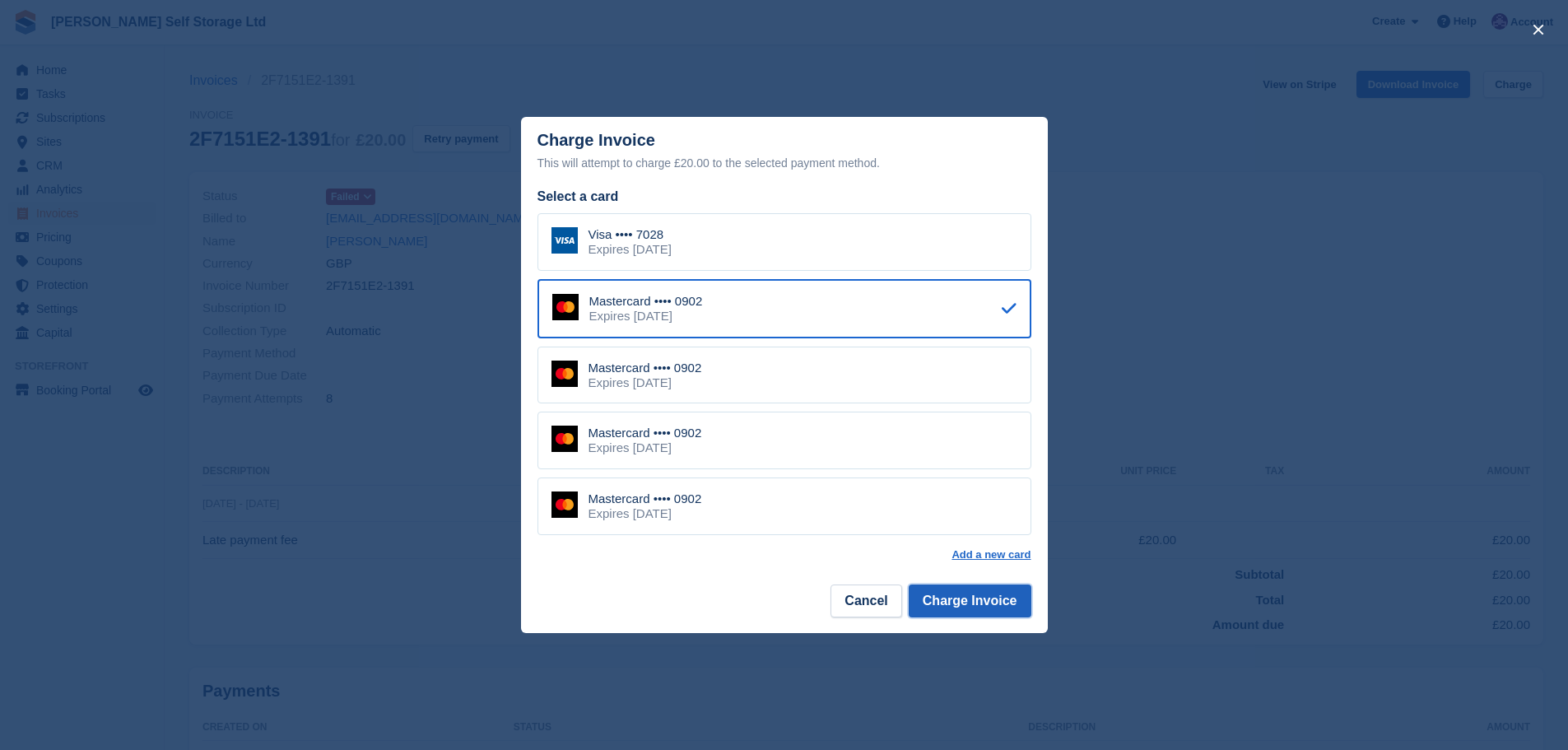
click at [953, 602] on button "Charge Invoice" at bounding box center [969, 601] width 123 height 33
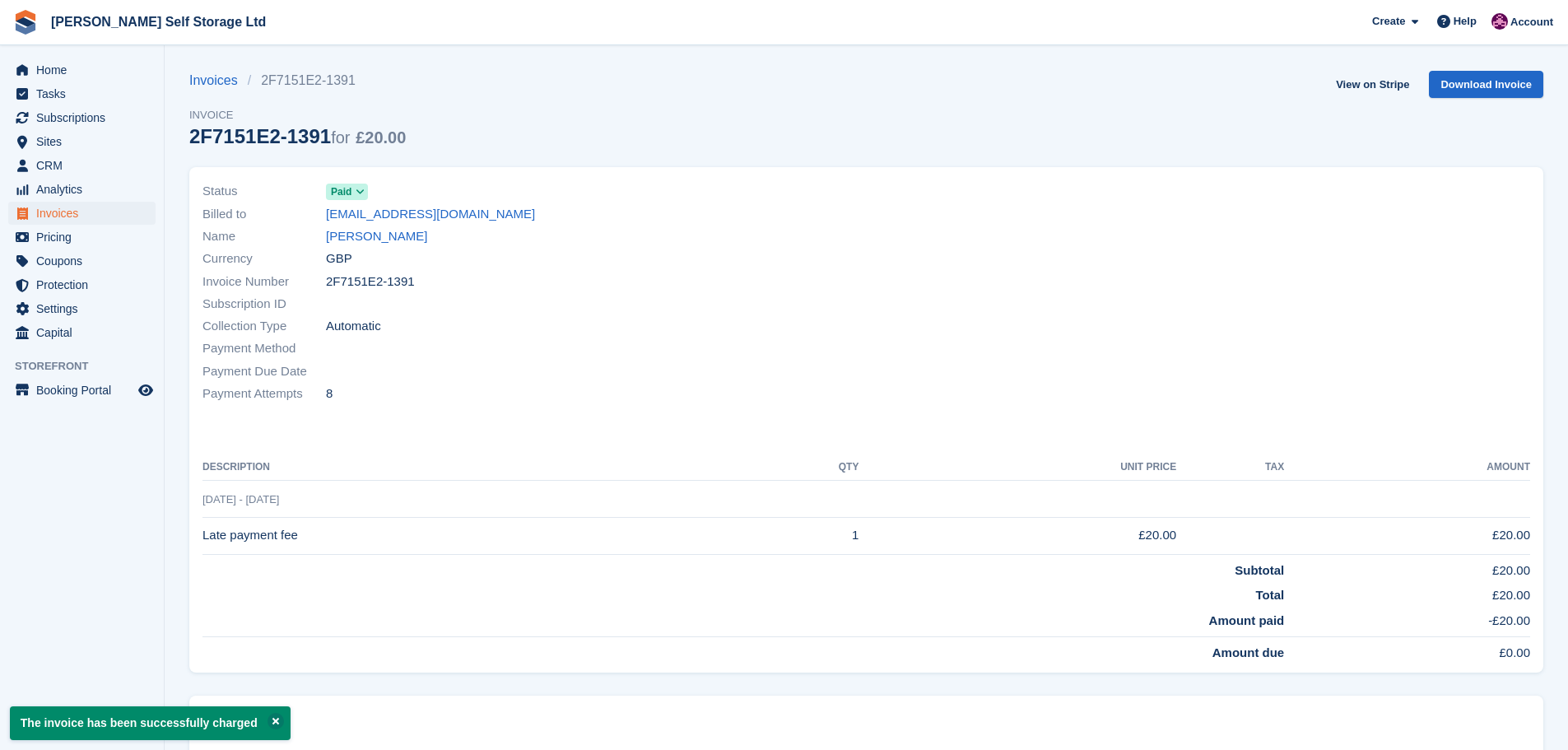
click at [62, 213] on span "Invoices" at bounding box center [85, 213] width 99 height 23
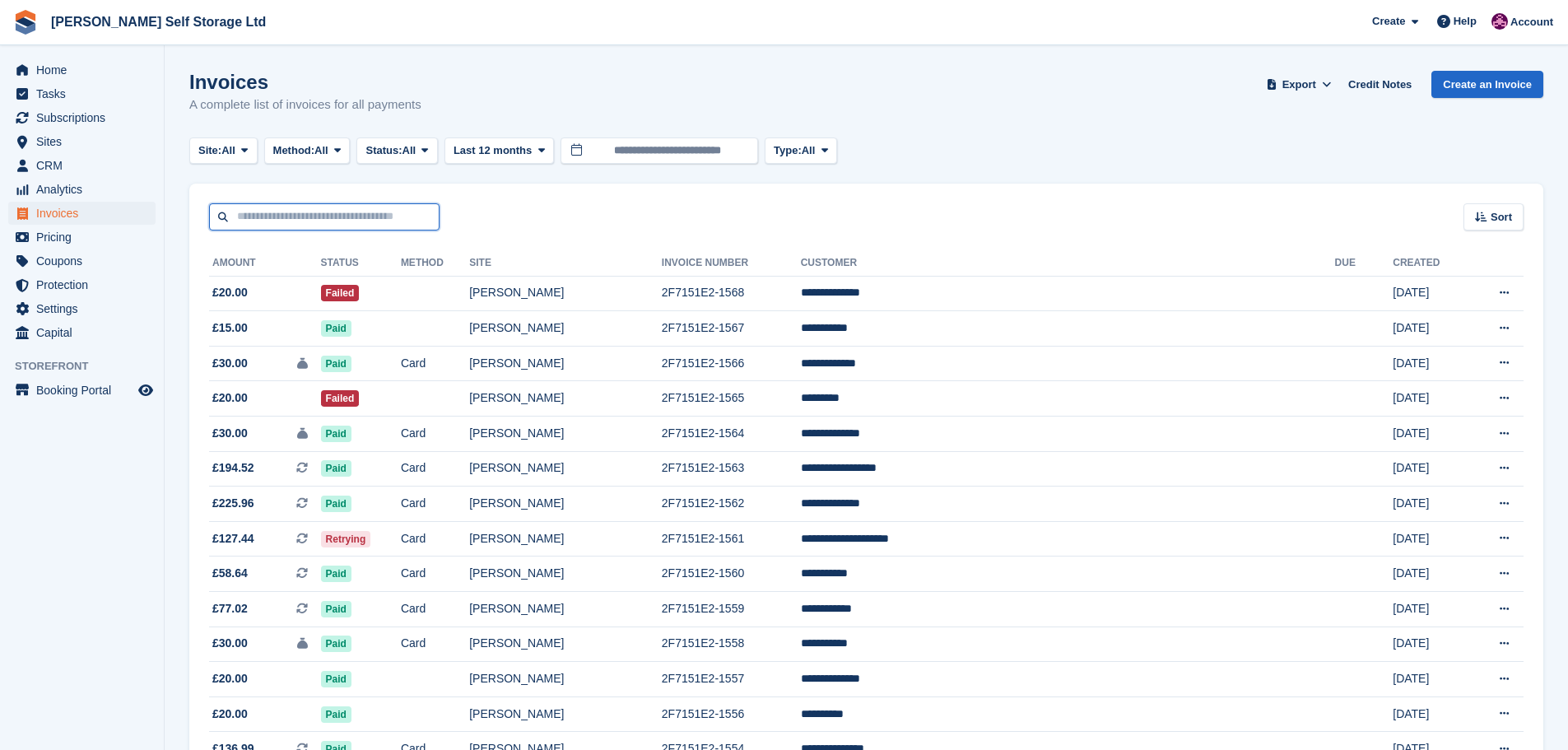
click at [276, 227] on input "text" at bounding box center [324, 217] width 230 height 27
type input "*********"
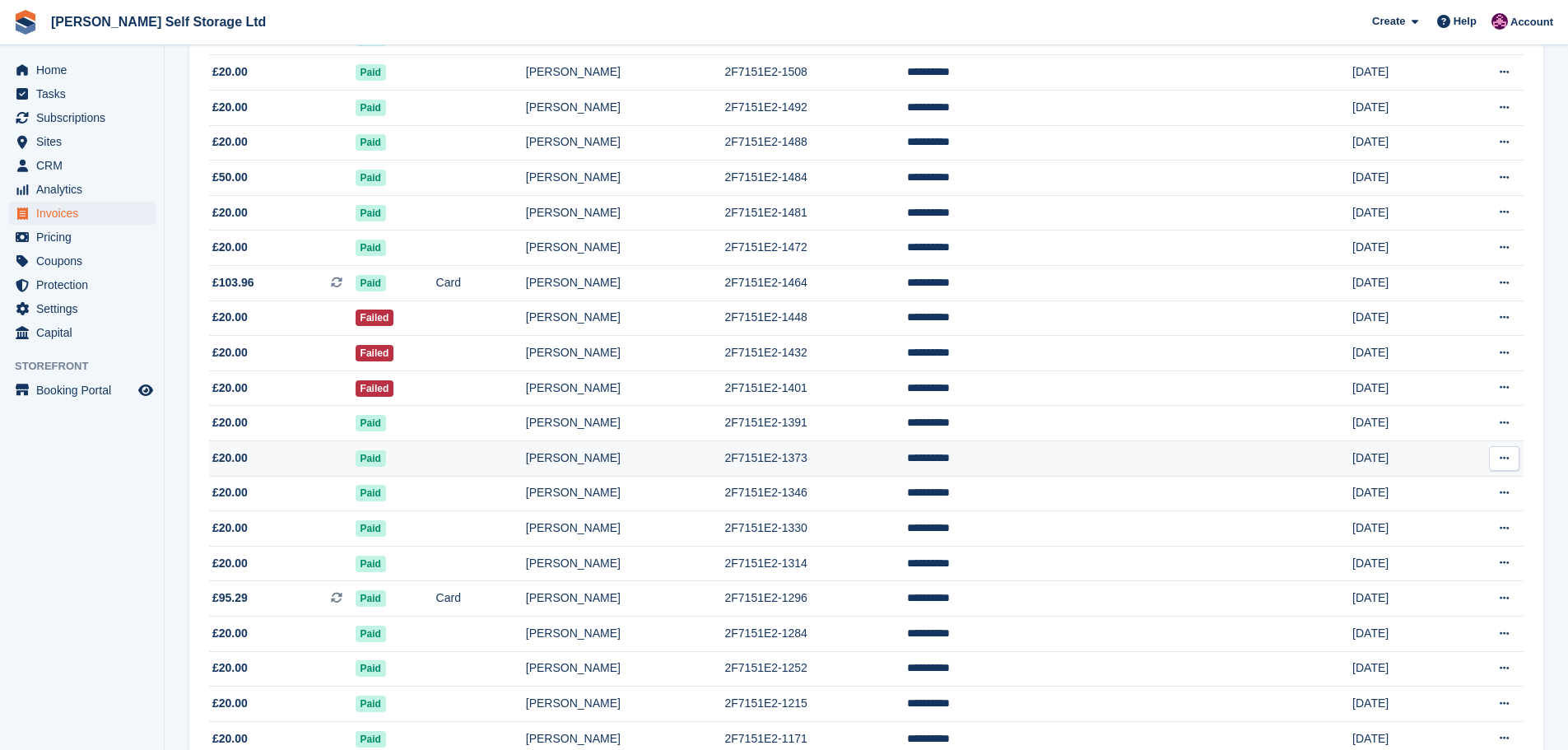
scroll to position [329, 0]
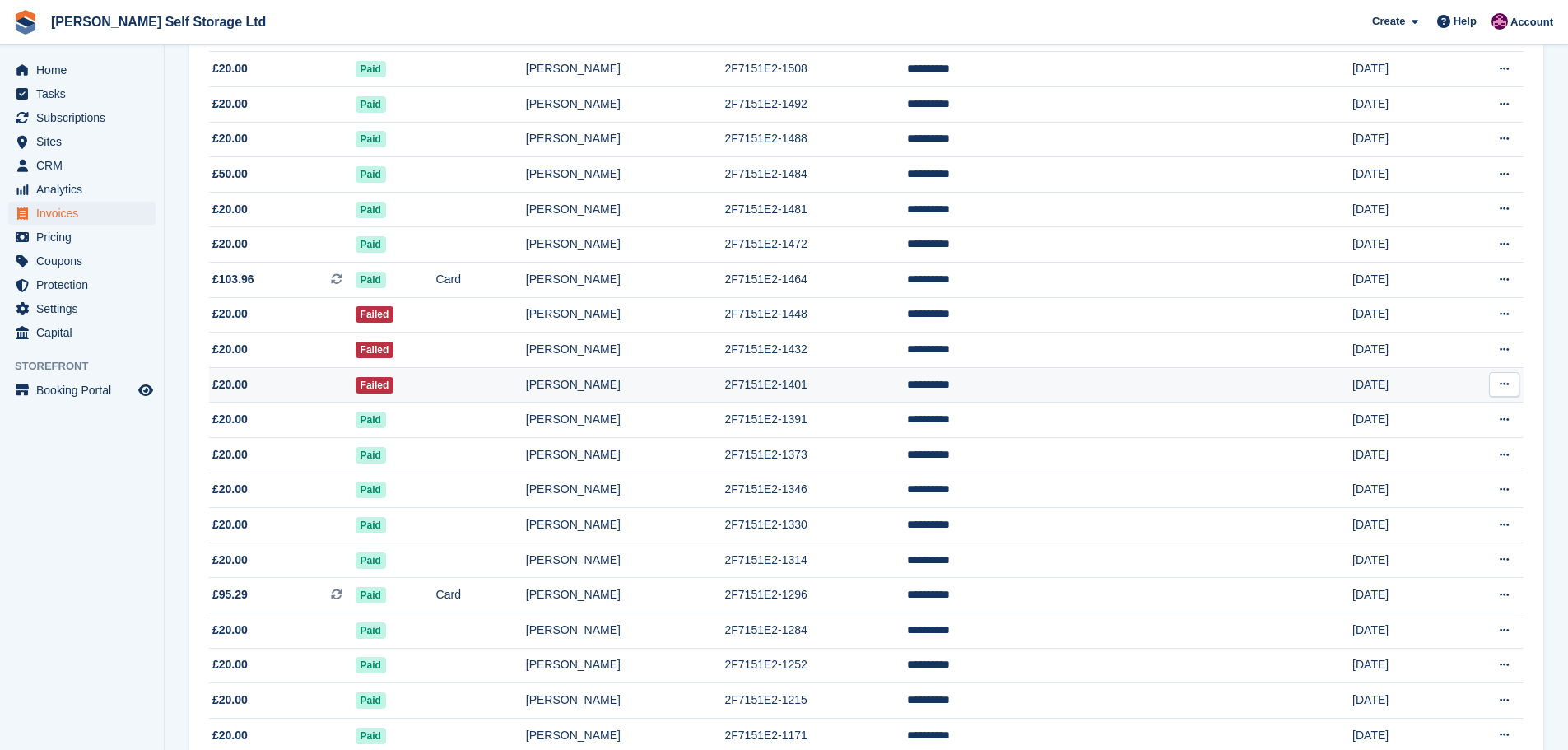
click at [436, 397] on td "Failed" at bounding box center [396, 384] width 81 height 35
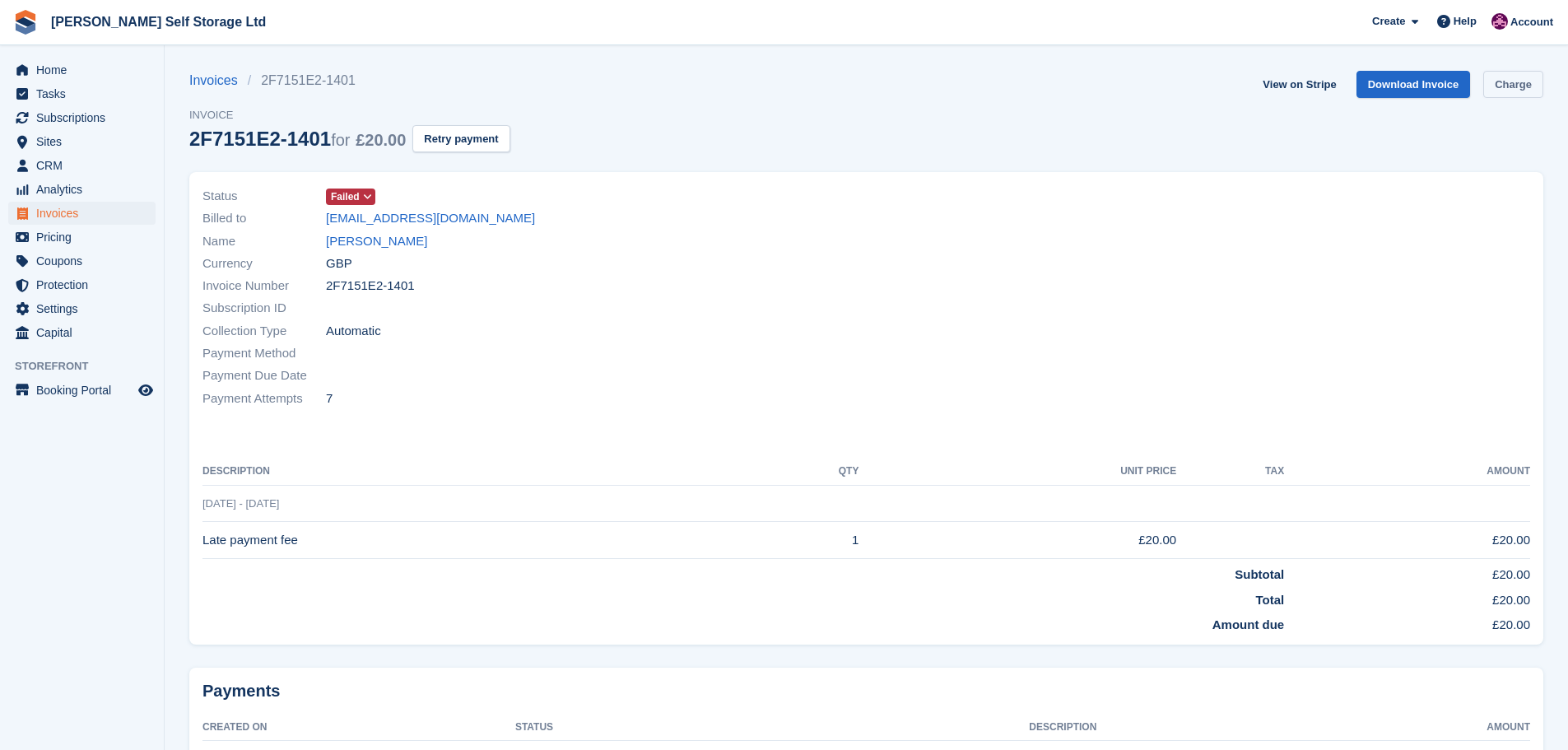
click at [1535, 78] on link "Charge" at bounding box center [1513, 85] width 60 height 27
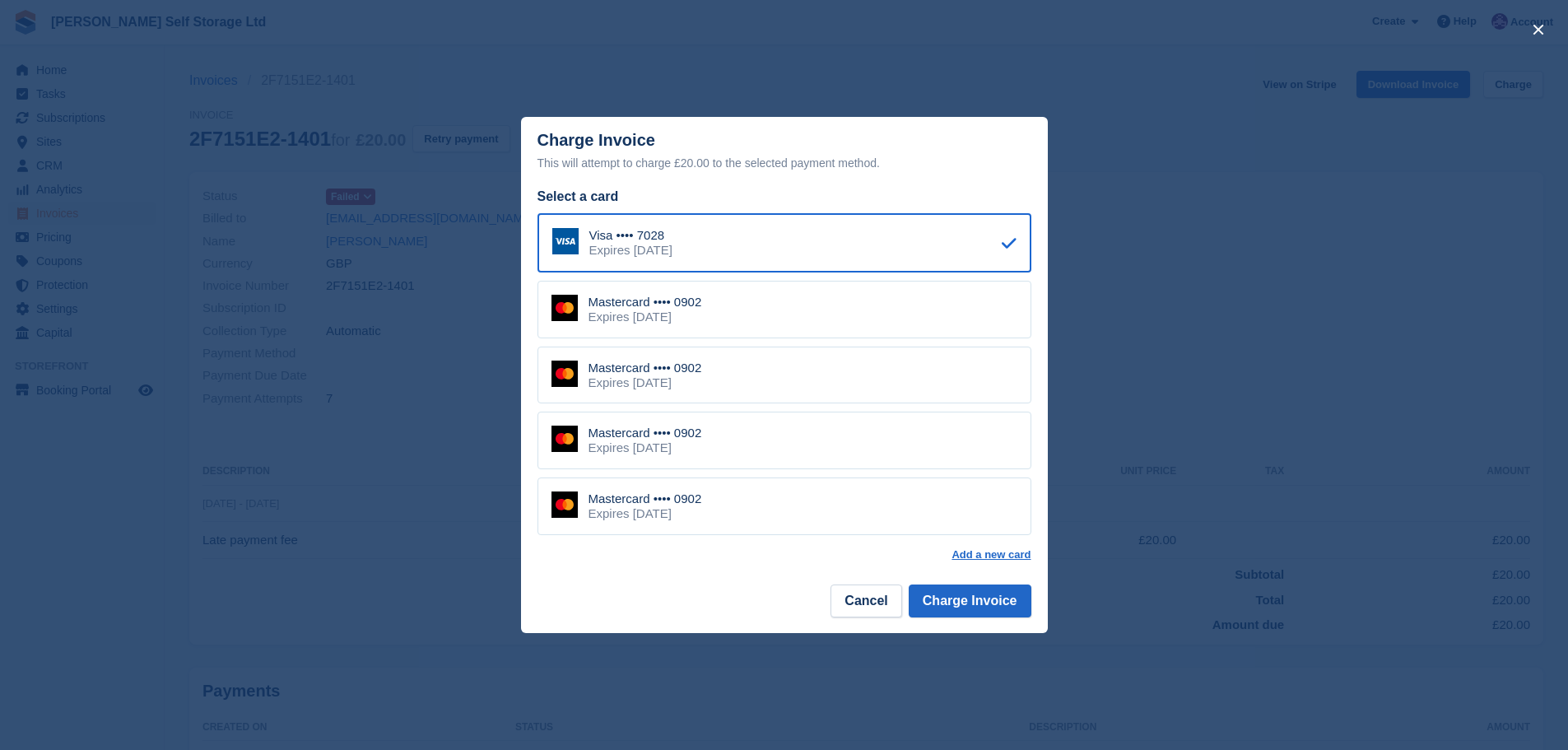
click at [675, 316] on div "Expires [DATE]" at bounding box center [645, 316] width 114 height 15
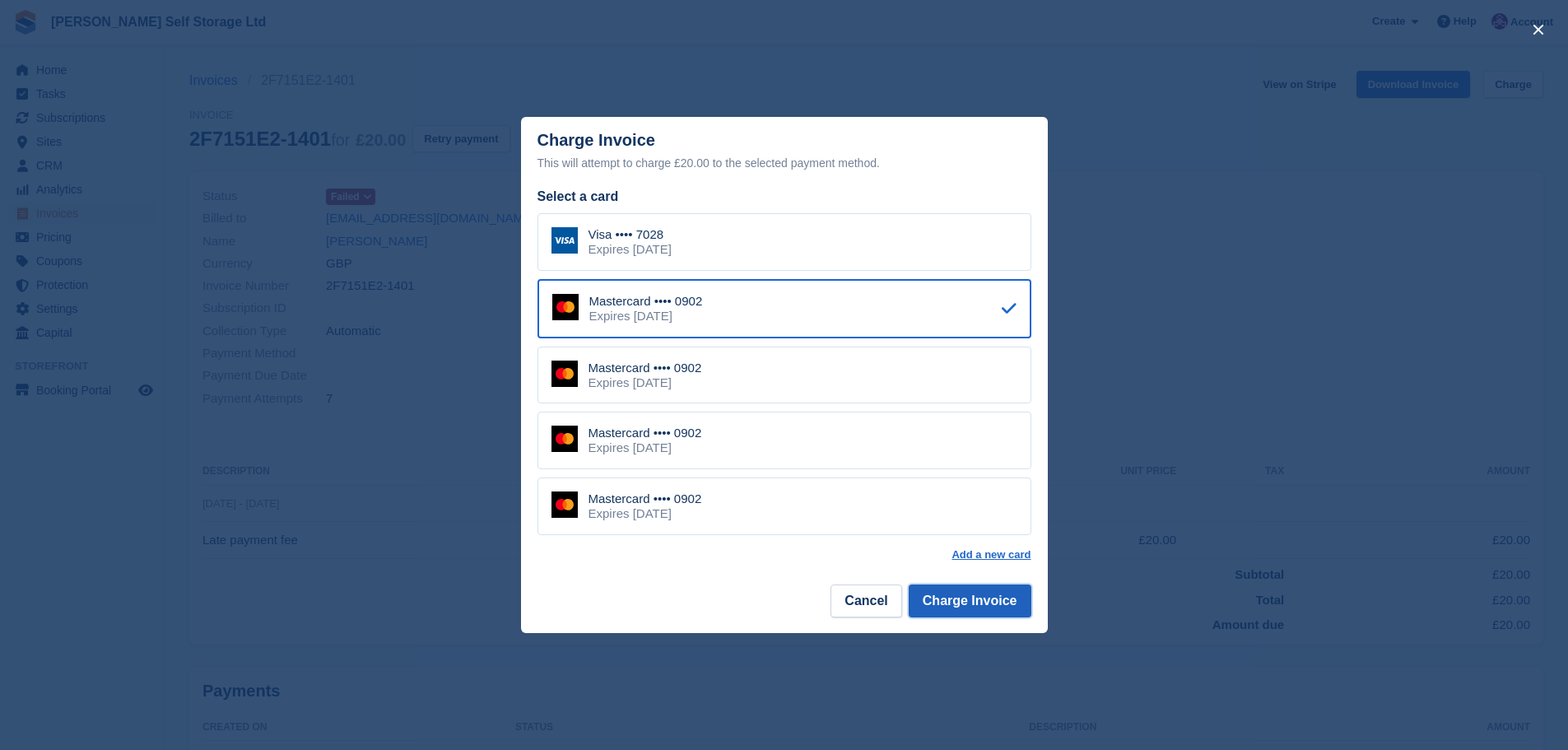
click at [963, 602] on button "Charge Invoice" at bounding box center [969, 601] width 123 height 33
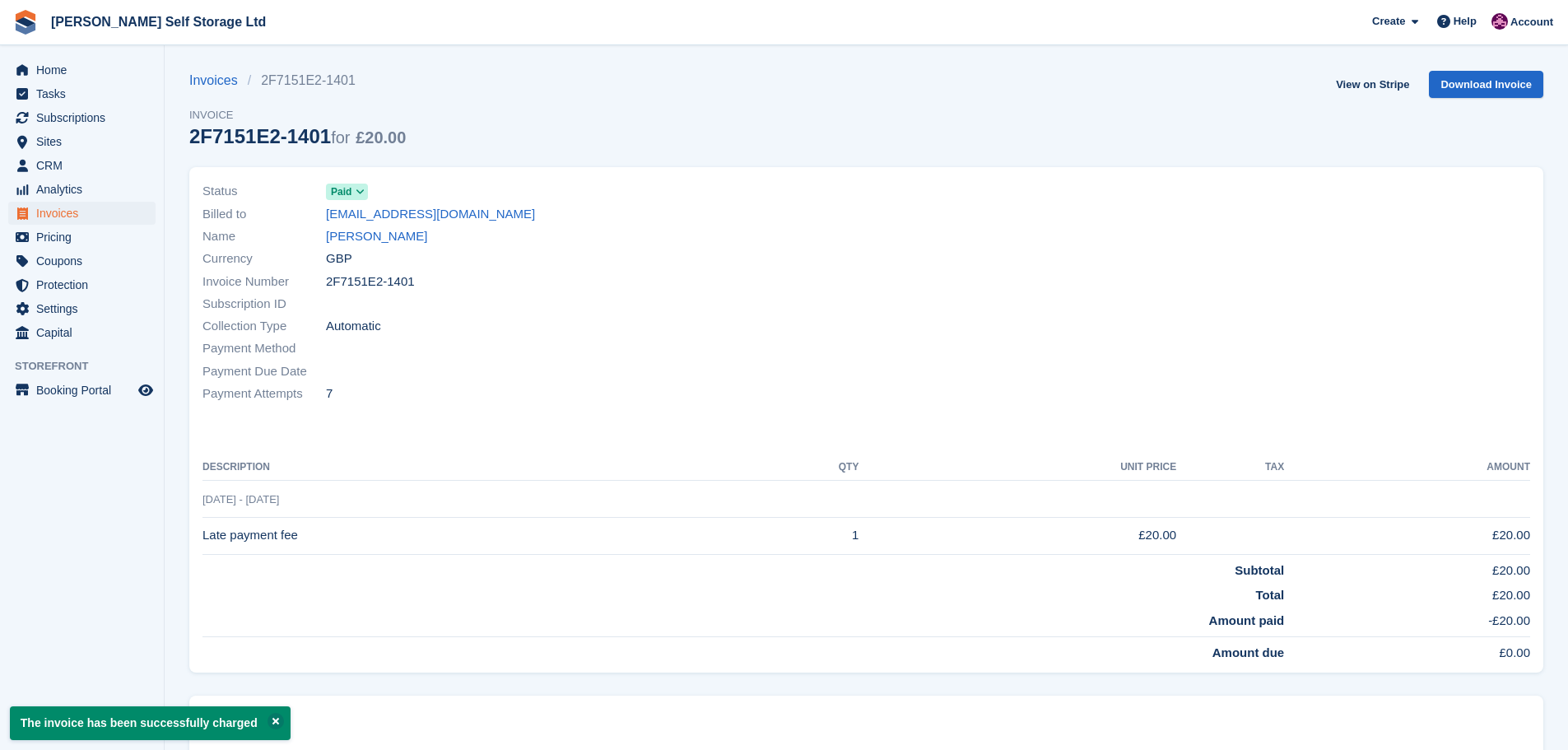
click at [57, 212] on span "Invoices" at bounding box center [85, 213] width 99 height 23
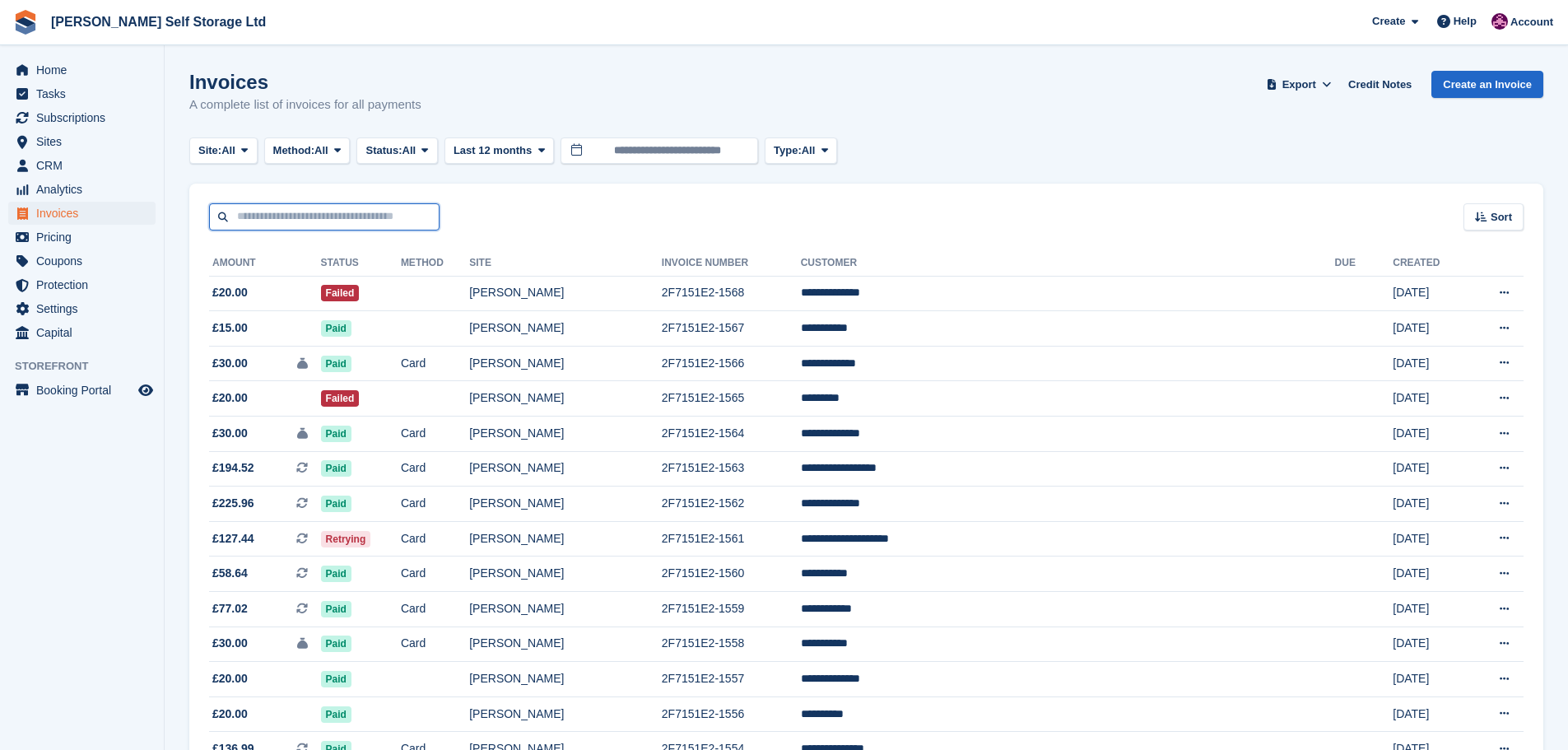
click at [311, 223] on input "text" at bounding box center [324, 217] width 230 height 27
type input "*******"
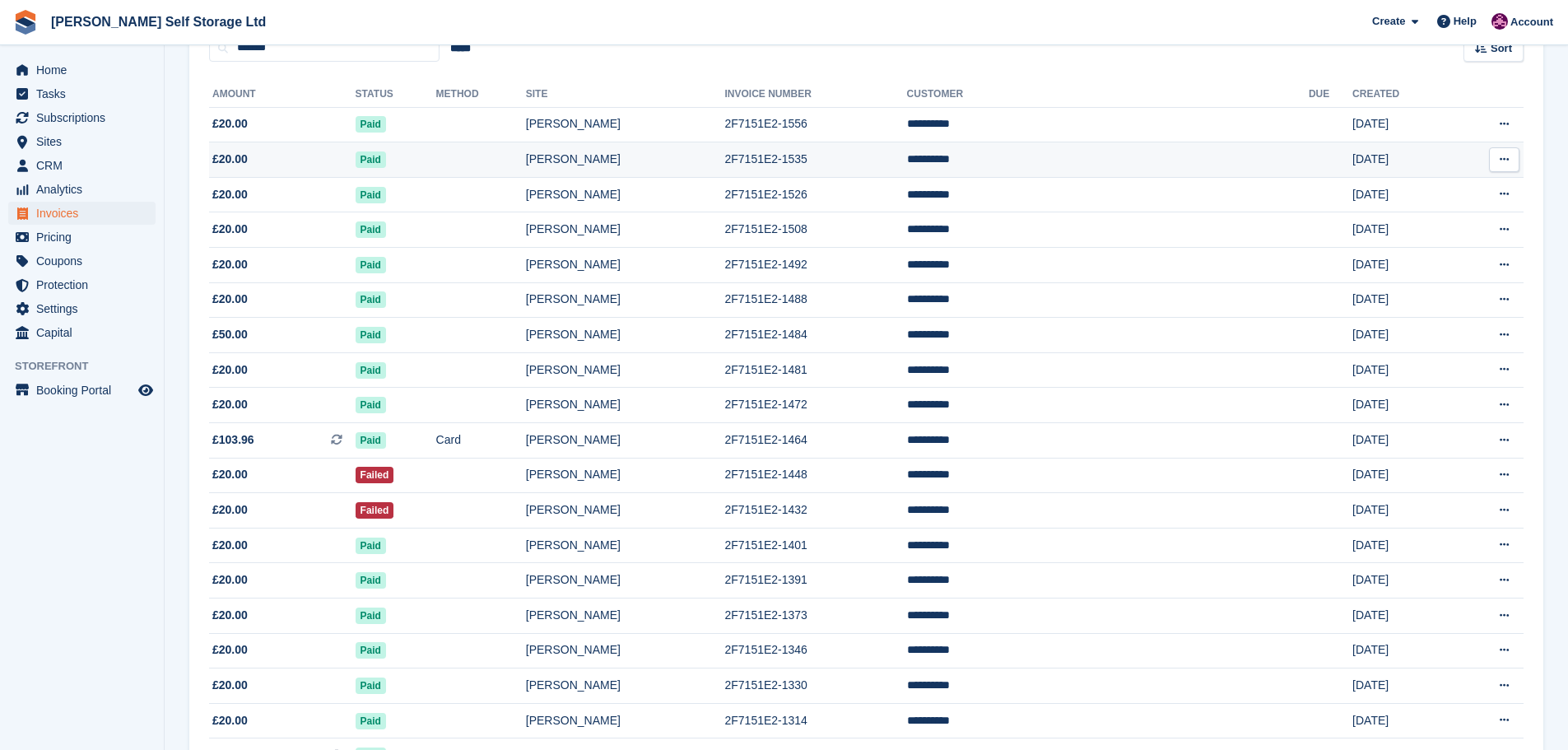
scroll to position [329, 0]
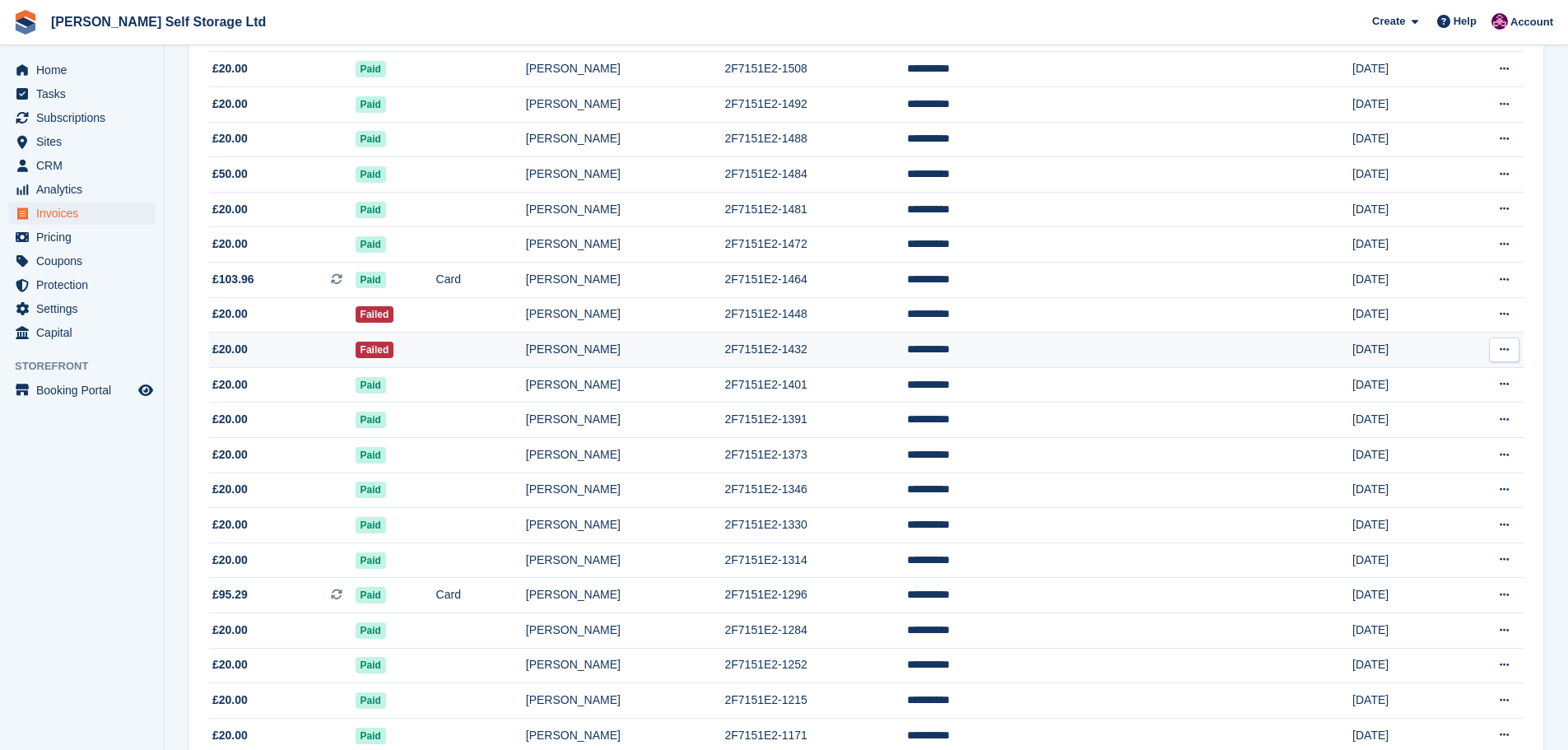
click at [436, 345] on td "Failed" at bounding box center [396, 350] width 81 height 35
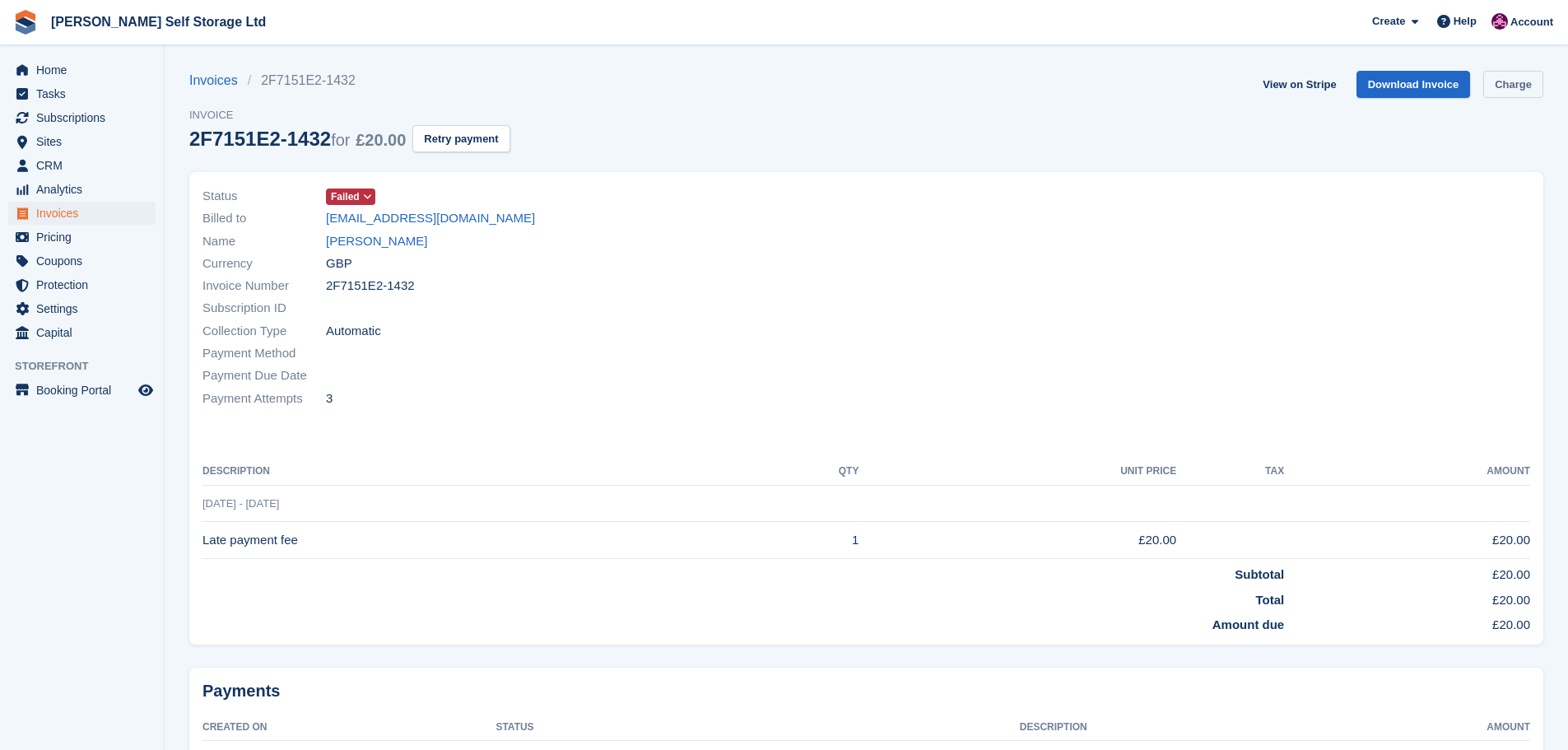
click at [1509, 81] on link "Charge" at bounding box center [1513, 85] width 60 height 27
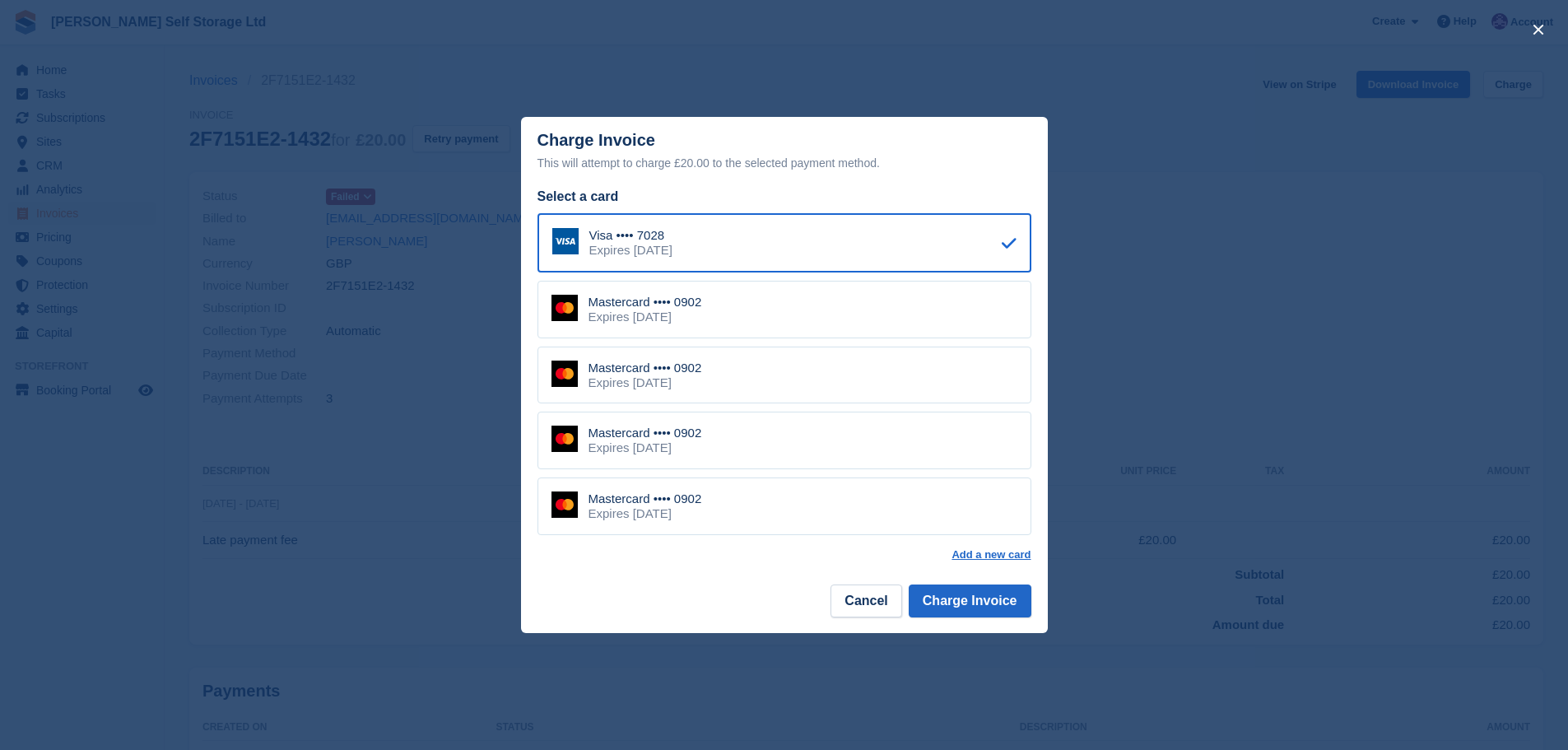
drag, startPoint x: 643, startPoint y: 320, endPoint x: 658, endPoint y: 327, distance: 16.6
click at [649, 322] on div "Expires [DATE]" at bounding box center [645, 316] width 114 height 15
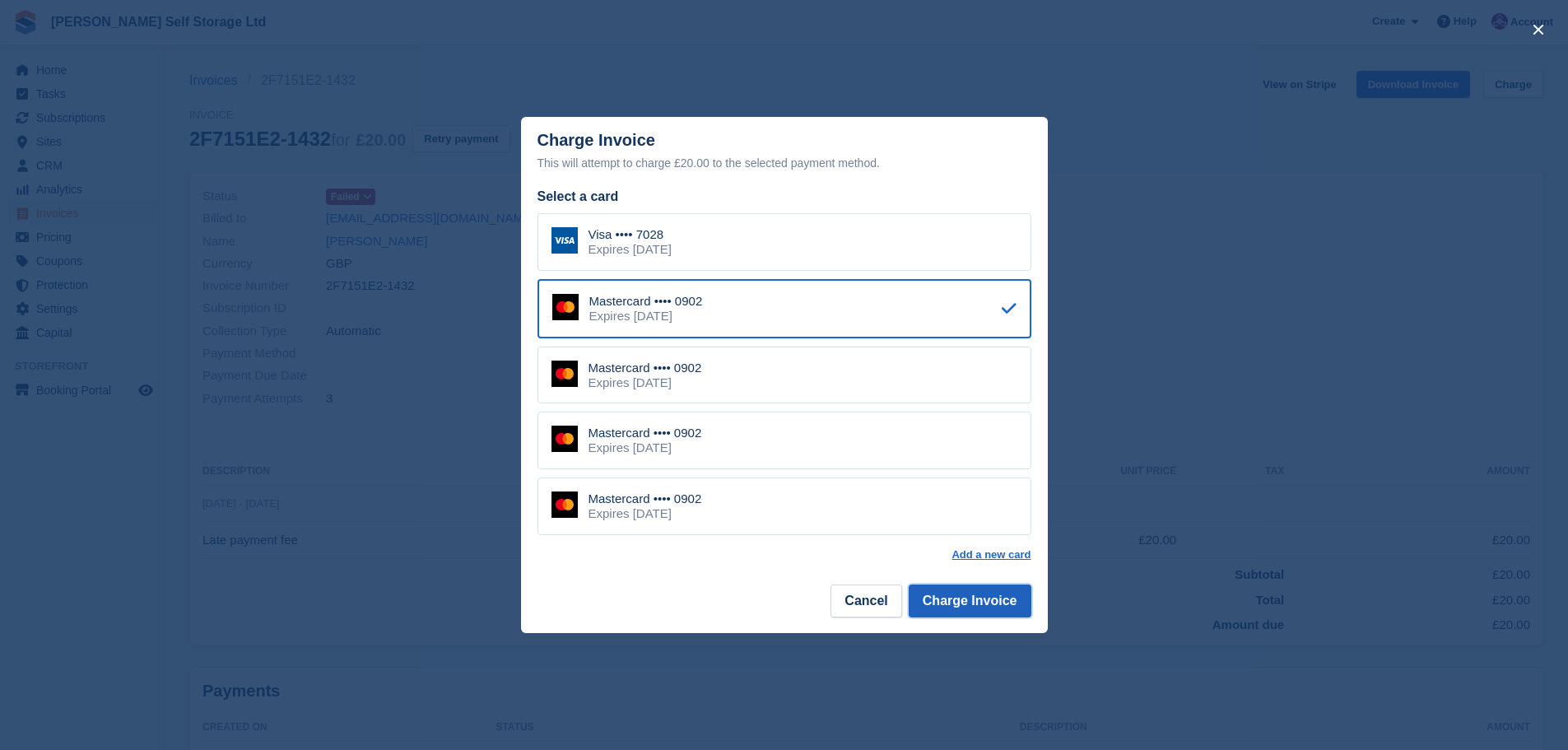
click at [984, 591] on button "Charge Invoice" at bounding box center [969, 601] width 123 height 33
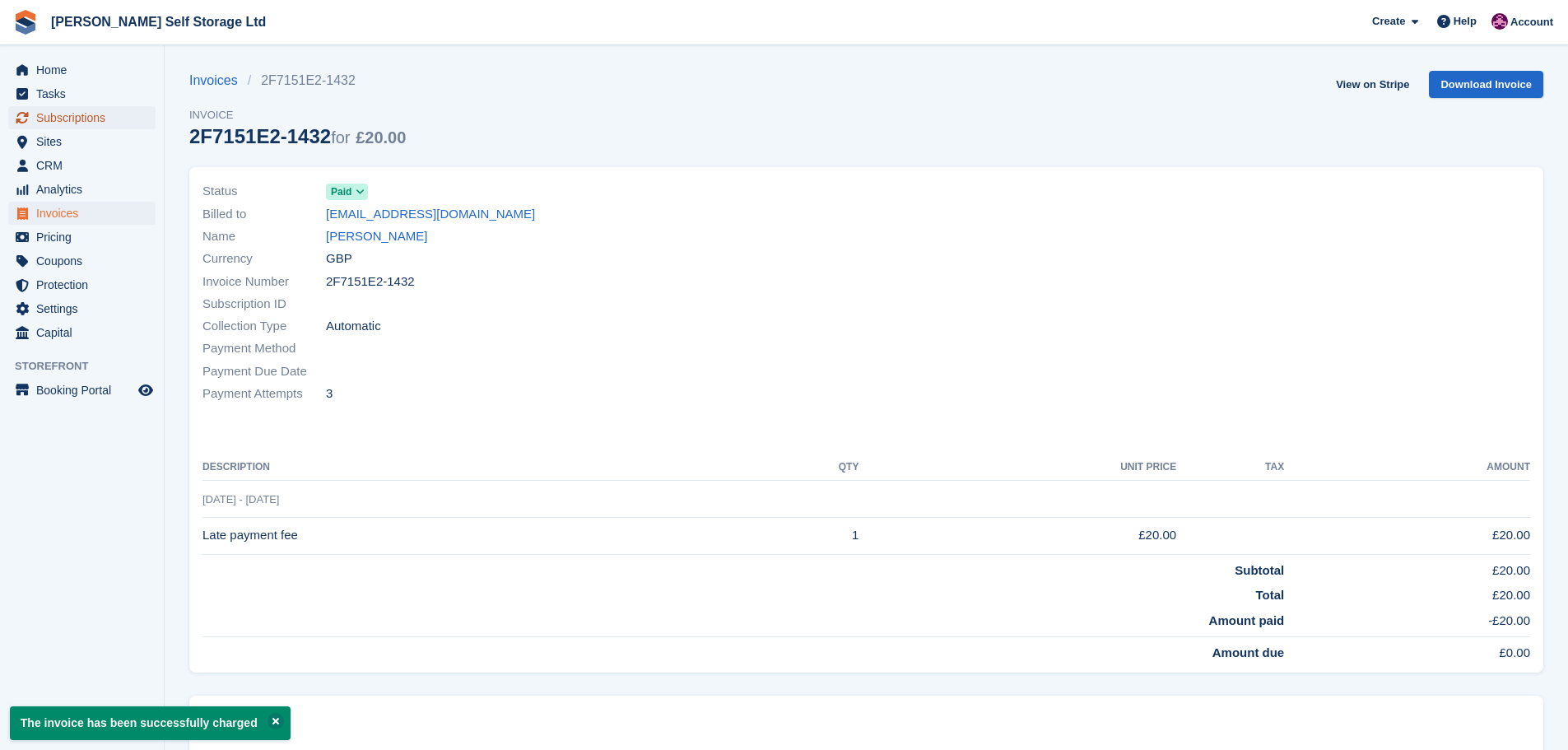
click at [55, 123] on span "Subscriptions" at bounding box center [85, 117] width 99 height 23
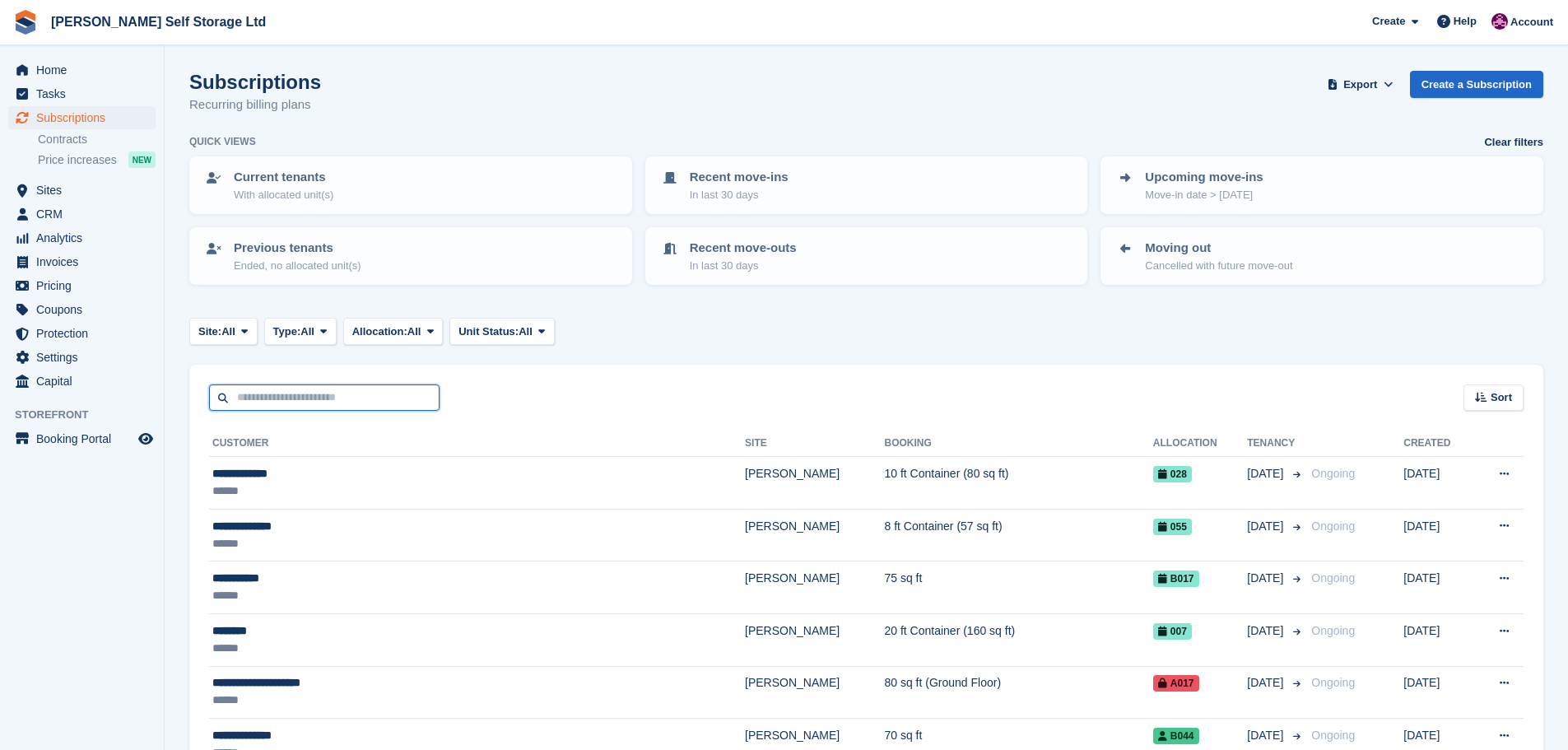
click at [290, 391] on input "text" at bounding box center [324, 399] width 230 height 27
type input "*******"
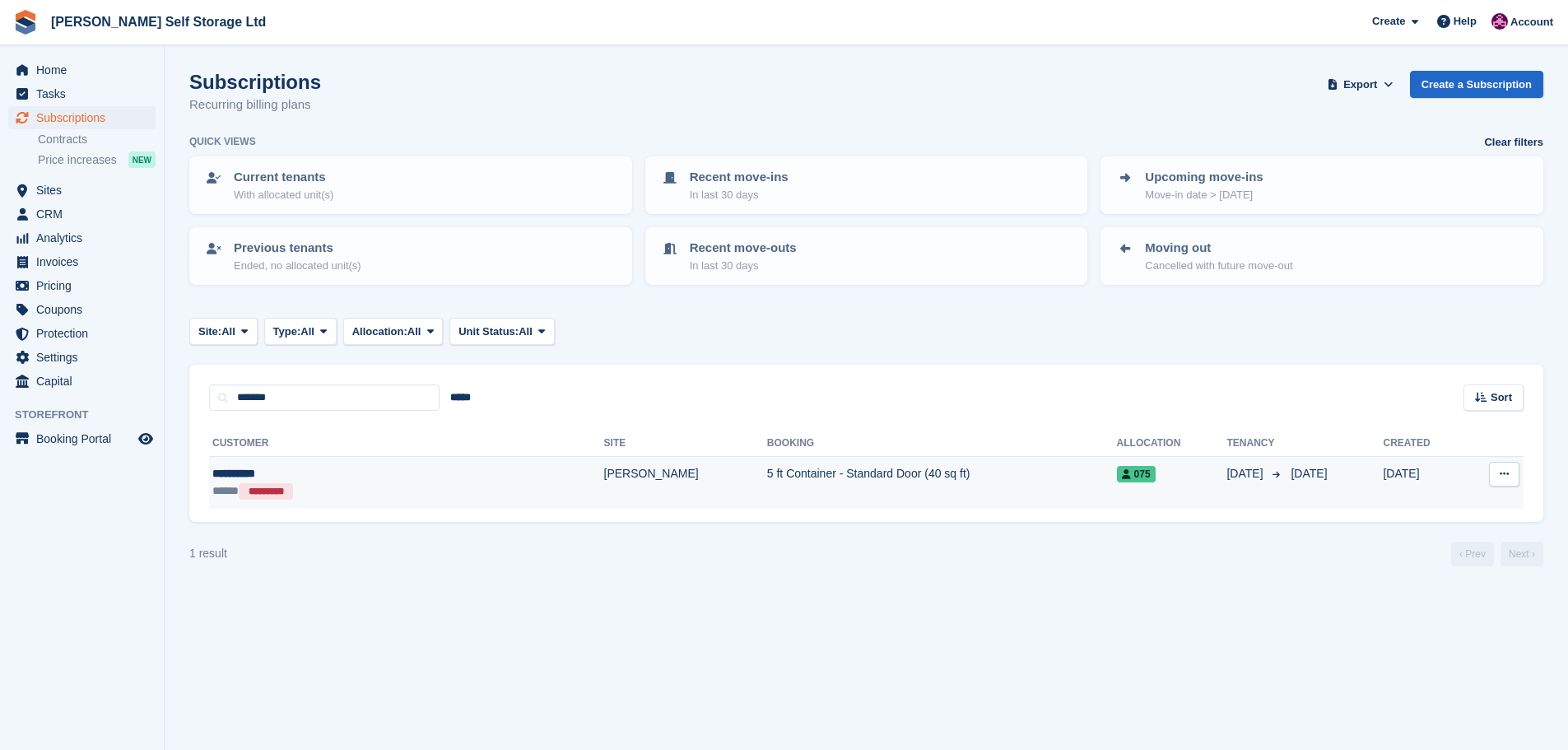
click at [767, 495] on td "5 ft Container - Standard Door (40 sq ft)" at bounding box center [942, 483] width 350 height 52
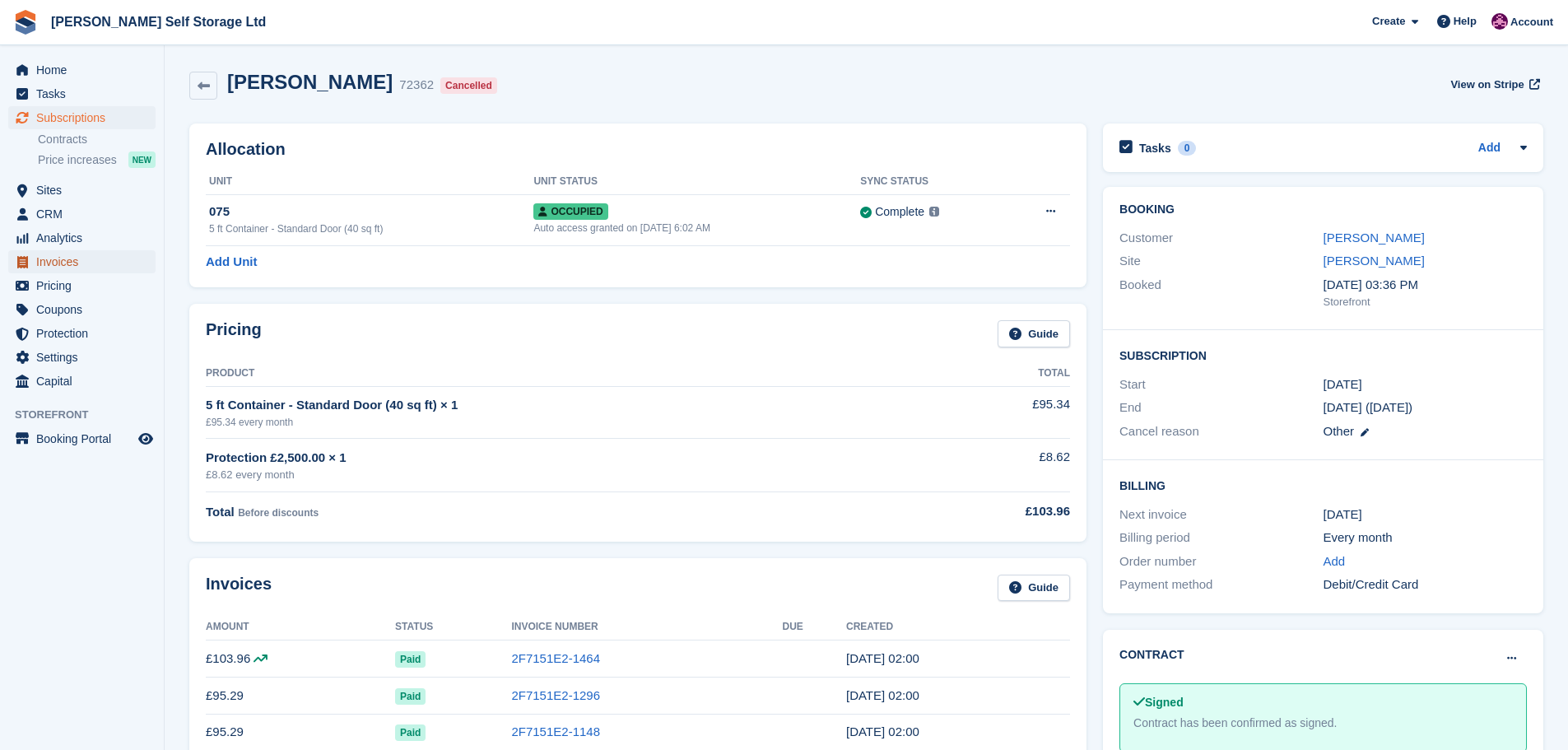
click at [69, 255] on span "Invoices" at bounding box center [85, 261] width 99 height 23
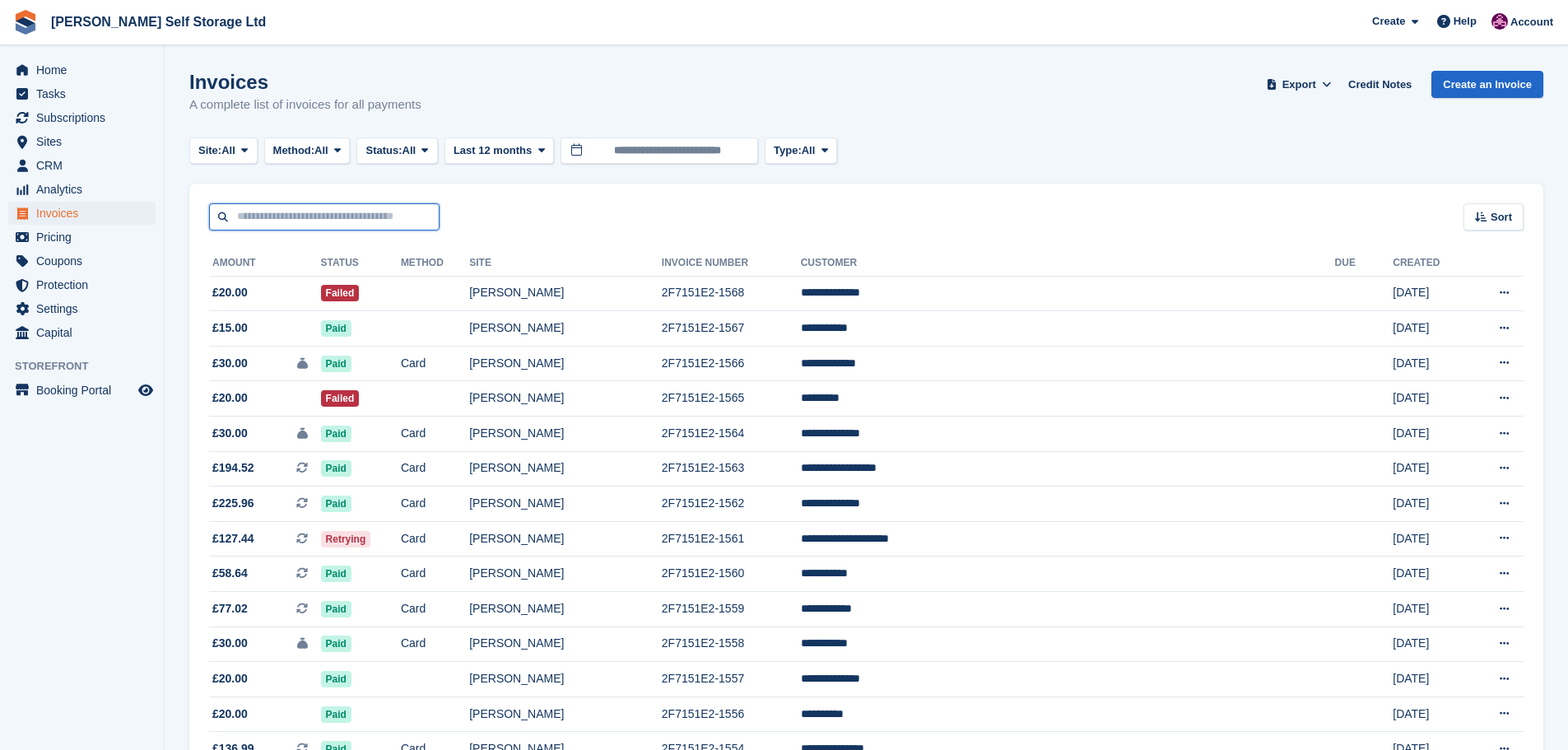
click at [287, 215] on input "text" at bounding box center [324, 217] width 230 height 27
type input "********"
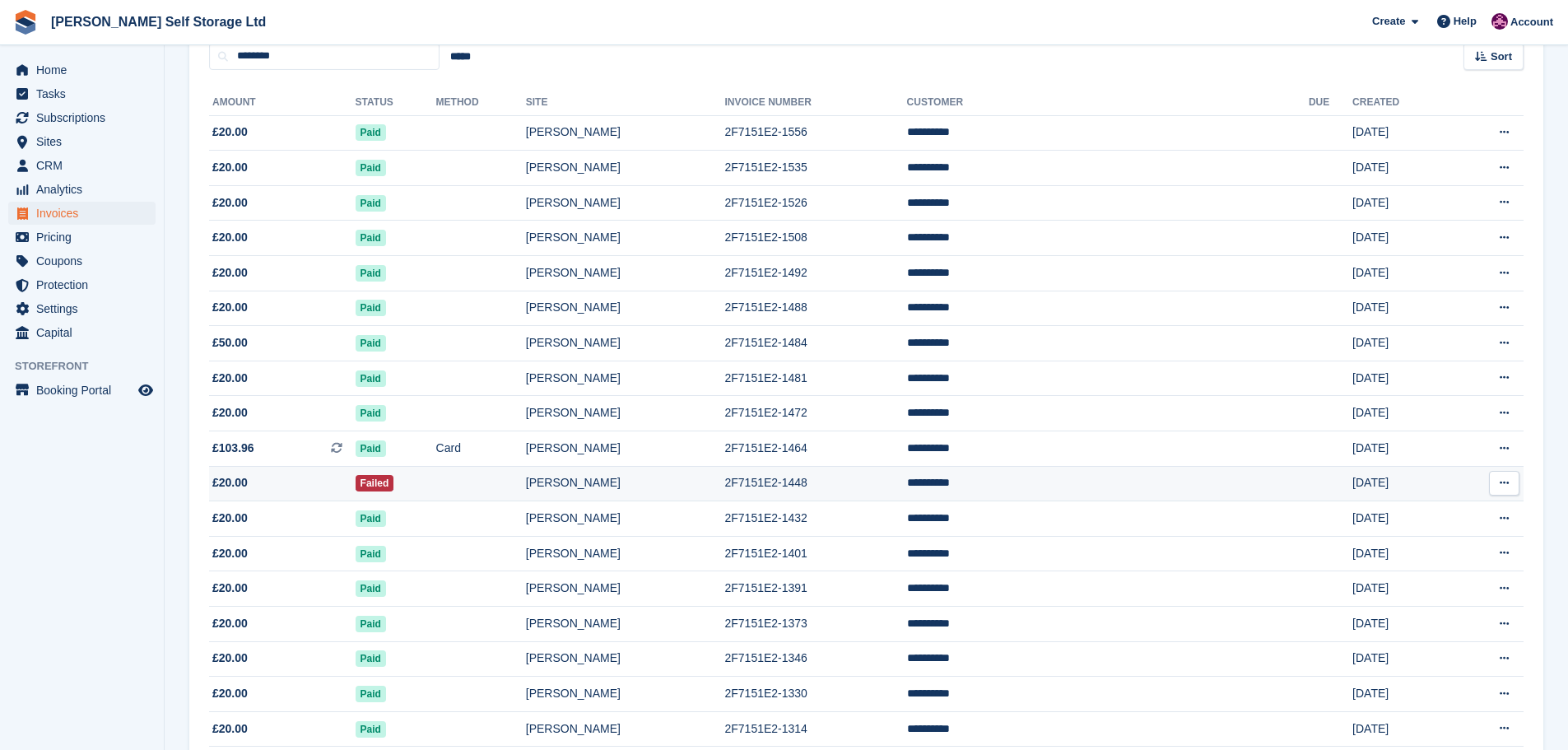
scroll to position [247, 0]
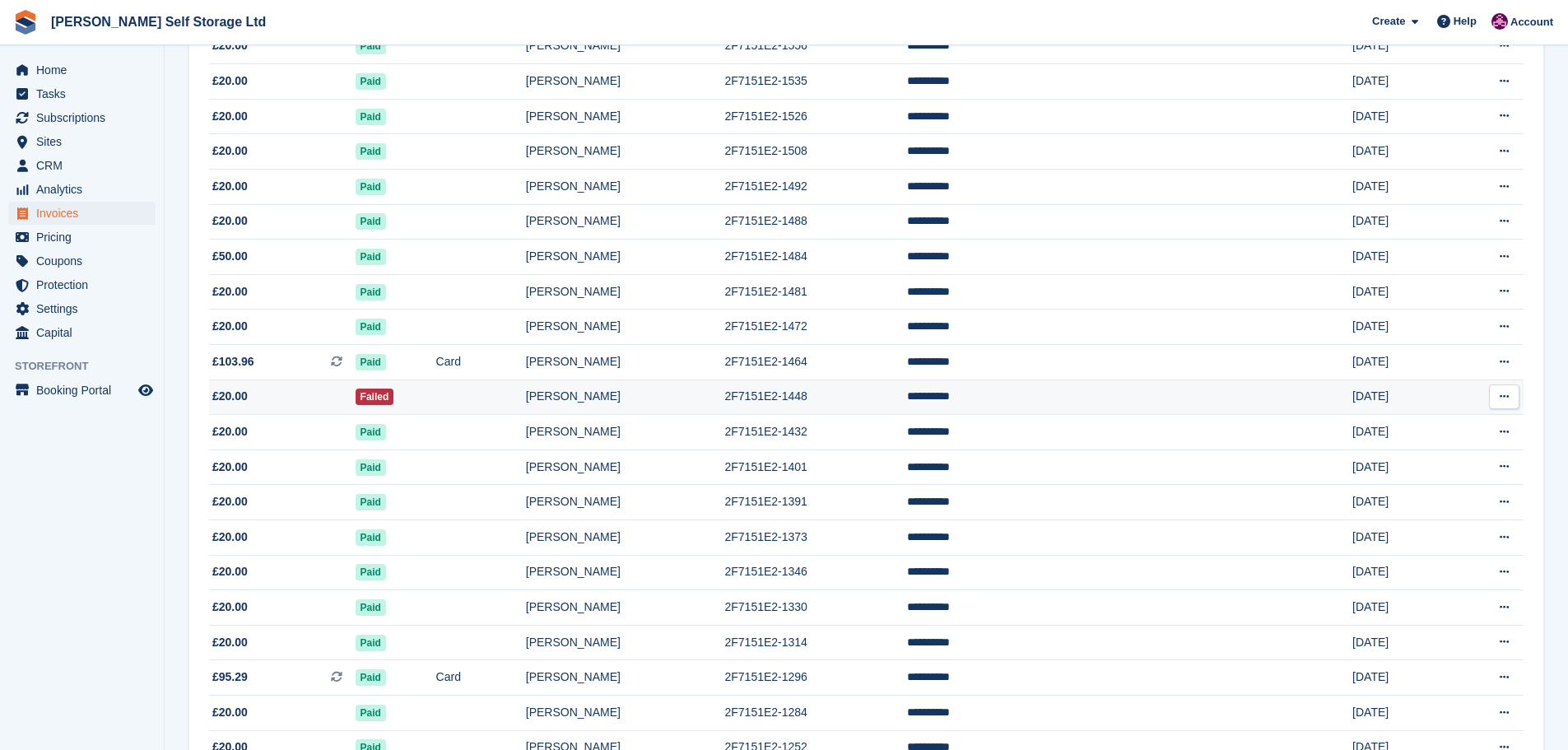
click at [526, 399] on td at bounding box center [481, 397] width 90 height 35
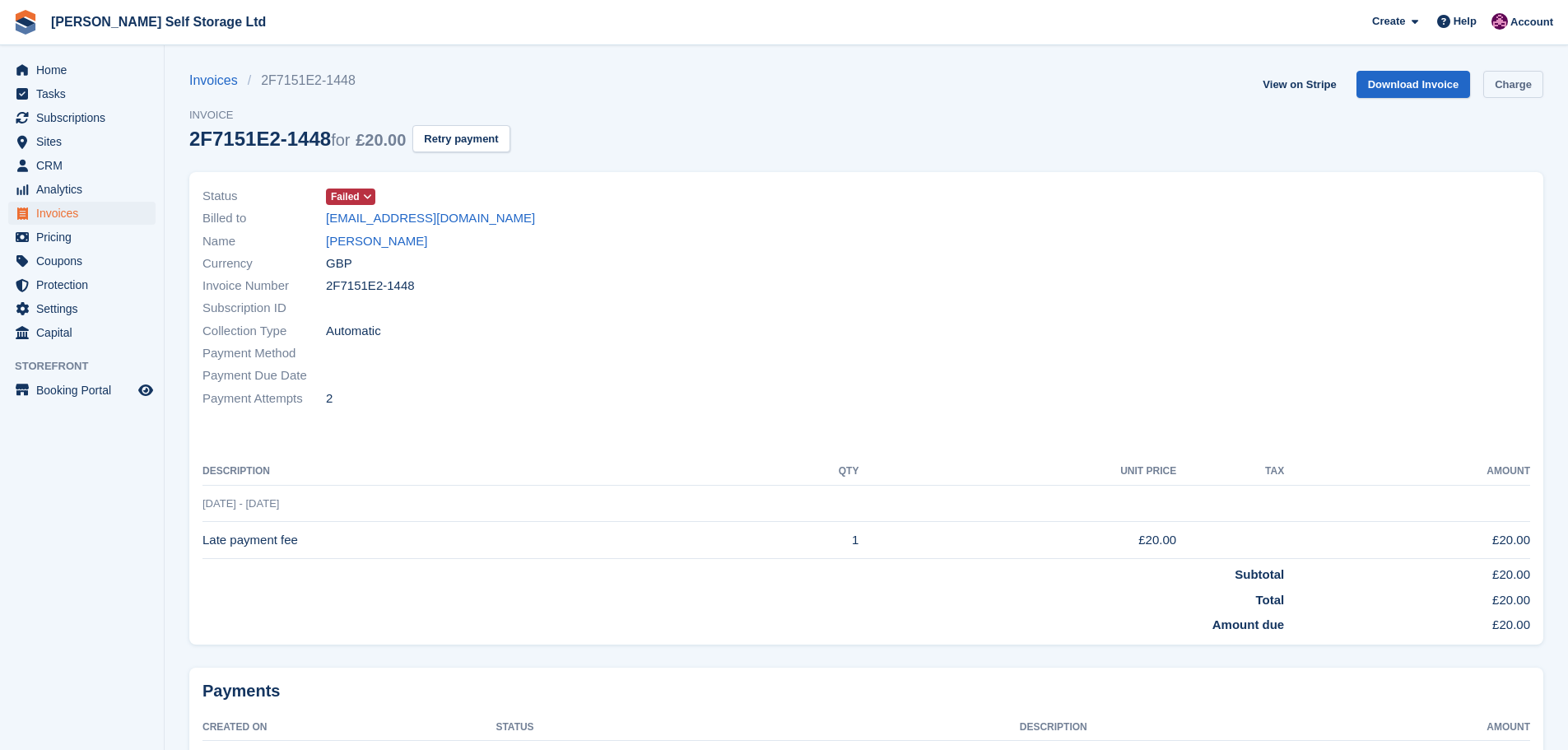
click at [1532, 81] on link "Charge" at bounding box center [1513, 85] width 60 height 27
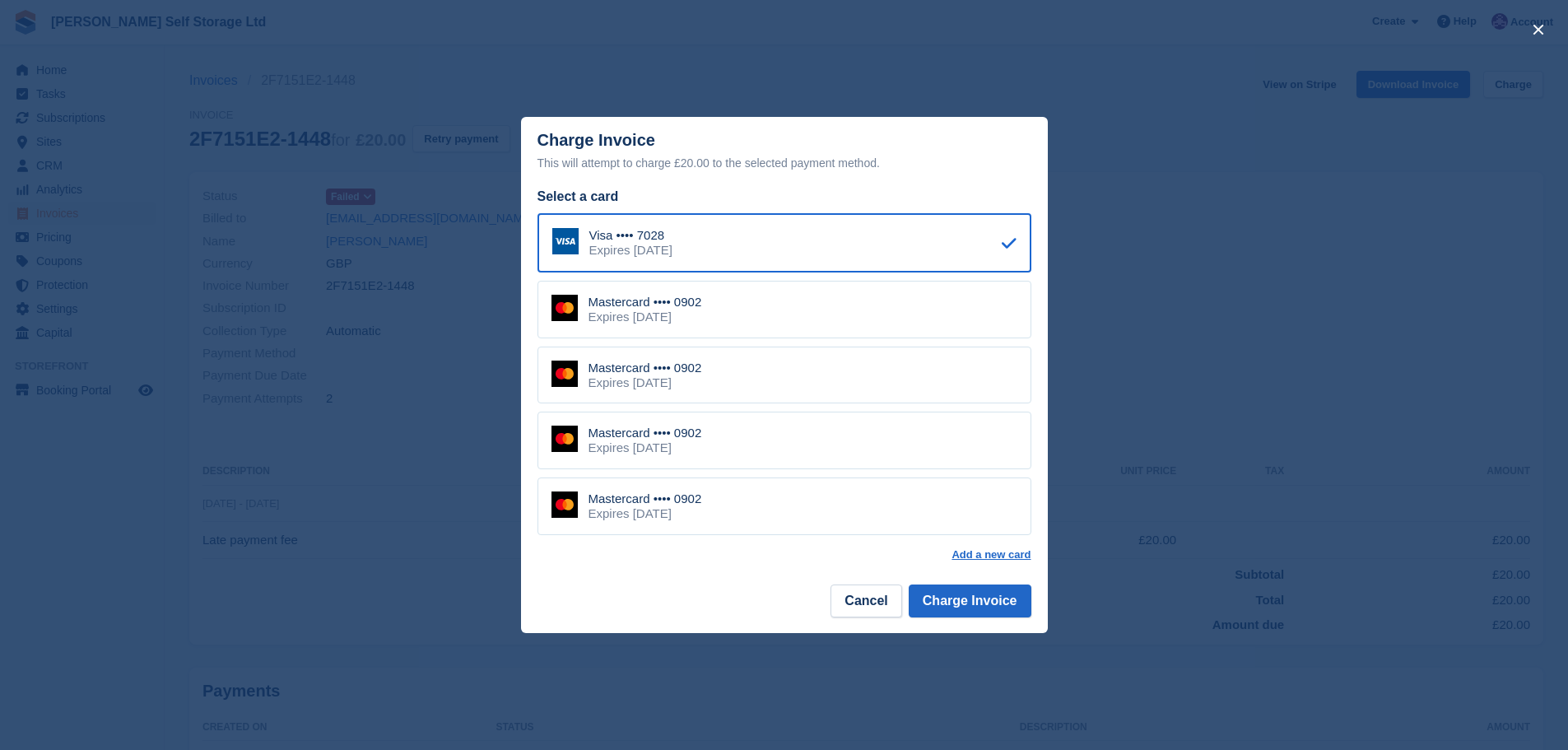
drag, startPoint x: 717, startPoint y: 305, endPoint x: 913, endPoint y: 504, distance: 279.3
click at [702, 306] on div "Mastercard •••• 0902" at bounding box center [645, 302] width 114 height 15
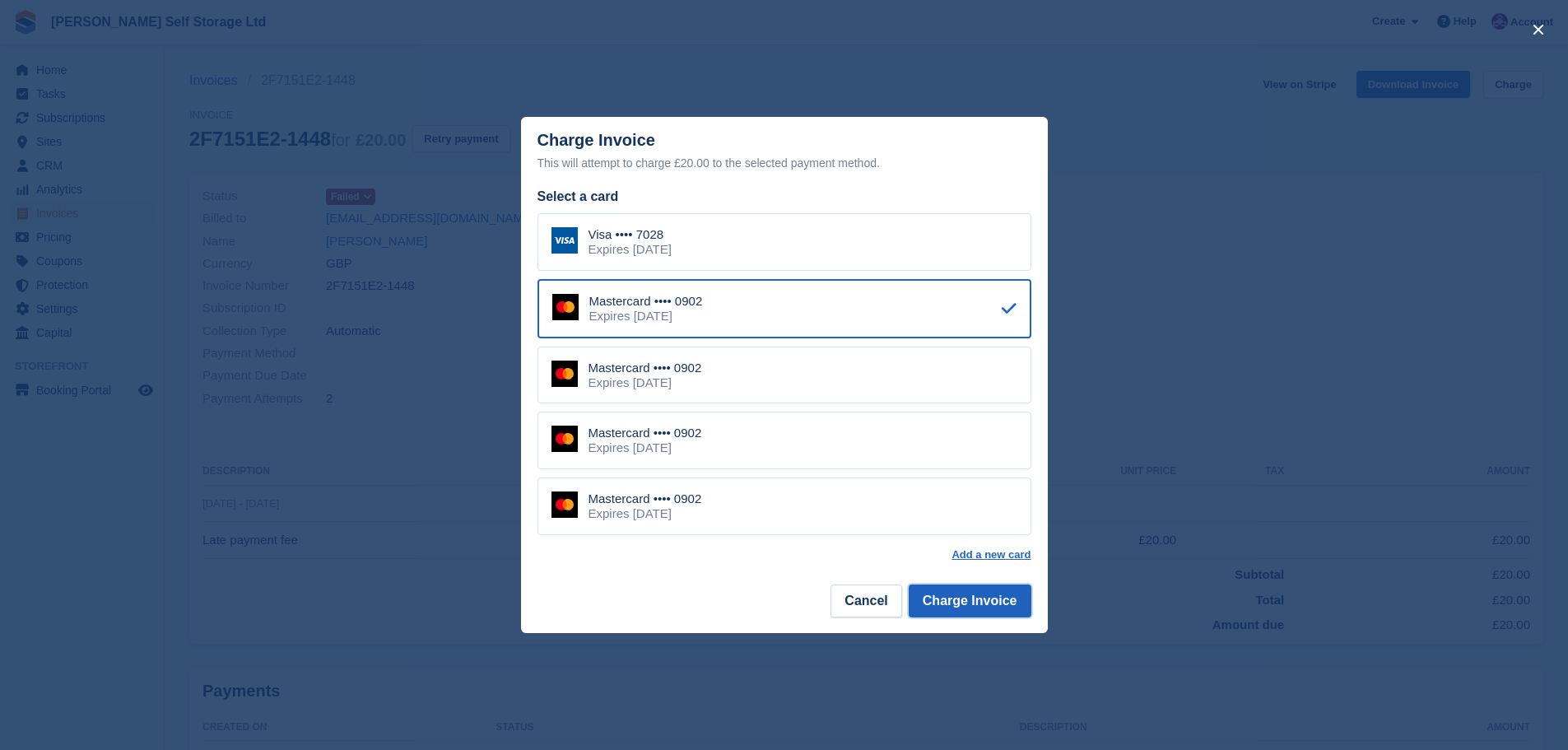
click at [961, 603] on button "Charge Invoice" at bounding box center [969, 601] width 123 height 33
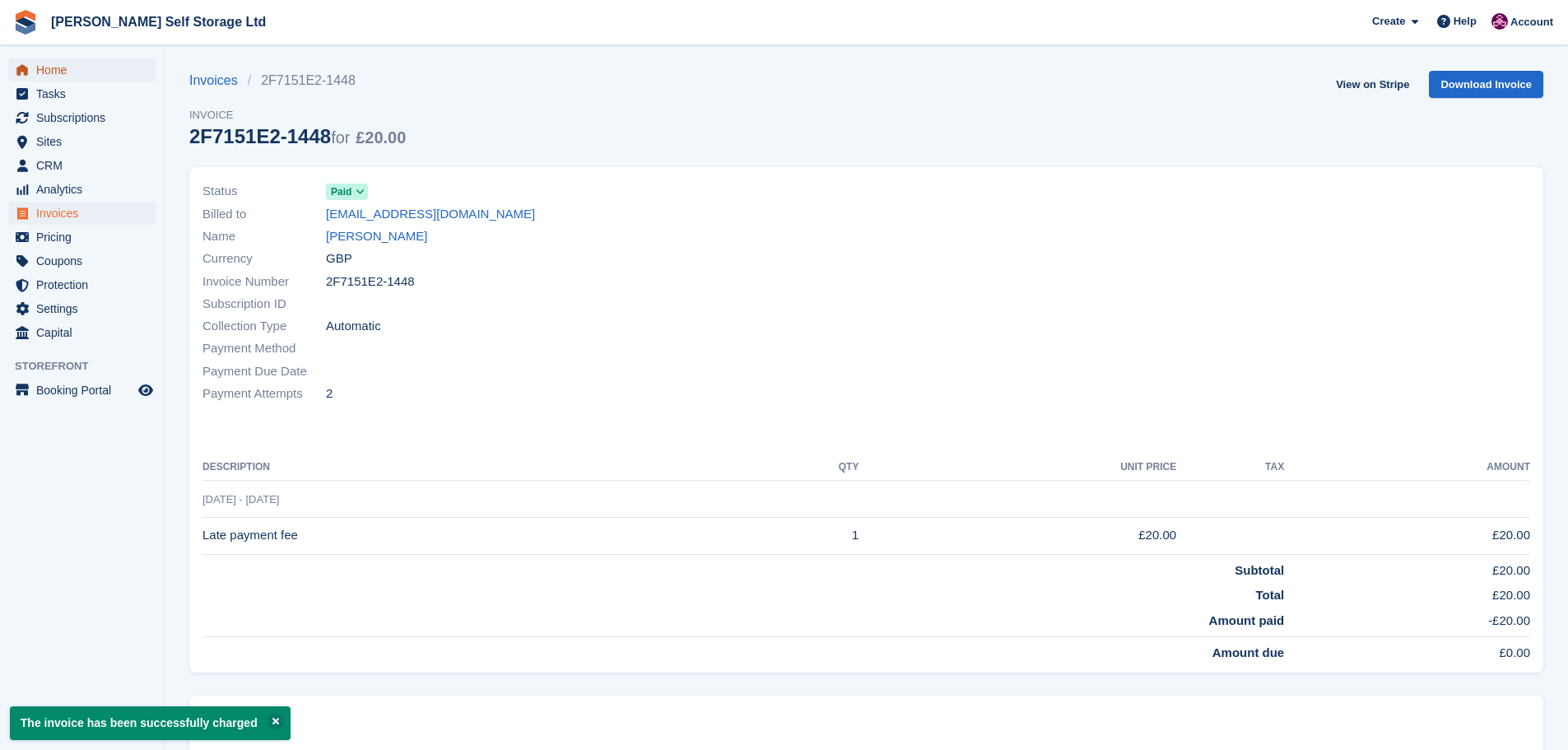
click at [49, 68] on span "Home" at bounding box center [85, 69] width 99 height 23
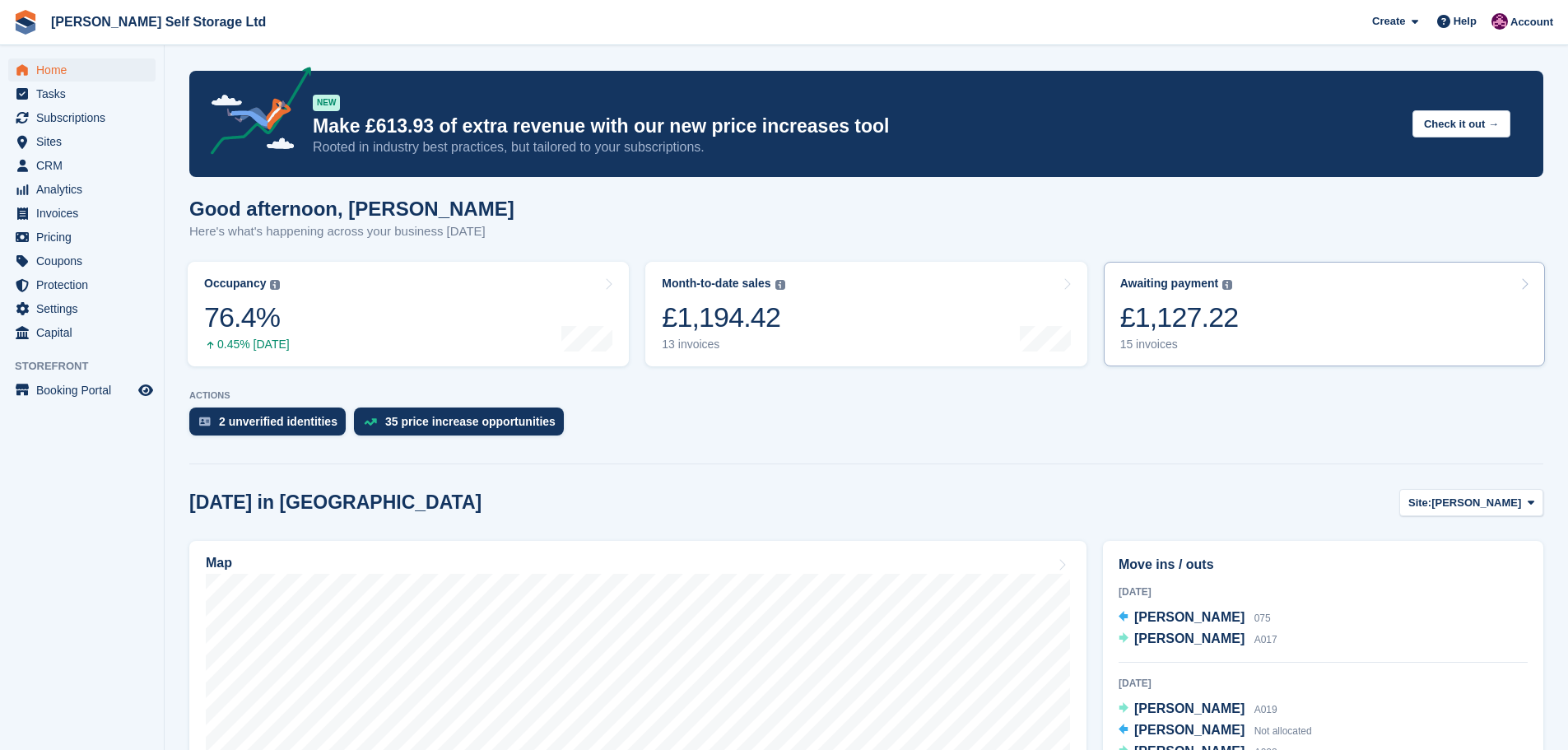
click at [1299, 322] on link "Awaiting payment The total outstanding balance on all open invoices. £1,127.22 …" at bounding box center [1324, 314] width 441 height 105
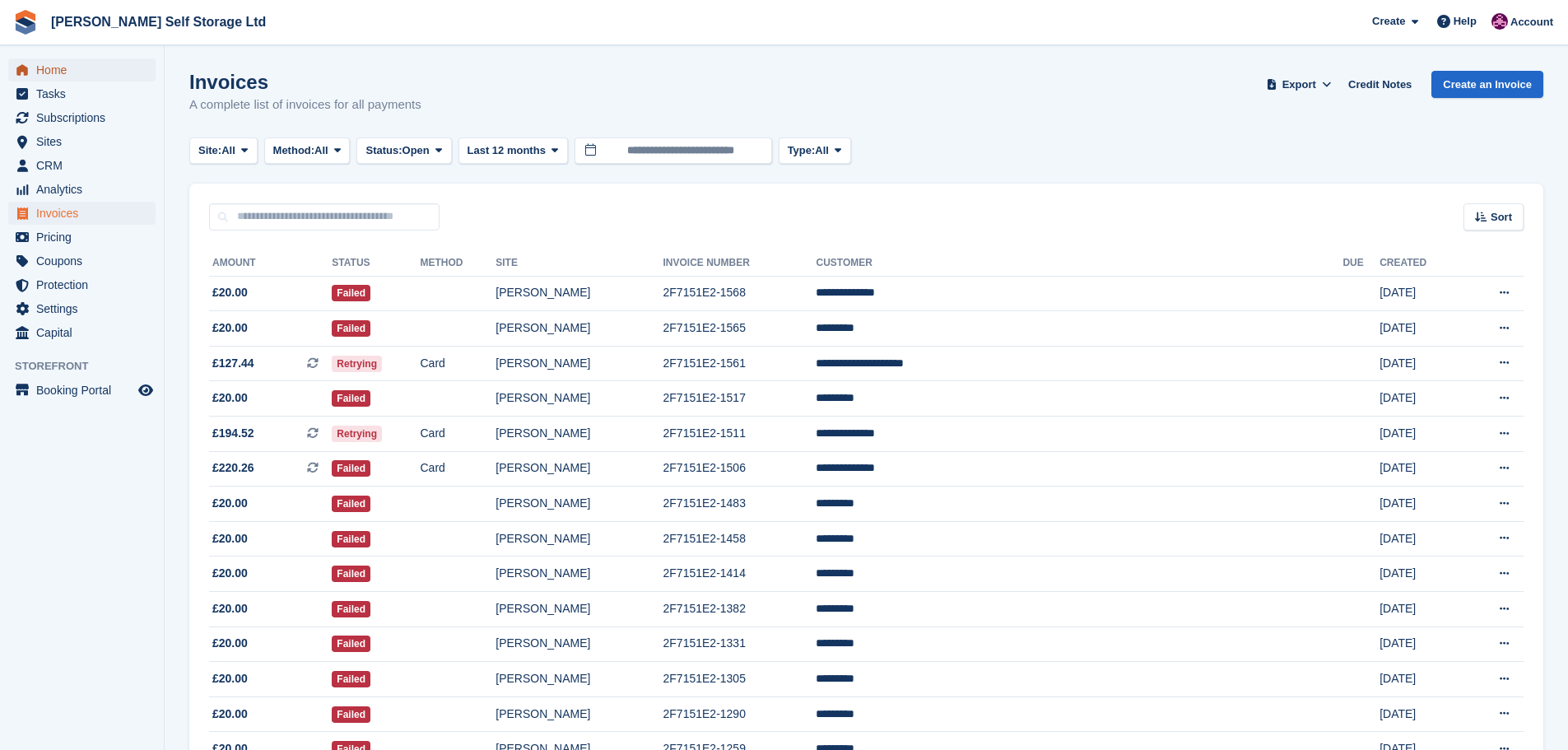
click at [50, 75] on span "Home" at bounding box center [85, 69] width 99 height 23
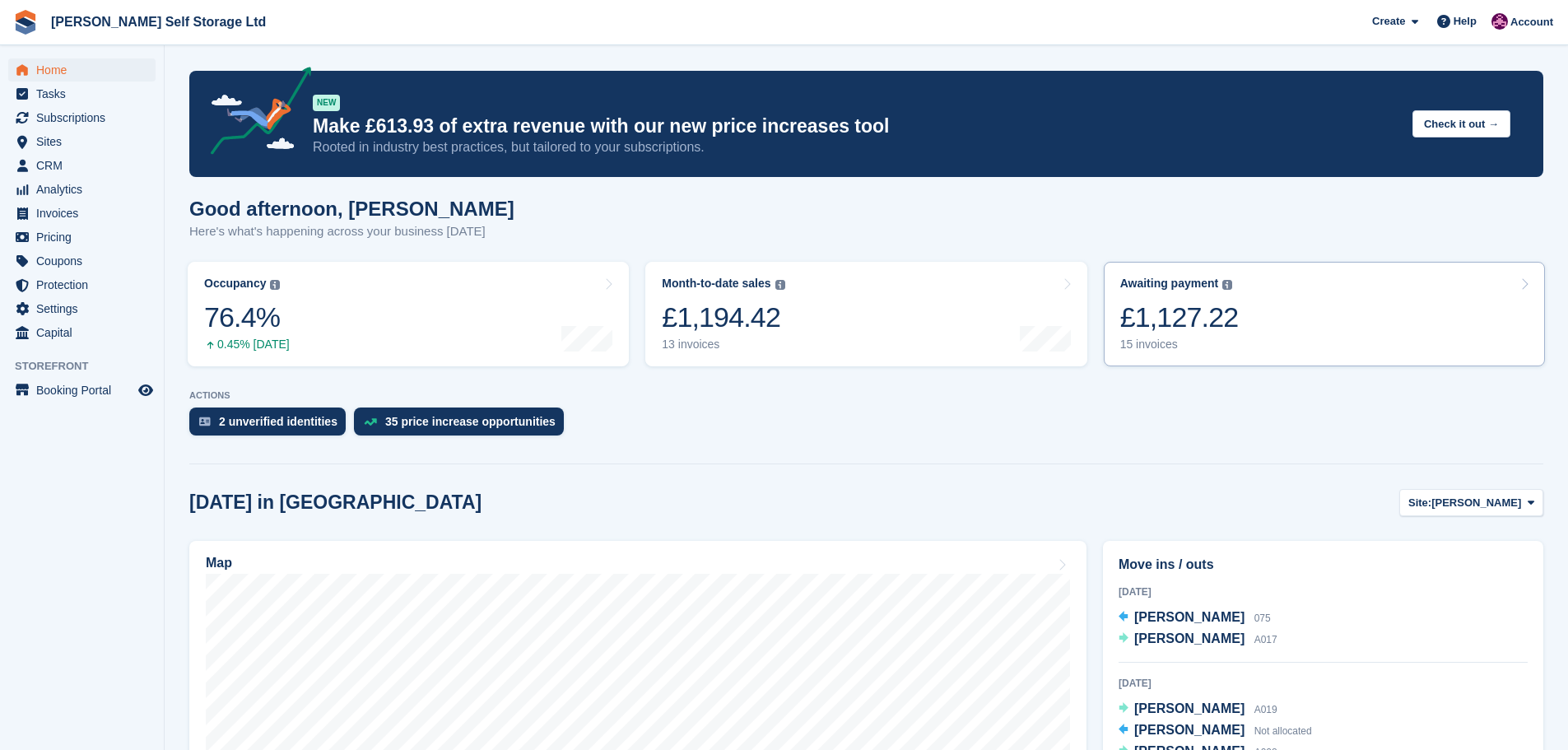
click at [1261, 328] on link "Awaiting payment The total outstanding balance on all open invoices. £1,127.22 …" at bounding box center [1324, 314] width 441 height 105
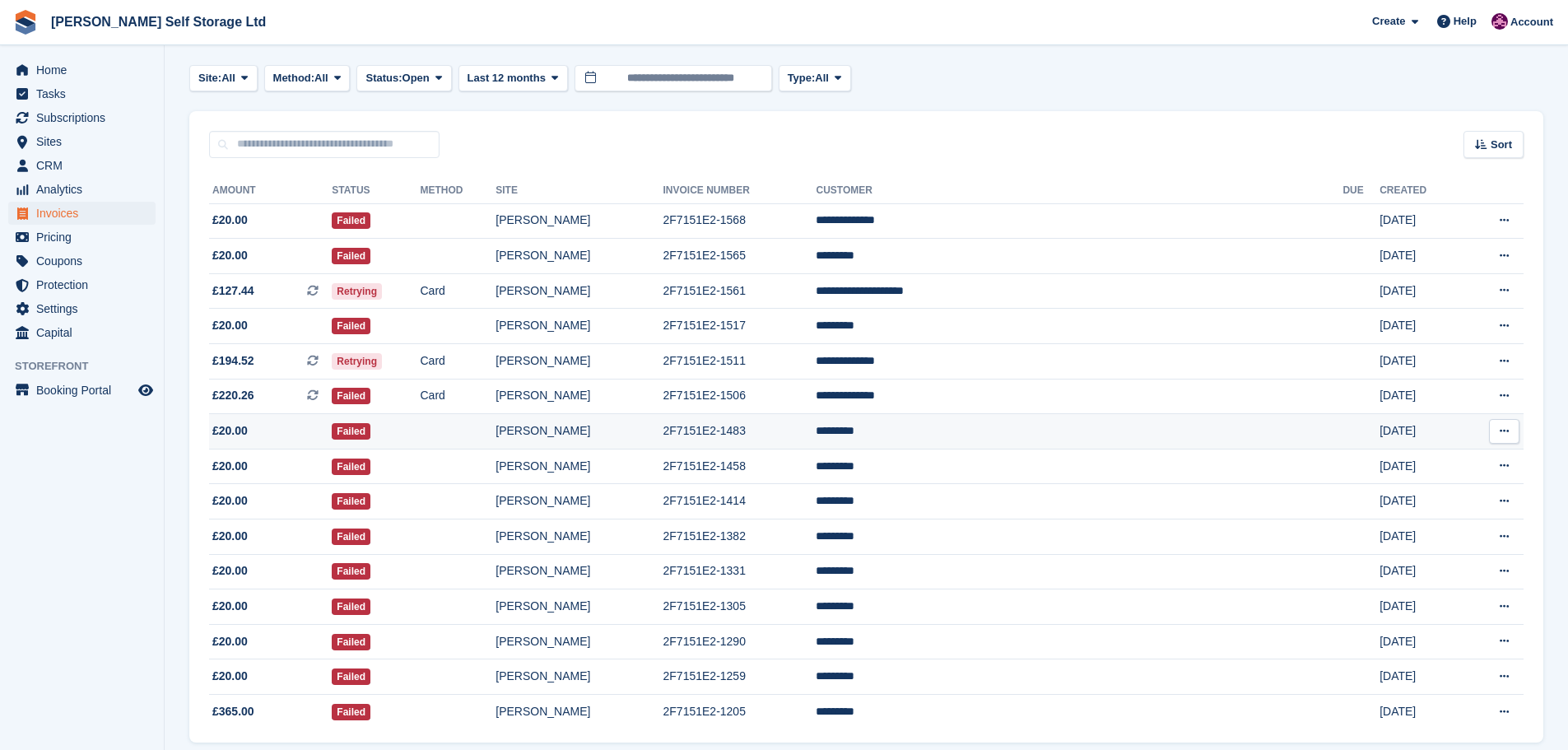
scroll to position [135, 0]
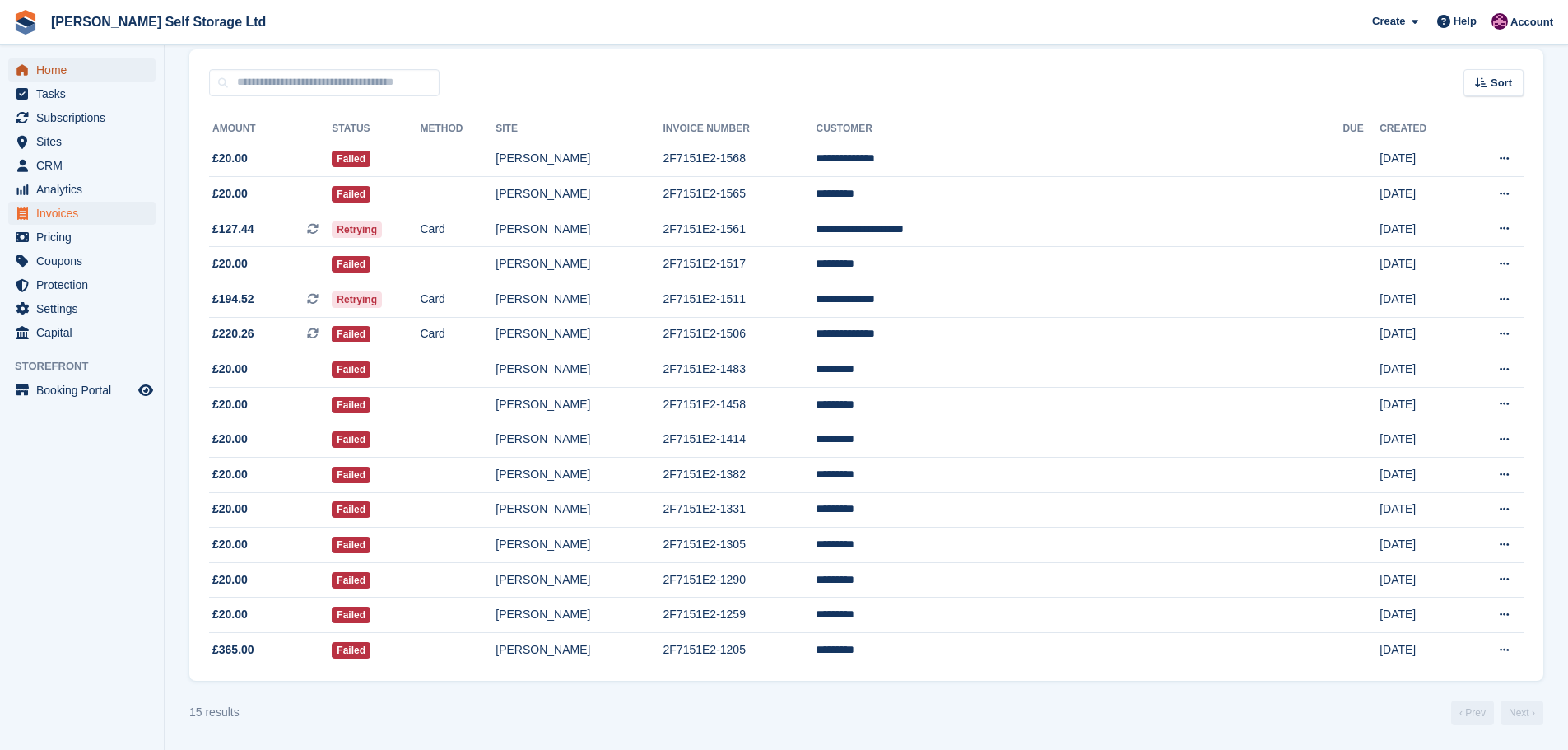
click at [58, 75] on span "Home" at bounding box center [85, 69] width 99 height 23
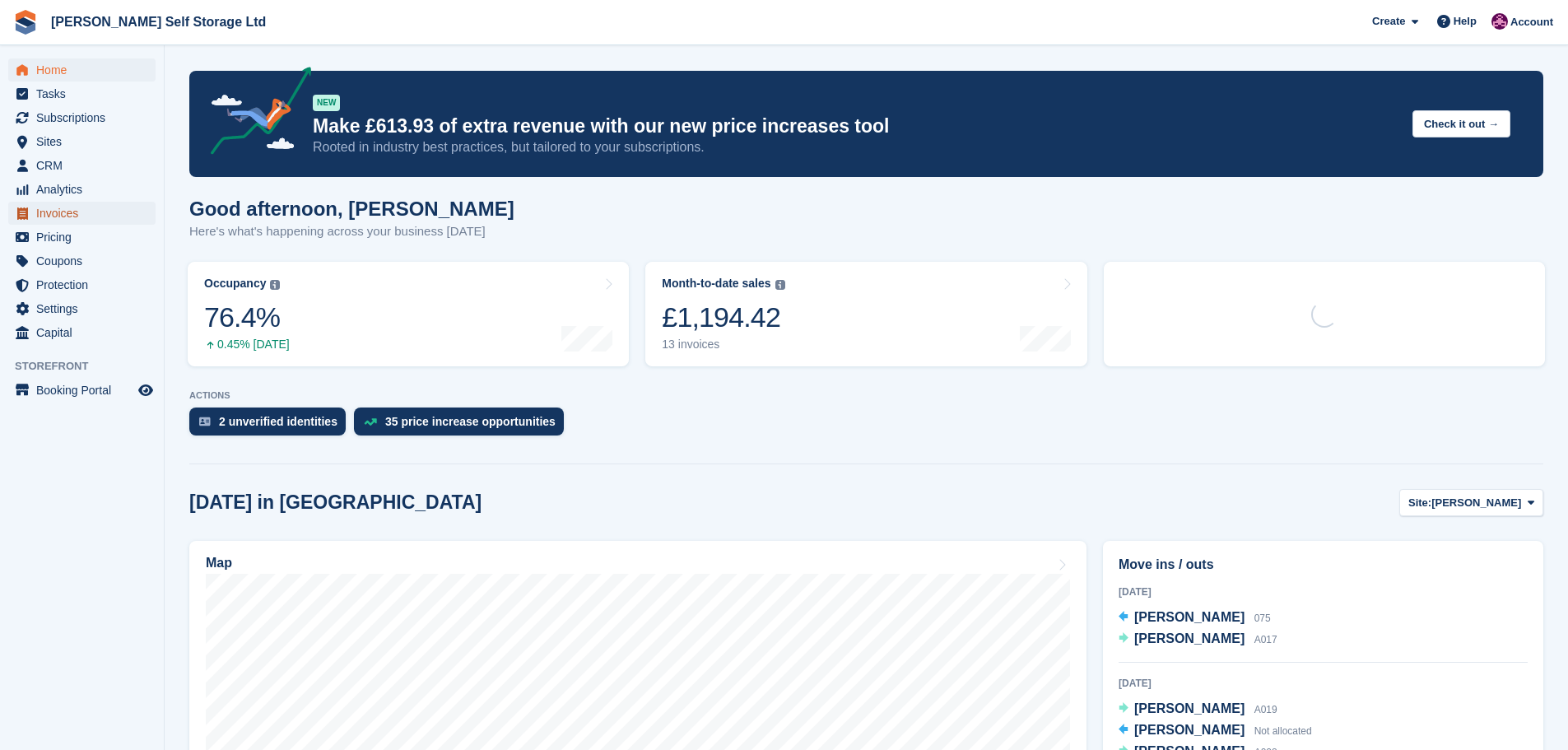
click at [54, 218] on span "Invoices" at bounding box center [85, 213] width 99 height 23
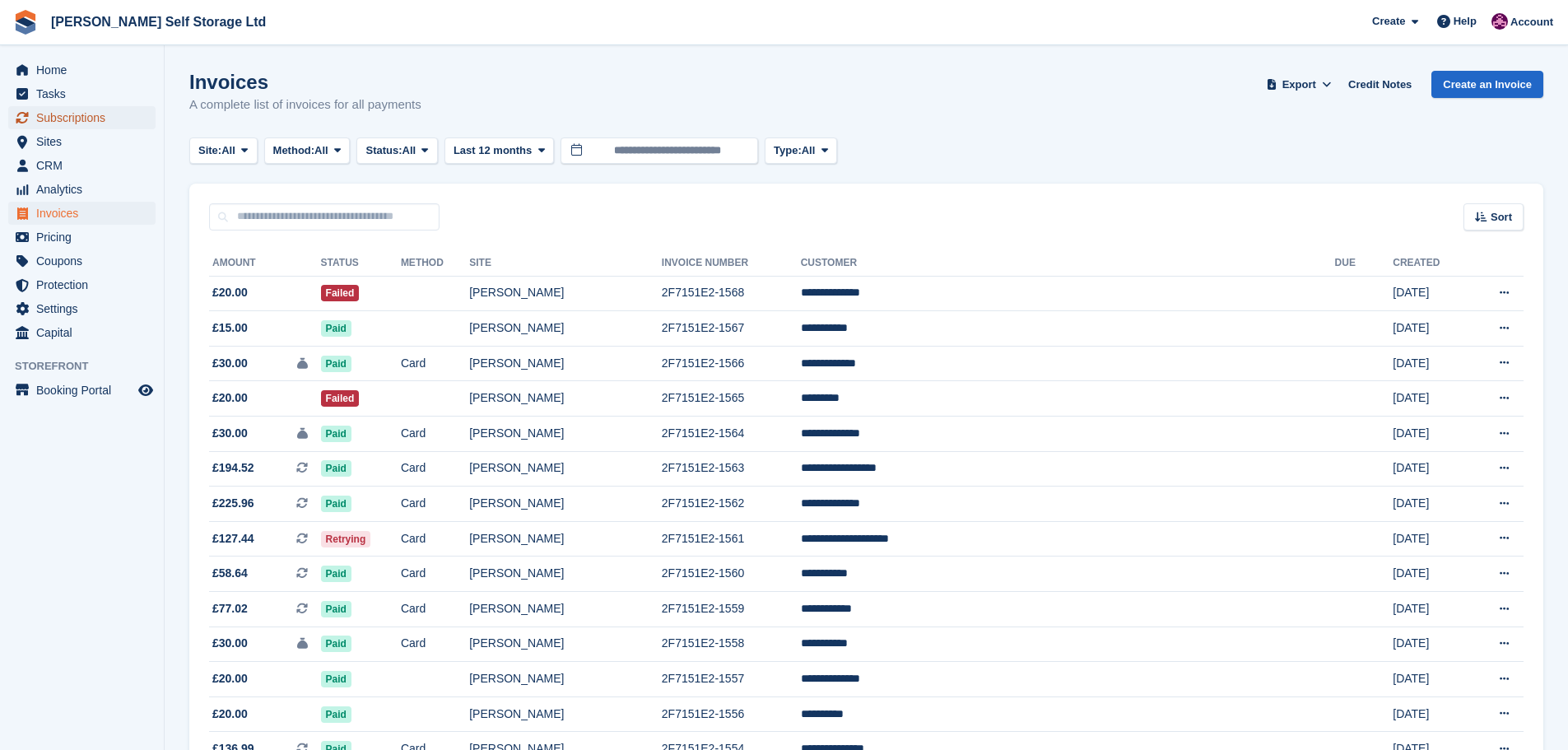
click at [78, 121] on span "Subscriptions" at bounding box center [85, 117] width 99 height 23
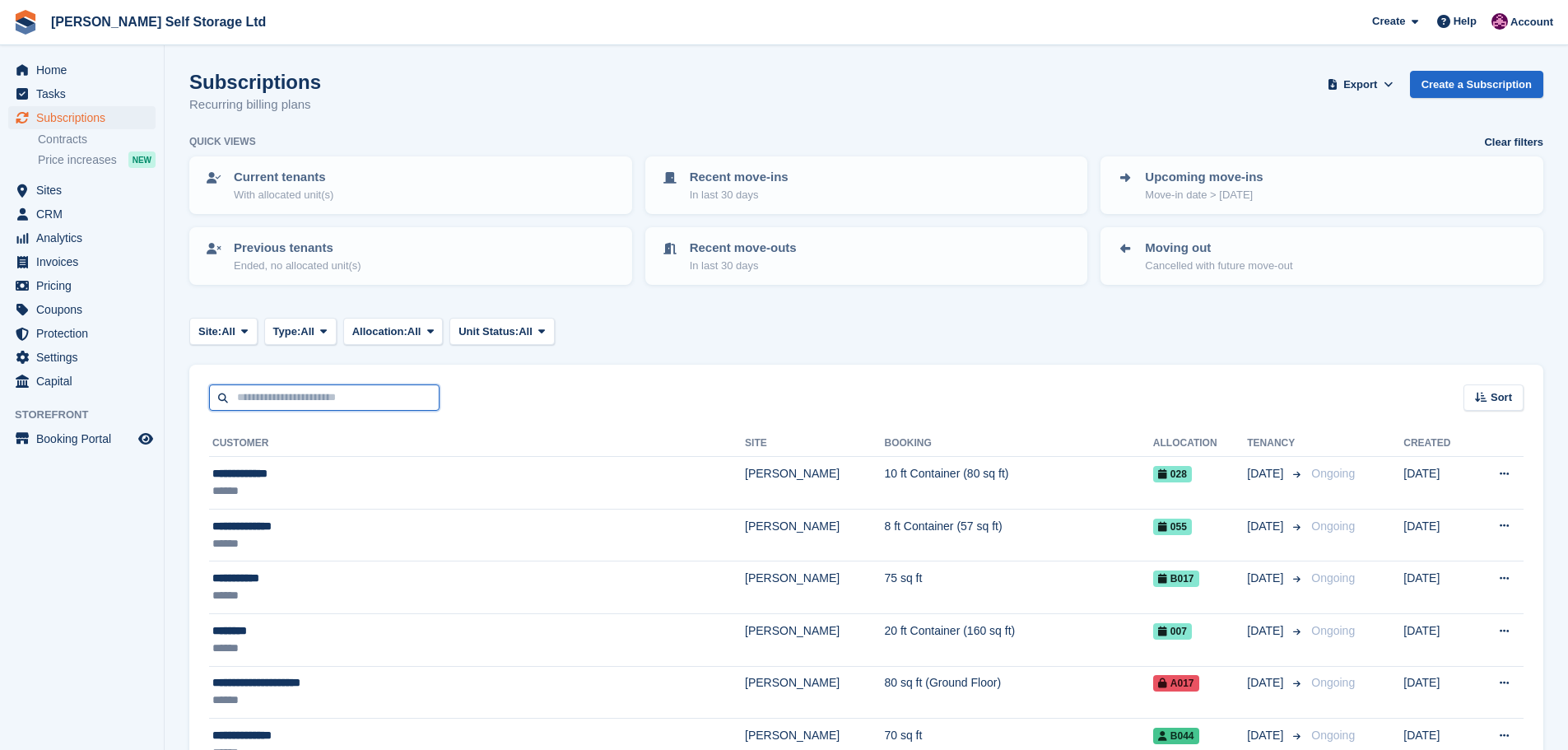
click at [269, 397] on input "text" at bounding box center [324, 399] width 230 height 27
type input "****"
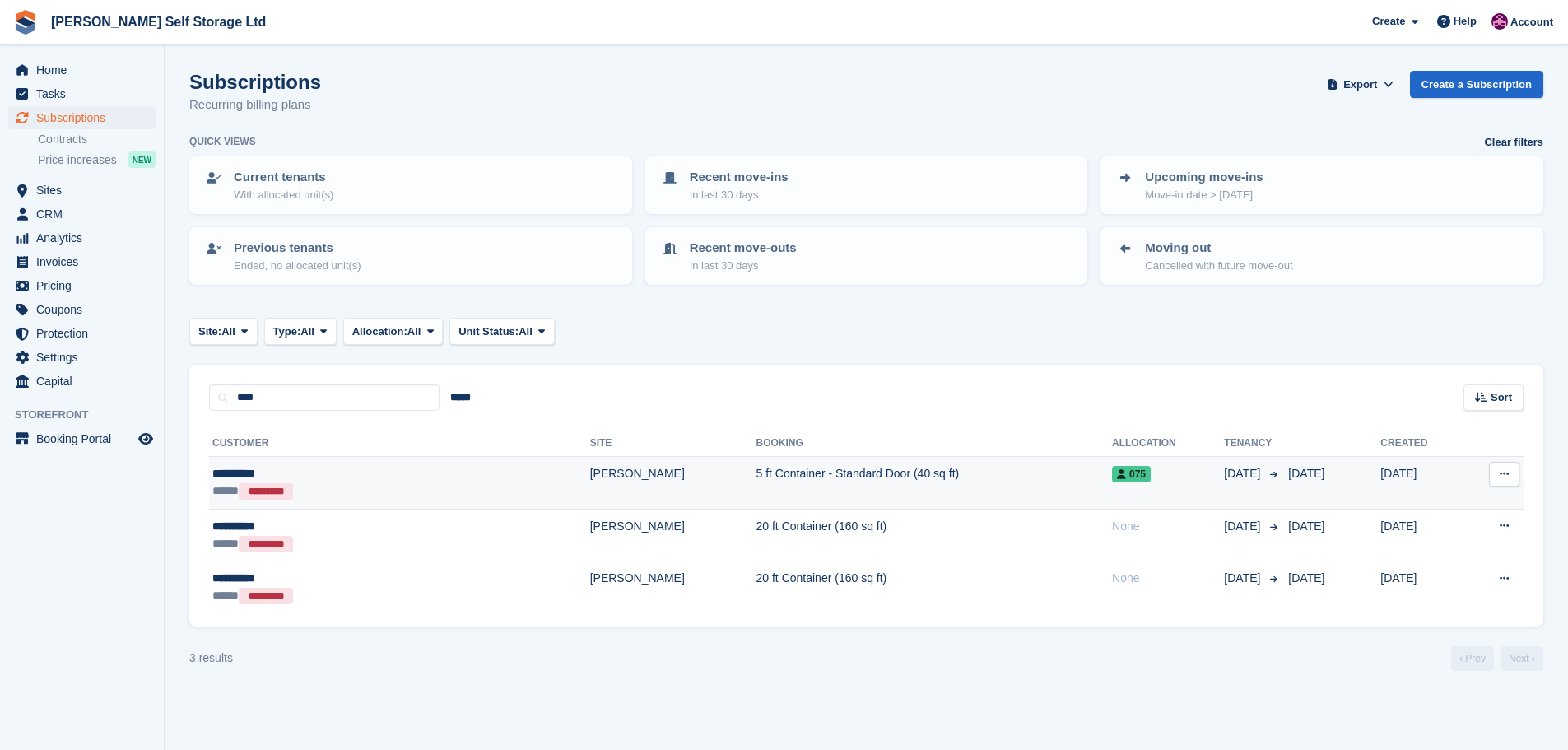
click at [757, 481] on td "5 ft Container - Standard Door (40 sq ft)" at bounding box center [935, 483] width 356 height 52
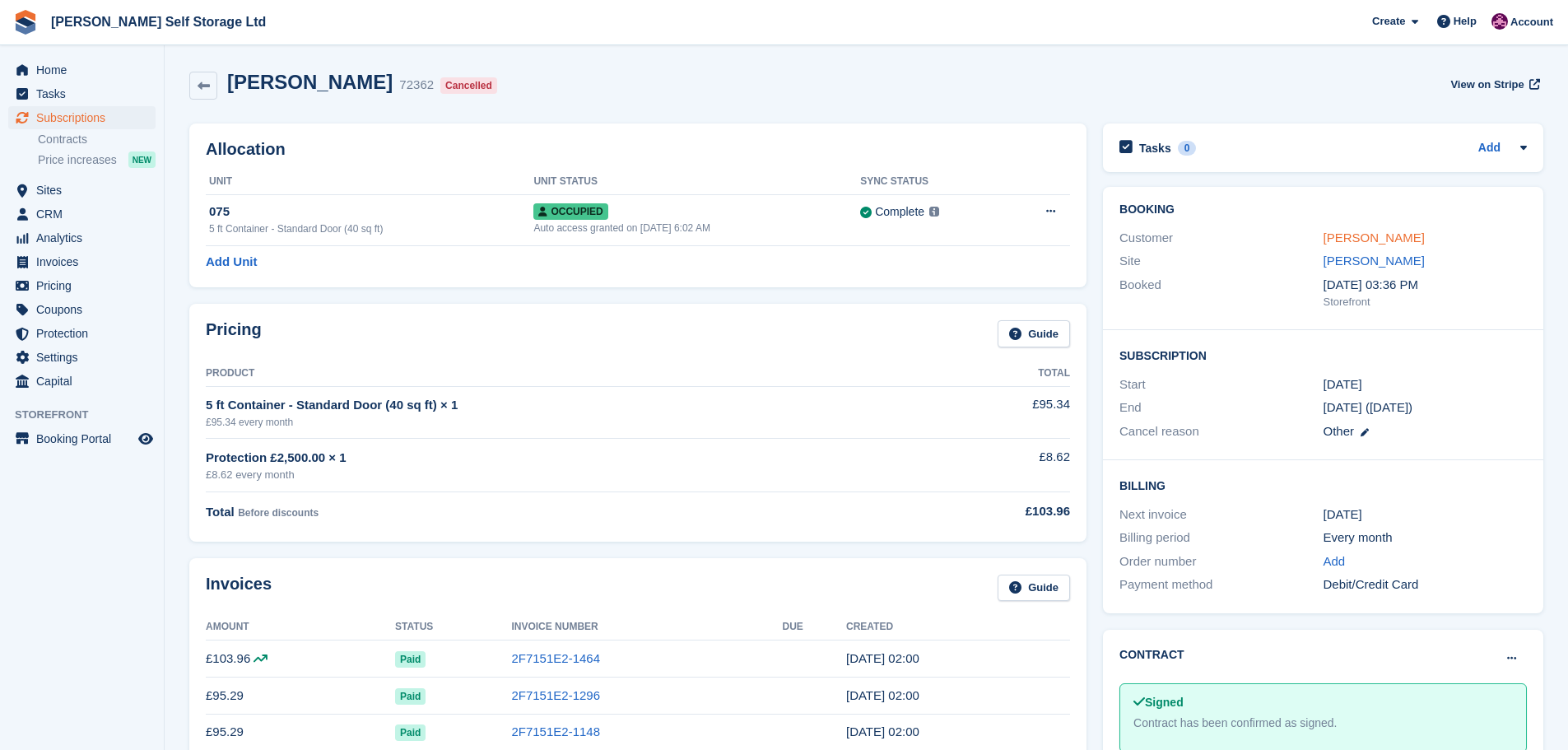
click at [1344, 238] on link "[PERSON_NAME]" at bounding box center [1373, 237] width 101 height 14
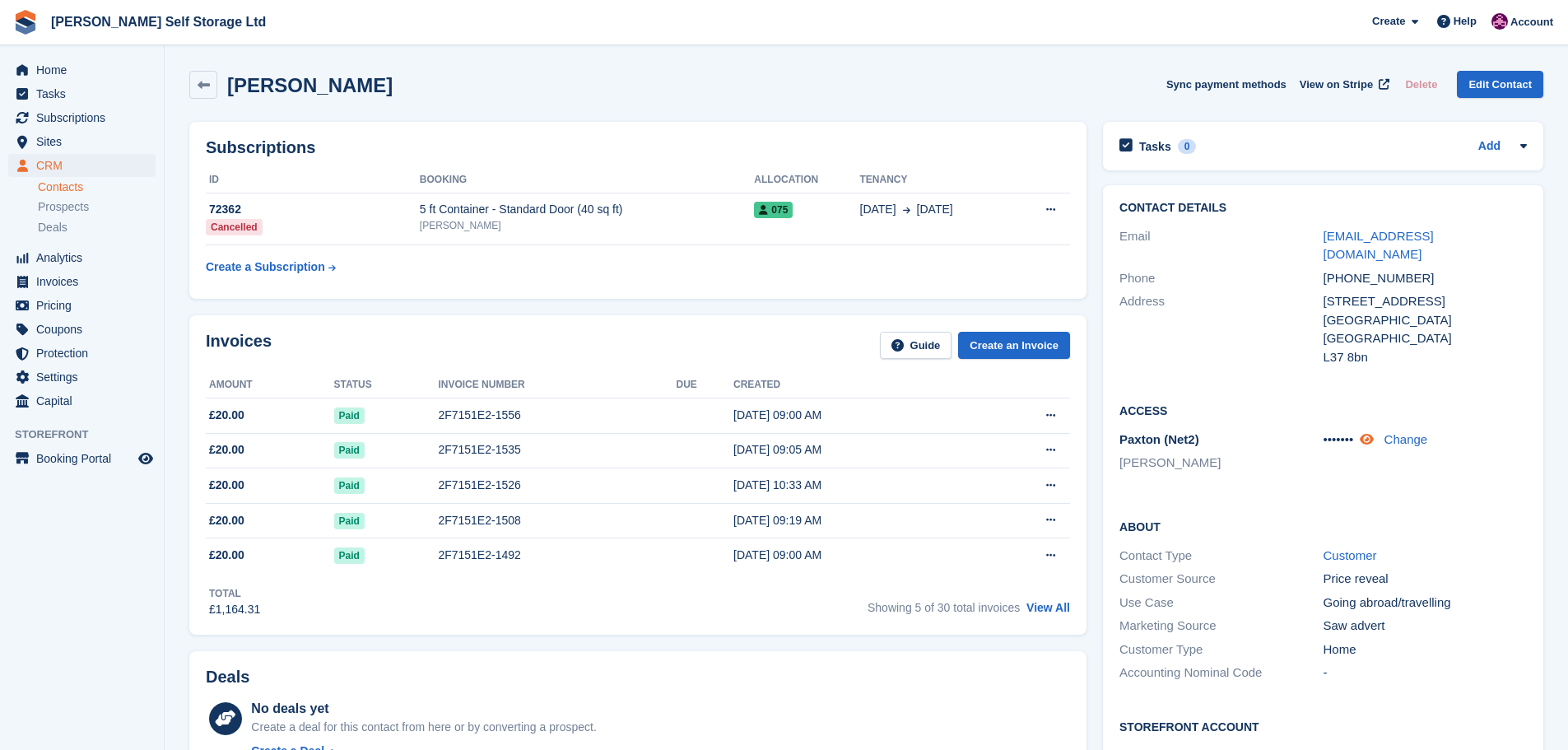
click at [1372, 433] on icon at bounding box center [1367, 439] width 14 height 12
click at [1401, 432] on link "Change" at bounding box center [1403, 439] width 44 height 14
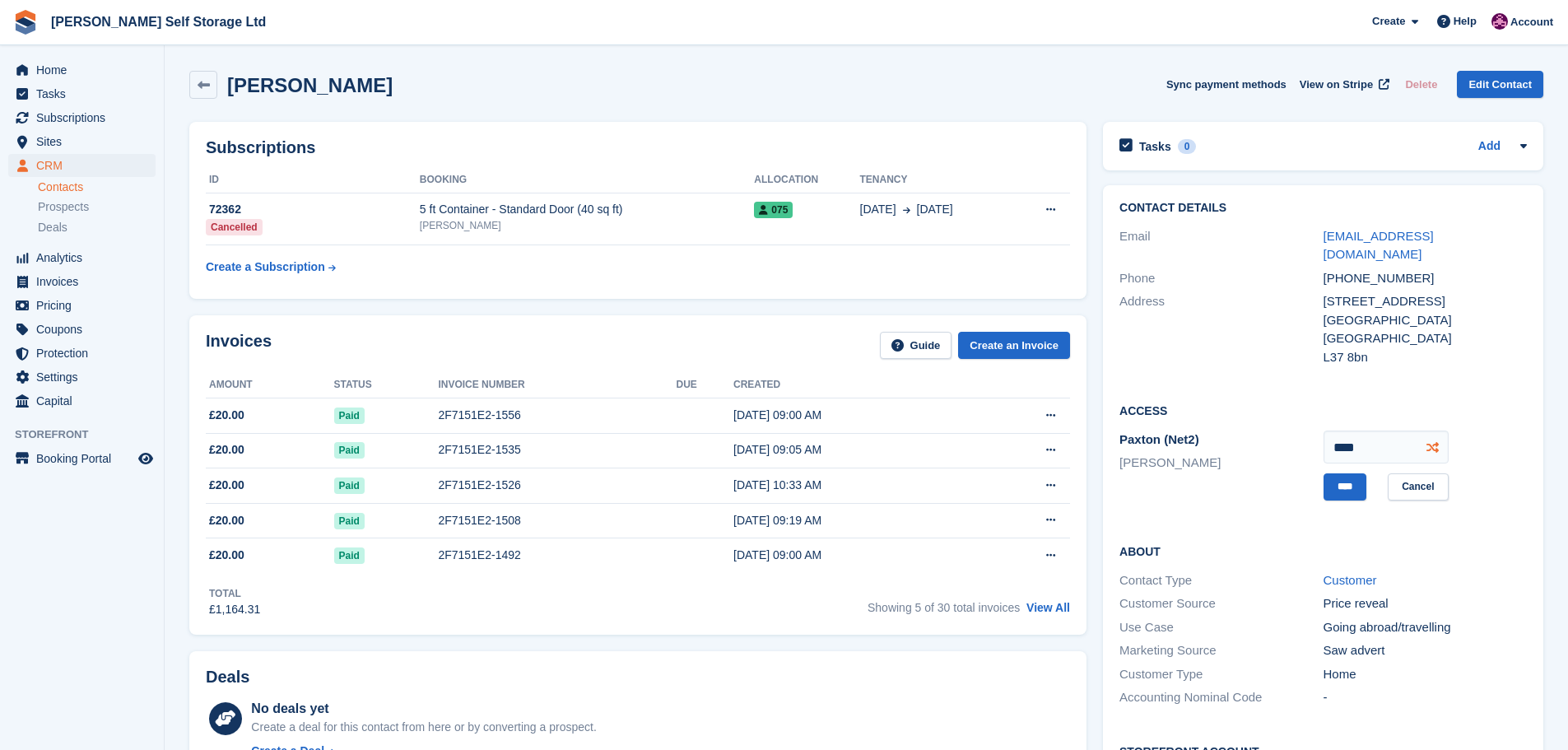
click at [1437, 441] on icon at bounding box center [1432, 447] width 12 height 12
type input "****"
click at [1342, 473] on input "****" at bounding box center [1344, 487] width 43 height 27
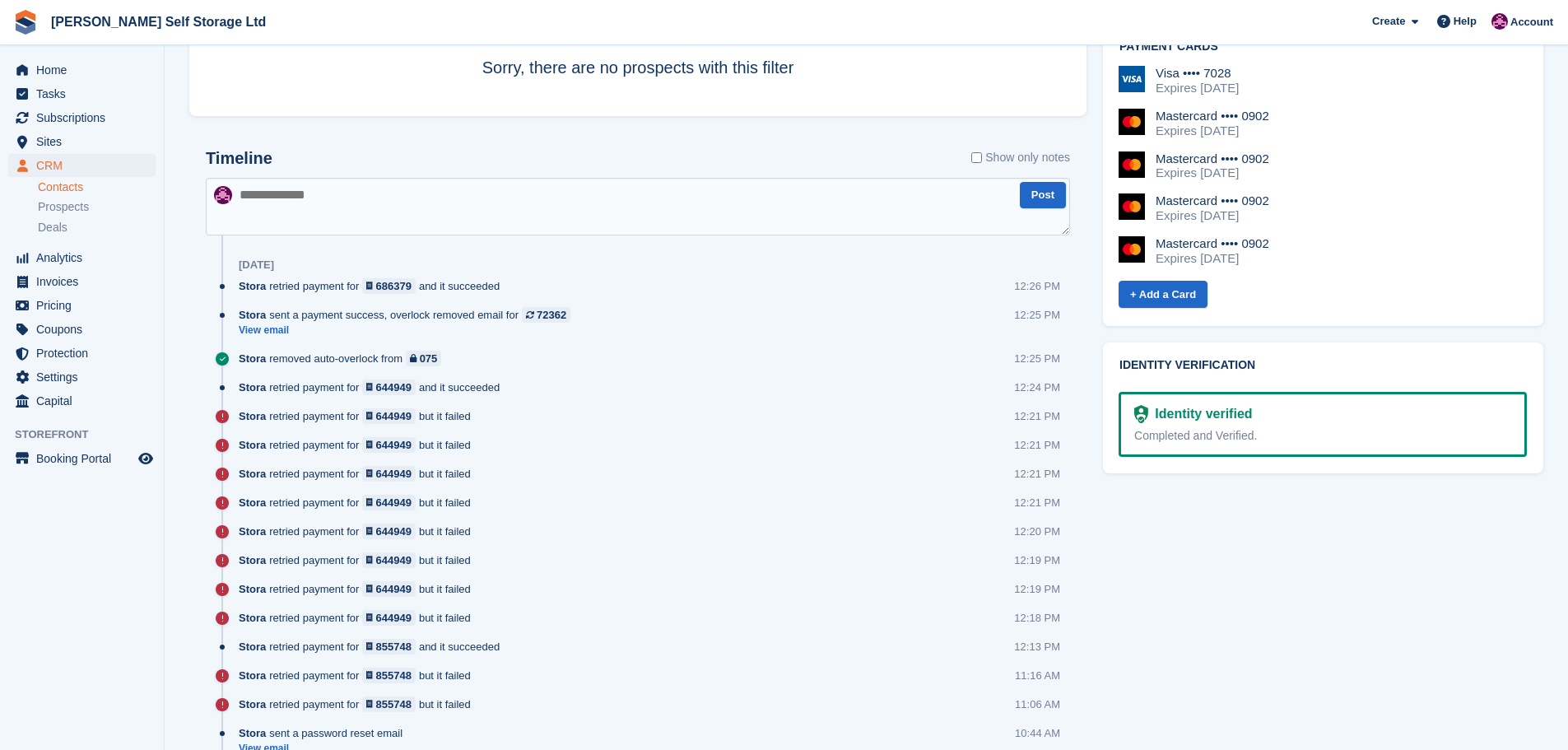
scroll to position [823, 0]
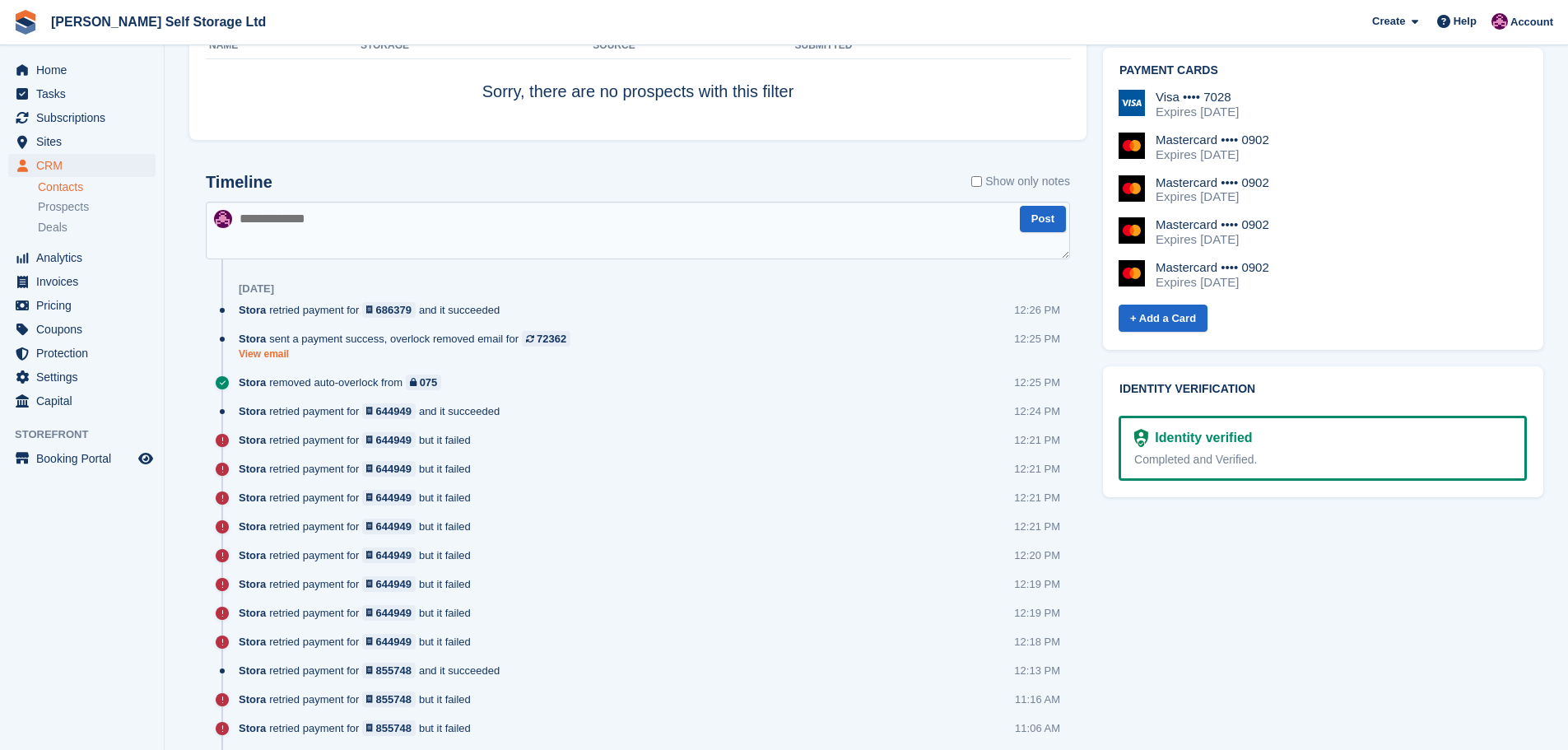
click at [276, 349] on link "View email" at bounding box center [409, 354] width 340 height 14
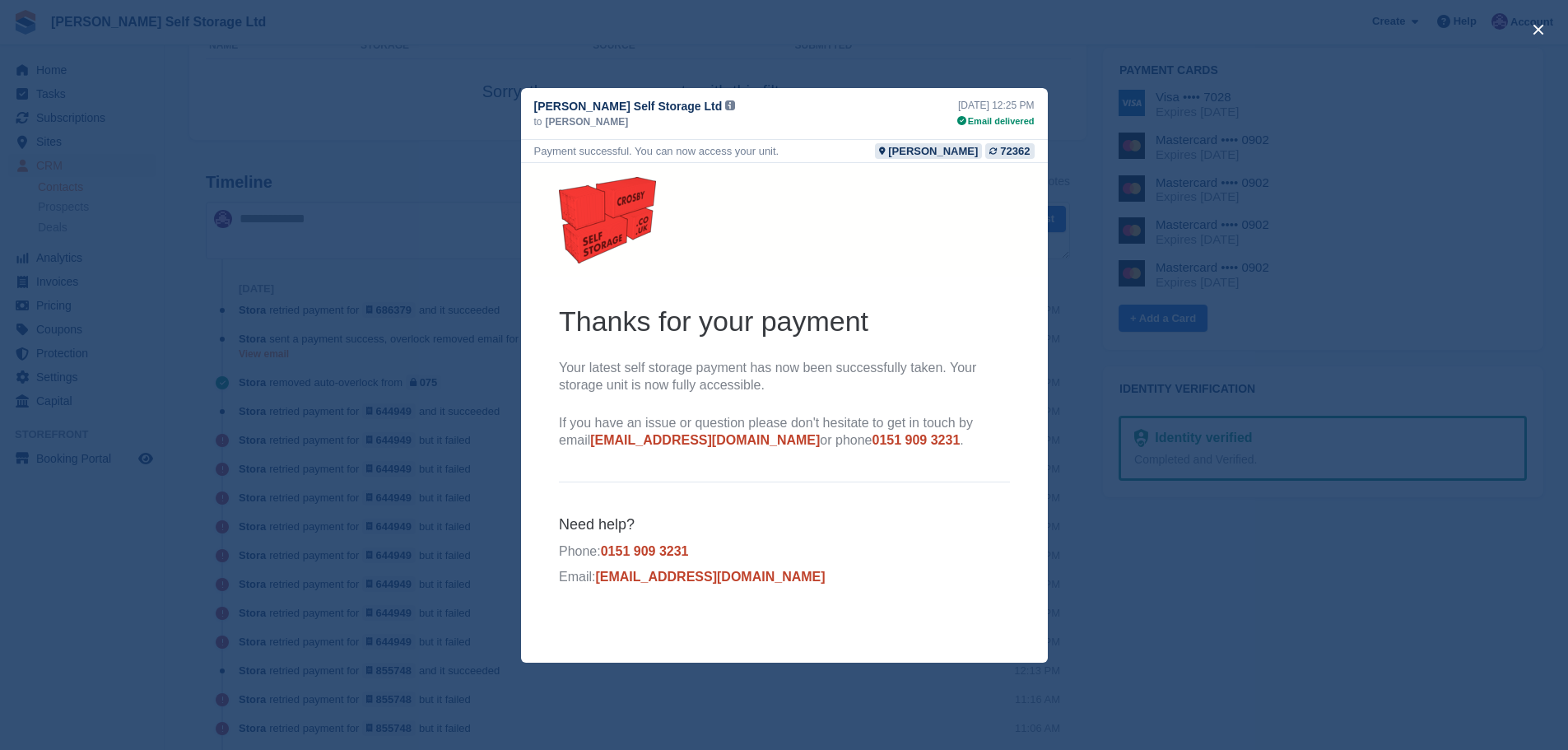
scroll to position [0, 0]
click at [1076, 156] on div "close" at bounding box center [784, 375] width 1568 height 750
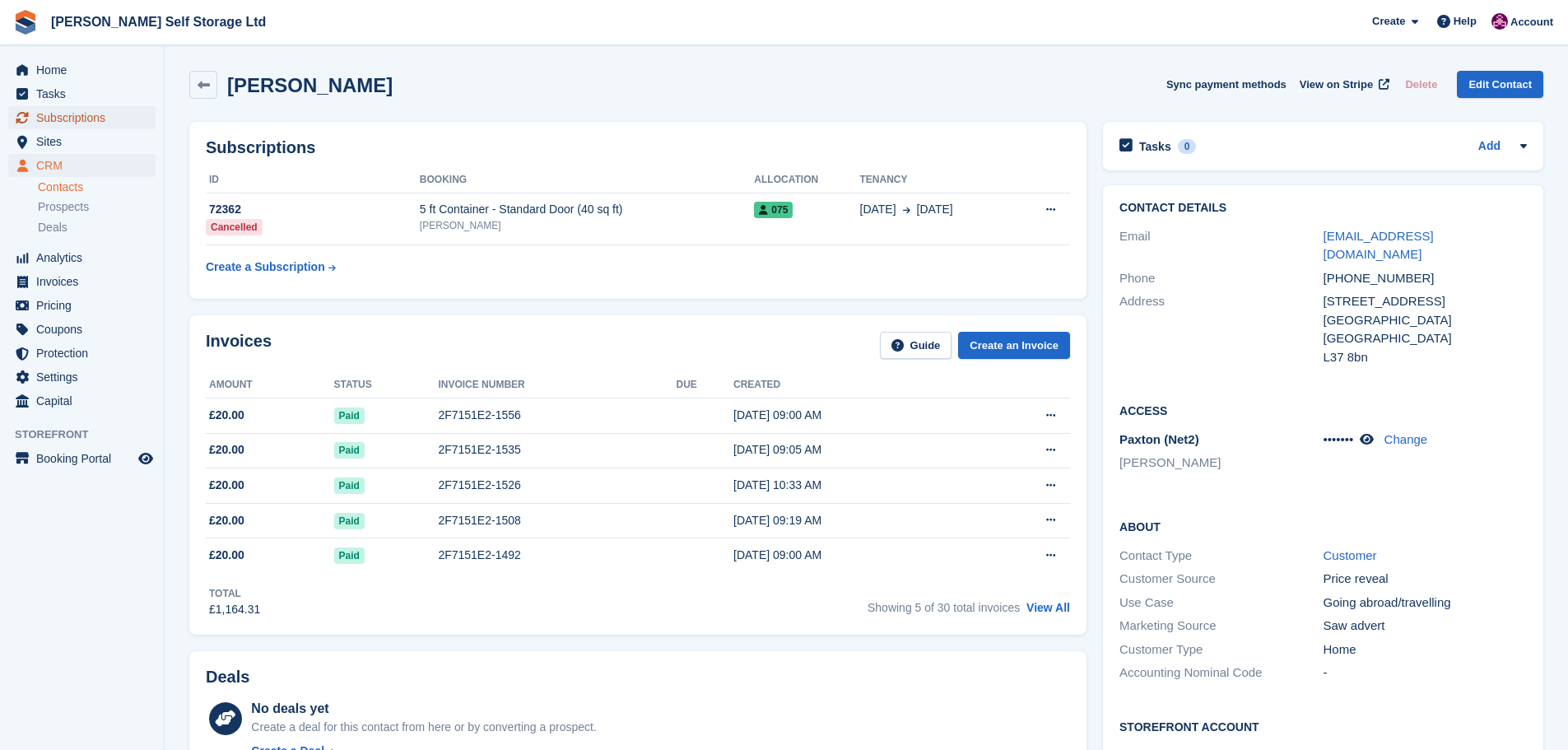
click at [60, 113] on span "Subscriptions" at bounding box center [85, 117] width 99 height 23
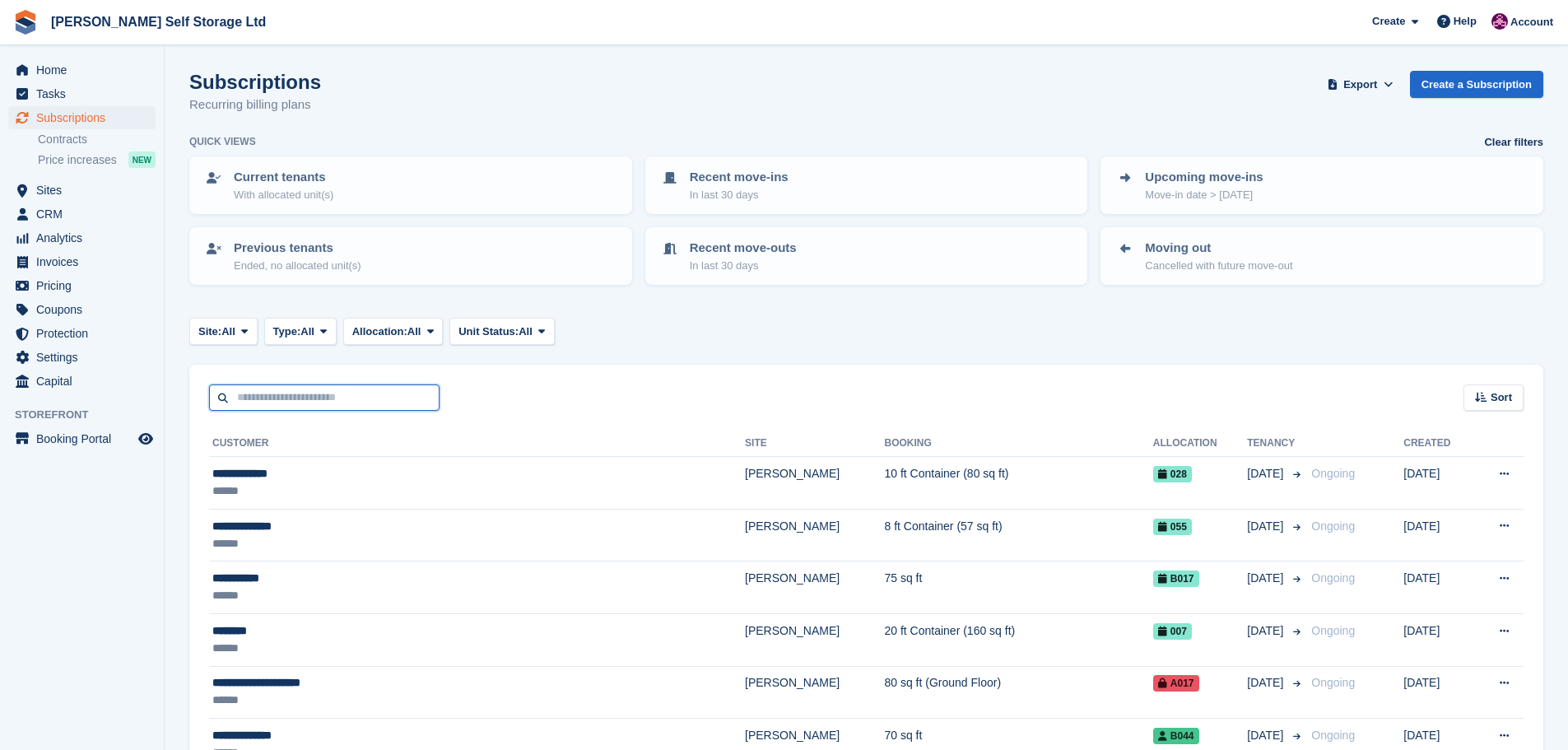
click at [254, 398] on input "text" at bounding box center [324, 399] width 230 height 27
type input "****"
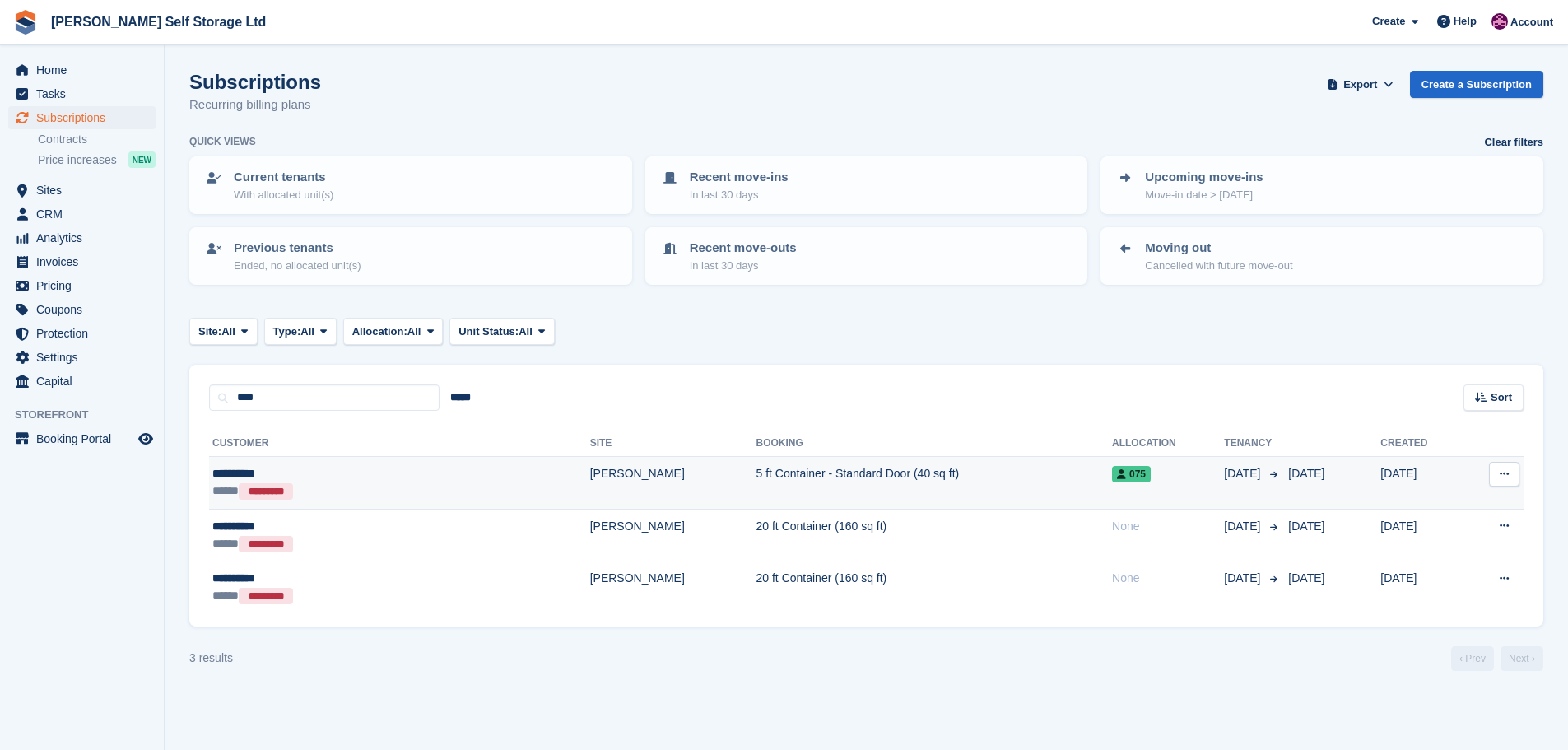
click at [757, 472] on td "5 ft Container - Standard Door (40 sq ft)" at bounding box center [935, 483] width 356 height 52
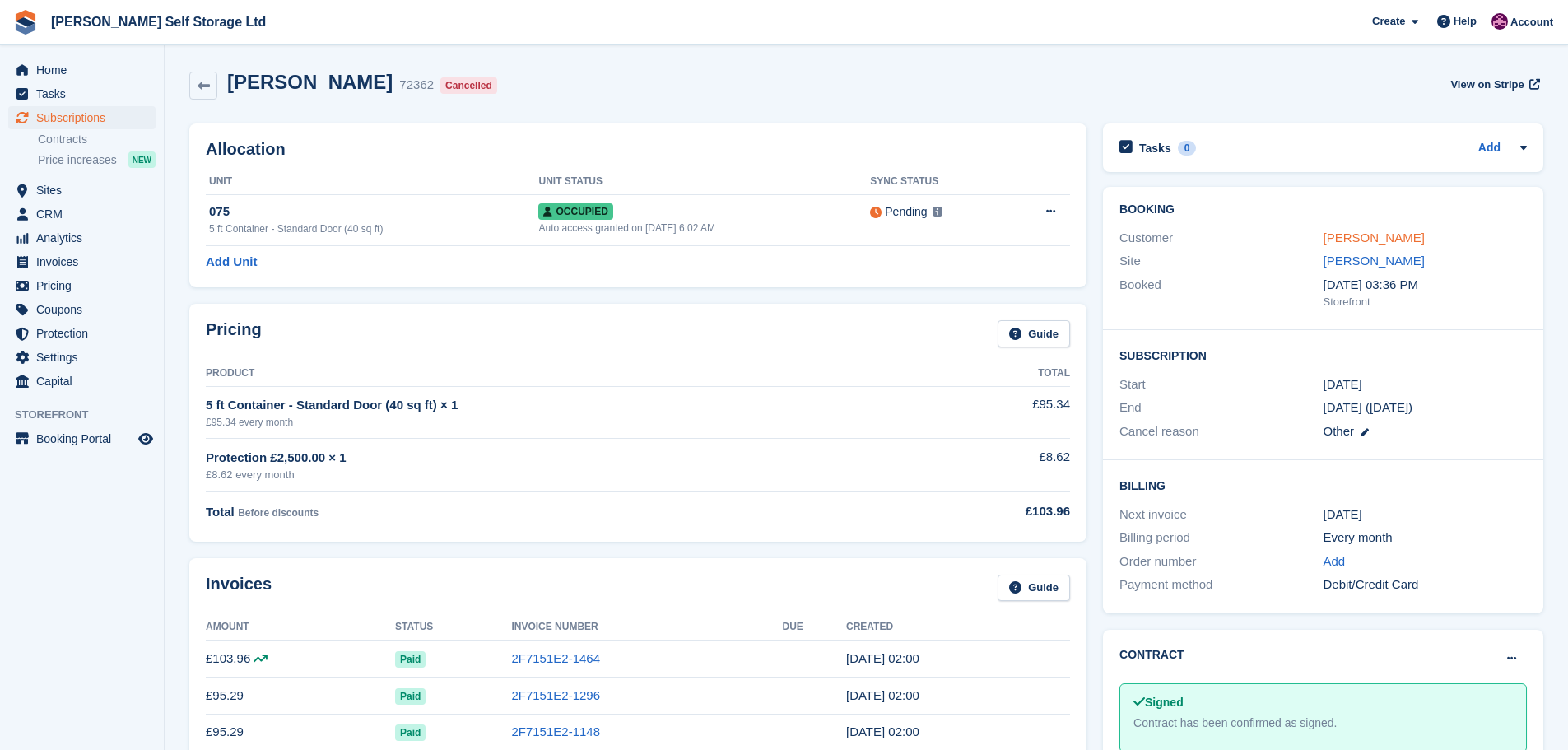
click at [1346, 235] on link "[PERSON_NAME]" at bounding box center [1373, 237] width 101 height 14
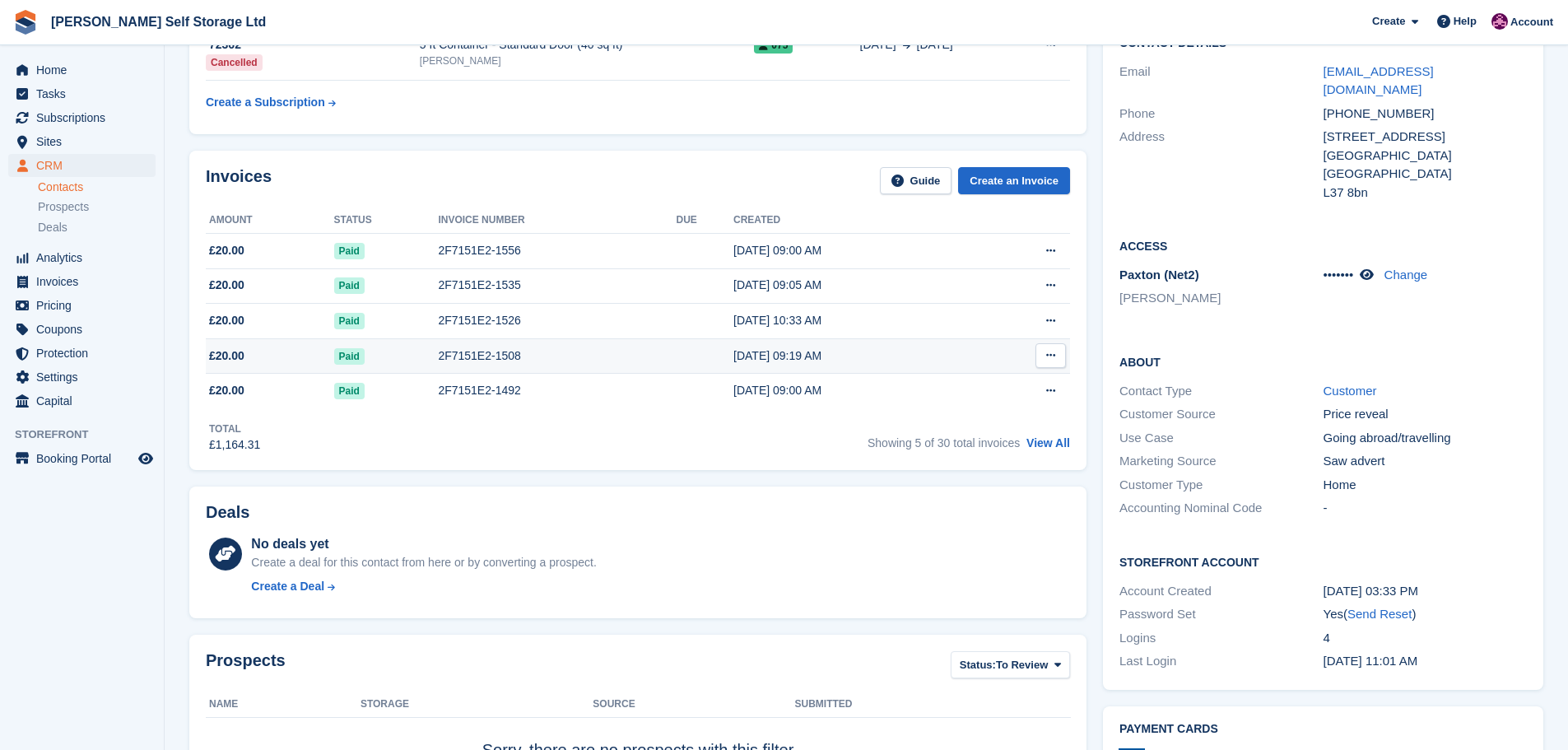
scroll to position [82, 0]
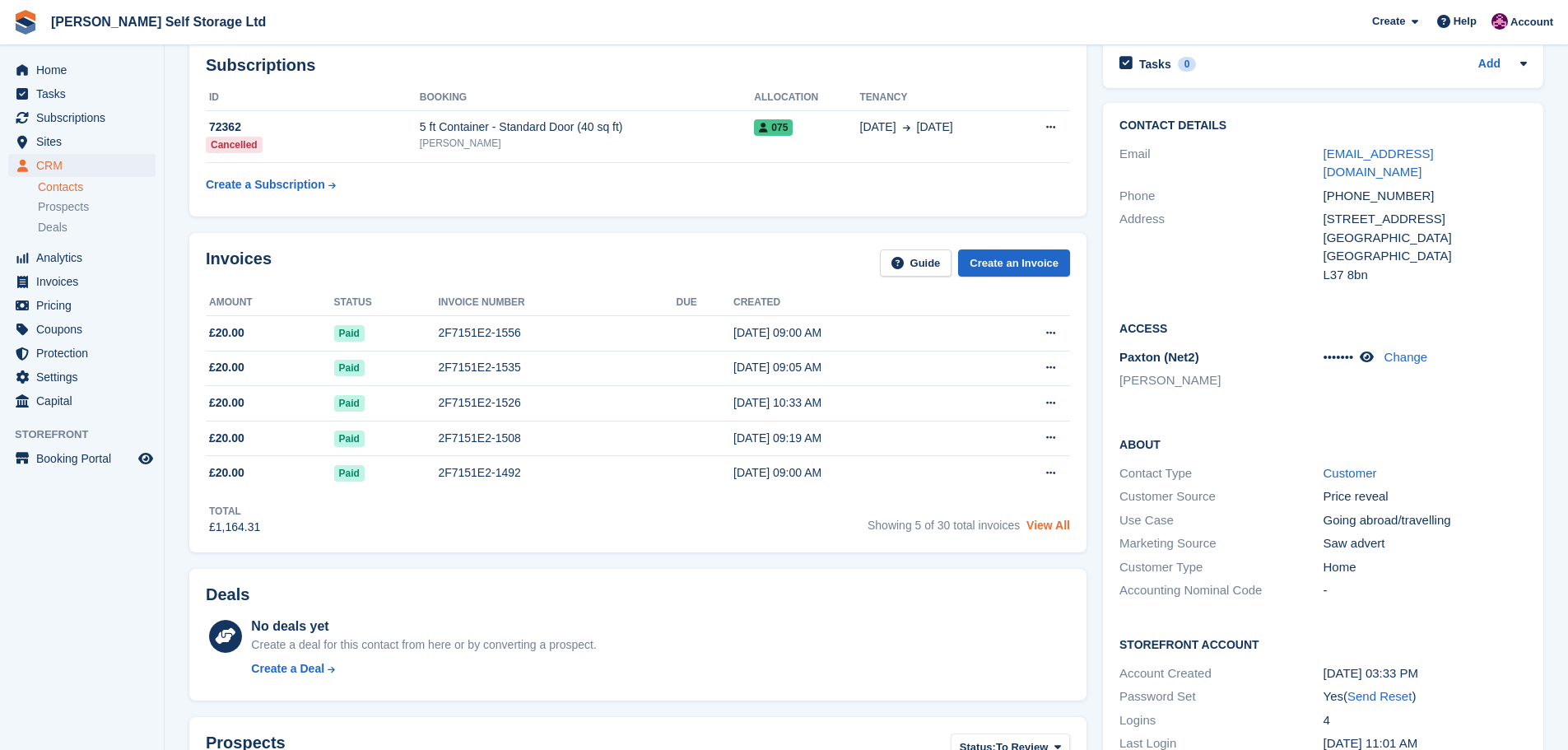
click at [1038, 530] on link "View All" at bounding box center [1048, 525] width 44 height 13
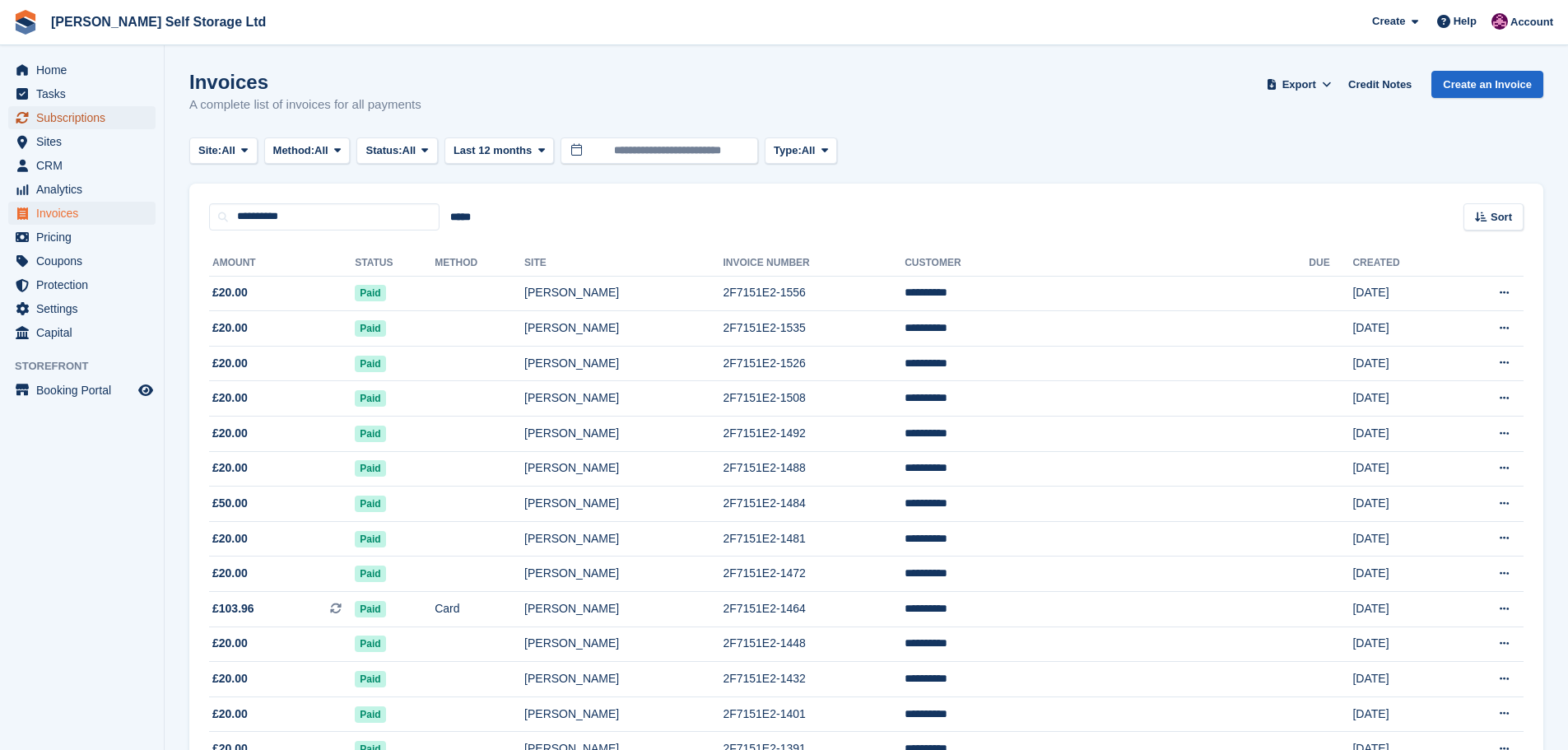
click at [96, 124] on span "Subscriptions" at bounding box center [85, 117] width 99 height 23
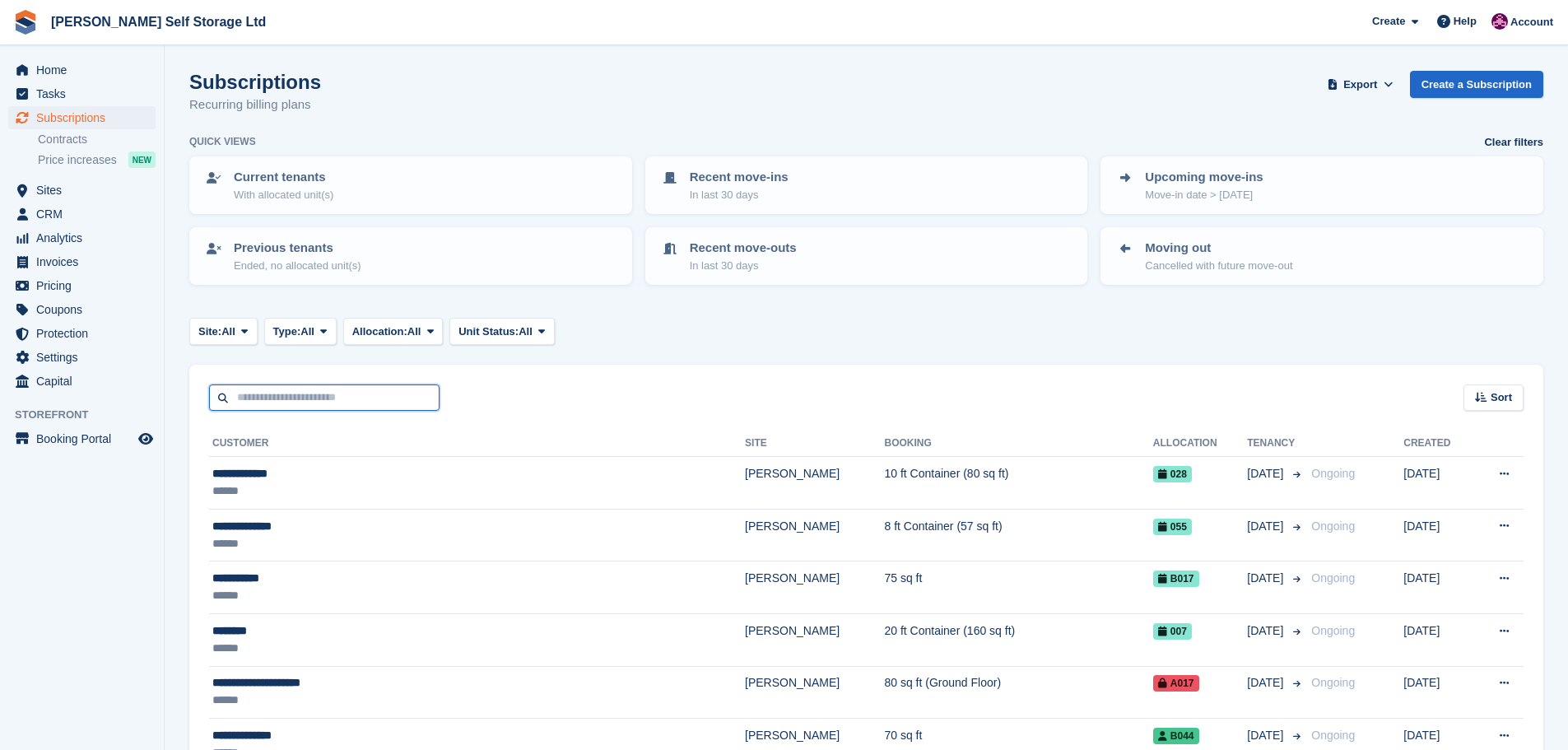
click at [264, 405] on input "text" at bounding box center [324, 399] width 230 height 27
type input "****"
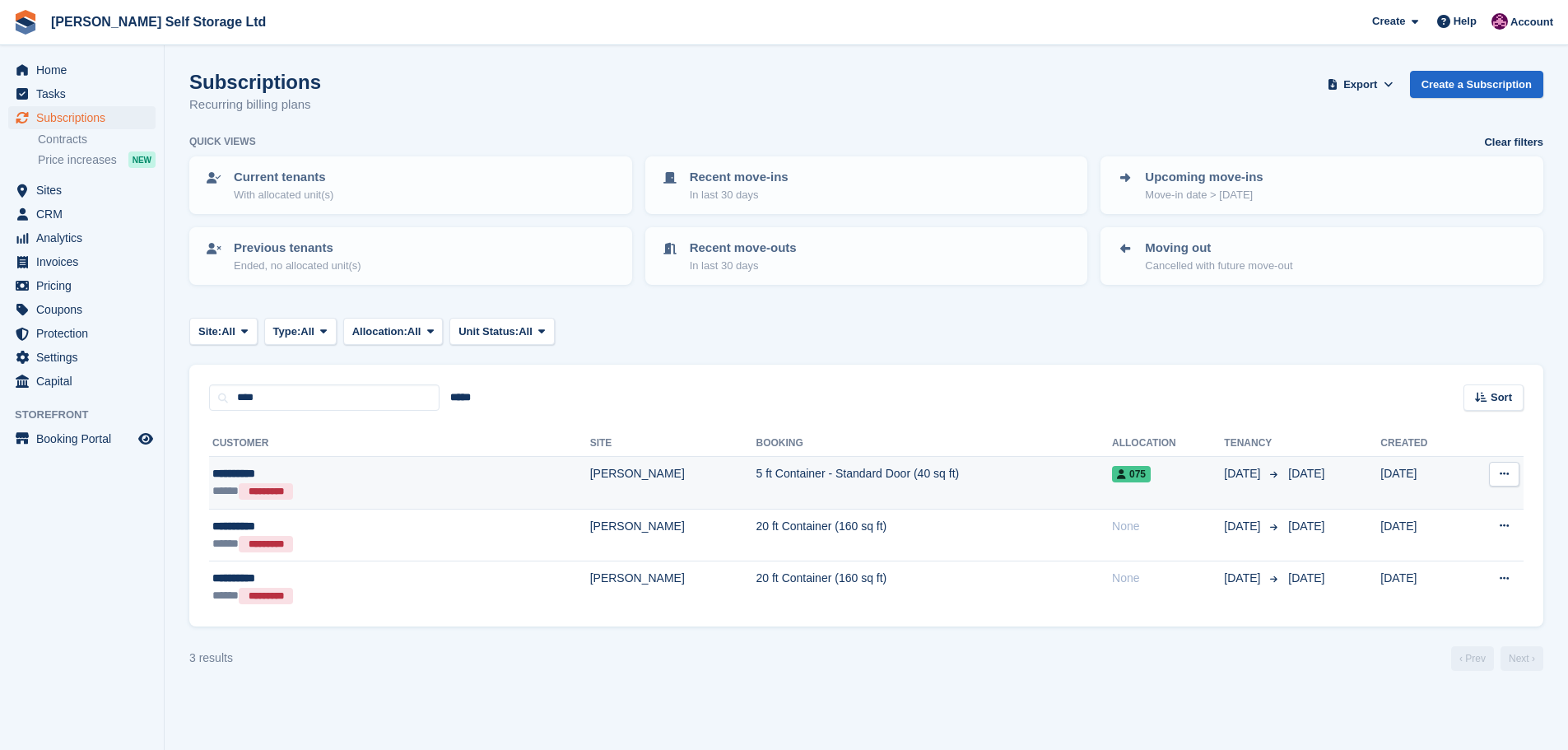
click at [338, 489] on div "***** *********" at bounding box center [320, 491] width 214 height 17
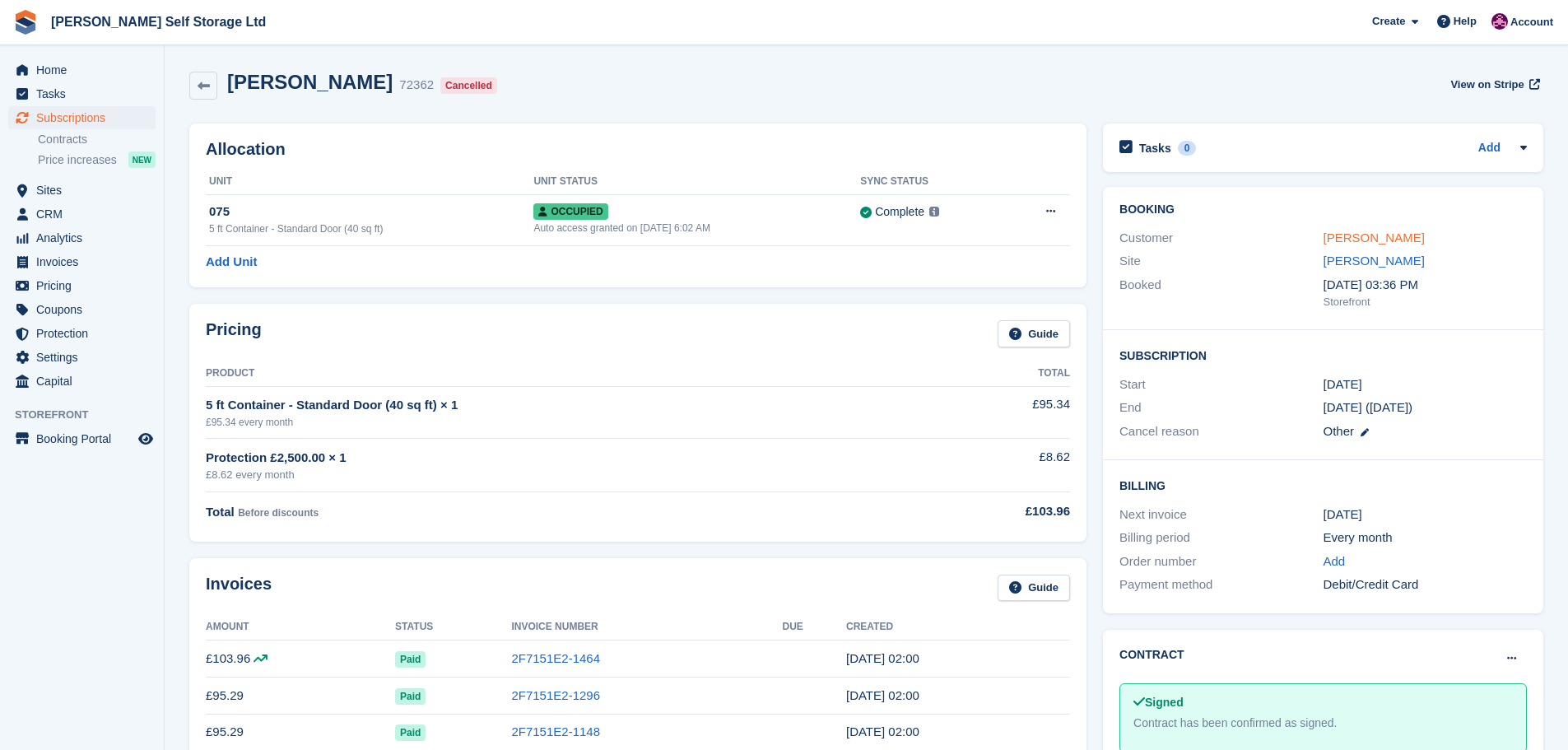
click at [1339, 238] on link "Emma berry" at bounding box center [1373, 237] width 101 height 14
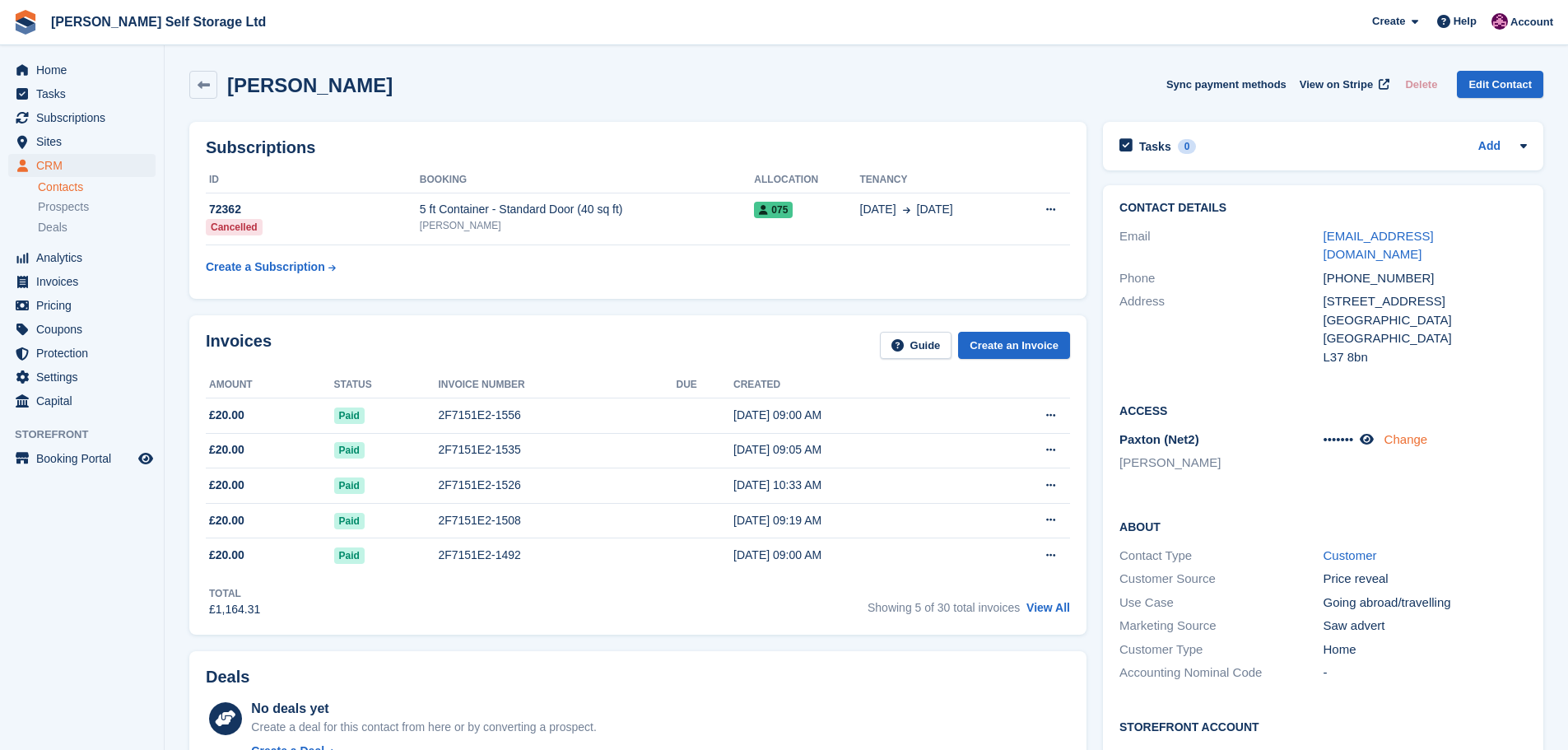
click at [1403, 432] on link "Change" at bounding box center [1405, 439] width 44 height 14
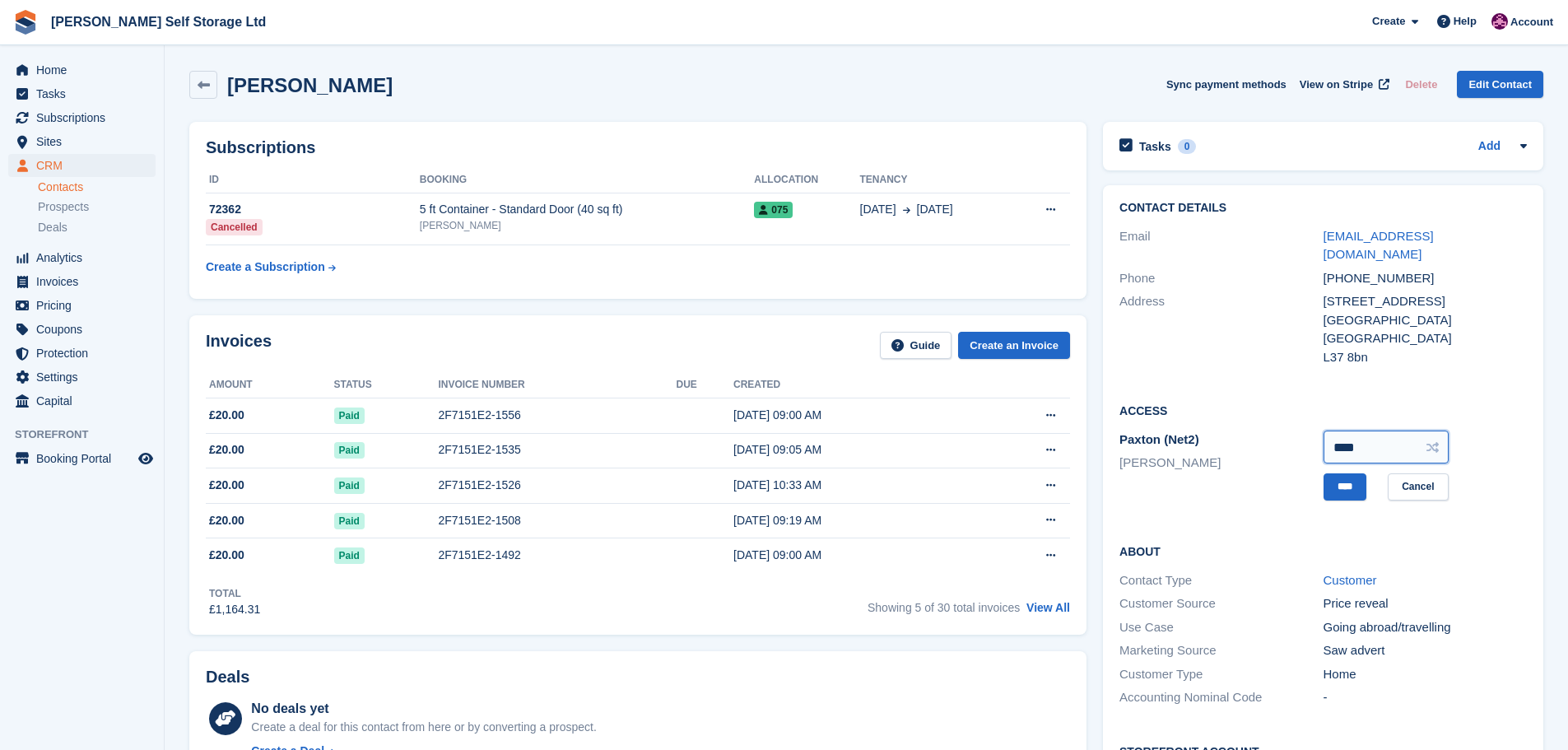
drag, startPoint x: 1386, startPoint y: 440, endPoint x: 1104, endPoint y: 381, distance: 288.1
click at [1104, 385] on div "Access Paxton (Net2) Crosby **** **** Cancel" at bounding box center [1323, 455] width 440 height 141
type input "****"
click at [1342, 473] on input "****" at bounding box center [1344, 487] width 43 height 27
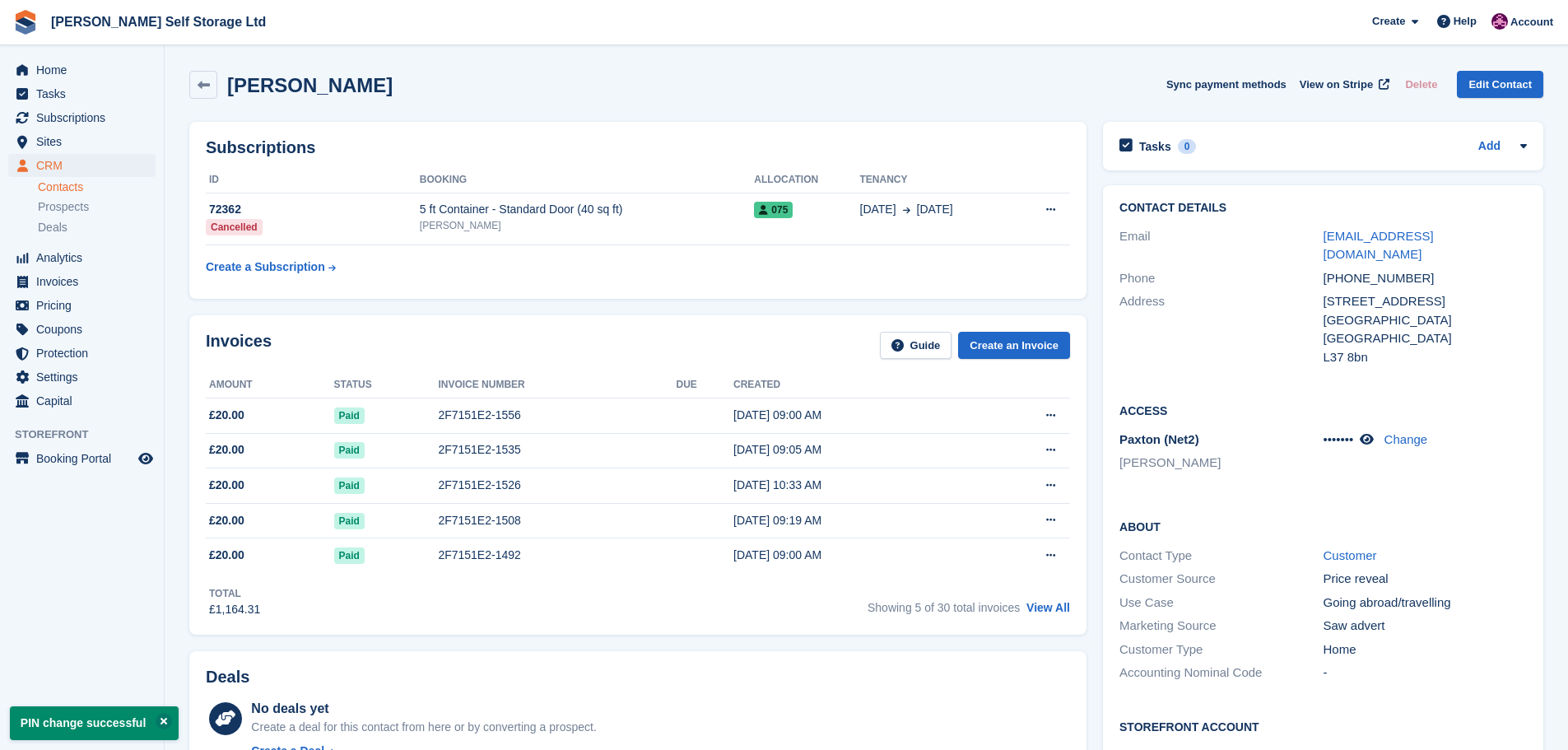
click at [1381, 430] on div "••••••• Change" at bounding box center [1424, 440] width 203 height 19
click at [1372, 433] on icon at bounding box center [1367, 439] width 14 height 12
click at [60, 113] on span "Subscriptions" at bounding box center [85, 117] width 99 height 23
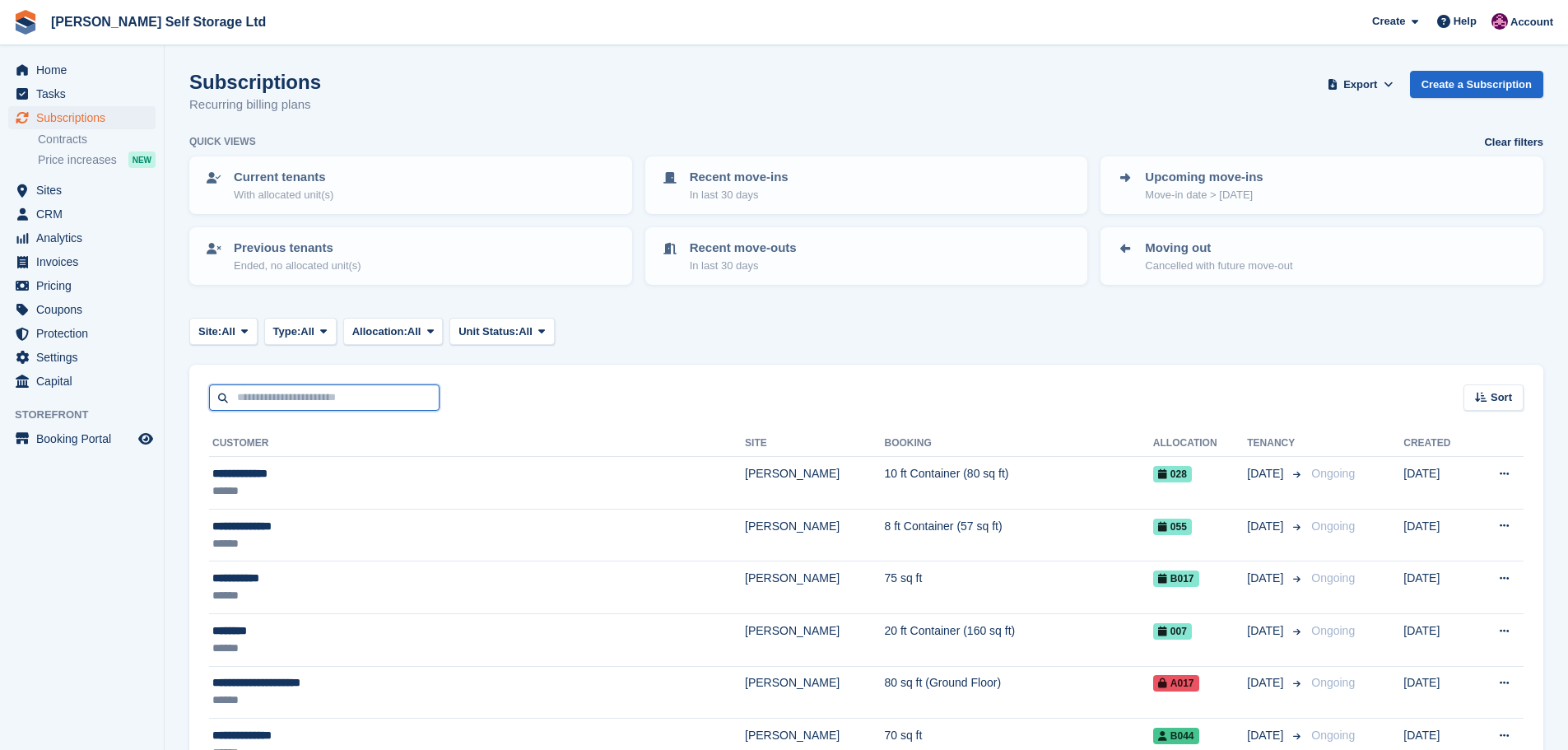
click at [260, 405] on input "text" at bounding box center [324, 399] width 230 height 27
type input "****"
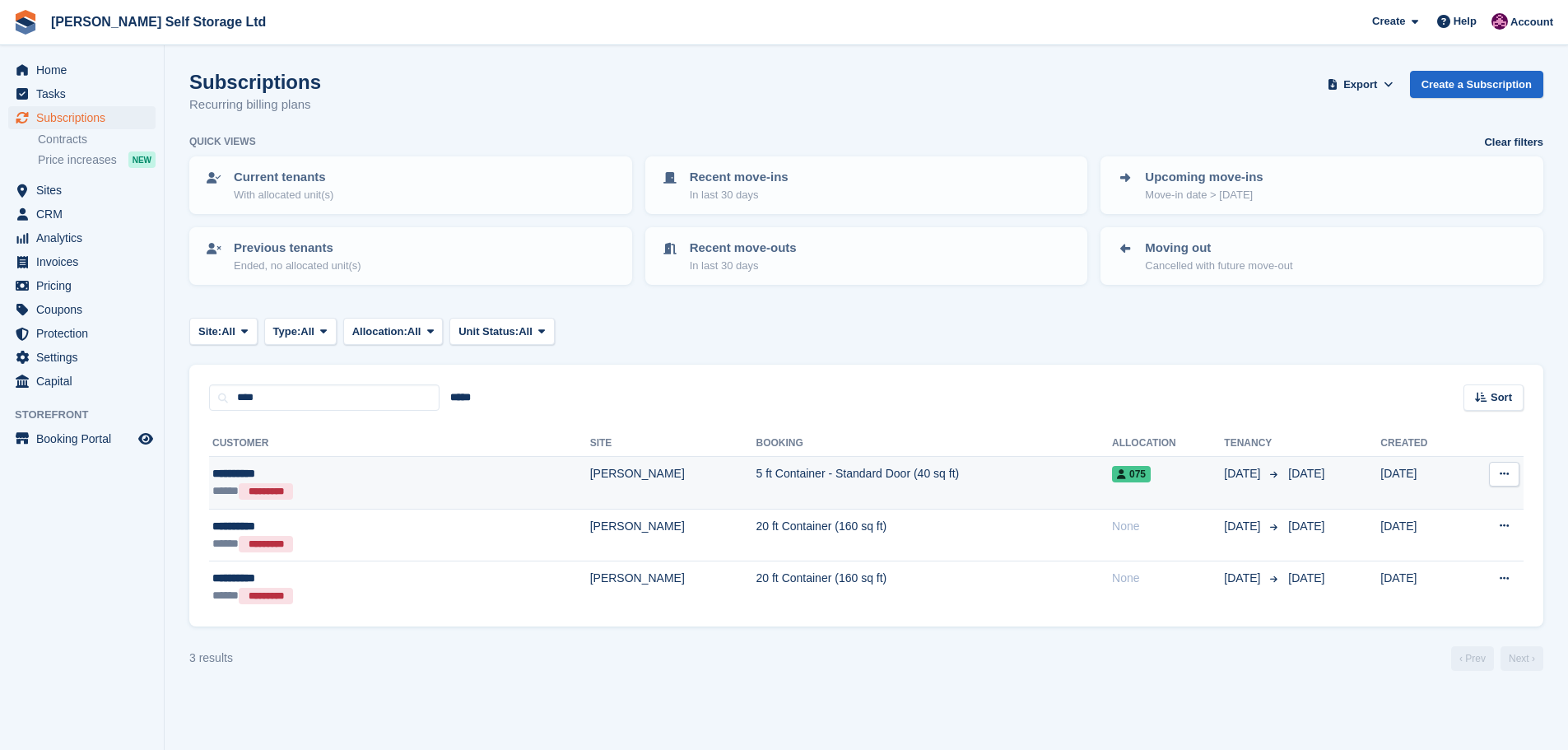
click at [339, 475] on div "**********" at bounding box center [320, 474] width 214 height 17
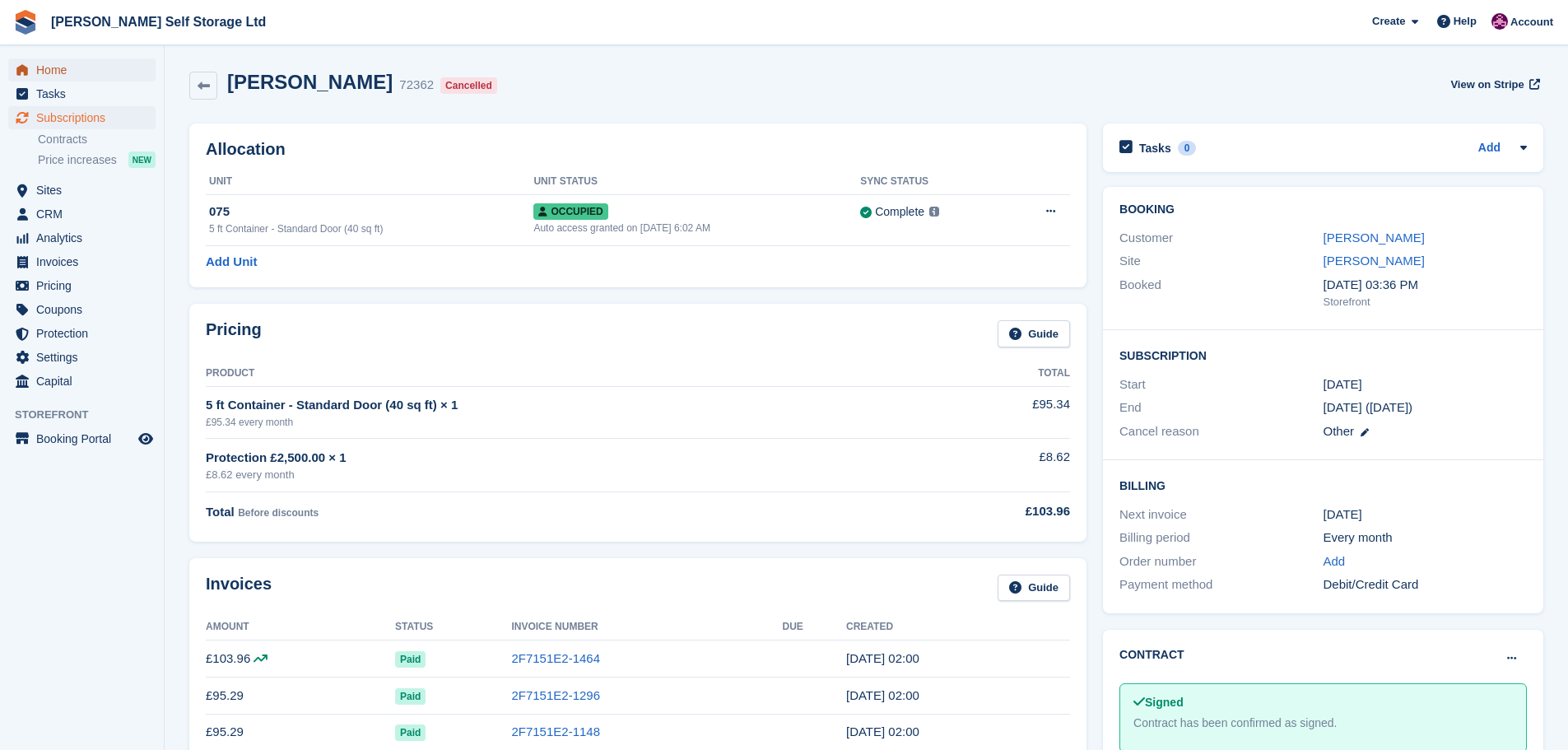
click at [60, 80] on span "Home" at bounding box center [85, 69] width 99 height 23
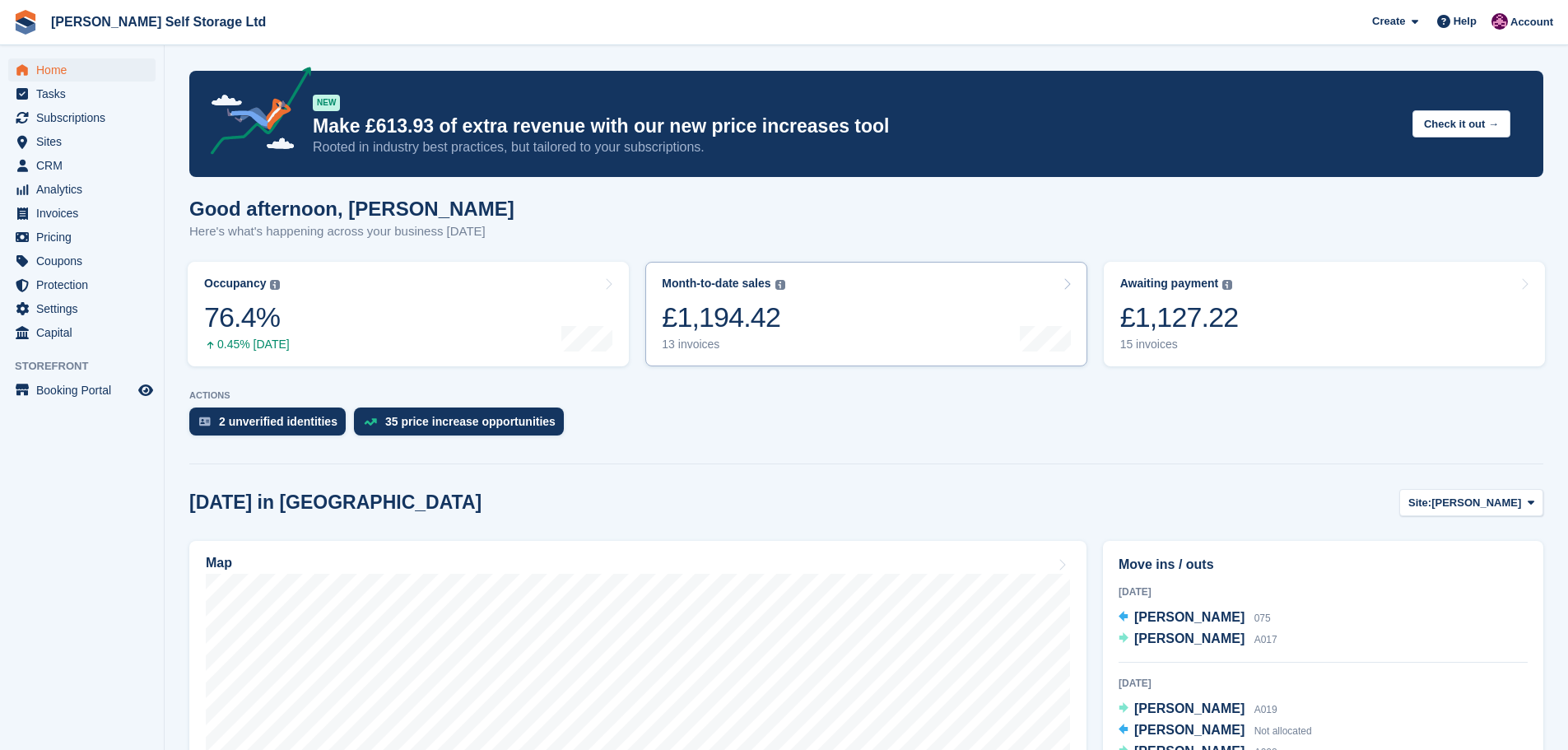
click at [937, 312] on link "Month-to-date sales The sum of all finalised invoices generated this month to d…" at bounding box center [865, 314] width 441 height 105
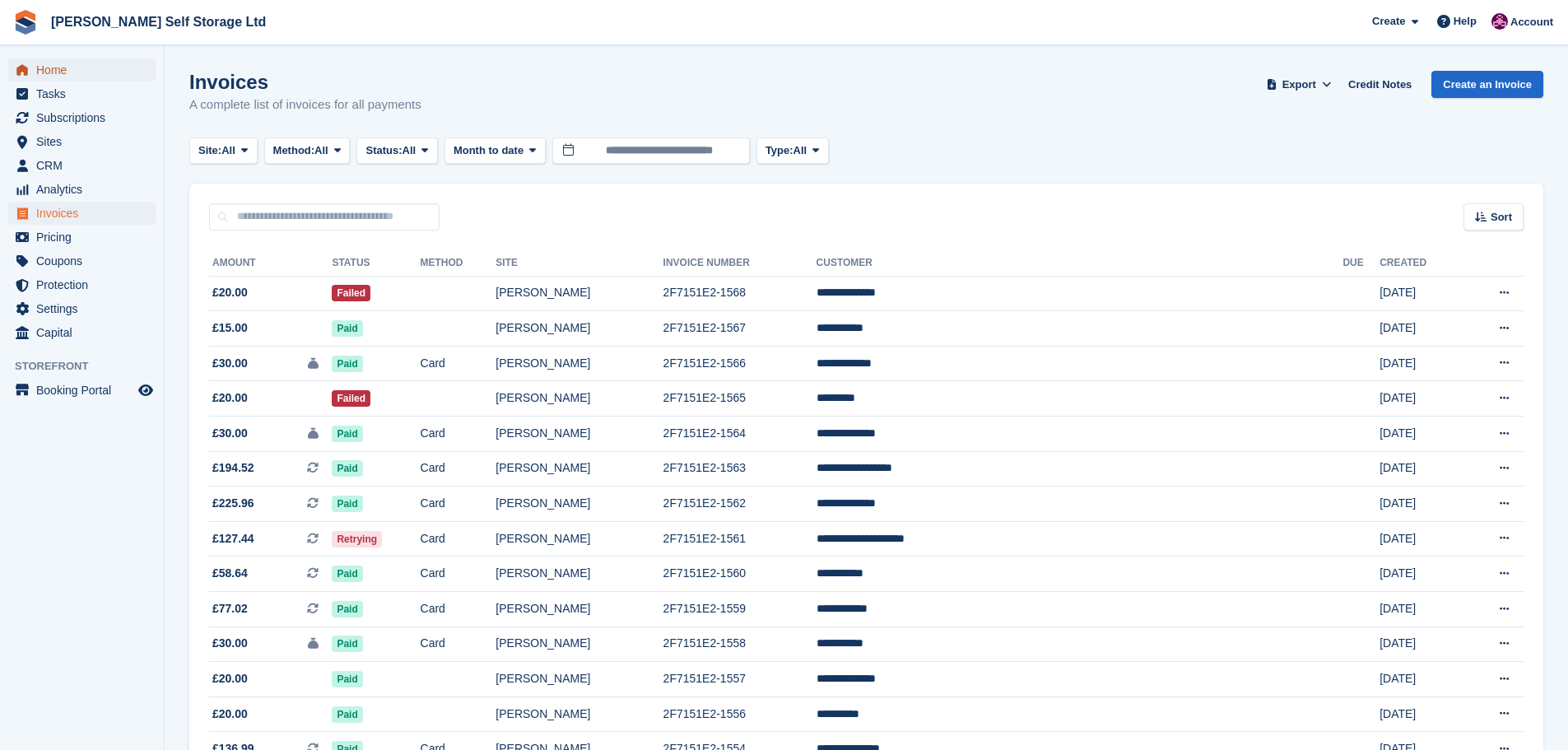
click at [40, 81] on span "Home" at bounding box center [85, 69] width 99 height 23
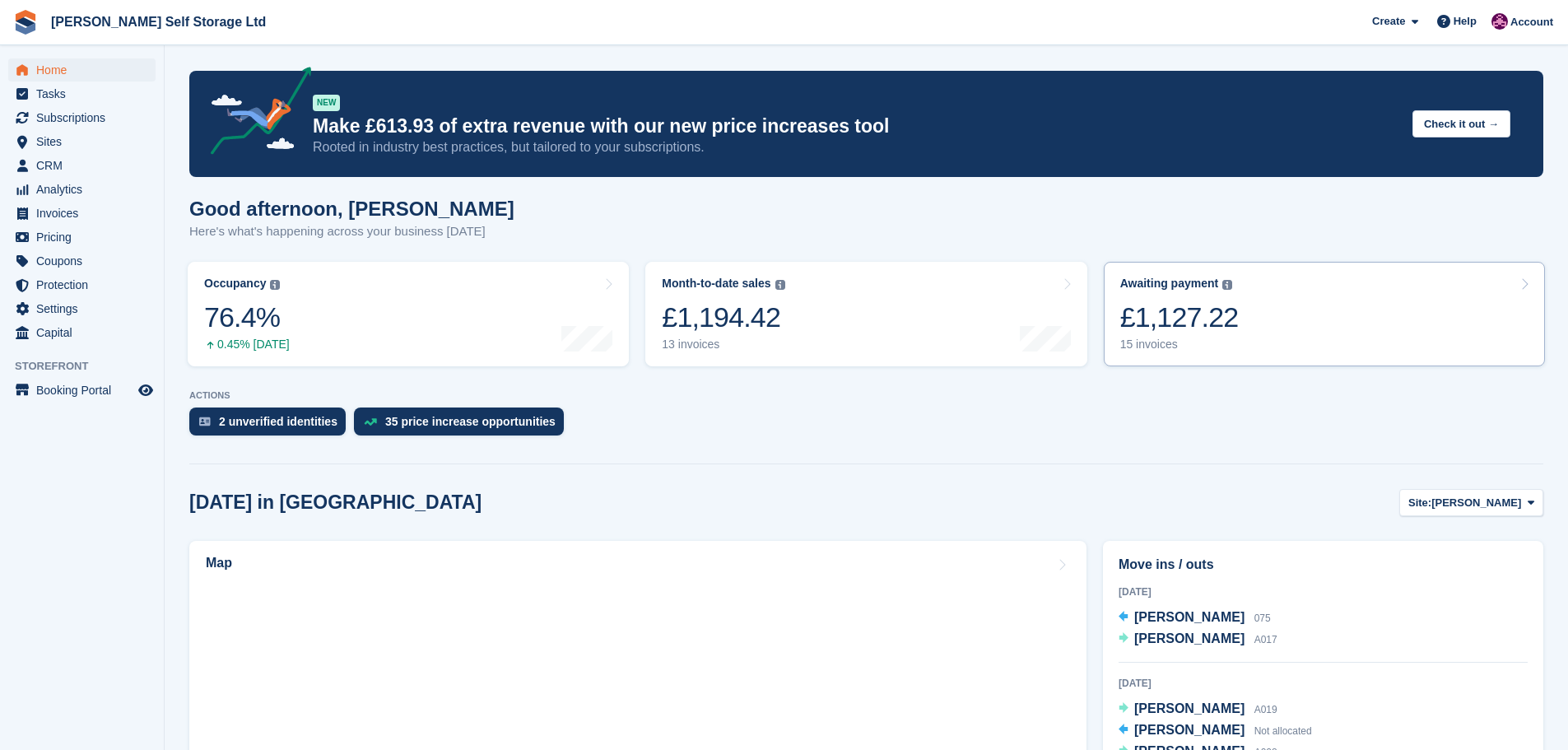
click at [1267, 334] on link "Awaiting payment The total outstanding balance on all open invoices. £1,127.22 …" at bounding box center [1324, 314] width 441 height 105
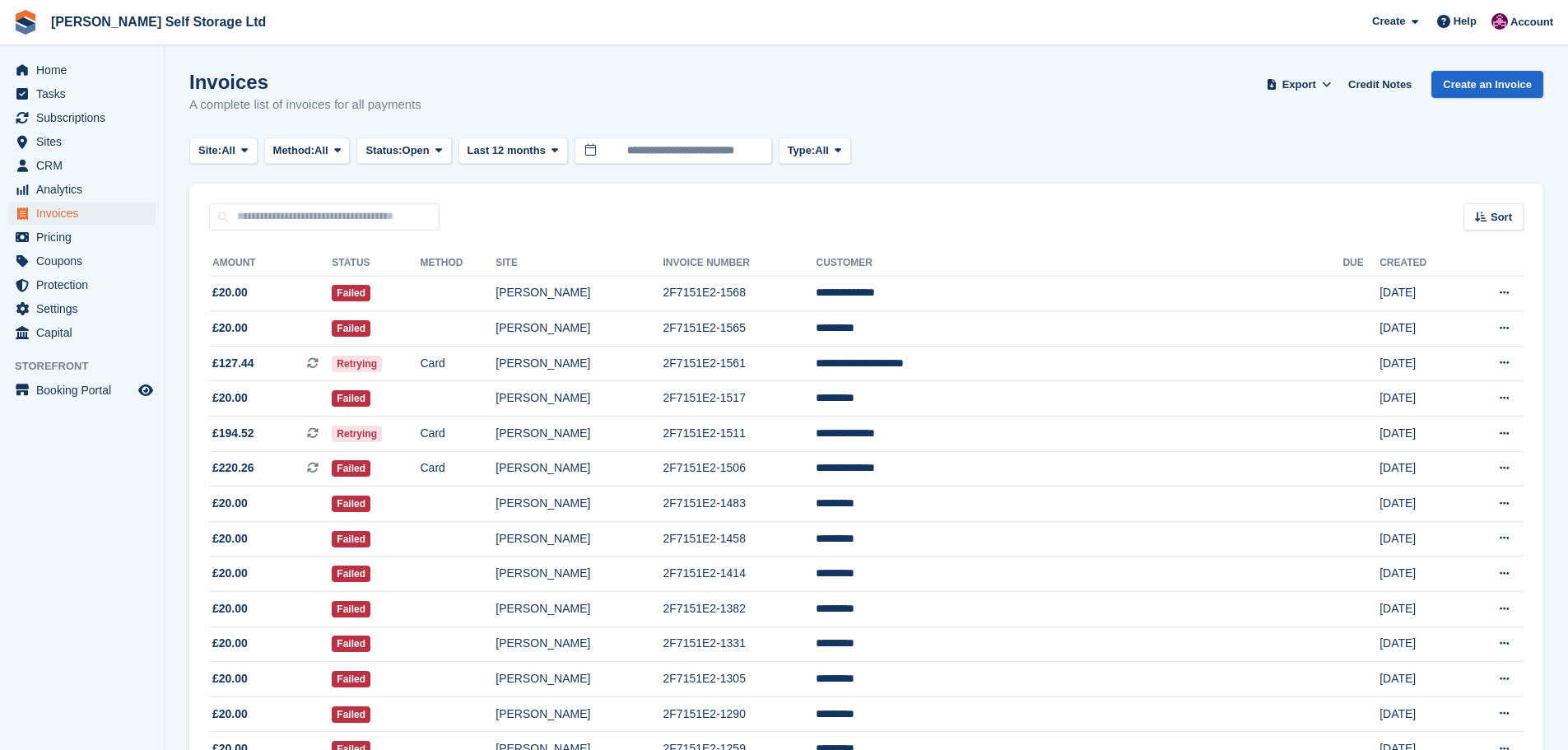
scroll to position [135, 0]
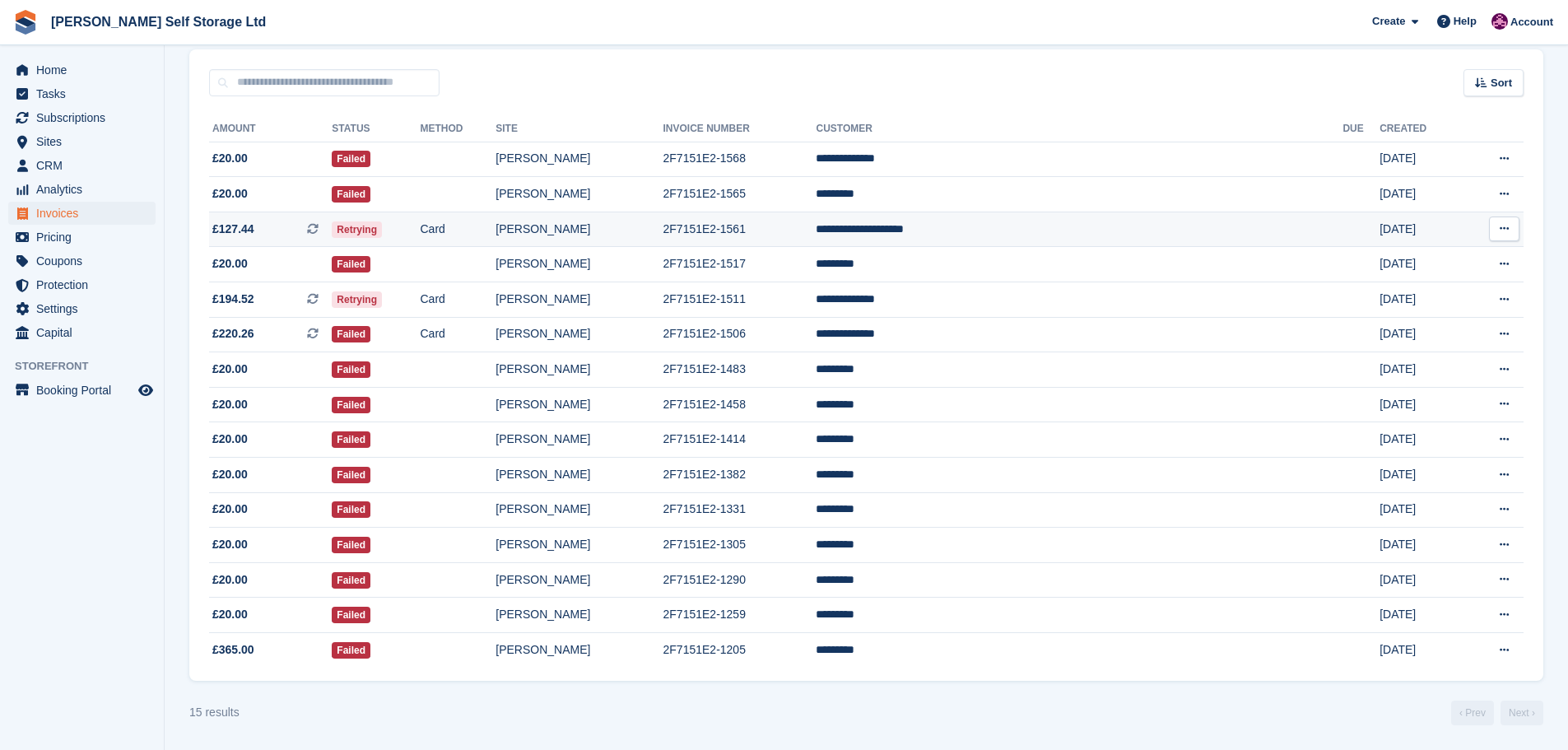
click at [662, 228] on td "[PERSON_NAME]" at bounding box center [578, 229] width 167 height 35
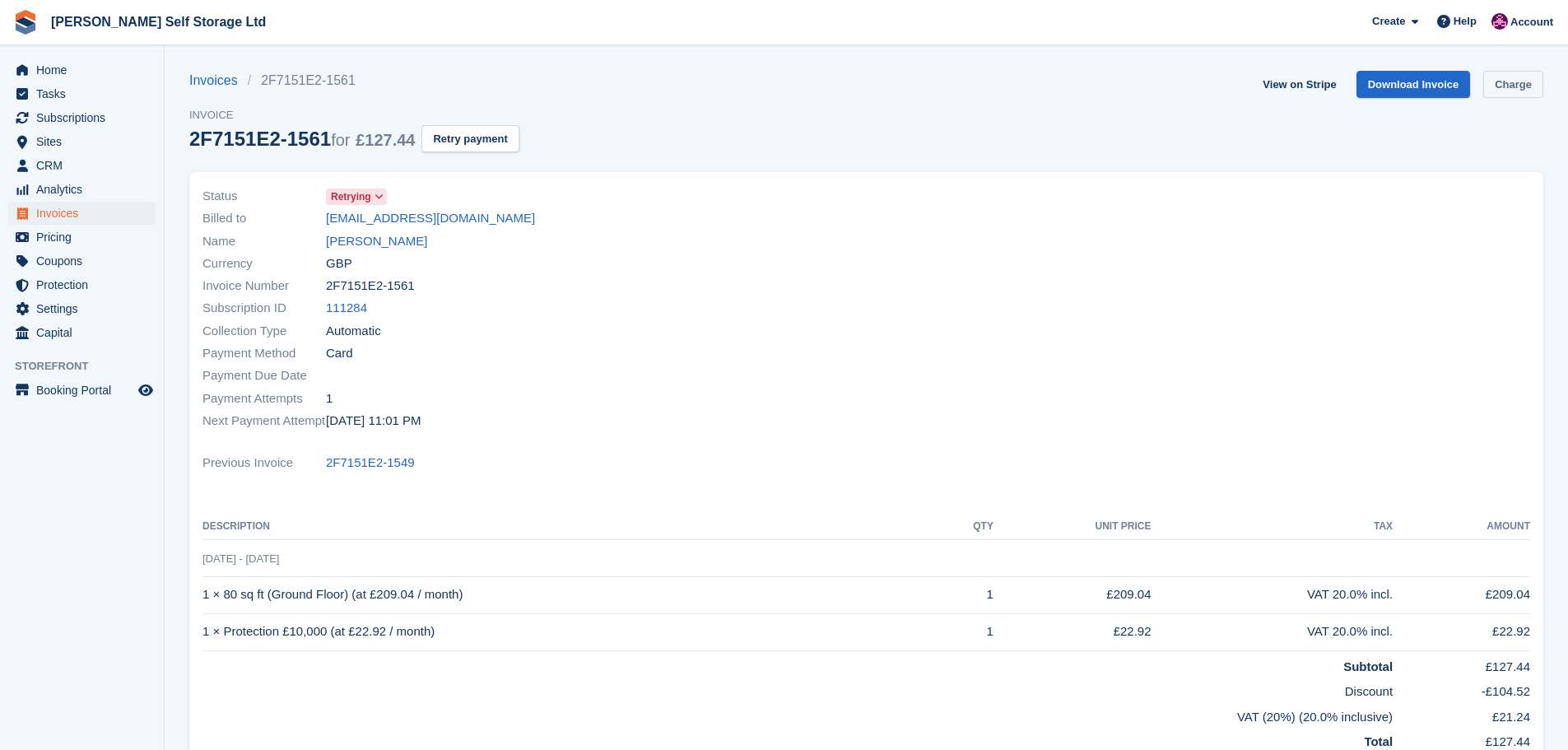
click at [1499, 87] on link "Charge" at bounding box center [1513, 85] width 60 height 27
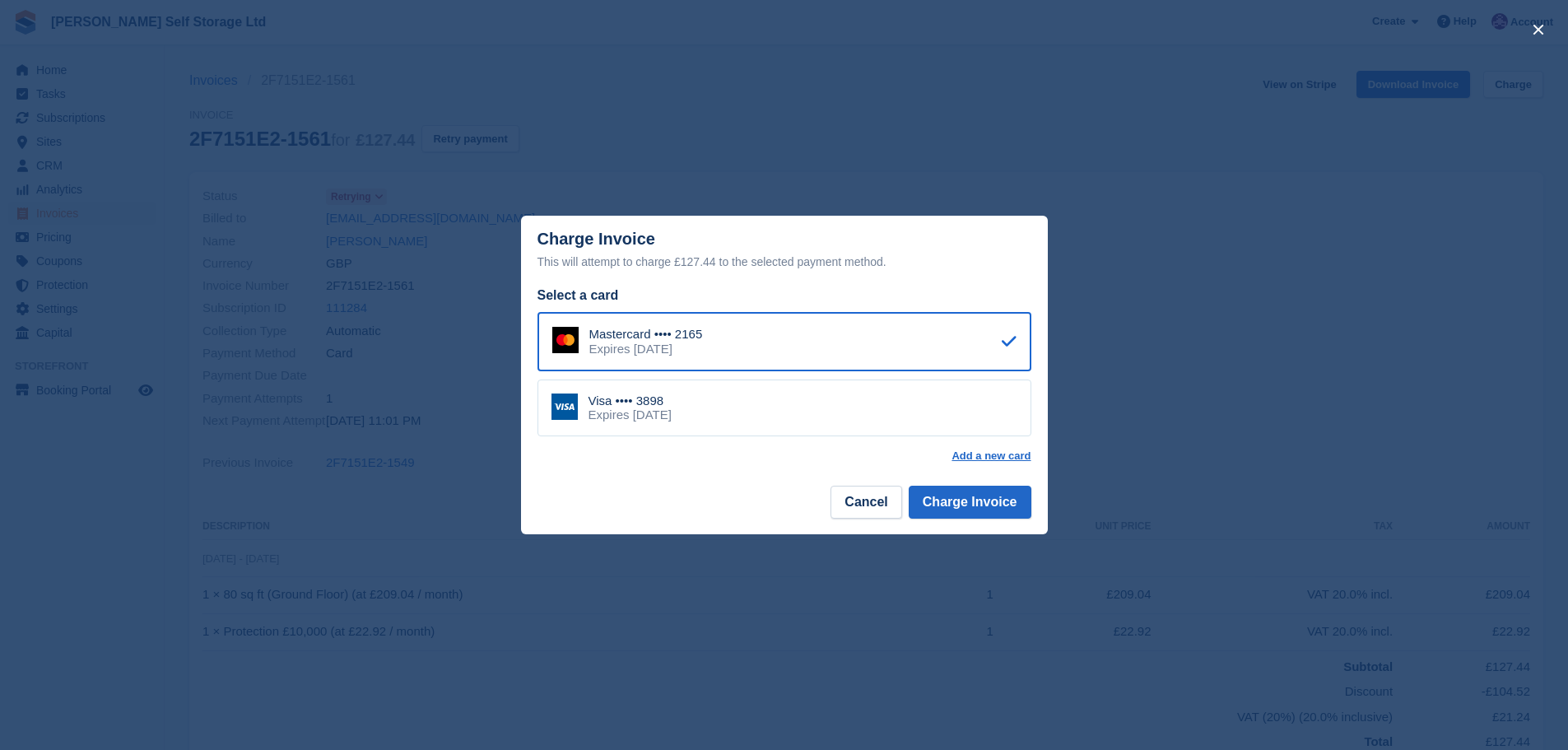
click at [724, 408] on div "Visa •••• 3898 Expires [DATE]" at bounding box center [784, 408] width 494 height 57
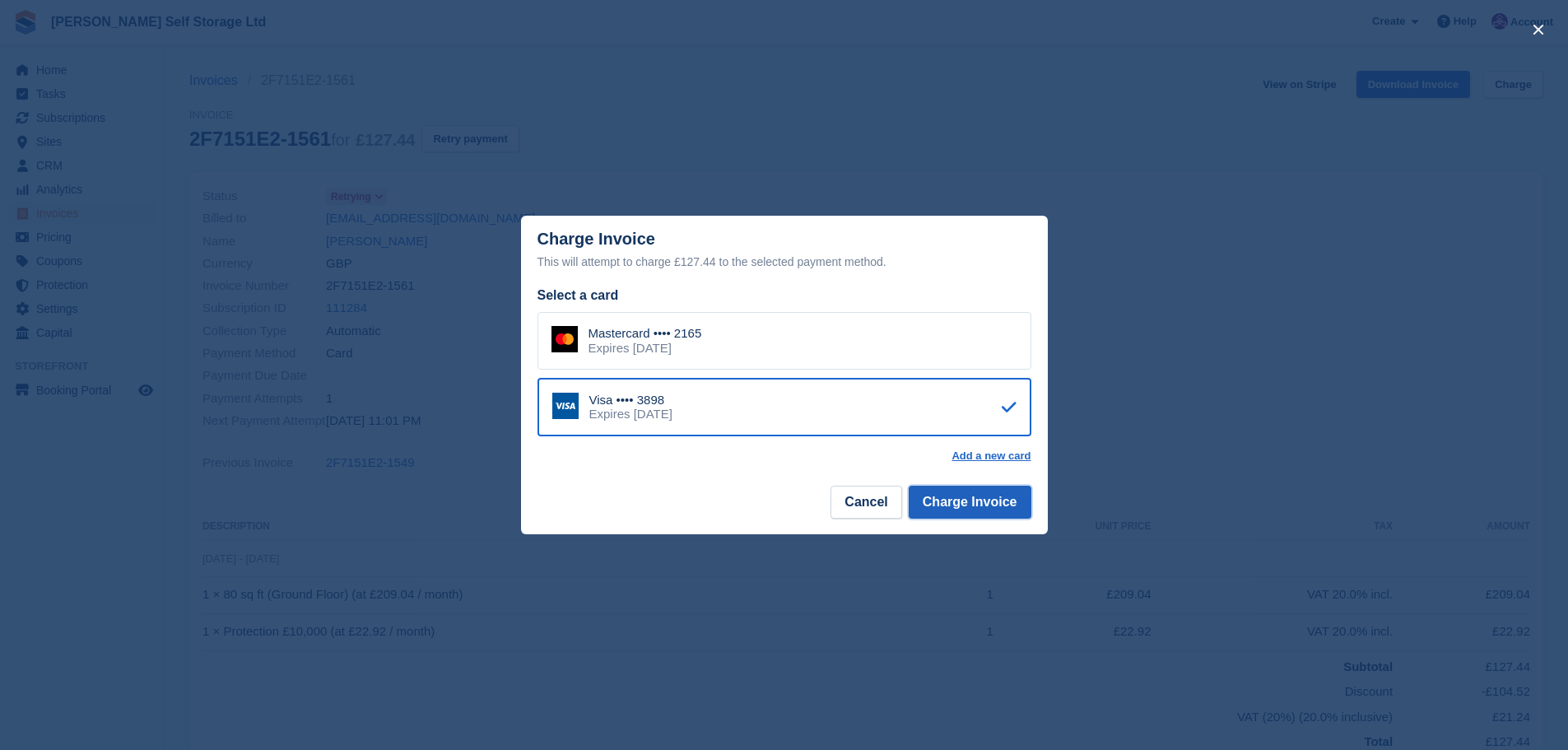
click at [958, 501] on button "Charge Invoice" at bounding box center [969, 502] width 123 height 33
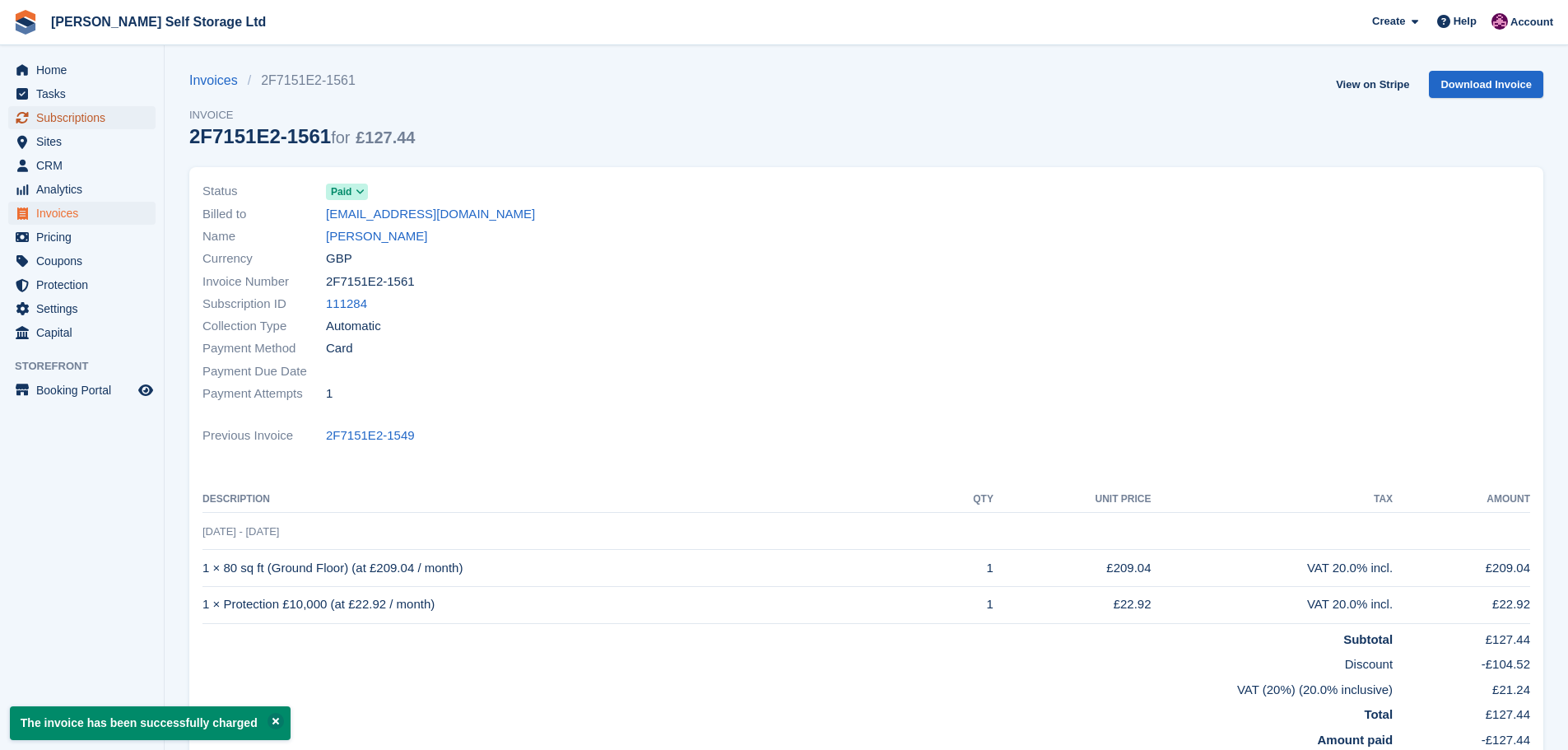
click at [73, 119] on span "Subscriptions" at bounding box center [85, 117] width 99 height 23
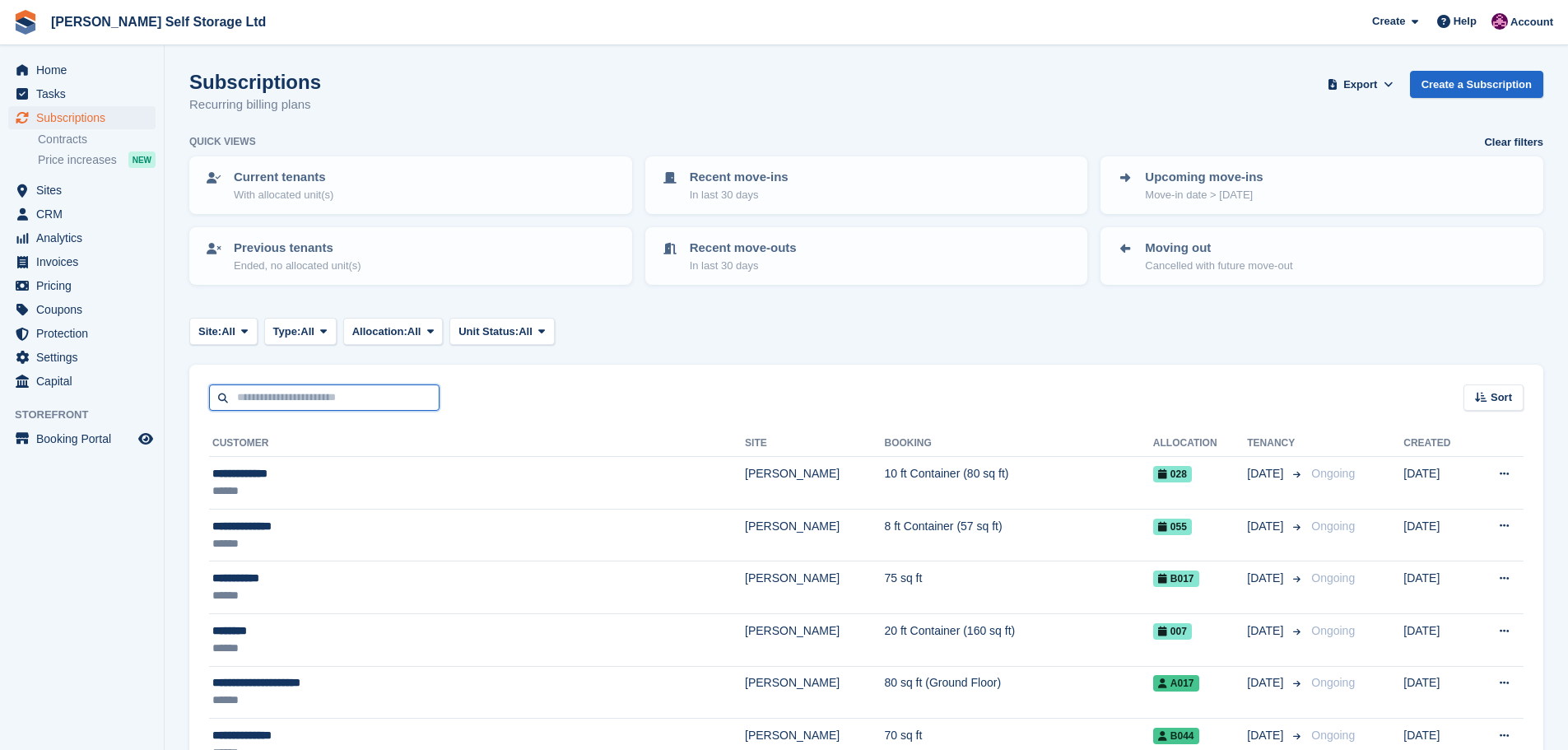
click at [248, 396] on input "text" at bounding box center [324, 399] width 230 height 27
type input "**"
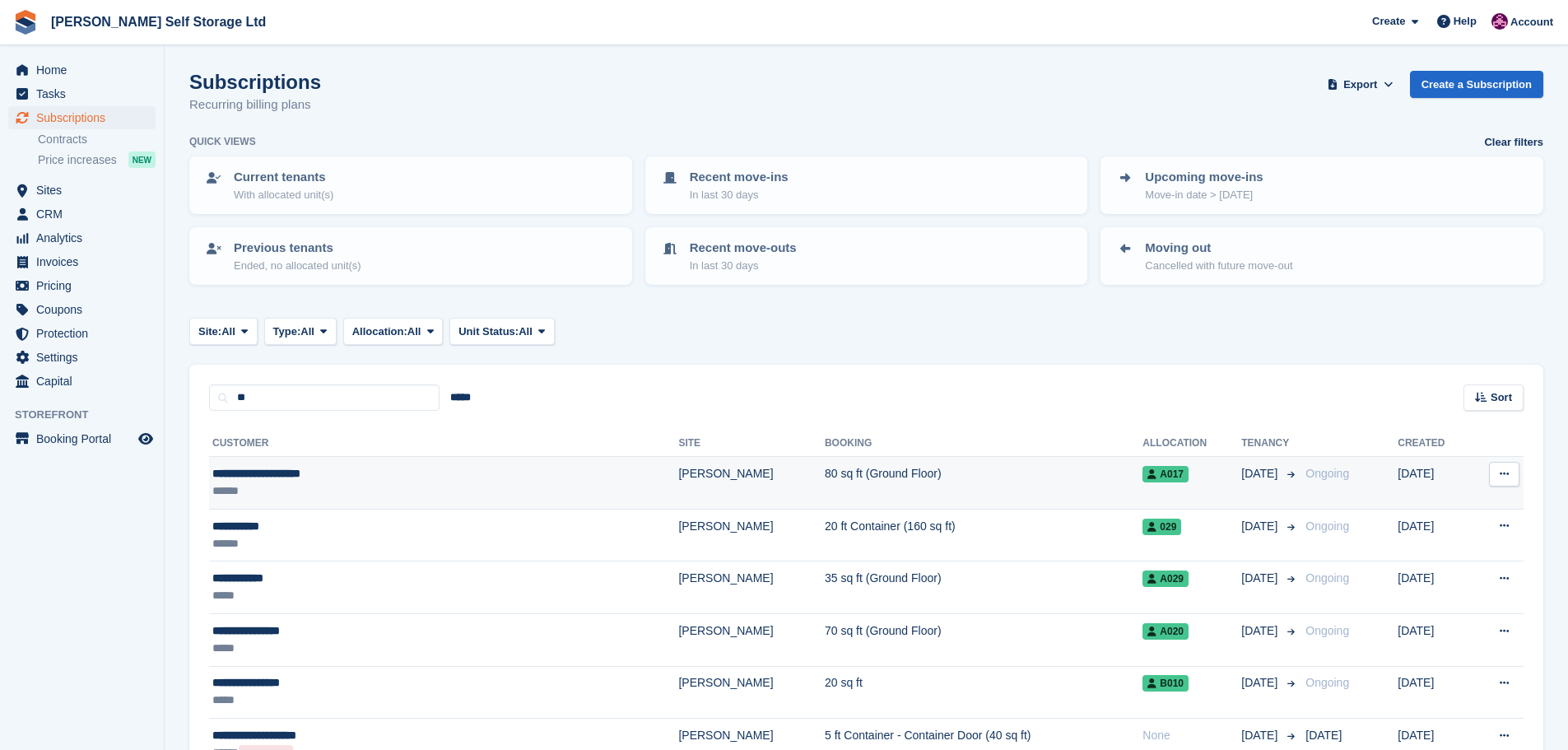
click at [362, 480] on div "**********" at bounding box center [363, 474] width 302 height 17
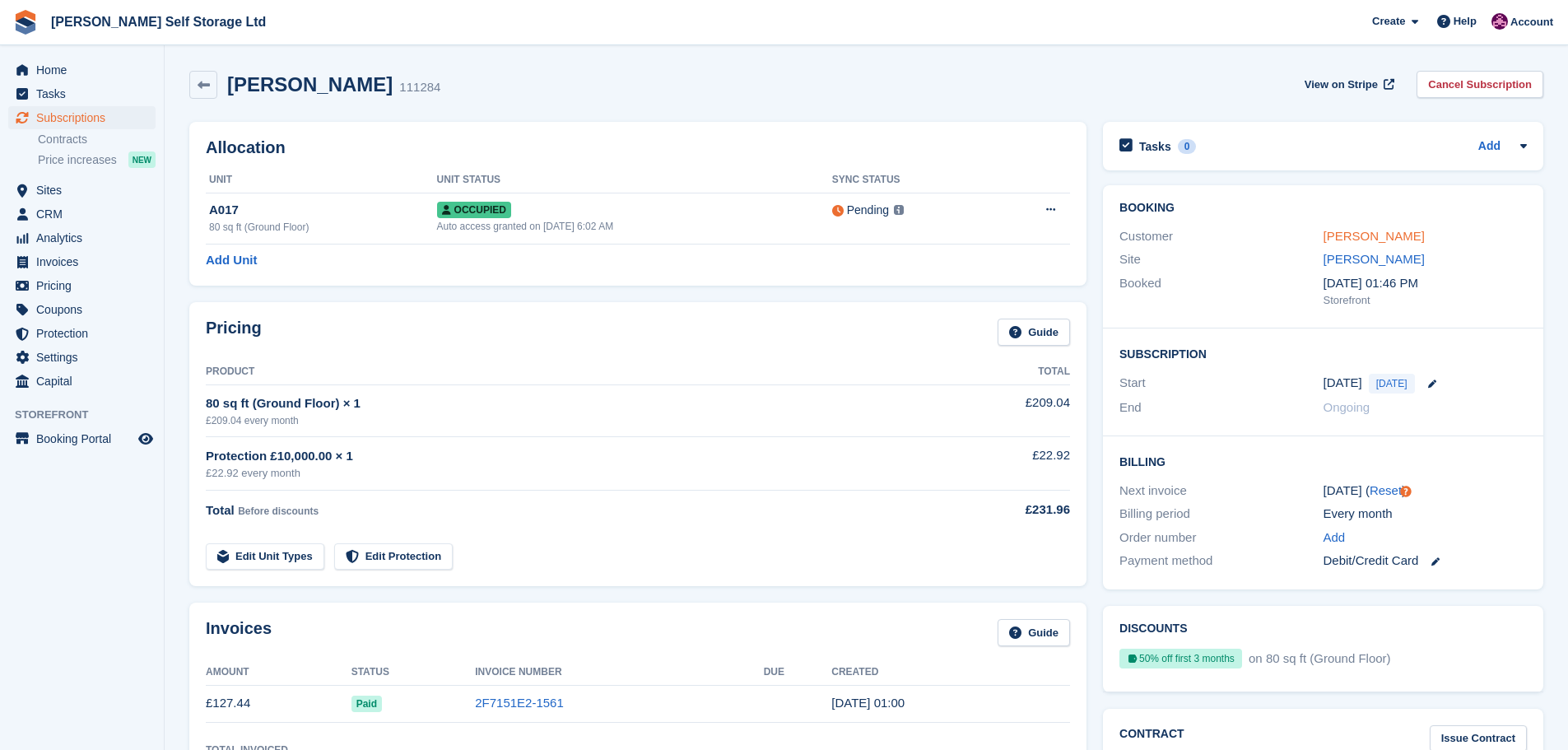
click at [1362, 236] on link "[PERSON_NAME]" at bounding box center [1373, 236] width 101 height 14
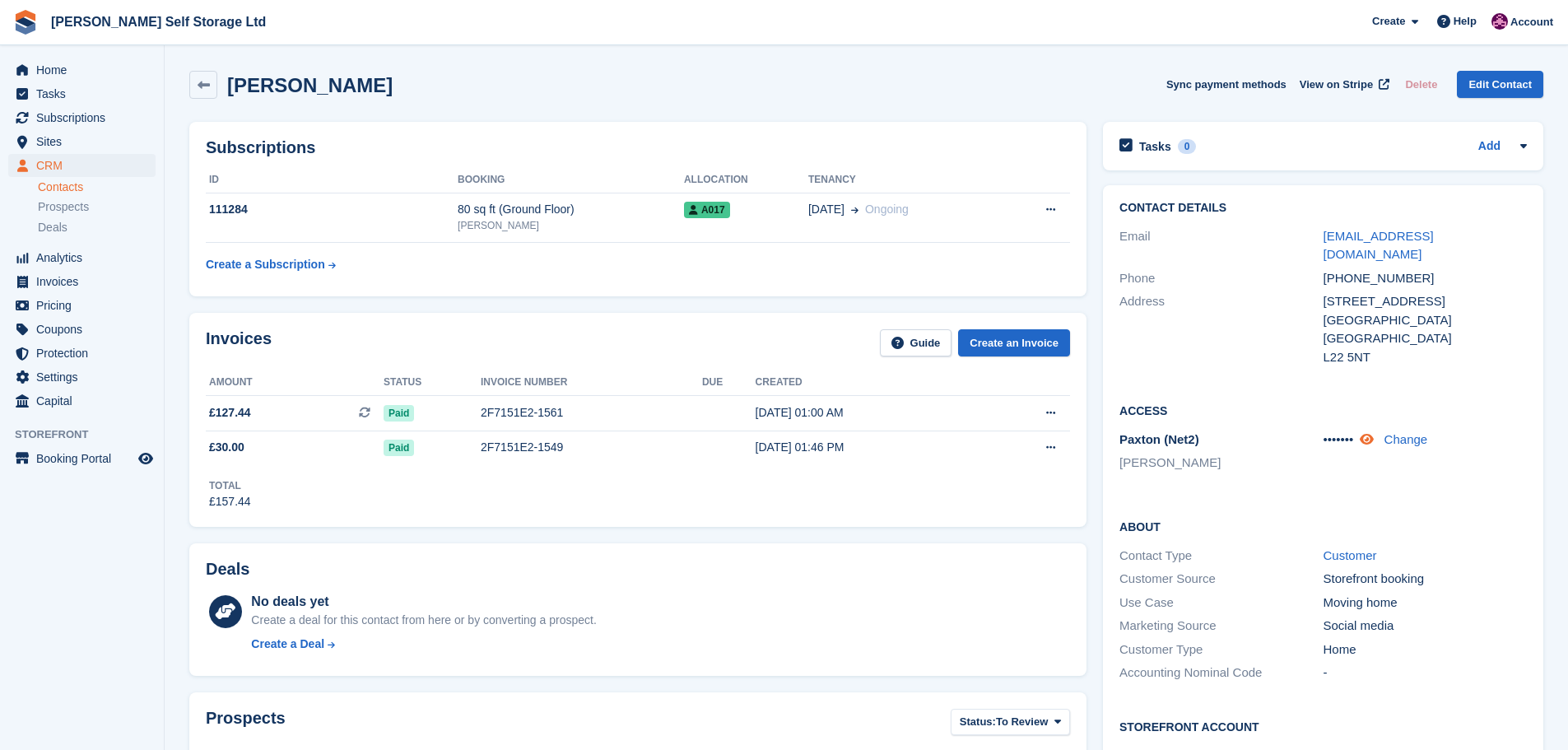
click at [1373, 433] on icon at bounding box center [1367, 439] width 14 height 12
click at [1401, 432] on link "Change" at bounding box center [1403, 439] width 44 height 14
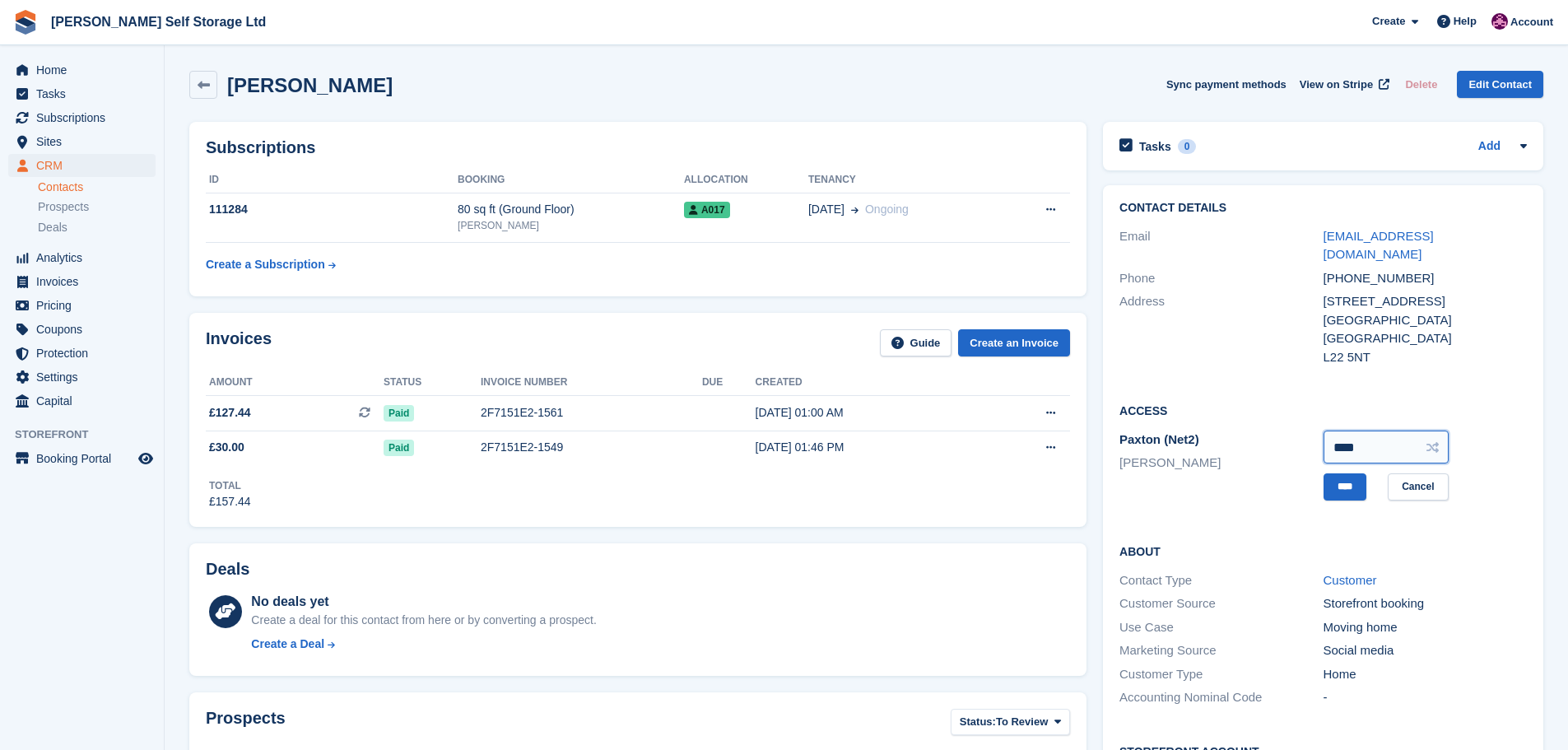
click at [1443, 435] on input "****" at bounding box center [1385, 447] width 125 height 33
click at [1434, 441] on icon at bounding box center [1432, 447] width 12 height 12
type input "****"
click at [1352, 473] on input "****" at bounding box center [1344, 487] width 43 height 27
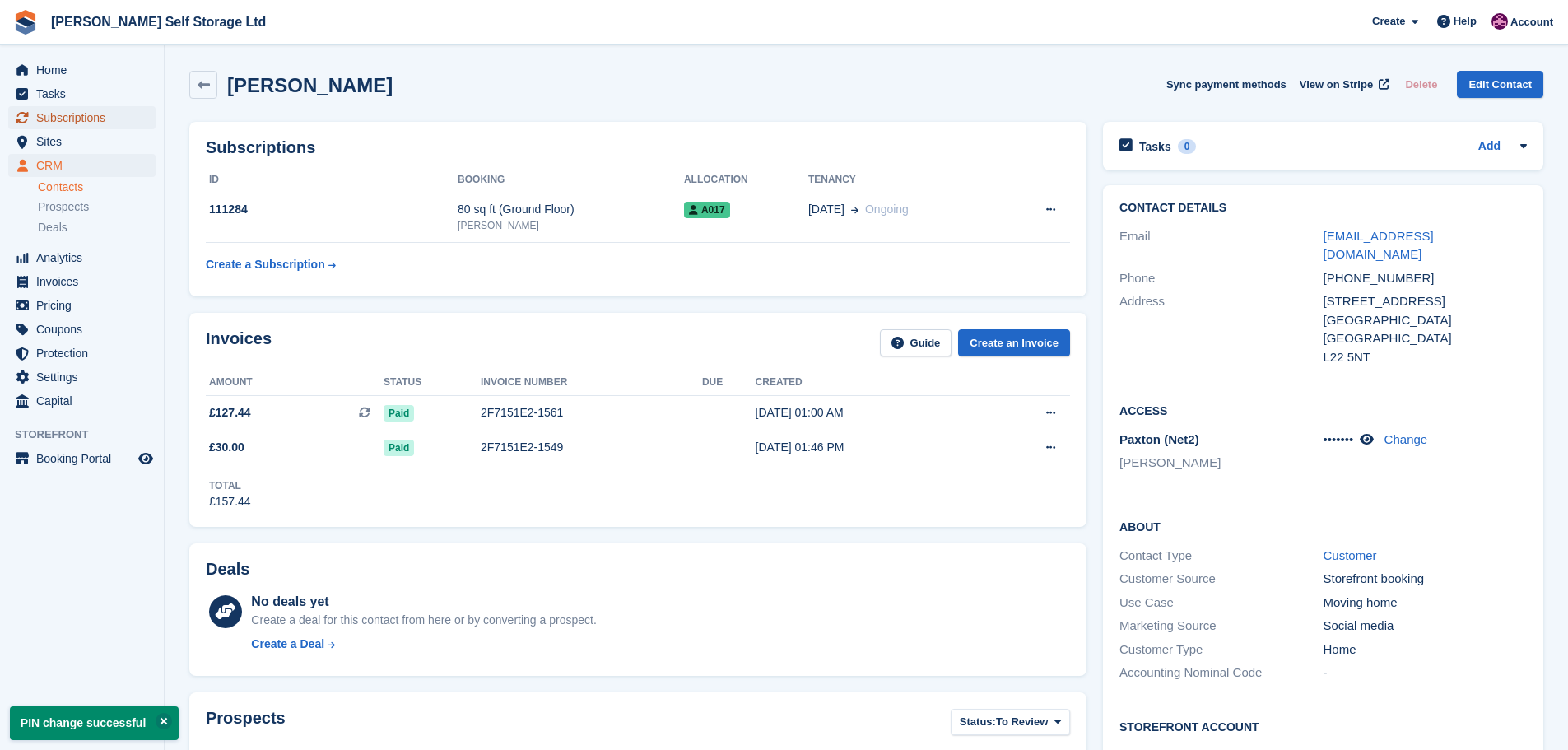
click at [66, 122] on span "Subscriptions" at bounding box center [85, 117] width 99 height 23
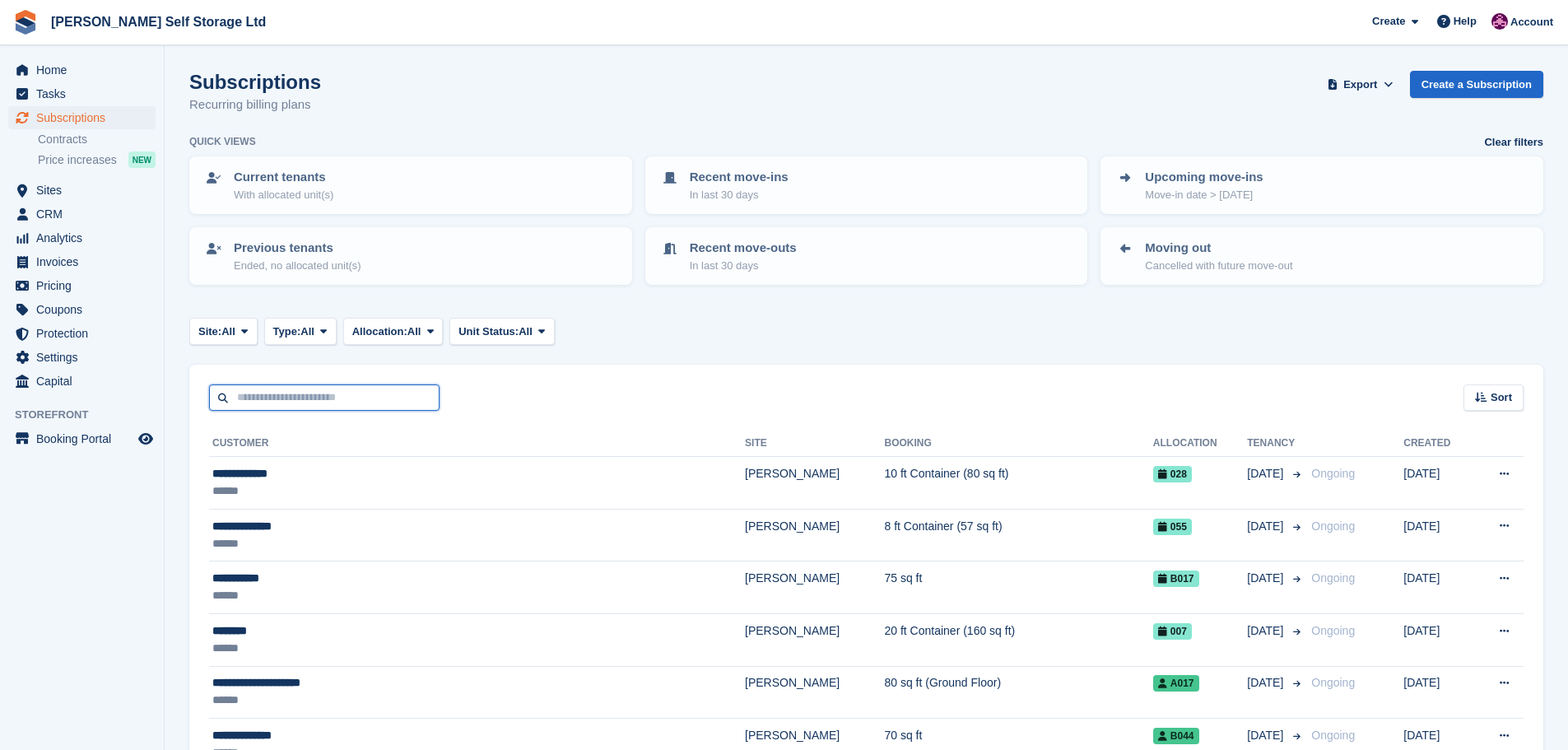
click at [308, 403] on input "text" at bounding box center [324, 399] width 230 height 27
type input "***"
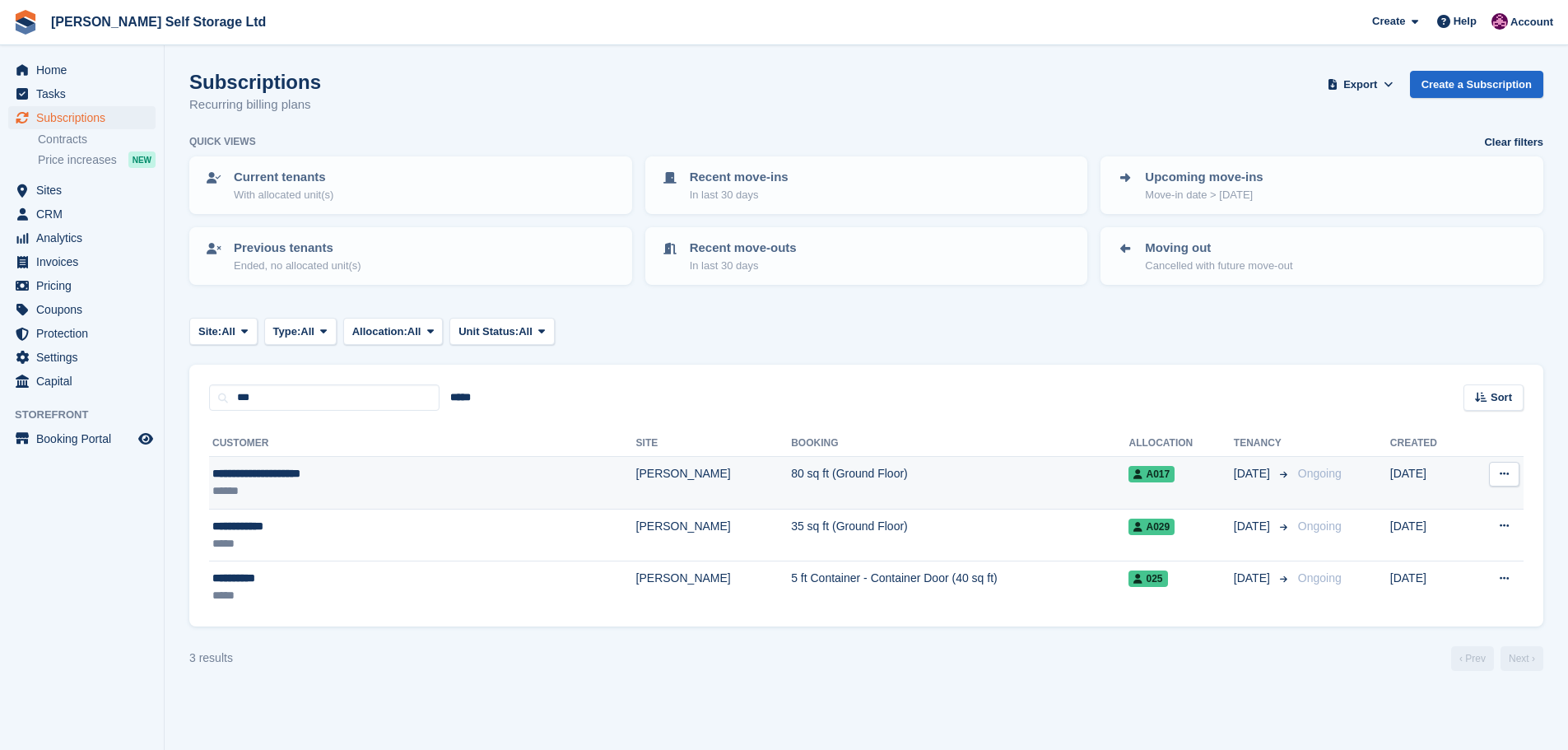
click at [357, 492] on div "******" at bounding box center [341, 491] width 258 height 17
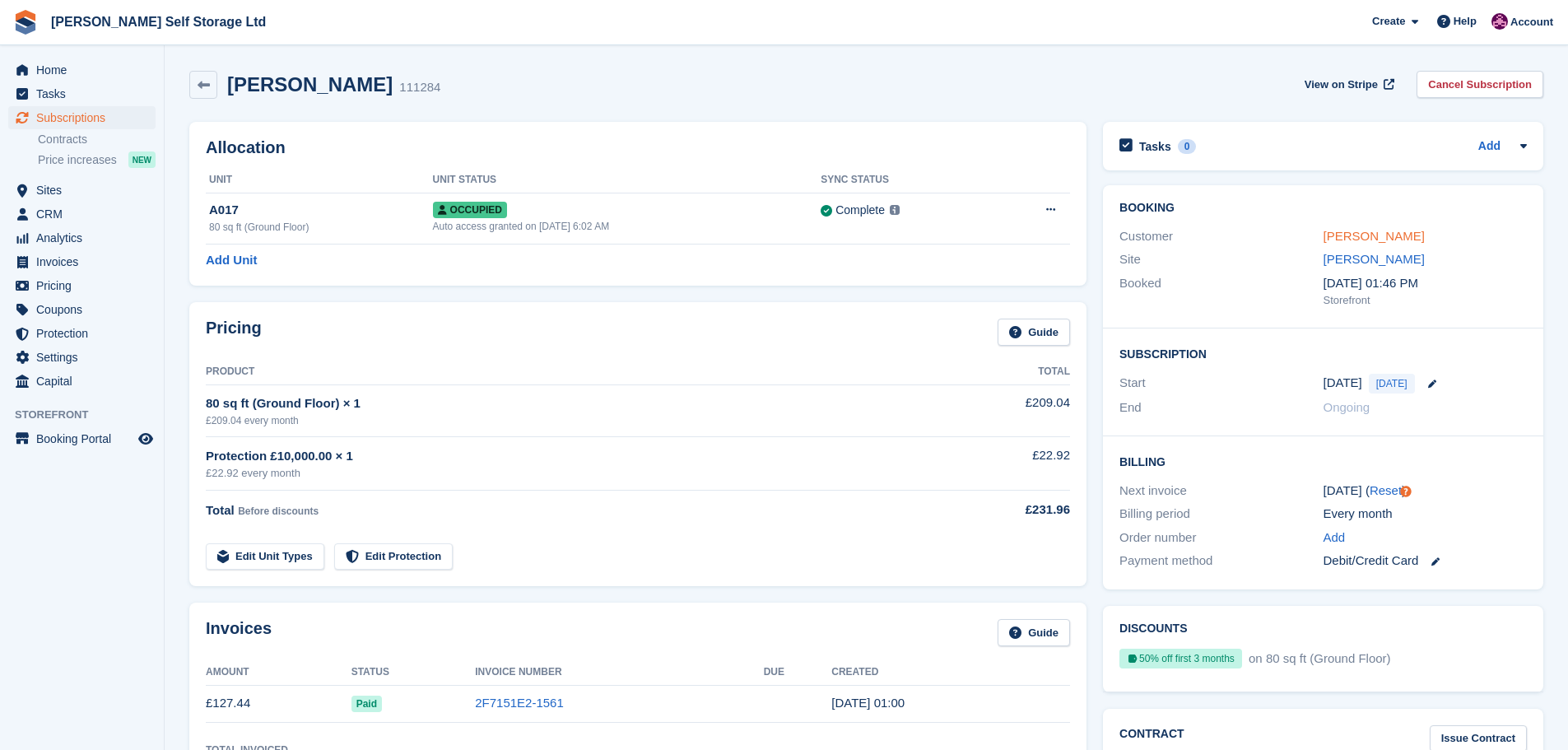
click at [1372, 239] on link "[PERSON_NAME]" at bounding box center [1373, 236] width 101 height 14
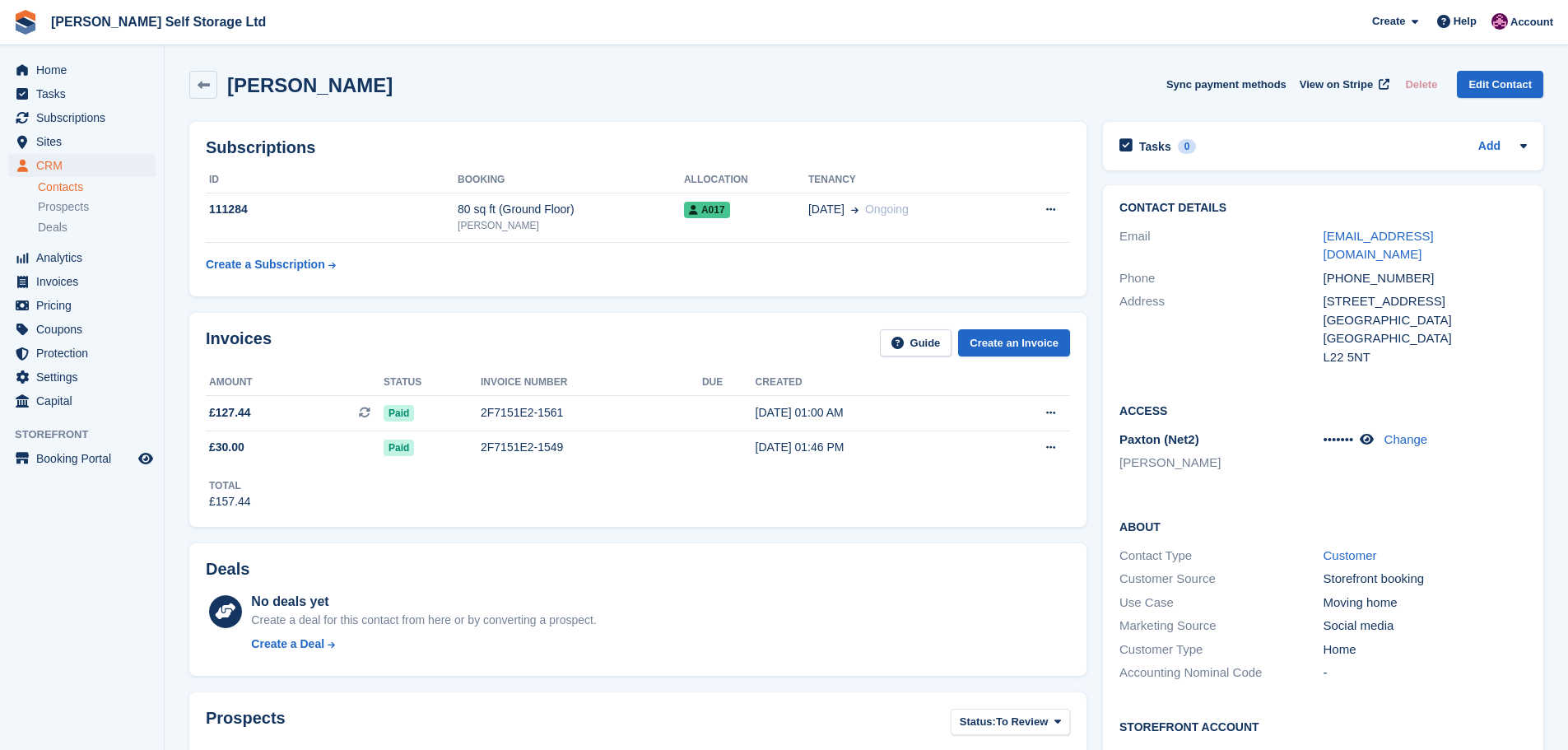
click at [1367, 430] on div "••••••• Change" at bounding box center [1424, 440] width 203 height 19
click at [1368, 433] on icon at bounding box center [1367, 439] width 14 height 12
click at [61, 107] on span "Subscriptions" at bounding box center [85, 117] width 99 height 23
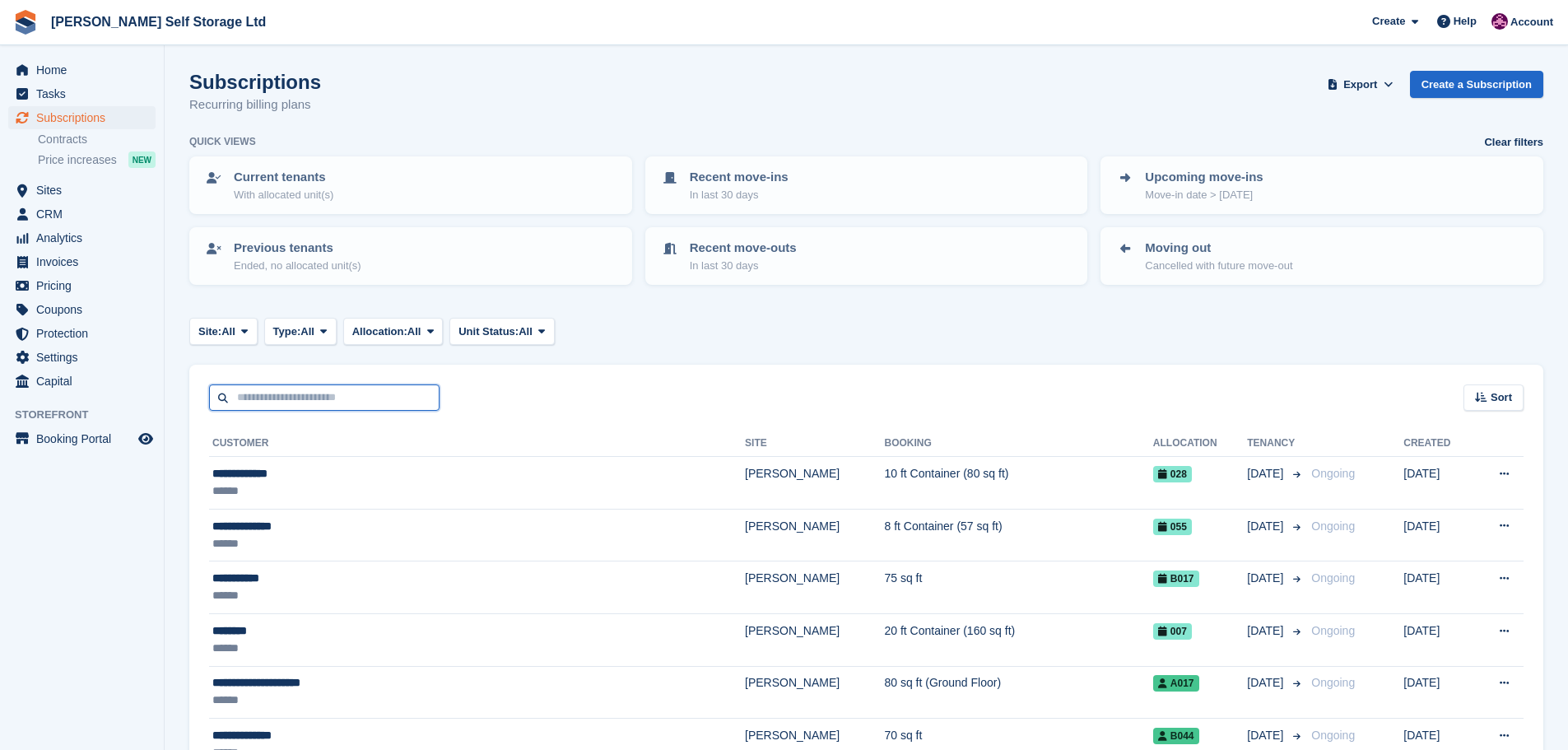
click at [342, 396] on input "text" at bounding box center [324, 399] width 230 height 27
type input "***"
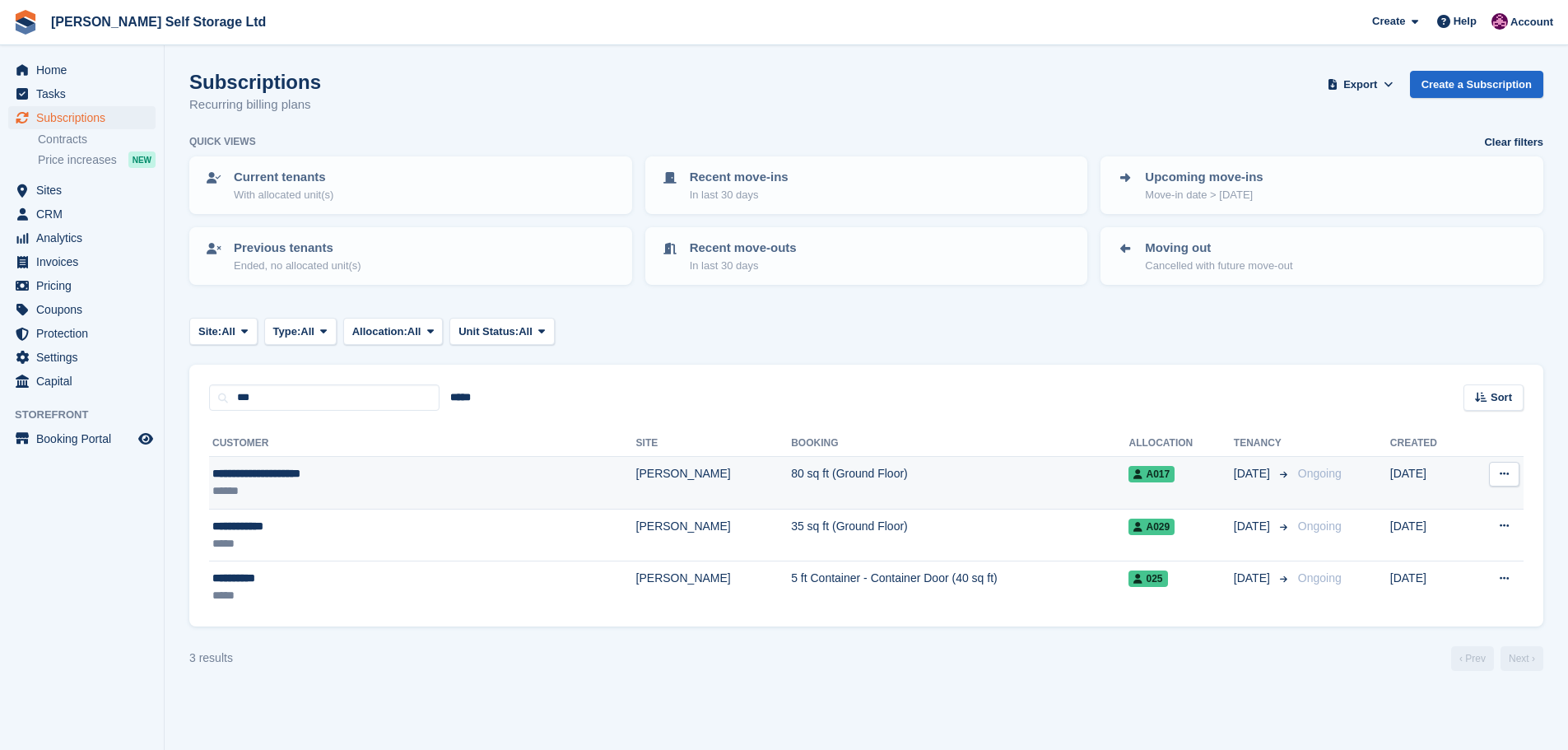
click at [329, 458] on td "**********" at bounding box center [422, 483] width 427 height 52
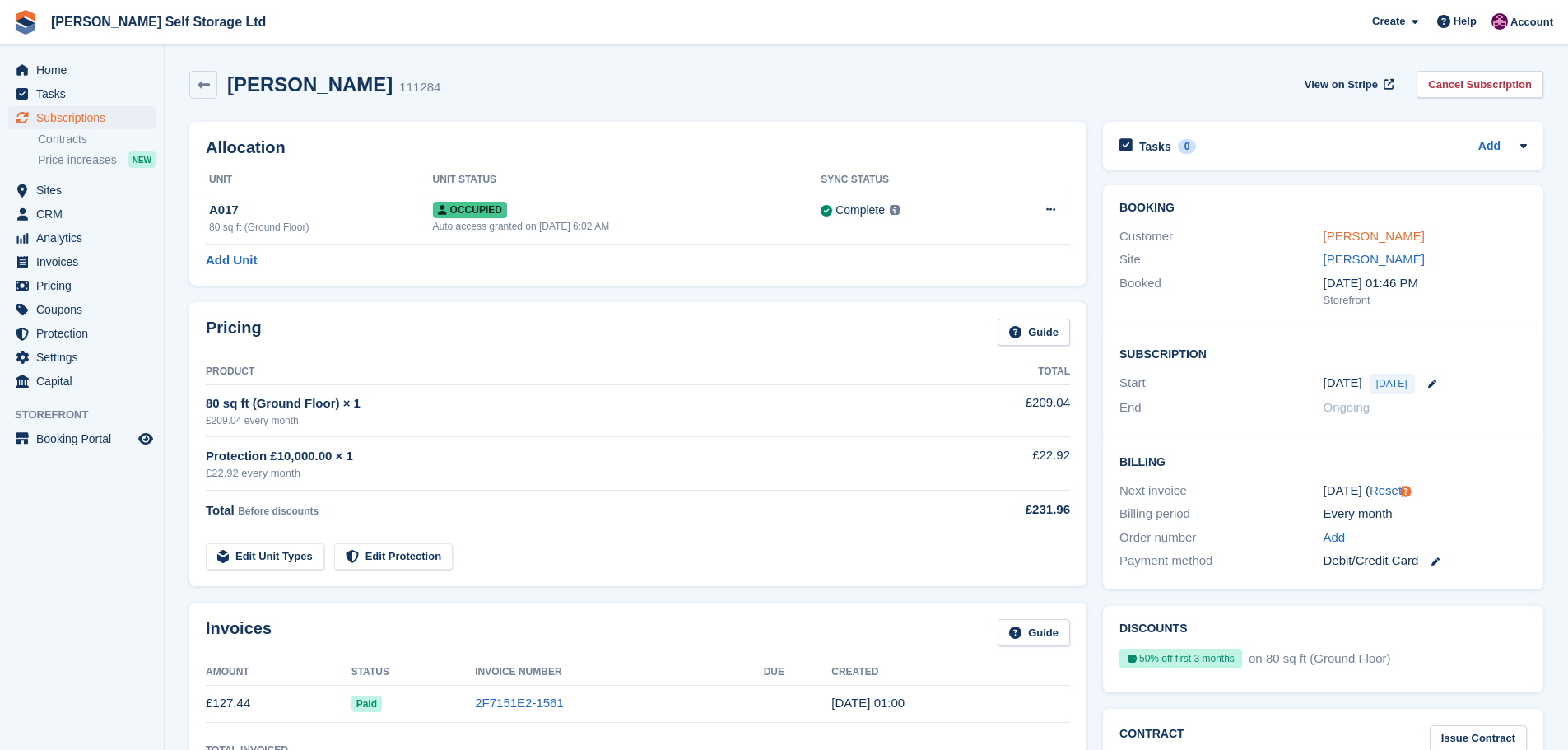
click at [1353, 236] on link "[PERSON_NAME]" at bounding box center [1373, 236] width 101 height 14
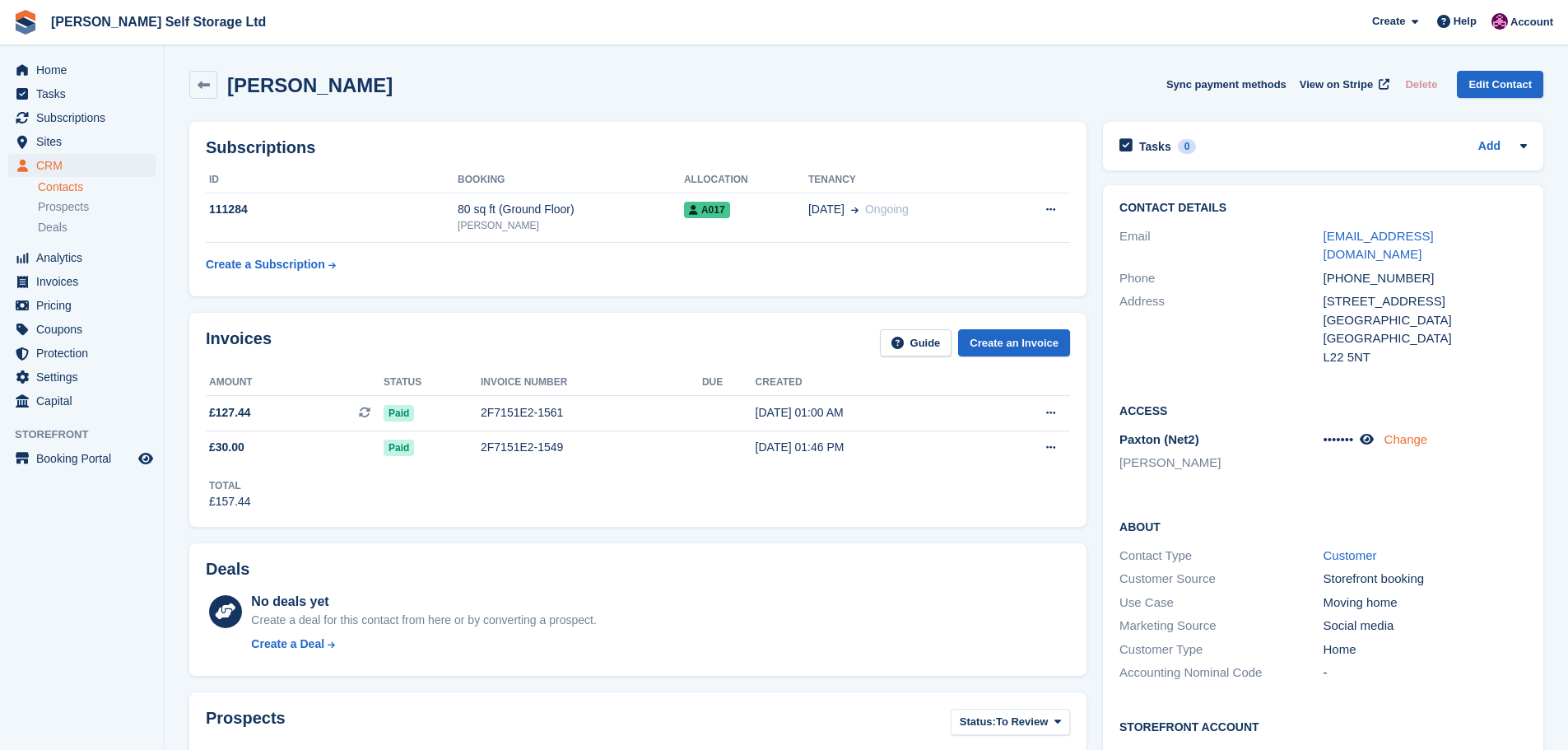
click at [1411, 432] on link "Change" at bounding box center [1405, 439] width 44 height 14
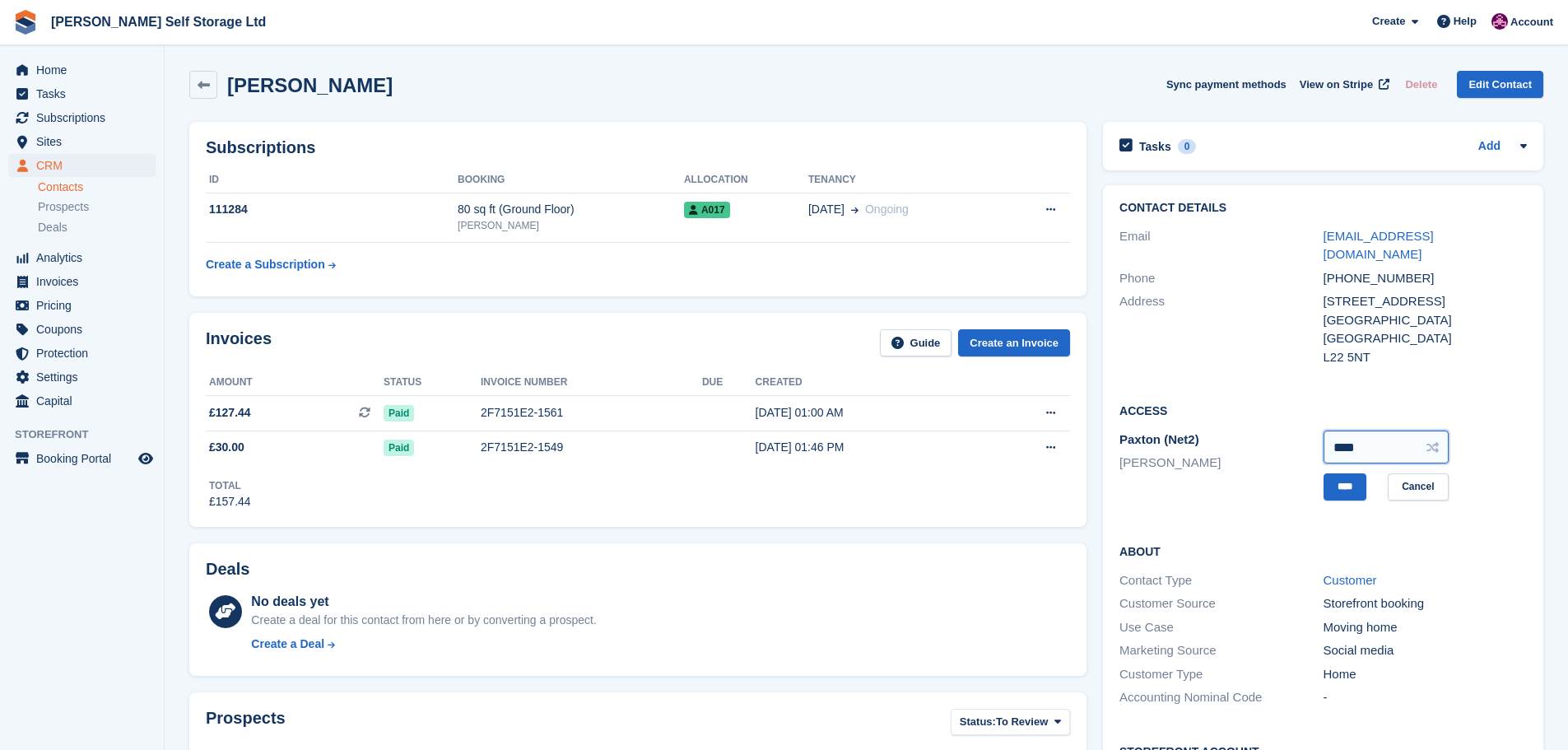
drag, startPoint x: 1395, startPoint y: 433, endPoint x: 1259, endPoint y: 417, distance: 136.9
click at [1259, 428] on div "Paxton (Net2) Crosby **** **** Cancel" at bounding box center [1322, 465] width 407 height 75
type input "****"
click at [1355, 473] on input "****" at bounding box center [1344, 487] width 43 height 27
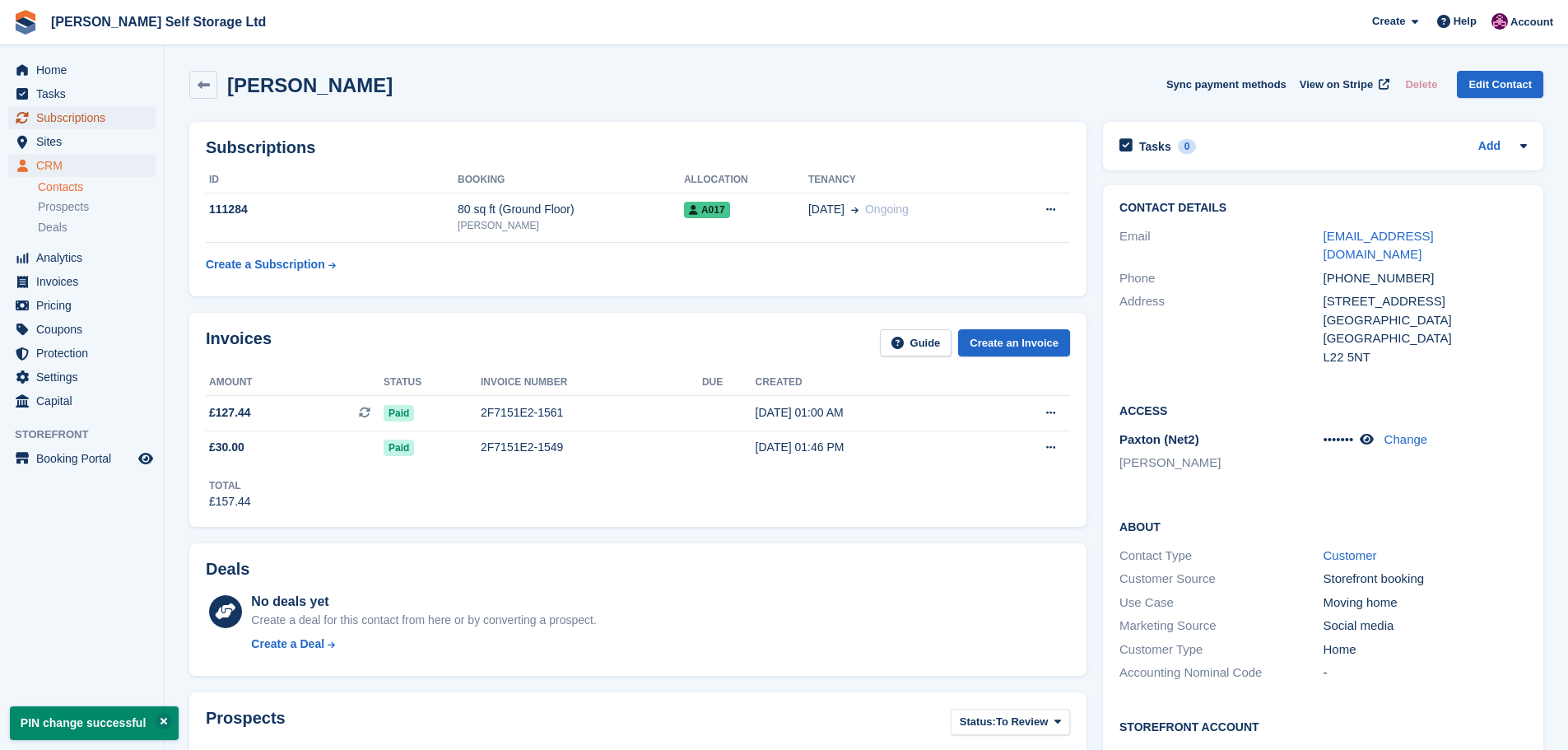
click at [93, 109] on span "Subscriptions" at bounding box center [85, 117] width 99 height 23
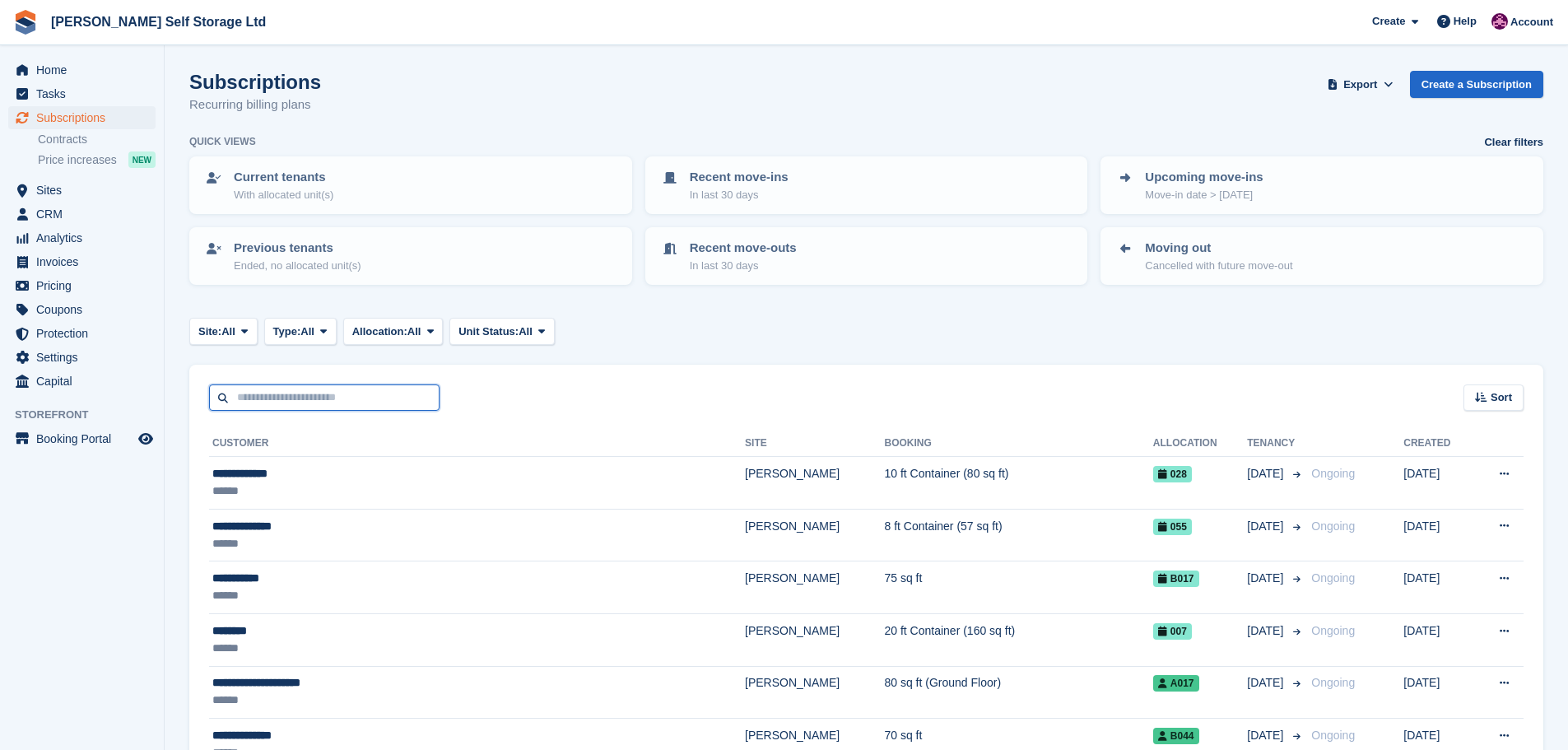
click at [363, 395] on input "text" at bounding box center [324, 399] width 230 height 27
type input "***"
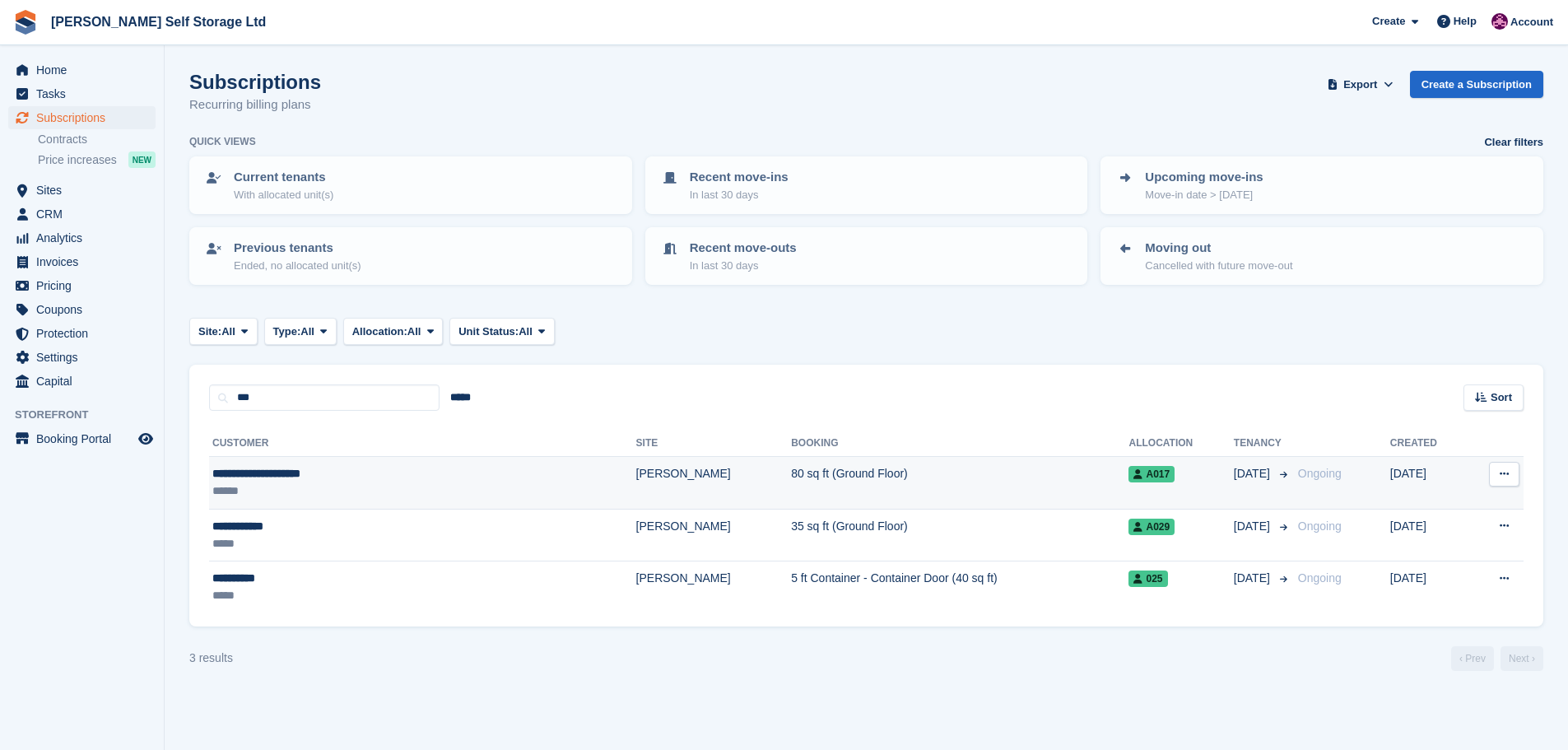
click at [356, 477] on div "**********" at bounding box center [341, 474] width 258 height 17
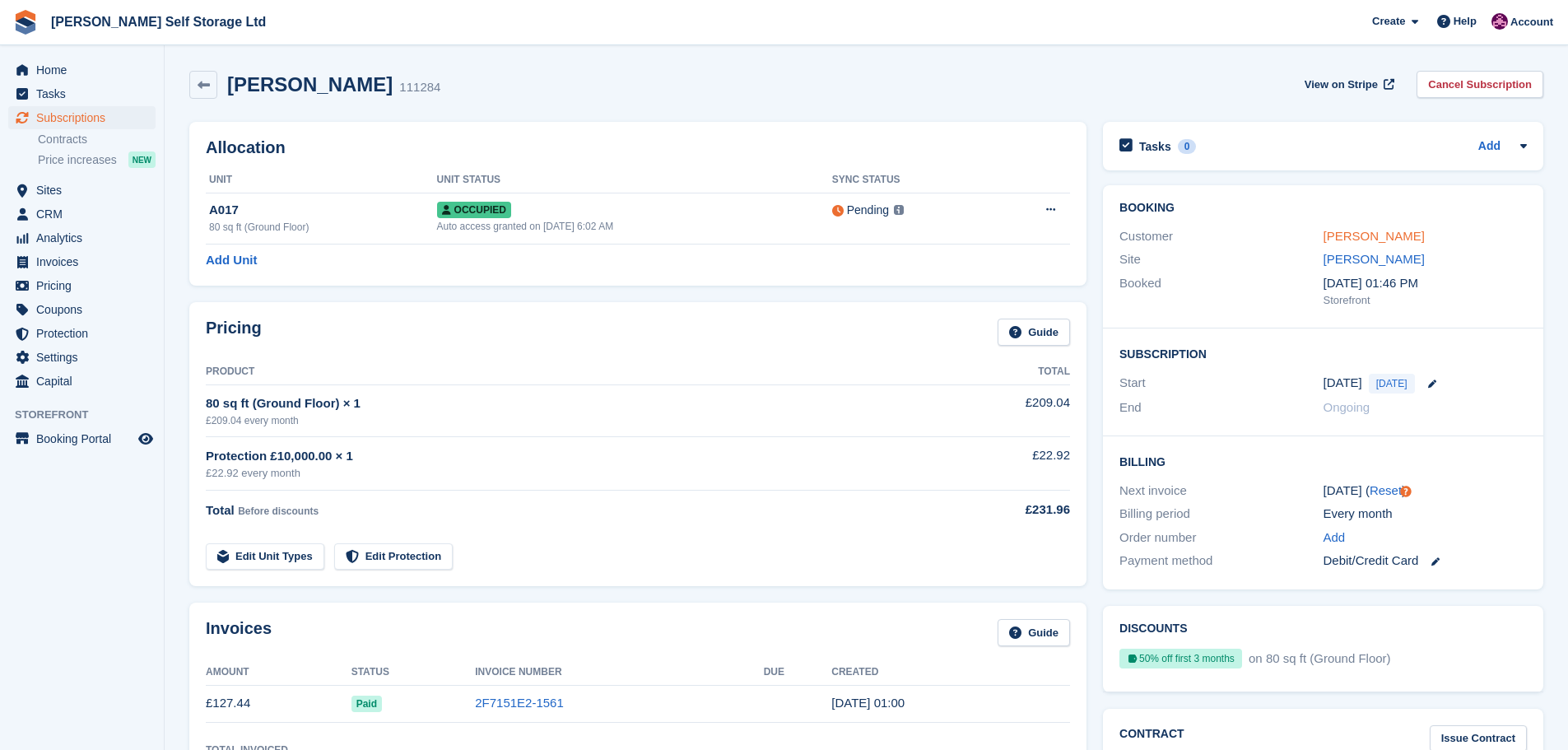
click at [1395, 231] on link "[PERSON_NAME]" at bounding box center [1373, 236] width 101 height 14
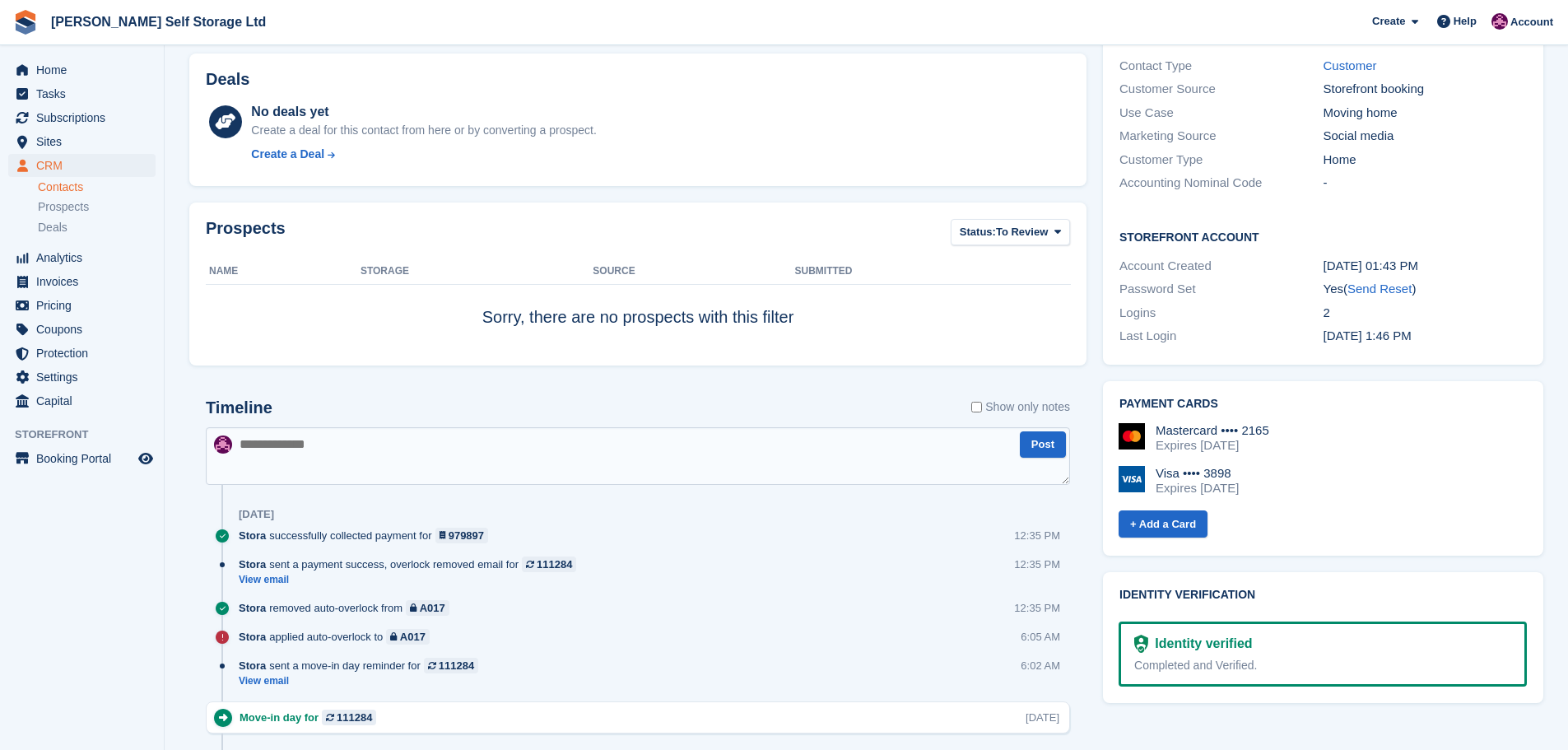
scroll to position [528, 0]
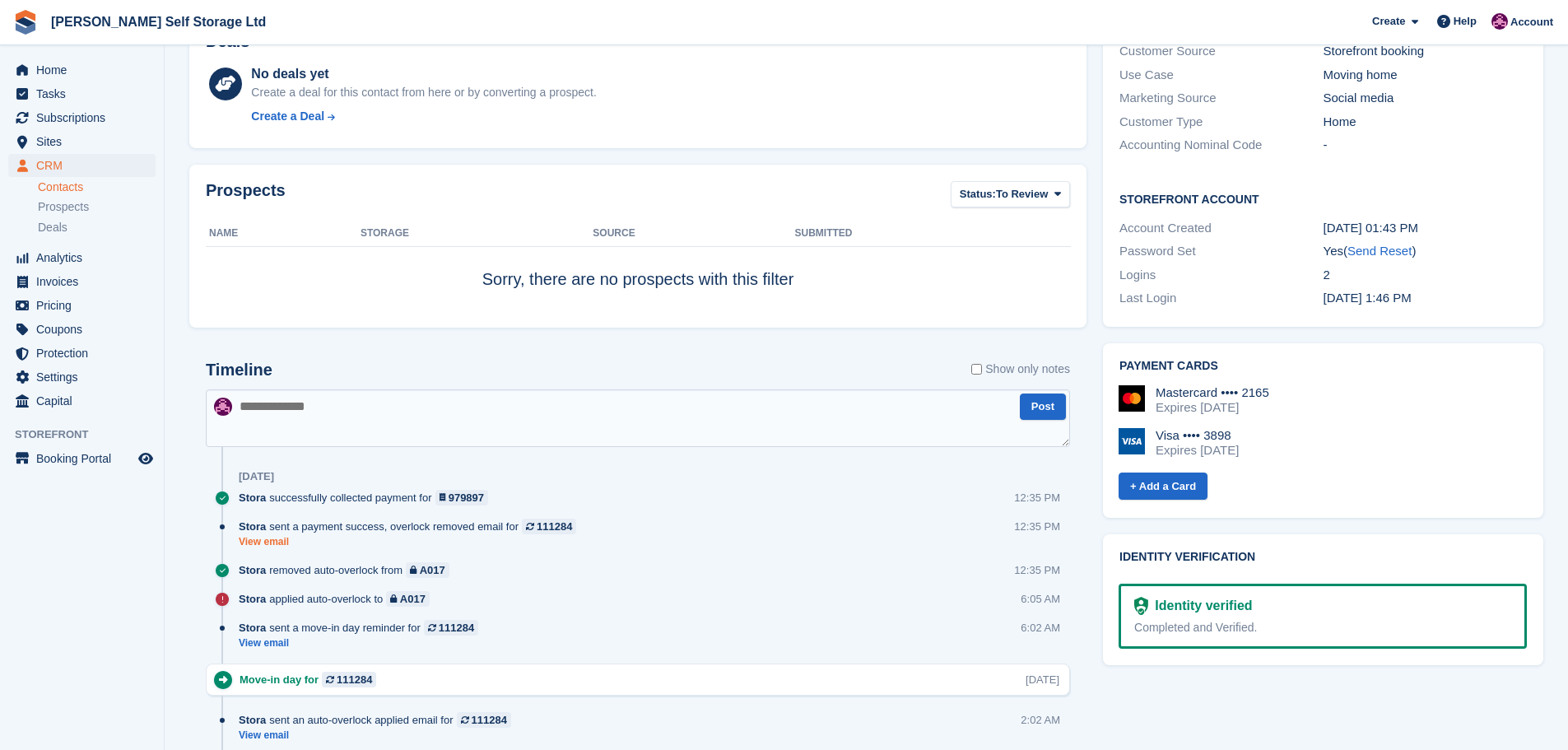
click at [267, 541] on link "View email" at bounding box center [411, 542] width 345 height 14
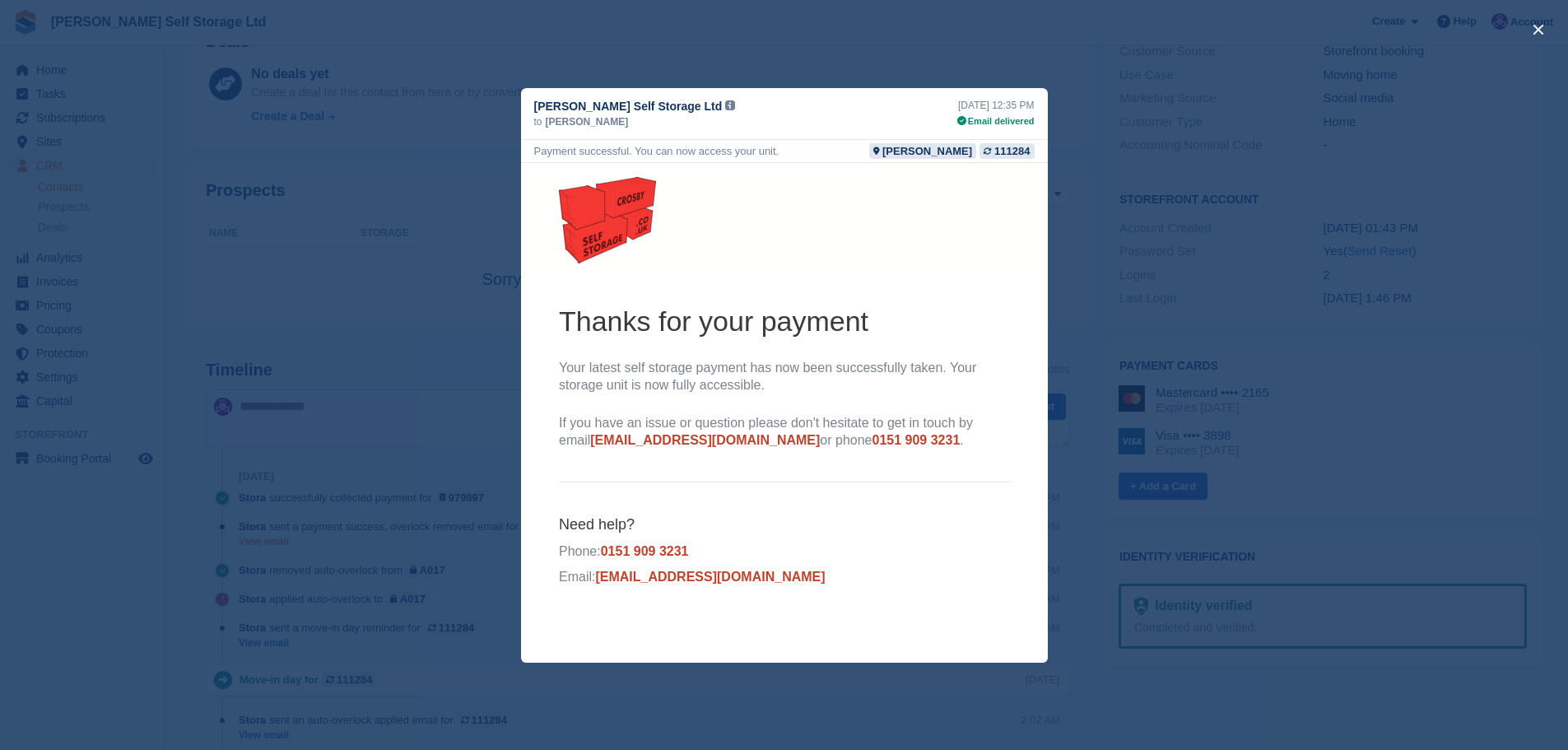
scroll to position [0, 0]
click at [1068, 267] on div "close" at bounding box center [784, 375] width 1568 height 750
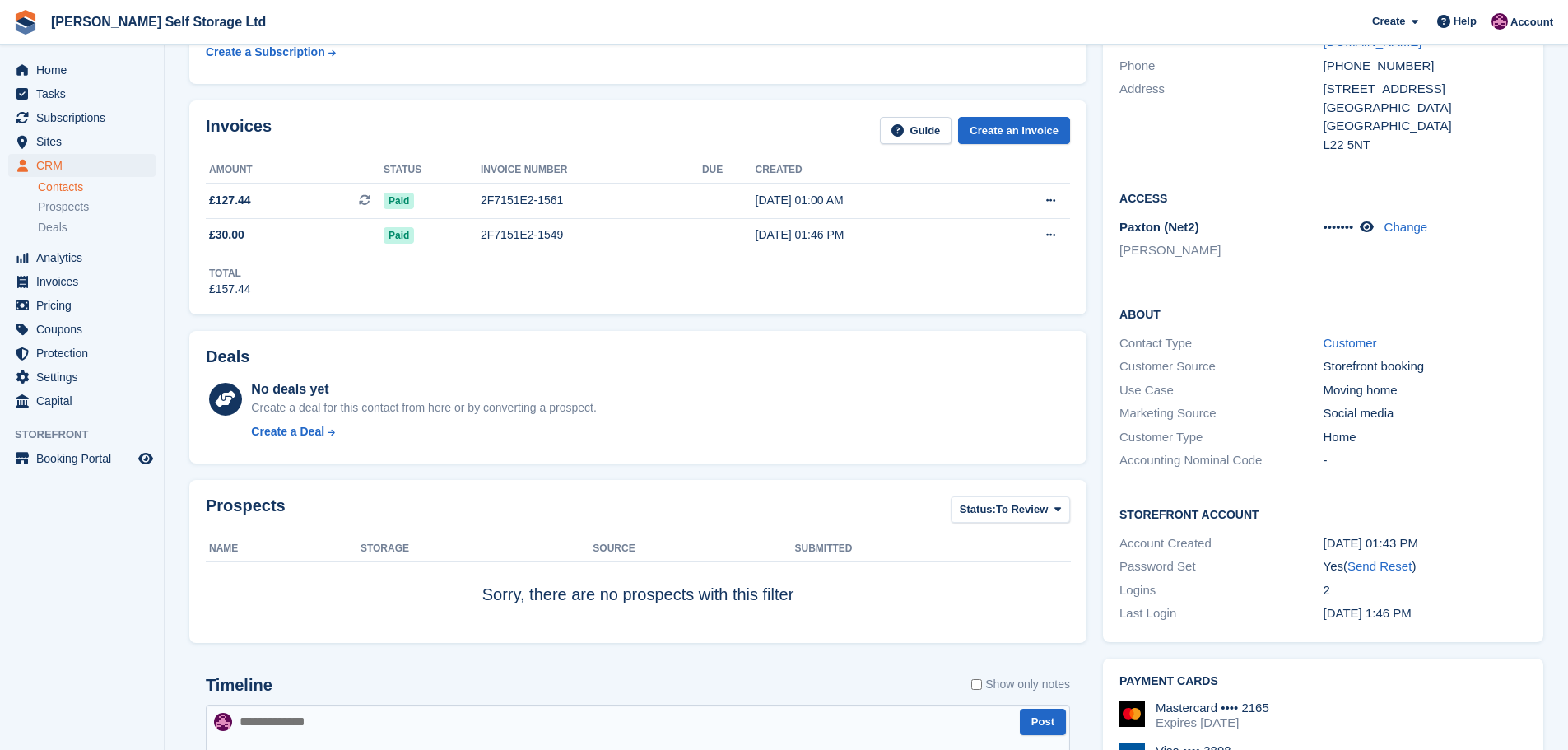
scroll to position [33, 0]
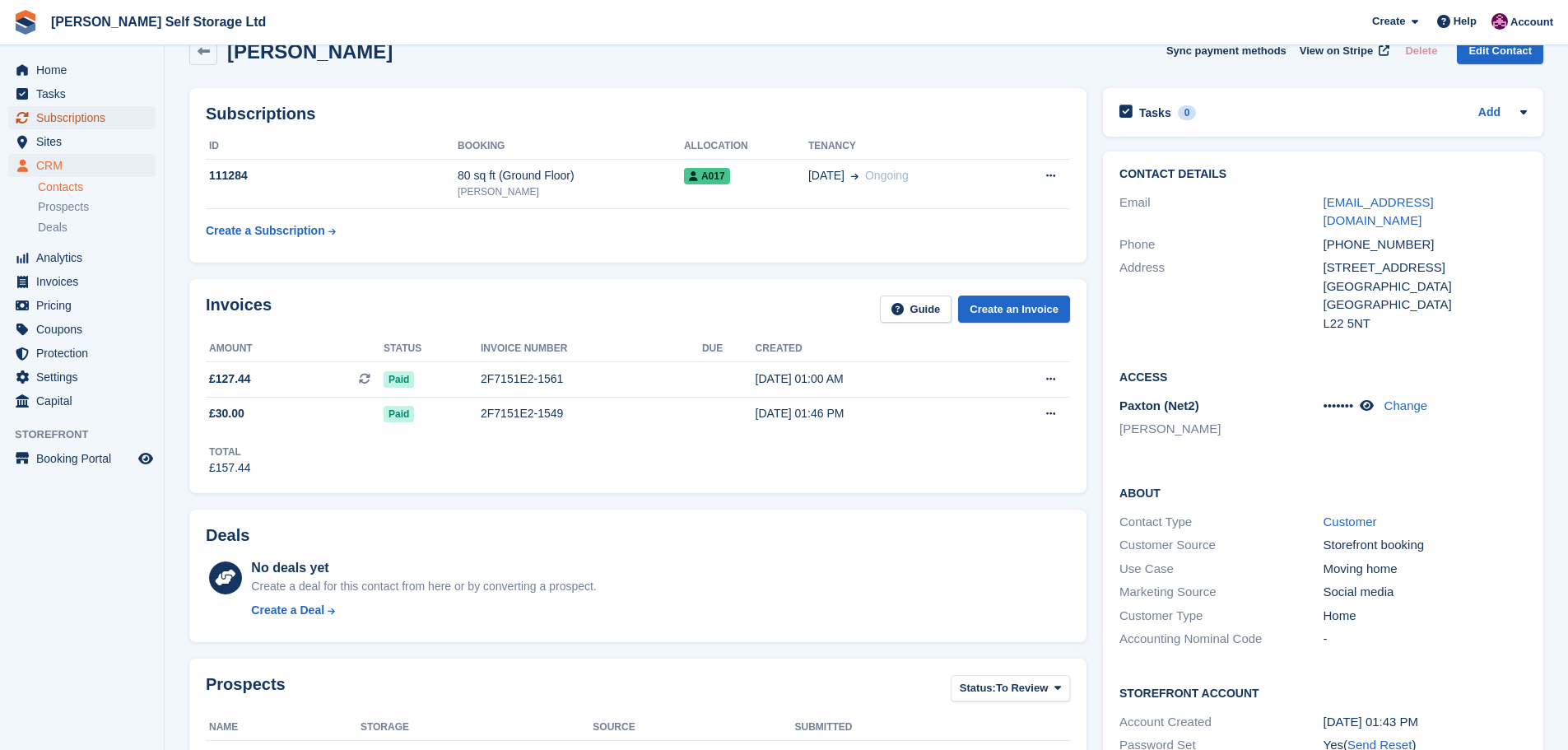
click at [67, 123] on span "Subscriptions" at bounding box center [85, 117] width 99 height 23
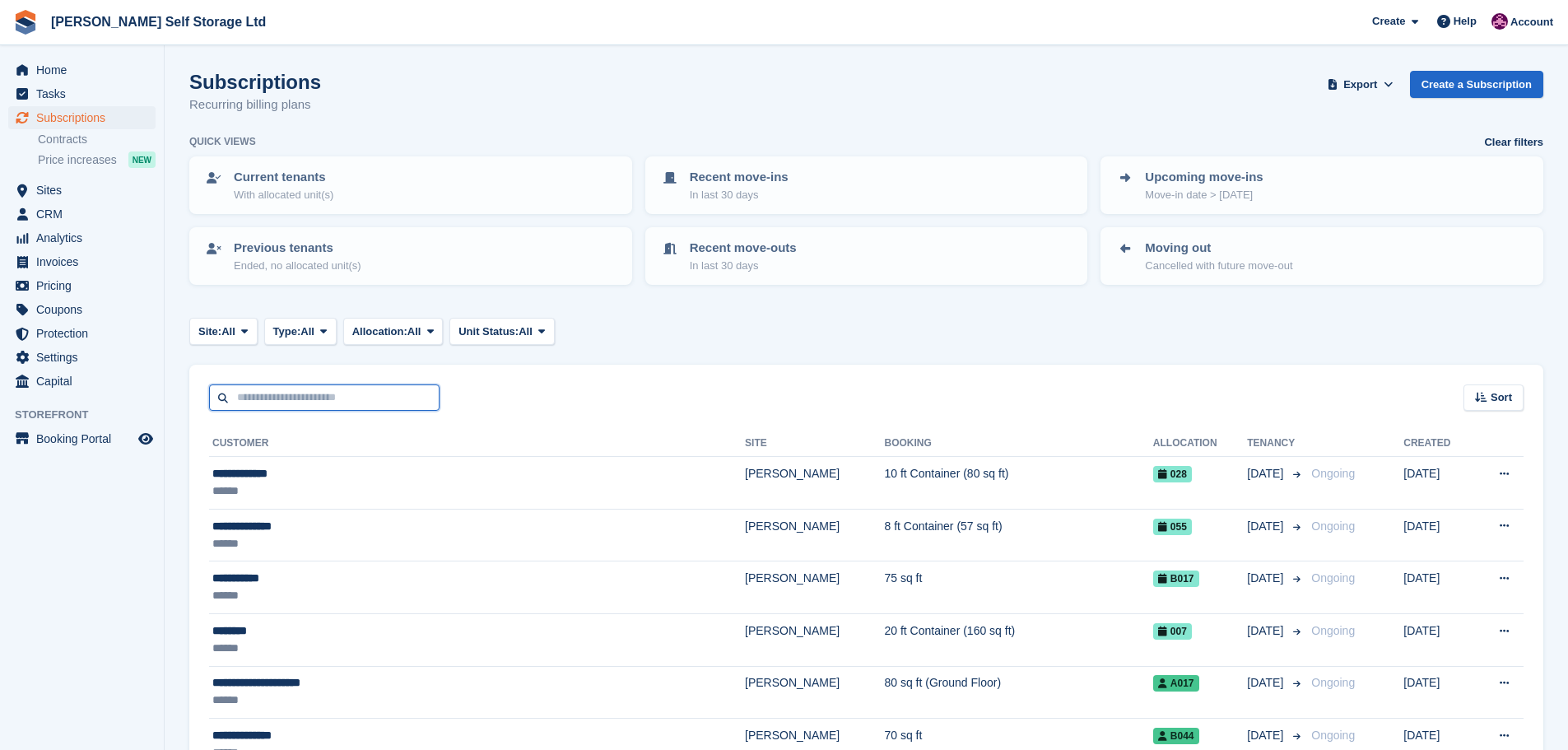
click at [254, 400] on input "text" at bounding box center [324, 399] width 230 height 27
type input "***"
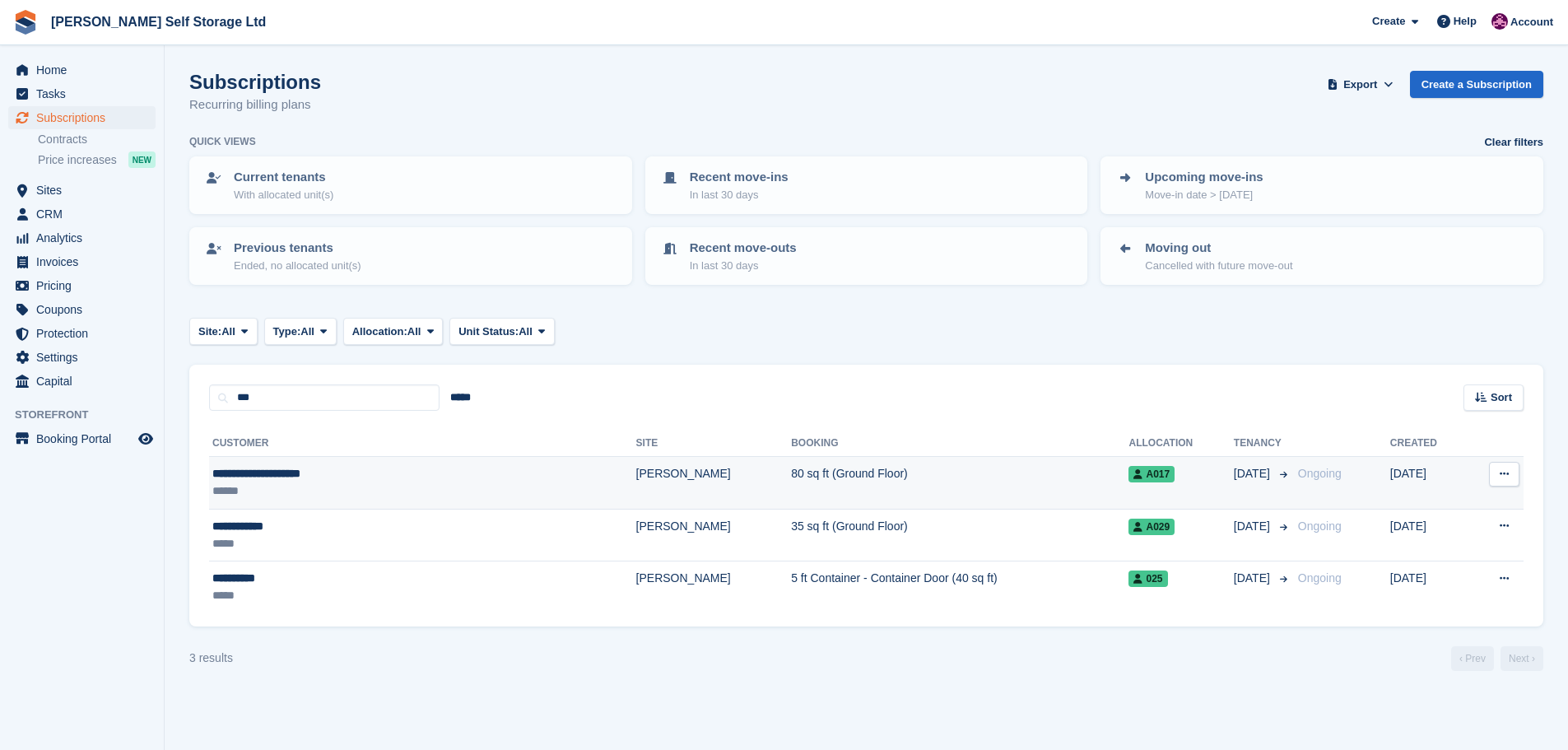
click at [358, 485] on div "******" at bounding box center [341, 491] width 258 height 17
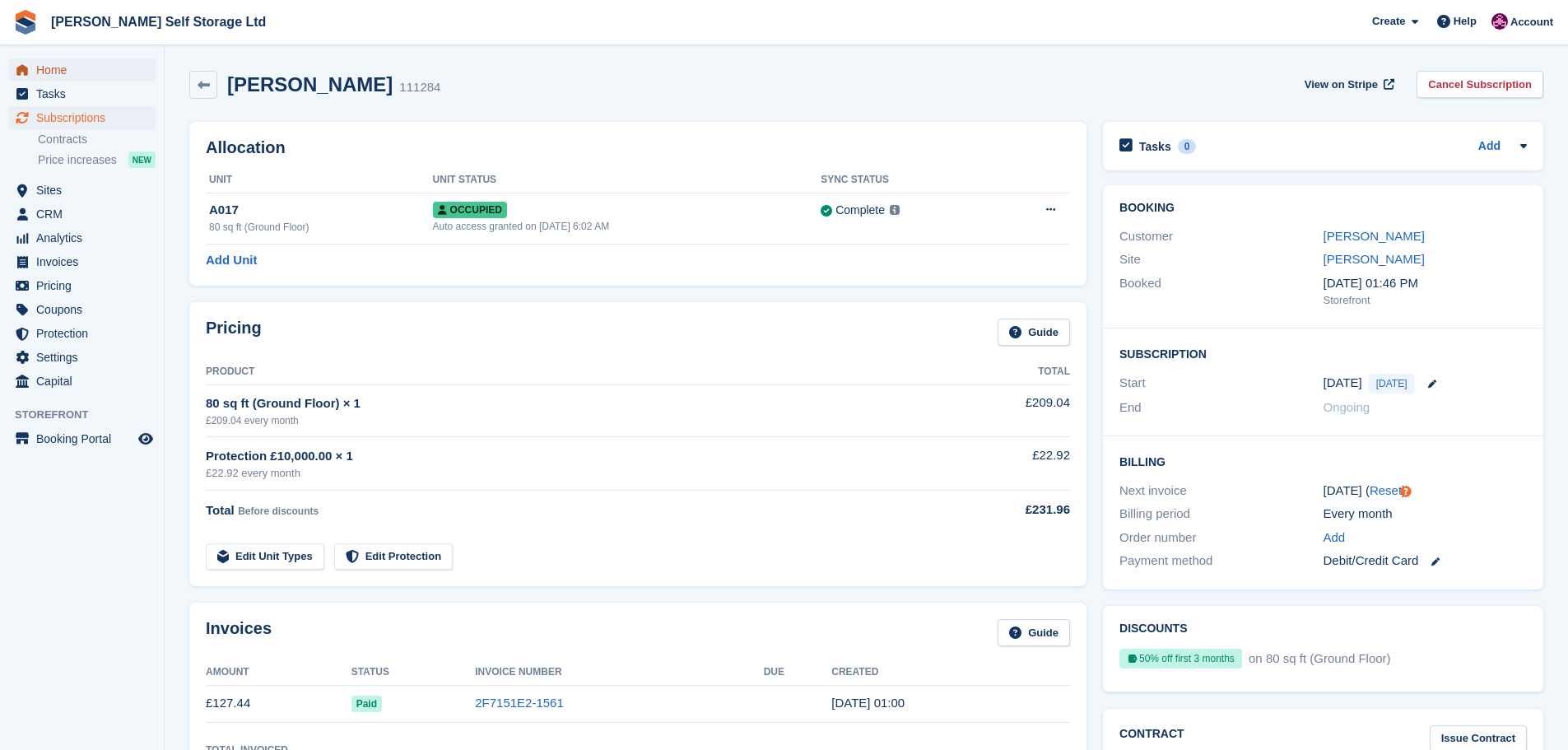
drag, startPoint x: 73, startPoint y: 72, endPoint x: 314, endPoint y: 7, distance: 249.6
click at [74, 72] on span "Home" at bounding box center [85, 69] width 99 height 23
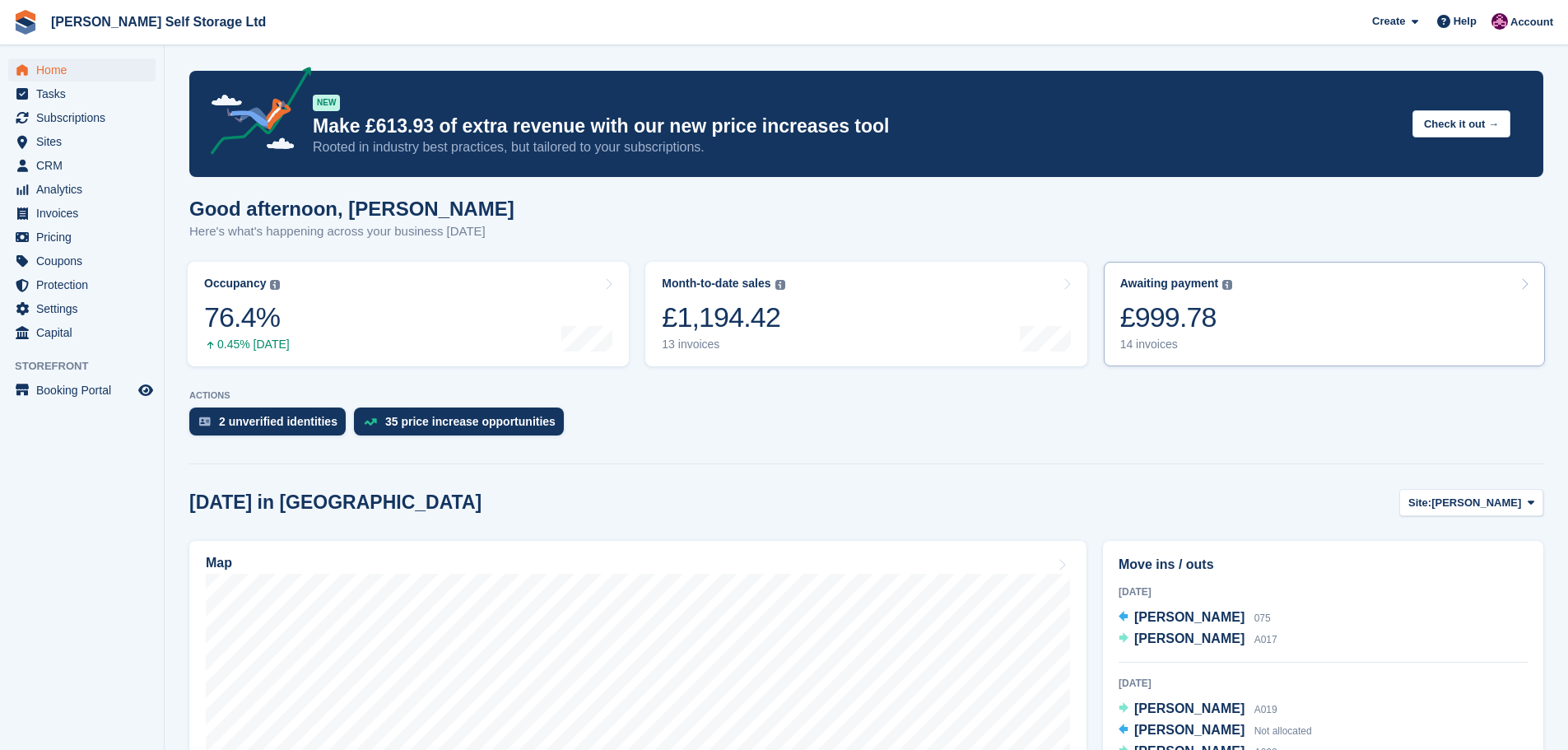
click at [1290, 341] on link "Awaiting payment The total outstanding balance on all open invoices. £999.78 14…" at bounding box center [1324, 314] width 441 height 105
click at [1260, 333] on link "Awaiting payment The total outstanding balance on all open invoices. £999.78 14…" at bounding box center [1324, 314] width 441 height 105
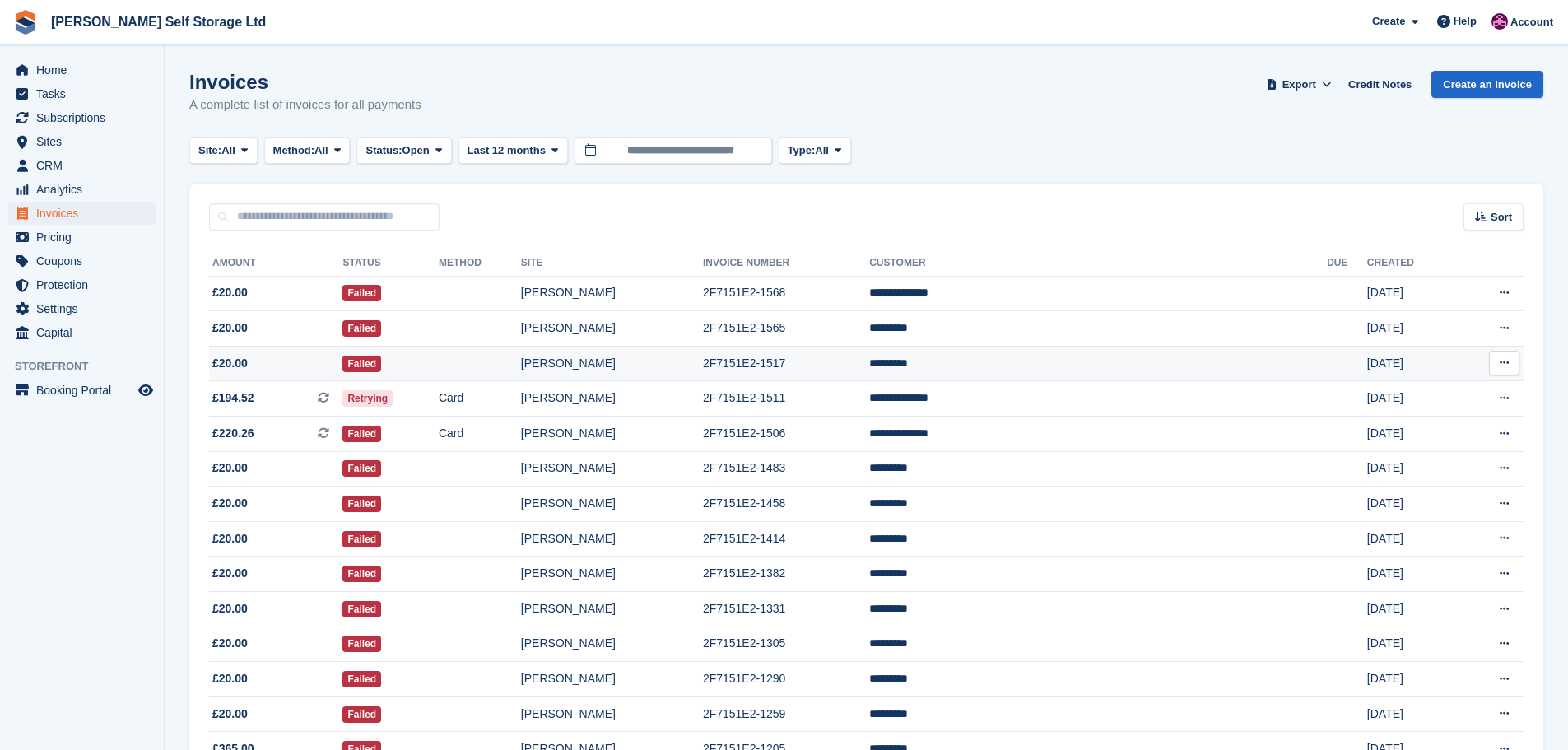
click at [802, 380] on td "2F7151E2-1517" at bounding box center [786, 363] width 166 height 35
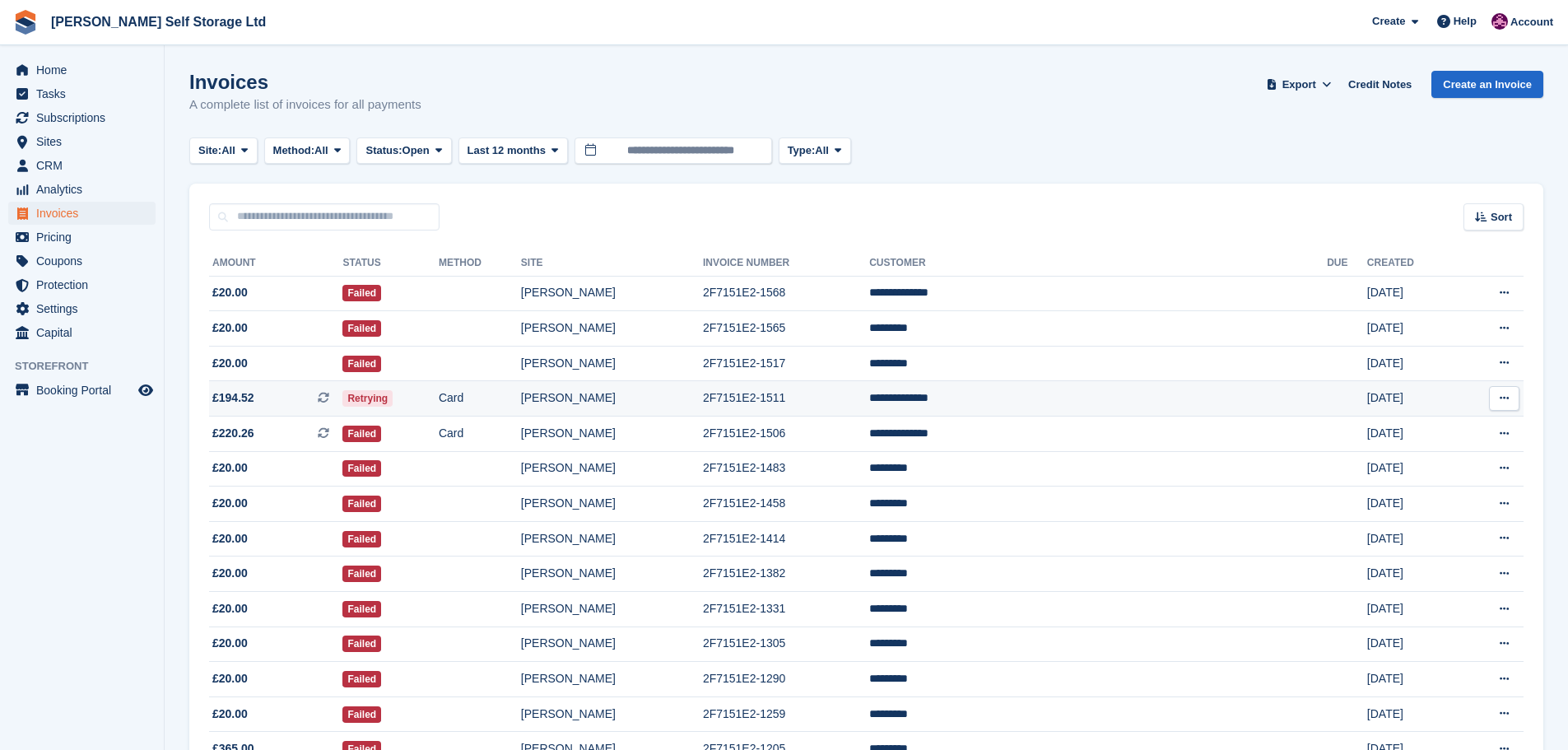
click at [793, 401] on td "2F7151E2-1511" at bounding box center [786, 399] width 166 height 35
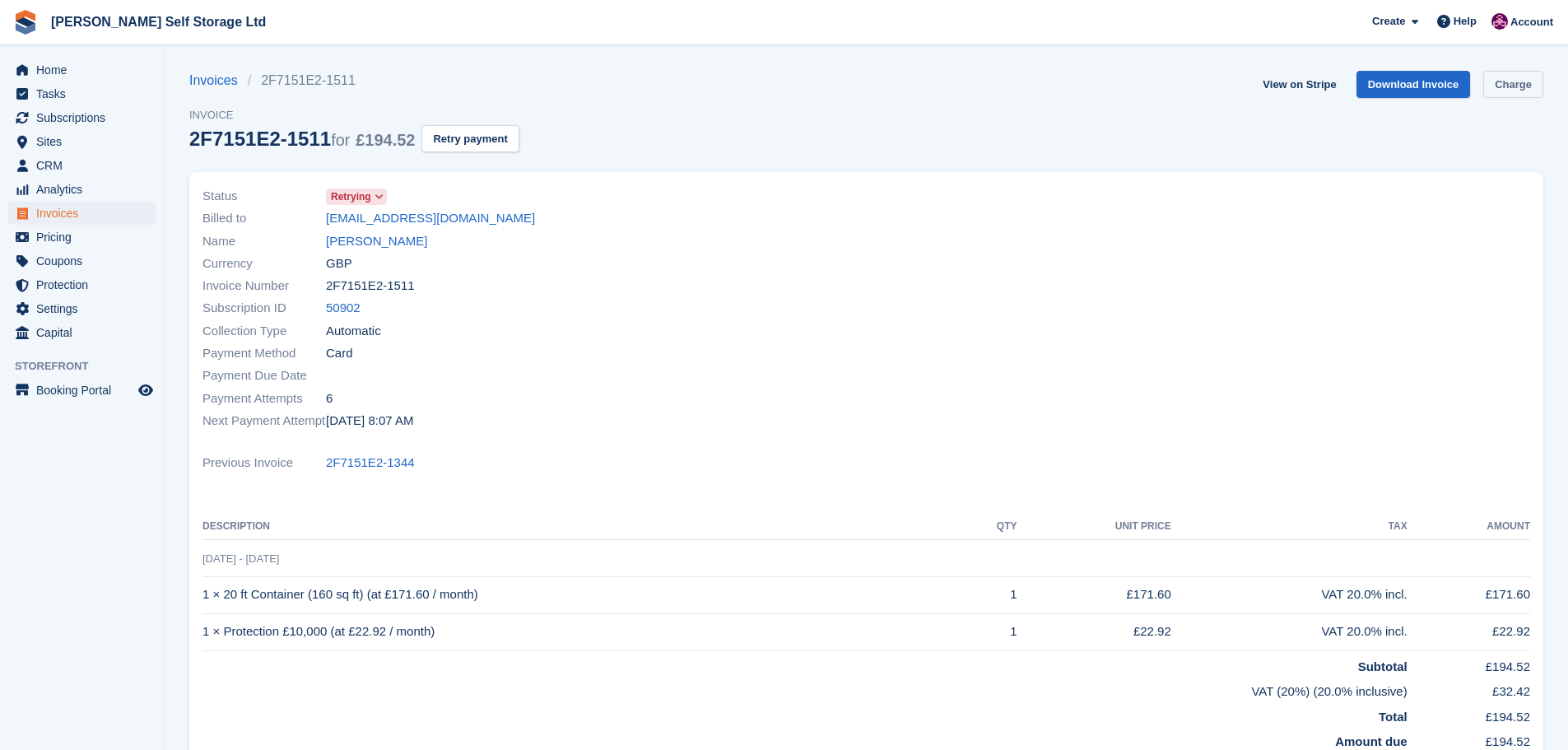
click at [1505, 92] on link "Charge" at bounding box center [1513, 85] width 60 height 27
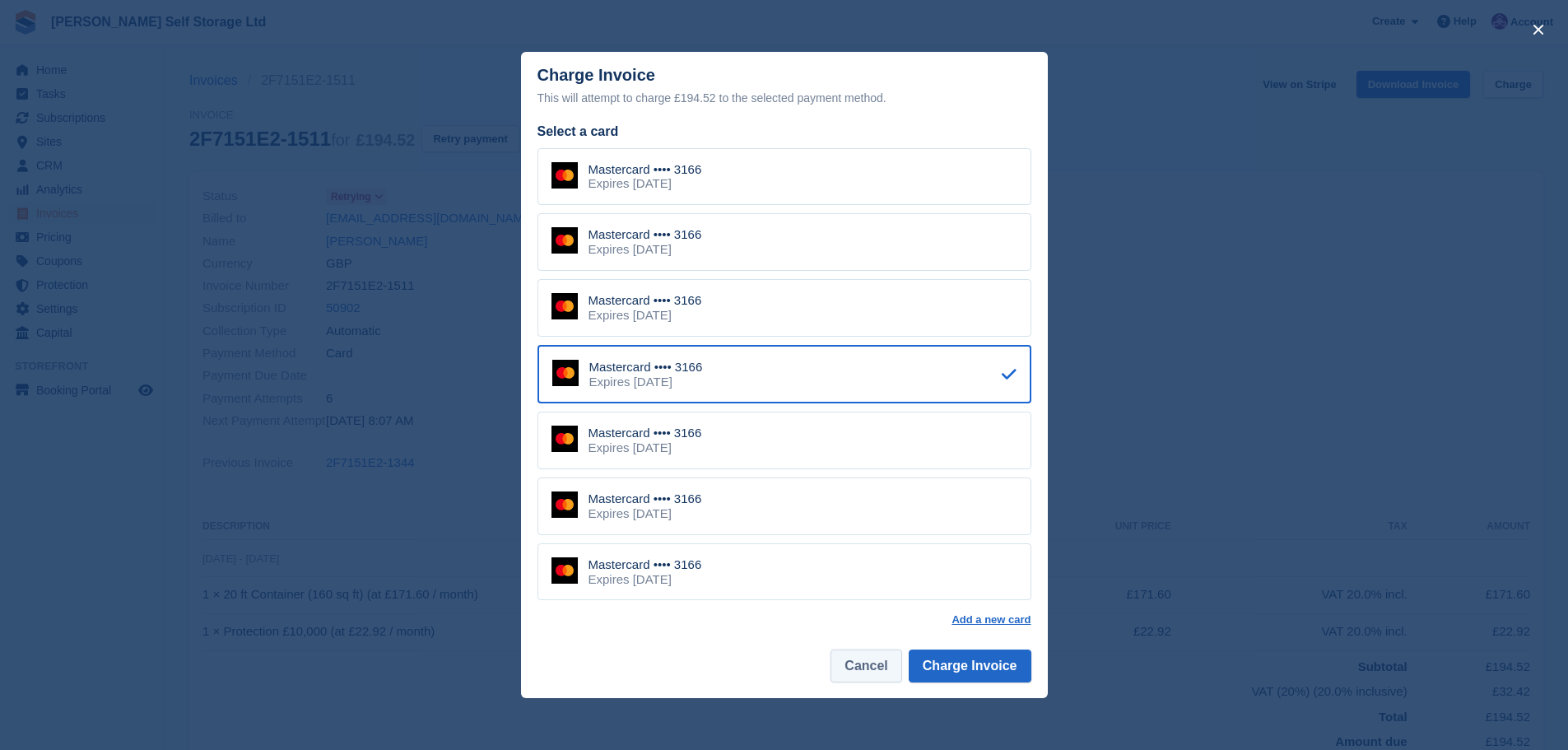
click at [889, 675] on button "Cancel" at bounding box center [865, 666] width 71 height 33
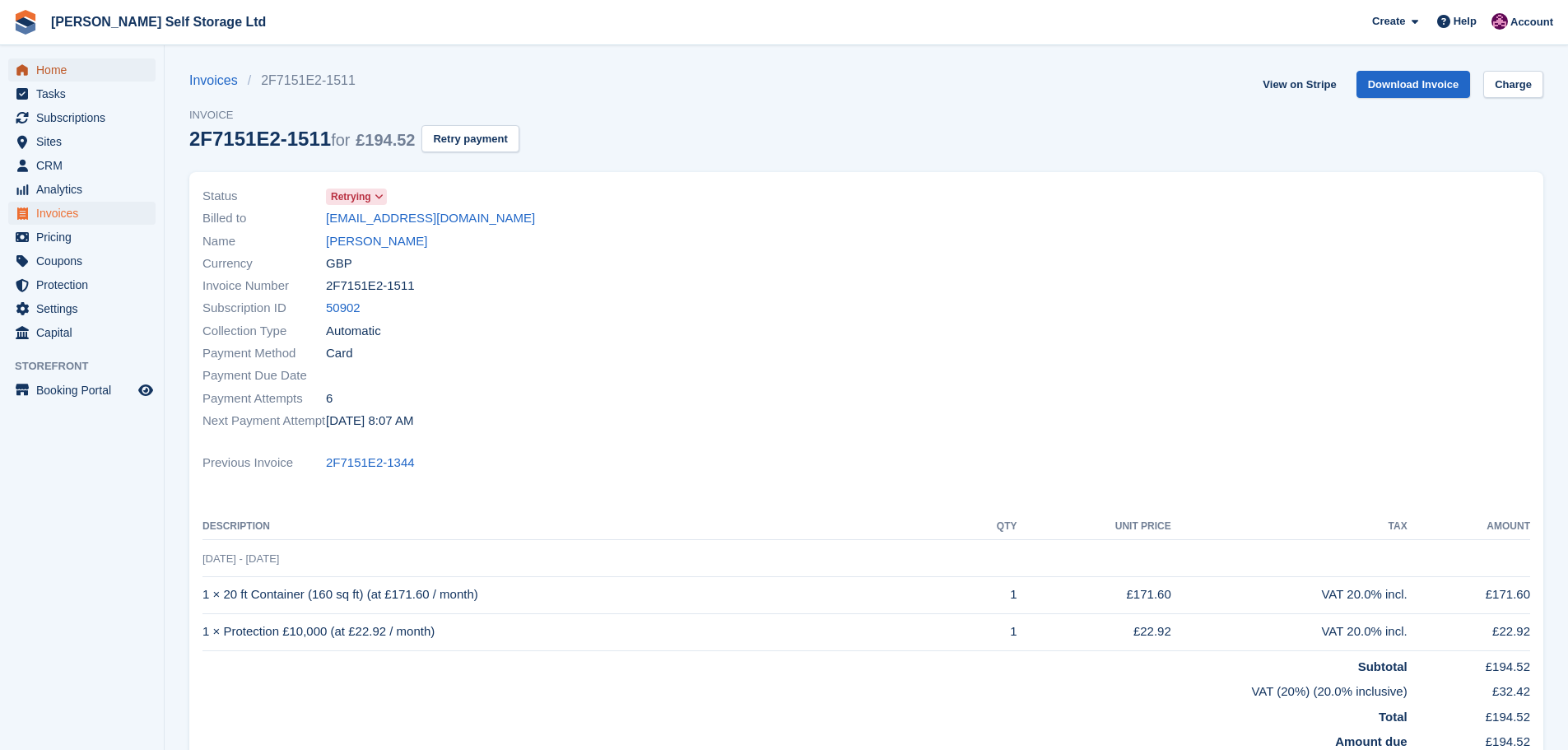
click at [61, 79] on span "Home" at bounding box center [85, 69] width 99 height 23
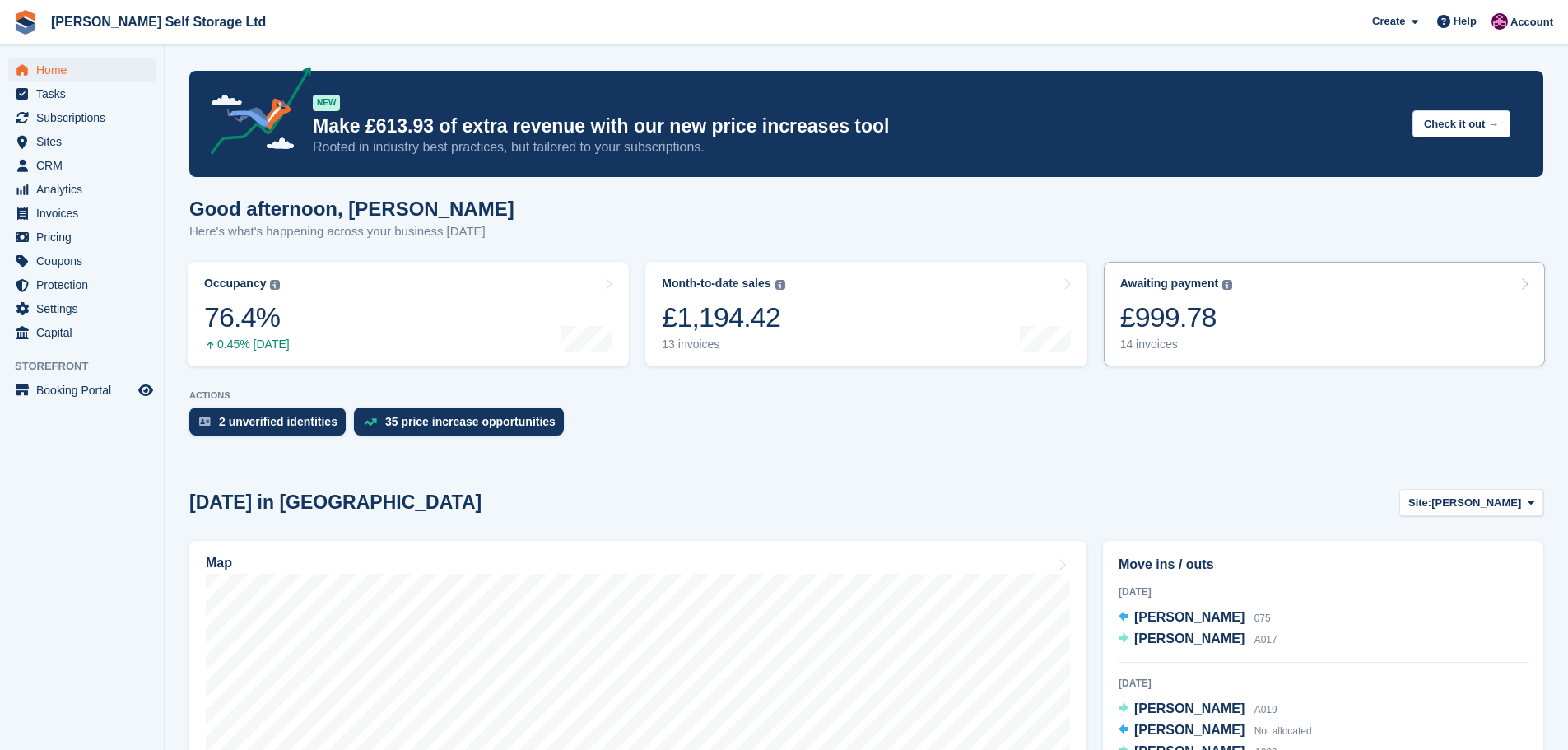
click at [1251, 314] on link "Awaiting payment The total outstanding balance on all open invoices. £999.78 14…" at bounding box center [1324, 314] width 441 height 105
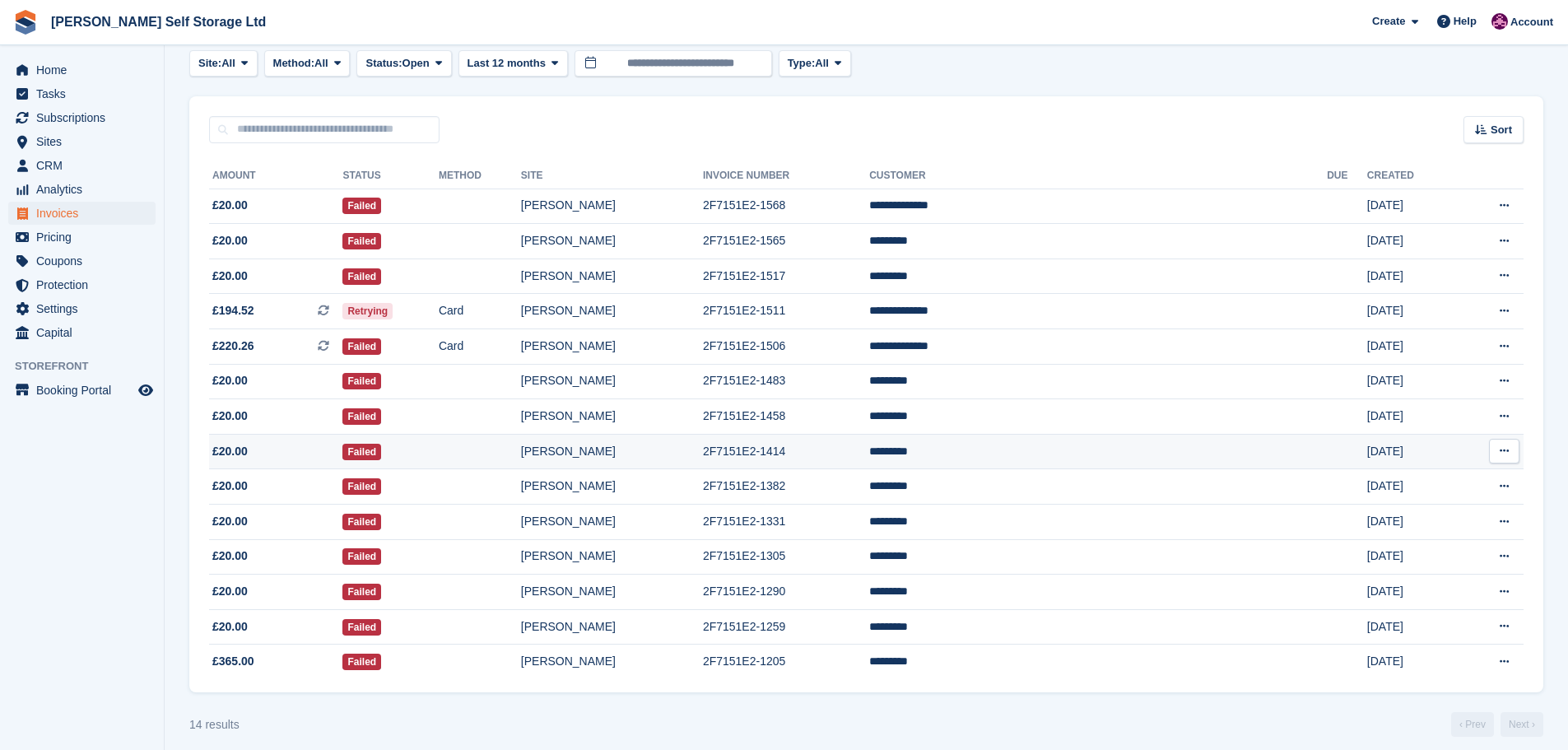
scroll to position [99, 0]
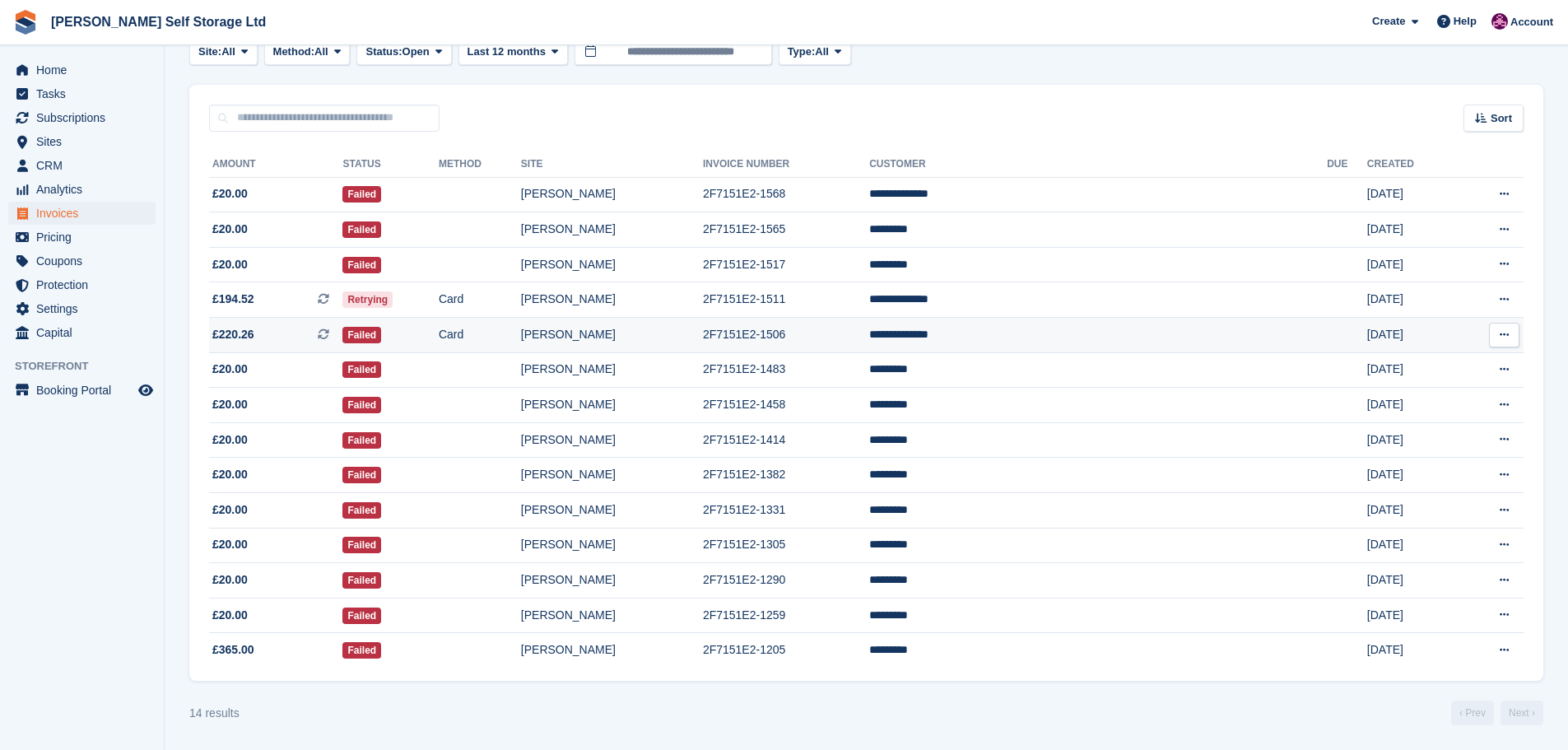
click at [521, 340] on td "Card" at bounding box center [480, 335] width 82 height 35
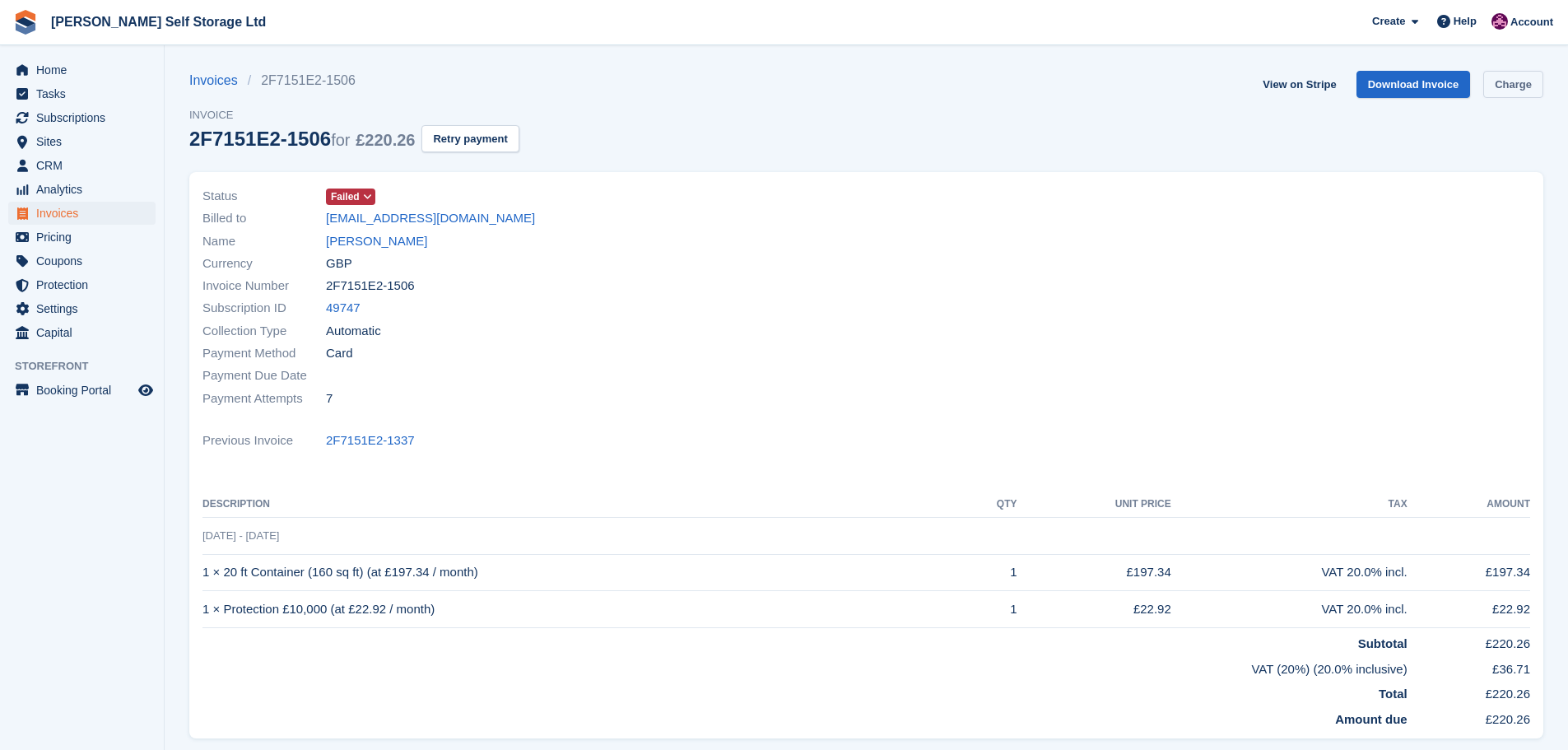
click at [1498, 81] on link "Charge" at bounding box center [1513, 85] width 60 height 27
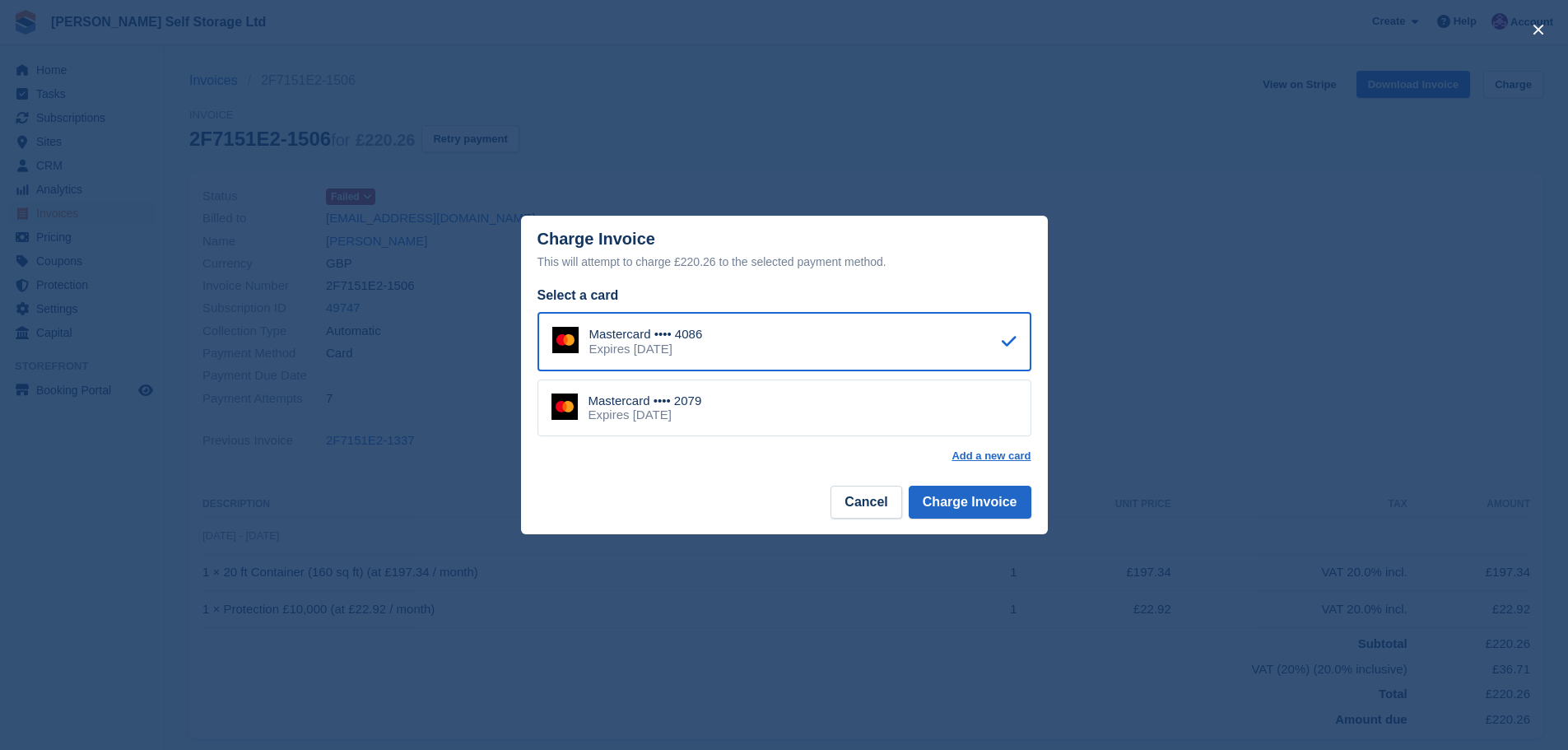
click at [821, 404] on div "Mastercard •••• 2079 Expires [DATE]" at bounding box center [784, 408] width 494 height 57
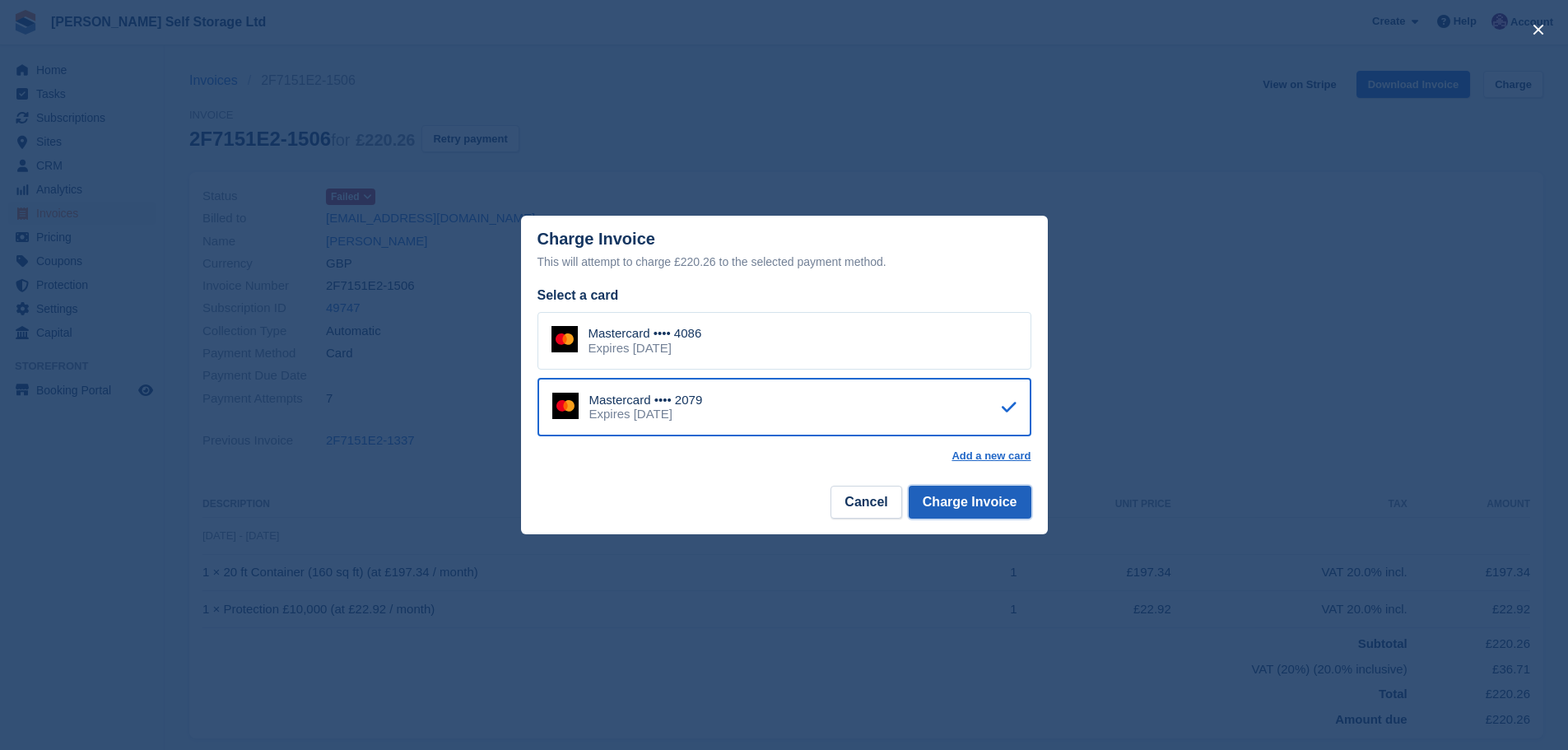
click at [973, 508] on button "Charge Invoice" at bounding box center [969, 502] width 123 height 33
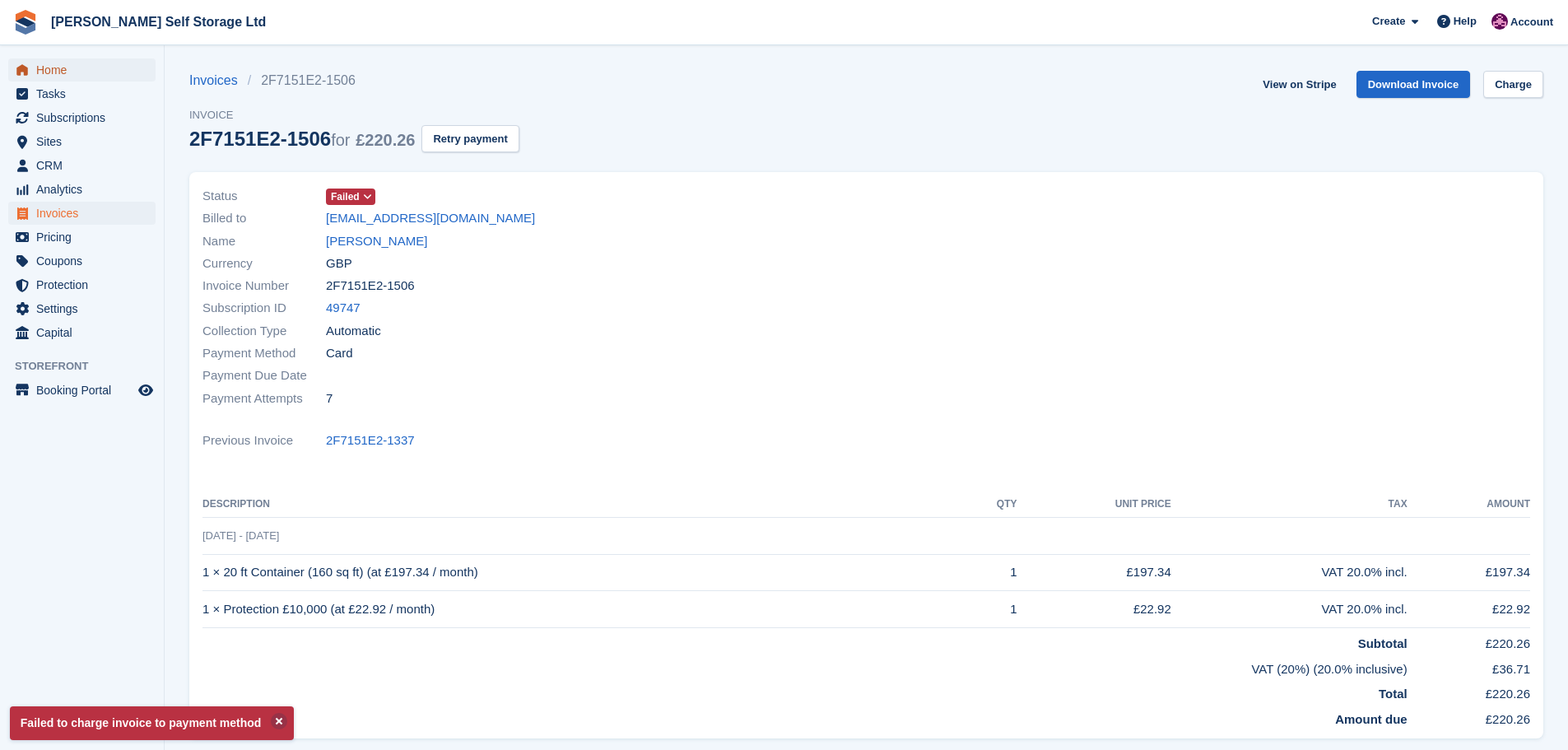
click at [67, 71] on span "Home" at bounding box center [85, 69] width 99 height 23
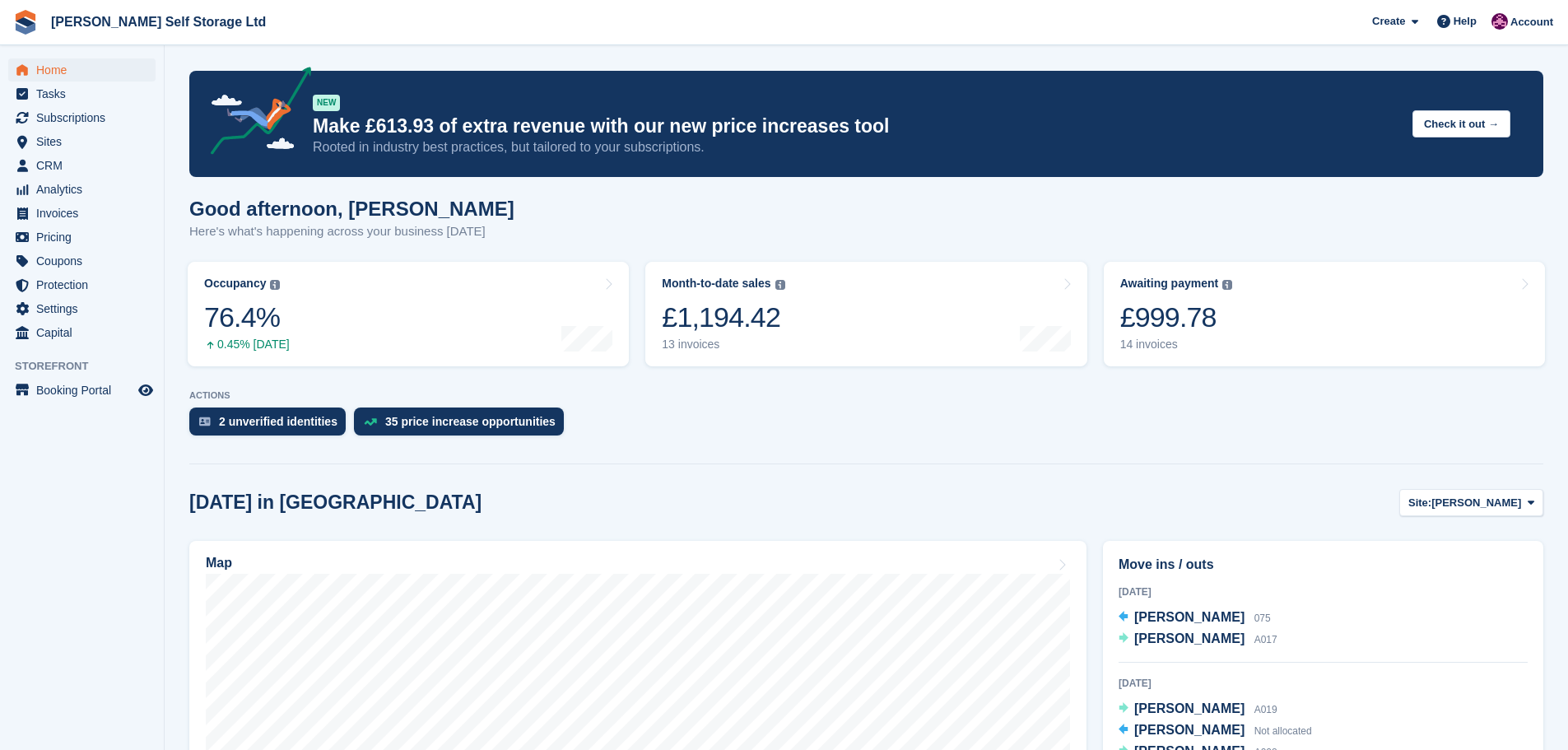
click at [843, 327] on link "Month-to-date sales The sum of all finalised invoices generated this month to d…" at bounding box center [865, 314] width 441 height 105
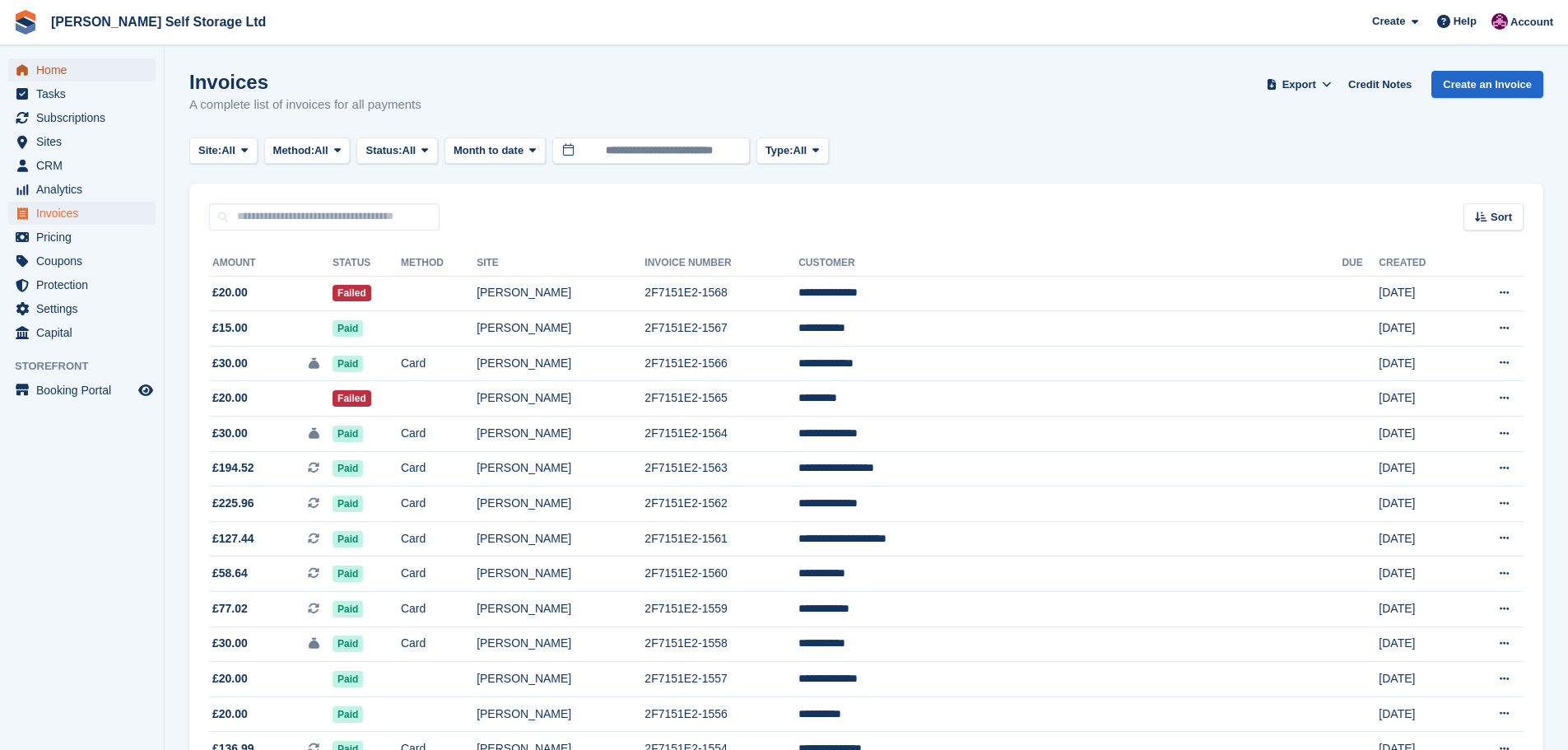
click at [41, 68] on span "Home" at bounding box center [85, 69] width 99 height 23
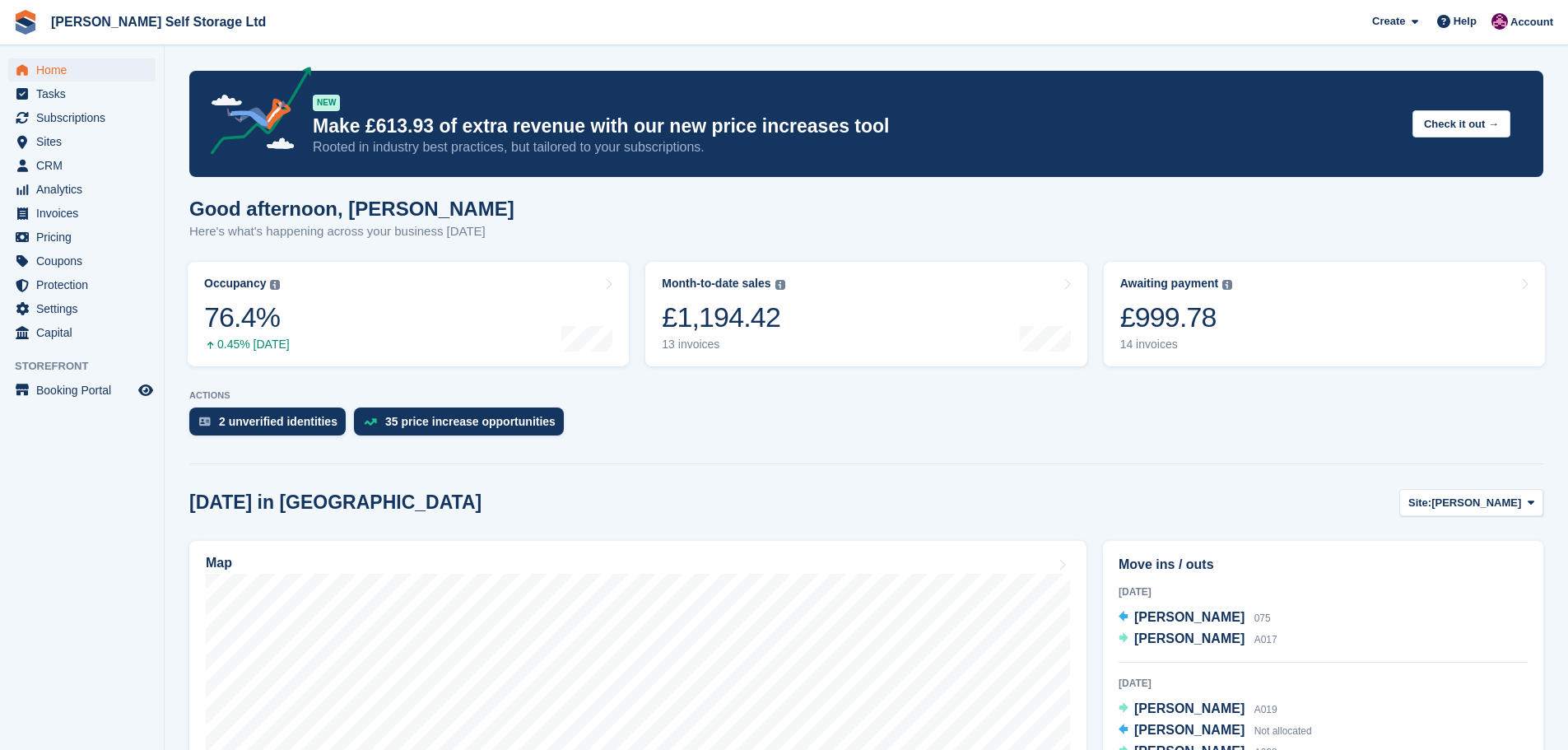
click at [64, 551] on aside "Home Tasks Subscriptions Subscriptions Subscriptions Contracts Price increases …" at bounding box center [81, 379] width 164 height 668
click at [54, 67] on span "Home" at bounding box center [85, 69] width 99 height 23
click at [88, 123] on span "Subscriptions" at bounding box center [85, 117] width 99 height 23
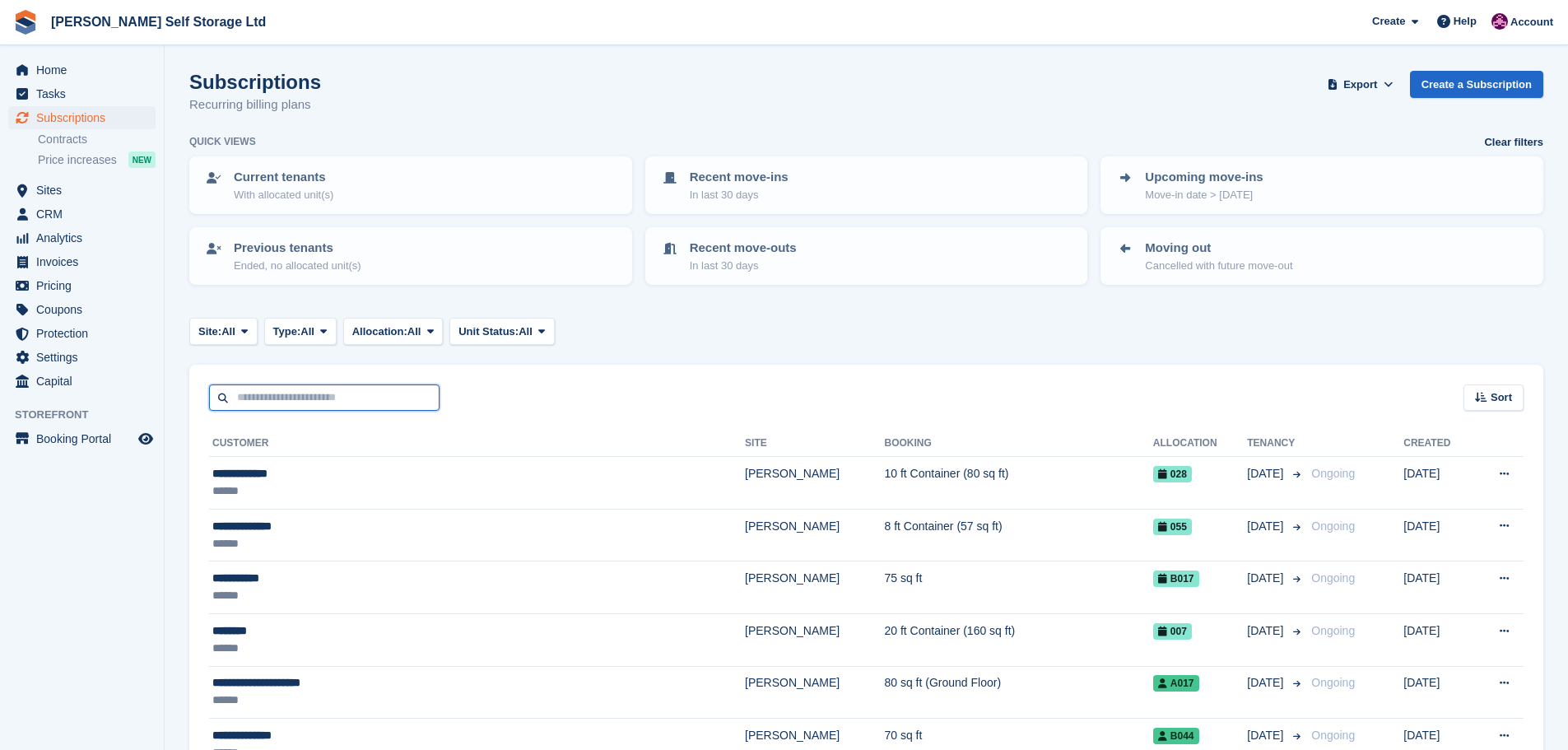
click at [247, 400] on input "text" at bounding box center [324, 399] width 230 height 27
type input "*****"
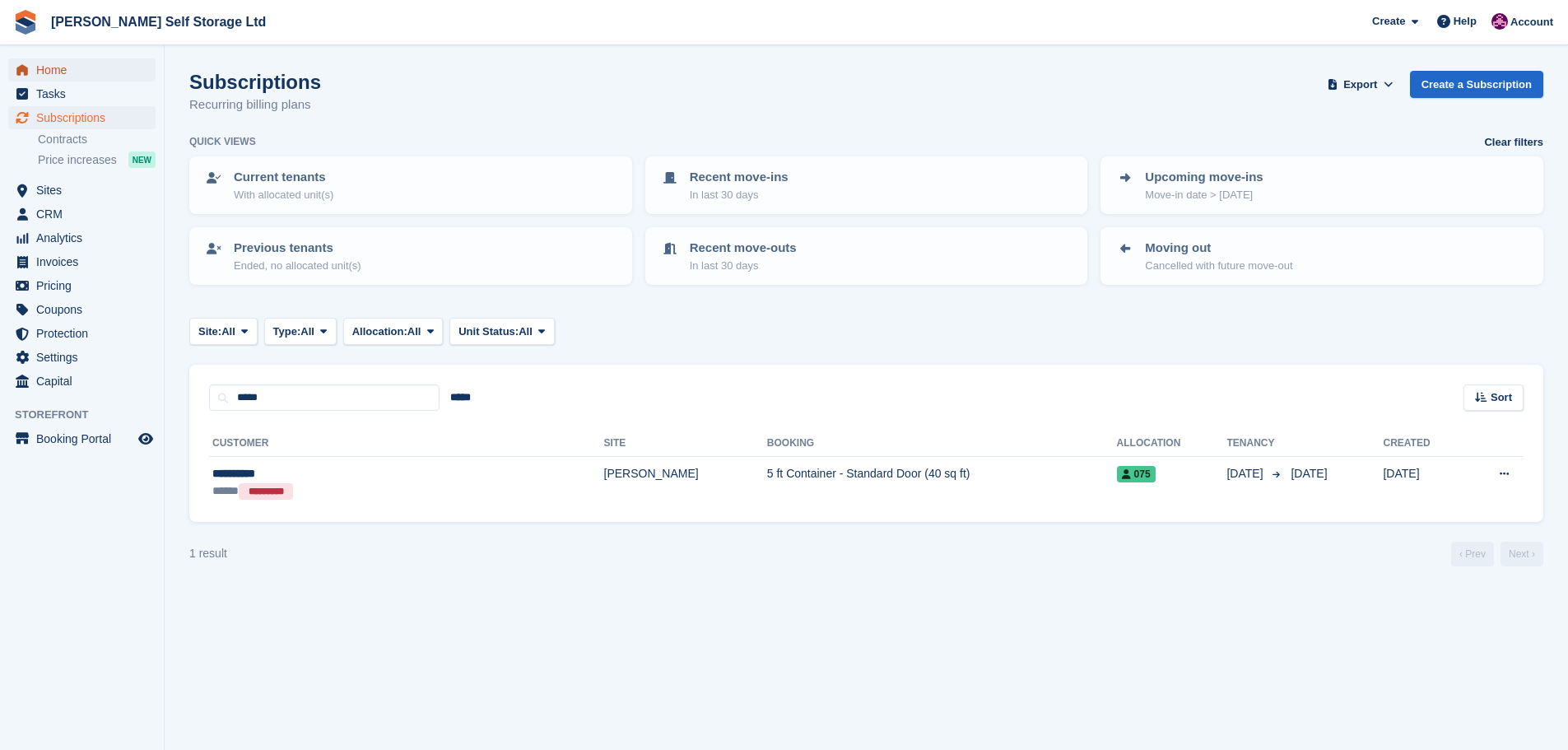
click at [74, 73] on span "Home" at bounding box center [85, 69] width 99 height 23
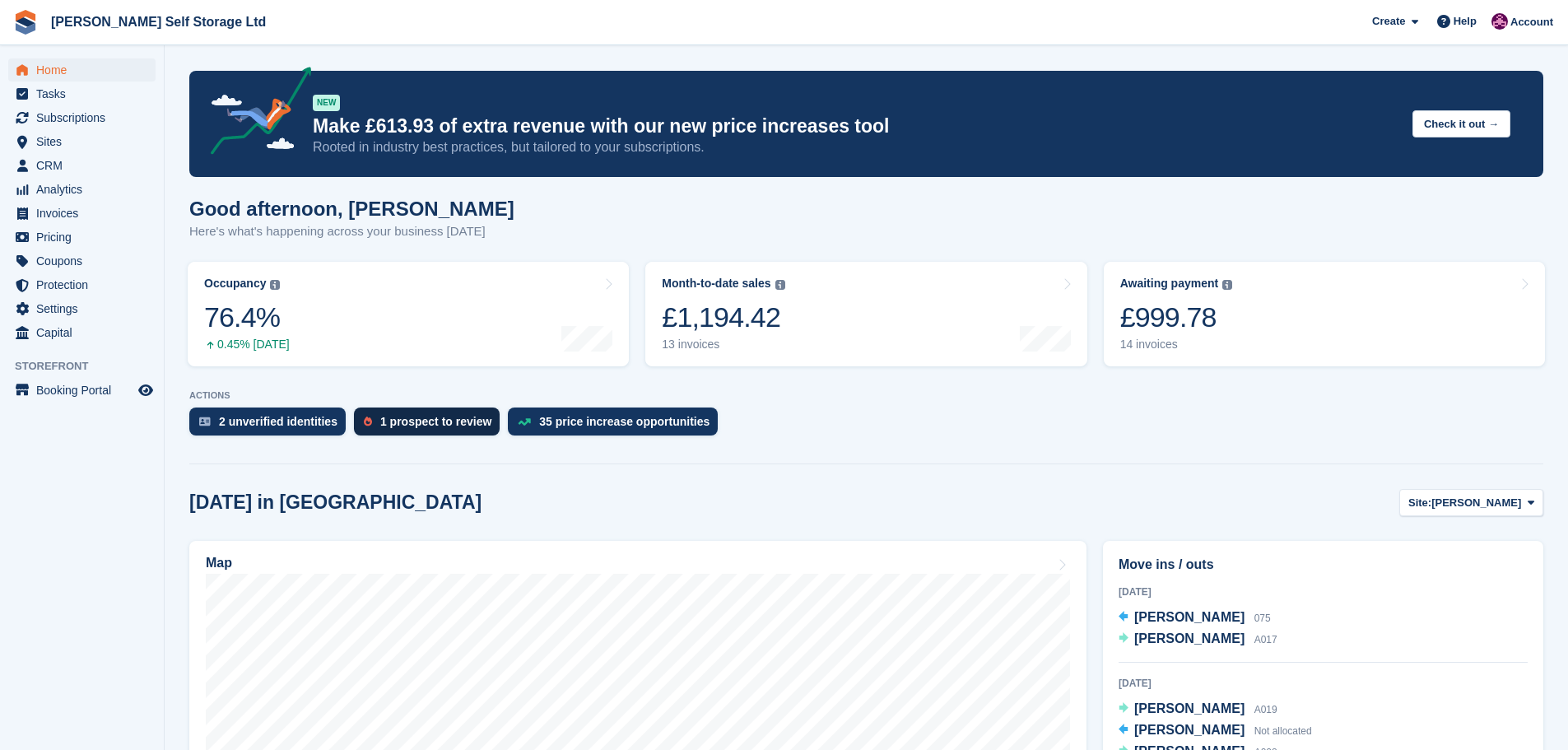
click at [398, 424] on div "1 prospect to review" at bounding box center [436, 421] width 111 height 13
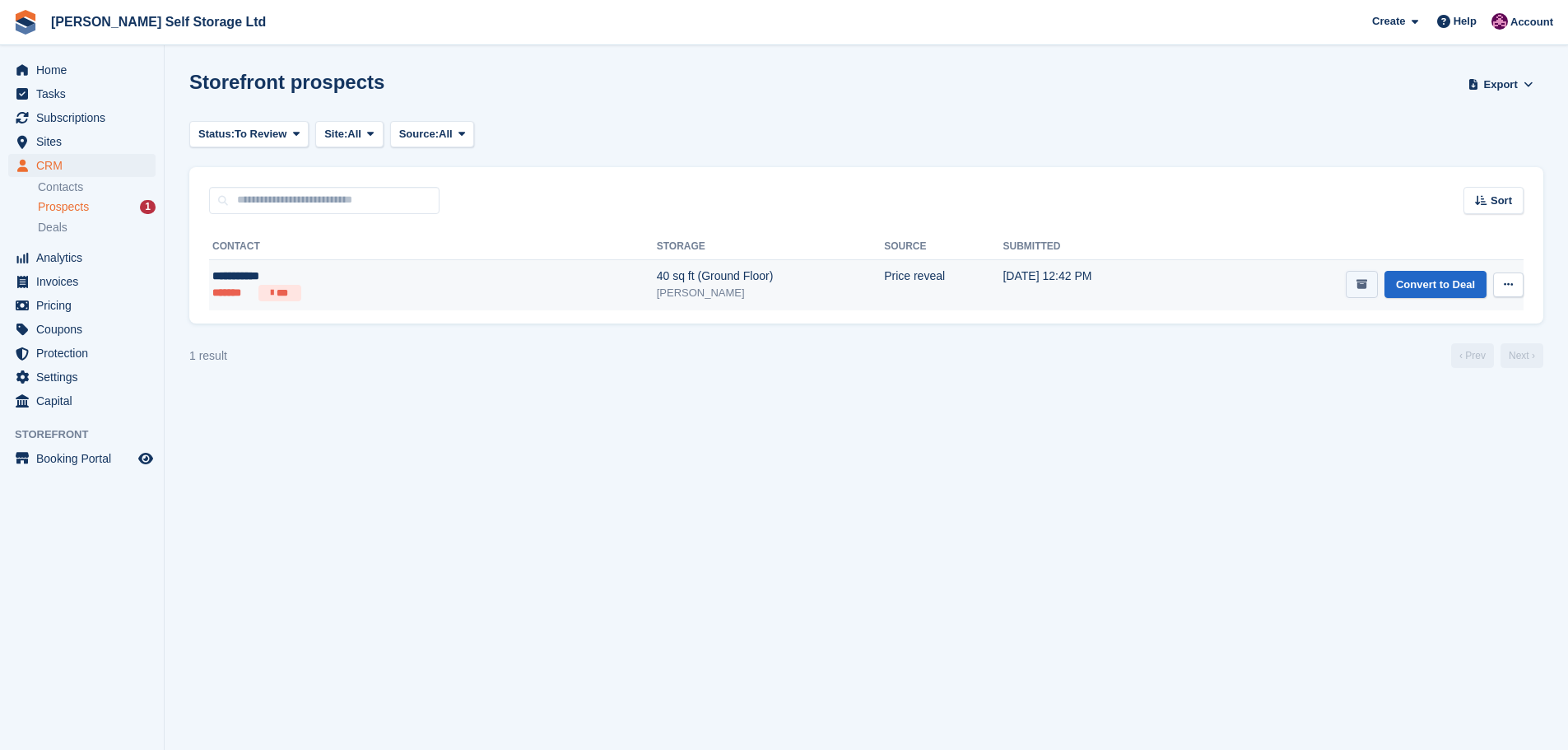
drag, startPoint x: 1366, startPoint y: 282, endPoint x: 329, endPoint y: 193, distance: 1040.8
click at [1363, 283] on icon "submit" at bounding box center [1362, 285] width 10 height 10
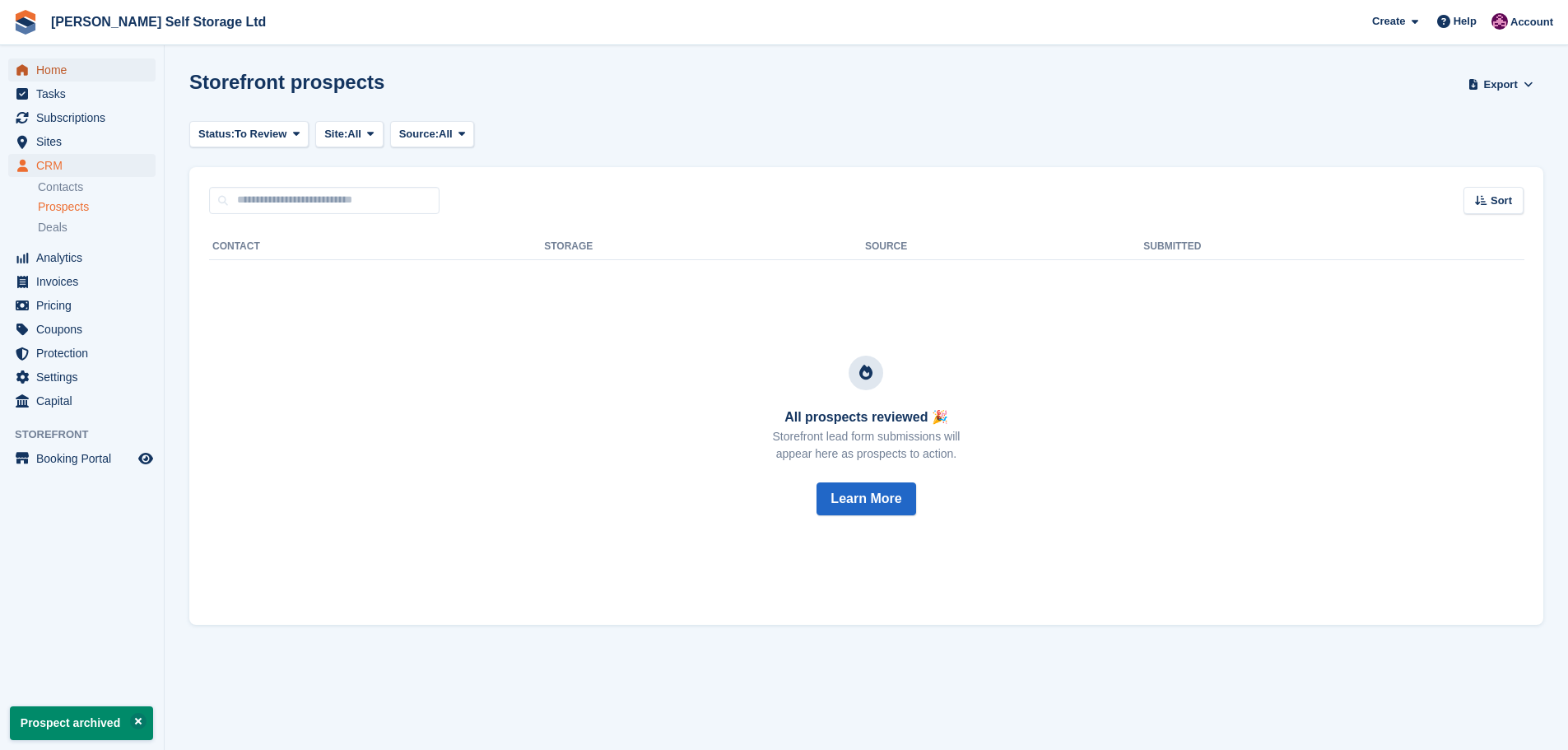
click at [39, 73] on span "Home" at bounding box center [85, 69] width 99 height 23
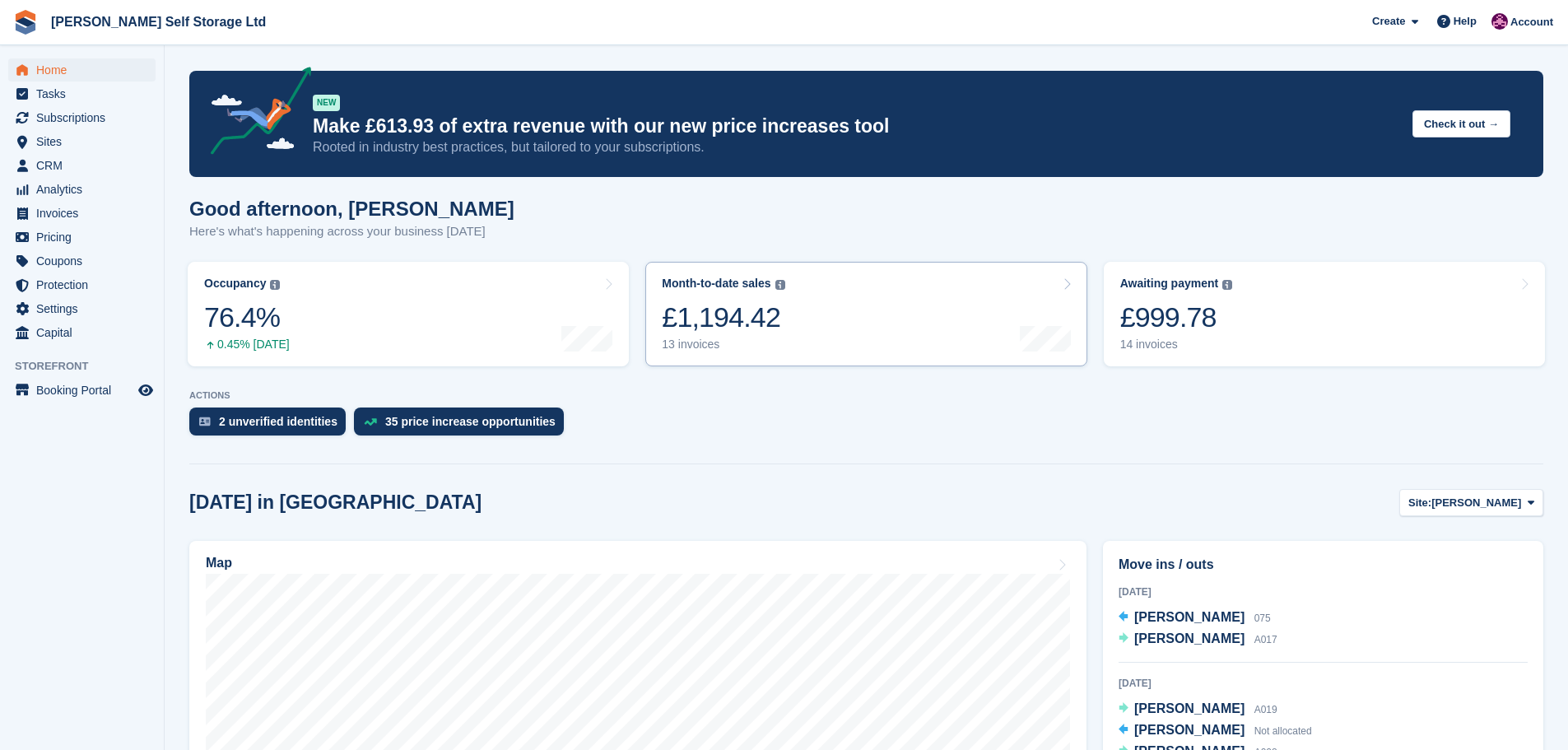
click at [804, 308] on link "Month-to-date sales The sum of all finalised invoices generated this month to d…" at bounding box center [865, 314] width 441 height 105
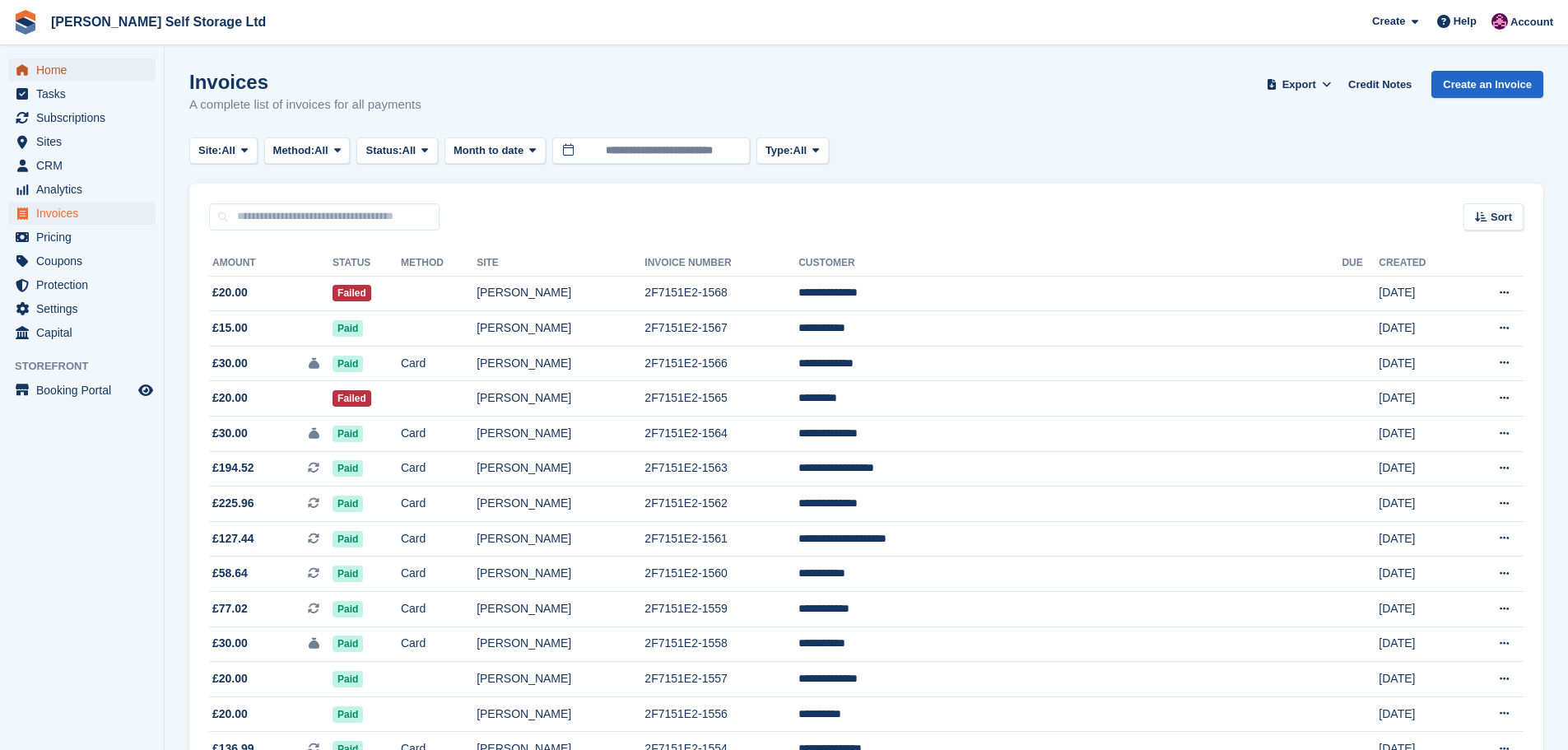
click at [54, 76] on span "Home" at bounding box center [85, 69] width 99 height 23
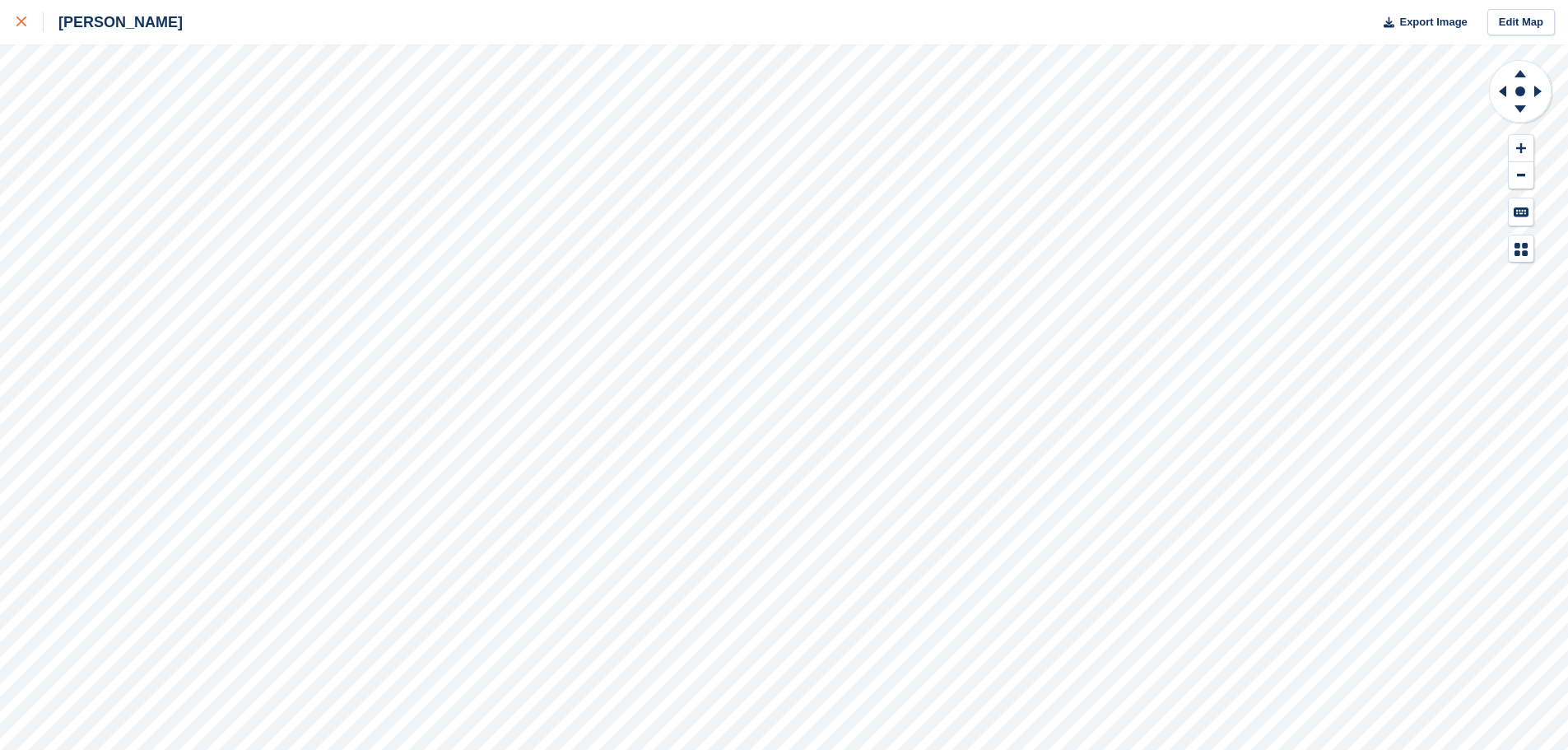
click at [17, 28] on div at bounding box center [30, 21] width 27 height 20
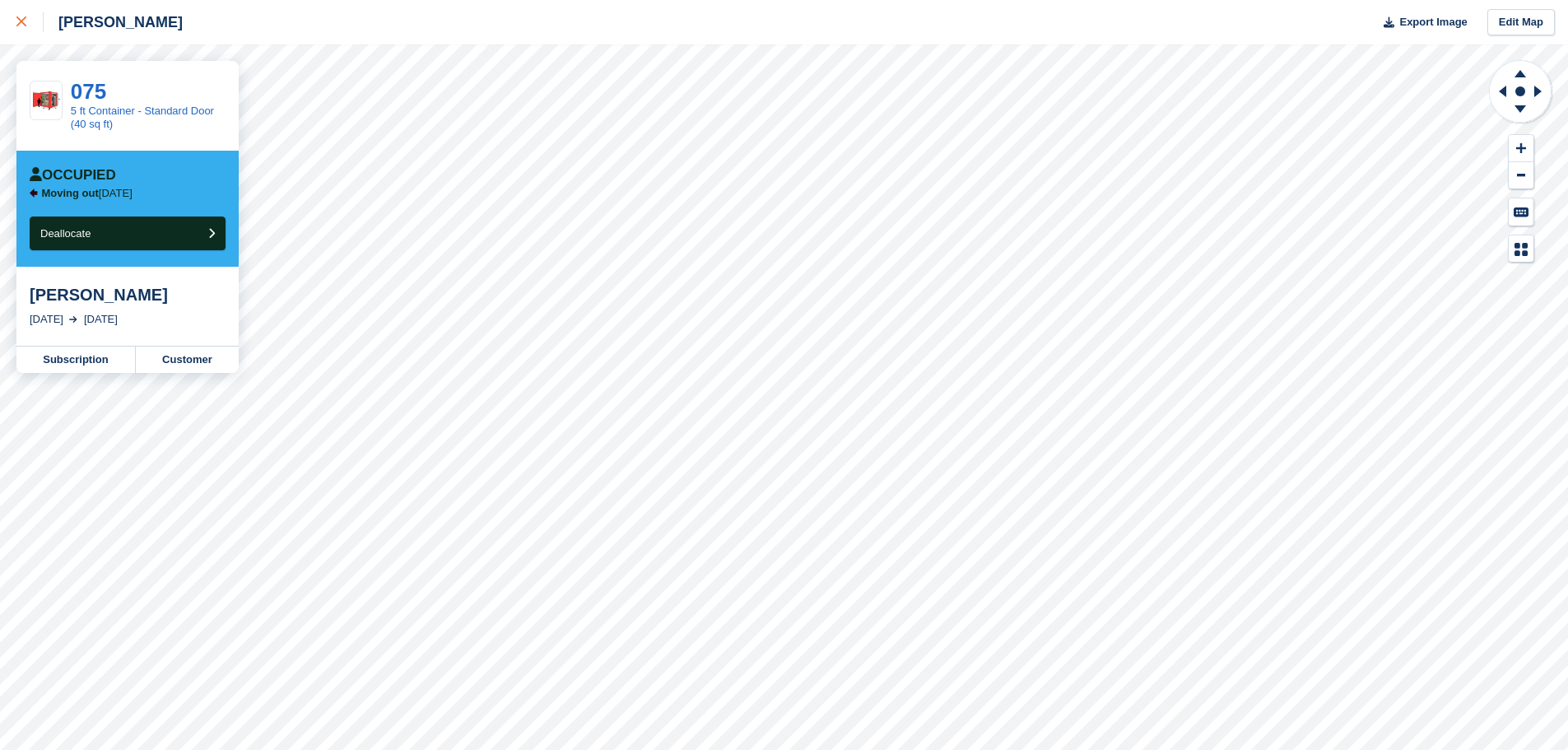
click at [16, 15] on div at bounding box center [30, 21] width 27 height 20
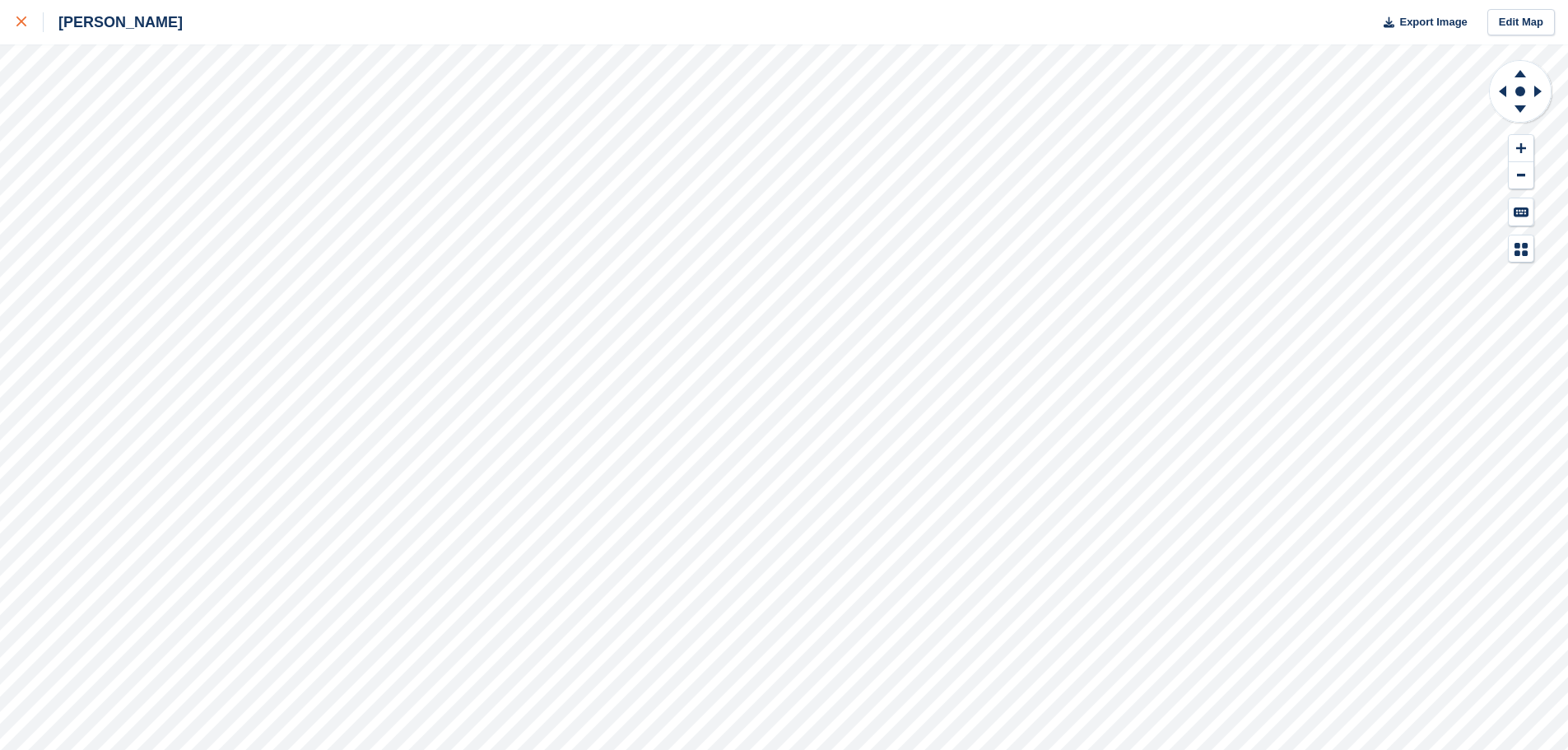
click at [9, 16] on link at bounding box center [21, 22] width 44 height 45
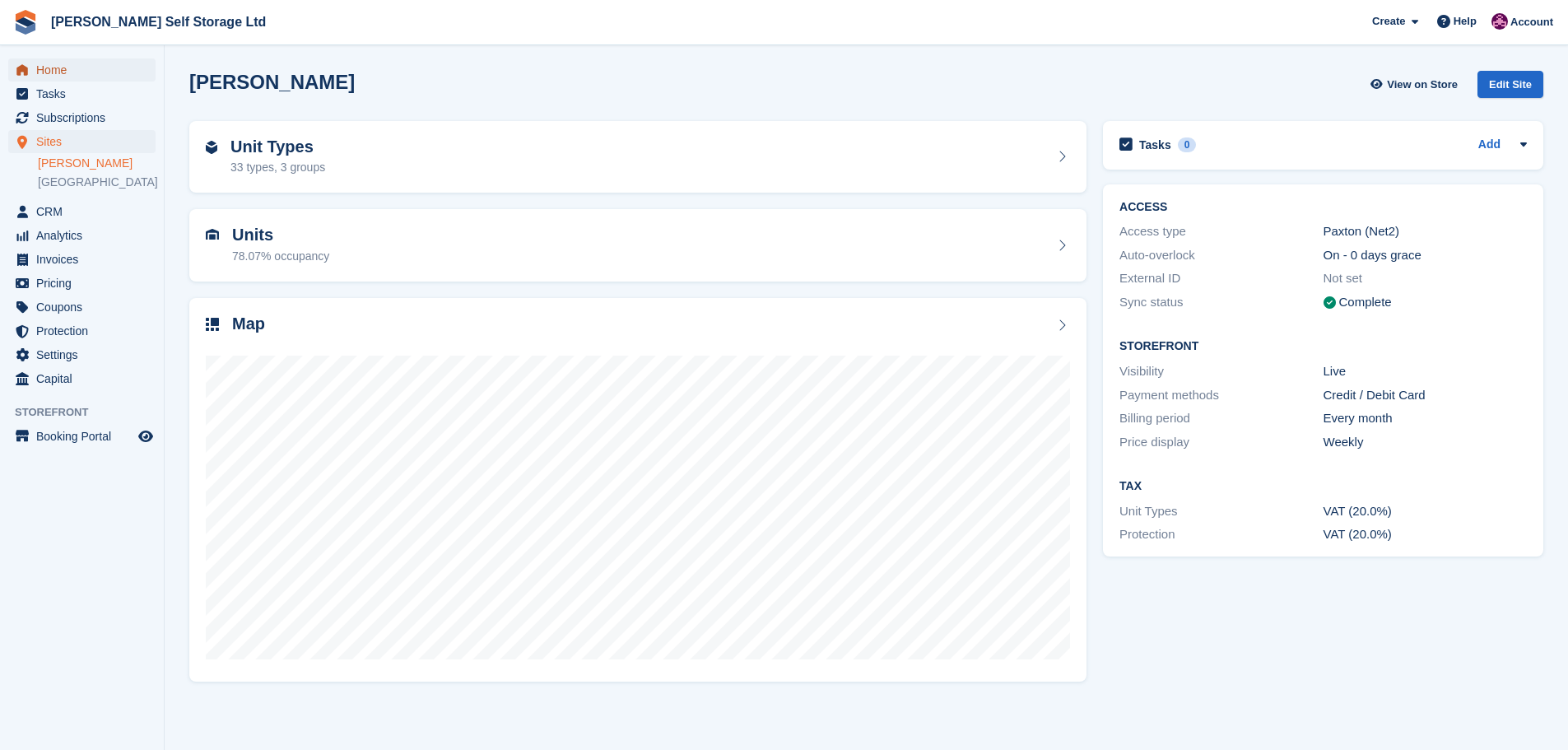
click at [71, 81] on span "Home" at bounding box center [85, 69] width 99 height 23
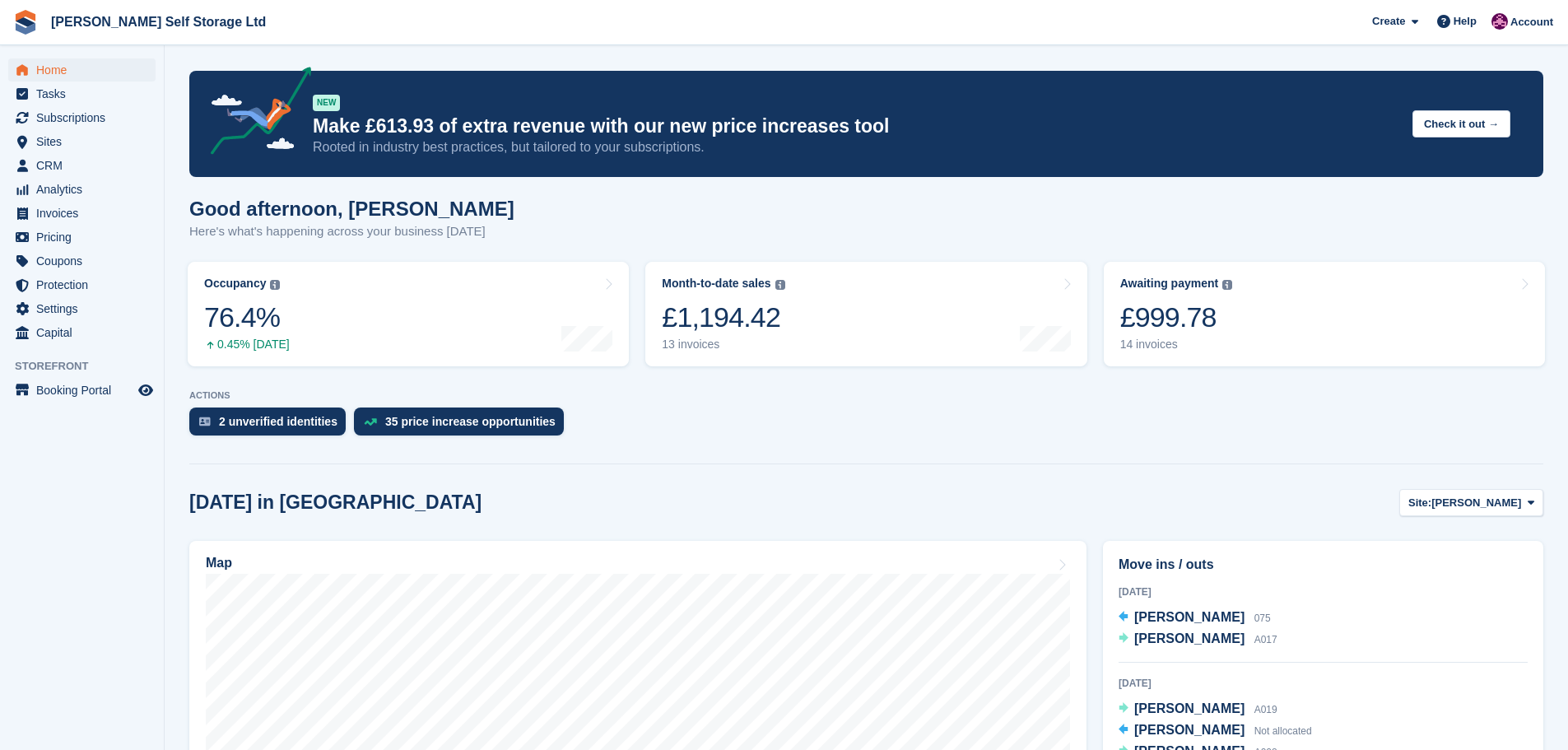
click at [76, 589] on aside "Home Tasks Subscriptions Subscriptions Subscriptions Contracts Price increases …" at bounding box center [81, 379] width 164 height 668
click at [43, 479] on aside "Home Tasks Subscriptions Subscriptions Subscriptions Contracts Price increases …" at bounding box center [81, 379] width 164 height 668
click at [54, 63] on span "Home" at bounding box center [85, 69] width 99 height 23
click at [33, 80] on link "Home" at bounding box center [82, 69] width 147 height 23
click at [87, 528] on aside "Home Tasks Subscriptions Subscriptions Subscriptions Contracts Price increases …" at bounding box center [81, 379] width 164 height 668
